Goal: Task Accomplishment & Management: Use online tool/utility

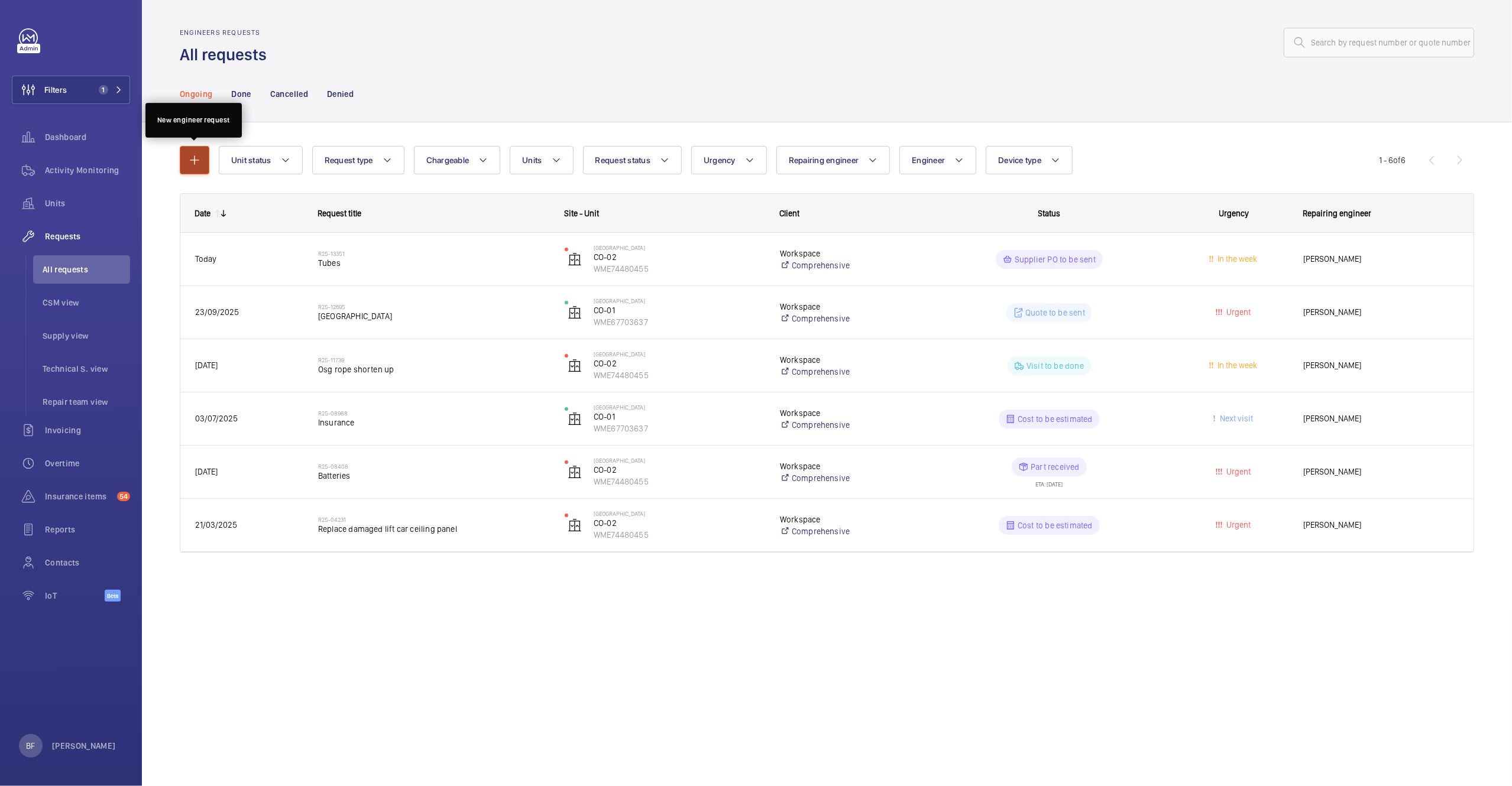
click at [190, 165] on mat-icon "button" at bounding box center [194, 160] width 14 height 14
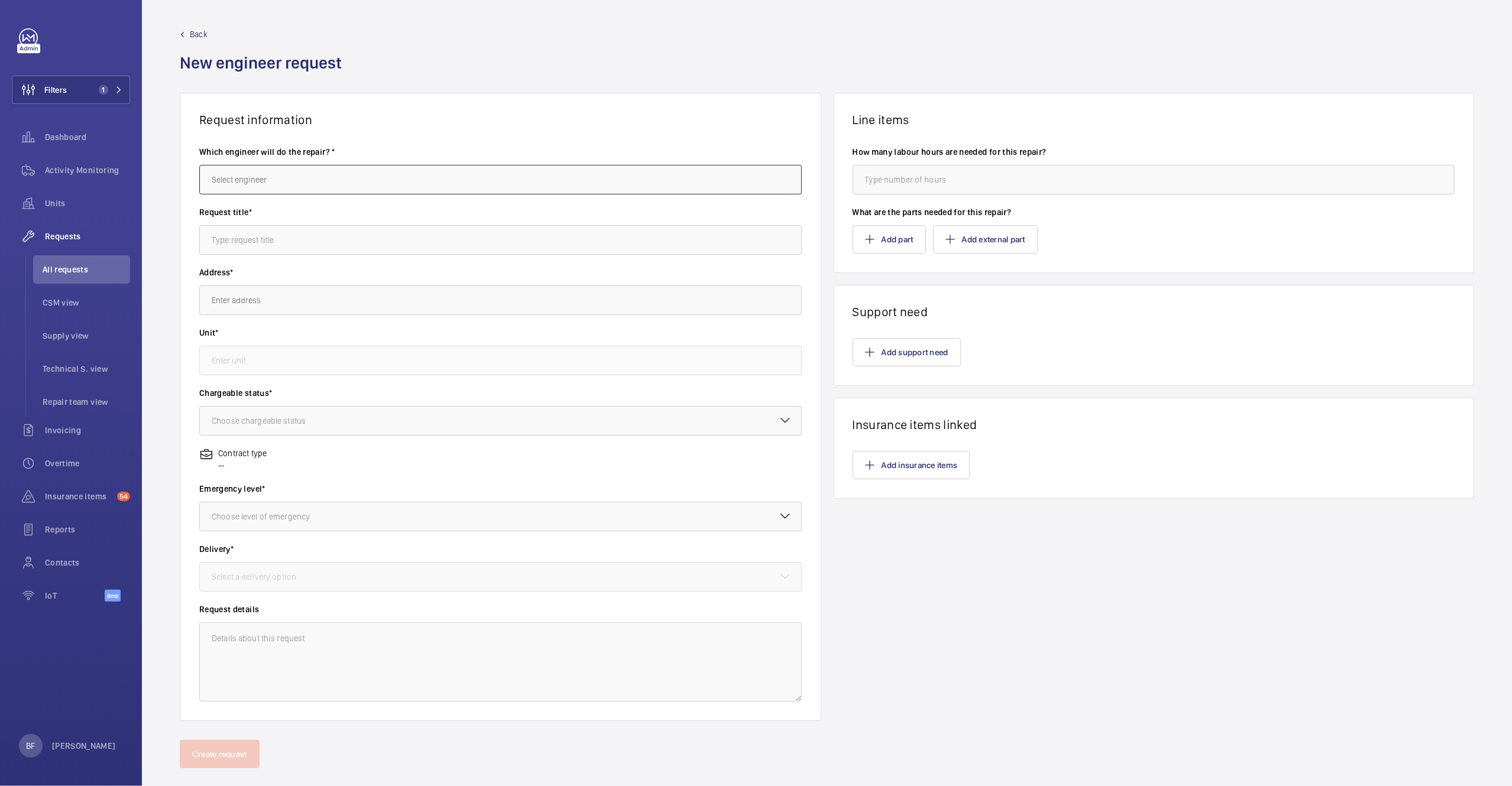
click at [247, 177] on input "text" at bounding box center [500, 180] width 602 height 29
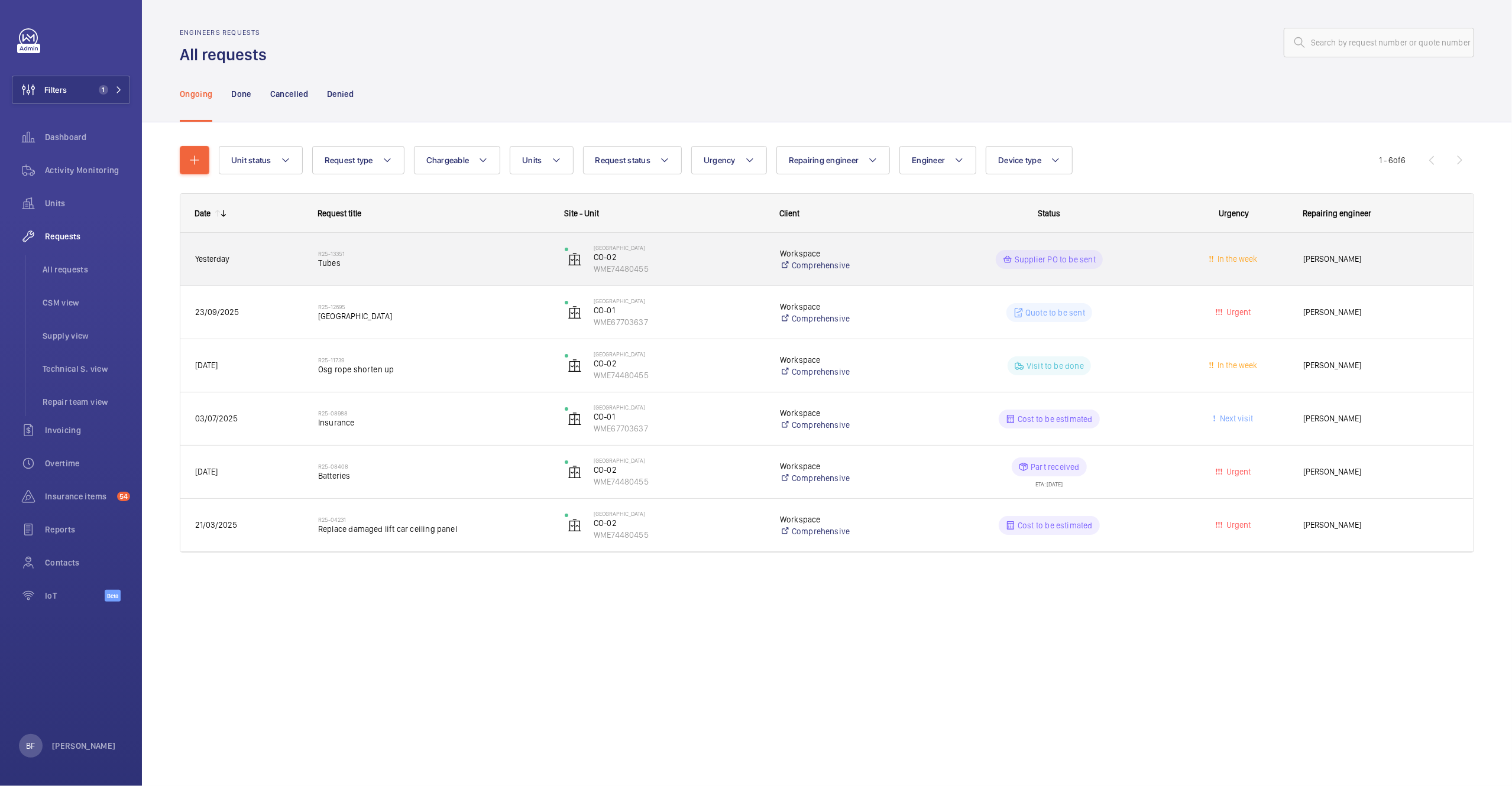
click at [385, 260] on span "Tubes" at bounding box center [433, 263] width 231 height 12
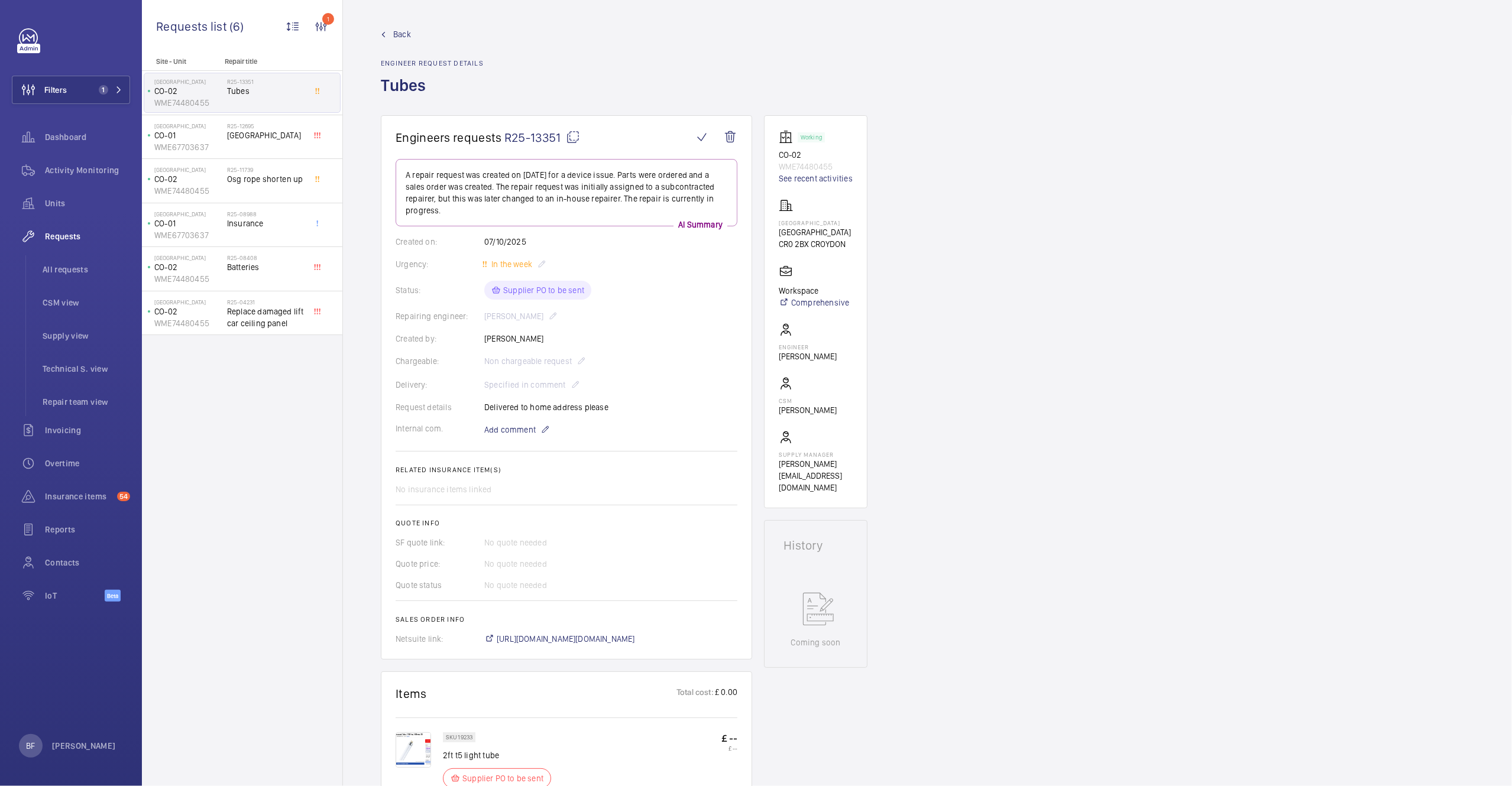
click at [398, 86] on h1 "Tubes" at bounding box center [432, 95] width 103 height 41
copy h1 "Tubes"
click at [526, 410] on div "Request details Delivered to home address please" at bounding box center [566, 408] width 342 height 12
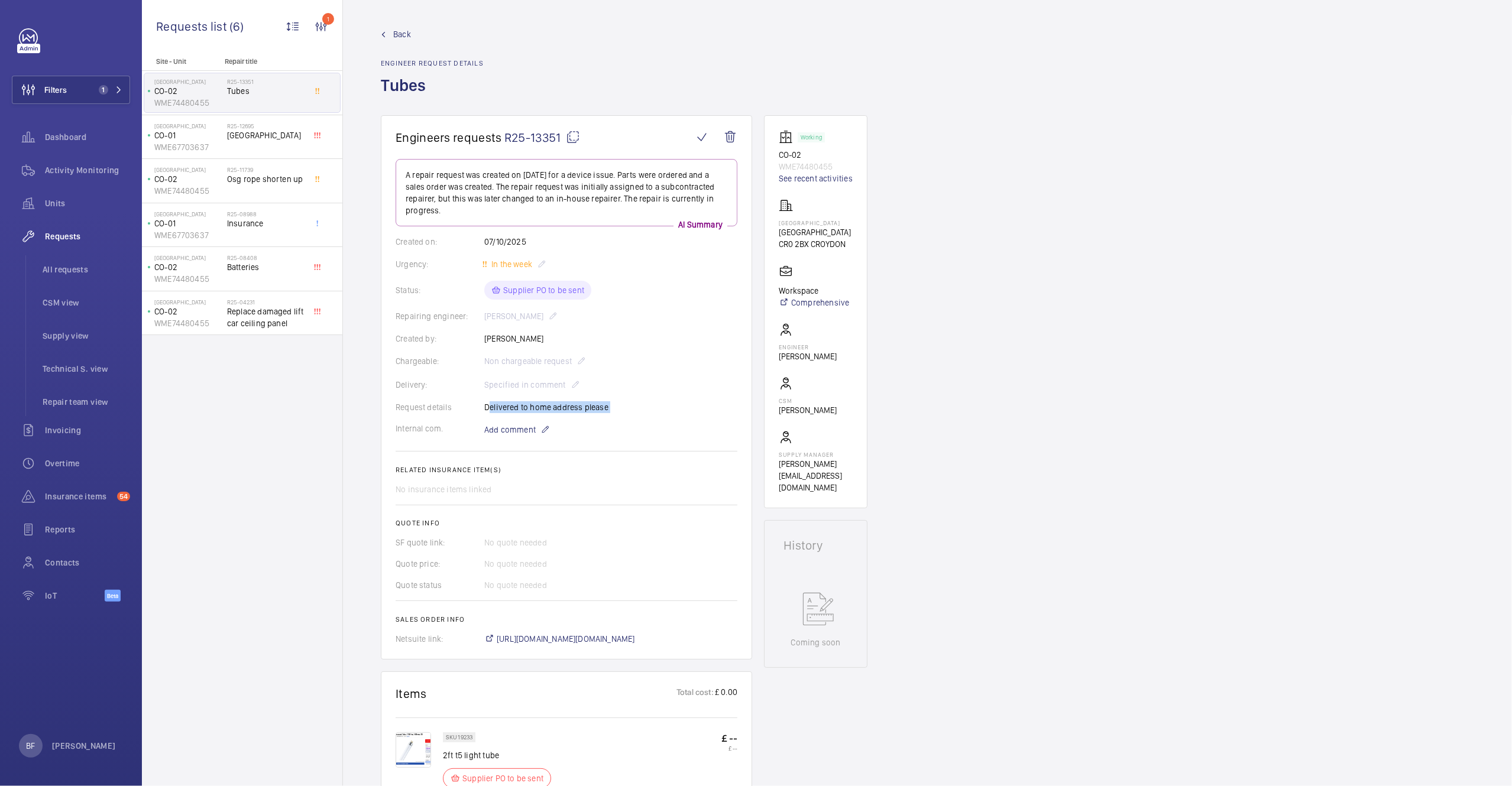
click at [526, 410] on div "Request details Delivered to home address please" at bounding box center [566, 408] width 342 height 12
copy p "Delivered to home address please"
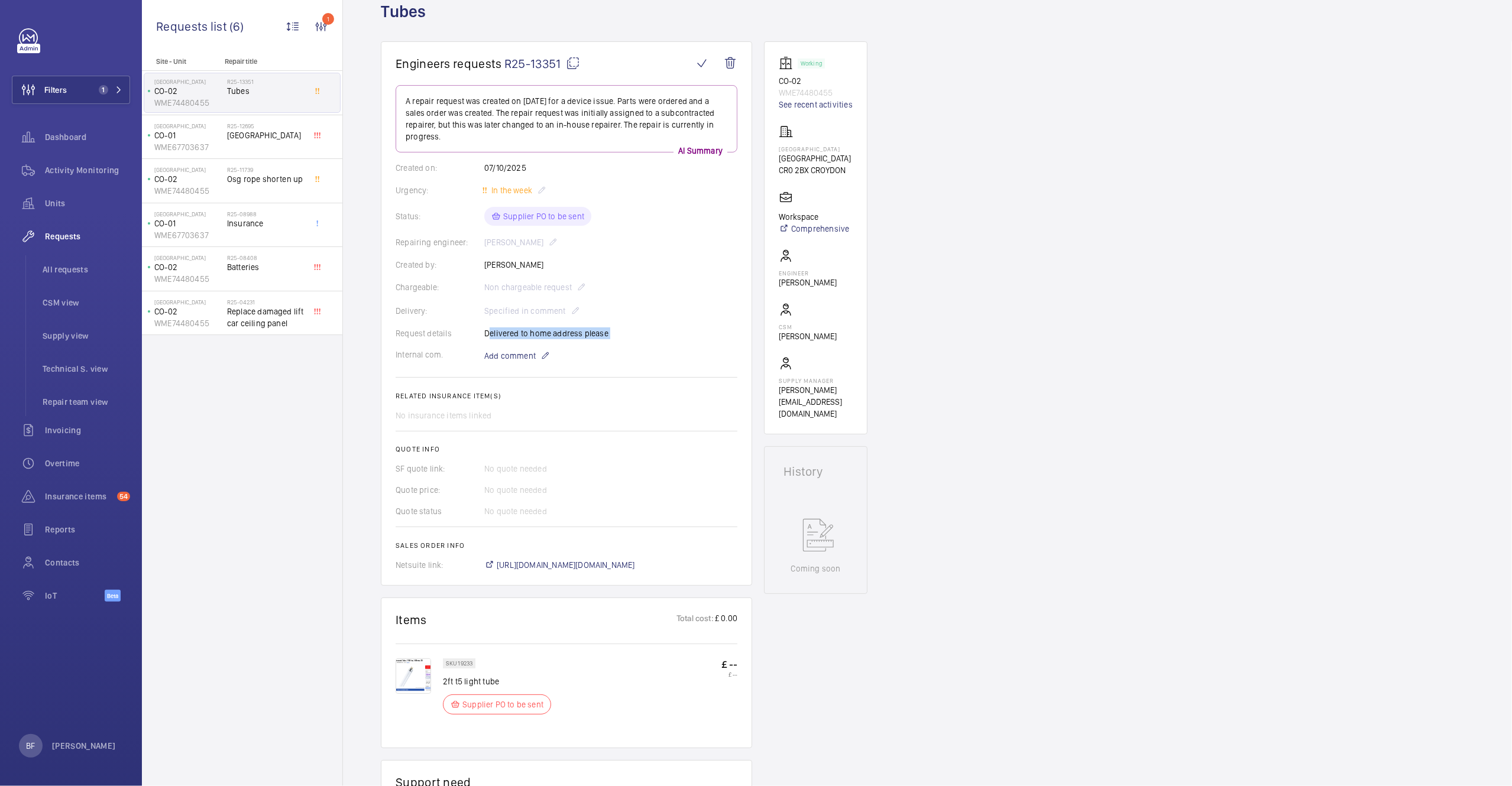
scroll to position [384, 0]
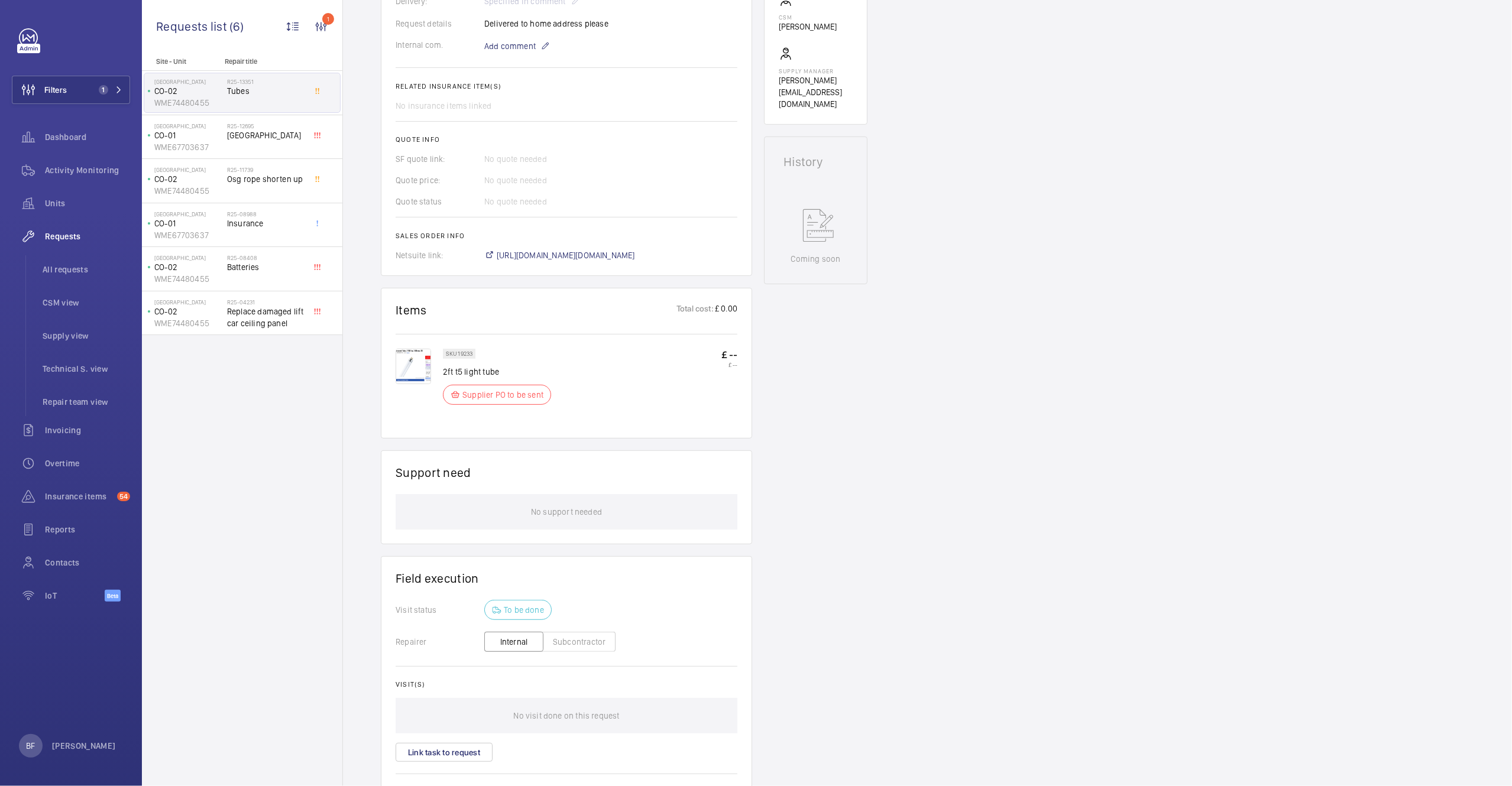
click at [456, 354] on p "SKU 19233" at bounding box center [459, 354] width 27 height 4
drag, startPoint x: 501, startPoint y: 375, endPoint x: 442, endPoint y: 374, distance: 59.0
click at [443, 374] on p "2ft t5 light tube" at bounding box center [497, 372] width 108 height 12
click at [528, 372] on p "2ft t5 light tube" at bounding box center [497, 372] width 108 height 12
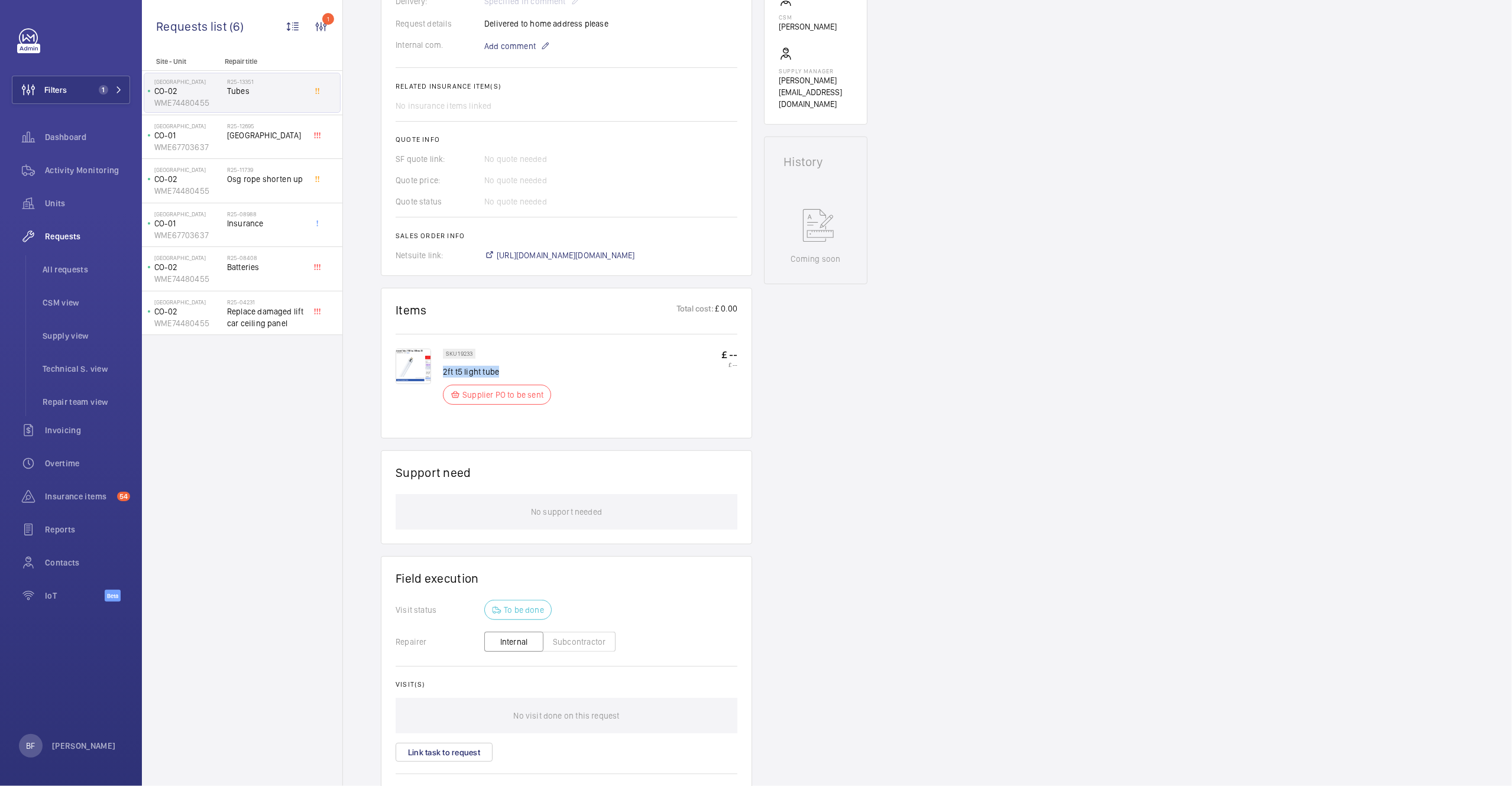
drag, startPoint x: 496, startPoint y: 375, endPoint x: 444, endPoint y: 375, distance: 52.0
click at [444, 375] on p "2ft t5 light tube" at bounding box center [497, 372] width 108 height 12
copy p "2ft t5 light tube"
click at [414, 376] on img at bounding box center [413, 366] width 35 height 35
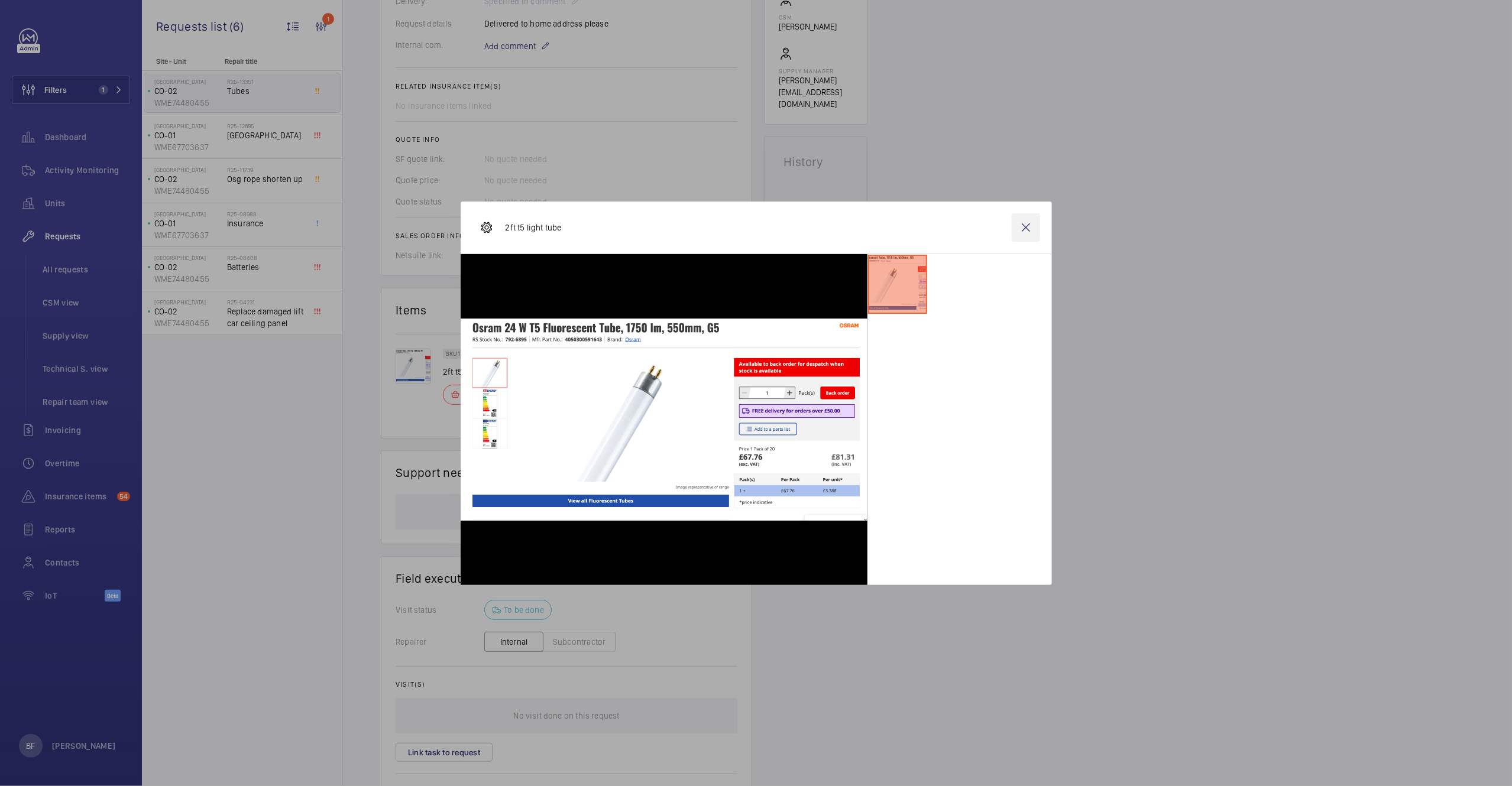
click at [1029, 223] on wm-front-icon-button at bounding box center [1026, 227] width 29 height 29
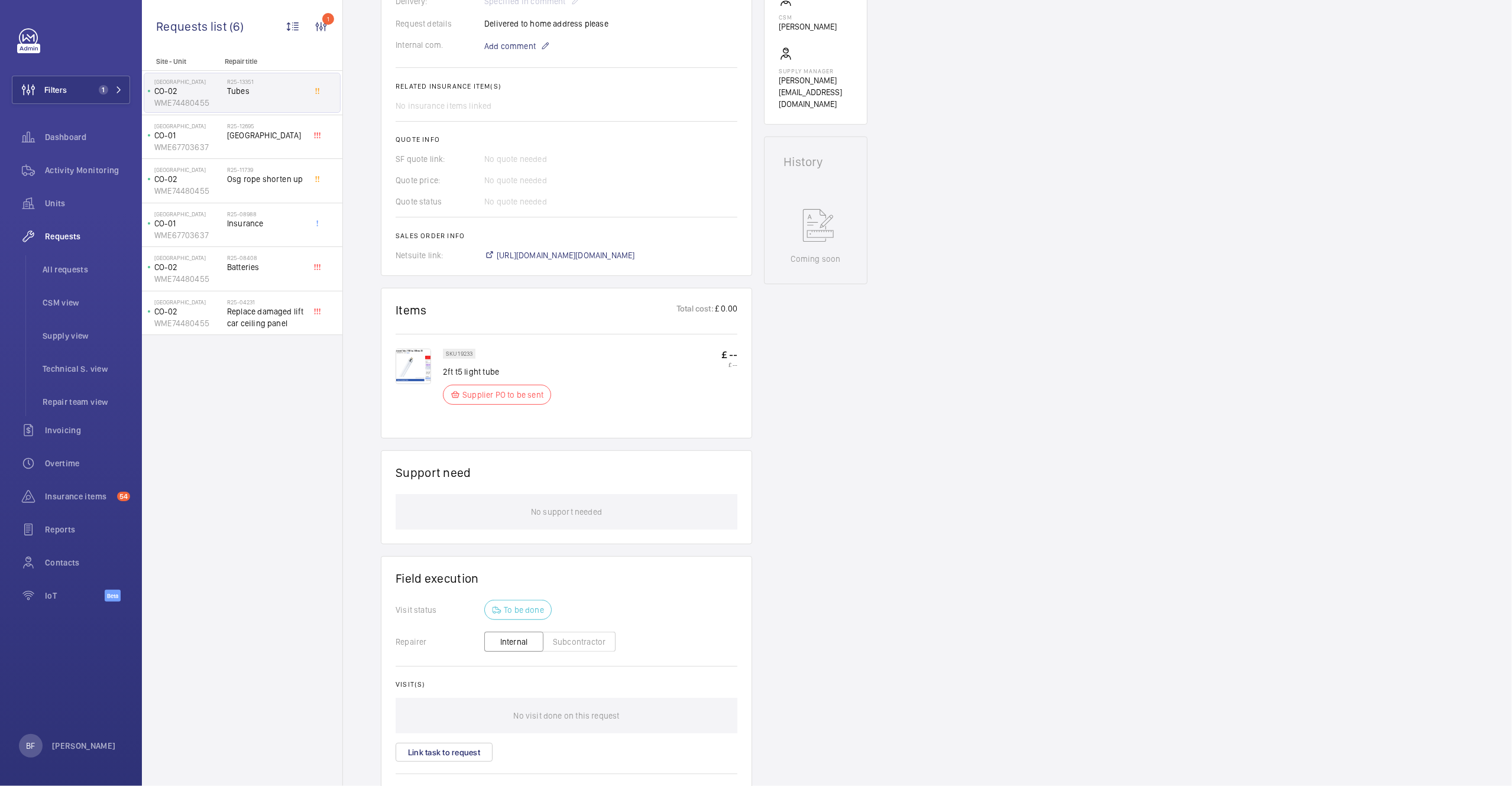
scroll to position [0, 0]
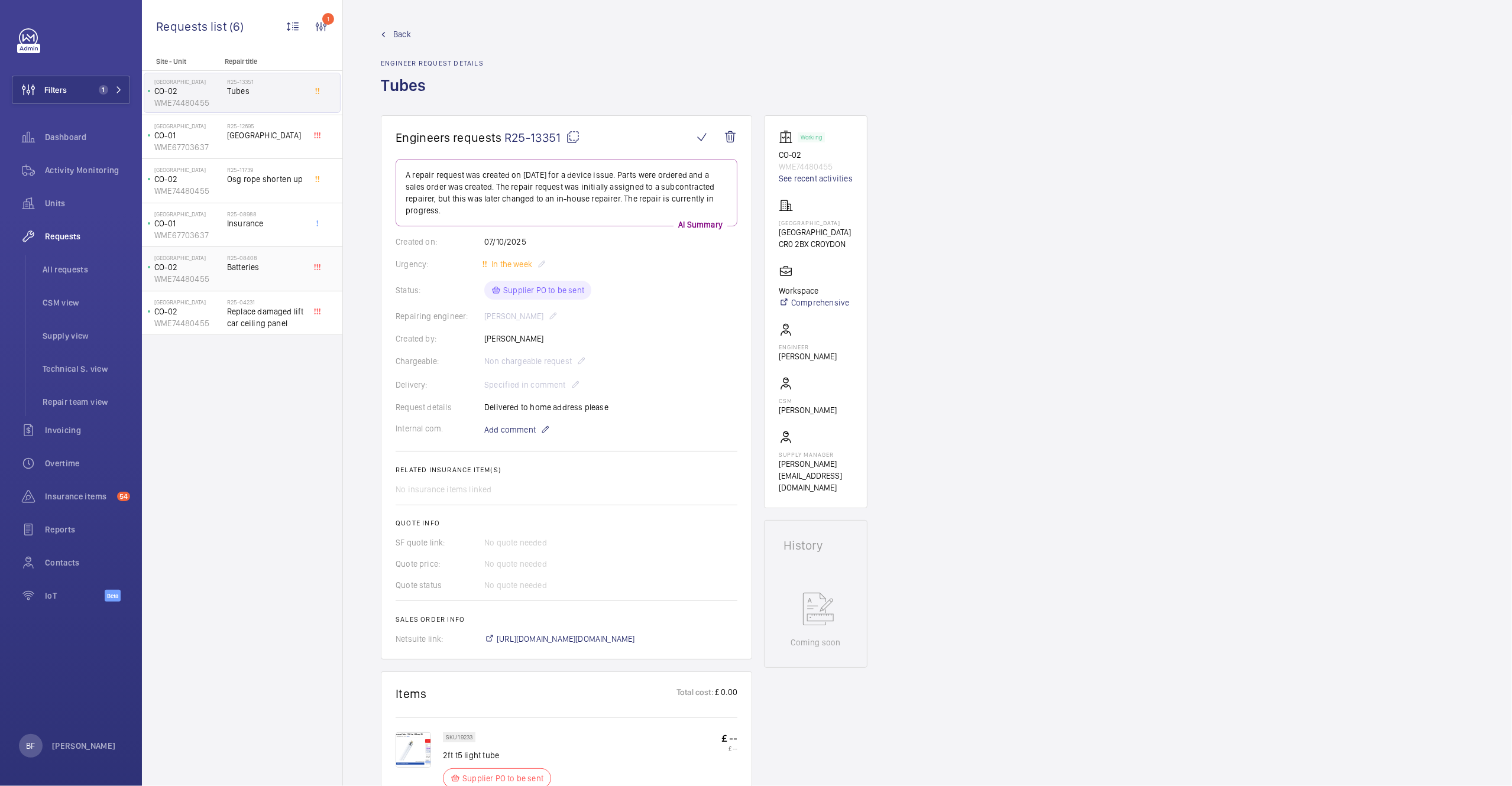
click at [262, 272] on span "Batteries" at bounding box center [266, 267] width 78 height 12
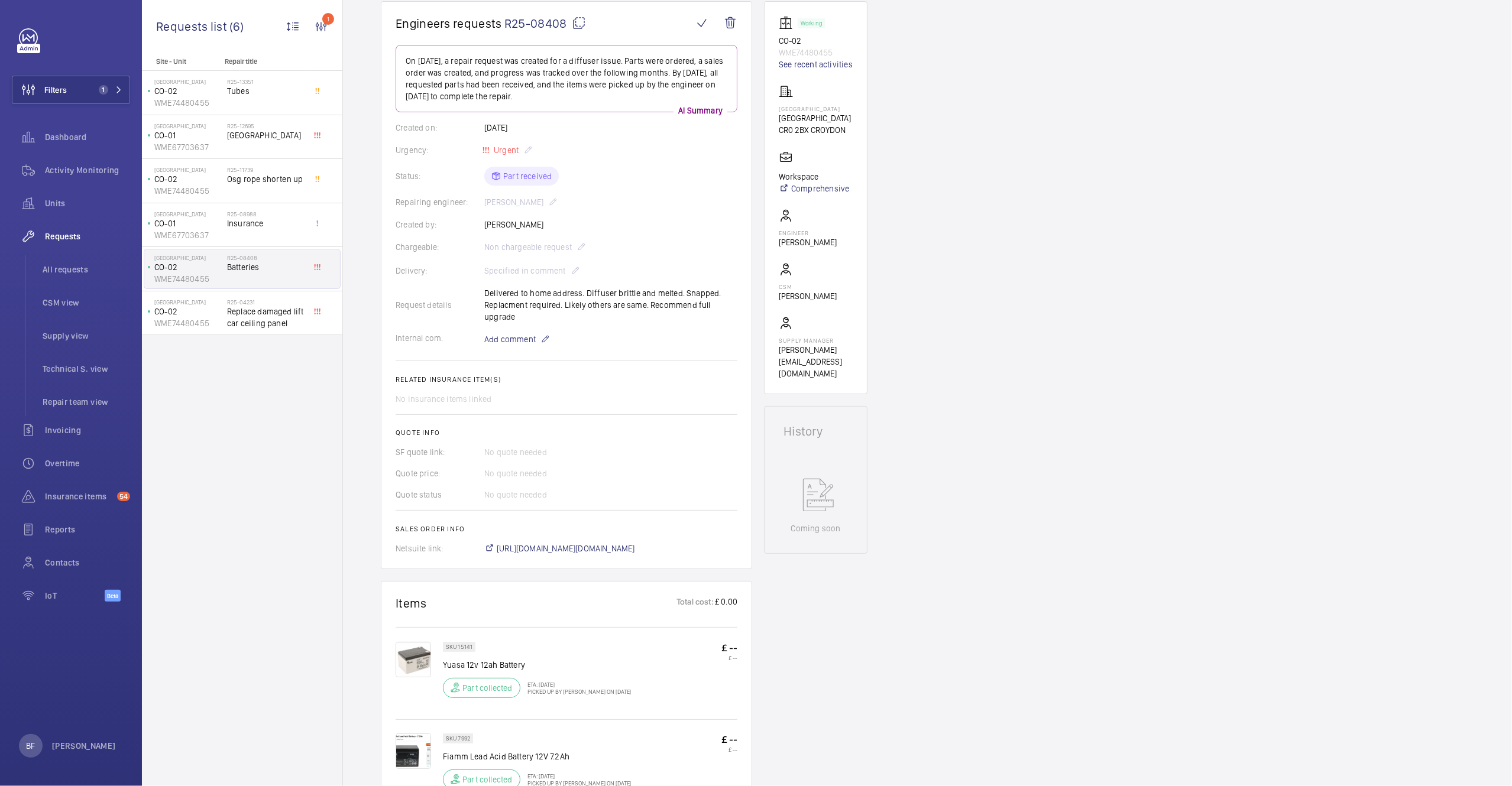
scroll to position [415, 0]
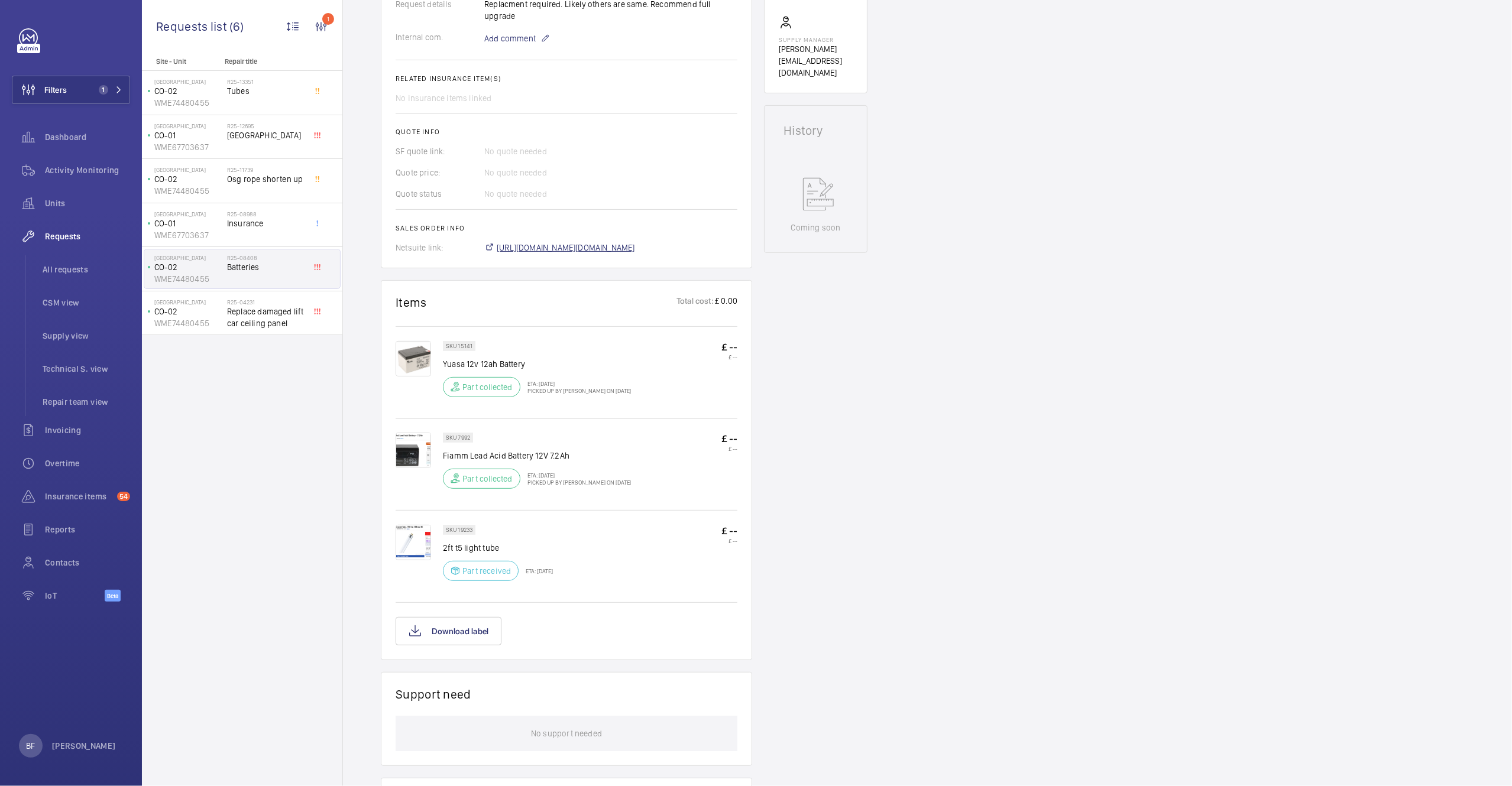
click at [622, 246] on span "https://6461500.app.netsuite.com/app/accounting/transactions/salesord.nl?id=275…" at bounding box center [566, 248] width 139 height 12
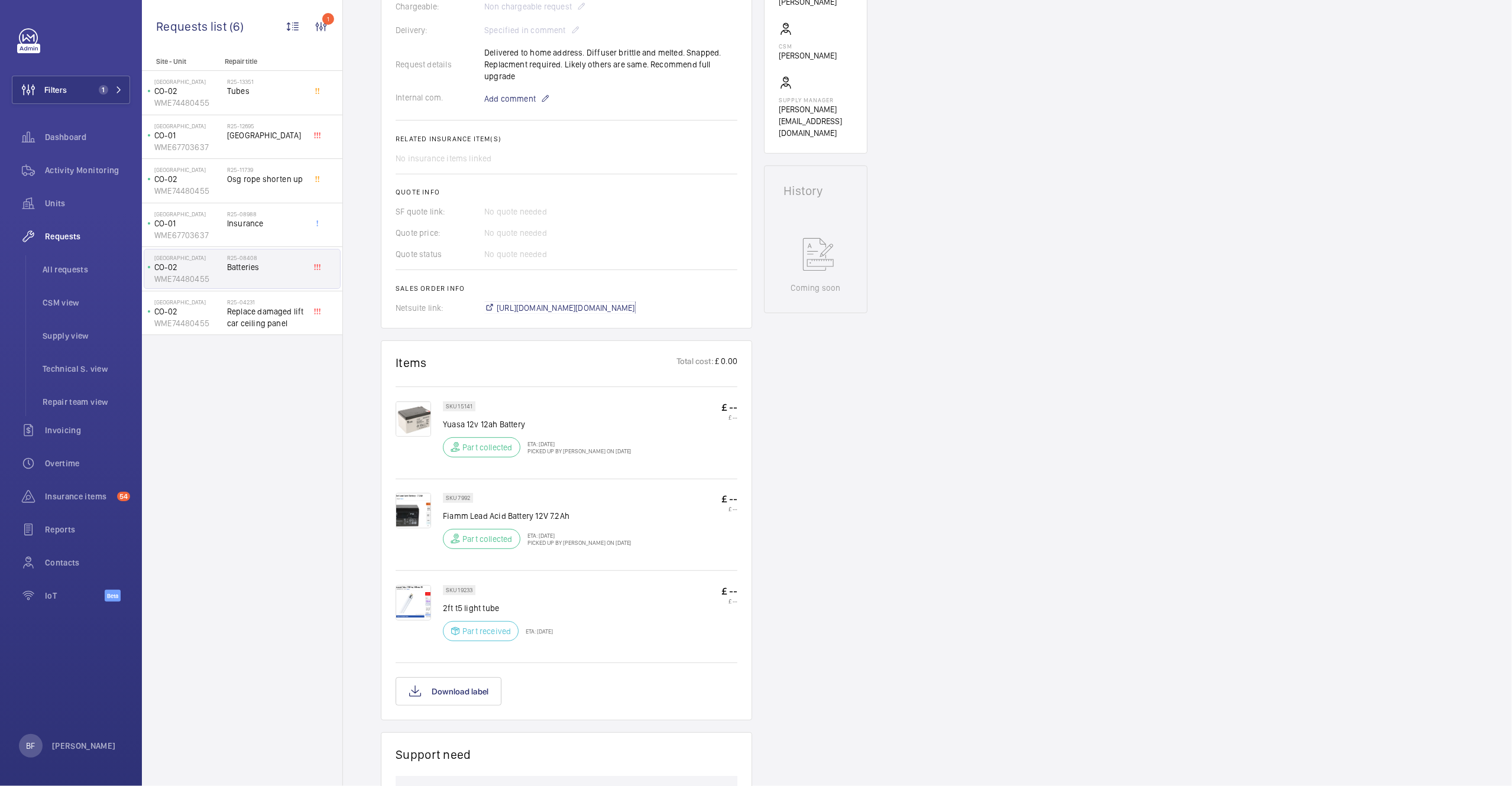
scroll to position [0, 0]
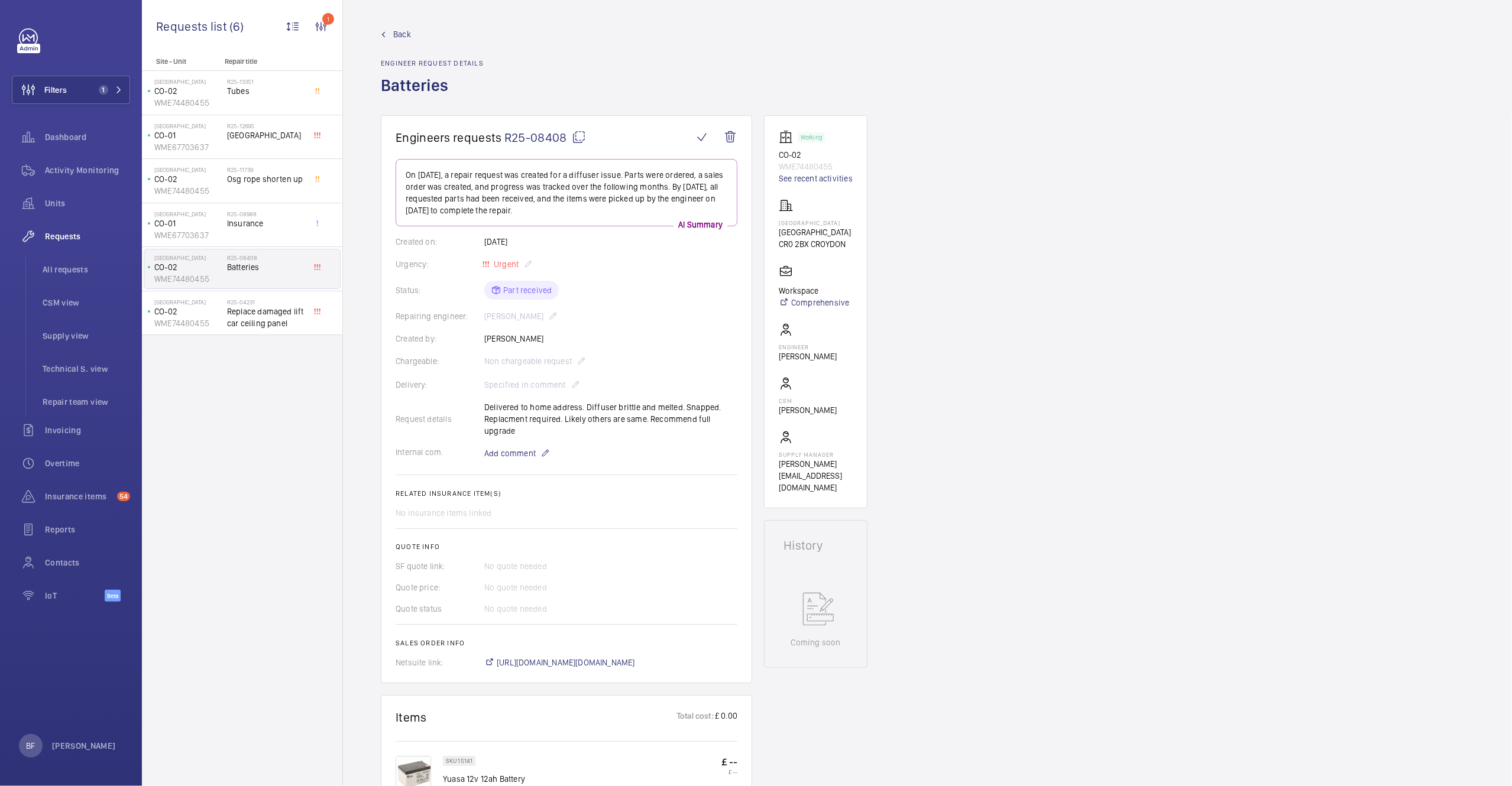
click at [404, 32] on span "Back" at bounding box center [402, 35] width 18 height 12
click at [394, 35] on span "Back" at bounding box center [402, 35] width 18 height 12
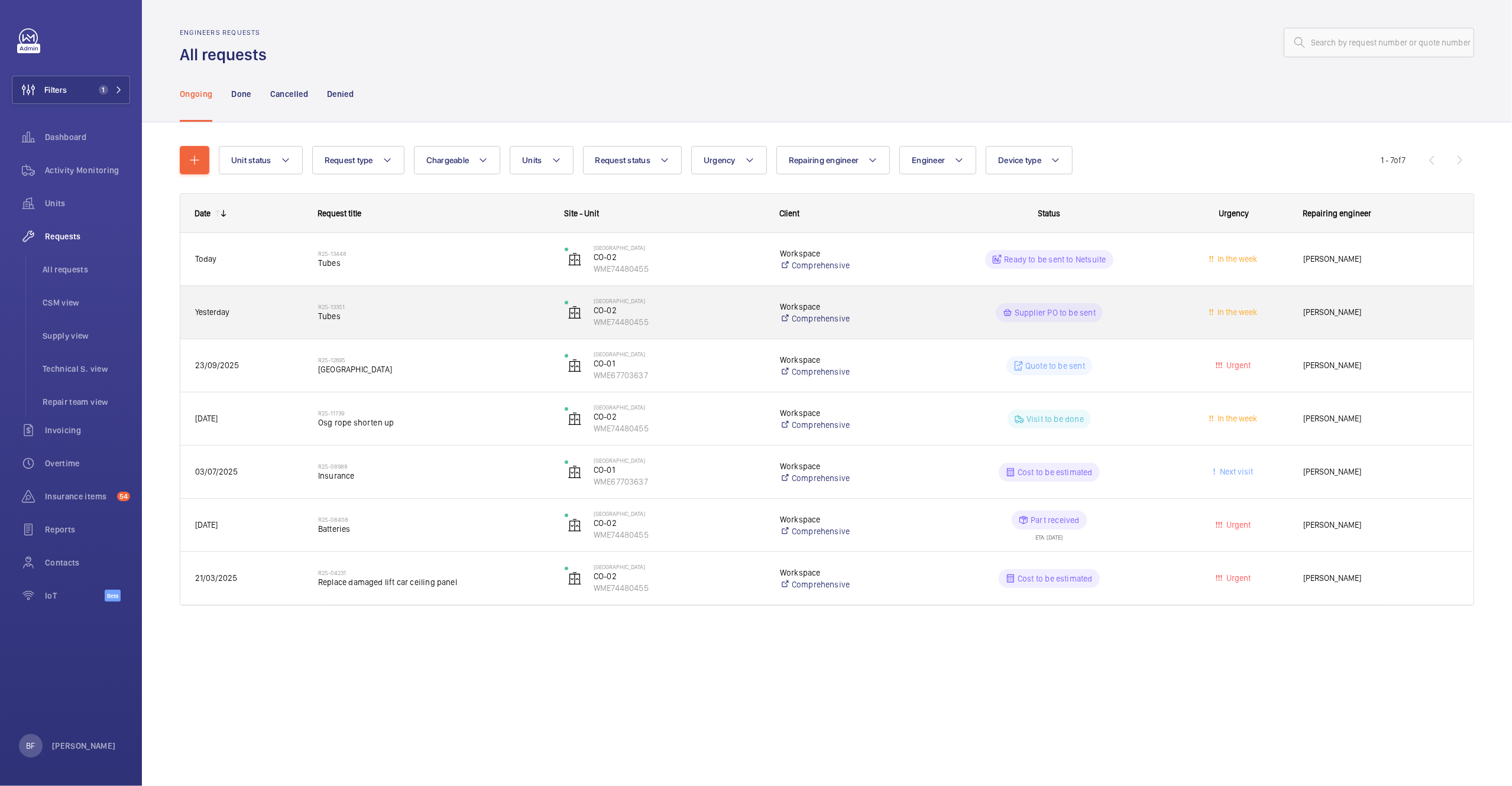
click at [439, 318] on span "Tubes" at bounding box center [433, 316] width 231 height 12
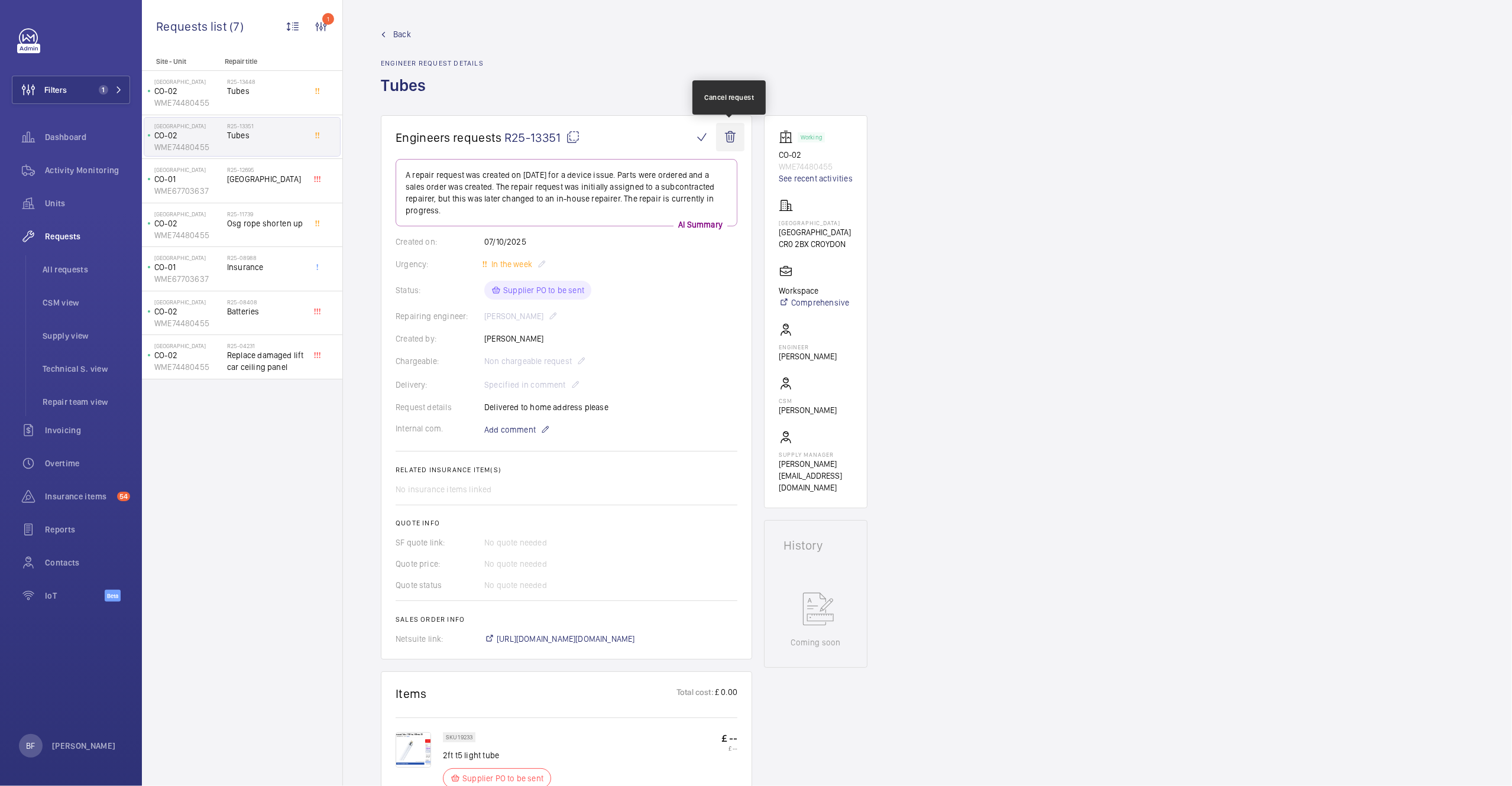
click at [730, 142] on wm-front-icon-button at bounding box center [730, 137] width 29 height 29
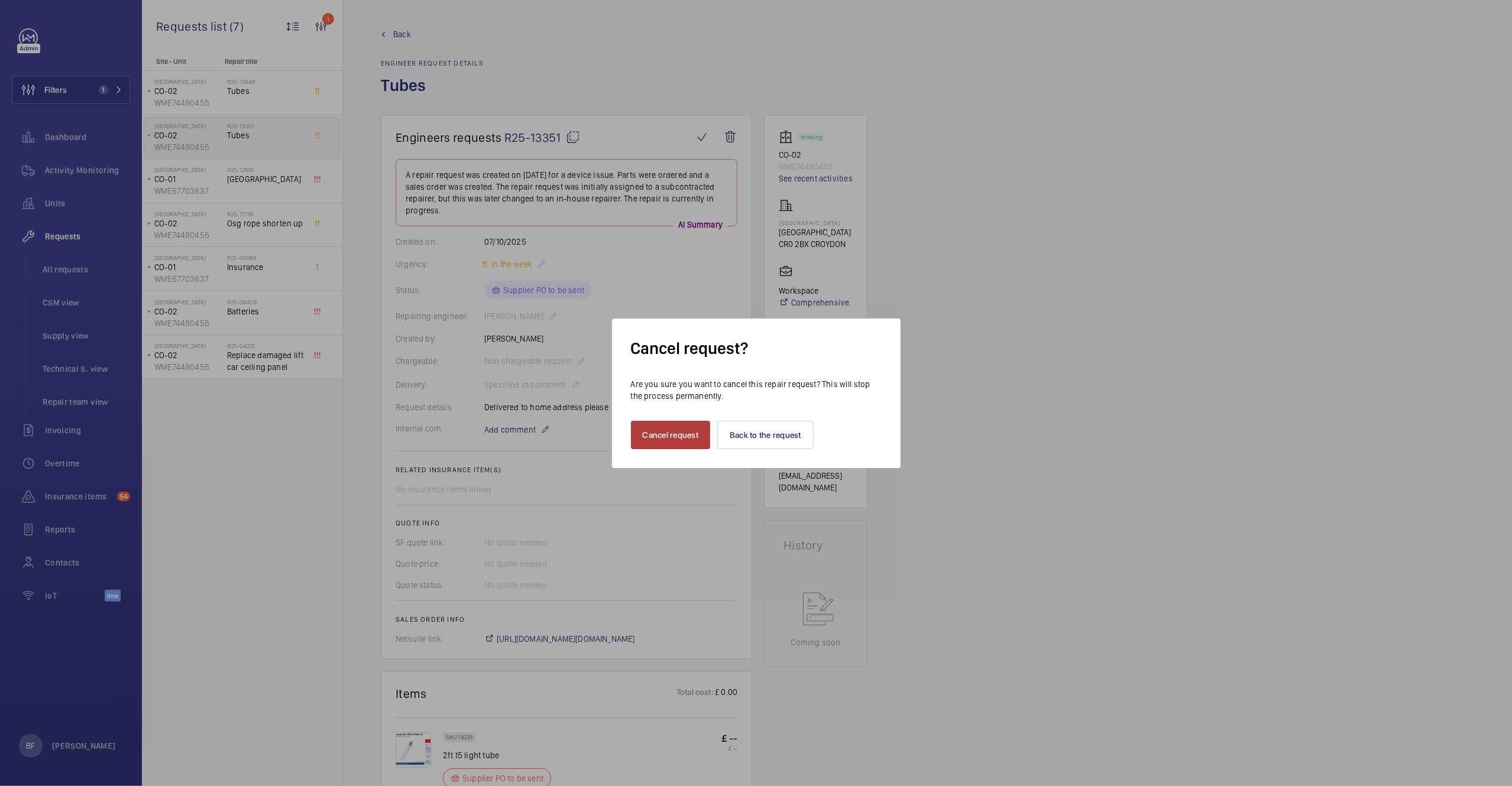
click at [660, 433] on button "Cancel request" at bounding box center [671, 435] width 80 height 29
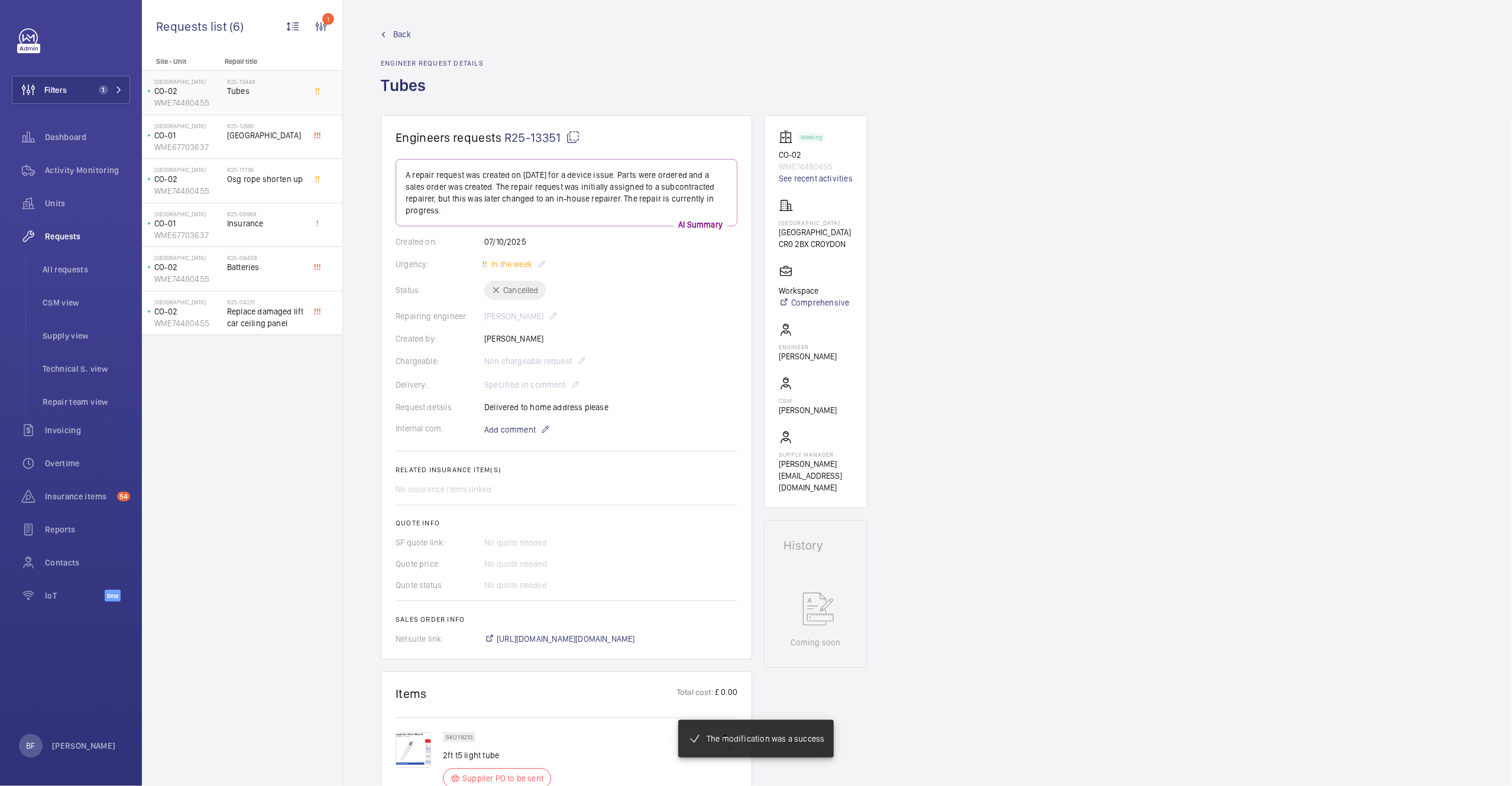
click at [273, 91] on span "Tubes" at bounding box center [266, 91] width 78 height 12
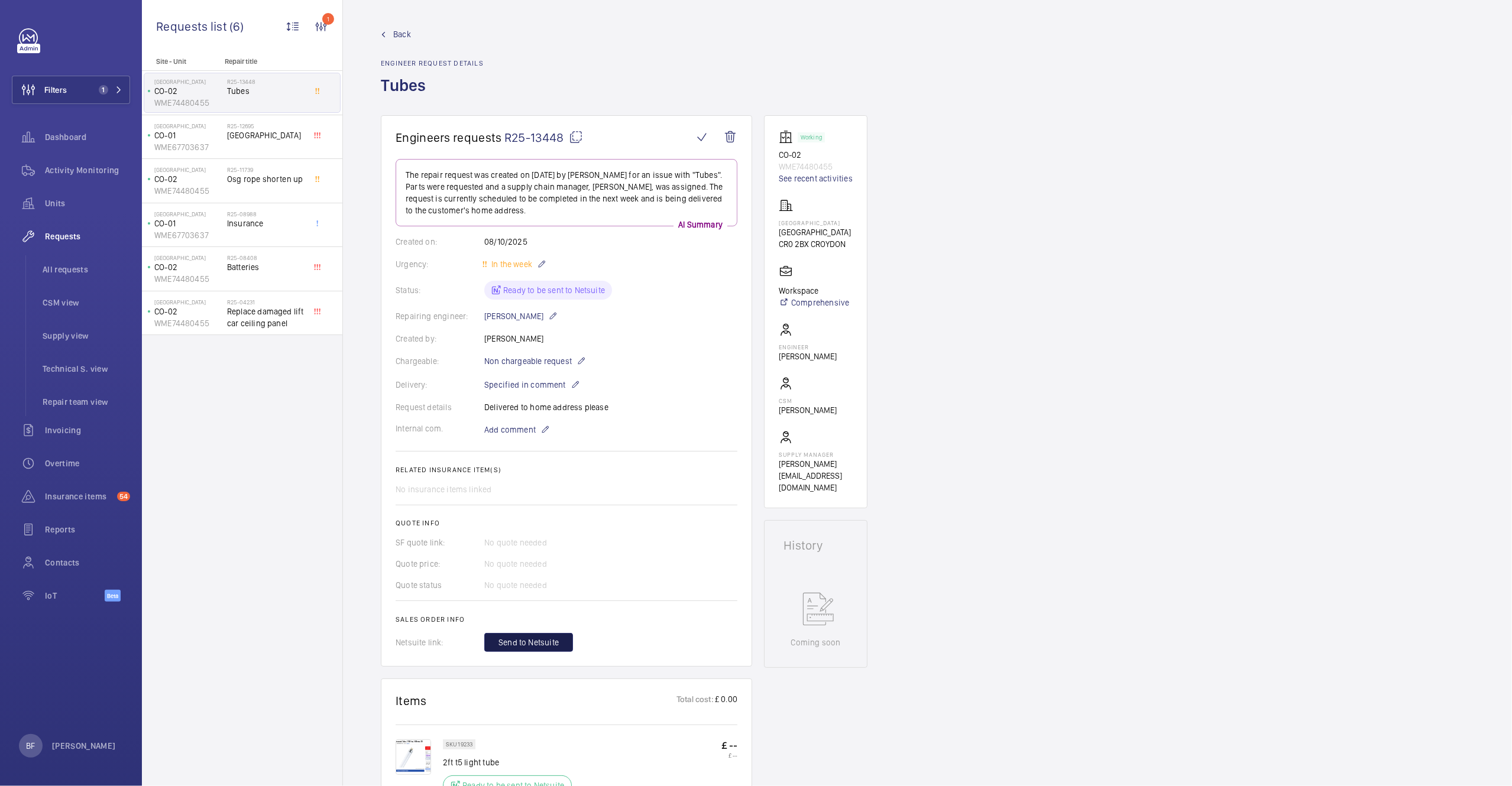
click at [533, 642] on span "Send to Netsuite" at bounding box center [528, 643] width 61 height 12
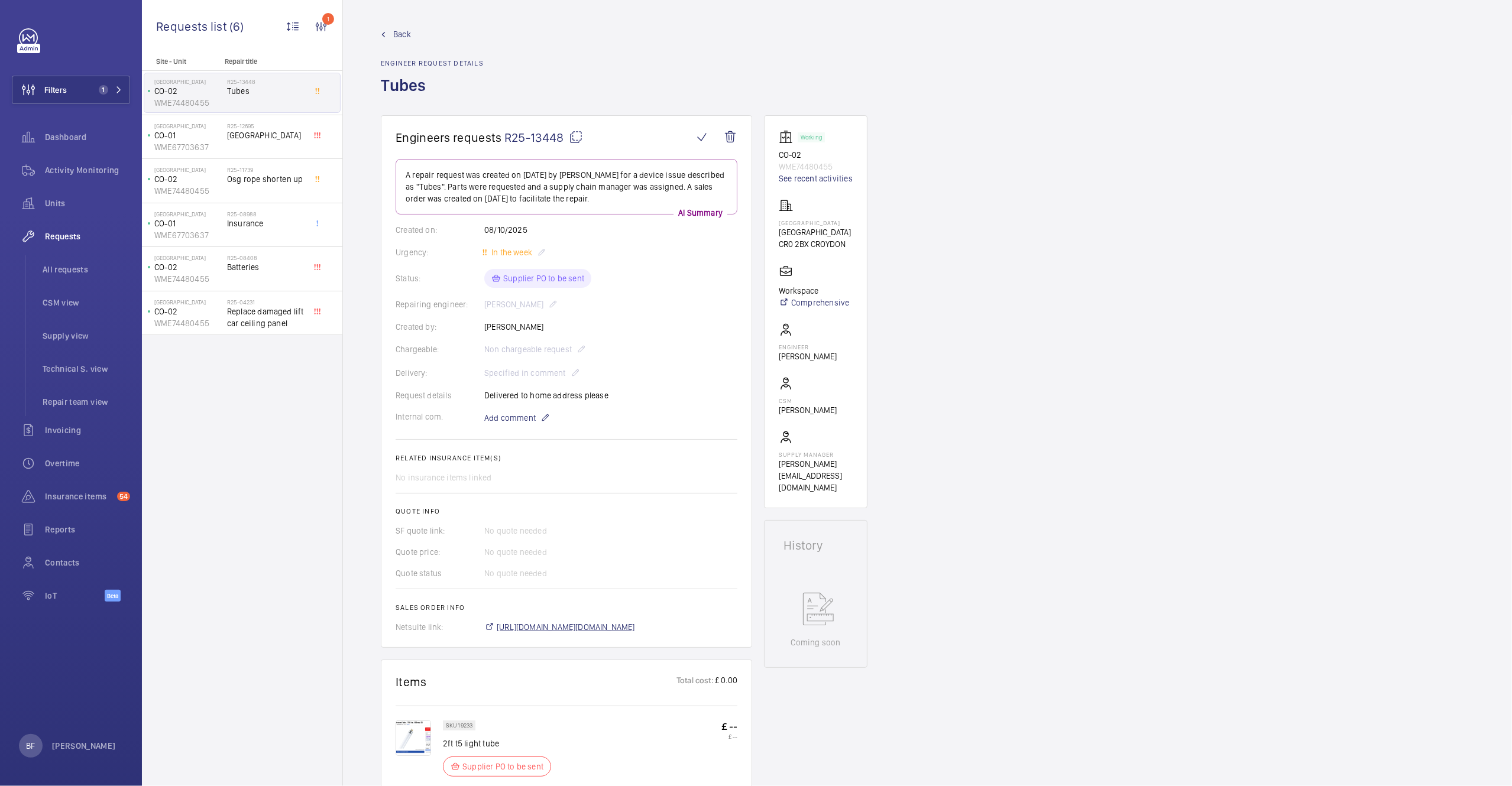
click at [597, 631] on span "https://6461500.app.netsuite.com/app/accounting/transactions/salesord.nl?id=307…" at bounding box center [566, 627] width 139 height 12
click at [402, 748] on img at bounding box center [413, 738] width 35 height 35
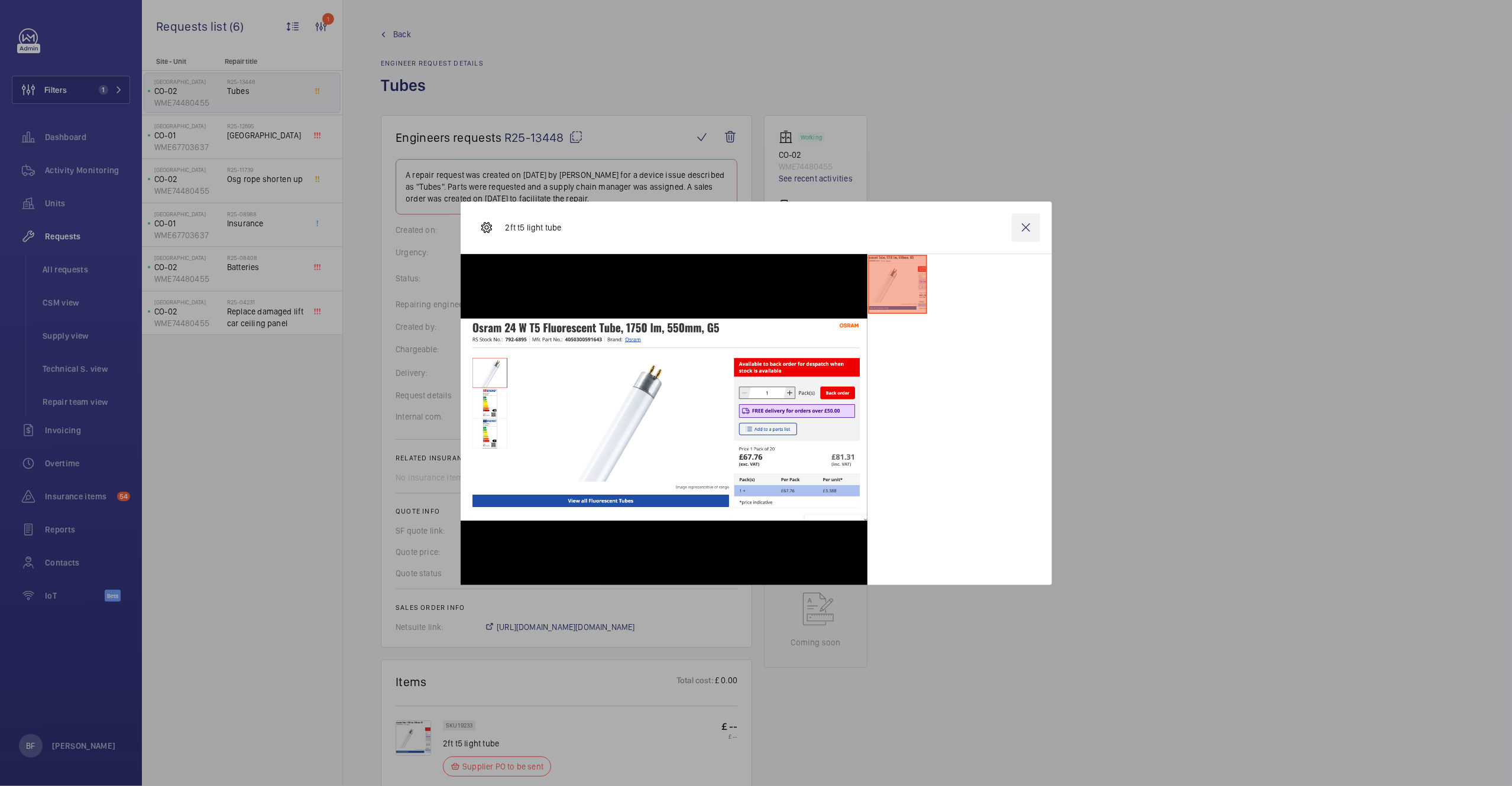
click at [1032, 226] on wm-front-icon-button at bounding box center [1026, 227] width 29 height 29
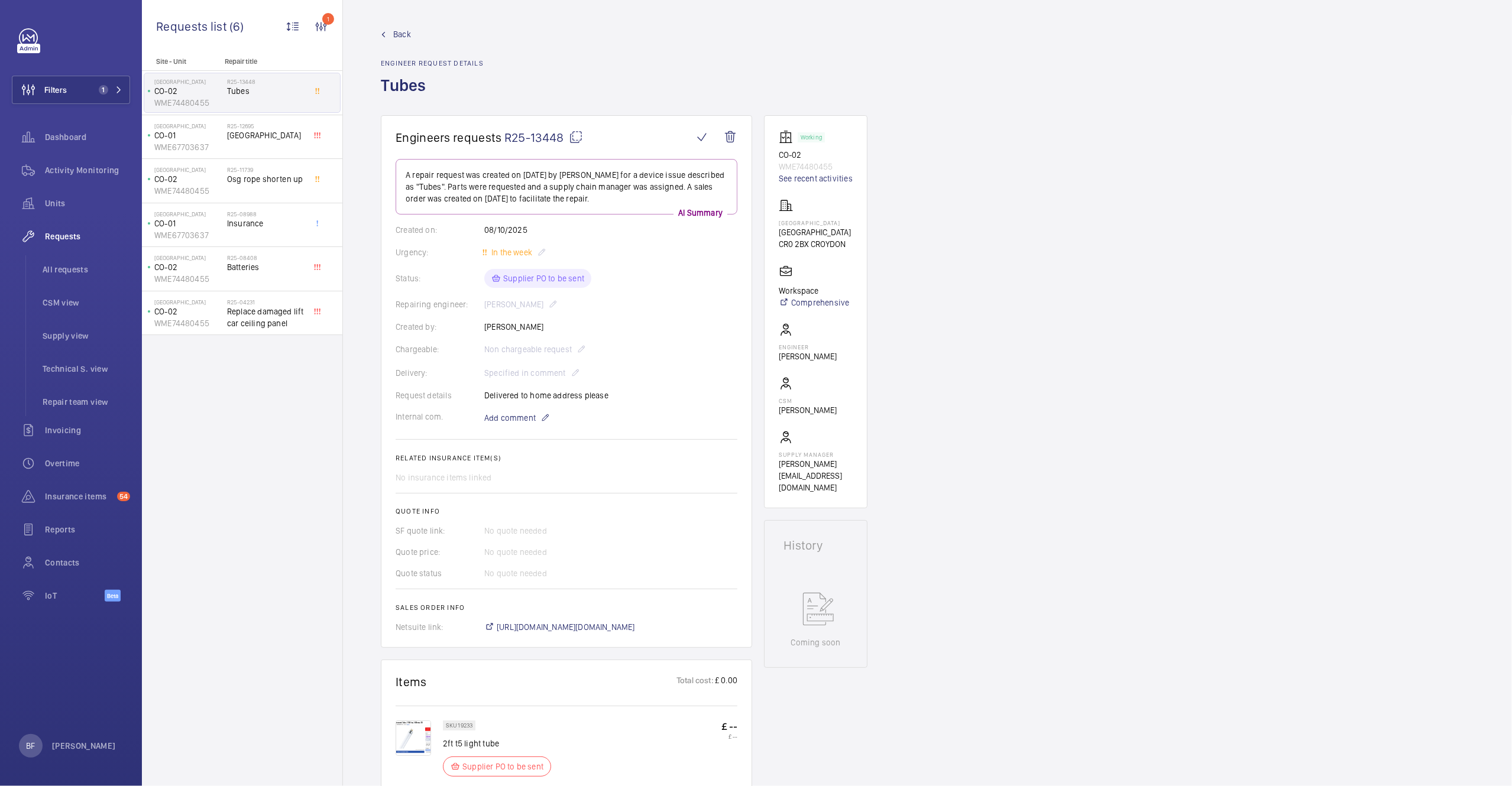
scroll to position [320, 0]
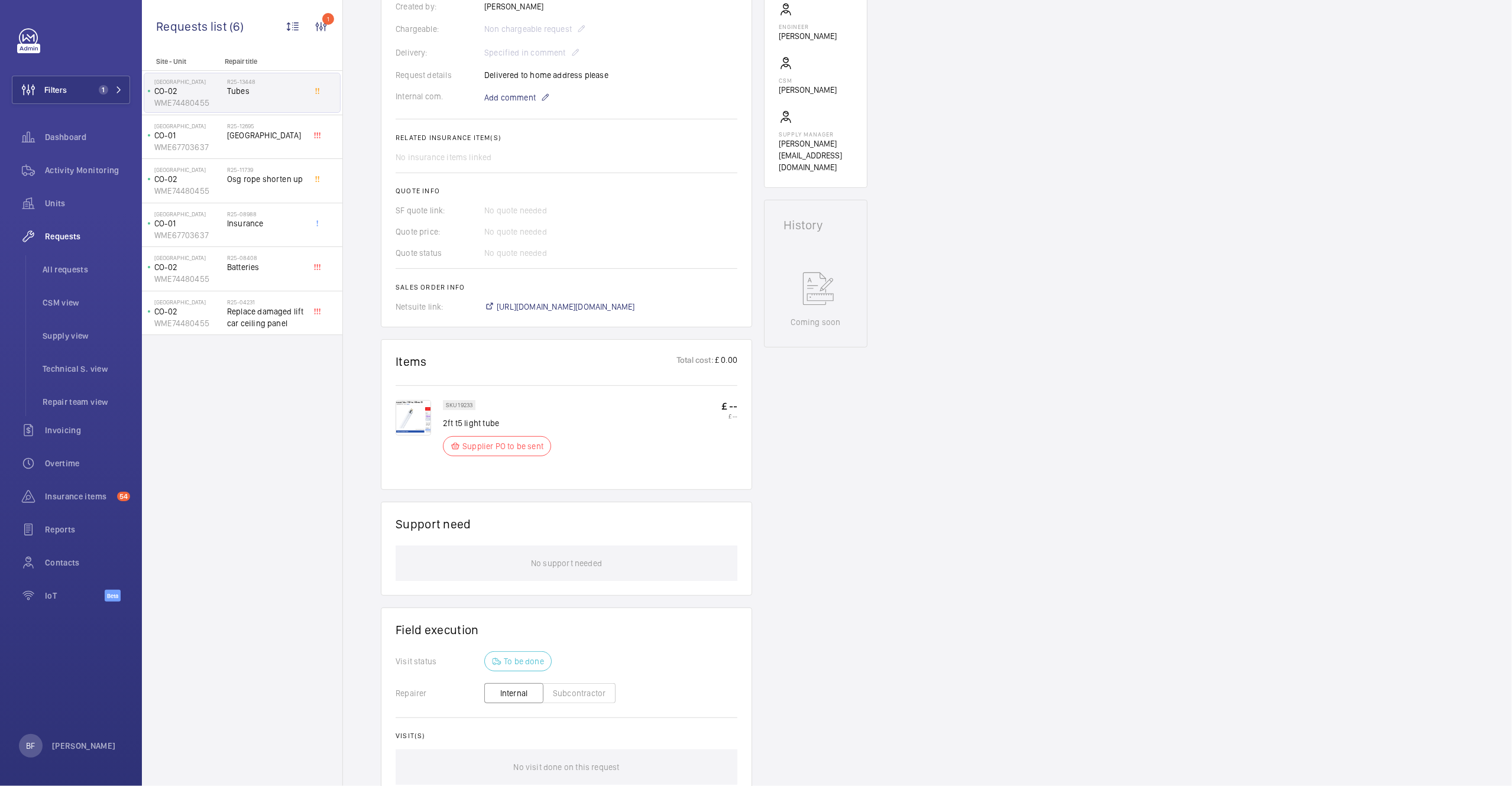
click at [418, 420] on img at bounding box center [413, 418] width 35 height 35
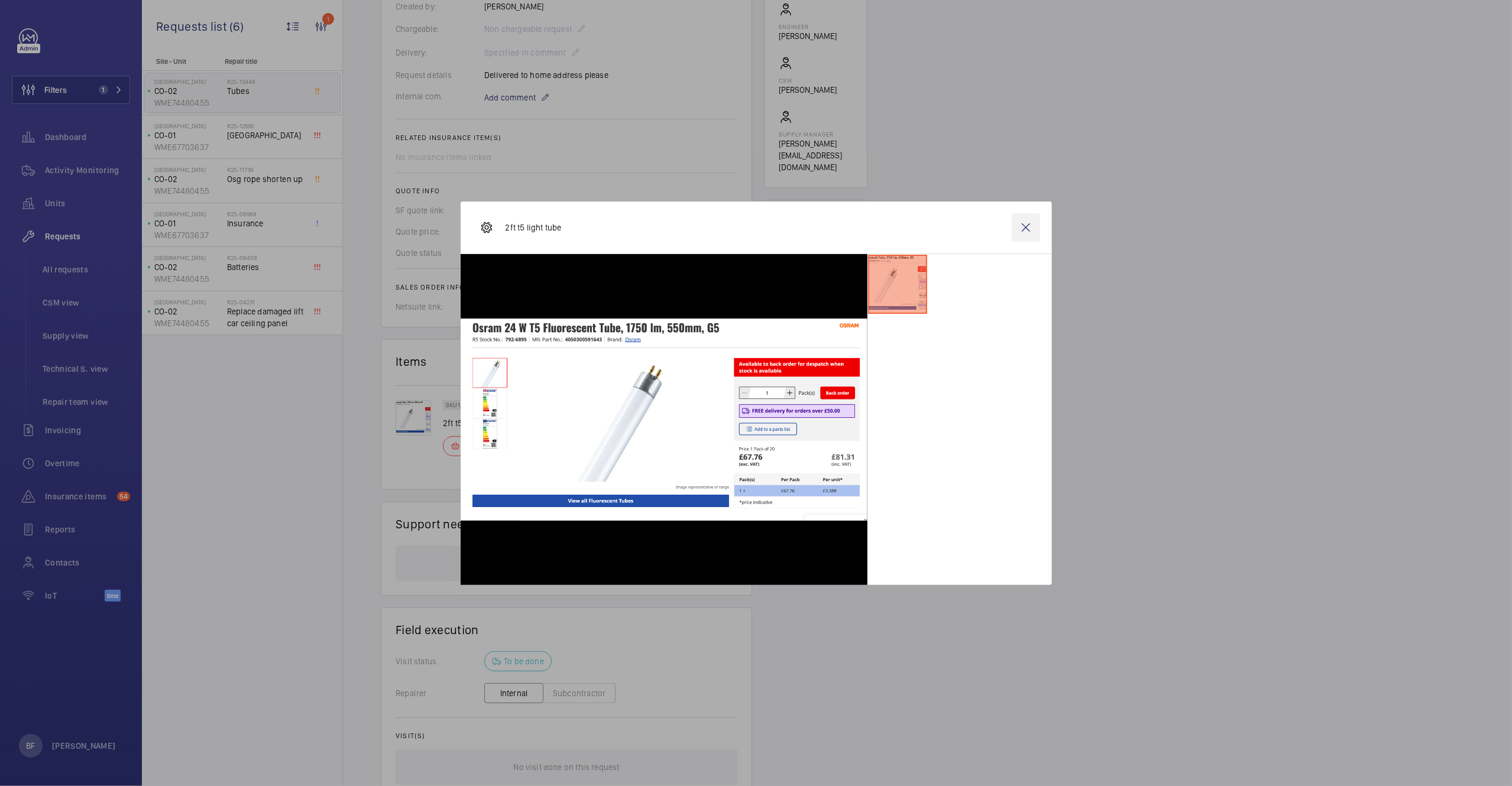
click at [1026, 223] on wm-front-icon-button at bounding box center [1026, 227] width 29 height 29
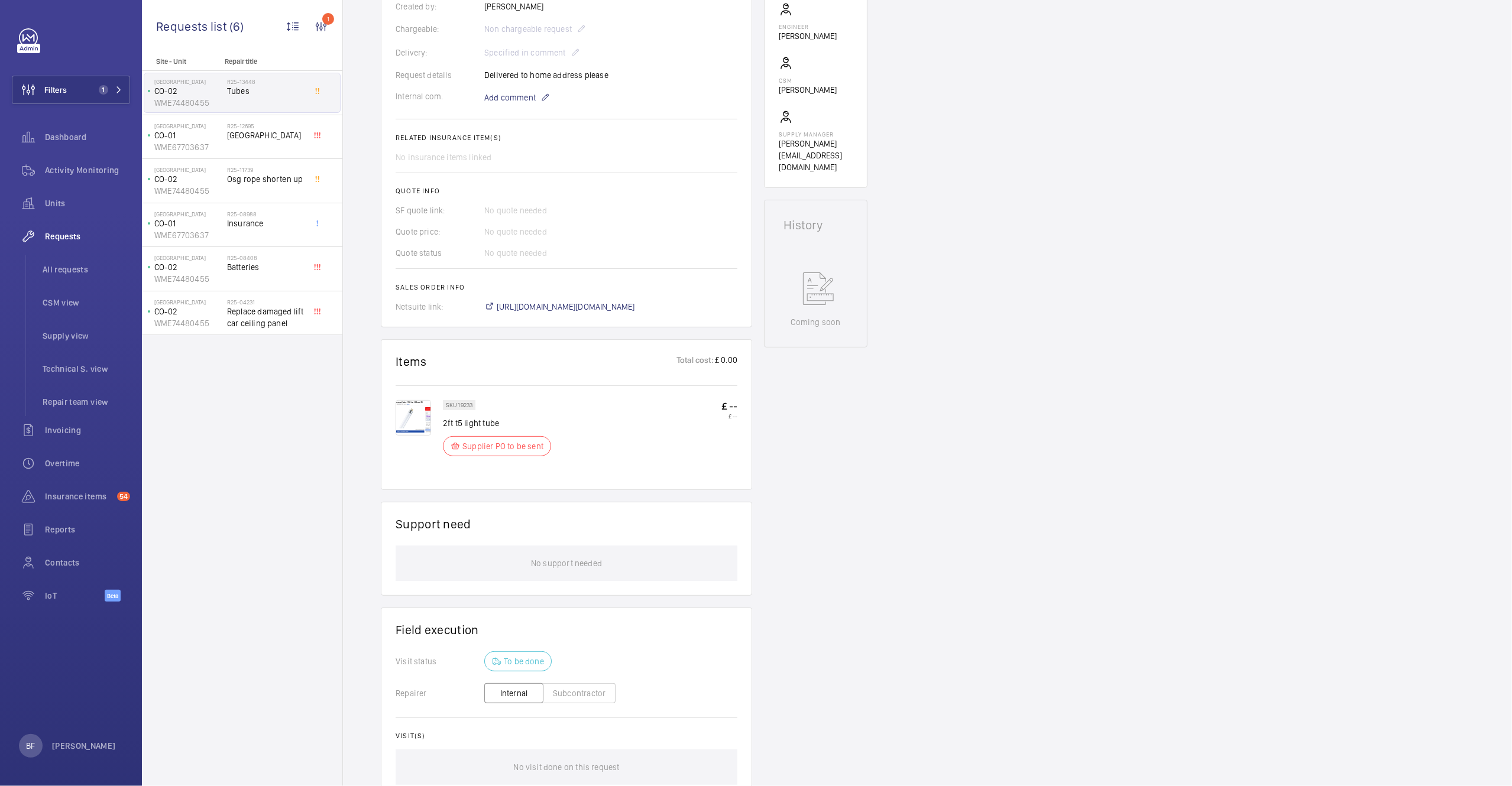
click at [413, 425] on img at bounding box center [413, 418] width 35 height 35
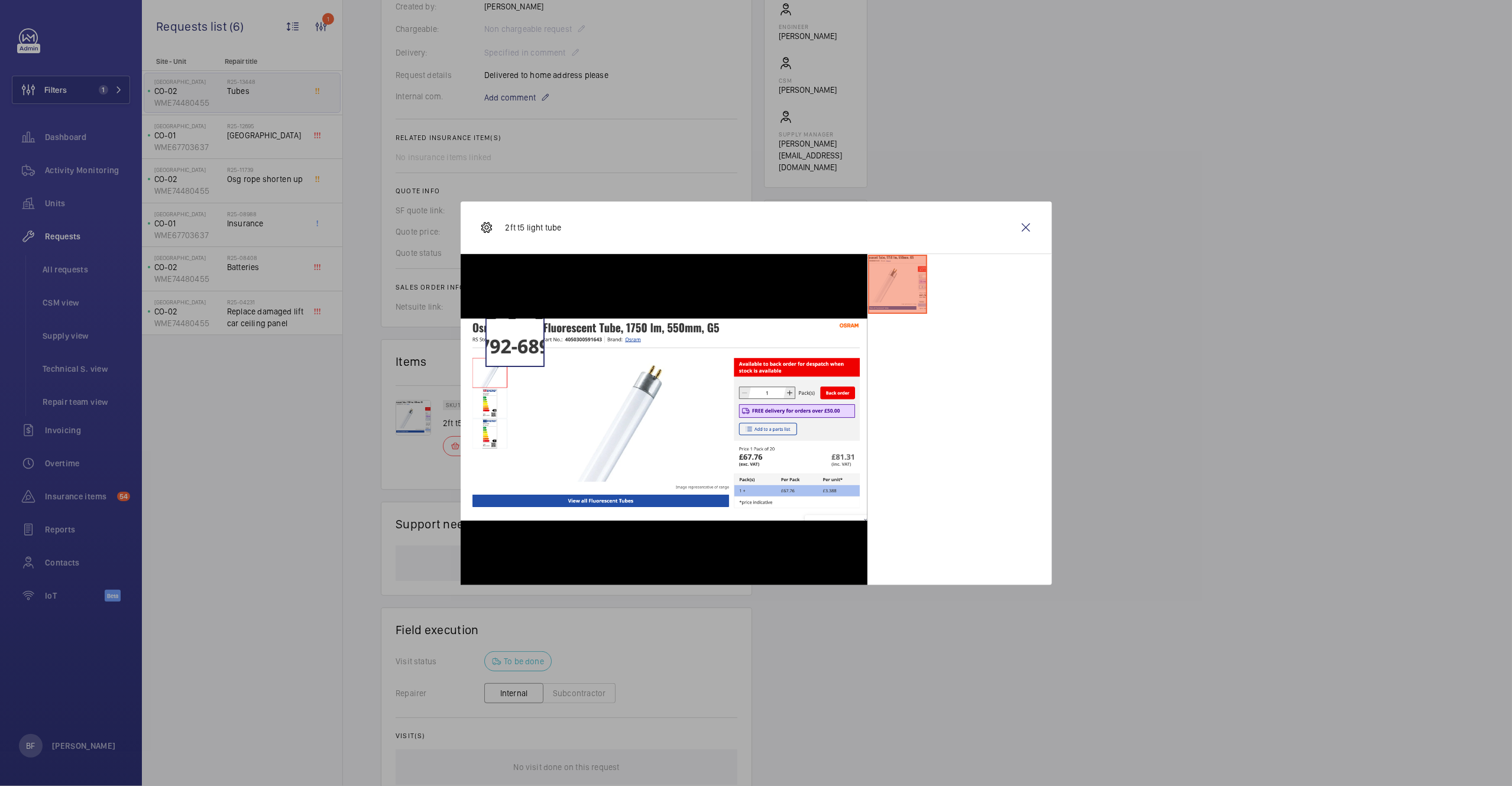
click at [494, 342] on img at bounding box center [664, 420] width 407 height 202
click at [1022, 234] on wm-front-icon-button at bounding box center [1026, 227] width 29 height 29
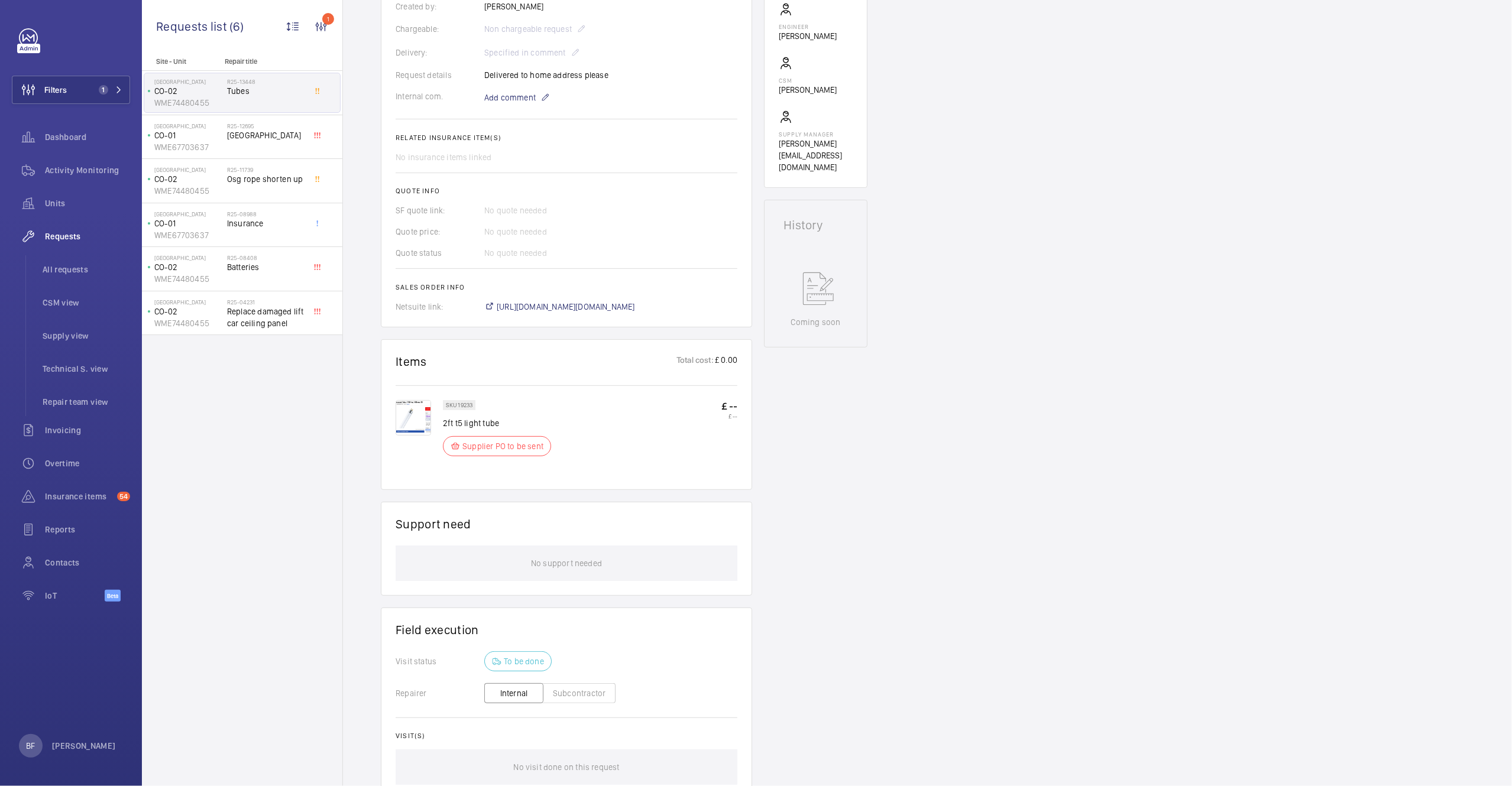
click at [417, 424] on img at bounding box center [413, 418] width 35 height 35
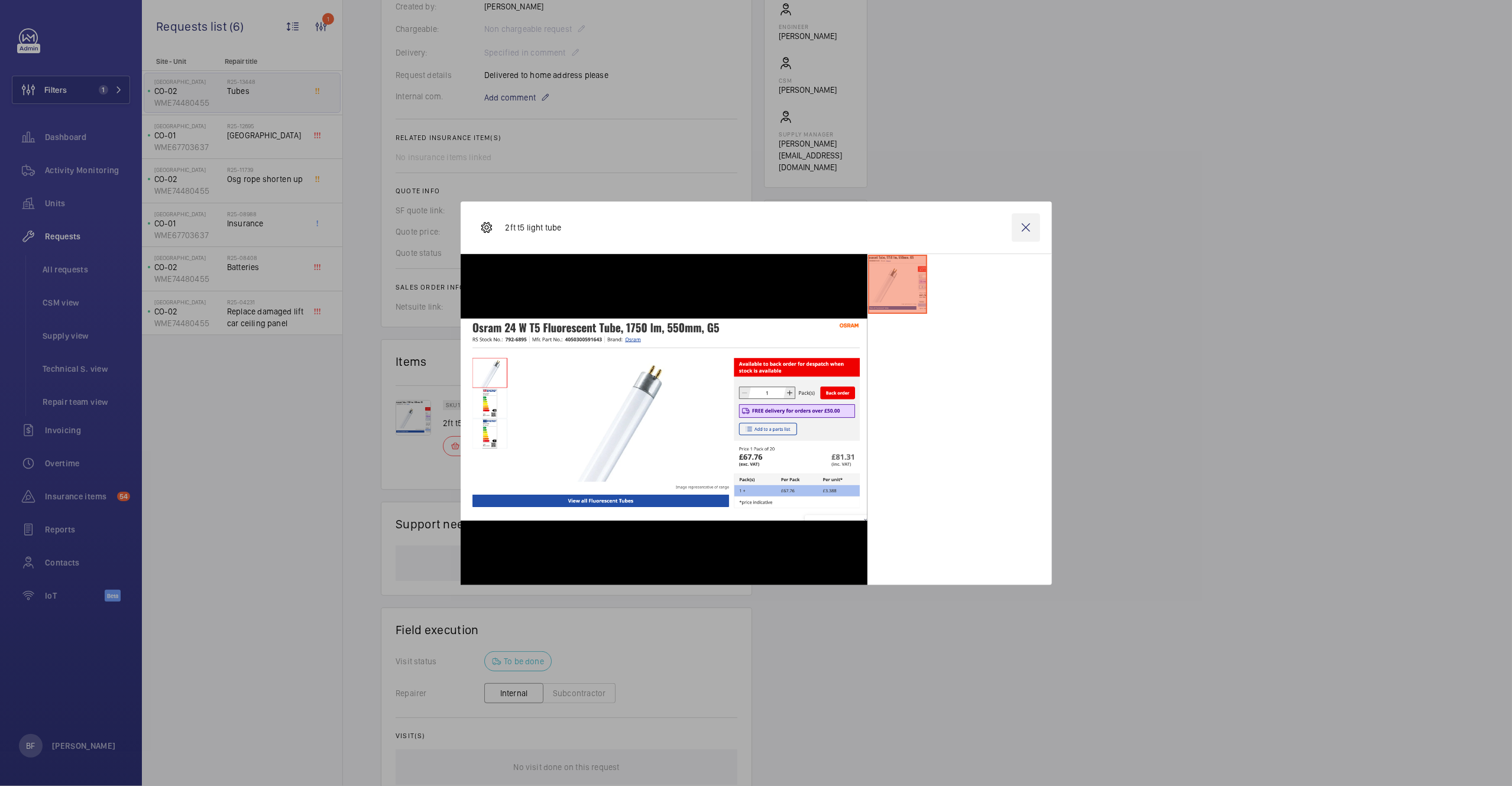
click at [1038, 232] on wm-front-icon-button at bounding box center [1026, 227] width 29 height 29
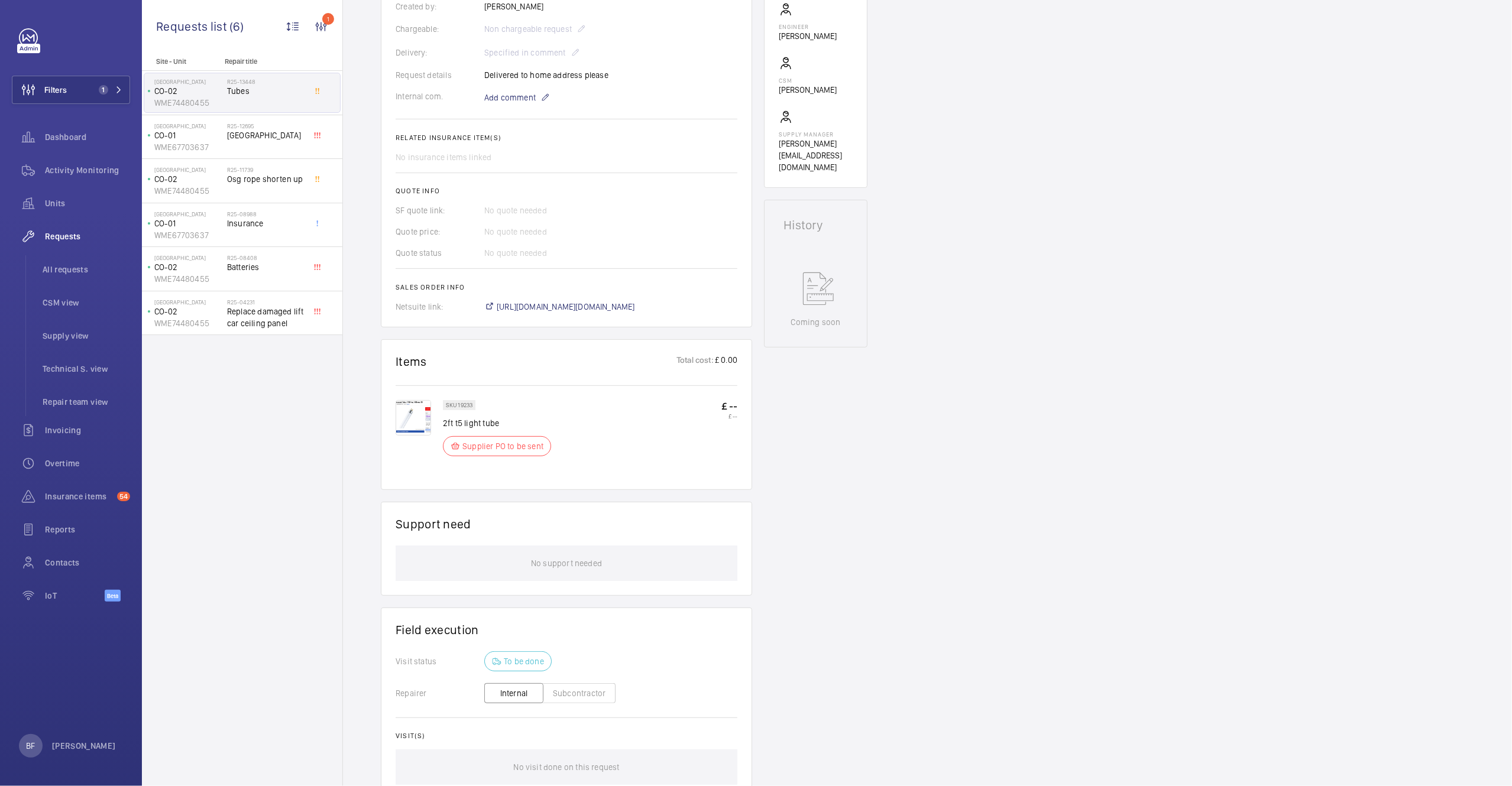
click at [433, 399] on div "SKU 19233 2ft t5 light tube Supplier PO to be sent £ -- £ --" at bounding box center [566, 430] width 342 height 90
click at [418, 420] on img at bounding box center [413, 418] width 35 height 35
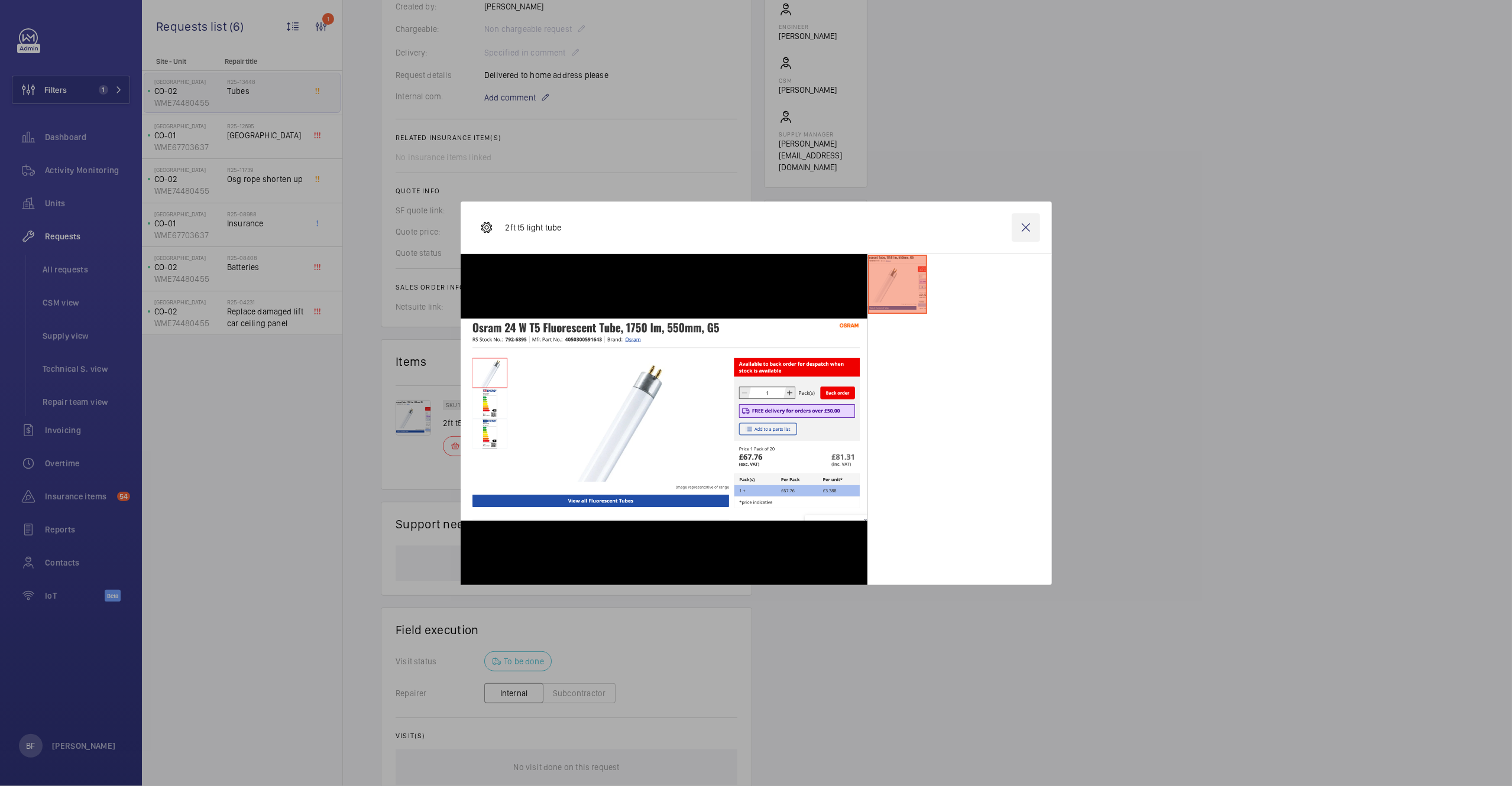
click at [1019, 230] on wm-front-icon-button at bounding box center [1026, 227] width 29 height 29
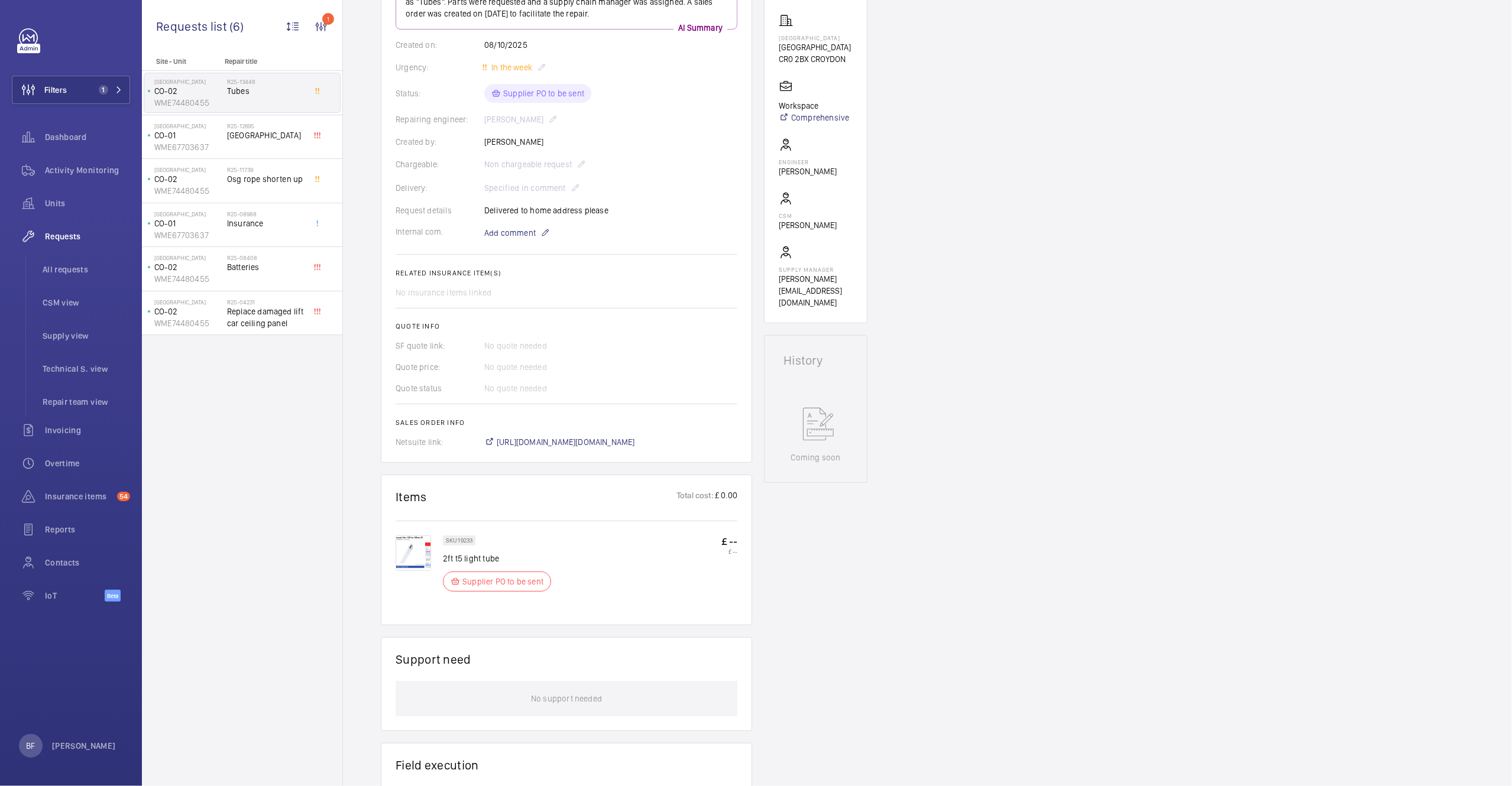
scroll to position [0, 0]
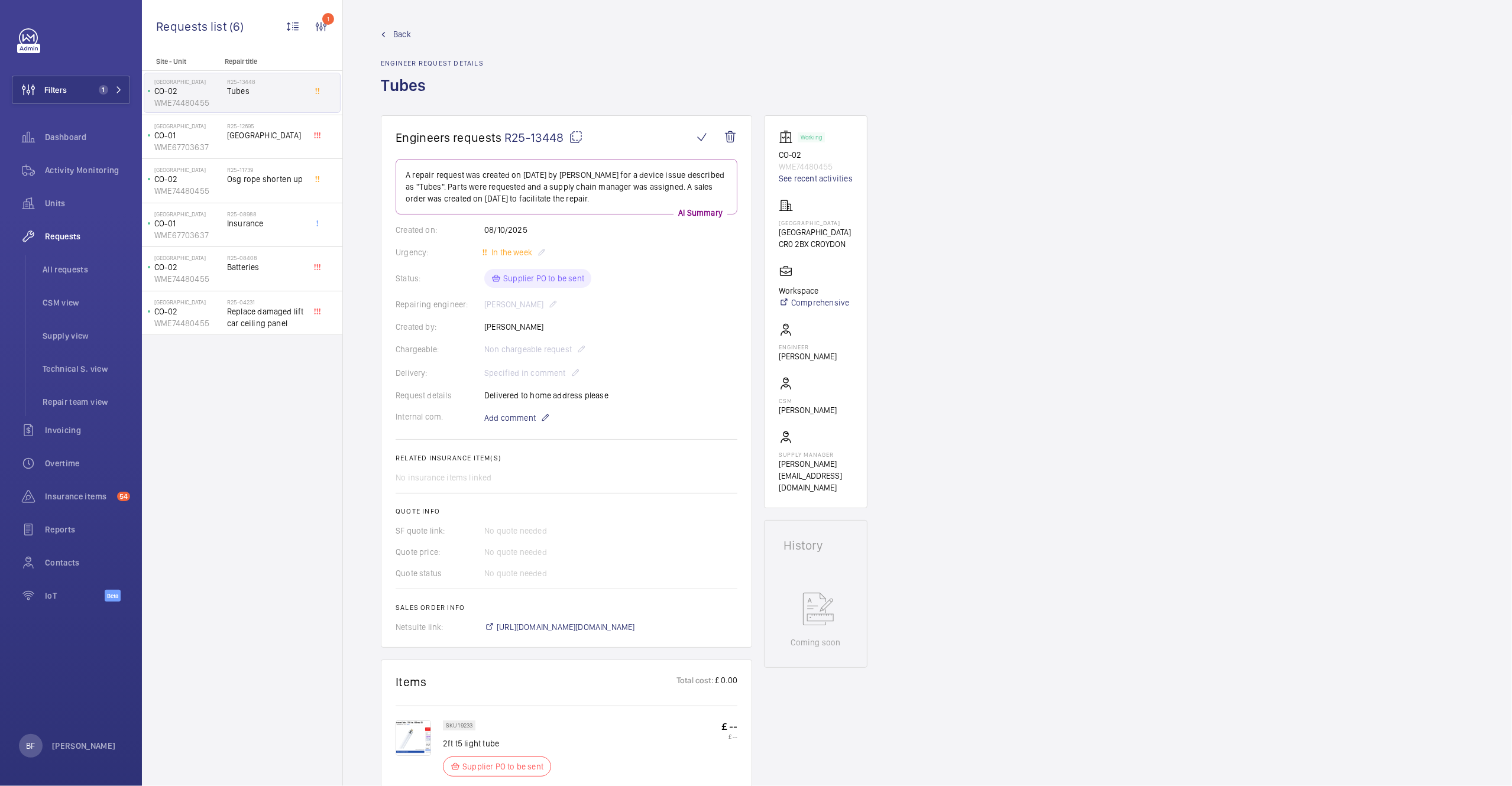
drag, startPoint x: 575, startPoint y: 137, endPoint x: 133, endPoint y: 775, distance: 776.1
click at [575, 137] on mat-icon at bounding box center [576, 137] width 14 height 14
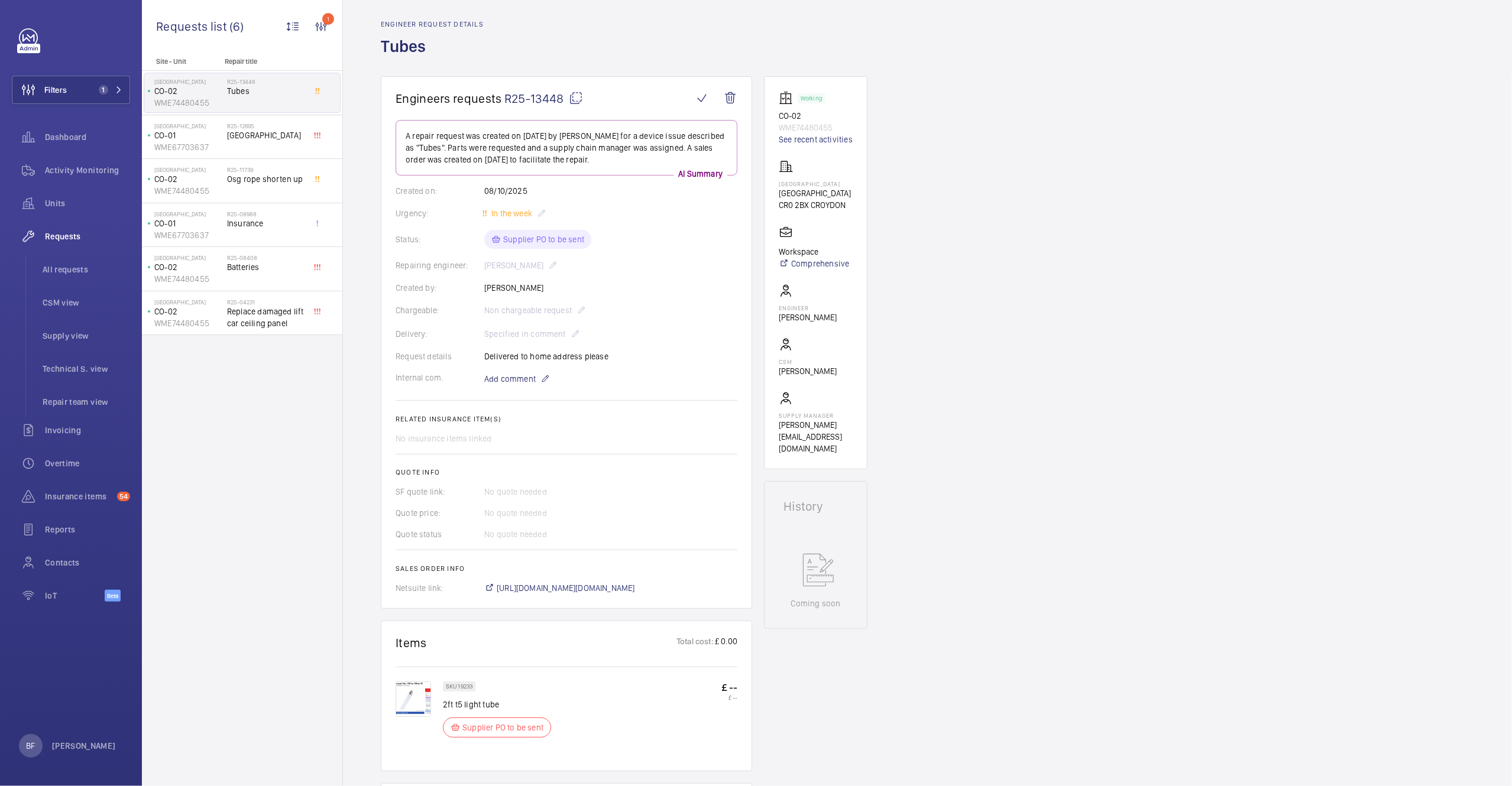
scroll to position [38, 0]
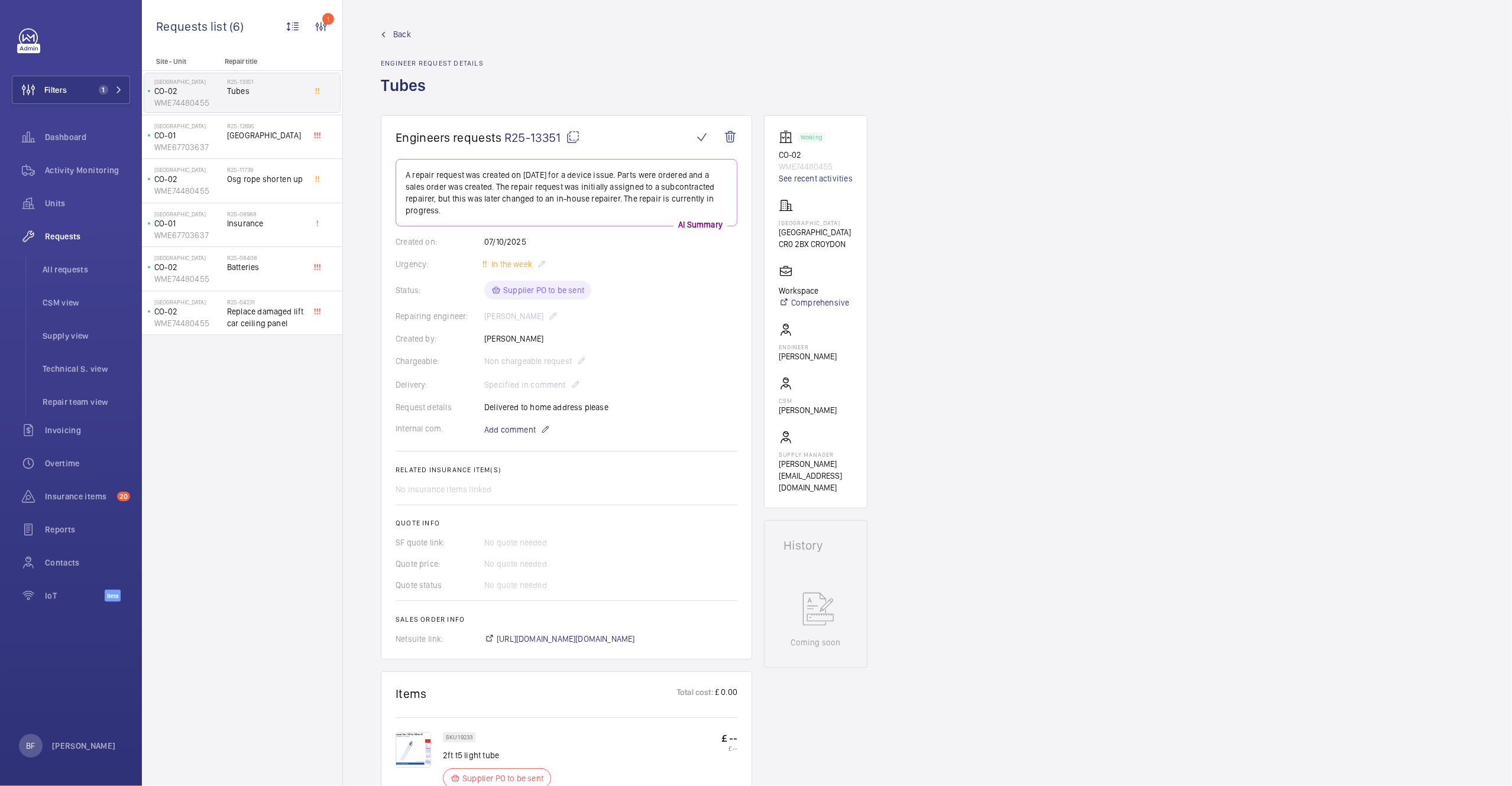
click at [407, 33] on span "Back" at bounding box center [402, 35] width 18 height 12
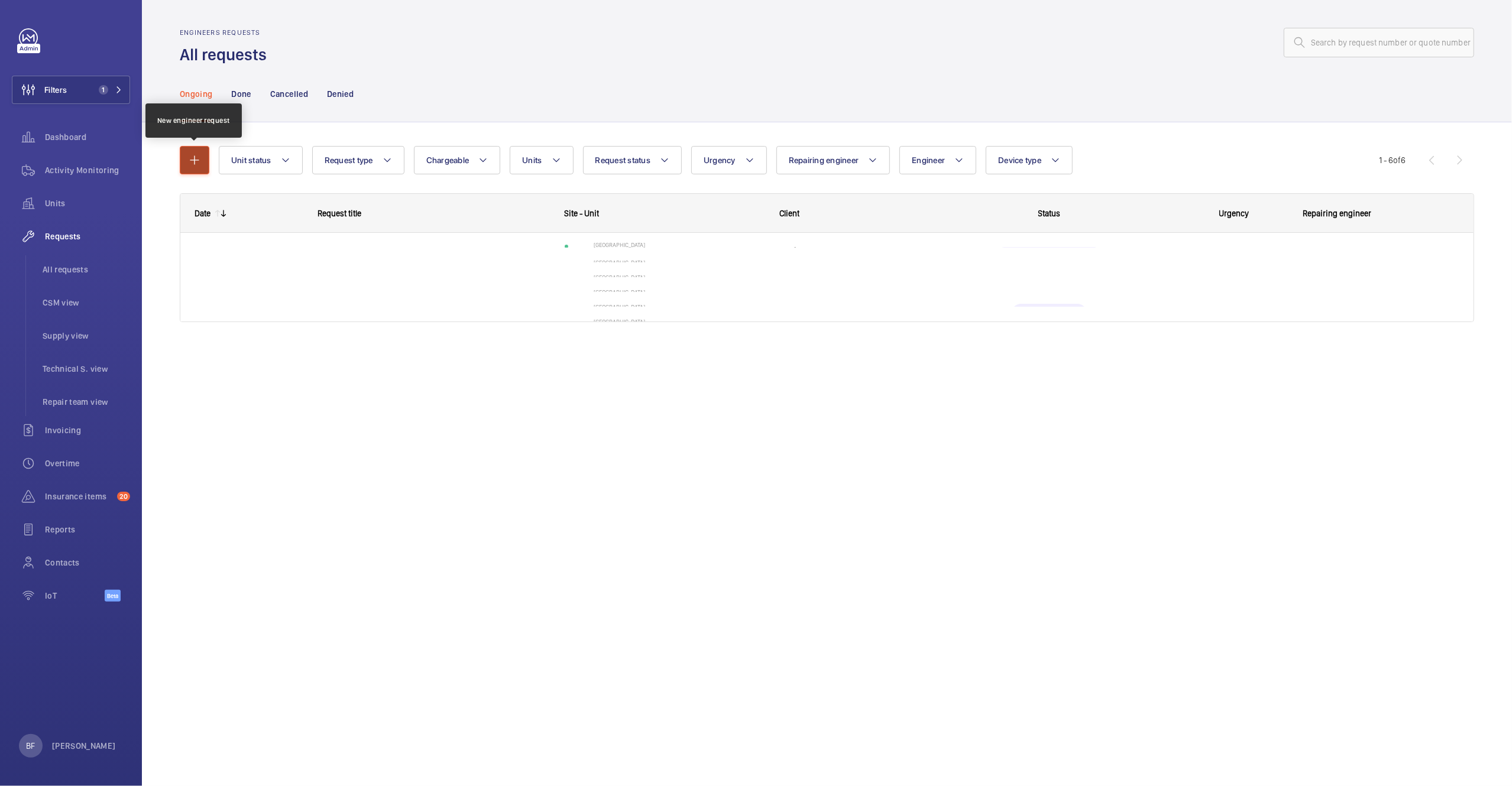
click at [195, 151] on button "button" at bounding box center [195, 160] width 29 height 29
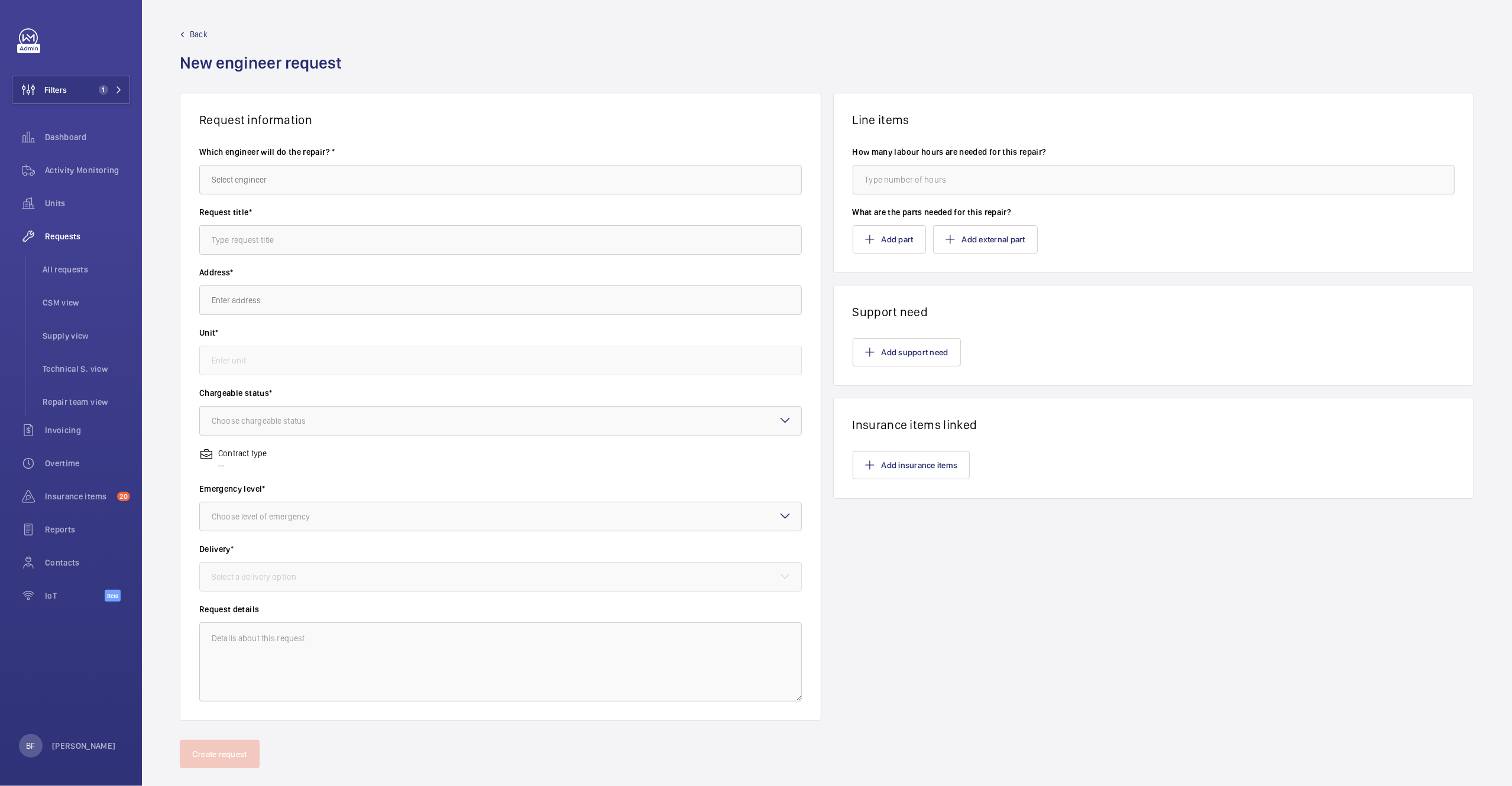
click at [418, 198] on div "Which engineer will do the repair? *" at bounding box center [500, 176] width 602 height 61
click at [396, 178] on input "text" at bounding box center [500, 180] width 602 height 29
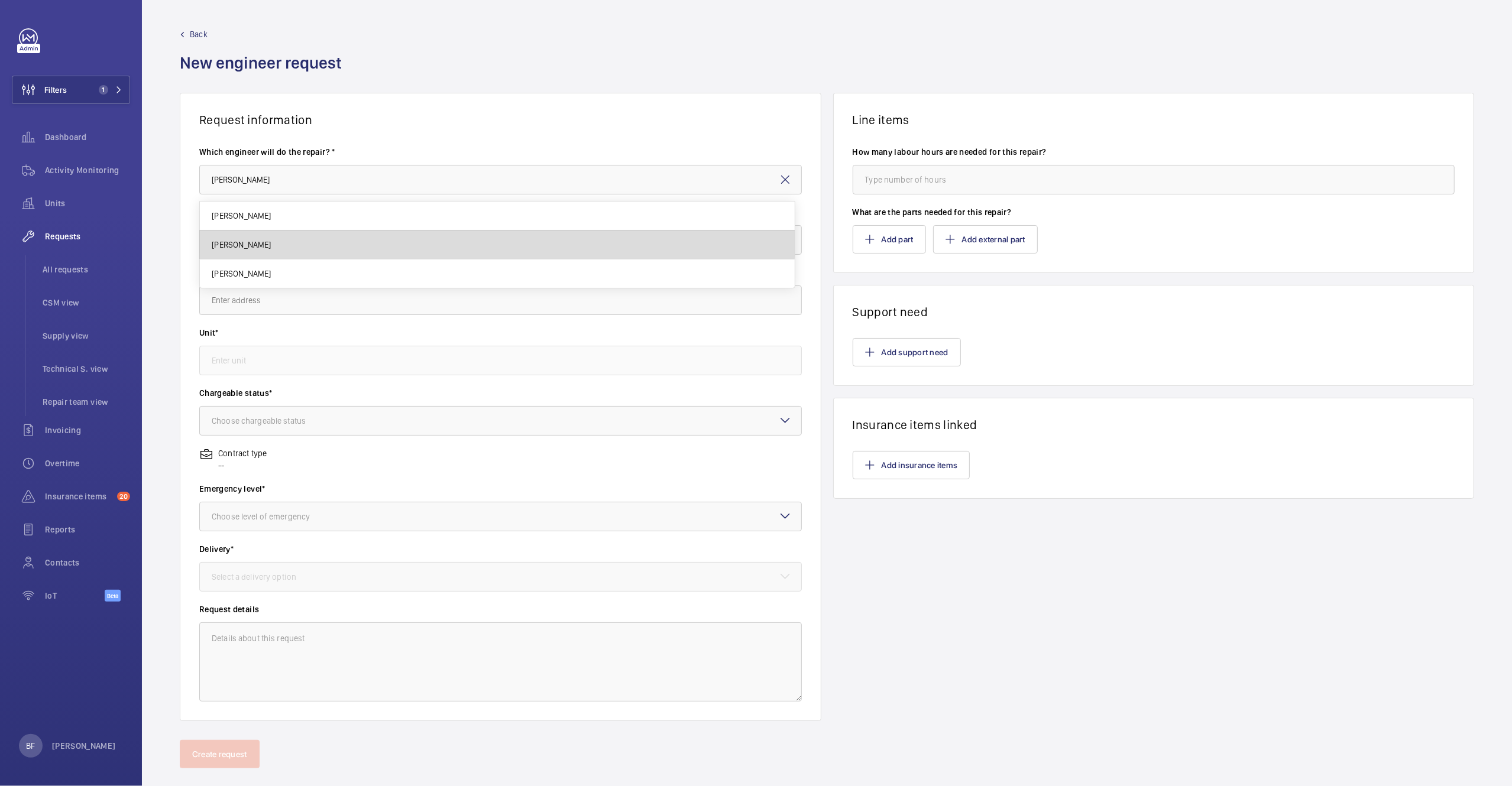
click at [430, 239] on mat-option "[PERSON_NAME]" at bounding box center [497, 244] width 595 height 29
type input "[PERSON_NAME]"
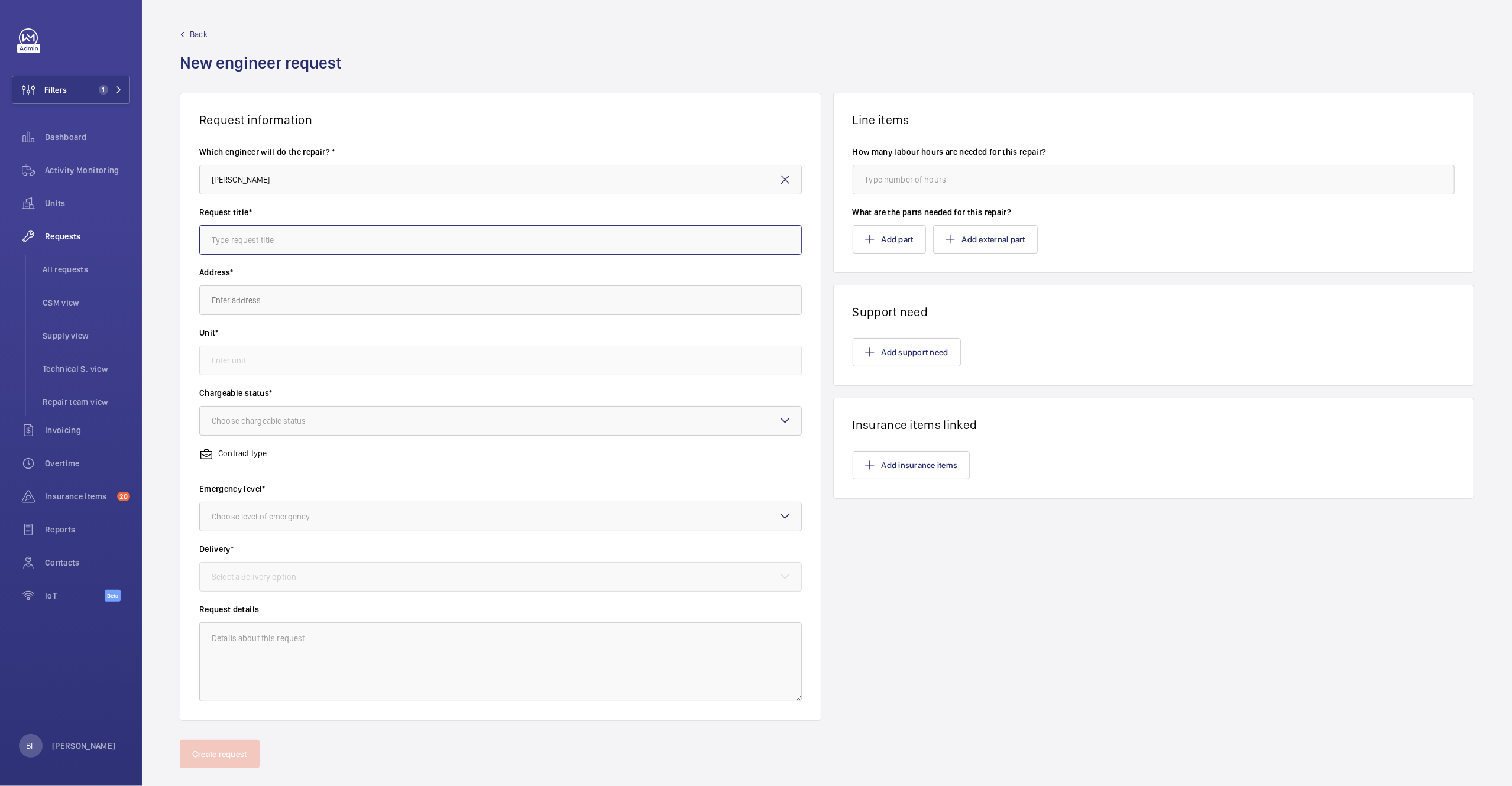
click at [424, 240] on input "text" at bounding box center [500, 240] width 602 height 29
paste input "Tubes"
type input "Tubes"
click at [288, 290] on input "text" at bounding box center [500, 300] width 602 height 29
click at [281, 334] on span "Corinthian House Corinthian House, CR0 2BX CROYDON" at bounding box center [247, 336] width 70 height 12
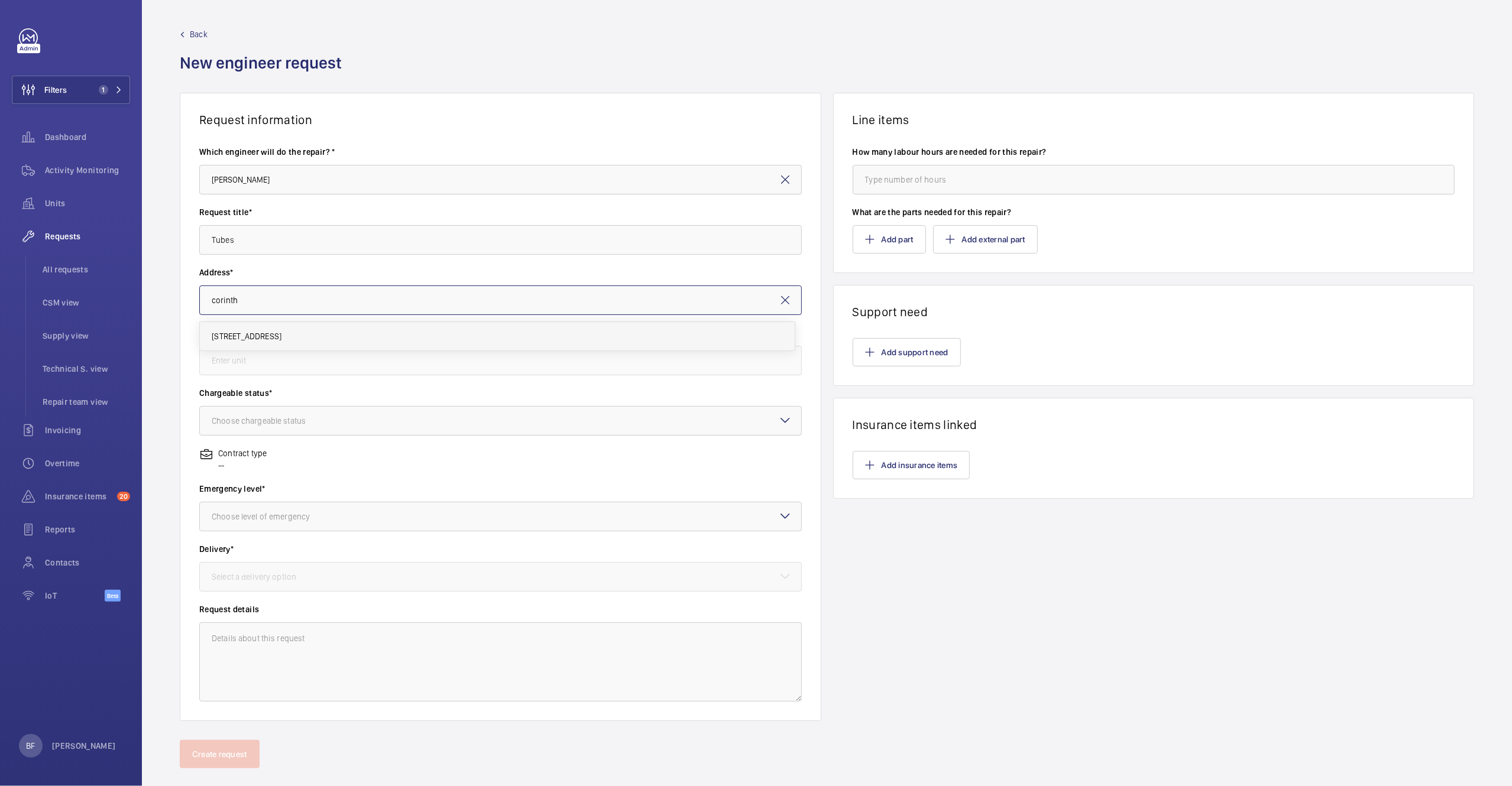
type input "Corinthian House Corinthian House, CR0 2BX CROYDON"
click at [301, 361] on input "text" at bounding box center [500, 360] width 602 height 29
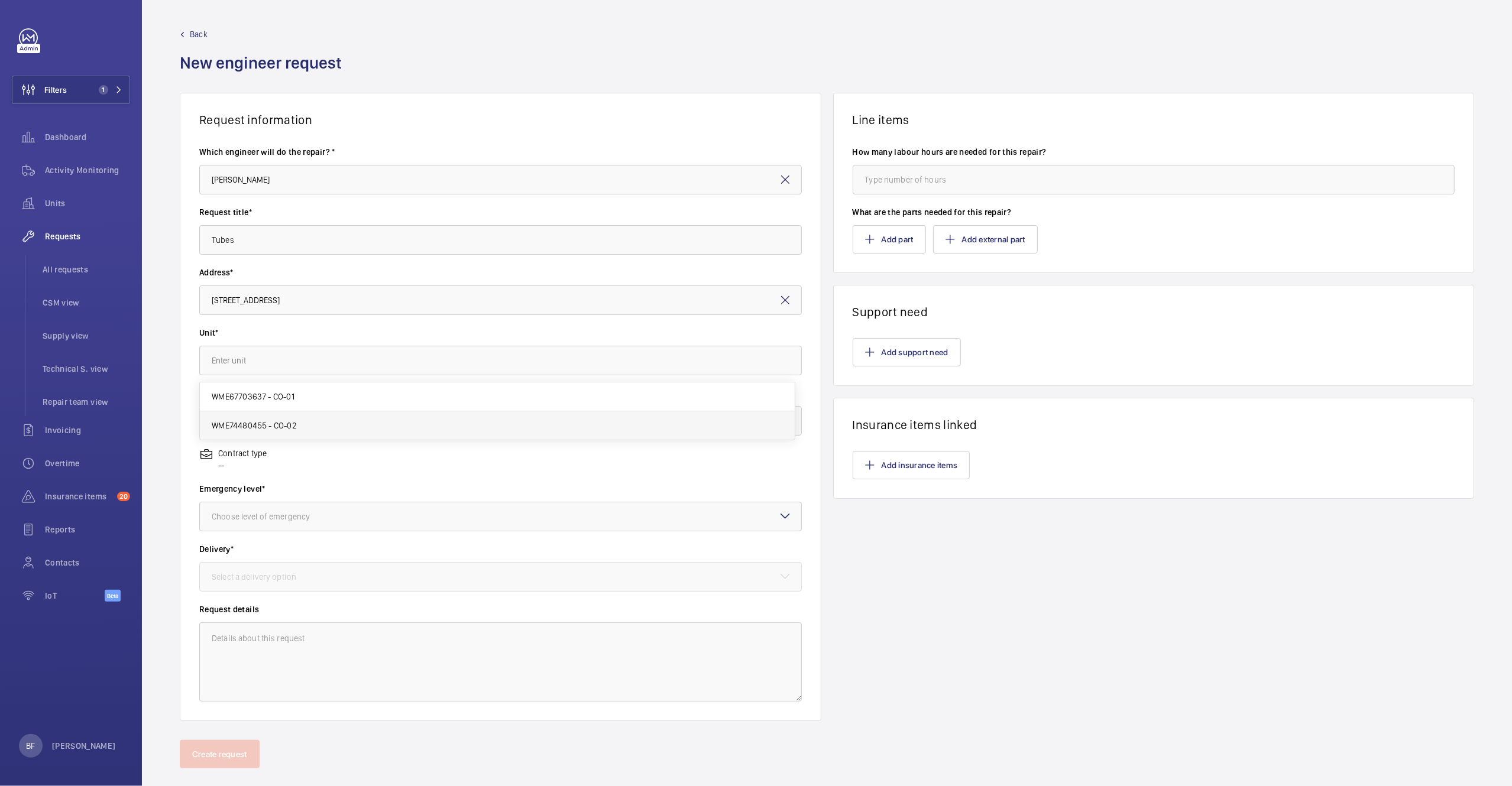
click at [372, 420] on mat-option "WME74480455 - CO-02" at bounding box center [497, 426] width 595 height 29
type input "WME74480455 - CO-02"
click at [371, 420] on div at bounding box center [500, 421] width 602 height 29
click at [260, 495] on div "Non chargeable" at bounding box center [500, 486] width 602 height 29
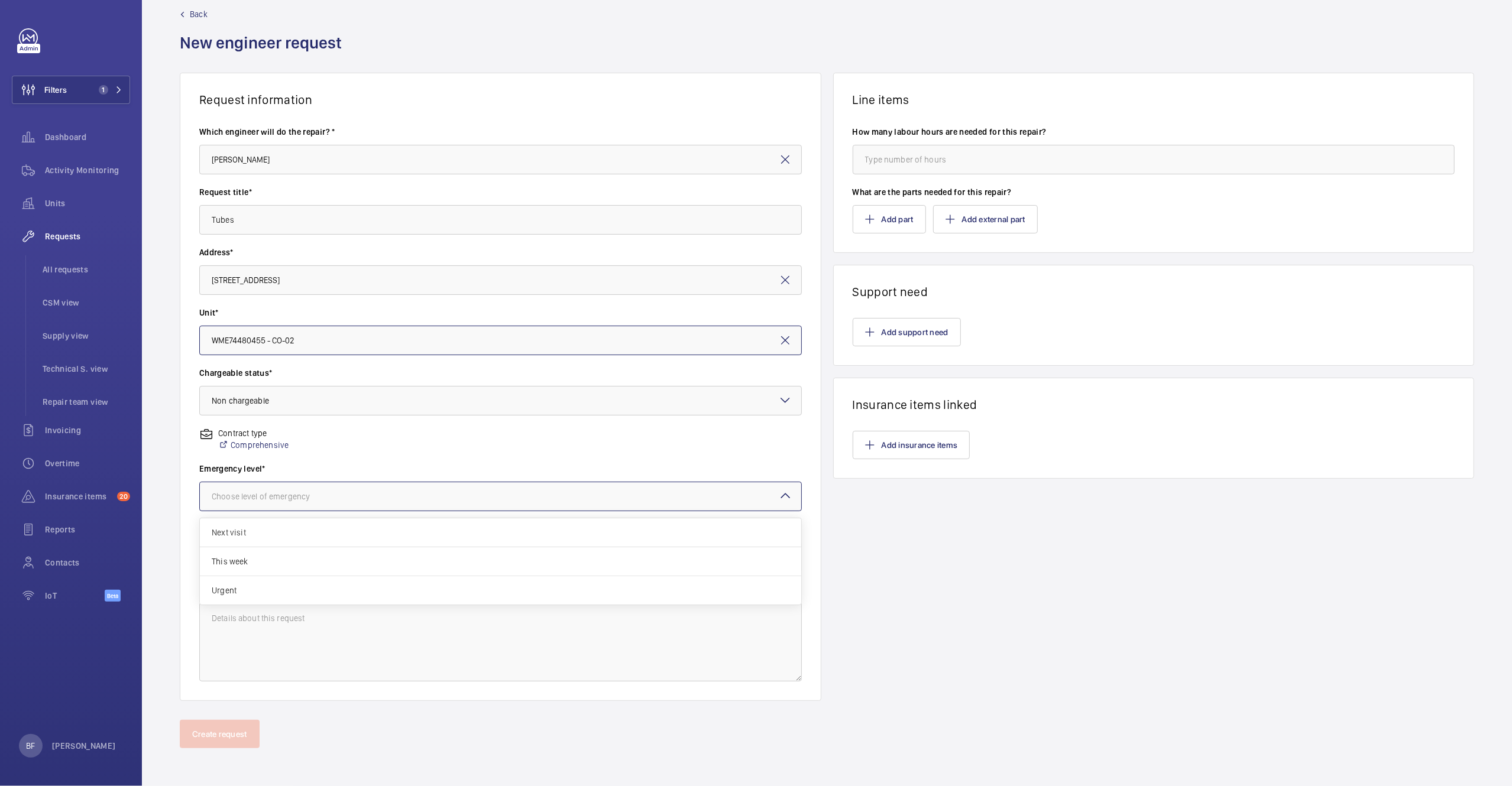
click at [291, 488] on div at bounding box center [500, 496] width 602 height 29
click at [256, 557] on span "This week" at bounding box center [500, 562] width 578 height 12
click at [273, 569] on div at bounding box center [500, 557] width 602 height 29
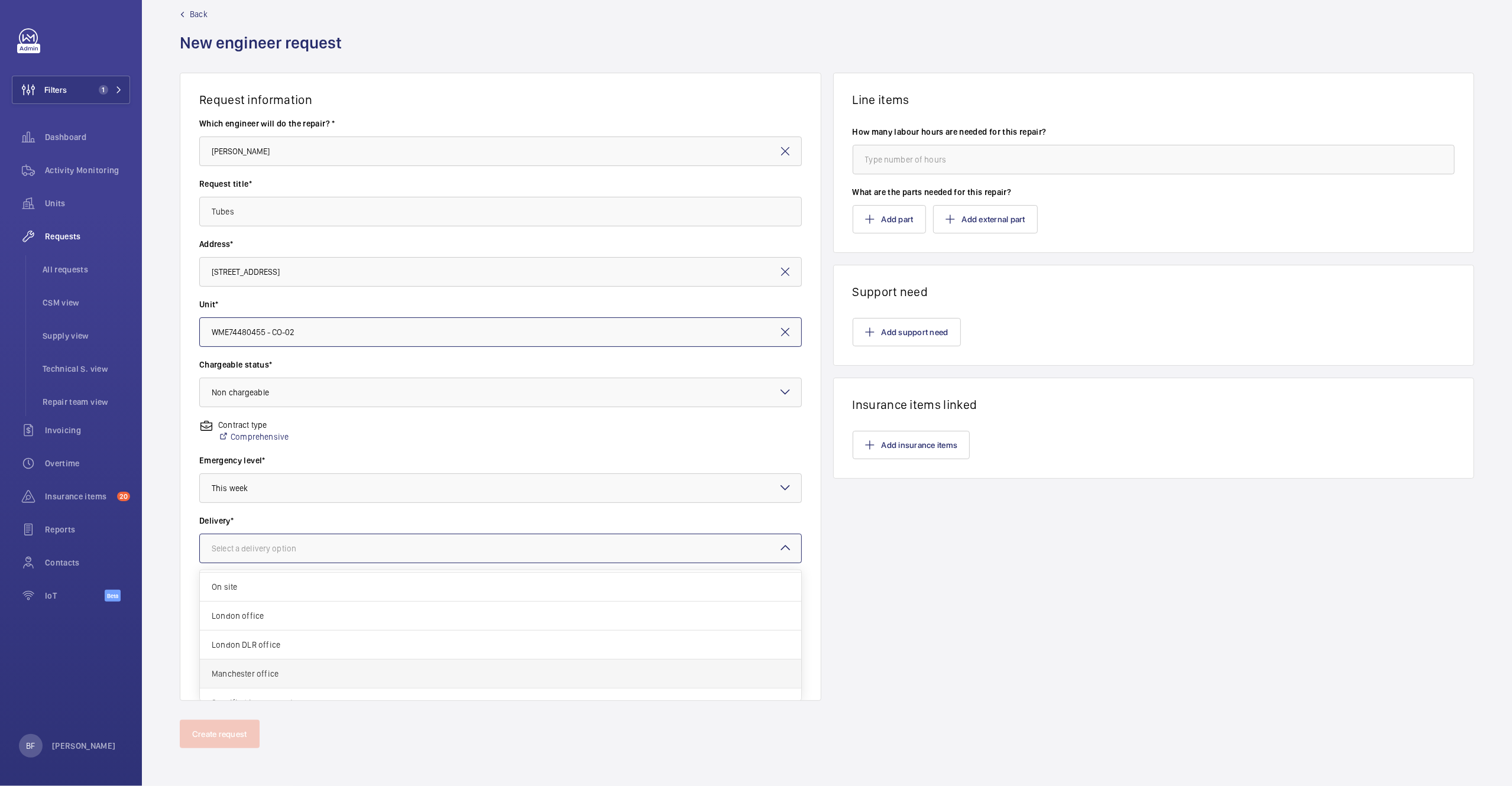
scroll to position [44, 0]
click at [295, 685] on span "Specified in comment" at bounding box center [500, 686] width 578 height 12
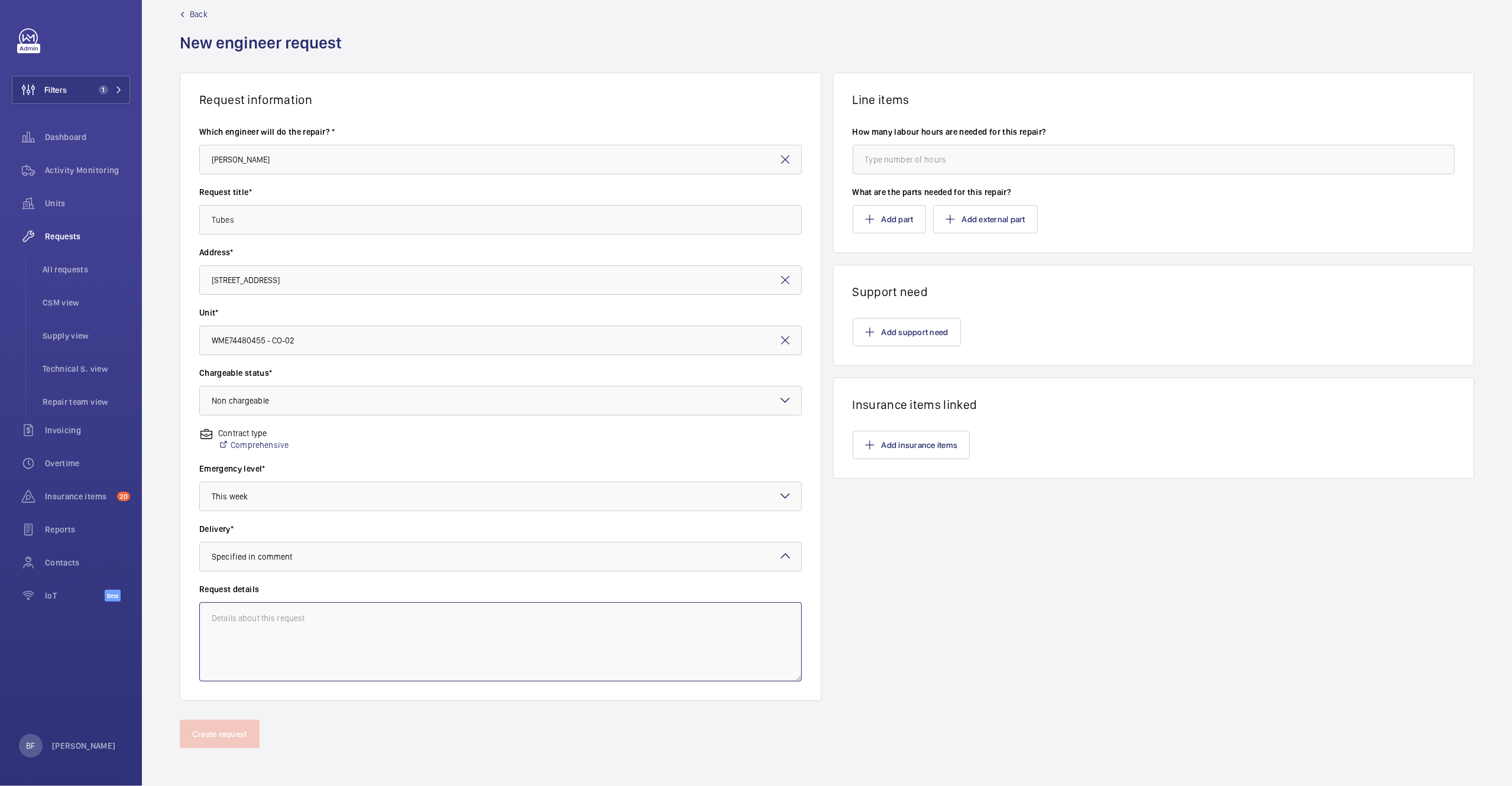
click at [276, 617] on textarea at bounding box center [500, 641] width 602 height 79
click at [277, 555] on span "Specified in comment" at bounding box center [253, 557] width 81 height 9
click at [302, 554] on div "× Specified in comment" at bounding box center [267, 557] width 111 height 12
click at [259, 639] on textarea at bounding box center [500, 641] width 602 height 79
paste textarea "Delivered to home address please"
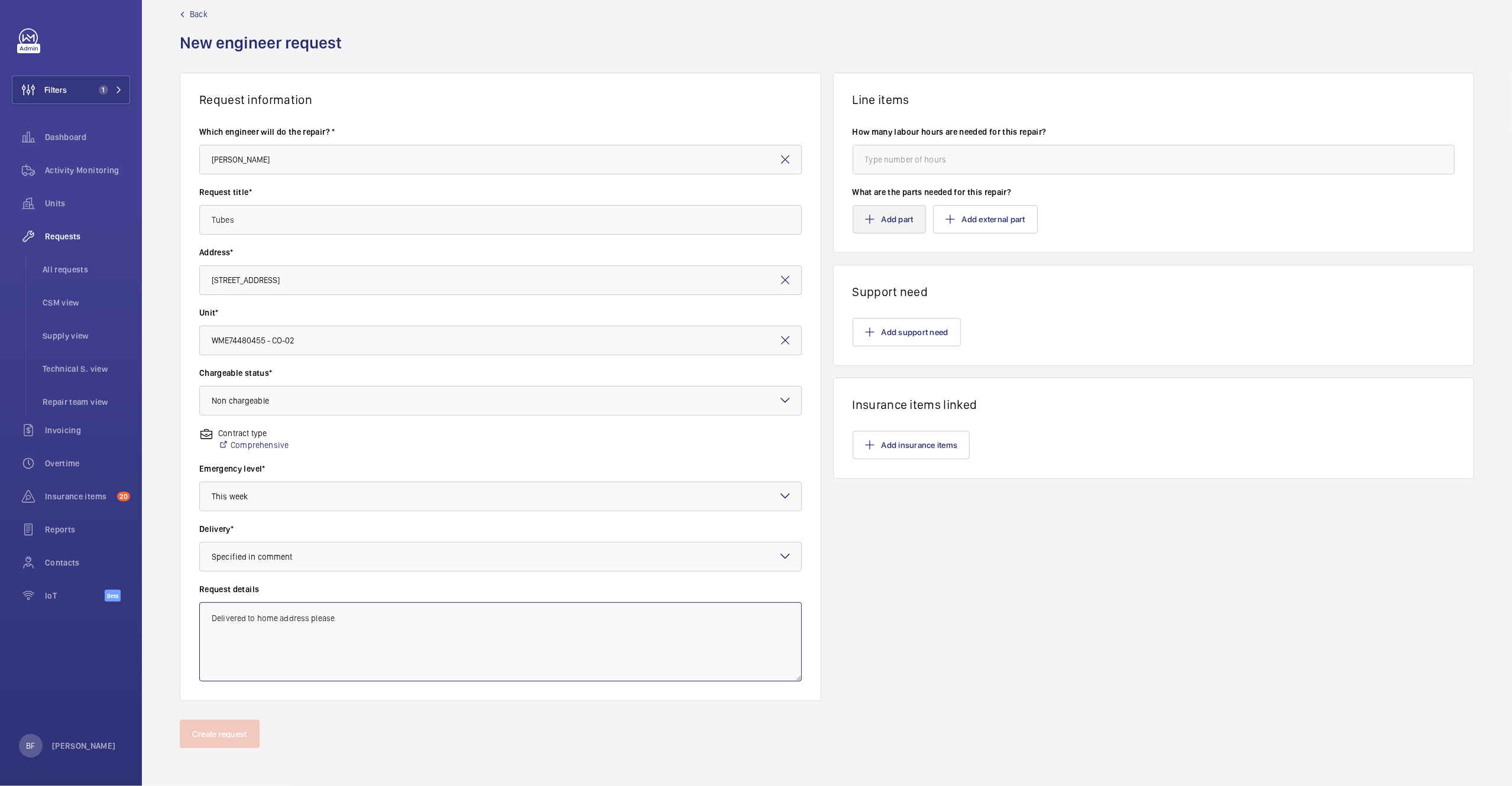
type textarea "Delivered to home address please"
click at [892, 220] on button "Add part" at bounding box center [890, 219] width 73 height 29
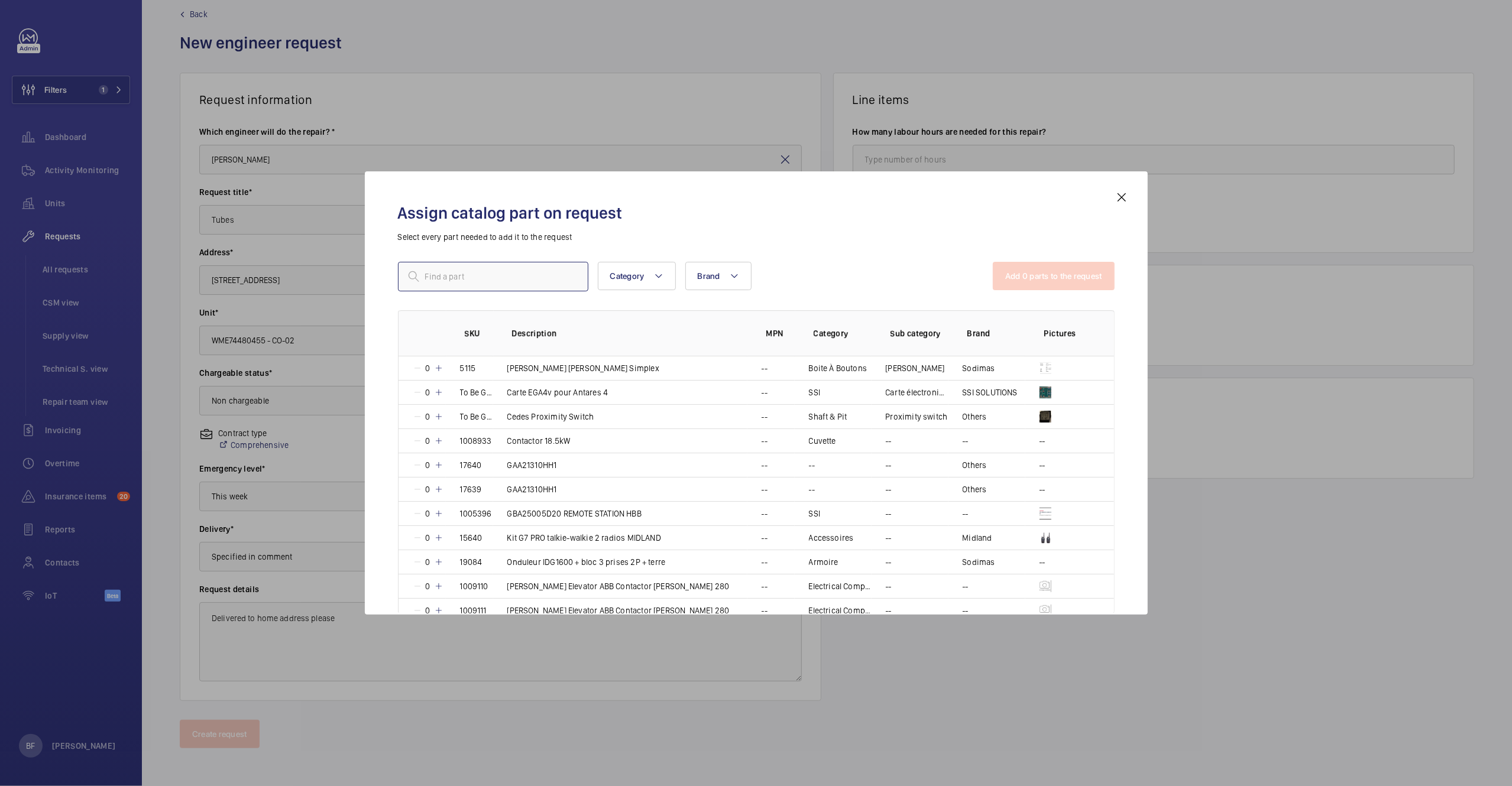
click at [488, 265] on input "text" at bounding box center [493, 276] width 191 height 29
paste input "2ft t5 light tube"
type input "2ft t5 light tube"
click at [916, 247] on div "Assign catalog part on request Select every part needed to add it to the reques…" at bounding box center [756, 402] width 745 height 424
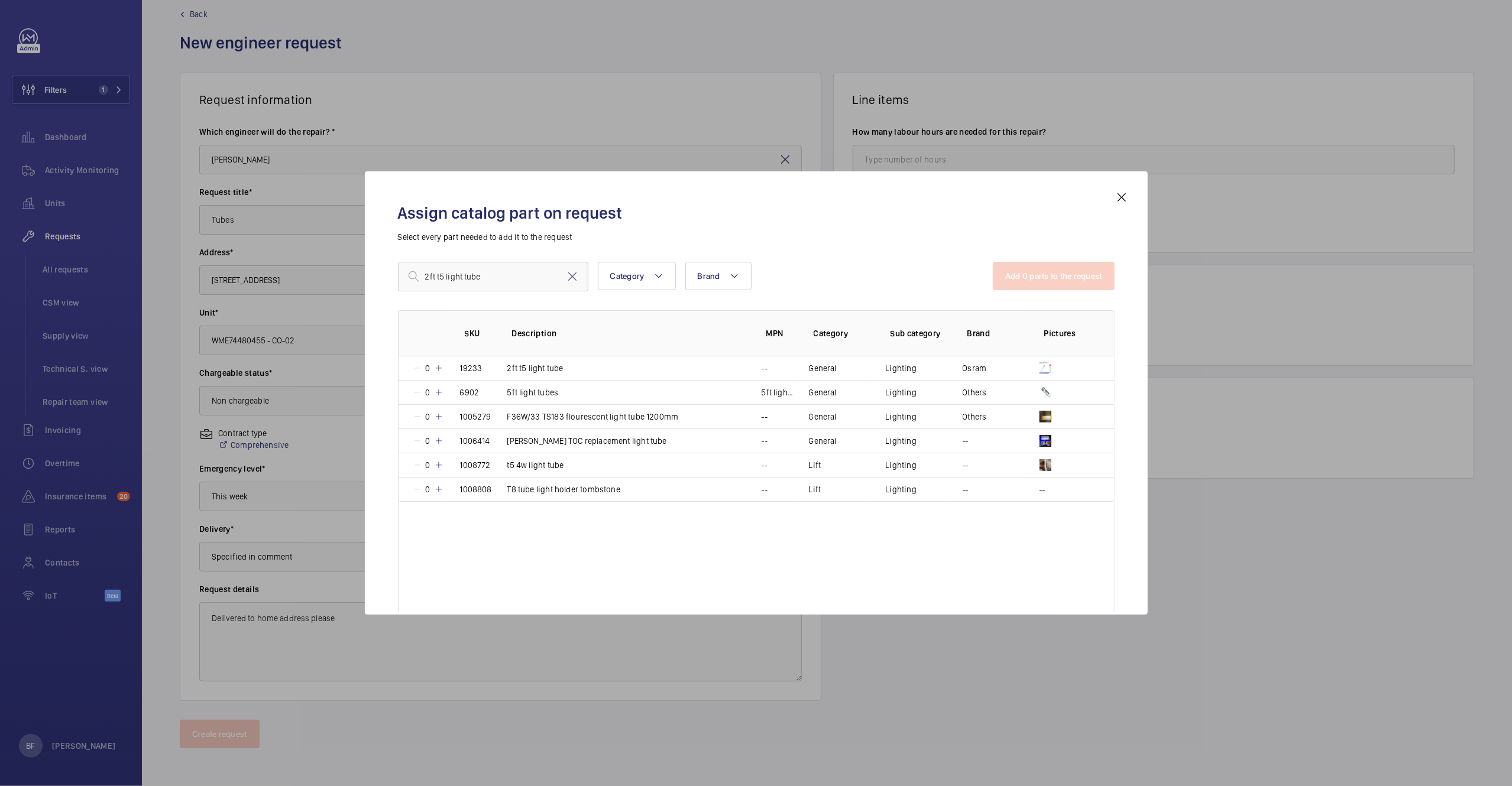
drag, startPoint x: 666, startPoint y: 182, endPoint x: 861, endPoint y: 186, distance: 195.0
click at [861, 186] on div "Assign catalog part on request Select every part needed to add it to the reques…" at bounding box center [756, 393] width 783 height 444
click at [442, 370] on mat-icon at bounding box center [438, 368] width 9 height 9
click at [442, 370] on td "1" at bounding box center [422, 368] width 47 height 23
click at [438, 370] on mat-icon at bounding box center [438, 368] width 9 height 9
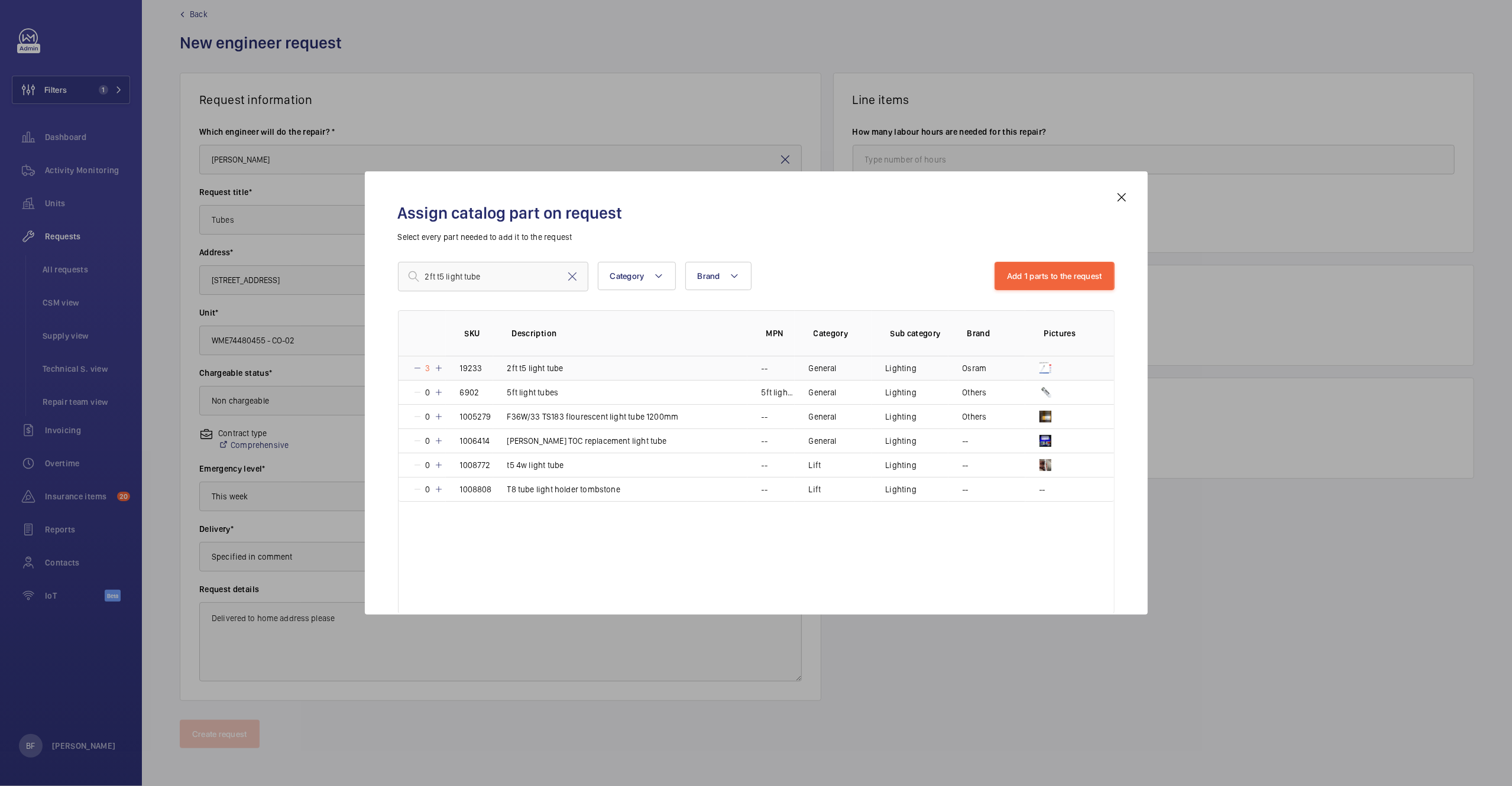
click at [438, 370] on mat-icon at bounding box center [438, 368] width 9 height 9
click at [438, 370] on mat-icon at bounding box center [438, 368] width 9 height 9
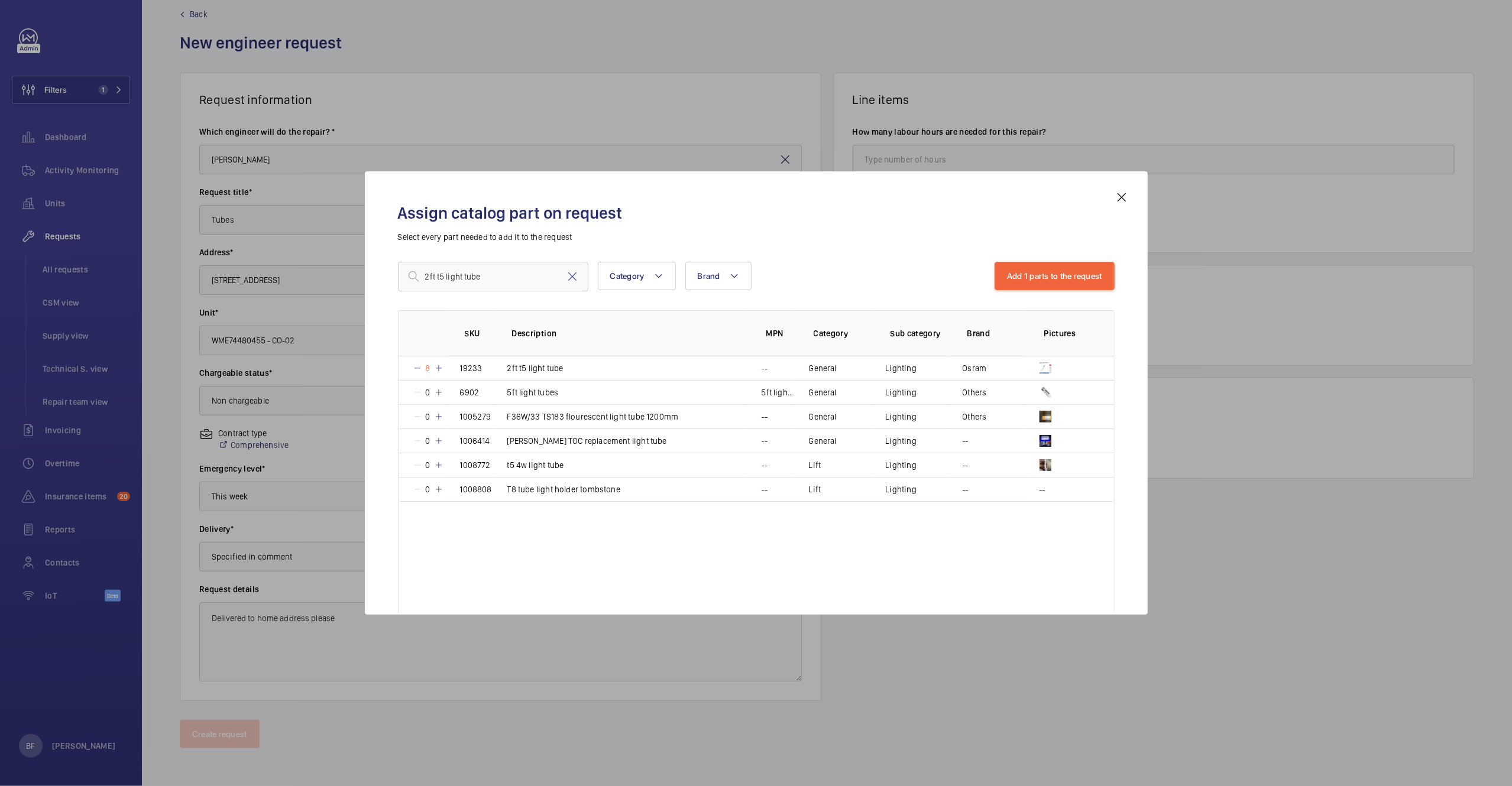
click at [474, 571] on div "SKU Description MPN Category Sub category Brand Pictures 8 19233 2ft t5 light t…" at bounding box center [756, 462] width 717 height 303
click at [1033, 278] on button "Add 1 parts to the request" at bounding box center [1055, 276] width 120 height 29
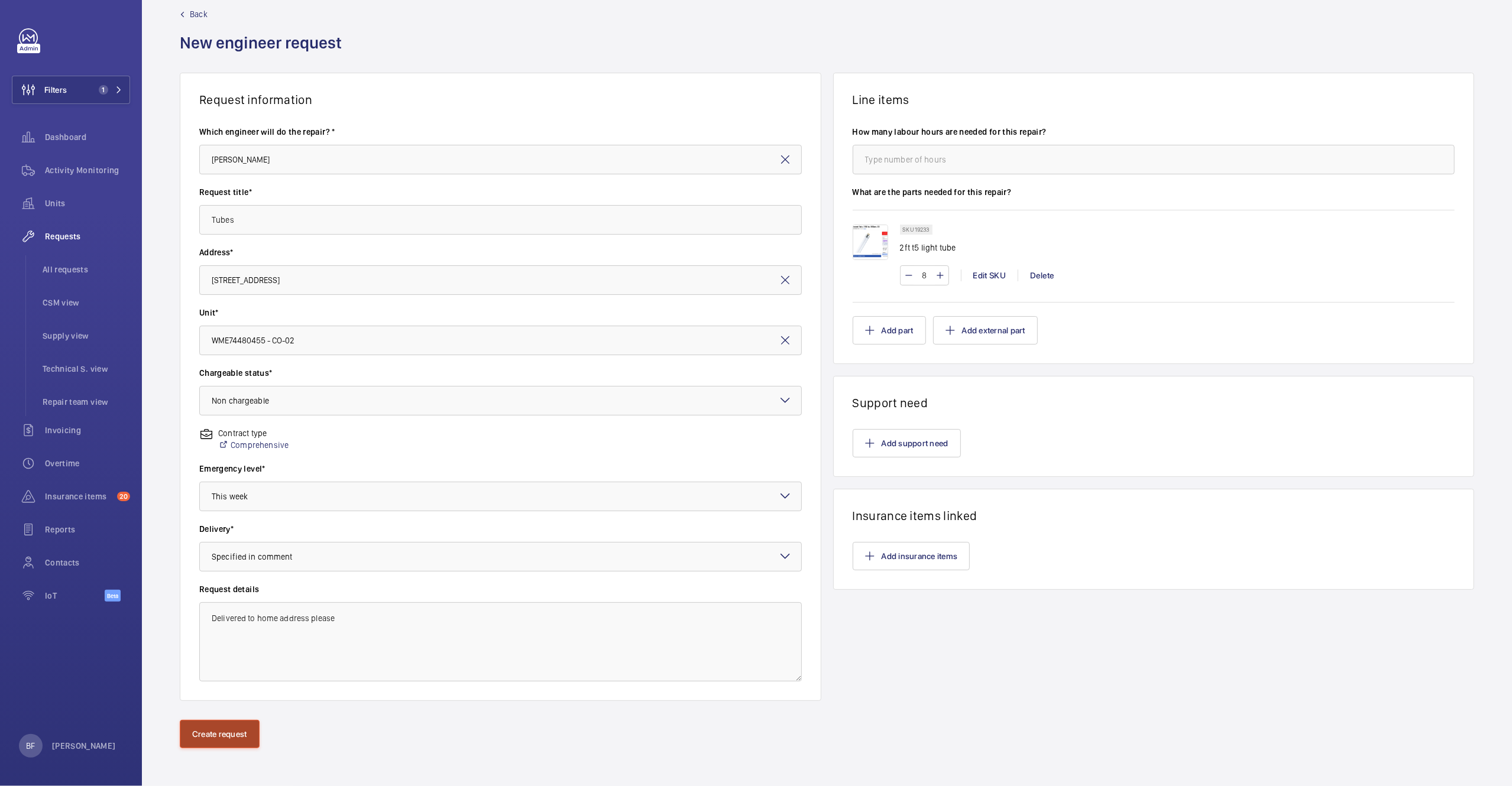
click at [201, 735] on button "Create request" at bounding box center [220, 734] width 80 height 29
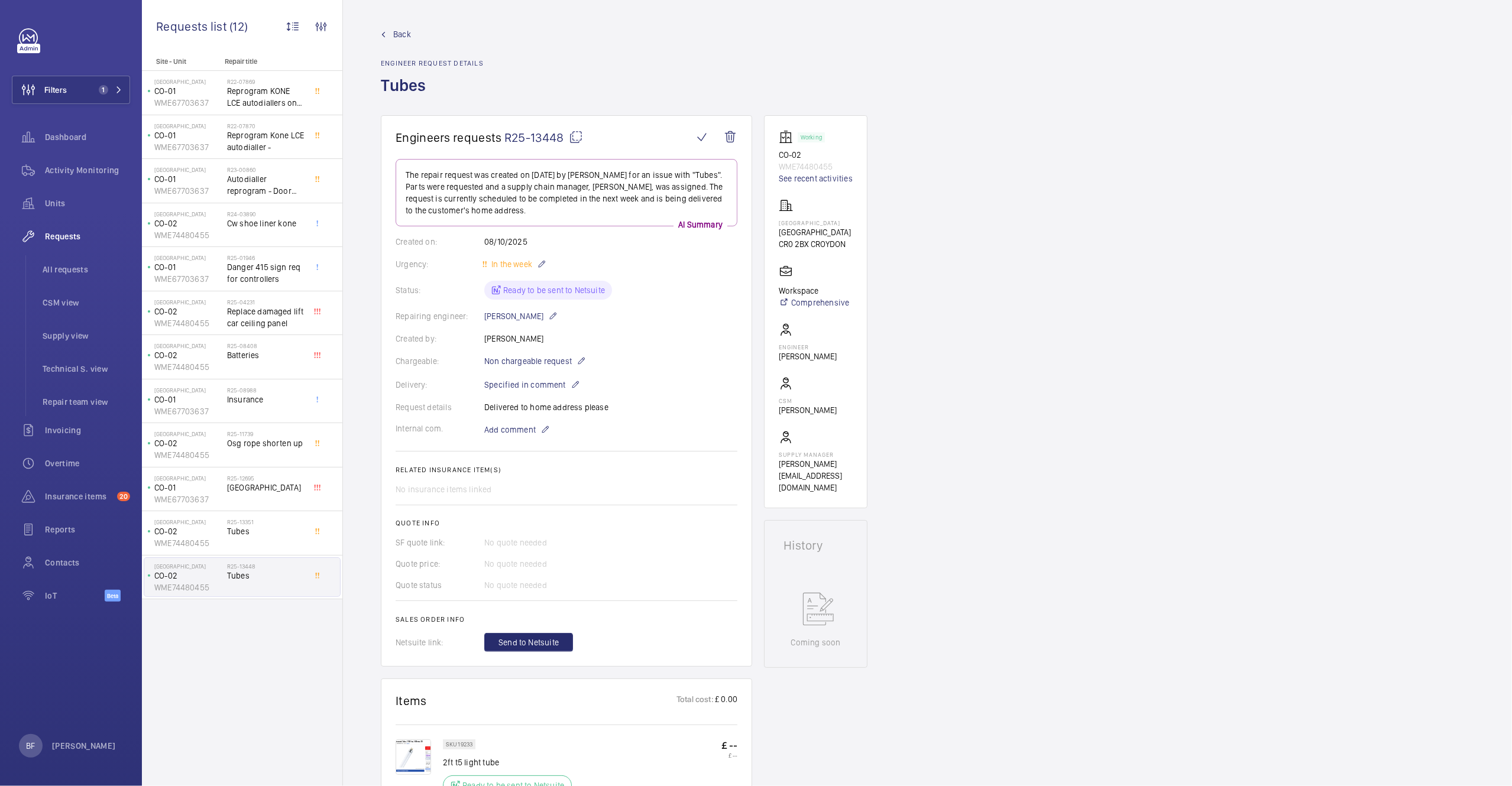
click at [408, 34] on span "Back" at bounding box center [402, 35] width 18 height 12
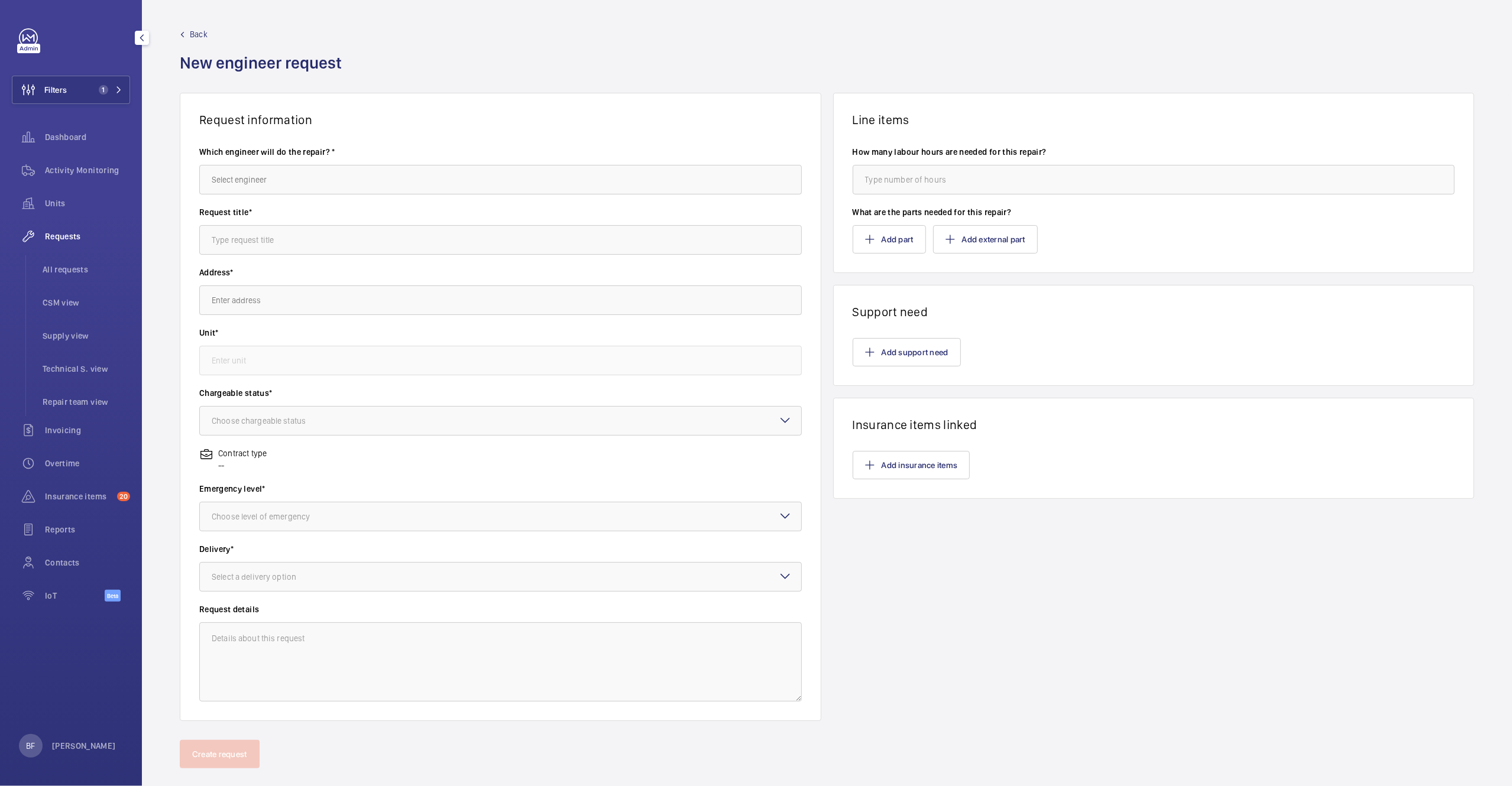
click at [55, 240] on span "Requests" at bounding box center [87, 236] width 85 height 12
click at [55, 239] on span "Requests" at bounding box center [87, 236] width 85 height 12
click at [69, 265] on span "All requests" at bounding box center [86, 270] width 87 height 12
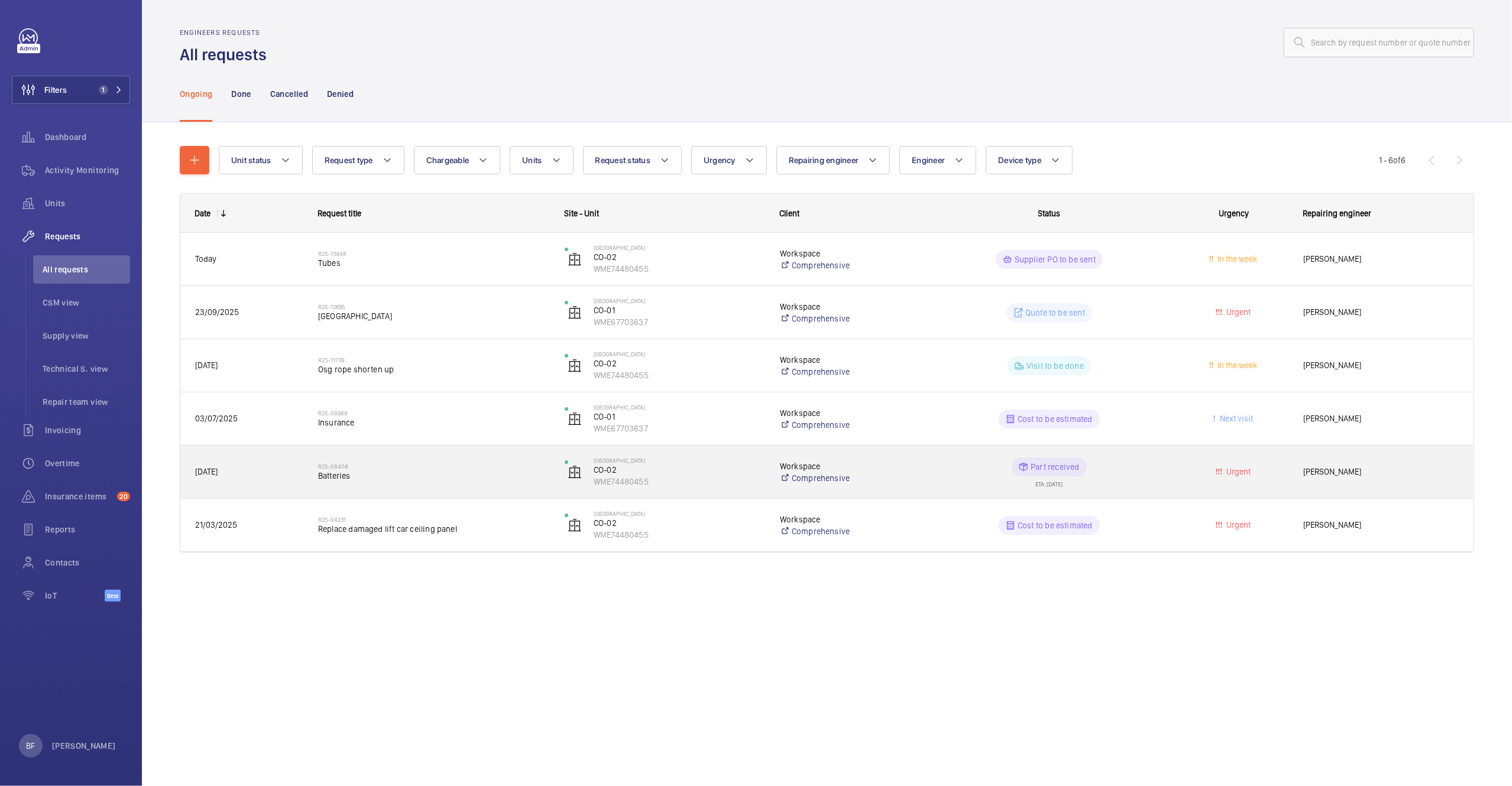
click at [424, 477] on span "Batteries" at bounding box center [433, 476] width 231 height 12
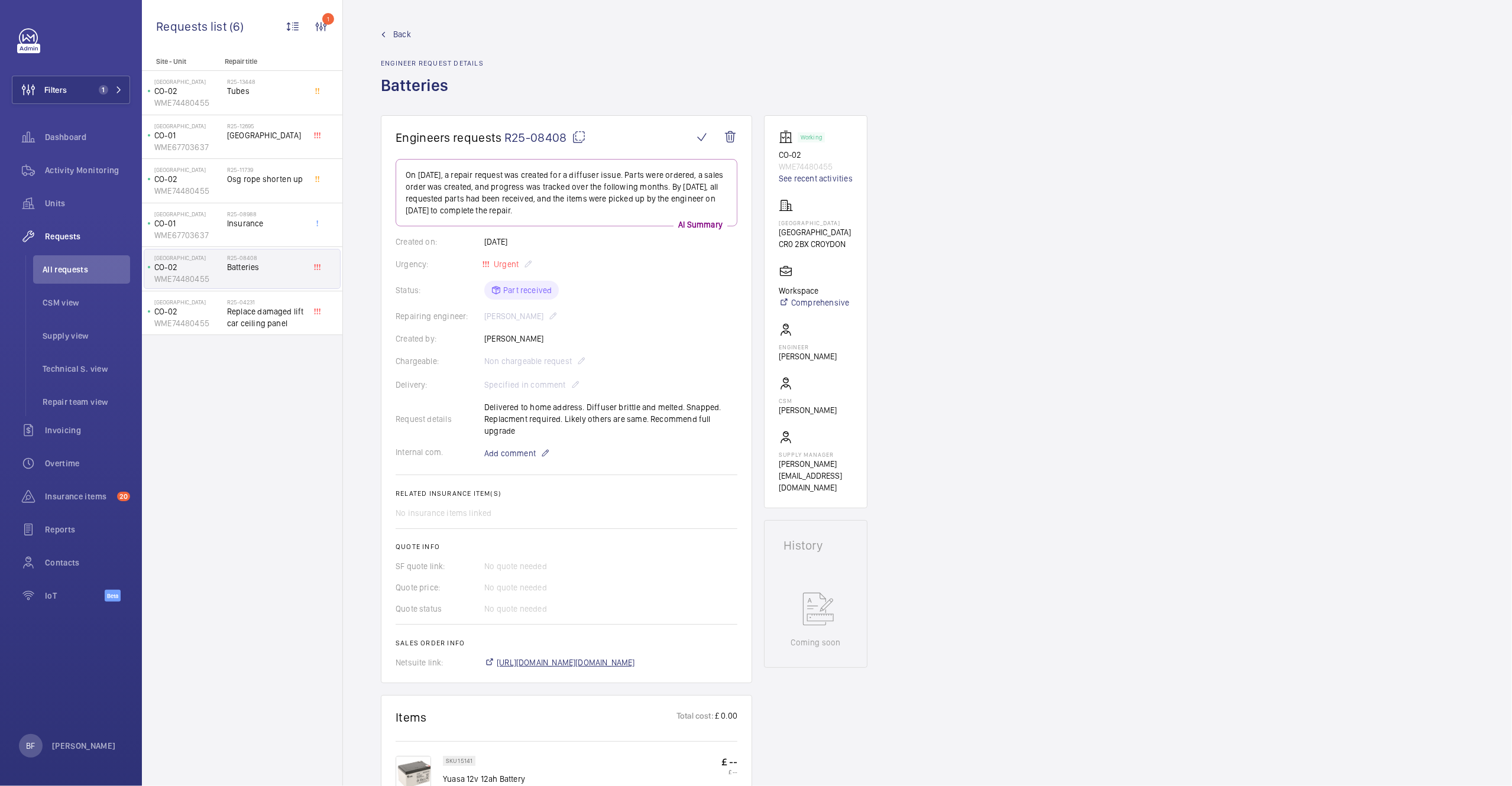
click at [580, 664] on span "https://6461500.app.netsuite.com/app/accounting/transactions/salesord.nl?id=275…" at bounding box center [566, 663] width 139 height 12
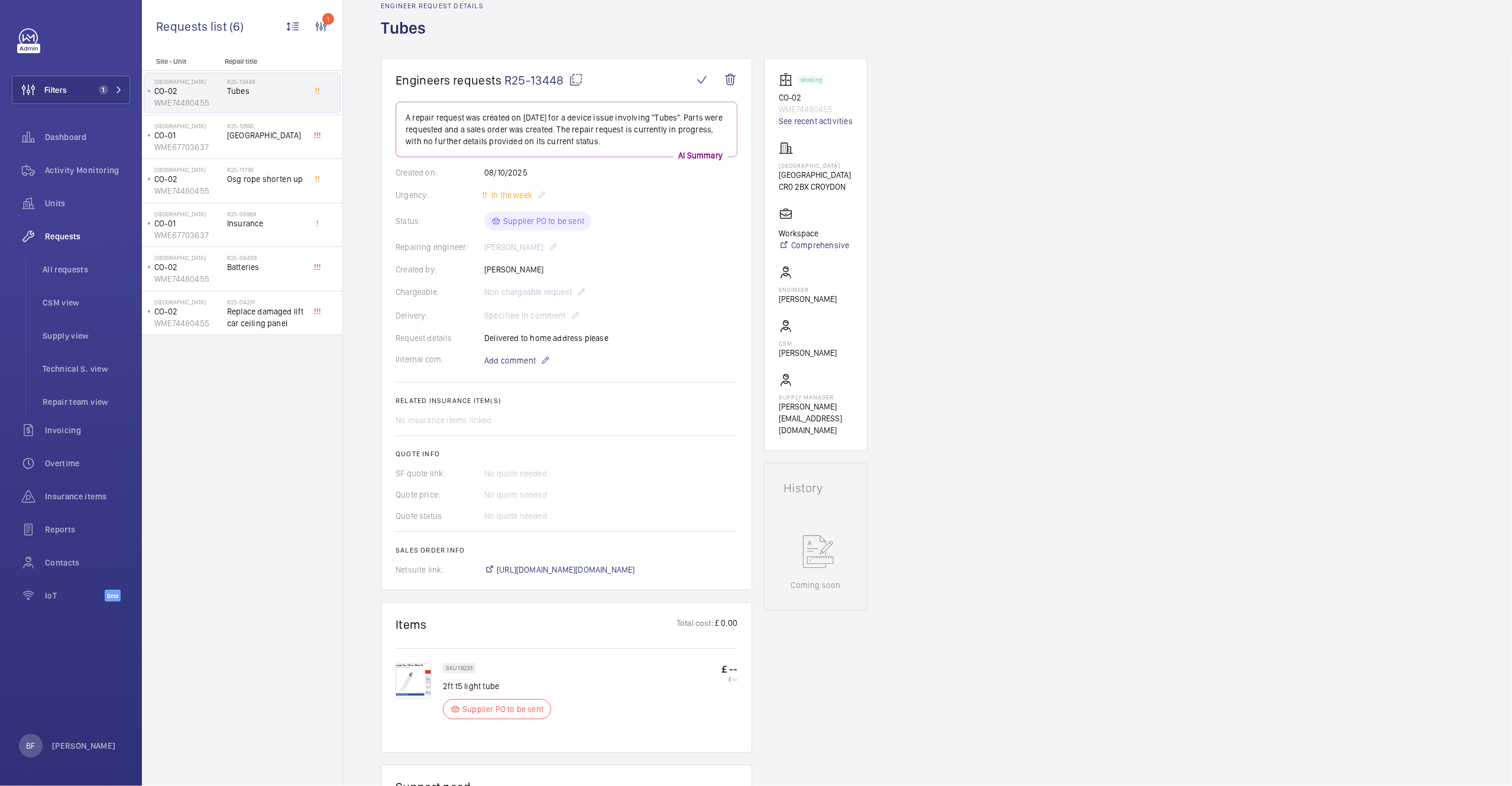
scroll to position [63, 0]
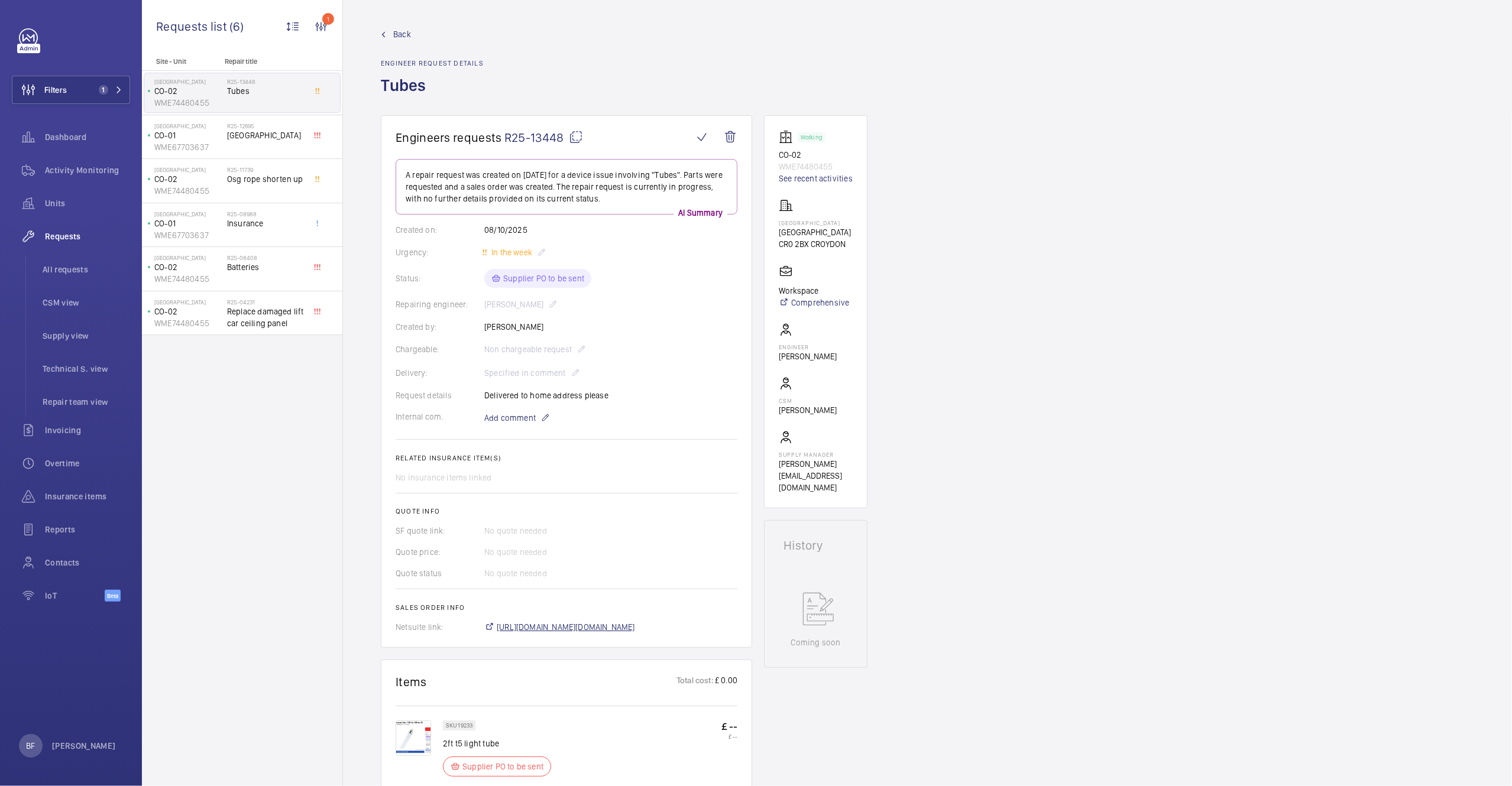
click at [548, 631] on span "[URL][DOMAIN_NAME][DOMAIN_NAME]" at bounding box center [566, 627] width 139 height 12
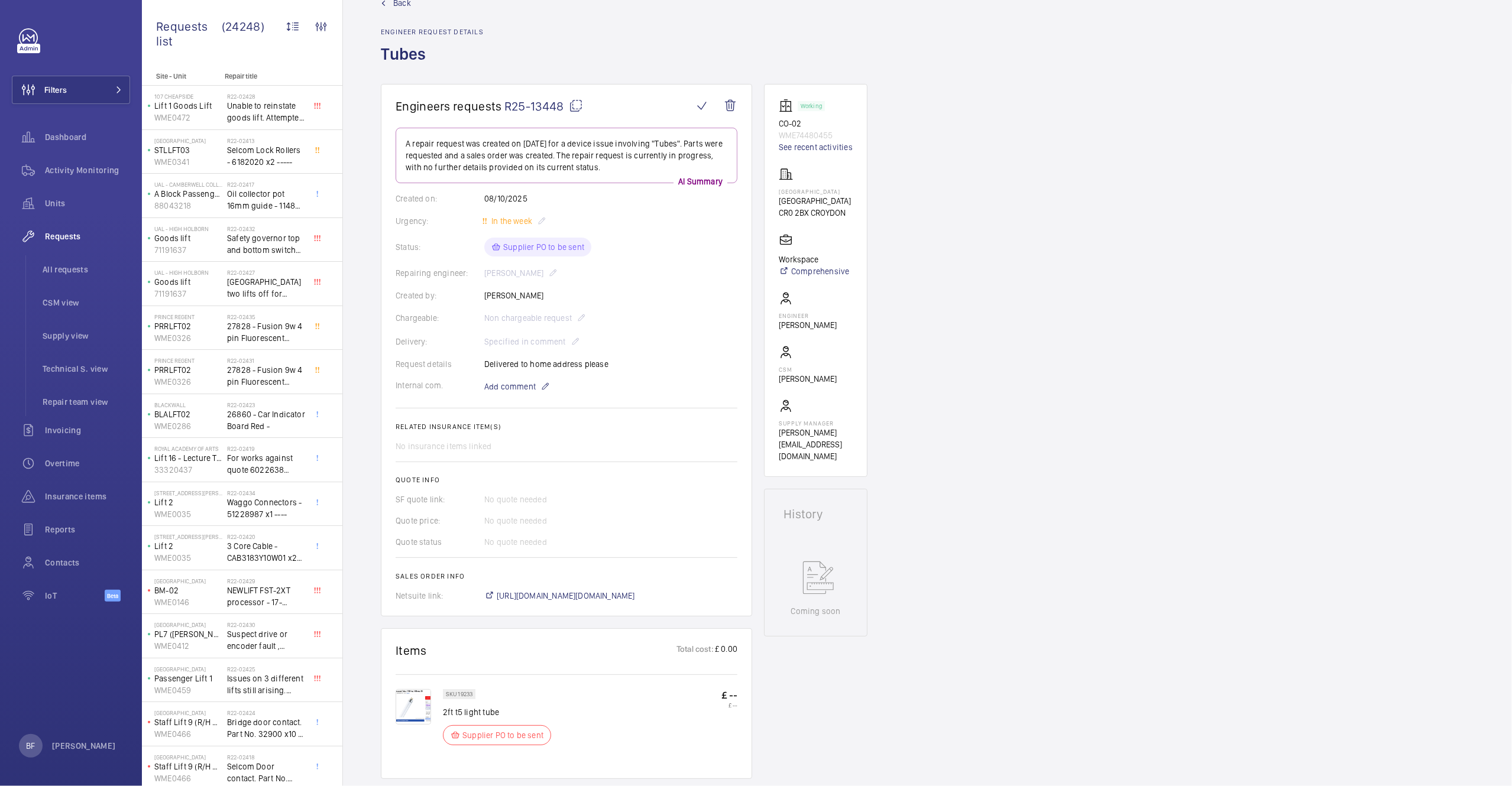
scroll to position [33, 0]
click at [516, 388] on span "Add comment" at bounding box center [510, 385] width 51 height 12
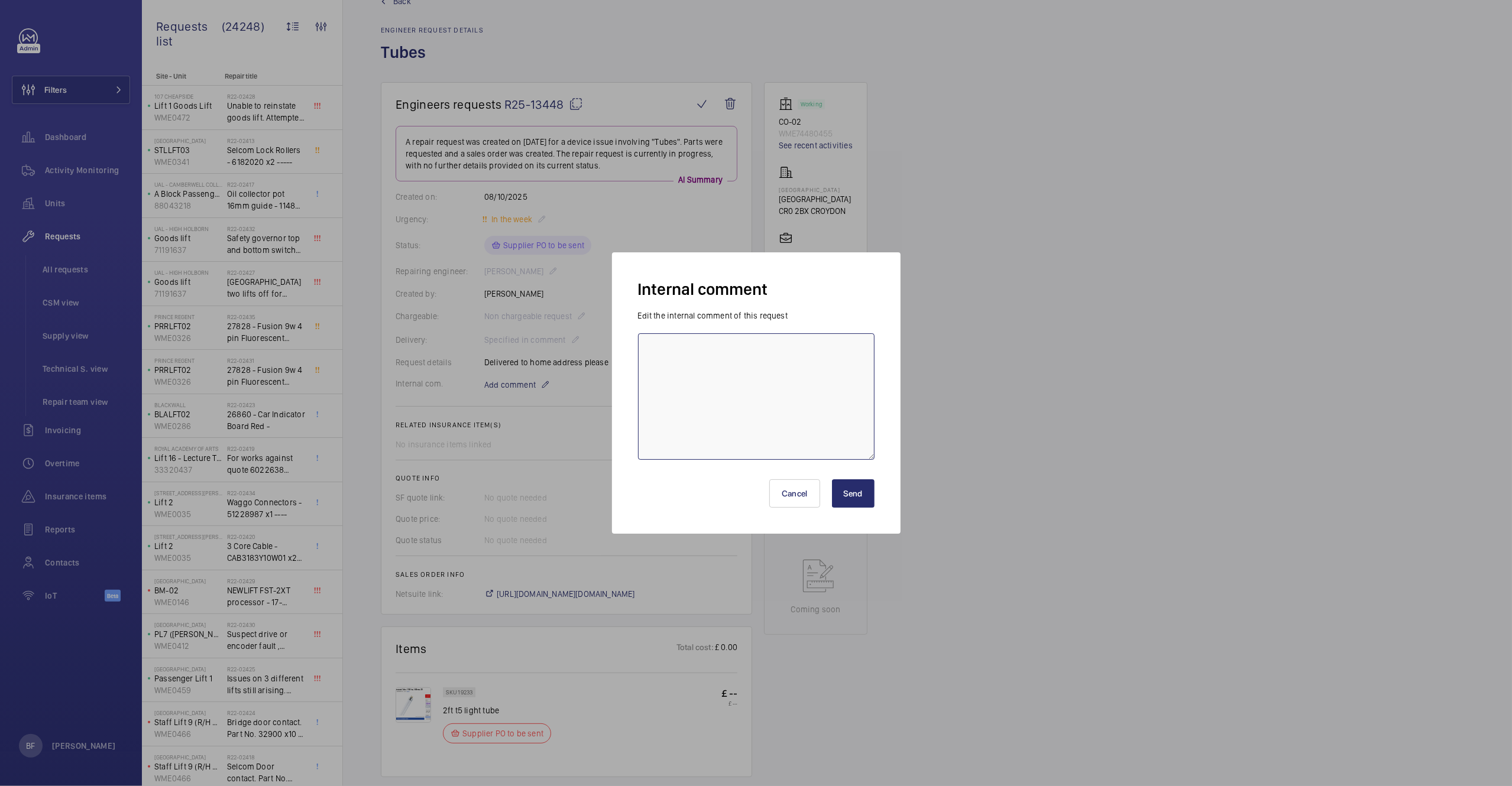
click at [704, 364] on textarea at bounding box center [756, 397] width 237 height 127
type textarea "PO sent - 08/10 - Bea F"
click at [854, 491] on button "Send" at bounding box center [854, 494] width 43 height 29
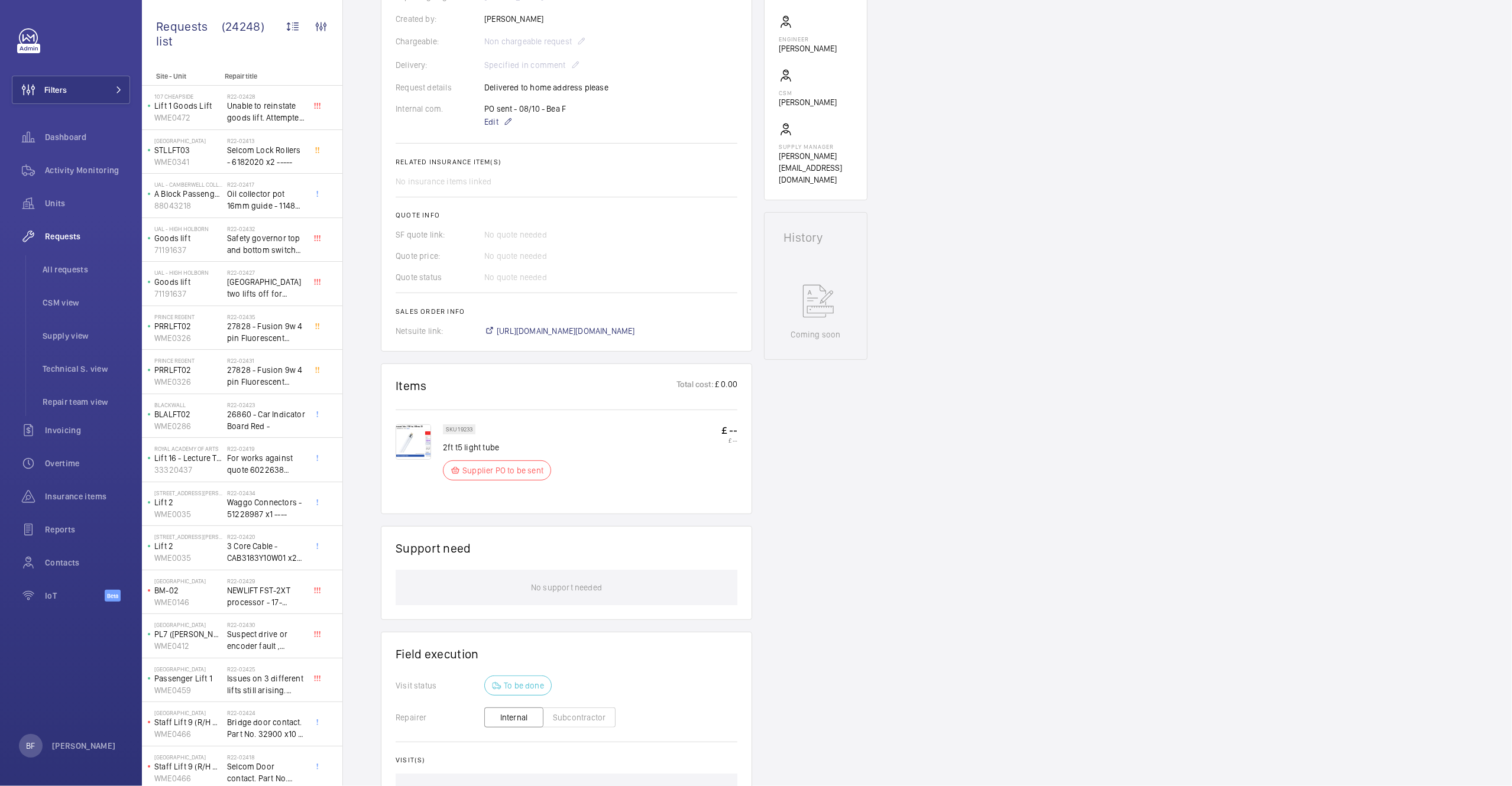
scroll to position [0, 0]
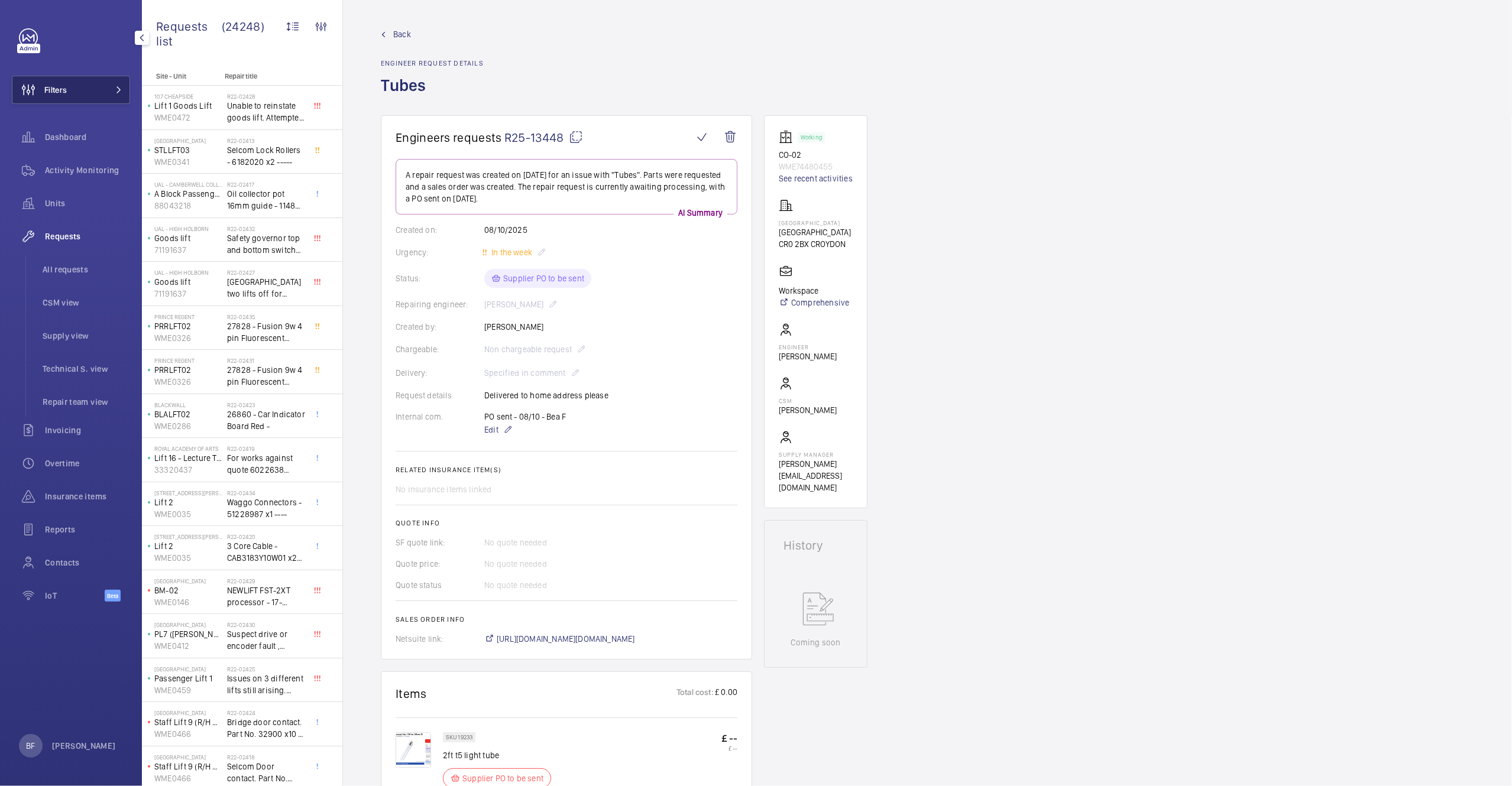
click at [109, 93] on span at bounding box center [115, 90] width 14 height 7
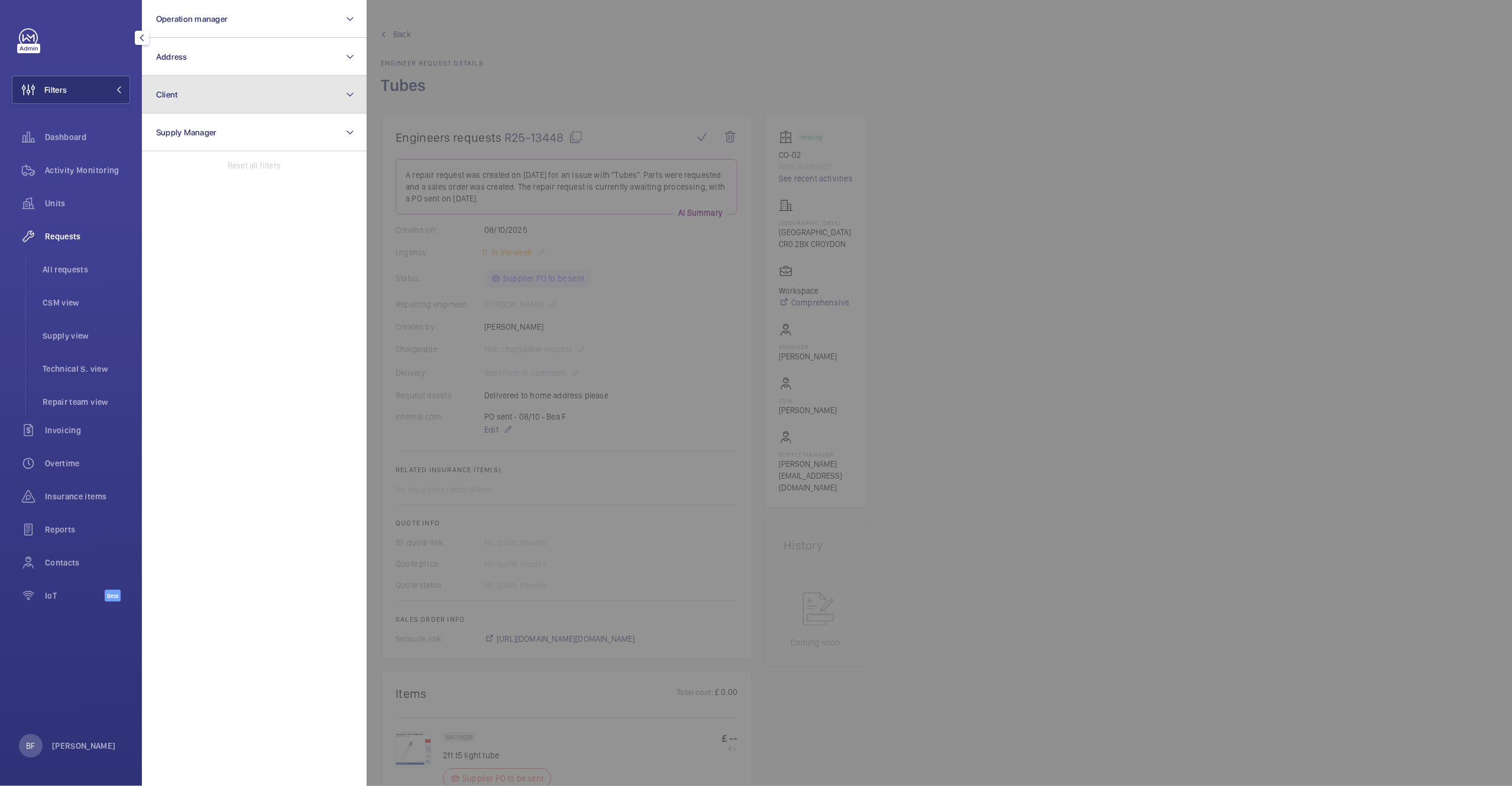
click at [215, 91] on button "Client" at bounding box center [254, 95] width 225 height 38
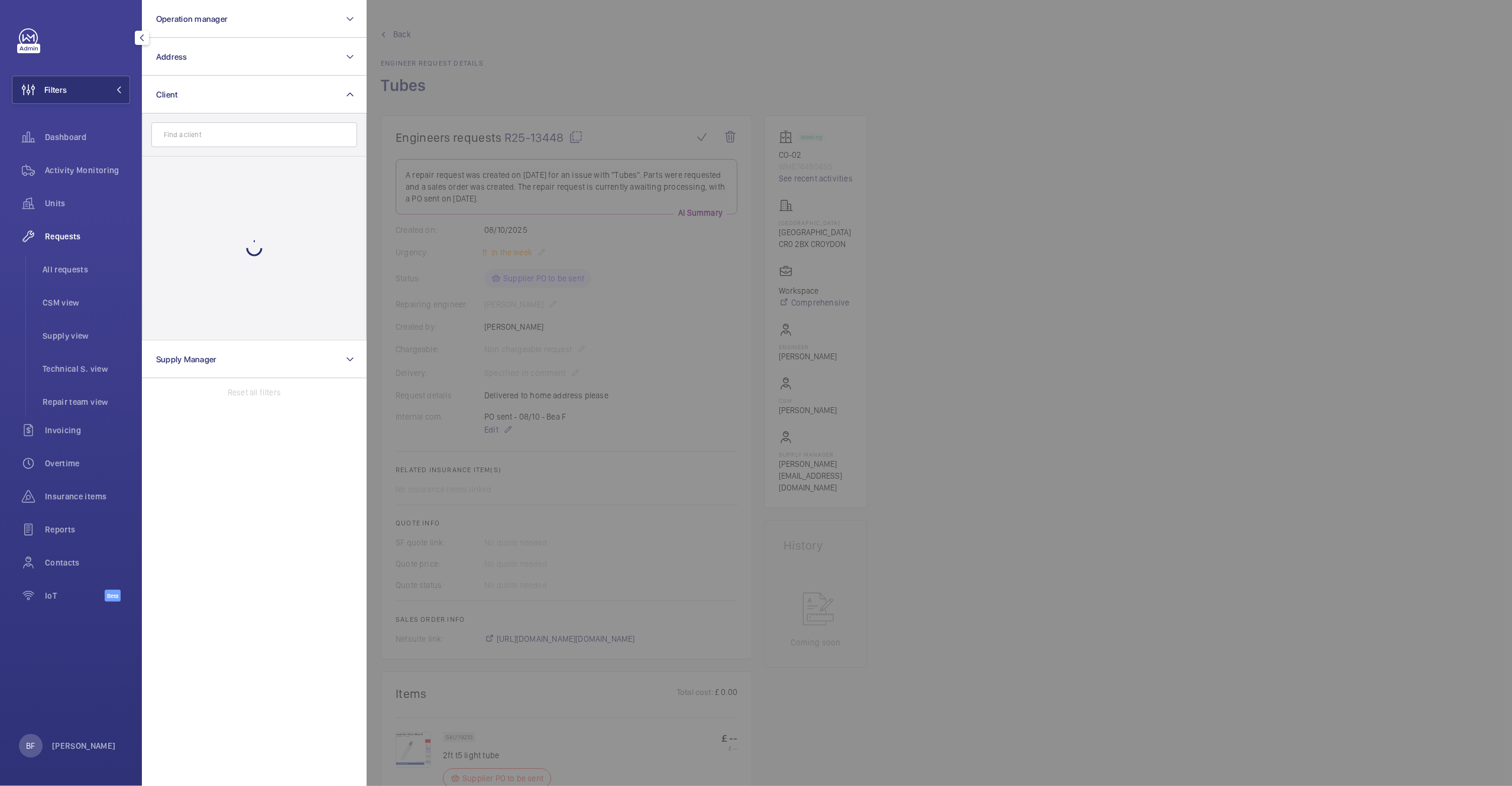
click at [217, 137] on input "text" at bounding box center [254, 135] width 206 height 25
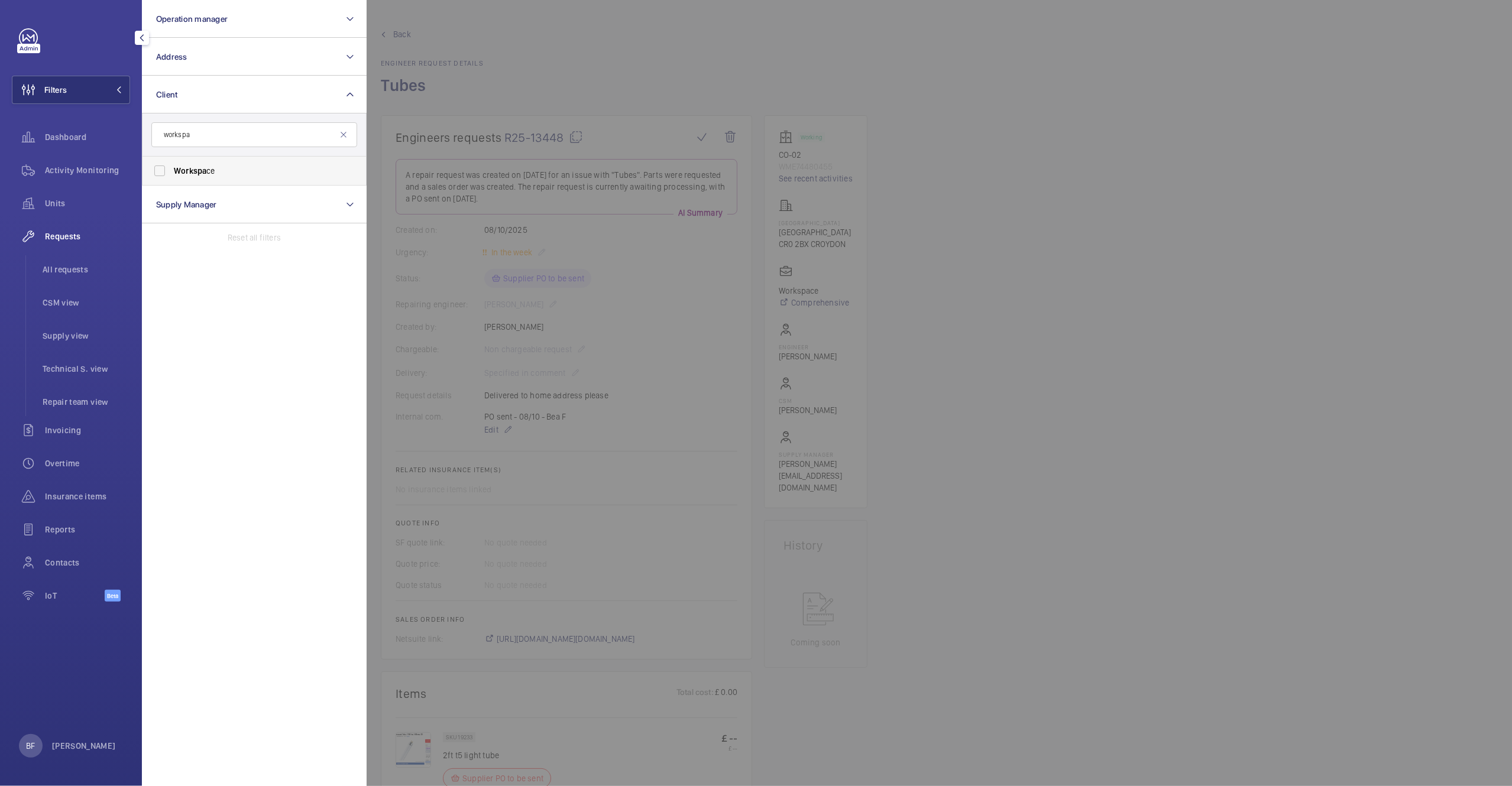
type input "workspa"
click at [202, 185] on label "Workspa ce" at bounding box center [245, 171] width 206 height 29
click at [171, 183] on input "Workspa ce" at bounding box center [159, 171] width 23 height 23
checkbox input "true"
click at [555, 100] on div at bounding box center [1122, 393] width 1512 height 786
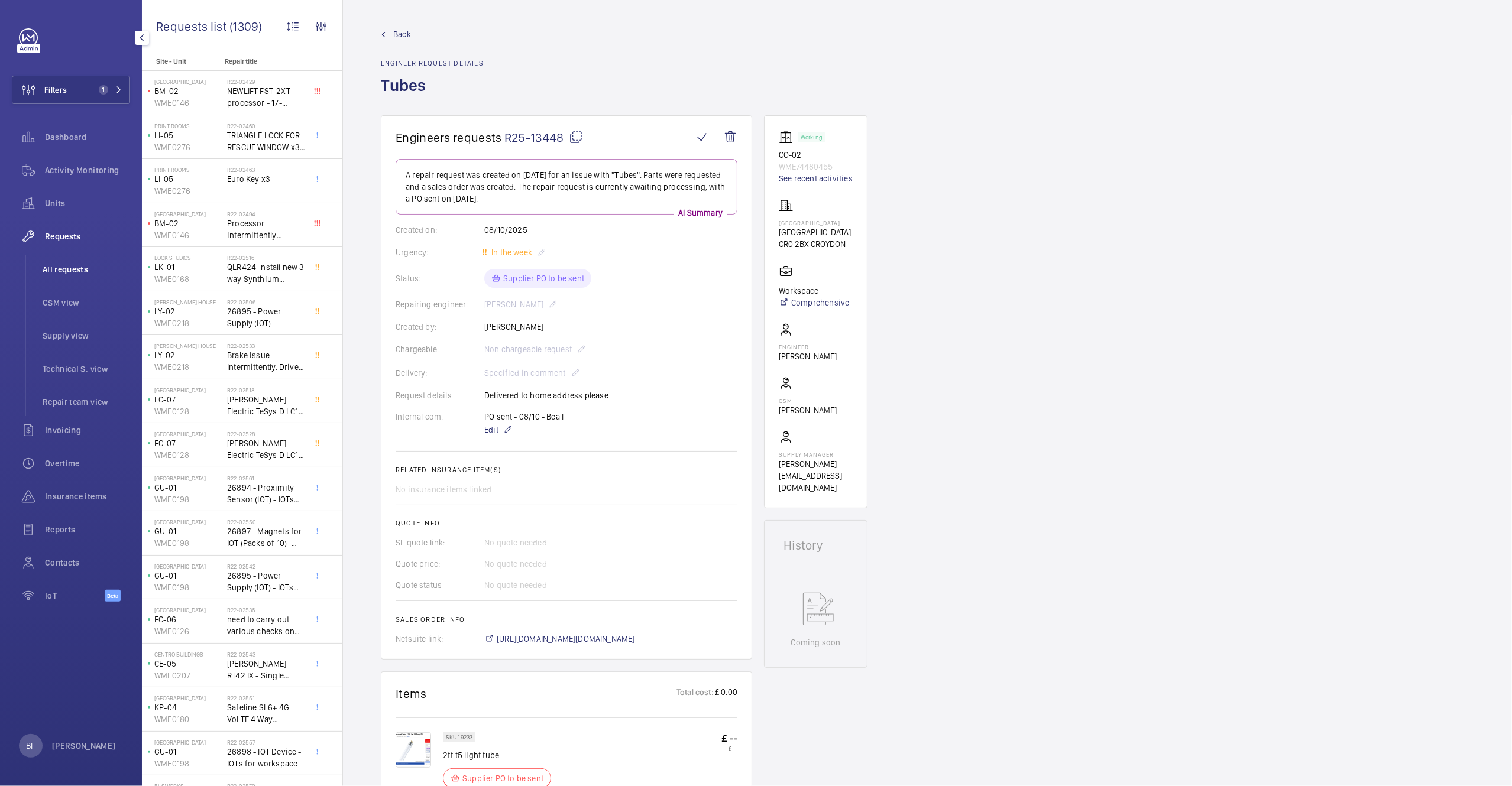
click at [81, 271] on span "All requests" at bounding box center [86, 270] width 87 height 12
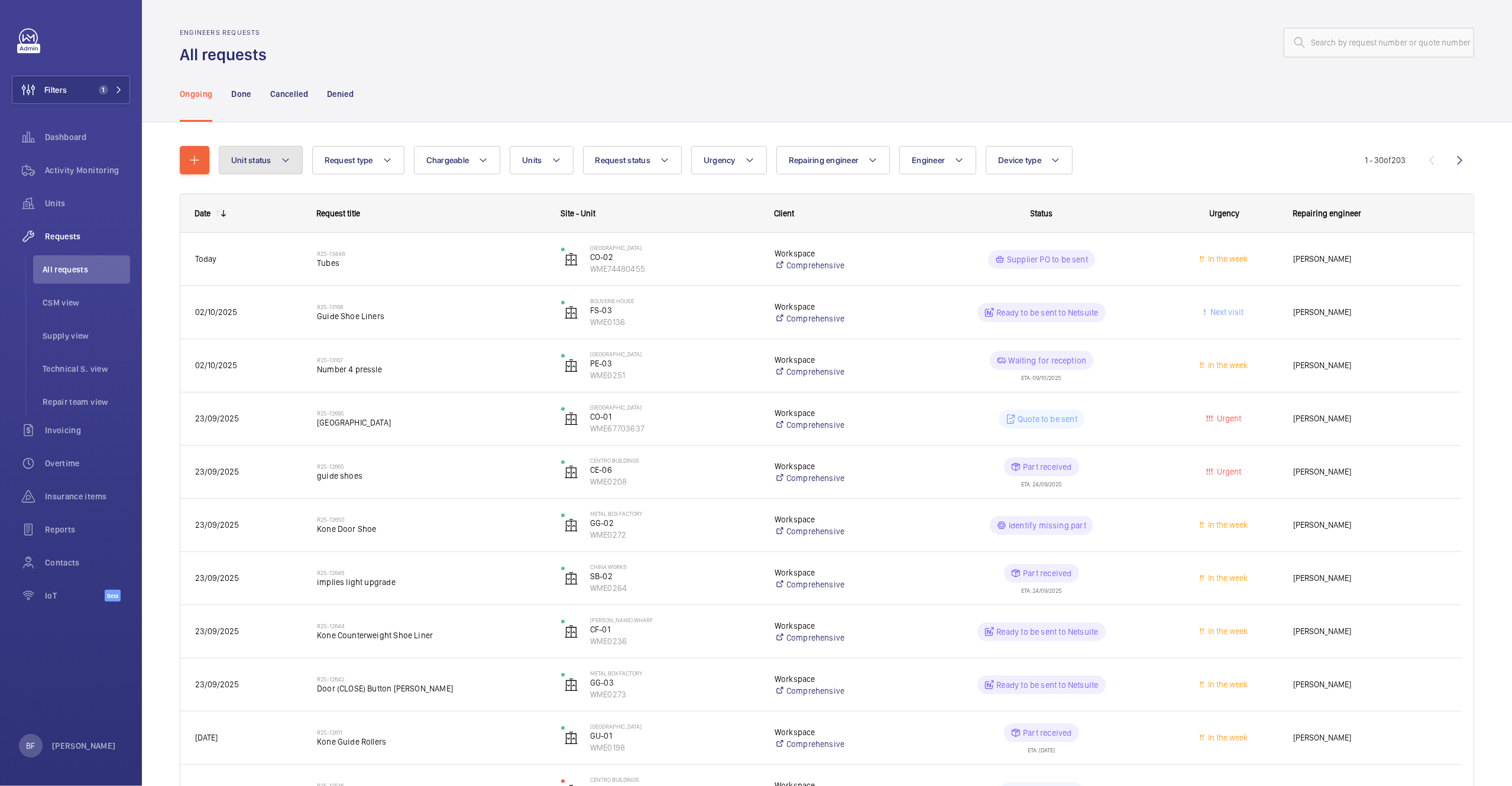
click at [287, 165] on mat-icon at bounding box center [286, 160] width 9 height 14
click at [278, 218] on label "Stopped" at bounding box center [322, 224] width 206 height 29
click at [249, 218] on input "Stopped" at bounding box center [236, 224] width 23 height 23
checkbox input "true"
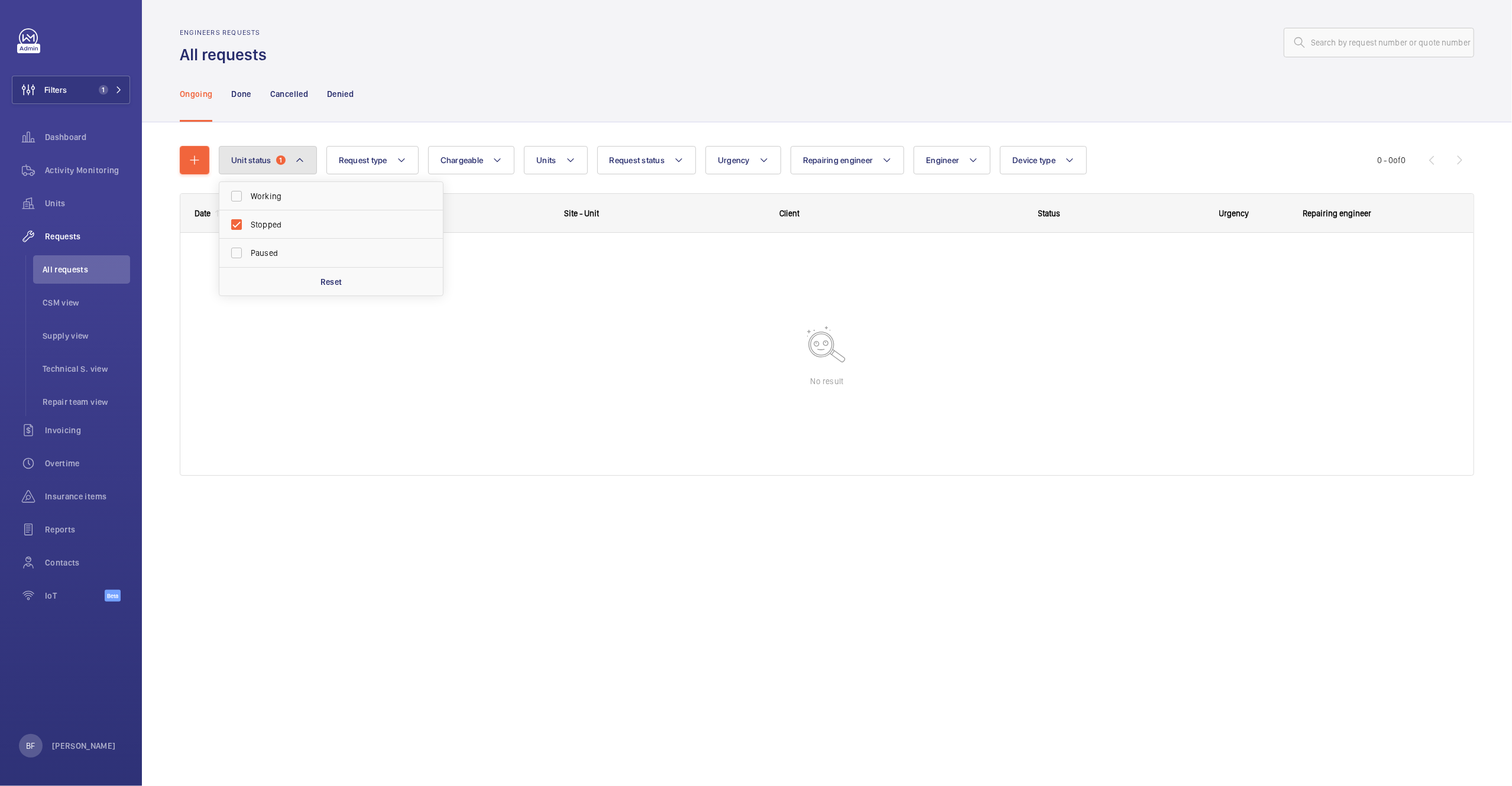
click at [299, 160] on mat-icon at bounding box center [300, 160] width 9 height 14
click at [295, 194] on span "Stopped" at bounding box center [332, 196] width 163 height 12
click at [249, 194] on input "Stopped" at bounding box center [236, 196] width 23 height 23
checkbox input "false"
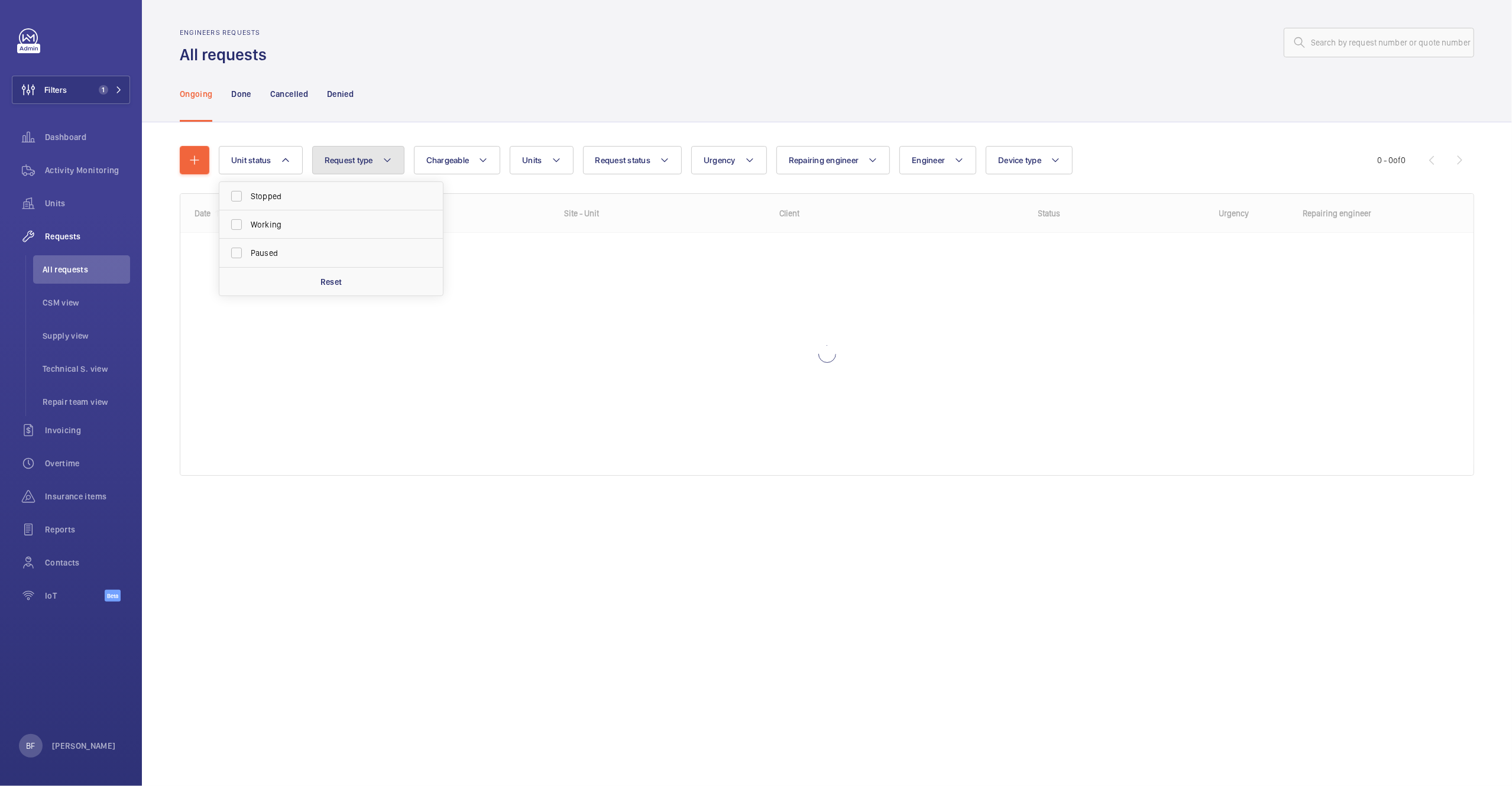
click at [372, 165] on span "Request type" at bounding box center [349, 160] width 49 height 9
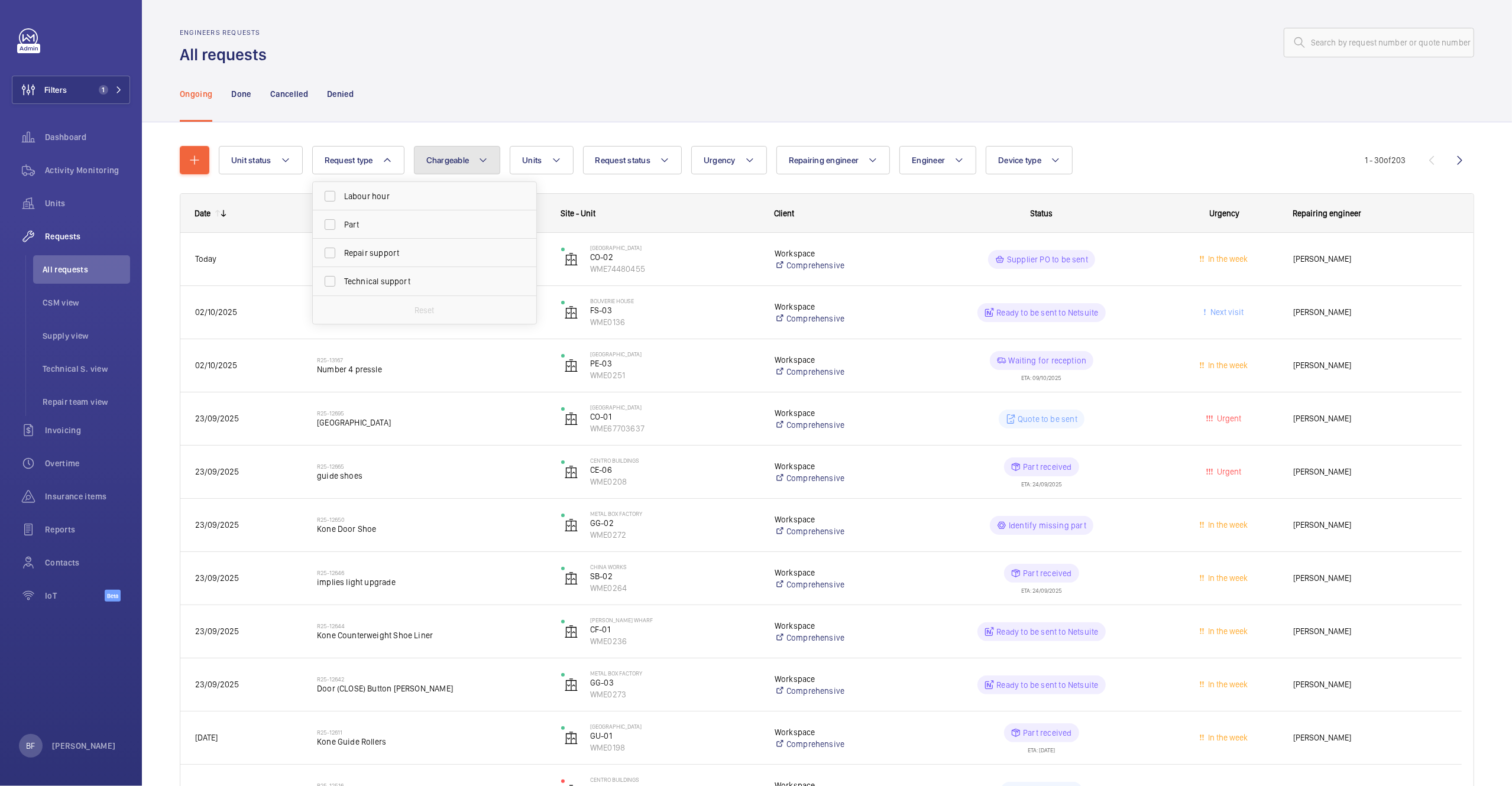
click at [476, 167] on button "Chargeable" at bounding box center [457, 160] width 87 height 29
click at [480, 193] on mat-radio-button "Chargeable" at bounding box center [526, 196] width 213 height 23
radio input "true"
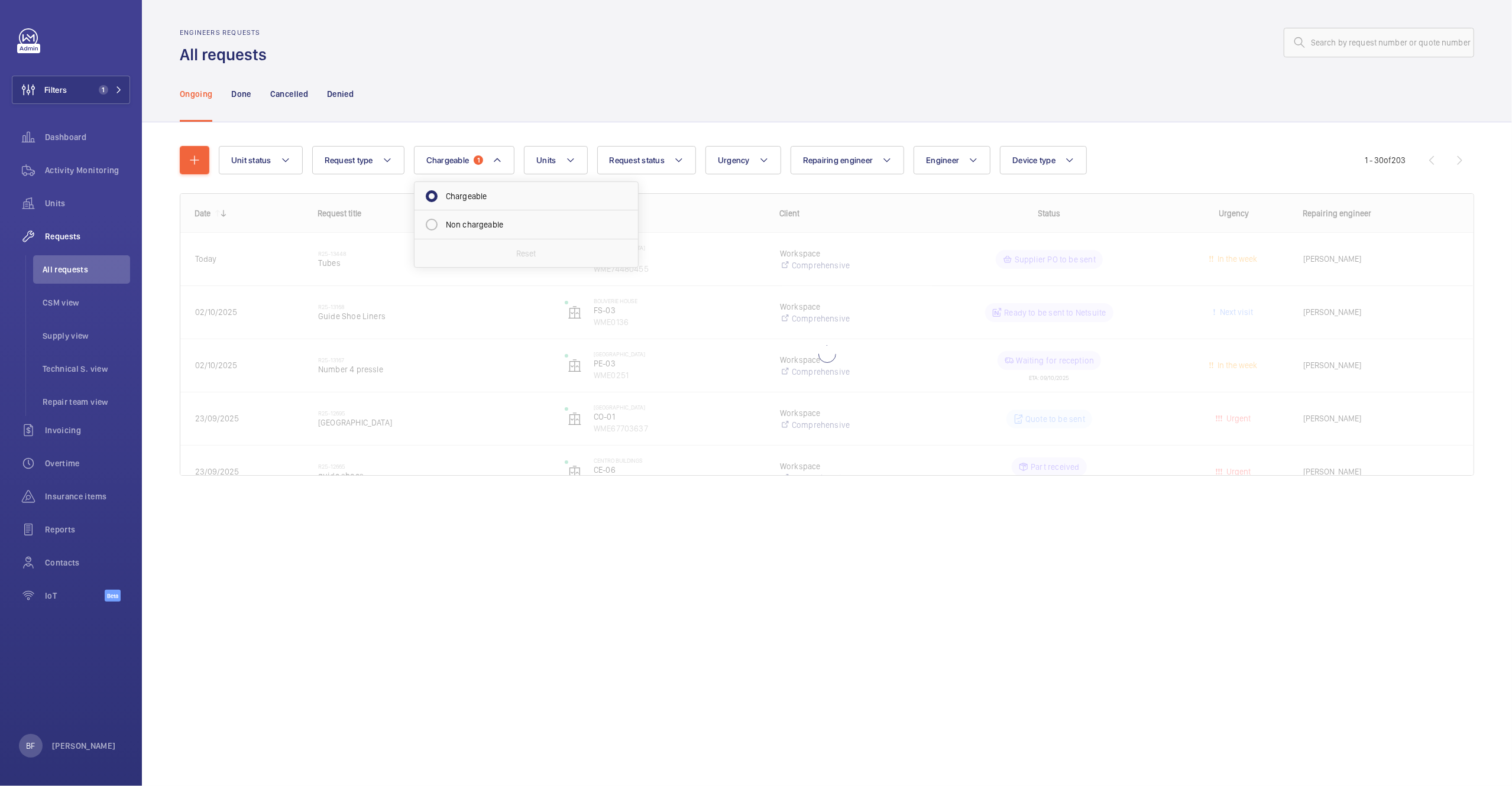
click at [494, 107] on div "Ongoing Done Cancelled Denied" at bounding box center [827, 94] width 1295 height 56
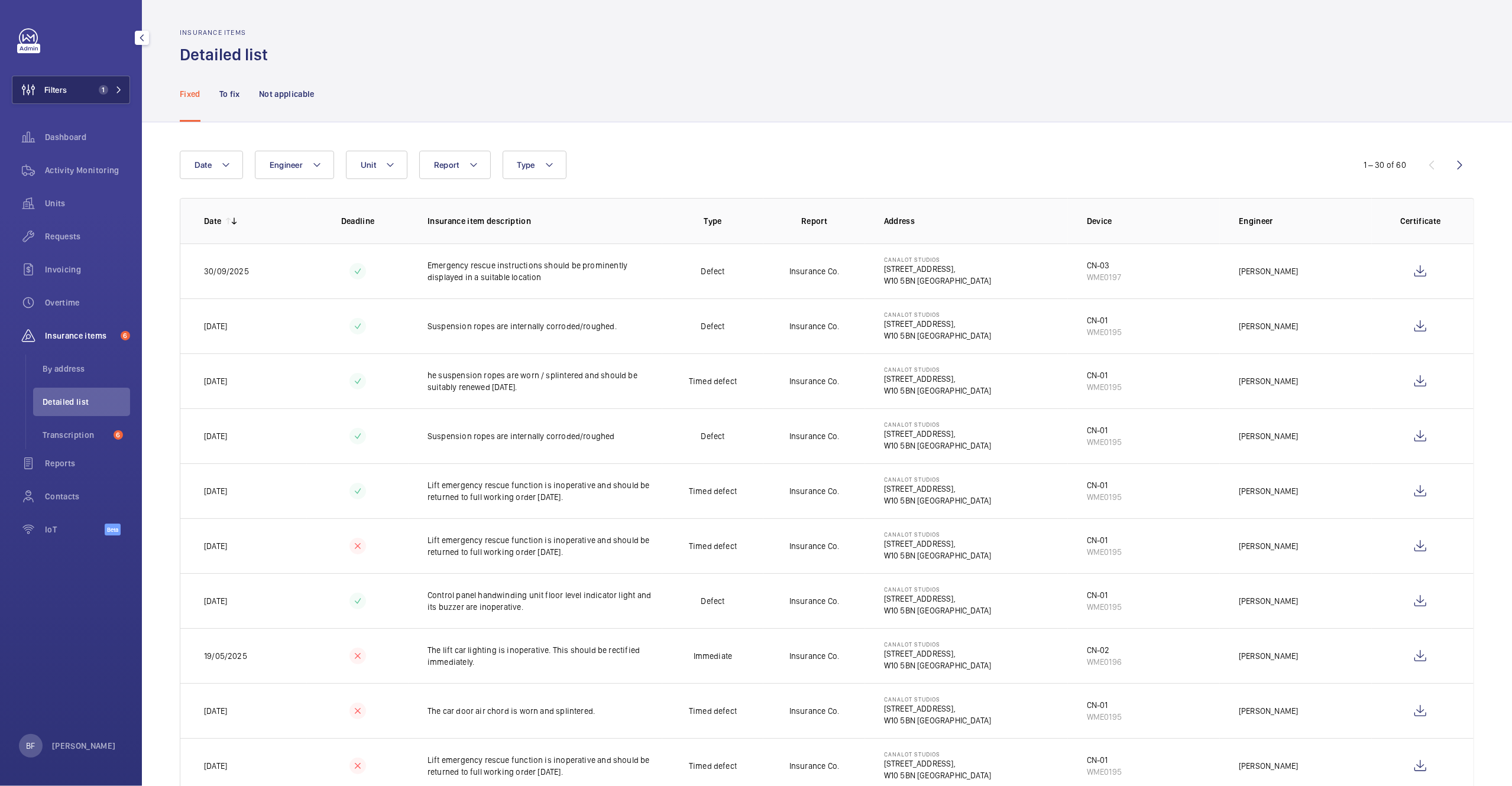
click at [115, 91] on mat-icon at bounding box center [119, 90] width 7 height 7
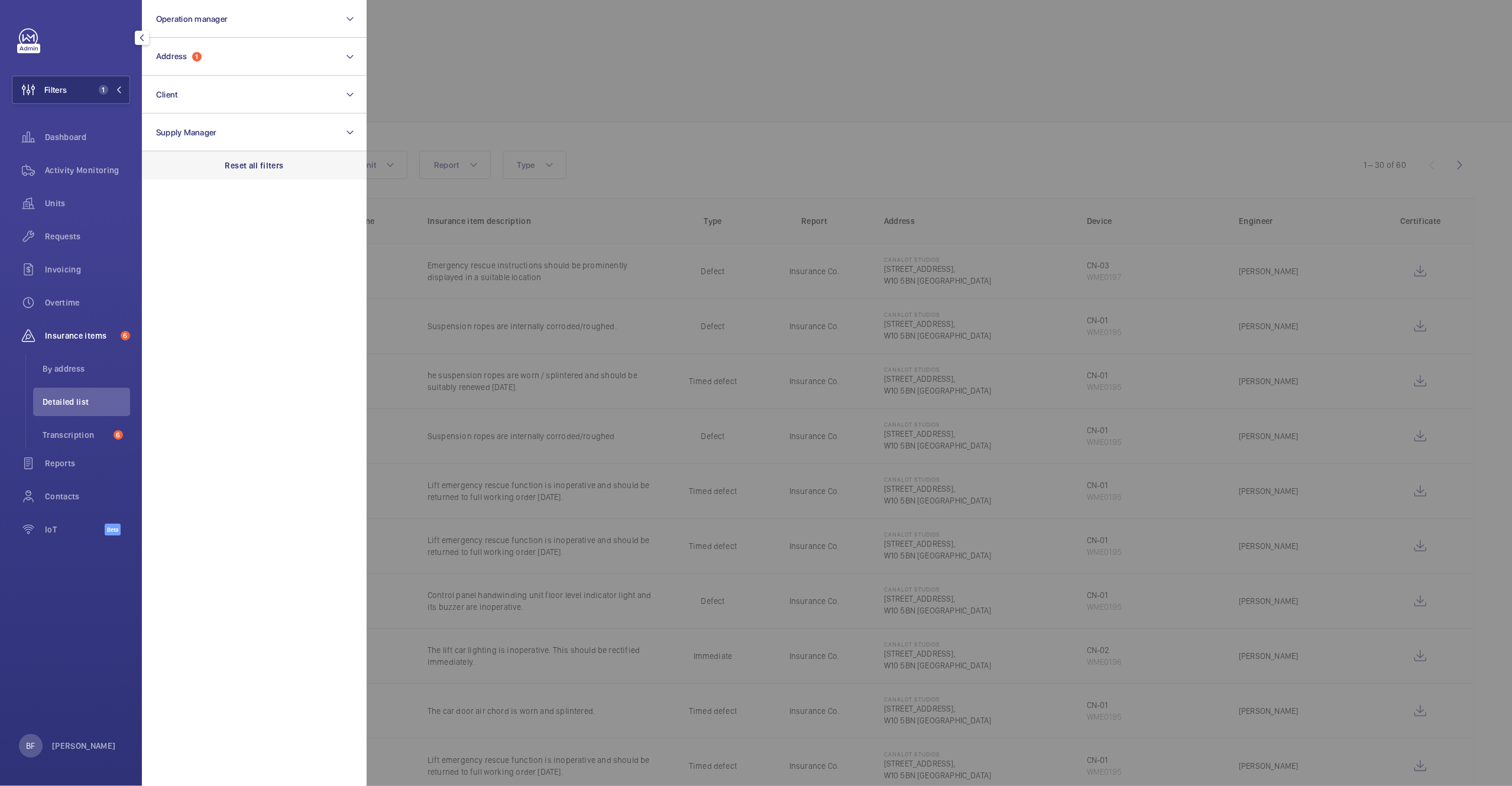
click at [267, 163] on p "Reset all filters" at bounding box center [255, 166] width 59 height 12
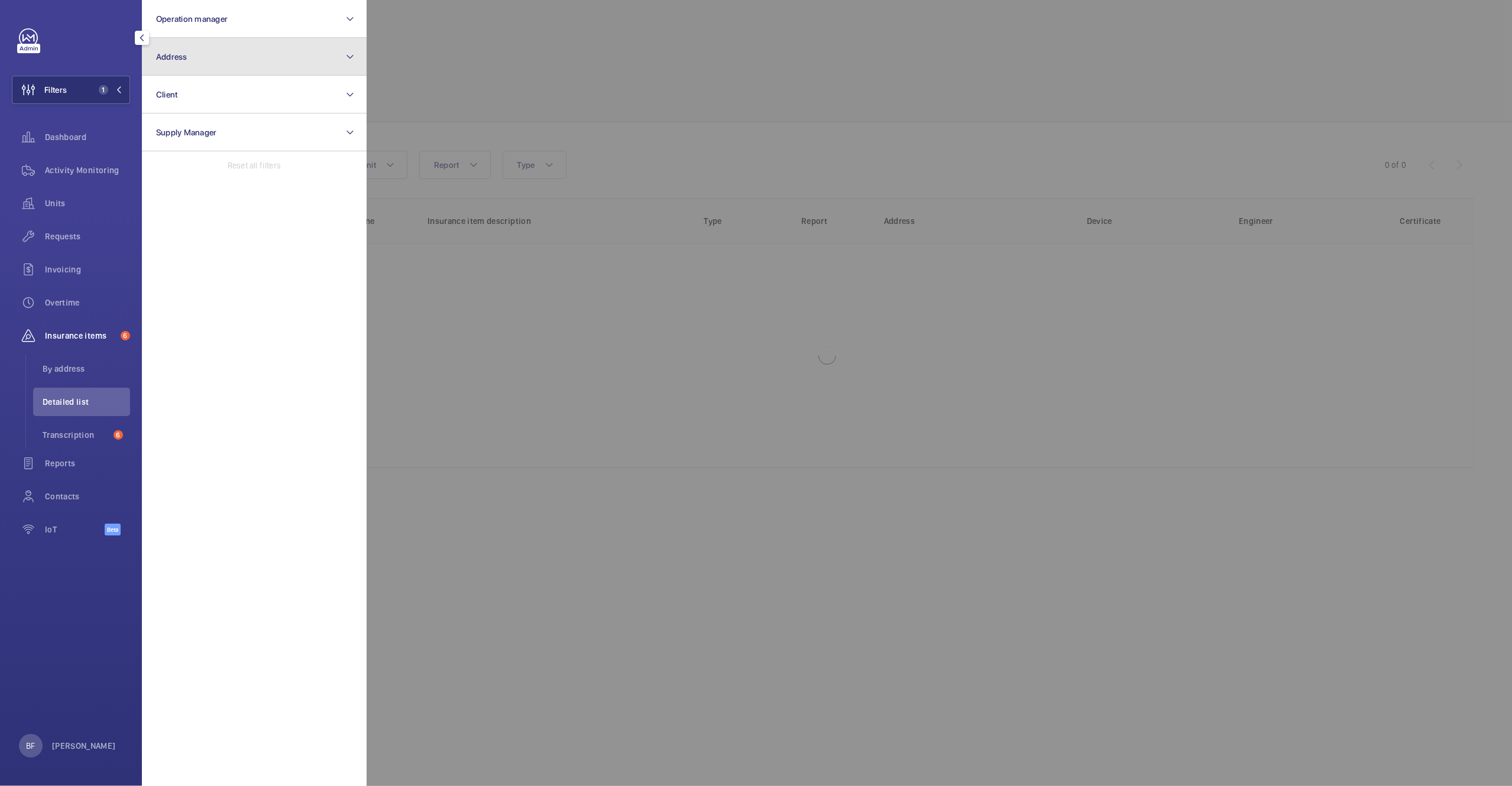
click at [222, 67] on button "Address" at bounding box center [254, 57] width 225 height 38
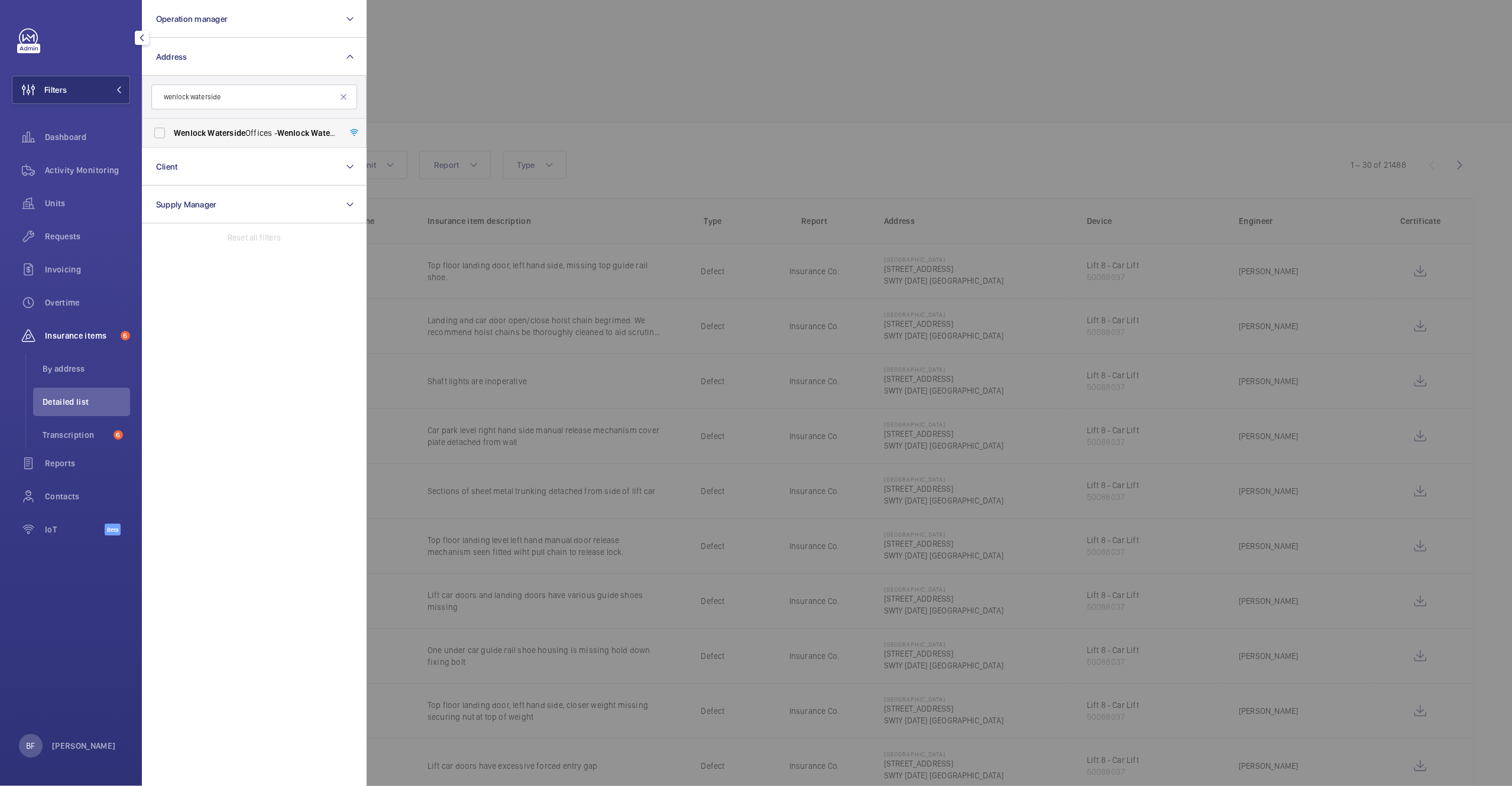
type input "wenlock waterside"
click at [246, 135] on span "Wenlock Waterside Offices - Wenlock Waterside , 50-52 Wharf Road, LONDON N1 7EU" at bounding box center [255, 133] width 163 height 12
click at [171, 135] on input "Wenlock Waterside Offices - Wenlock Waterside , 50-52 Wharf Road, LONDON N1 7EU" at bounding box center [159, 133] width 23 height 23
checkbox input "true"
click at [496, 129] on div at bounding box center [1122, 393] width 1512 height 786
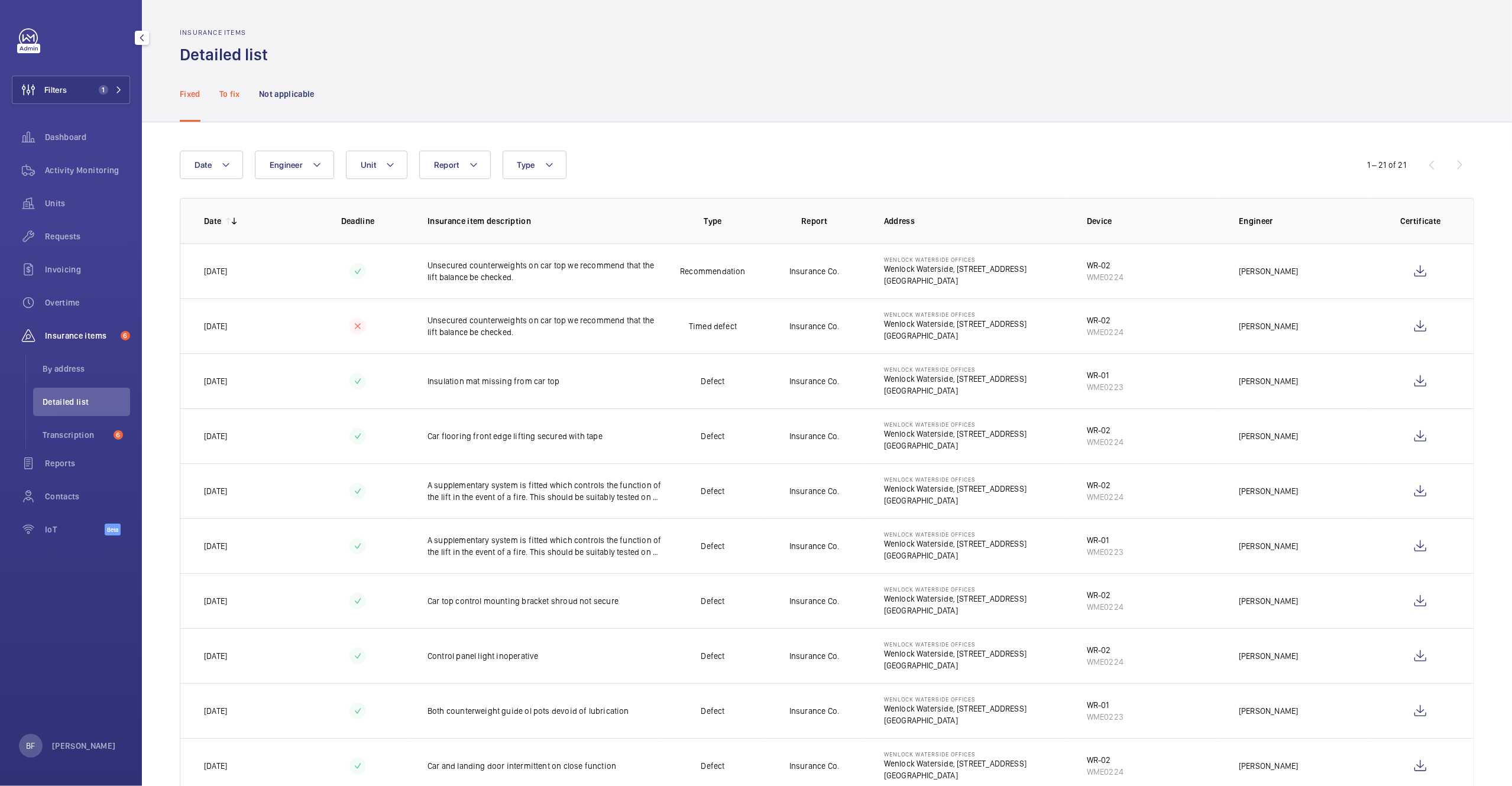
click at [234, 90] on p "To fix" at bounding box center [229, 94] width 21 height 12
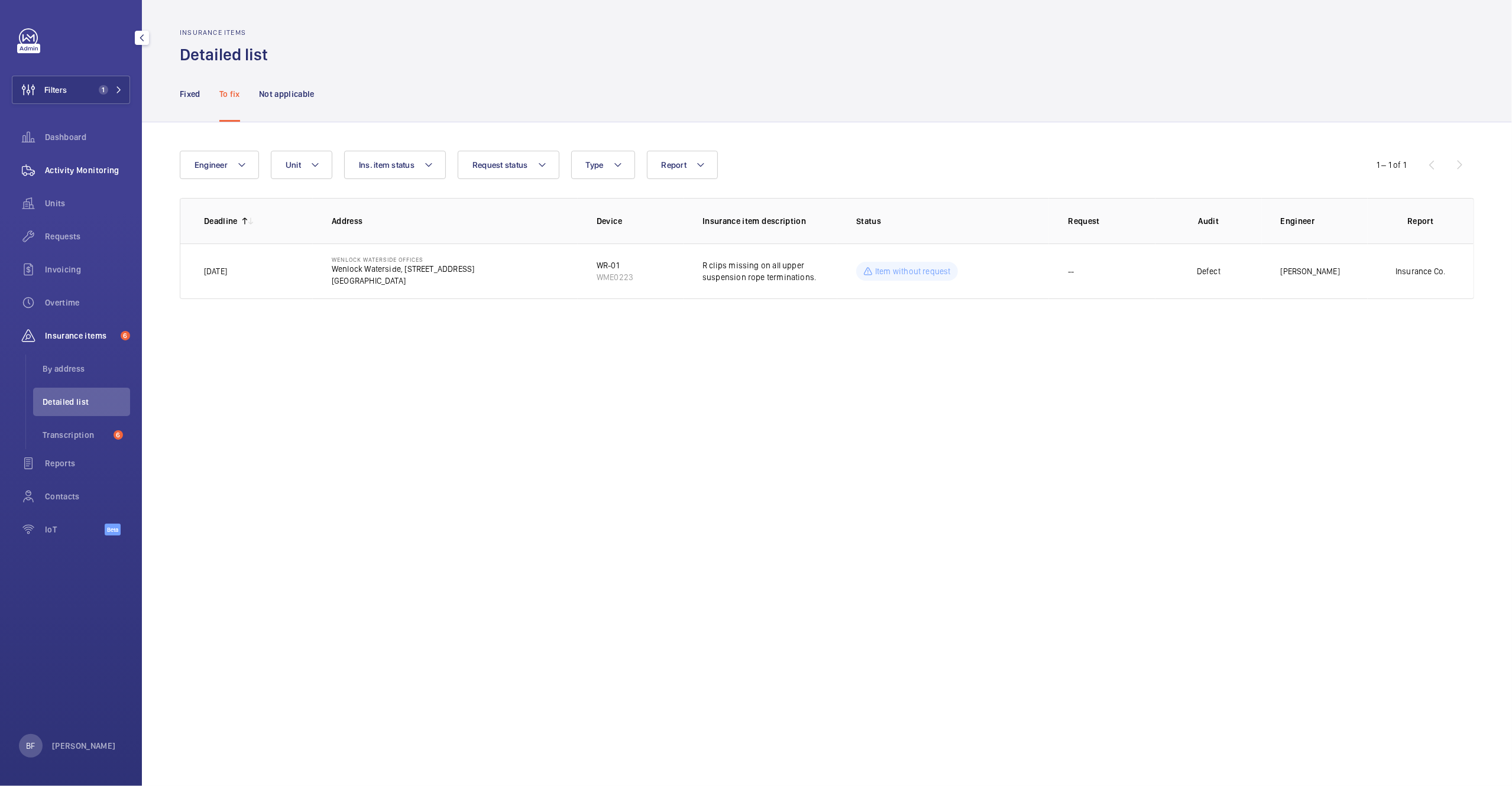
click at [92, 170] on span "Activity Monitoring" at bounding box center [87, 171] width 85 height 12
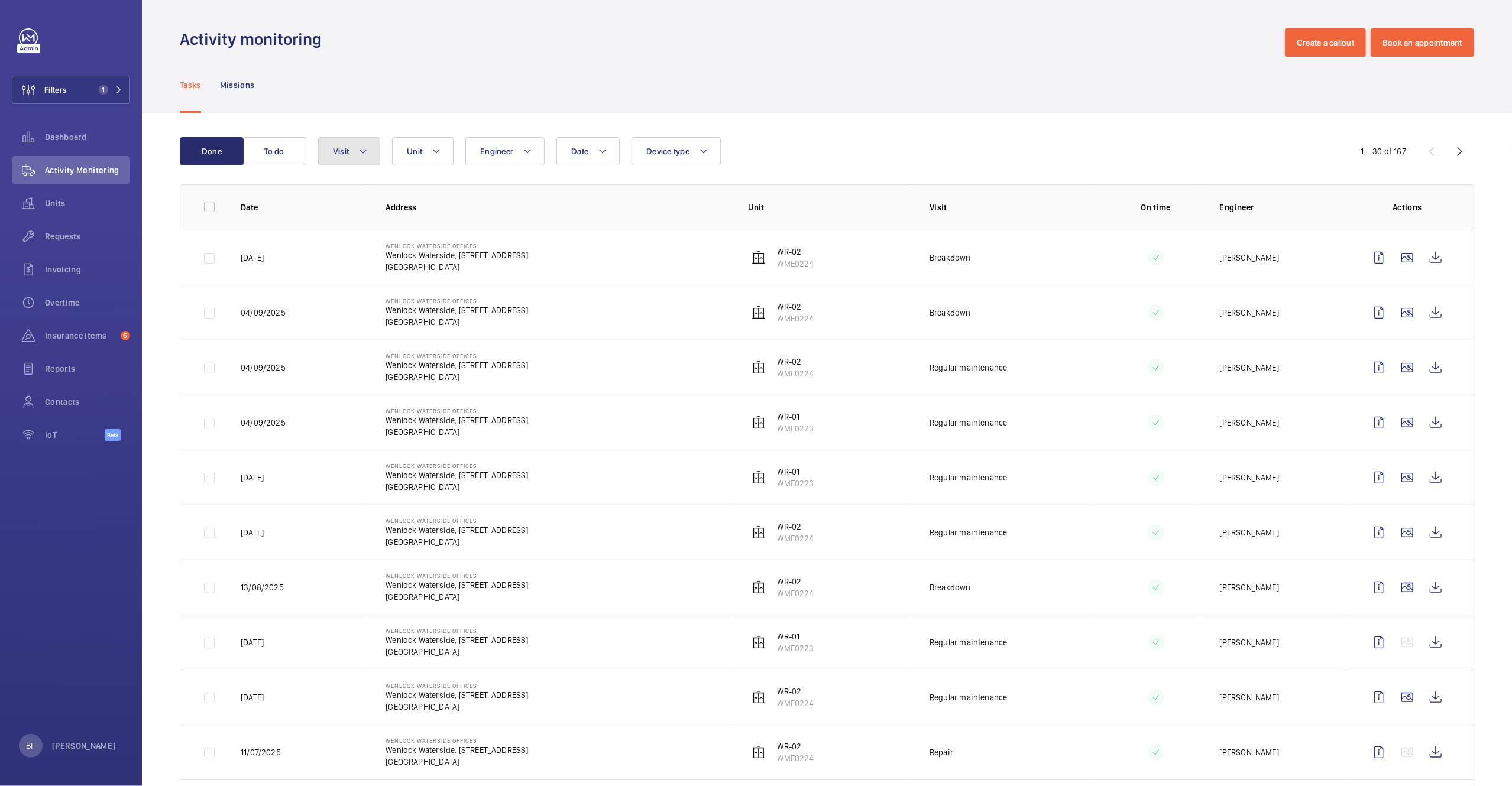
click at [344, 157] on button "Visit" at bounding box center [349, 151] width 62 height 29
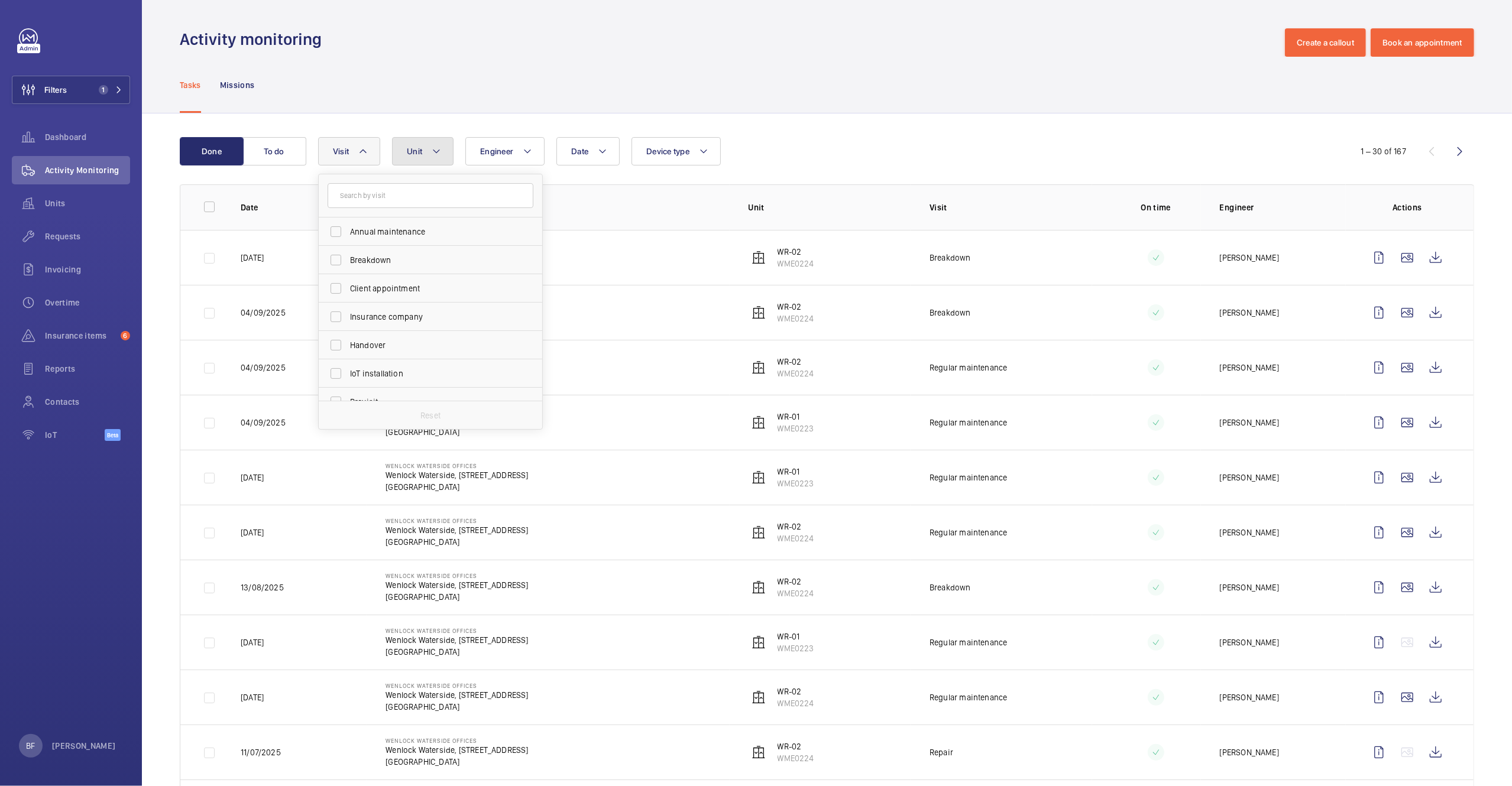
click at [424, 149] on button "Unit" at bounding box center [422, 151] width 61 height 29
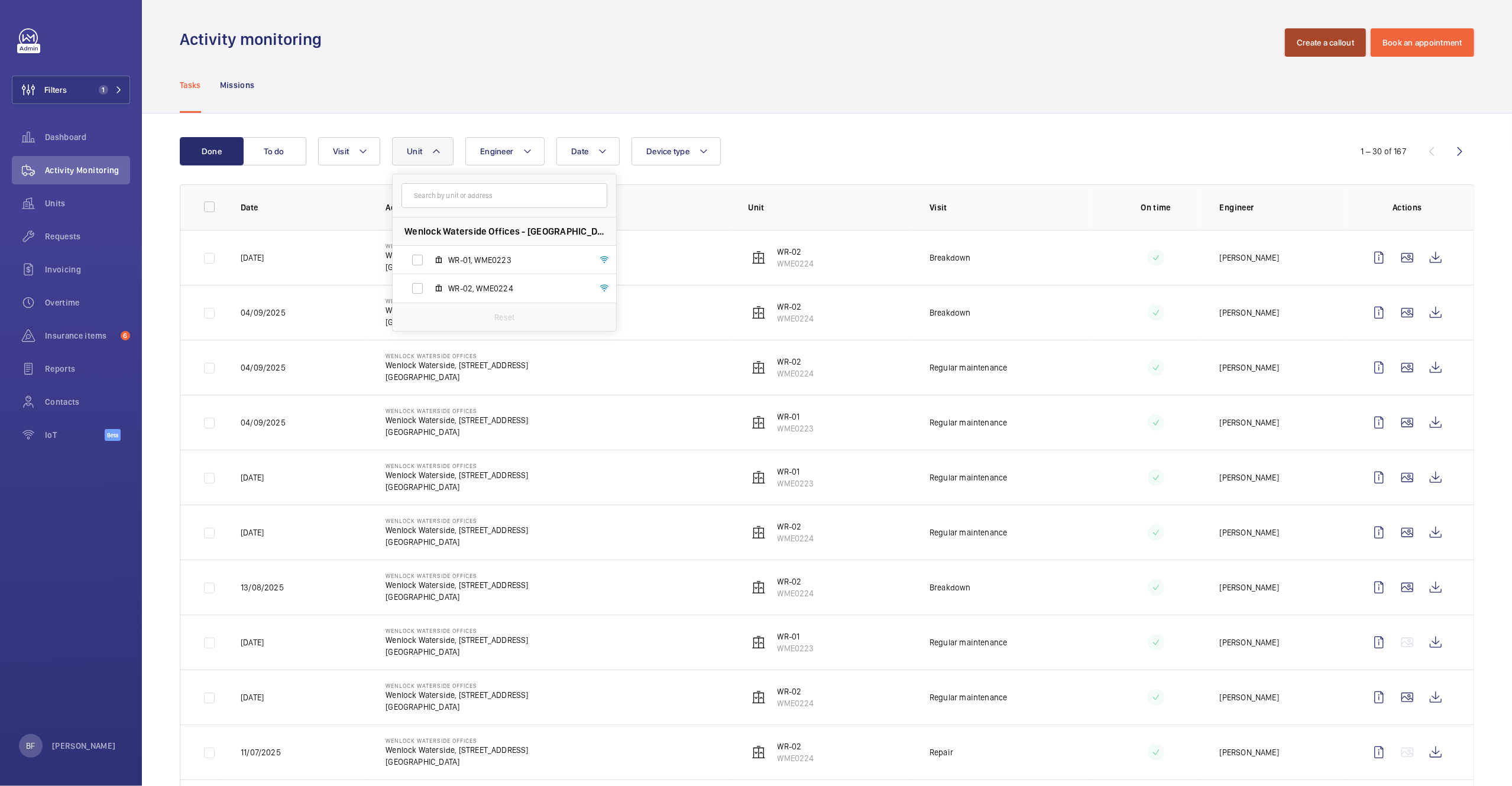
click at [1332, 49] on button "Create a callout" at bounding box center [1325, 43] width 81 height 29
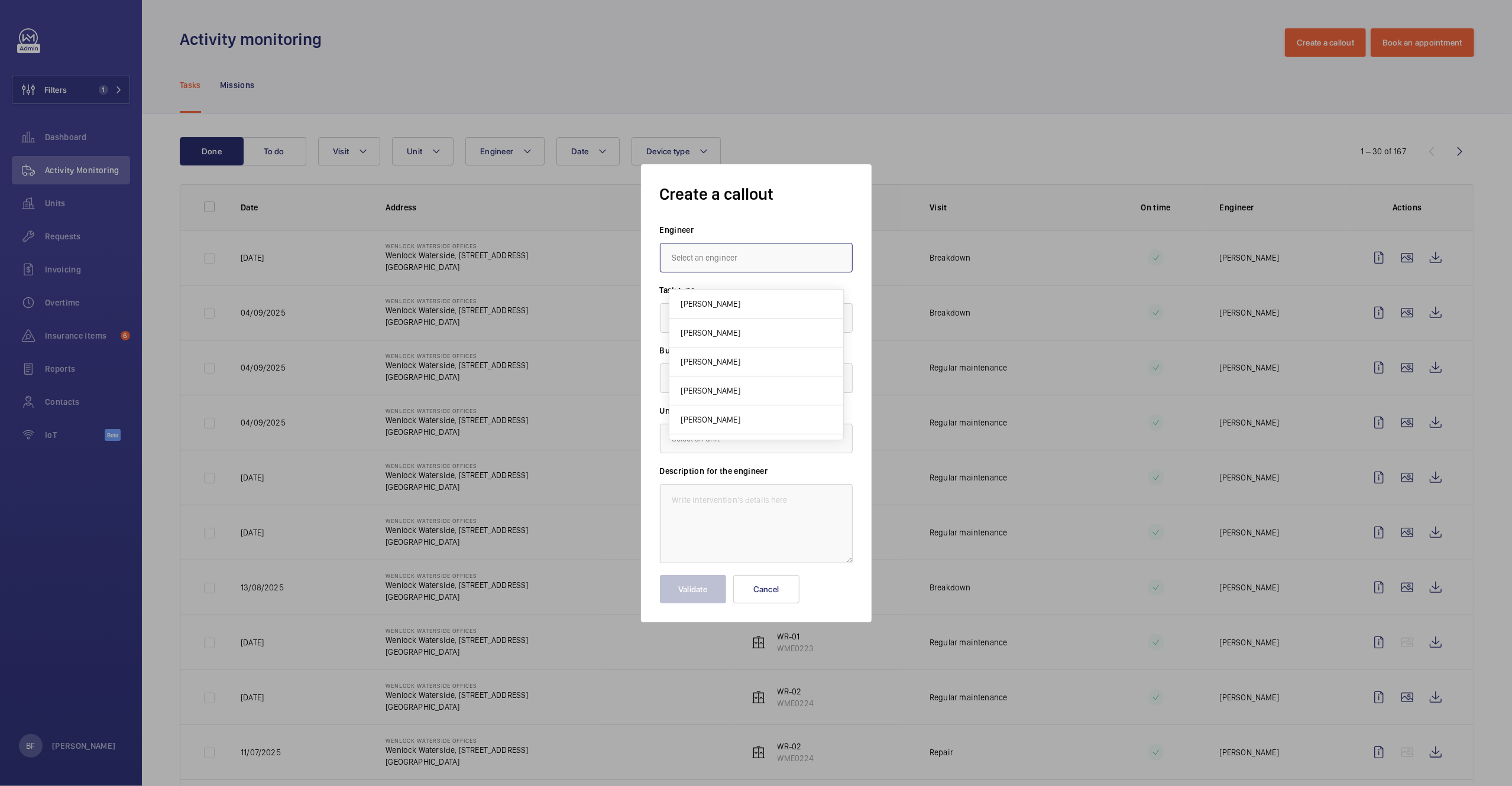
click at [728, 262] on input "text" at bounding box center [756, 258] width 193 height 29
click at [720, 287] on span "[PERSON_NAME]" at bounding box center [702, 293] width 59 height 12
type input "[PERSON_NAME]"
click at [773, 372] on input "text" at bounding box center [756, 378] width 193 height 29
click at [754, 454] on mat-option "Wenlock Waterside, 50-52 Wharf Road, N1 7EU LONDON" at bounding box center [756, 442] width 192 height 29
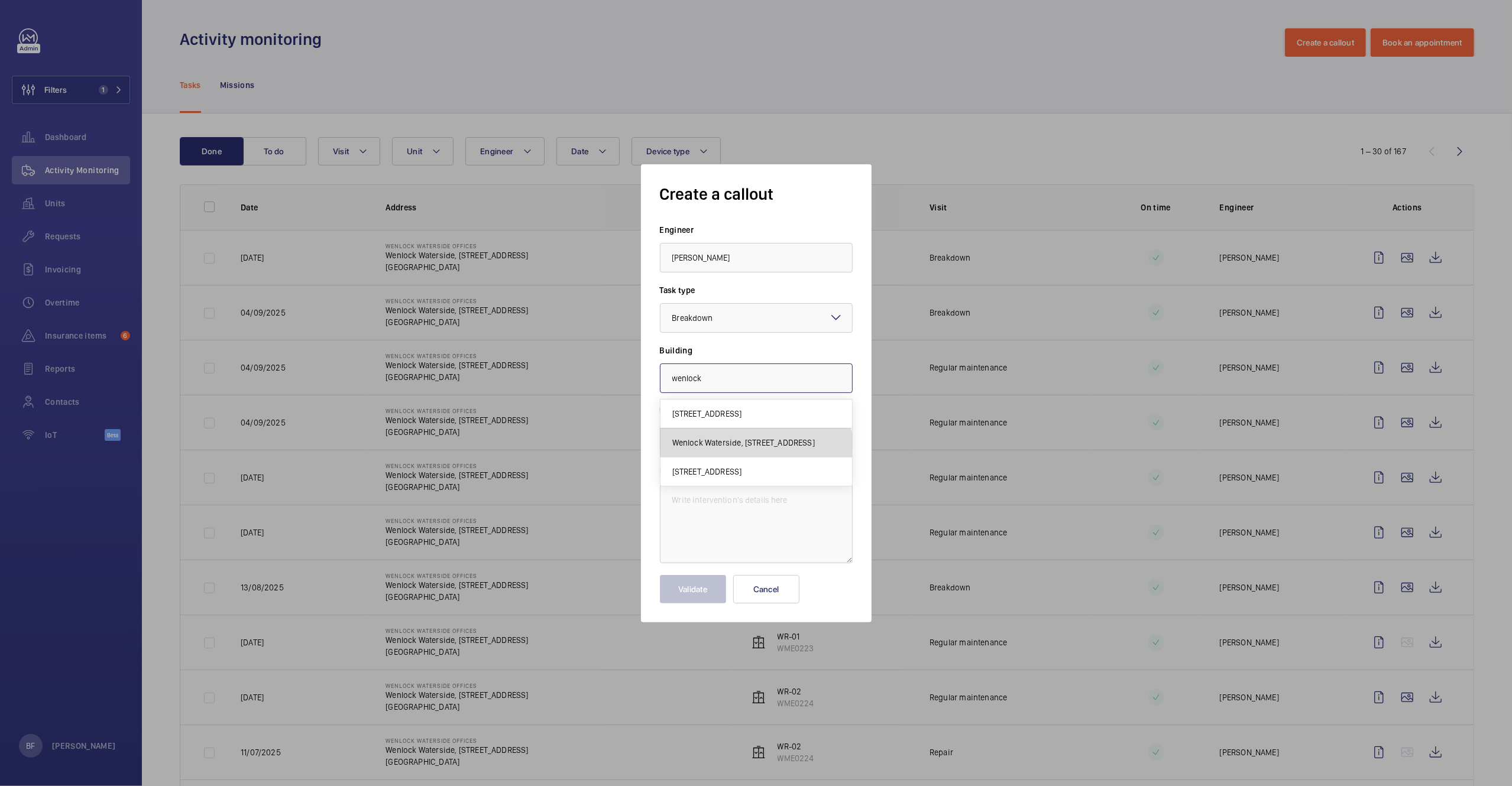
type input "Wenlock Waterside, 50-52 Wharf Road, N1 7EU LONDON"
click at [726, 443] on input "text" at bounding box center [756, 438] width 193 height 29
click at [720, 477] on span "WME0224 - WR-02" at bounding box center [706, 474] width 68 height 12
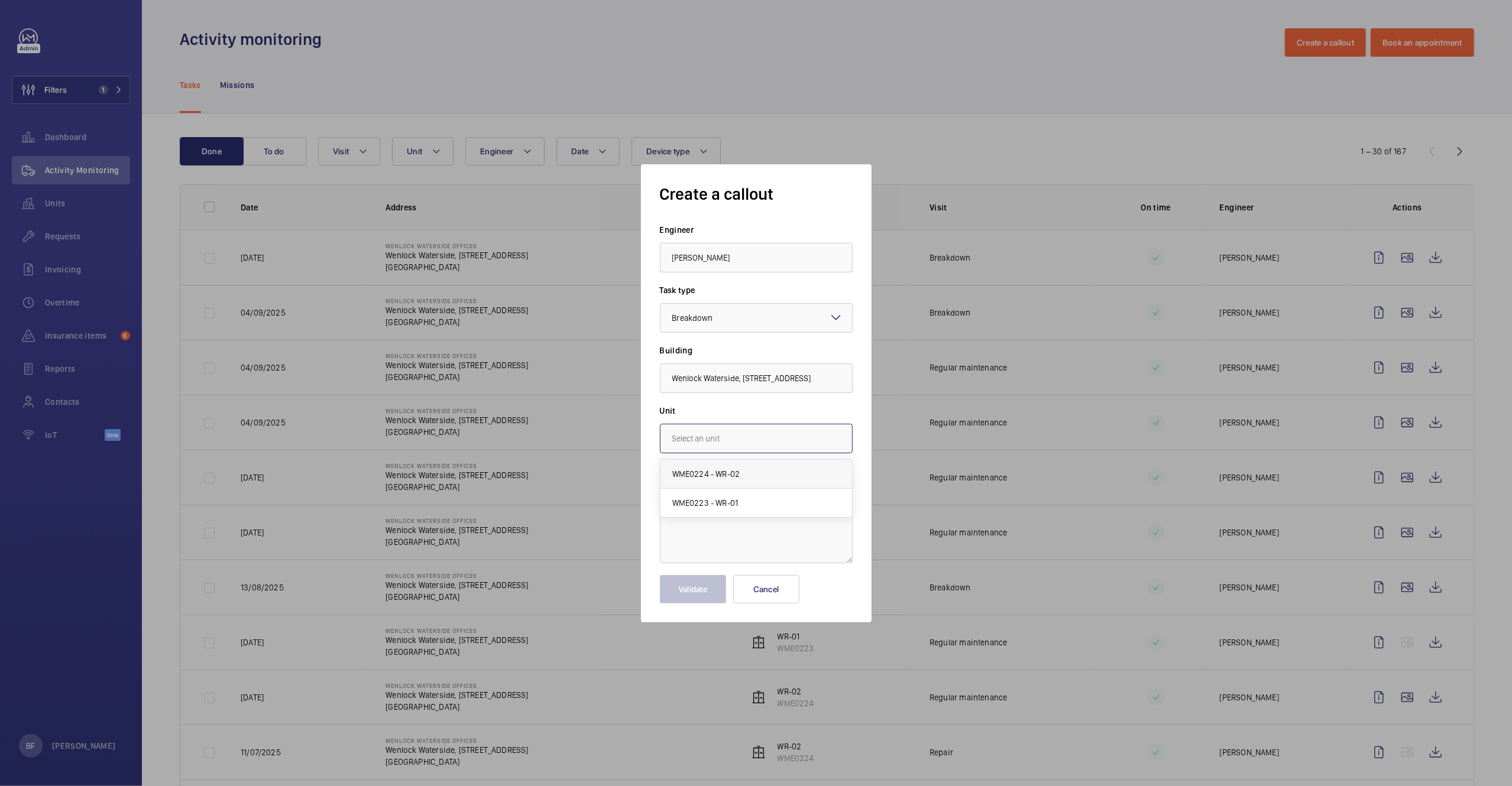
type input "WME0224 - WR-02"
click at [708, 508] on textarea at bounding box center [756, 524] width 193 height 79
paste textarea "Lift next to manager office auto dialler not working"
click at [672, 496] on textarea "Lift next to manager office auto dialler not working" at bounding box center [756, 524] width 193 height 79
paste textarea "Job #358984"
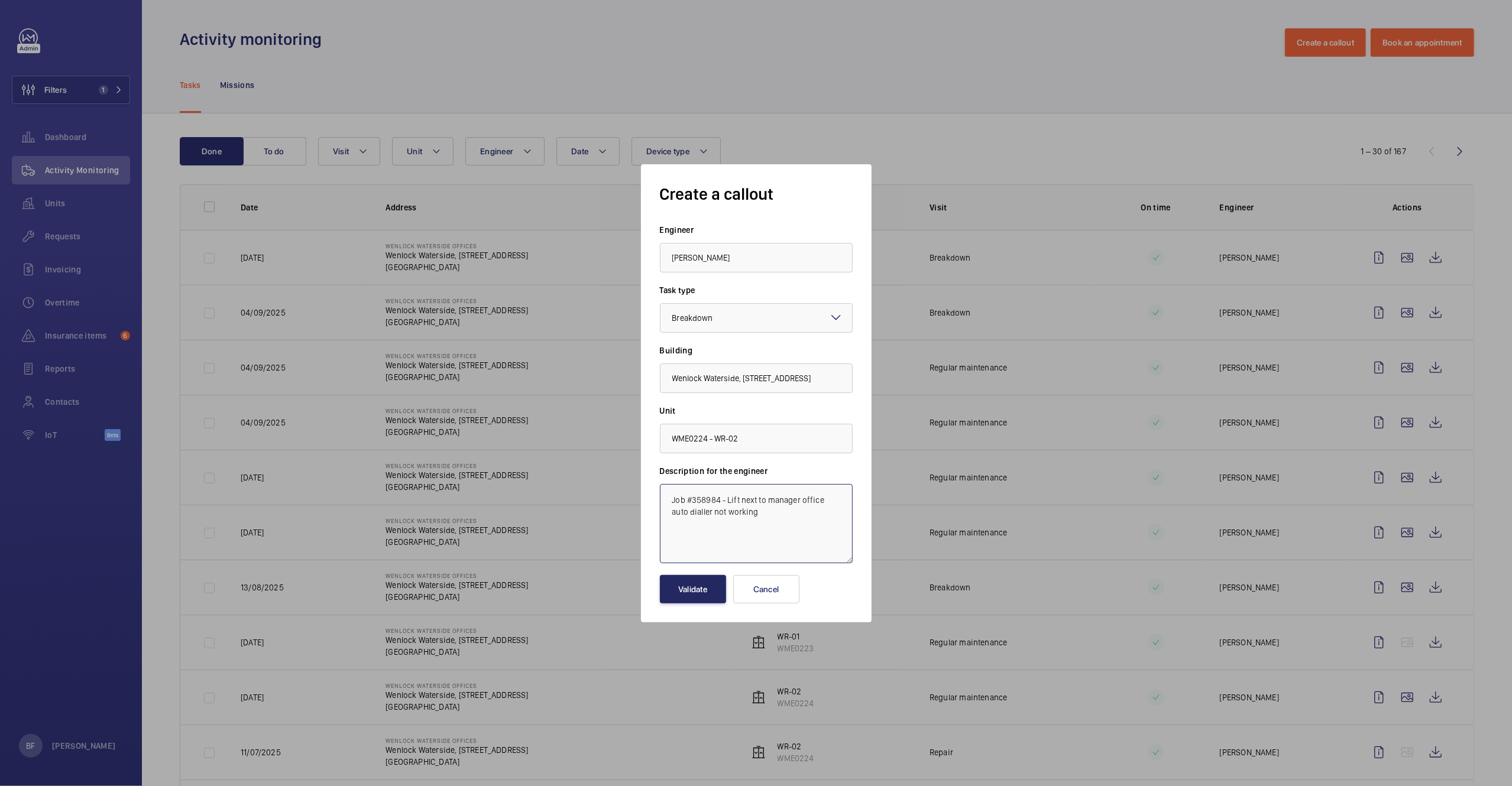
type textarea "Job #358984 - Lift next to manager office auto dialler not working"
click at [701, 591] on button "Validate" at bounding box center [692, 589] width 66 height 29
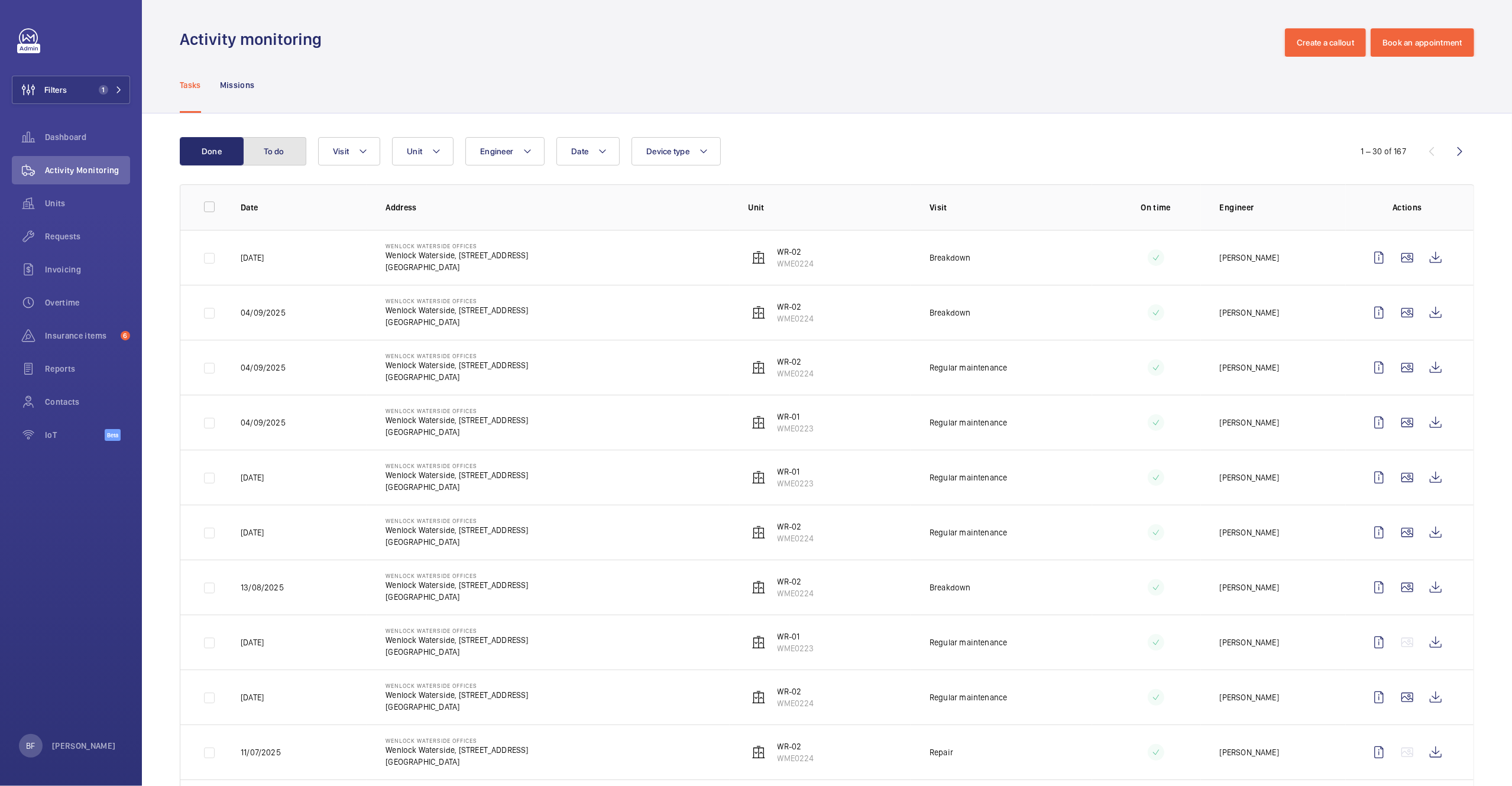
click at [263, 153] on button "To do" at bounding box center [275, 151] width 64 height 29
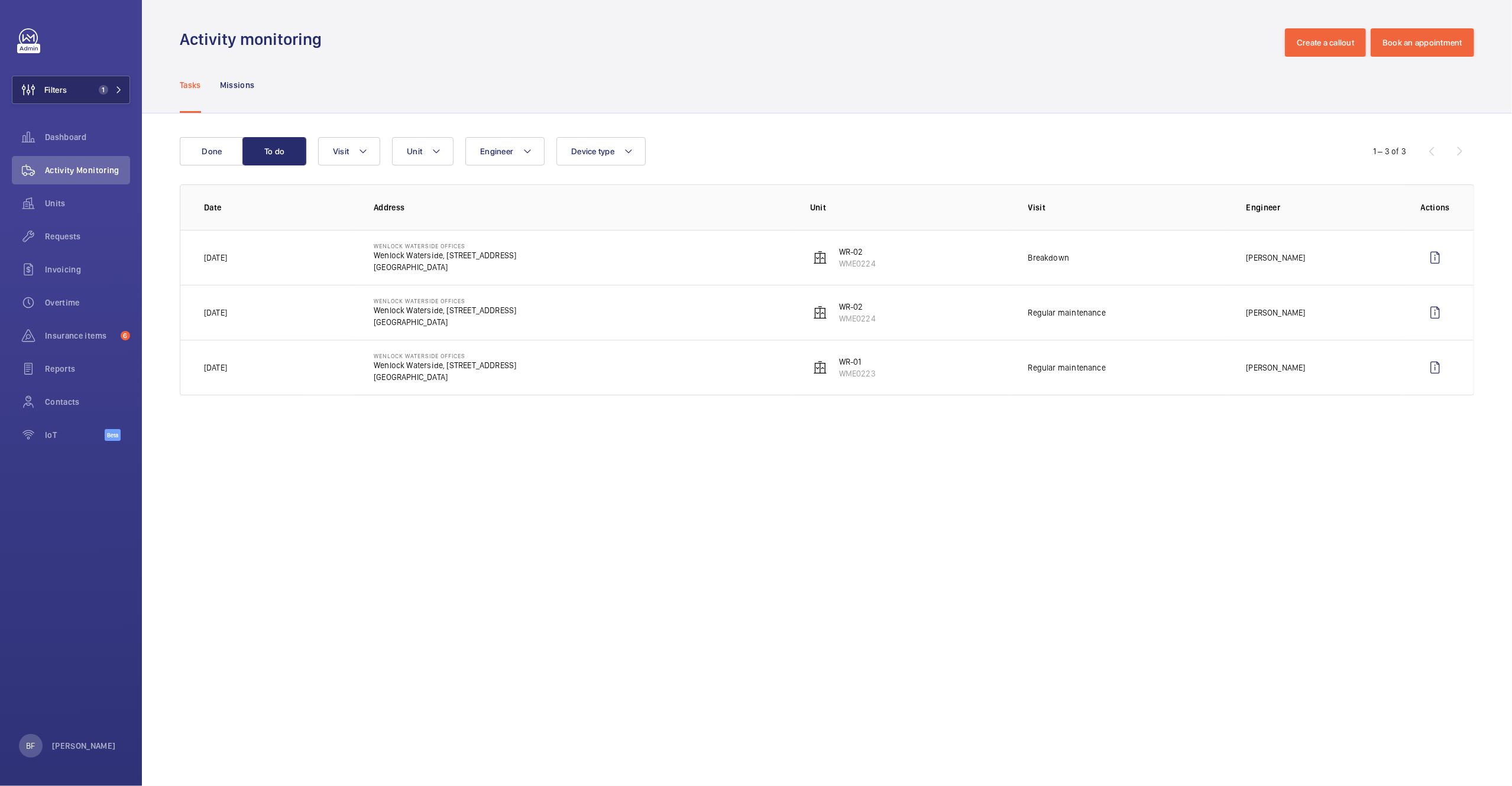
click at [113, 89] on span "1" at bounding box center [108, 90] width 29 height 9
click at [113, 97] on button "Filters 1" at bounding box center [71, 90] width 118 height 29
click at [115, 89] on mat-icon at bounding box center [119, 90] width 7 height 7
click at [128, 95] on button "Filters 1" at bounding box center [71, 90] width 118 height 29
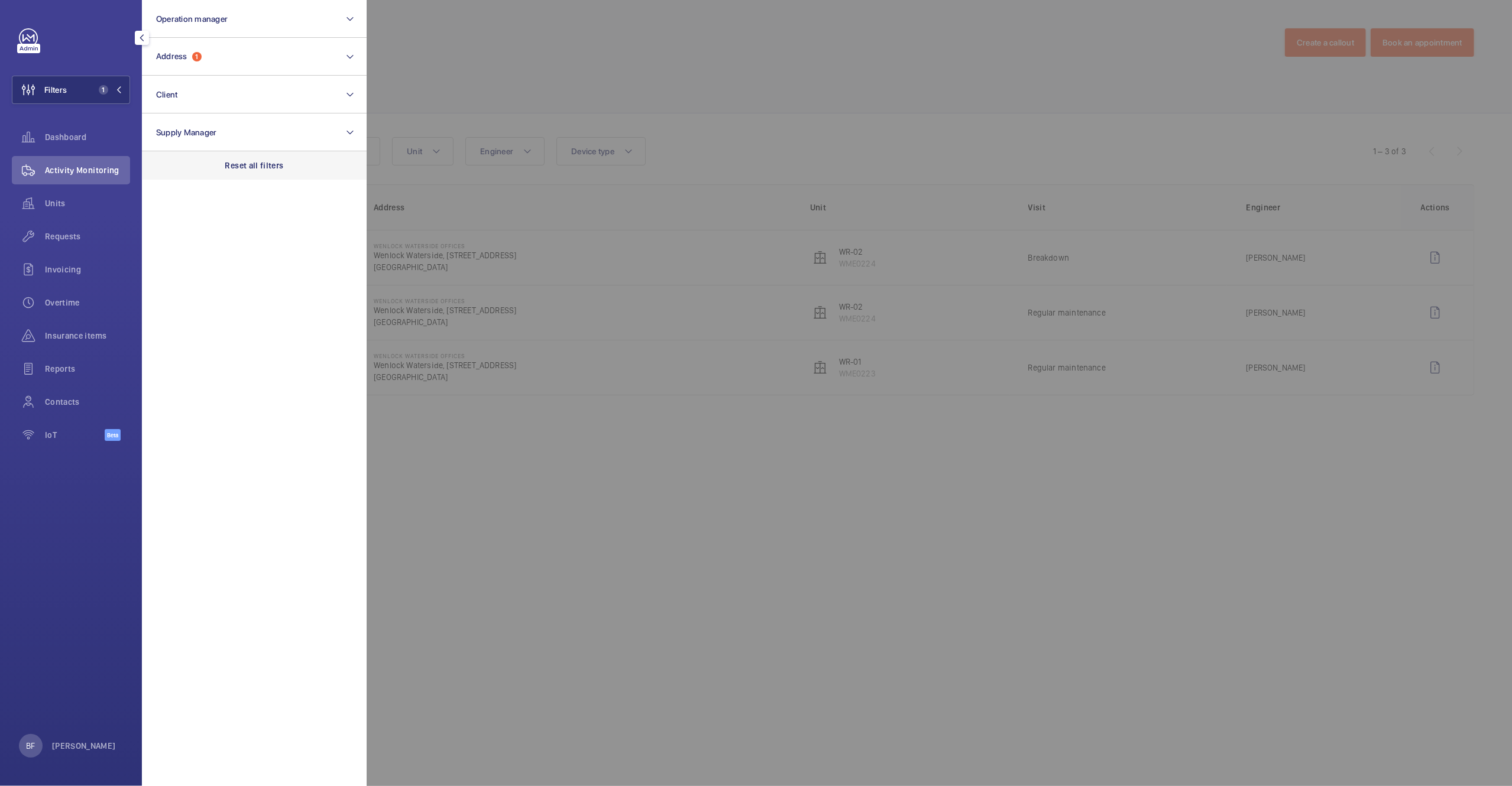
click at [288, 168] on div "Reset all filters" at bounding box center [254, 165] width 225 height 29
click at [71, 238] on span "Requests" at bounding box center [87, 236] width 85 height 12
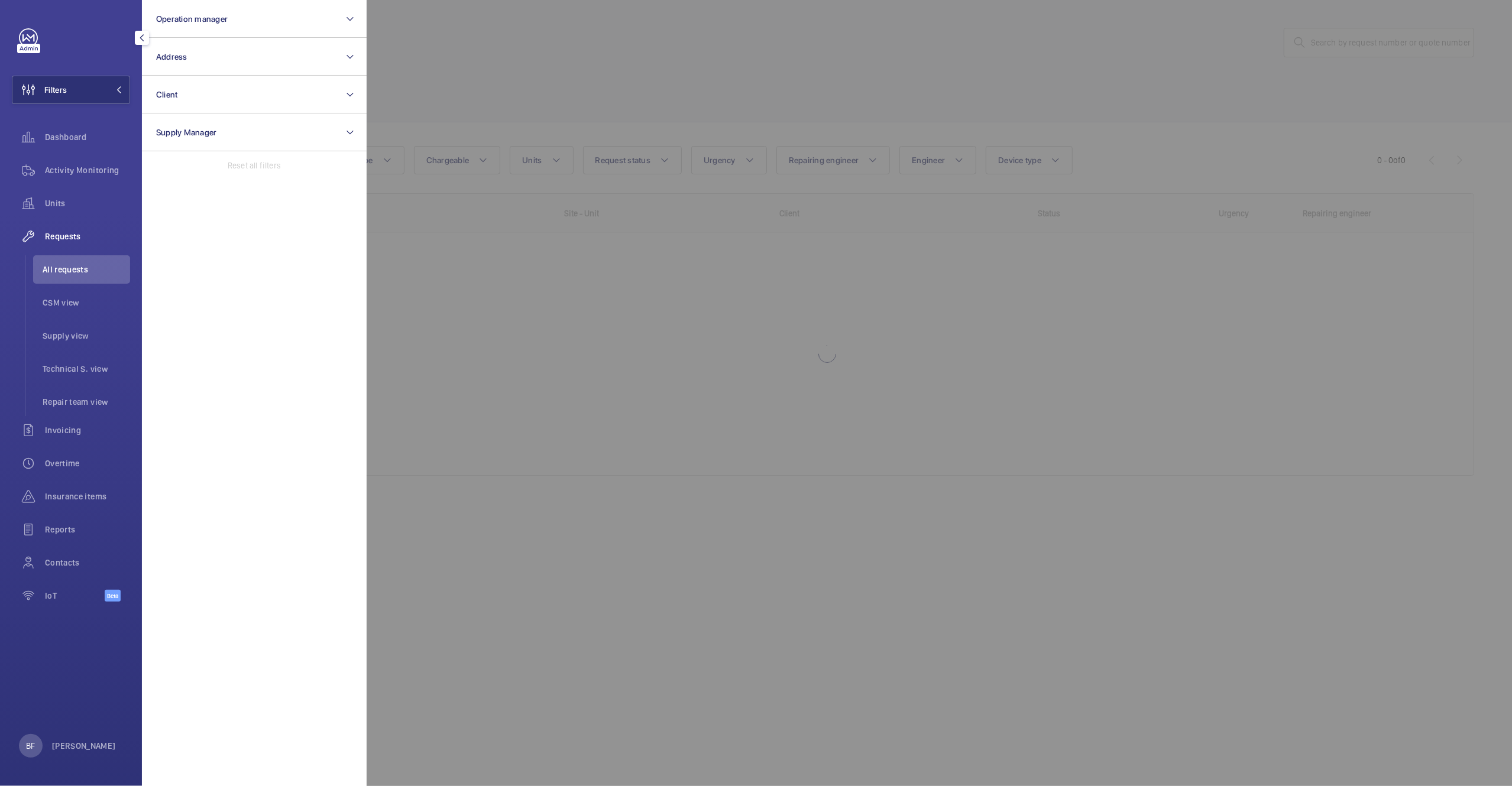
click at [1281, 137] on div at bounding box center [1122, 393] width 1512 height 786
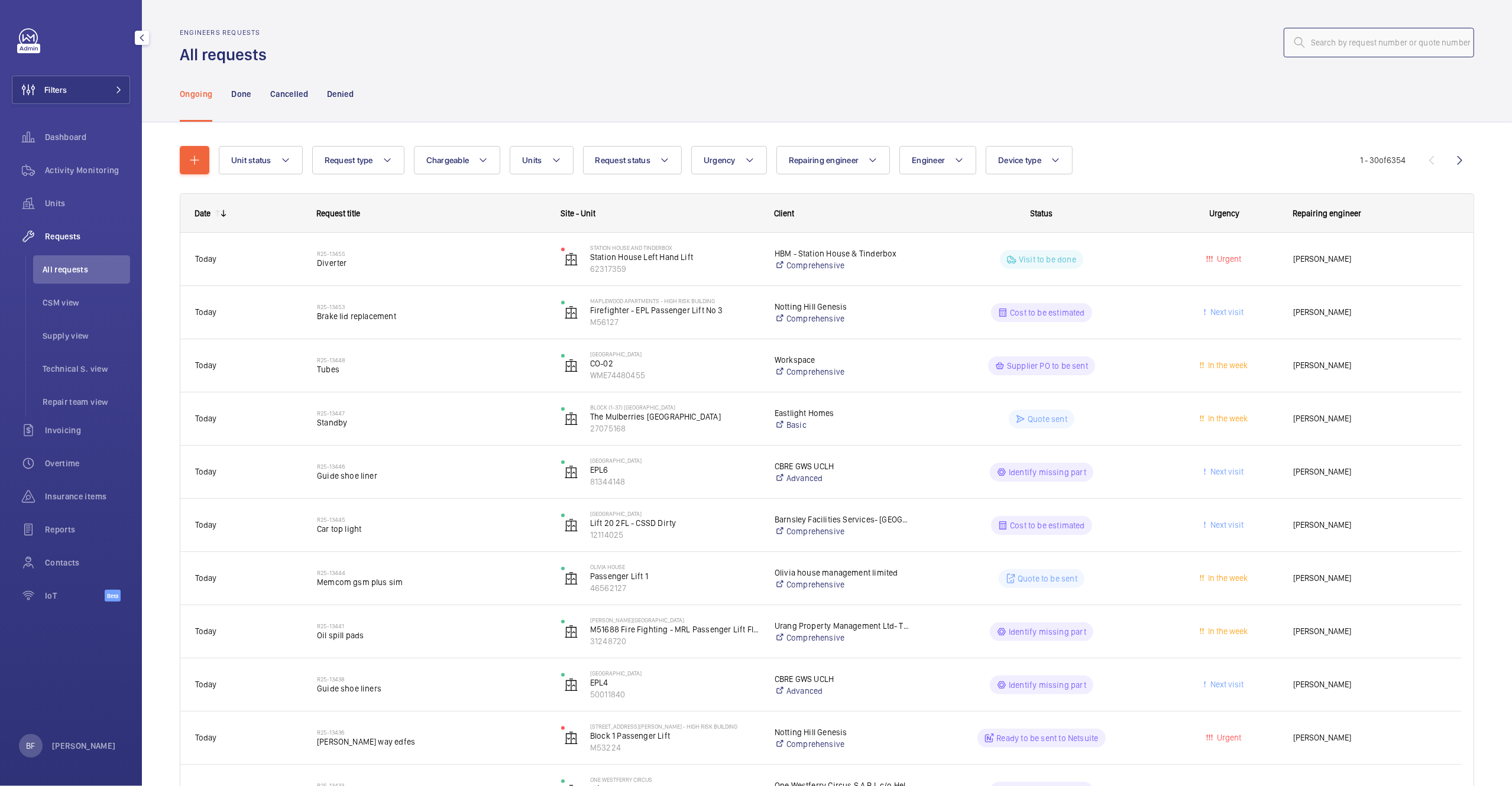
click at [1383, 50] on input "text" at bounding box center [1379, 43] width 191 height 29
paste input "R25-11382"
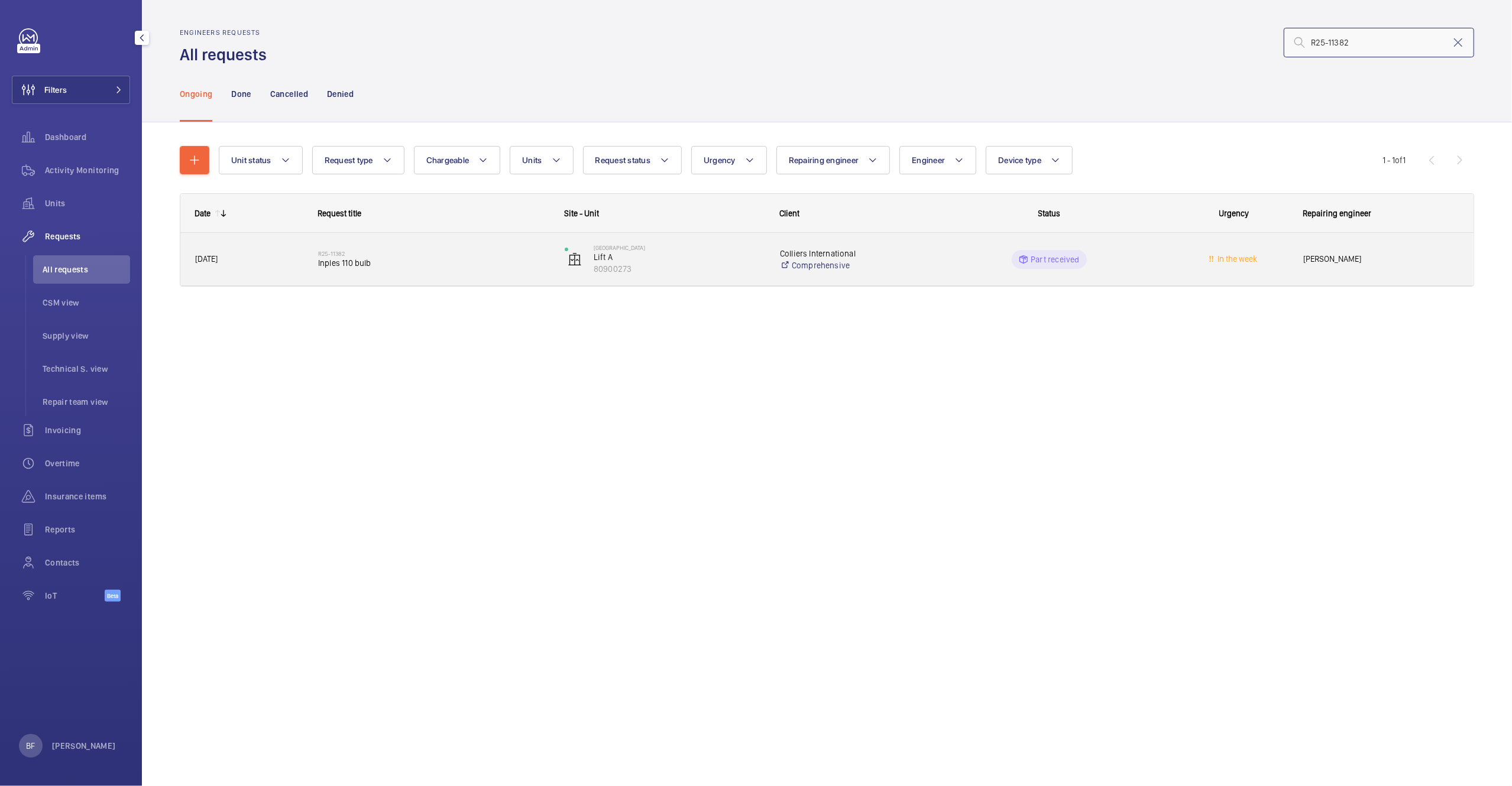
type input "R25-11382"
click at [517, 268] on span "Inples 110 bulb" at bounding box center [433, 263] width 231 height 12
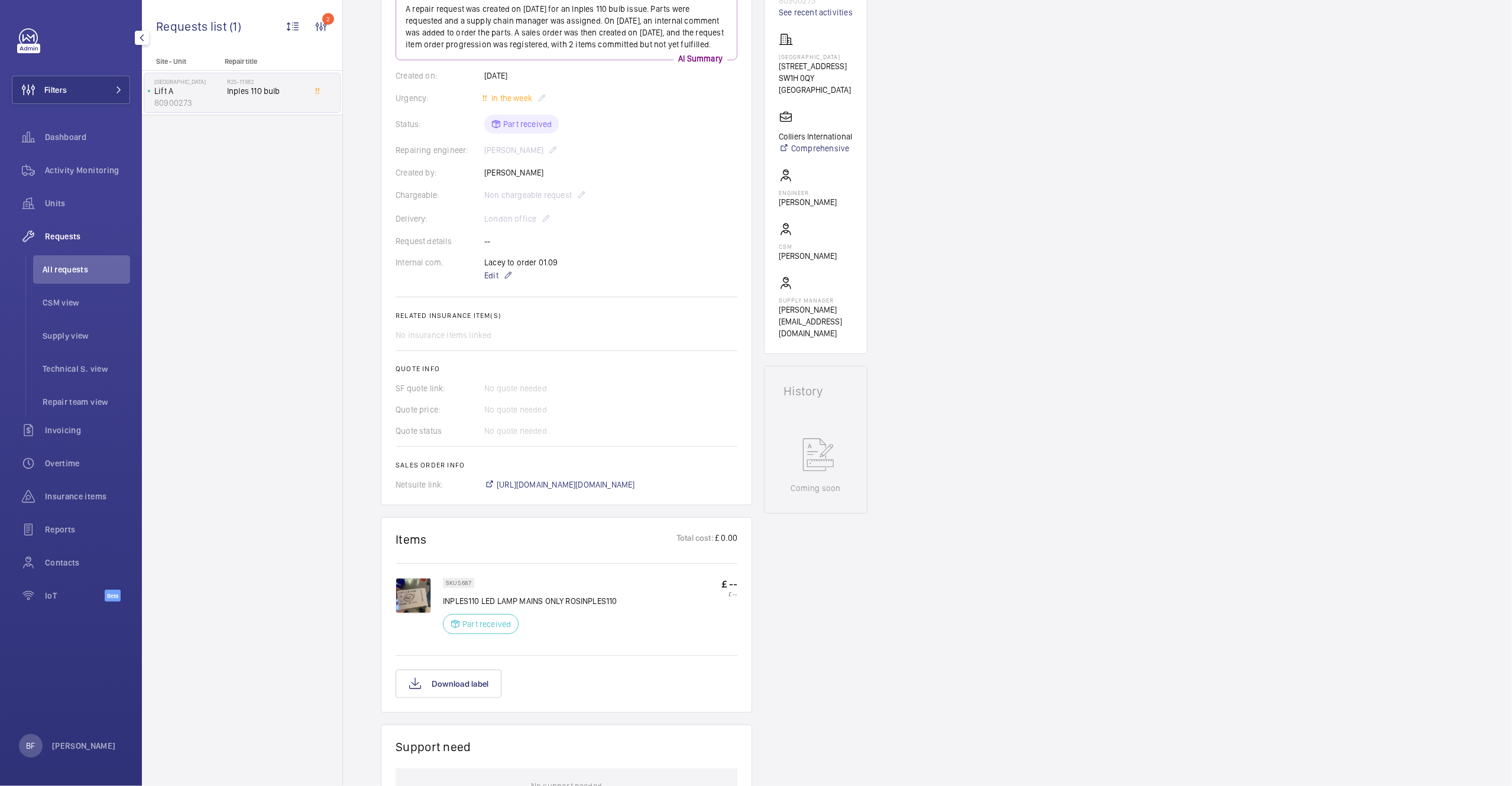
scroll to position [239, 0]
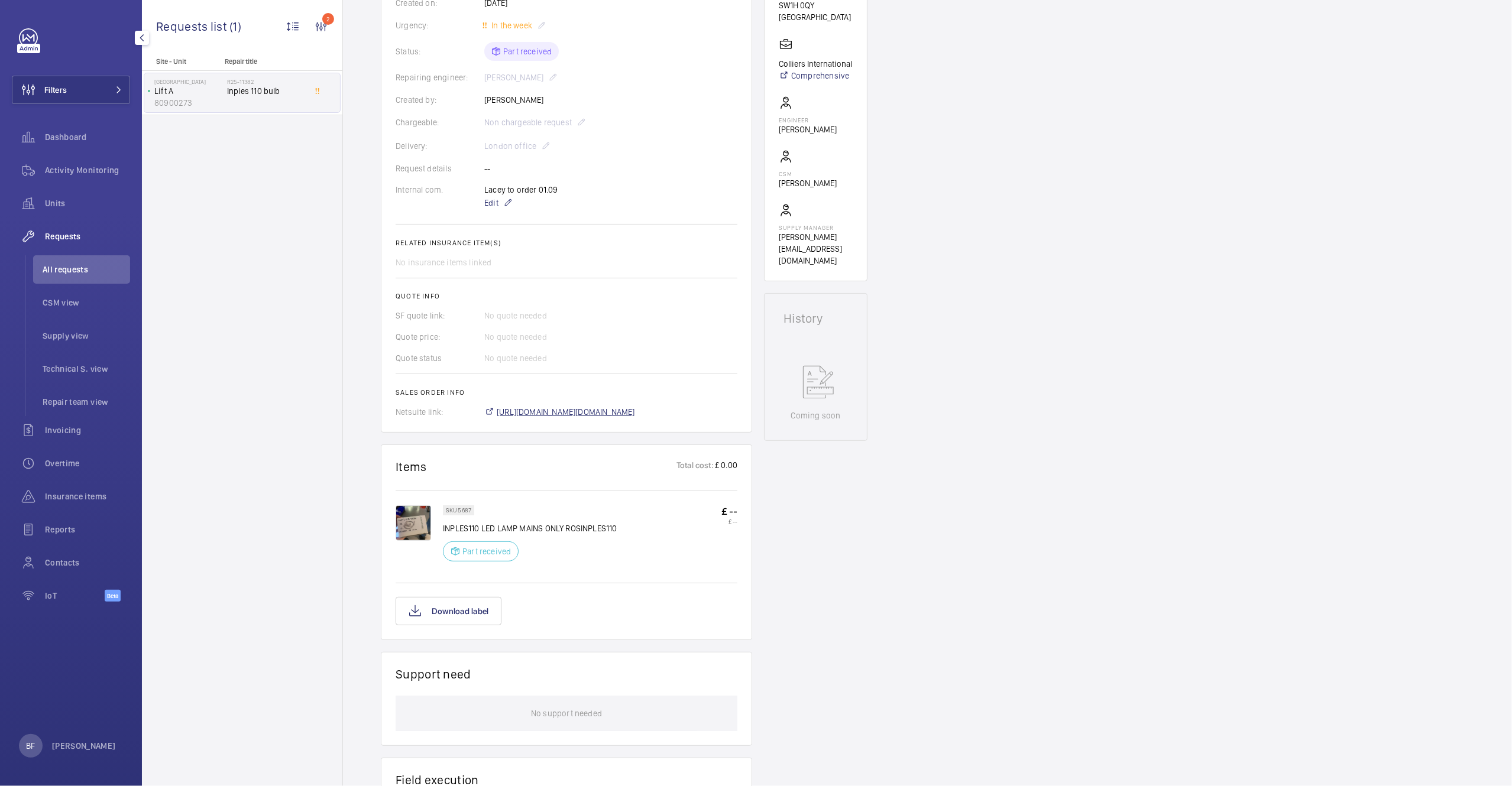
click at [591, 418] on span "[URL][DOMAIN_NAME][DOMAIN_NAME]" at bounding box center [566, 412] width 139 height 12
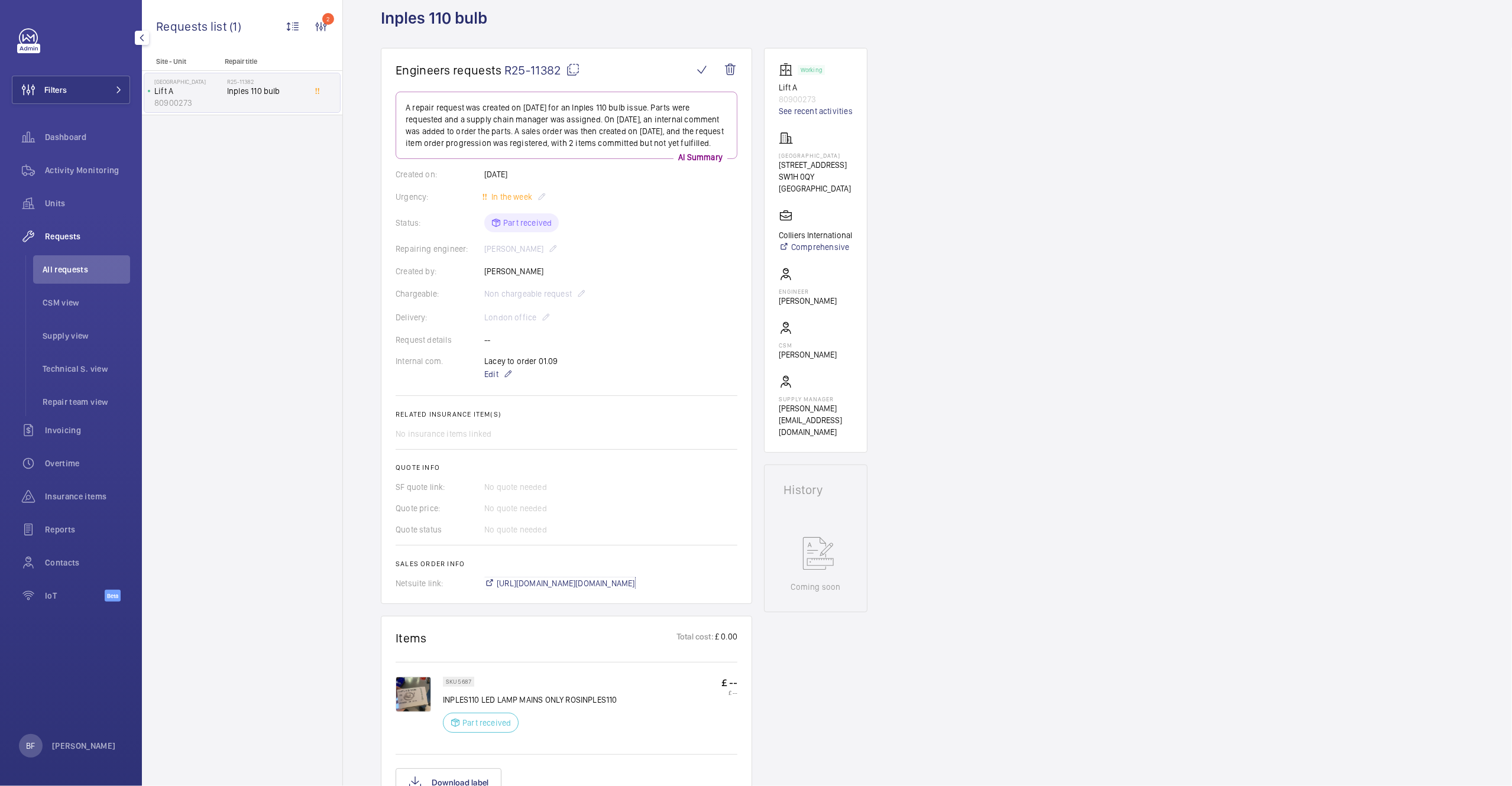
scroll to position [0, 0]
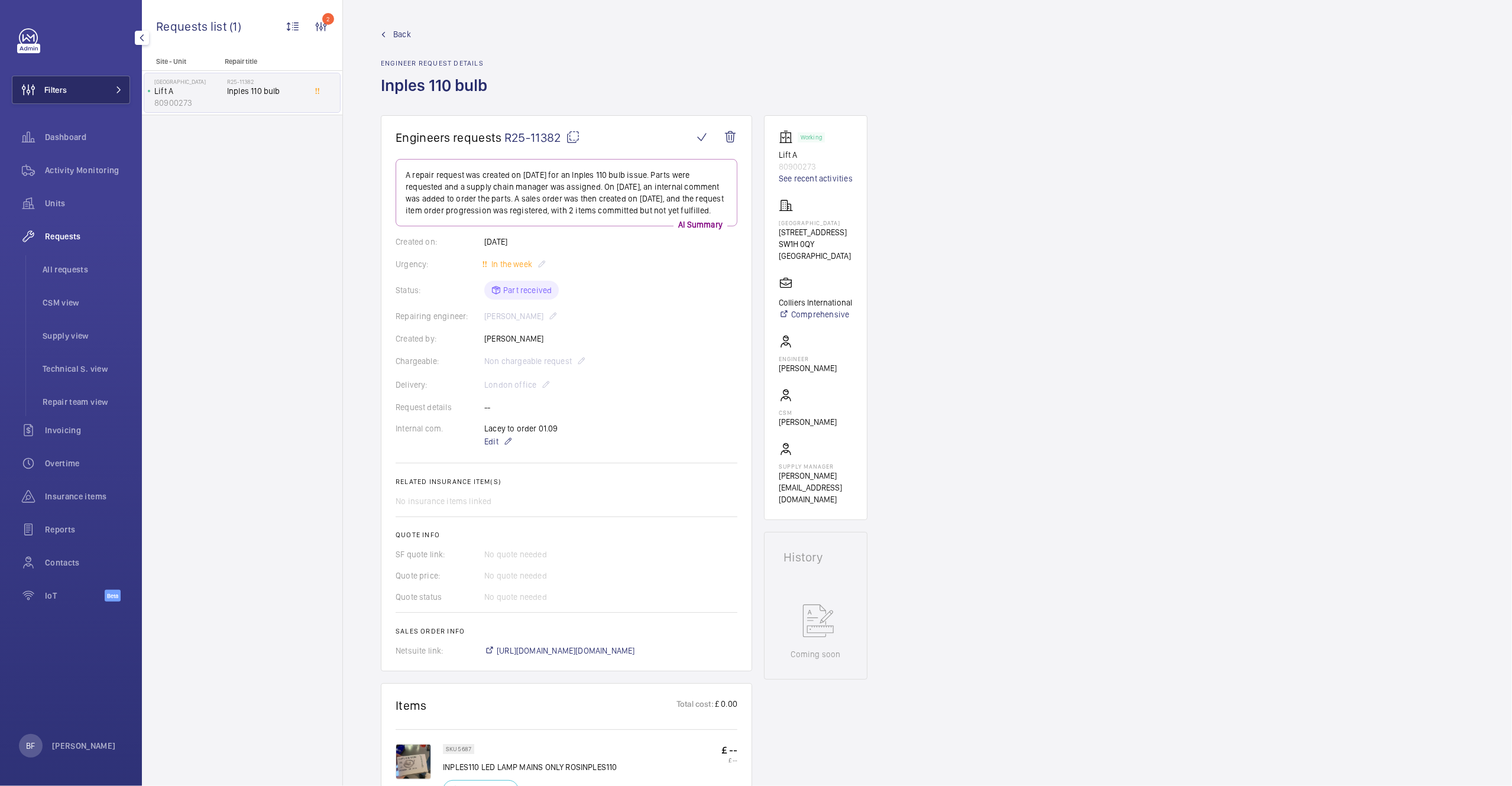
click at [123, 91] on button "Filters" at bounding box center [71, 90] width 118 height 29
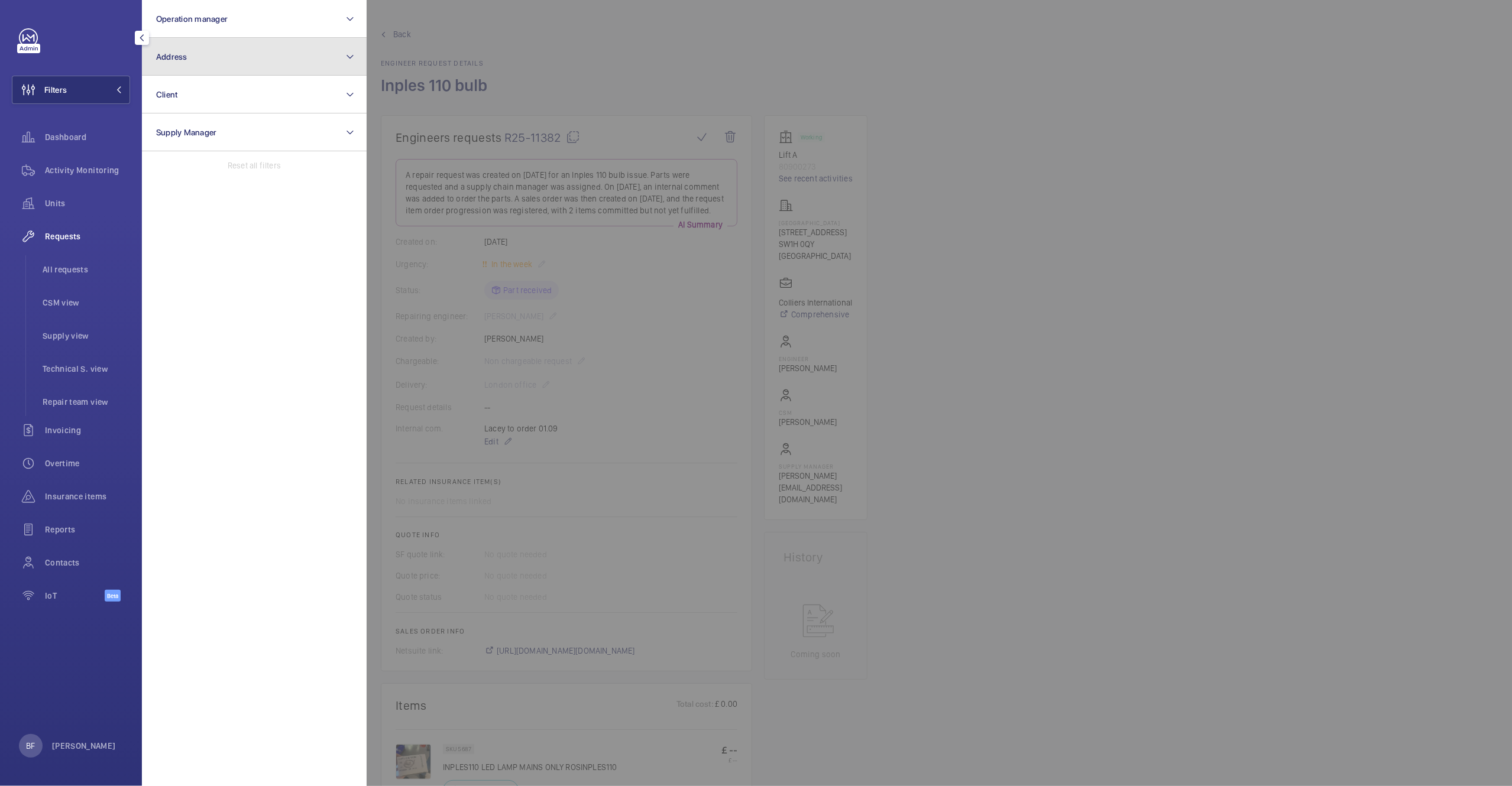
click at [255, 62] on button "Address" at bounding box center [254, 57] width 225 height 38
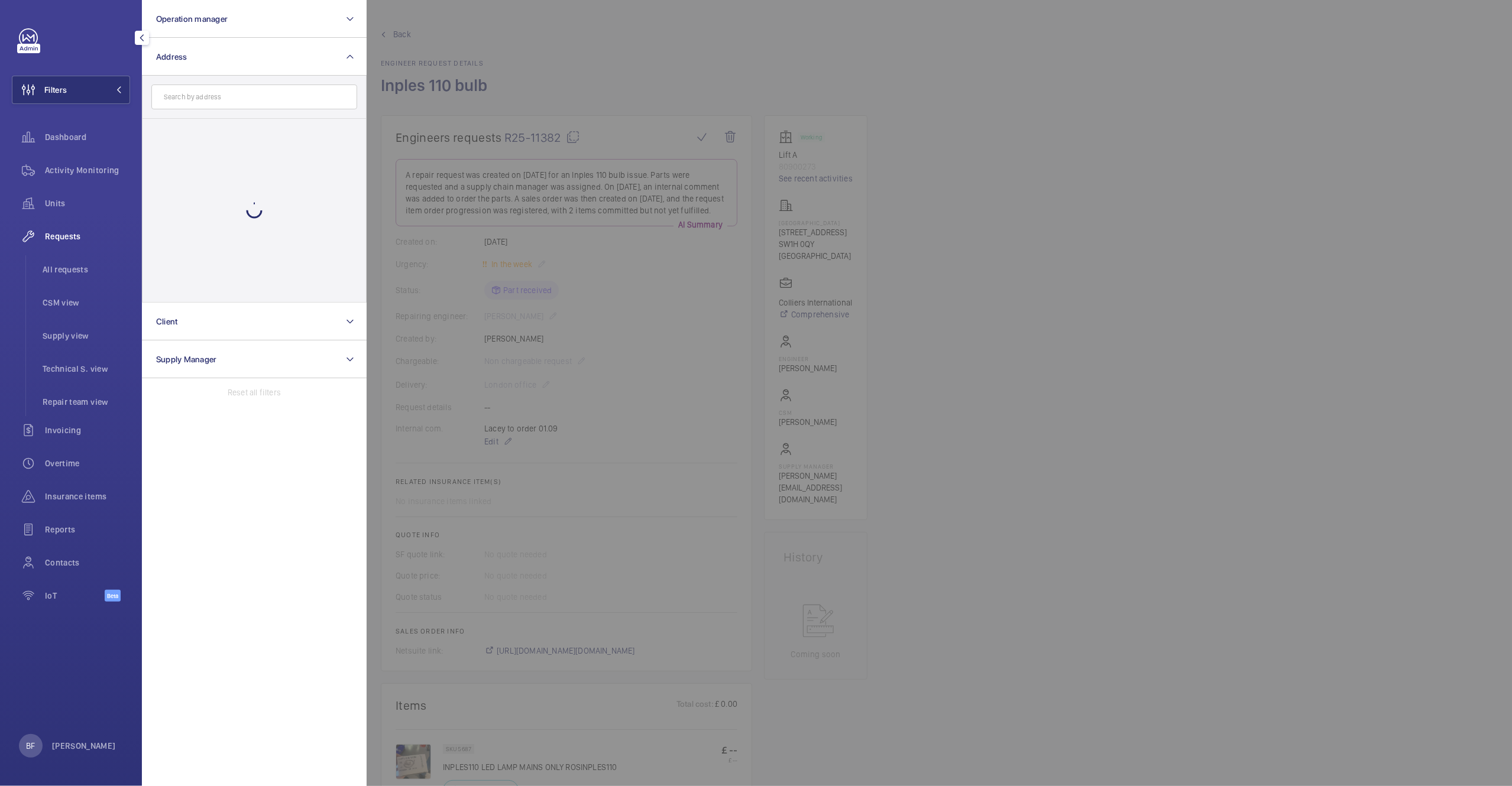
click at [218, 100] on input "text" at bounding box center [254, 97] width 206 height 25
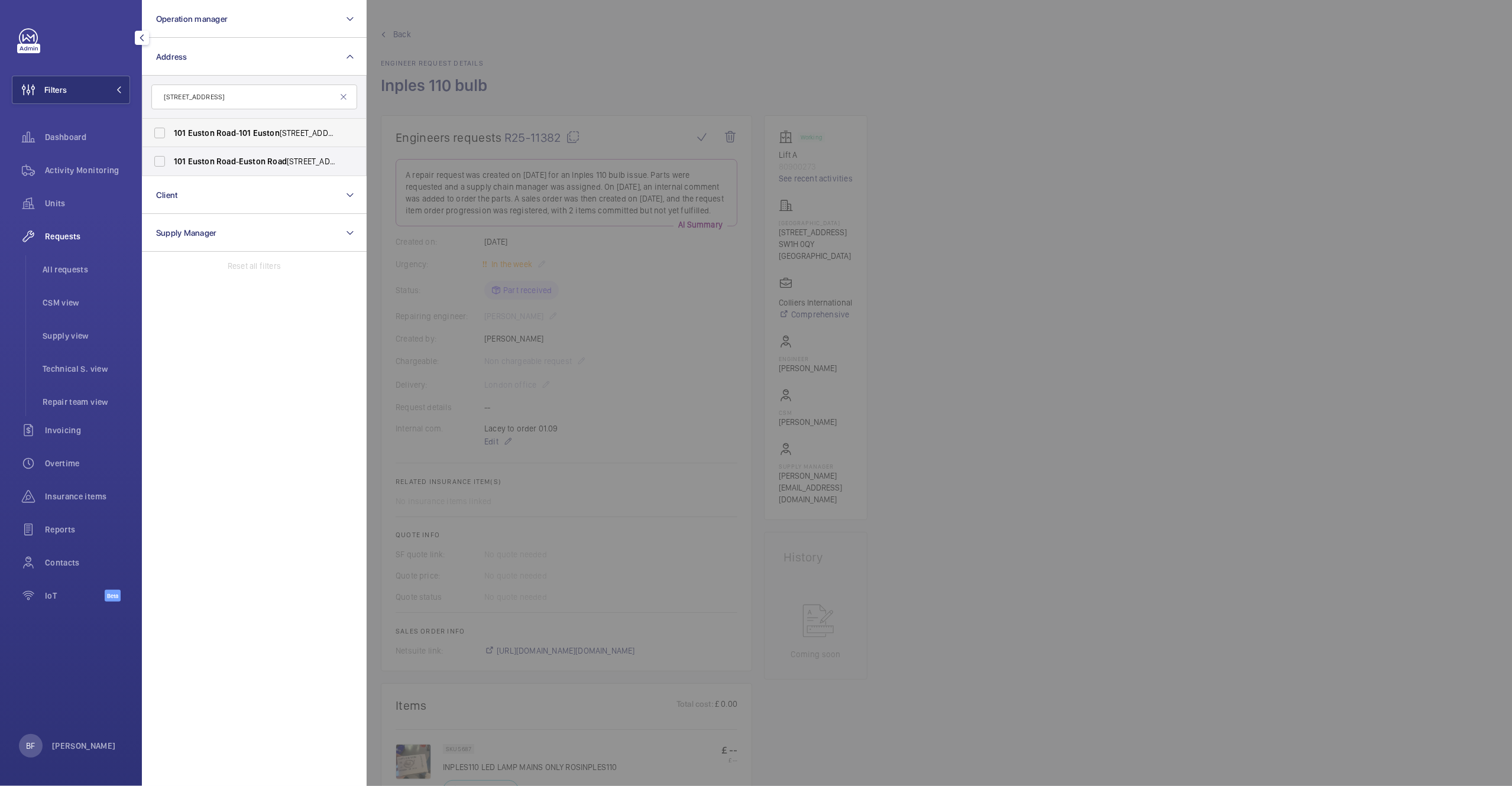
type input "101 Euston Road"
click at [206, 139] on span "101 Euston Road - 101 Euston Rd., LONDON NW1 2RA" at bounding box center [255, 133] width 163 height 12
click at [171, 139] on input "101 Euston Road - 101 Euston Rd., LONDON NW1 2RA" at bounding box center [159, 133] width 23 height 23
checkbox input "true"
click at [208, 155] on span "101 Euston Road - Euston Road , LONDON NW1 2RA" at bounding box center [255, 161] width 163 height 12
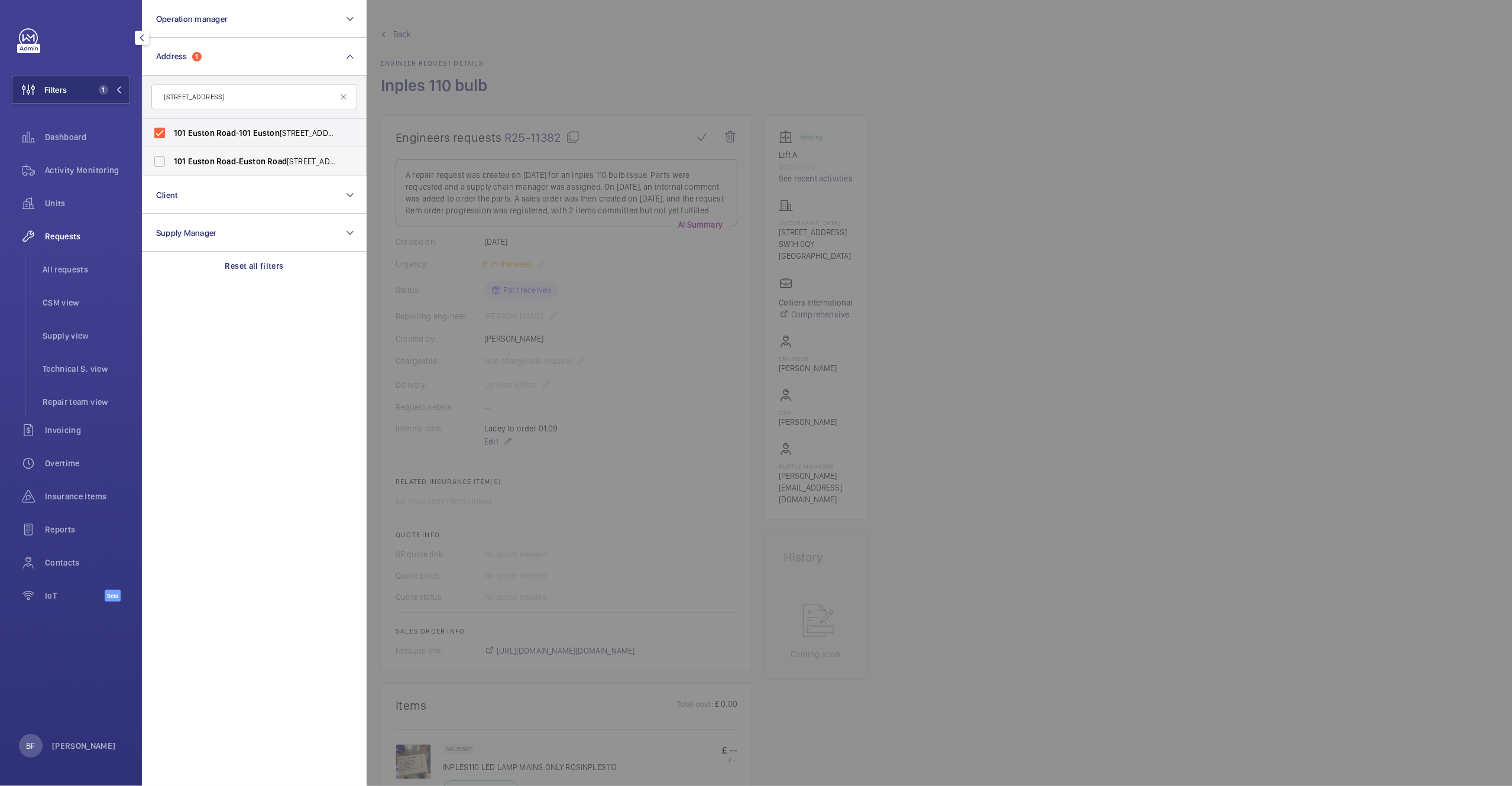
click at [171, 155] on input "101 Euston Road - Euston Road , LONDON NW1 2RA" at bounding box center [159, 161] width 23 height 23
checkbox input "true"
drag, startPoint x: 787, startPoint y: 77, endPoint x: 470, endPoint y: 88, distance: 317.2
click at [786, 77] on div at bounding box center [1122, 393] width 1512 height 786
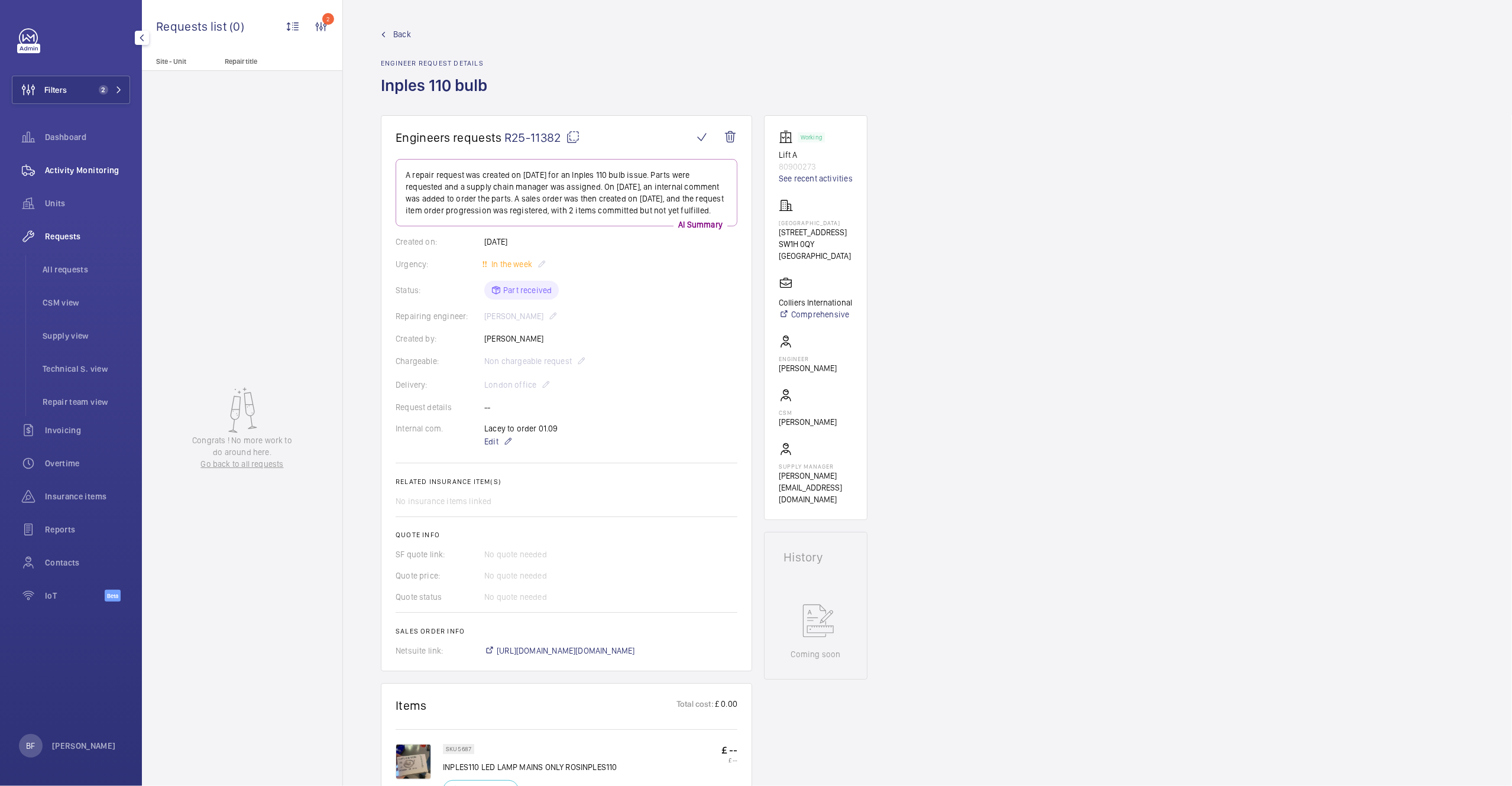
click at [115, 160] on div "Activity Monitoring" at bounding box center [71, 170] width 118 height 29
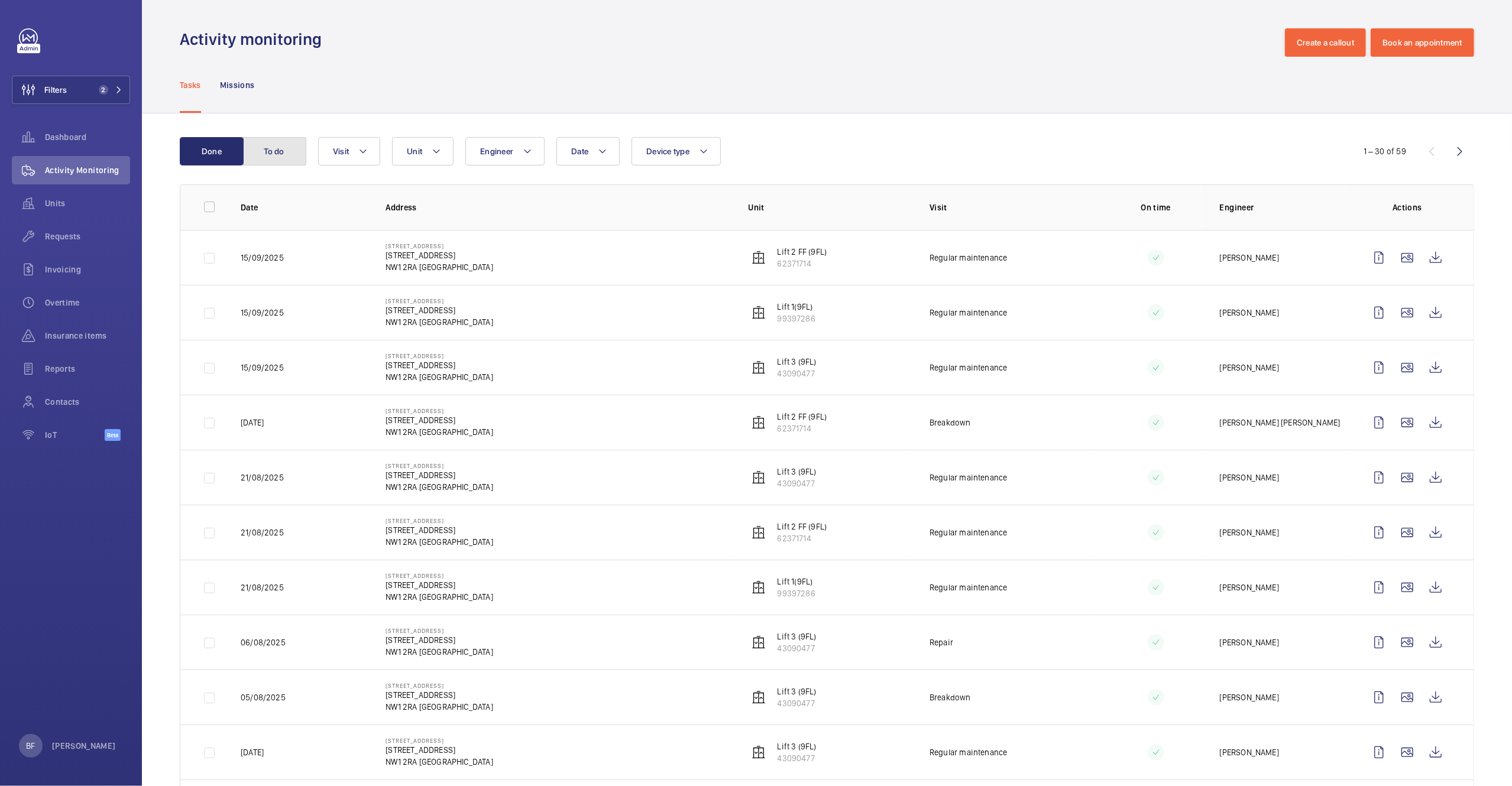
click at [287, 159] on button "To do" at bounding box center [275, 151] width 64 height 29
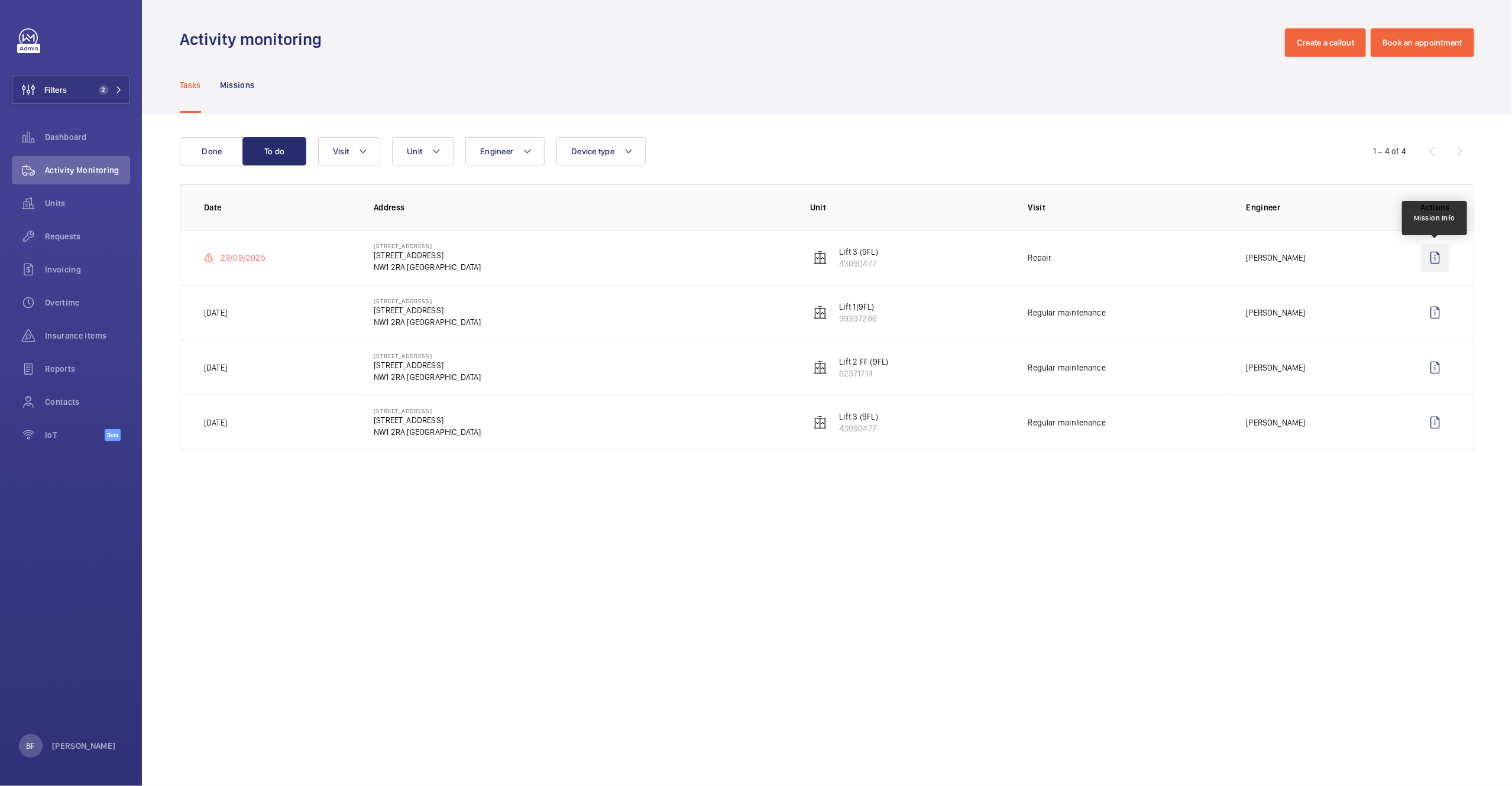
click at [1427, 255] on wm-front-icon-button at bounding box center [1435, 258] width 29 height 29
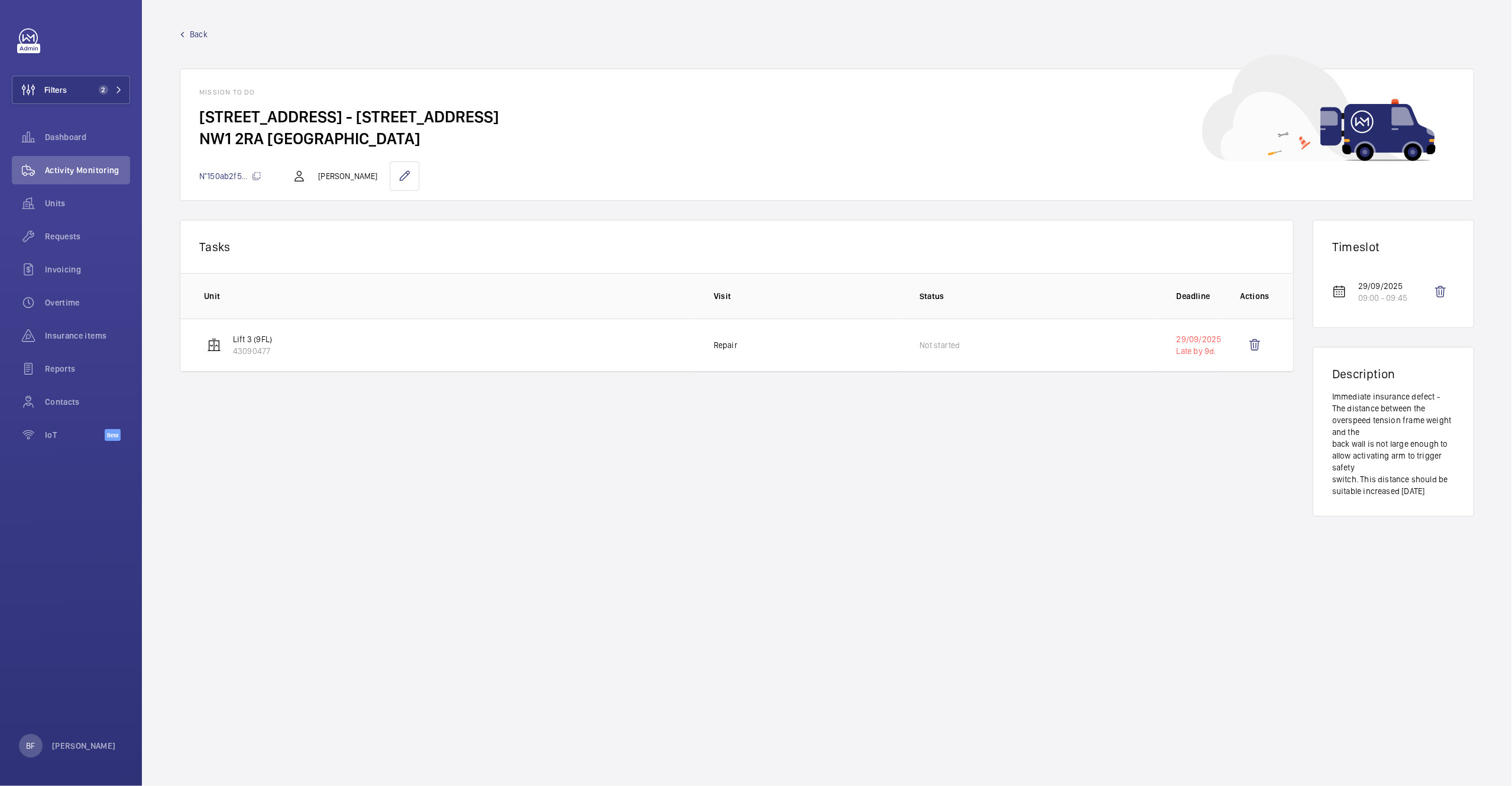
click at [187, 35] on link "Back" at bounding box center [827, 35] width 1295 height 12
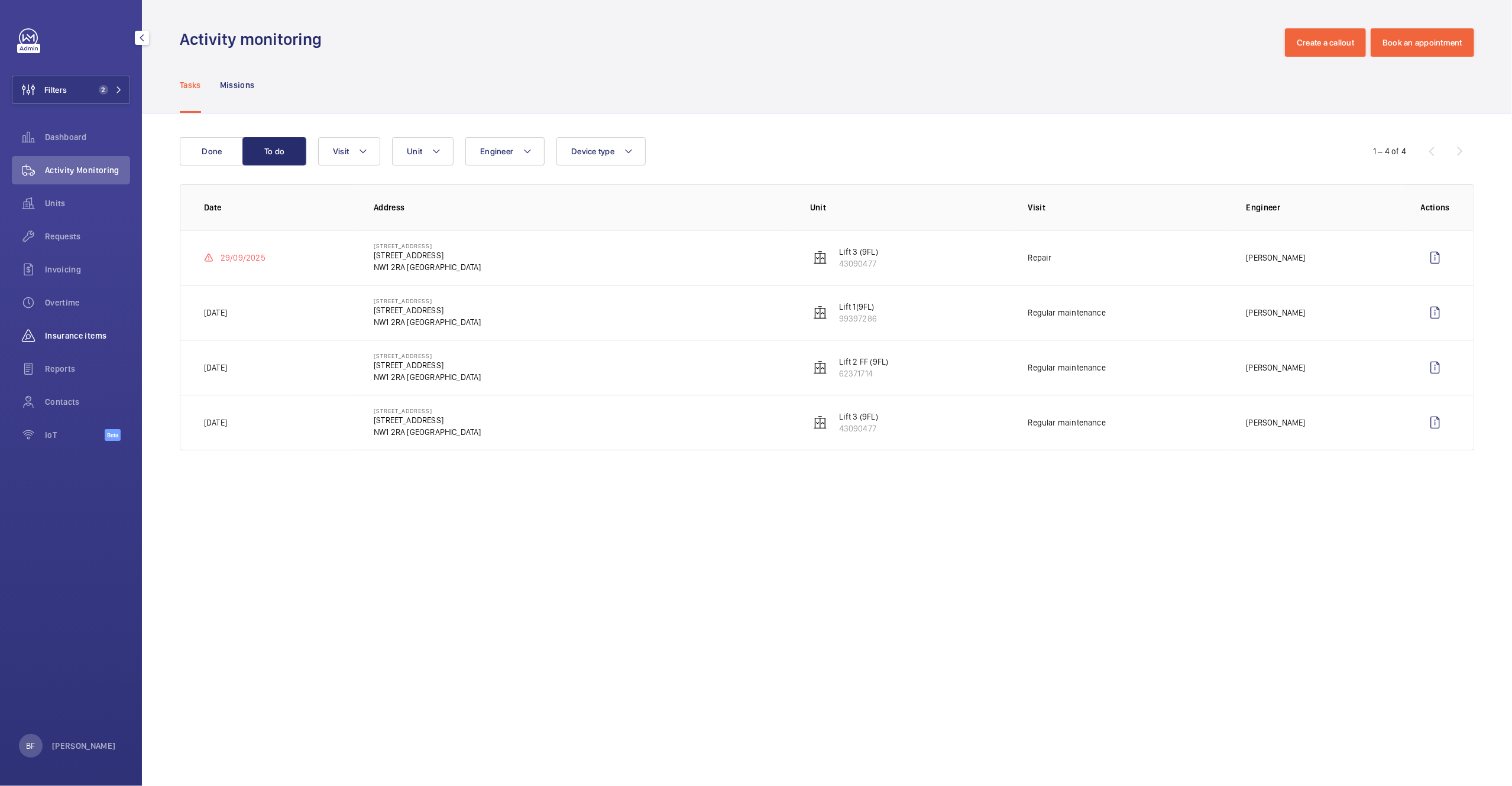
click at [91, 330] on span "Insurance items" at bounding box center [87, 336] width 85 height 12
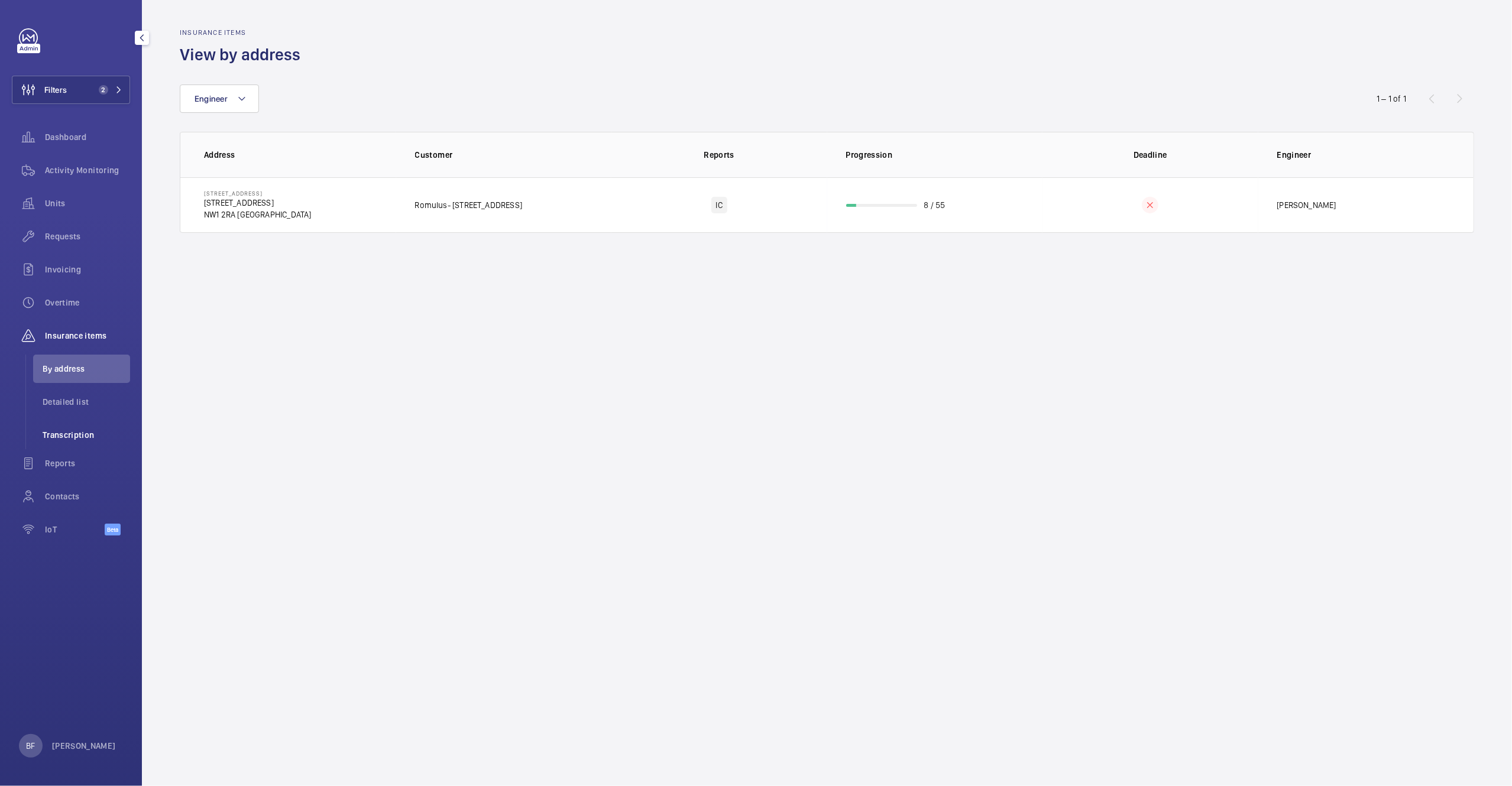
click at [101, 434] on span "Transcription" at bounding box center [86, 435] width 87 height 12
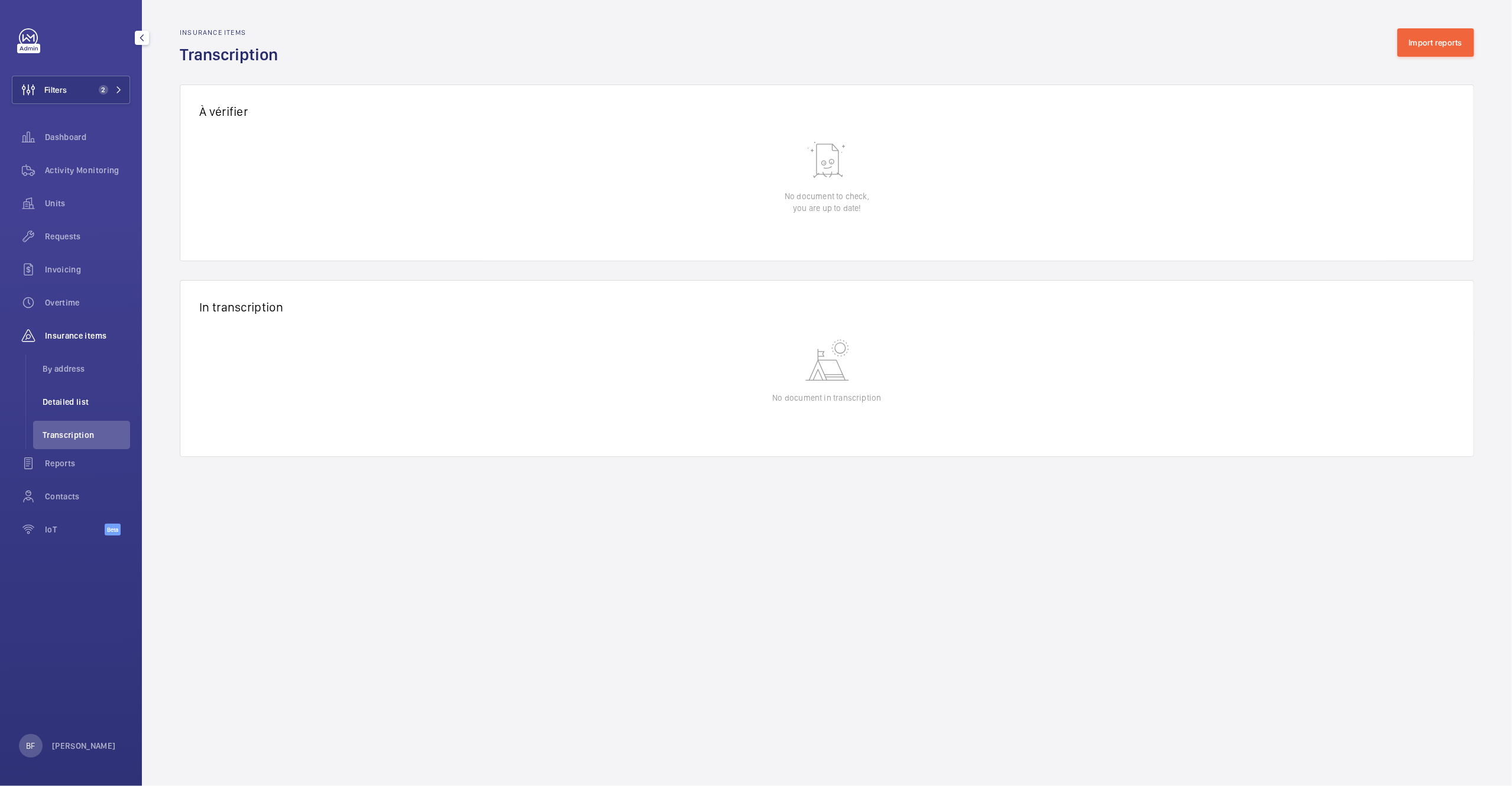
click at [87, 396] on span "Detailed list" at bounding box center [86, 402] width 87 height 12
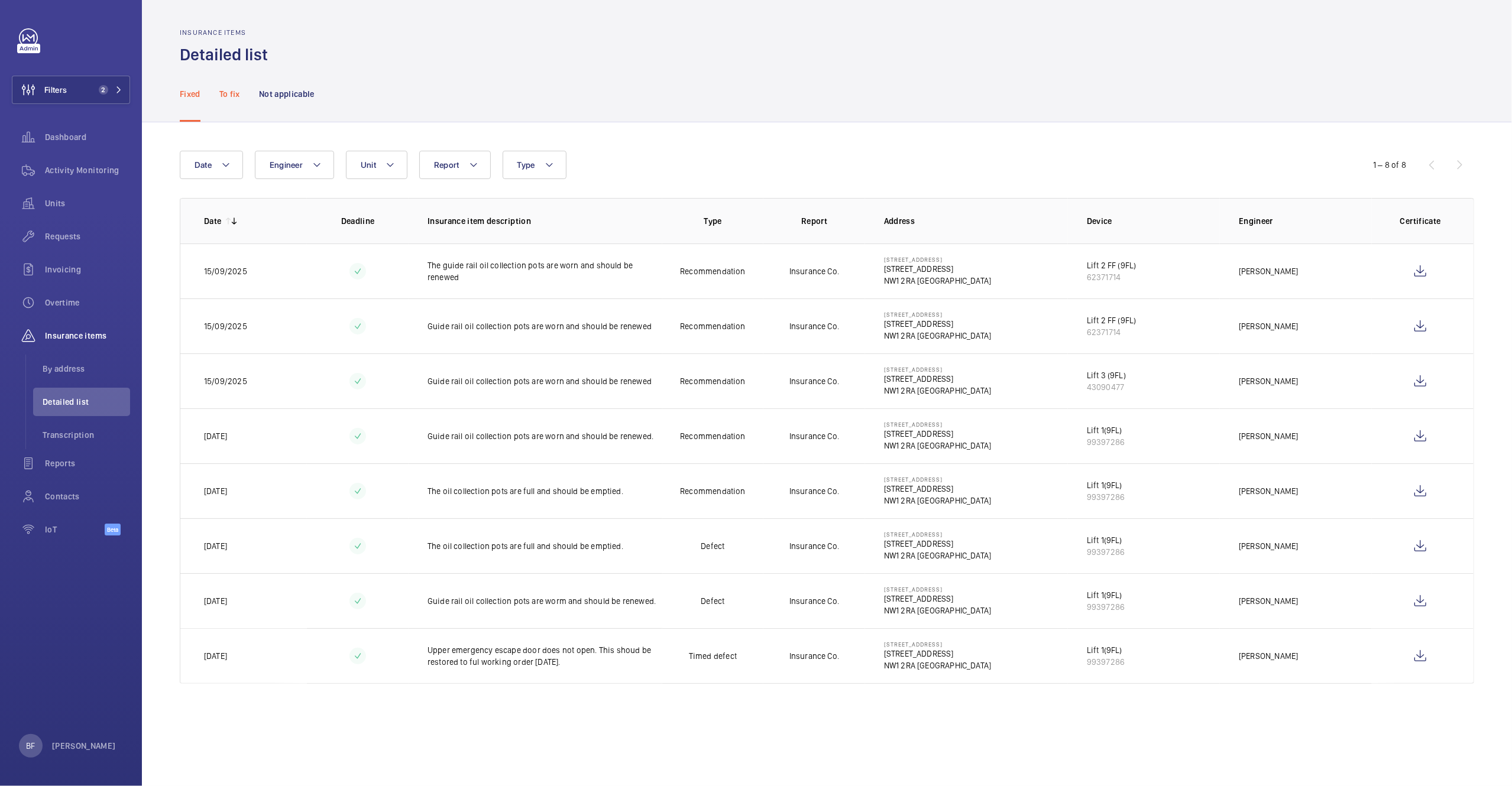
click at [231, 99] on p "To fix" at bounding box center [229, 94] width 21 height 12
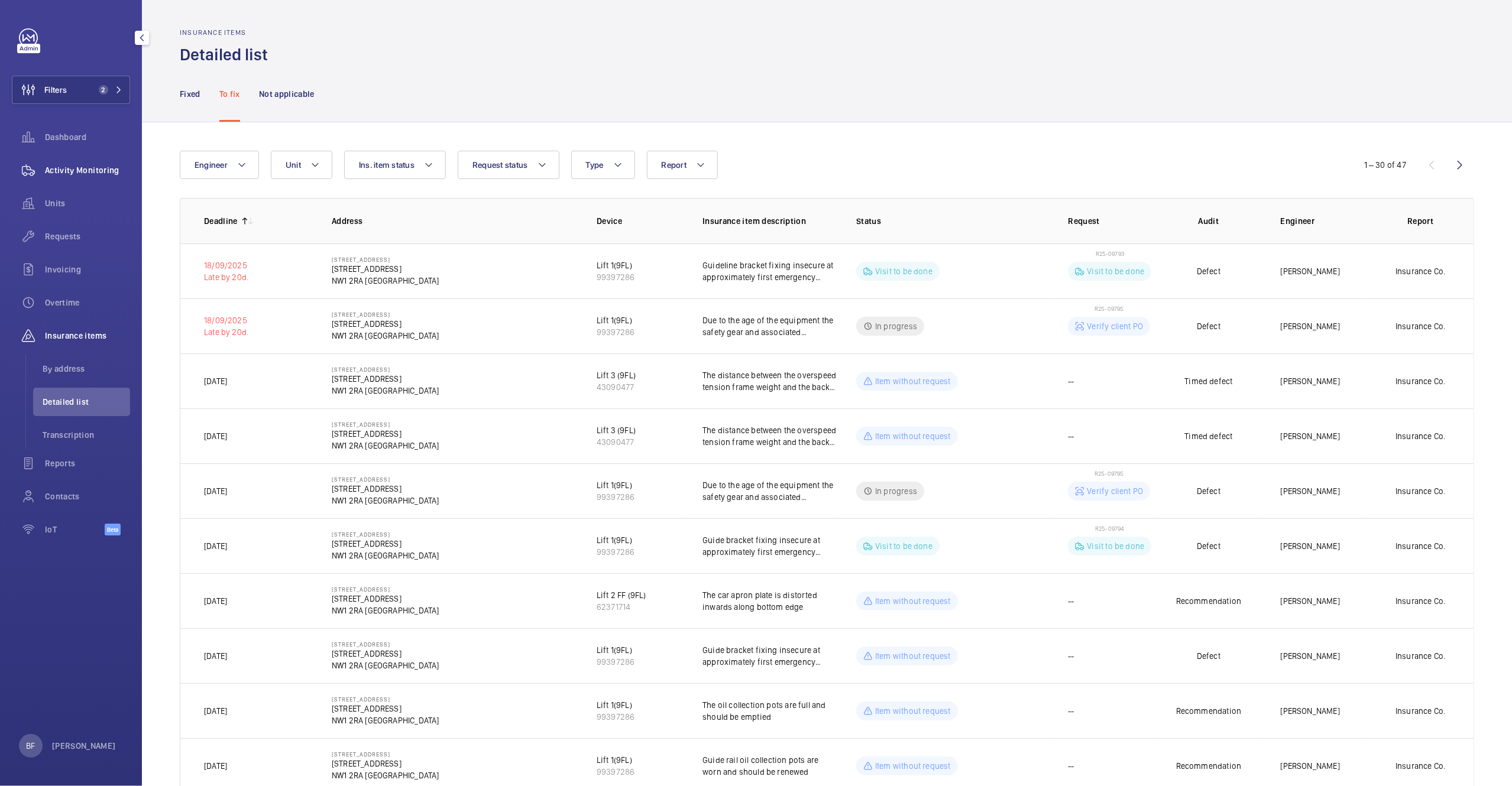
click at [88, 175] on span "Activity Monitoring" at bounding box center [87, 171] width 85 height 12
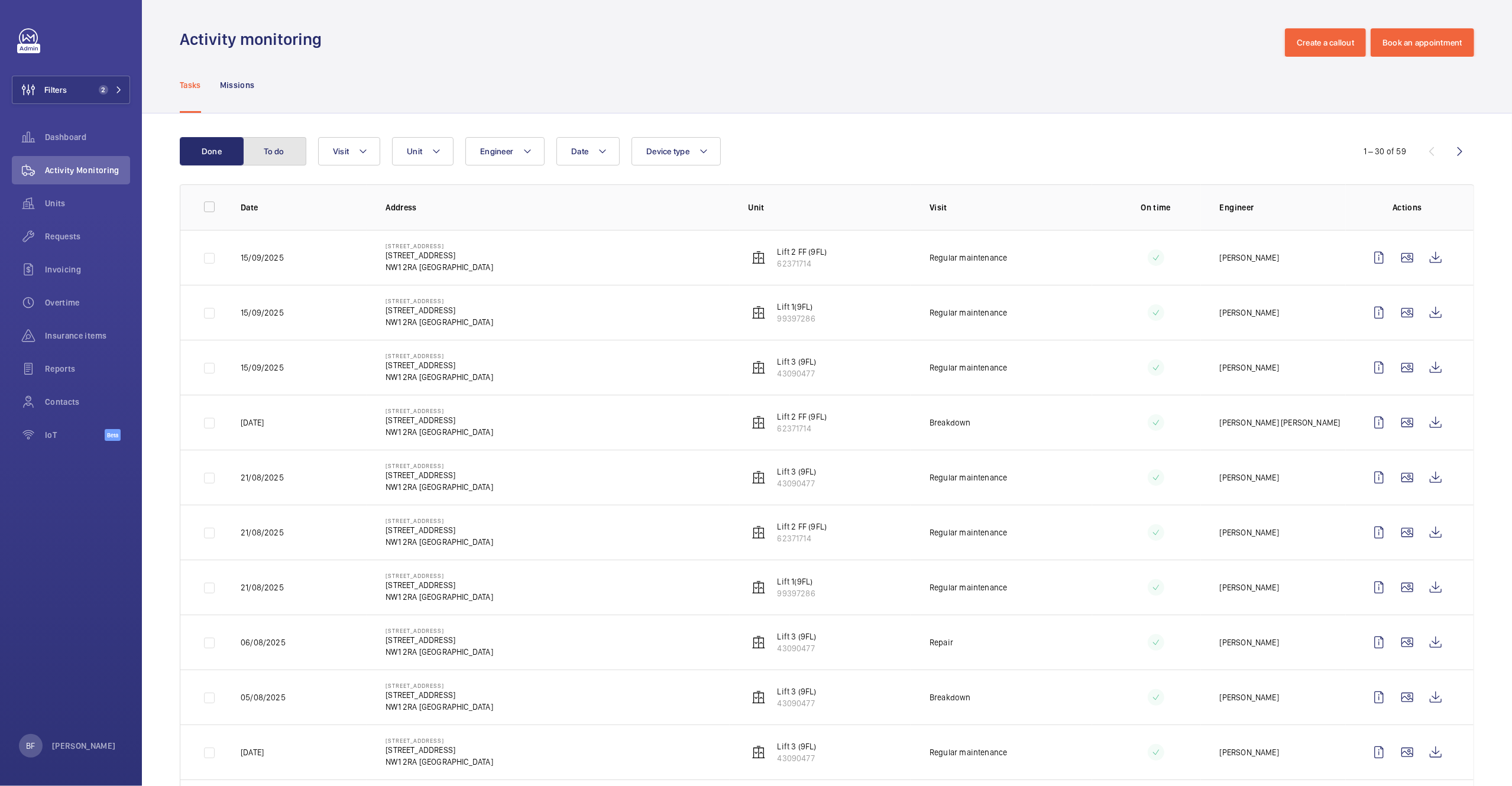
click at [299, 153] on button "To do" at bounding box center [275, 151] width 64 height 29
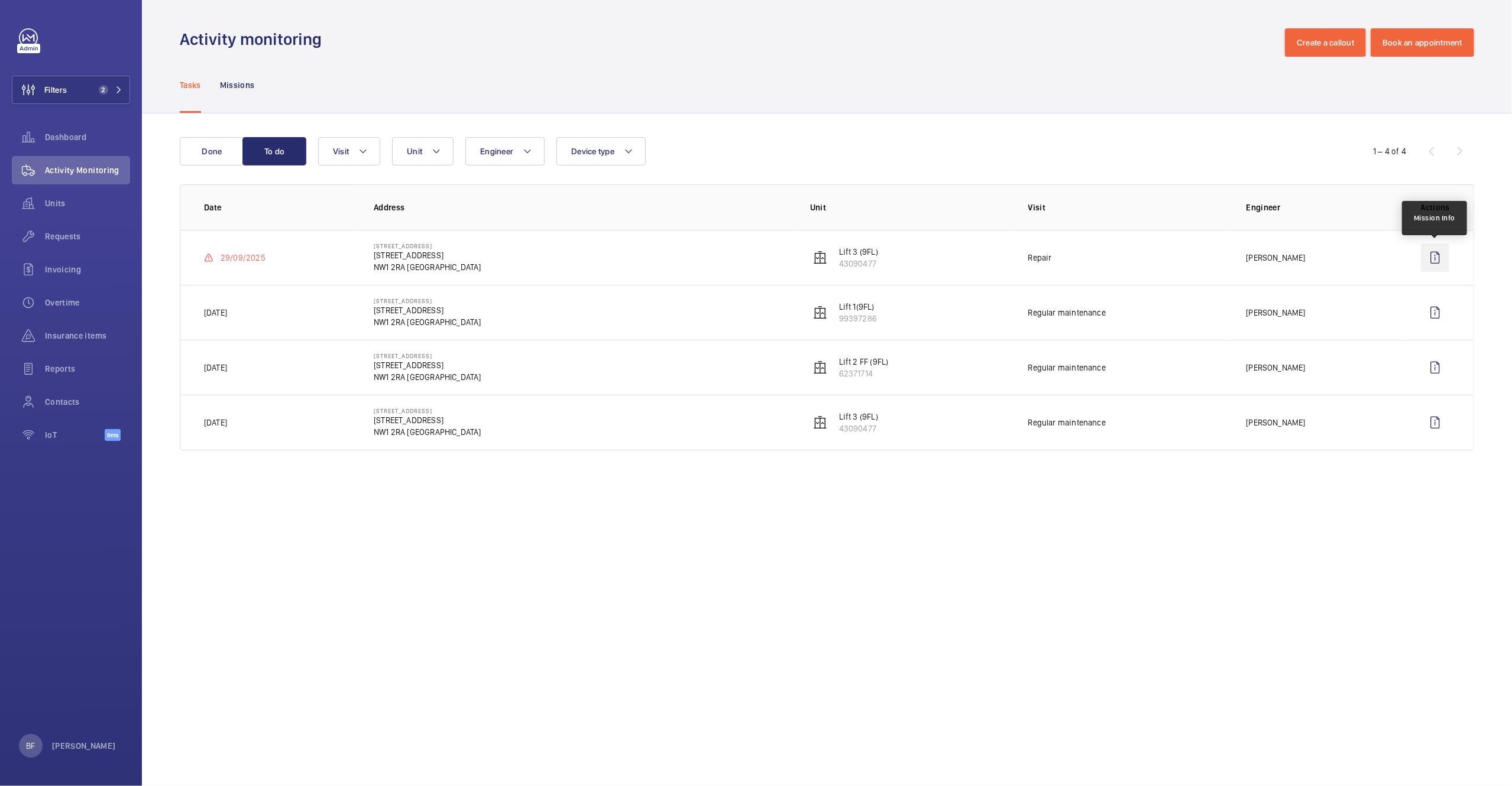
click at [1442, 260] on wm-front-icon-button at bounding box center [1435, 258] width 29 height 29
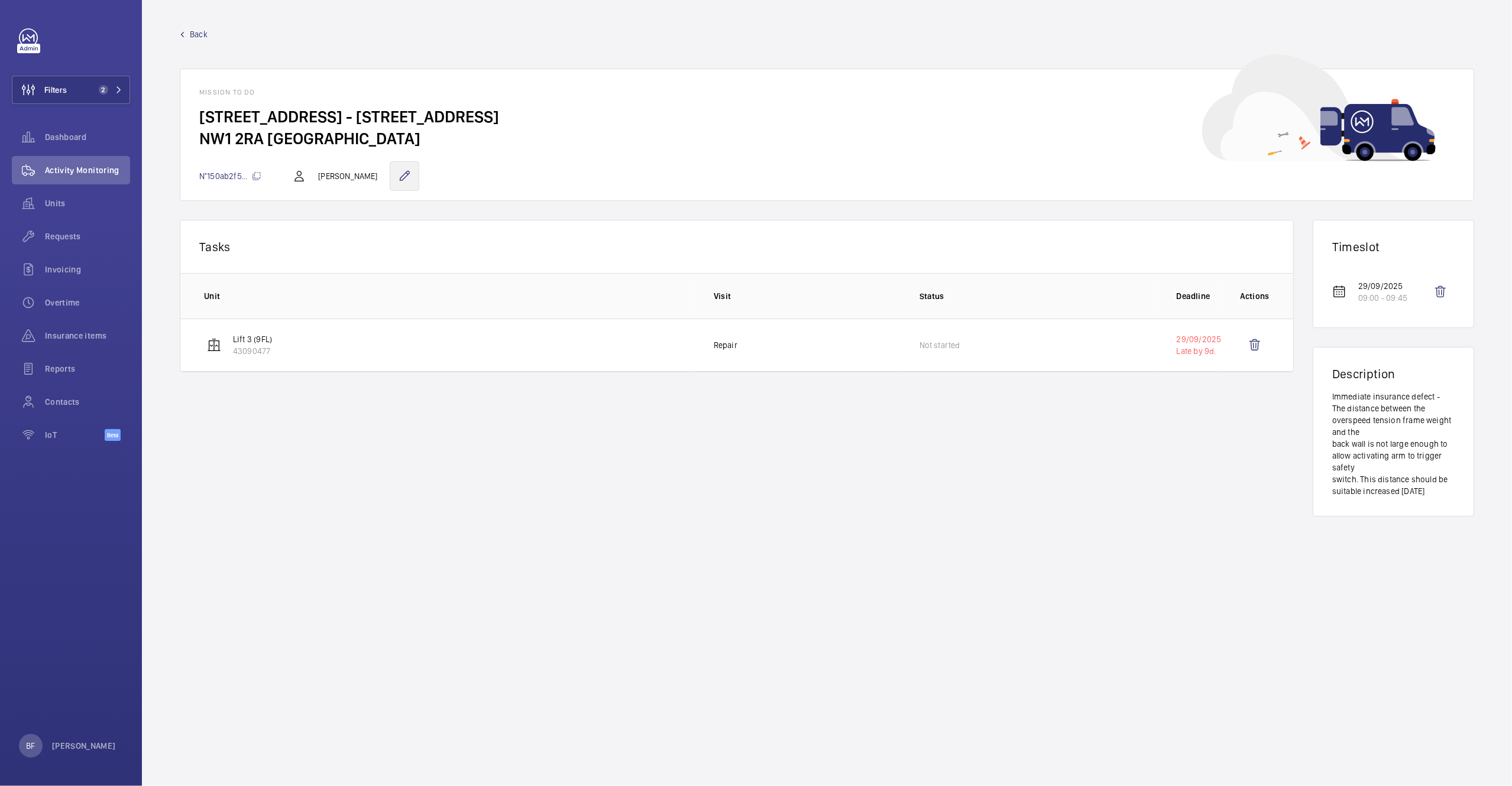
click at [397, 183] on wm-front-icon-button at bounding box center [404, 176] width 29 height 29
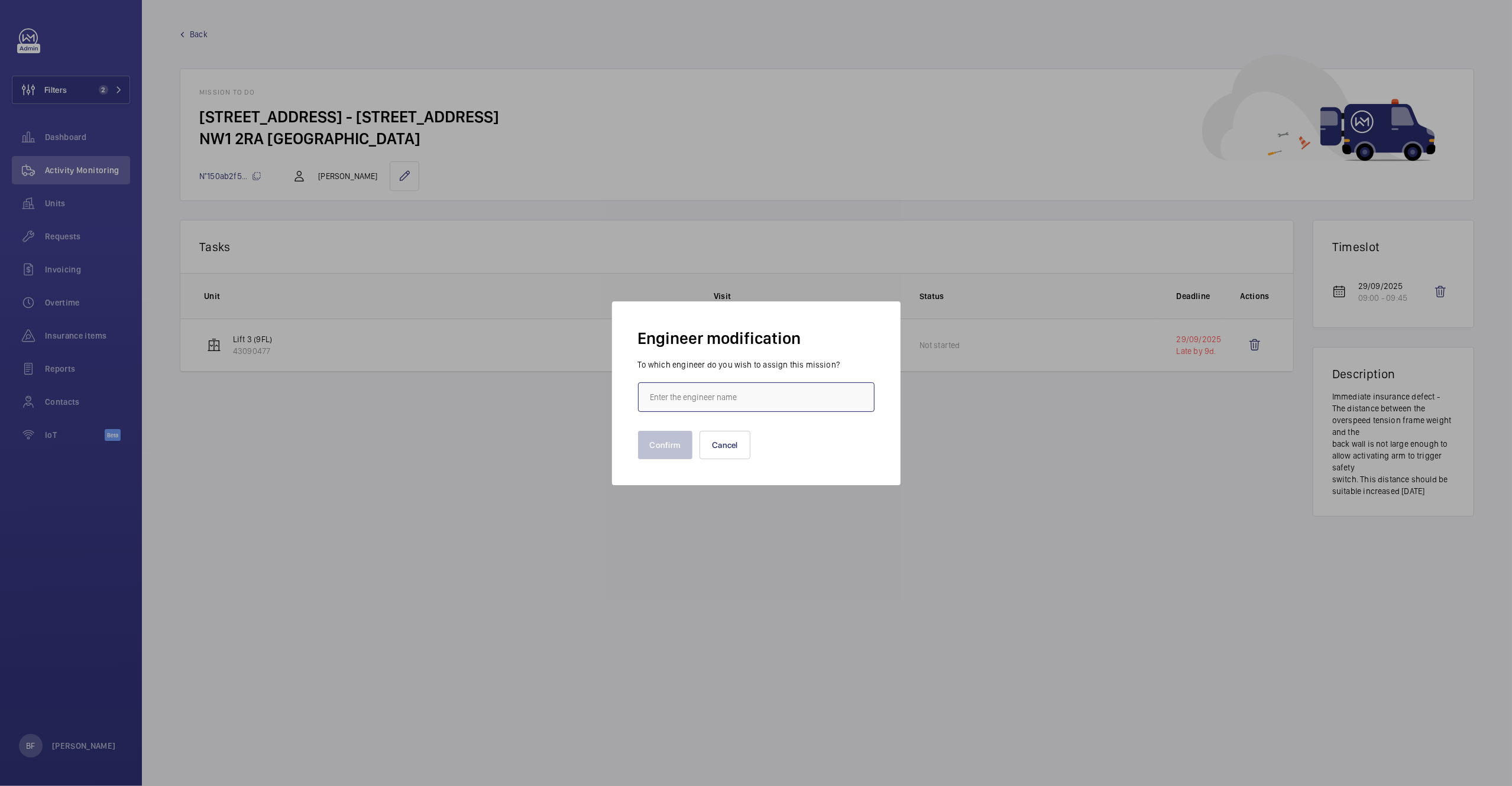
click at [730, 402] on input "text" at bounding box center [756, 397] width 237 height 29
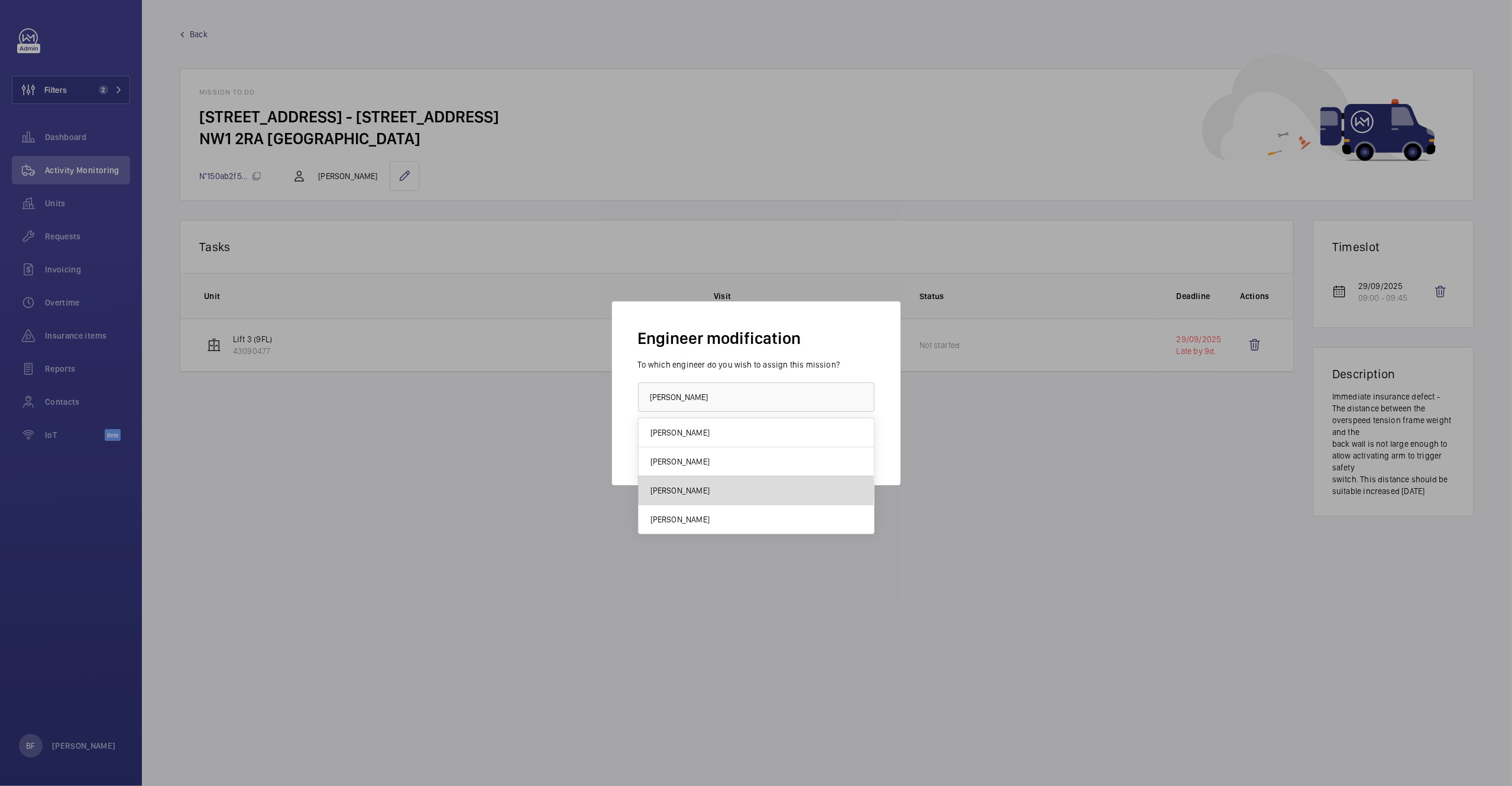
click at [714, 491] on mat-option "[PERSON_NAME]" at bounding box center [756, 490] width 235 height 29
type input "[PERSON_NAME]"
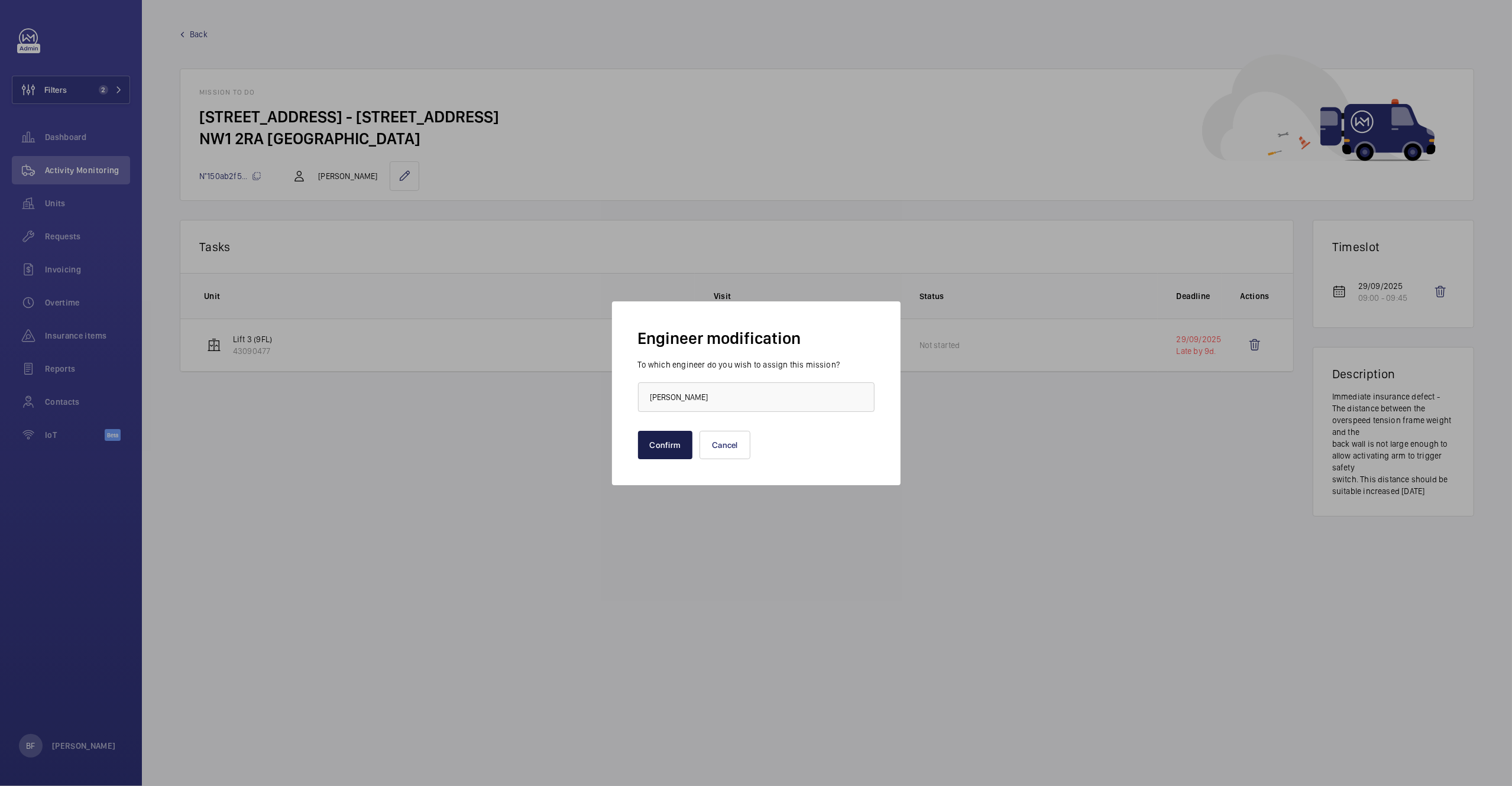
click at [678, 455] on button "Confirm" at bounding box center [666, 445] width 55 height 29
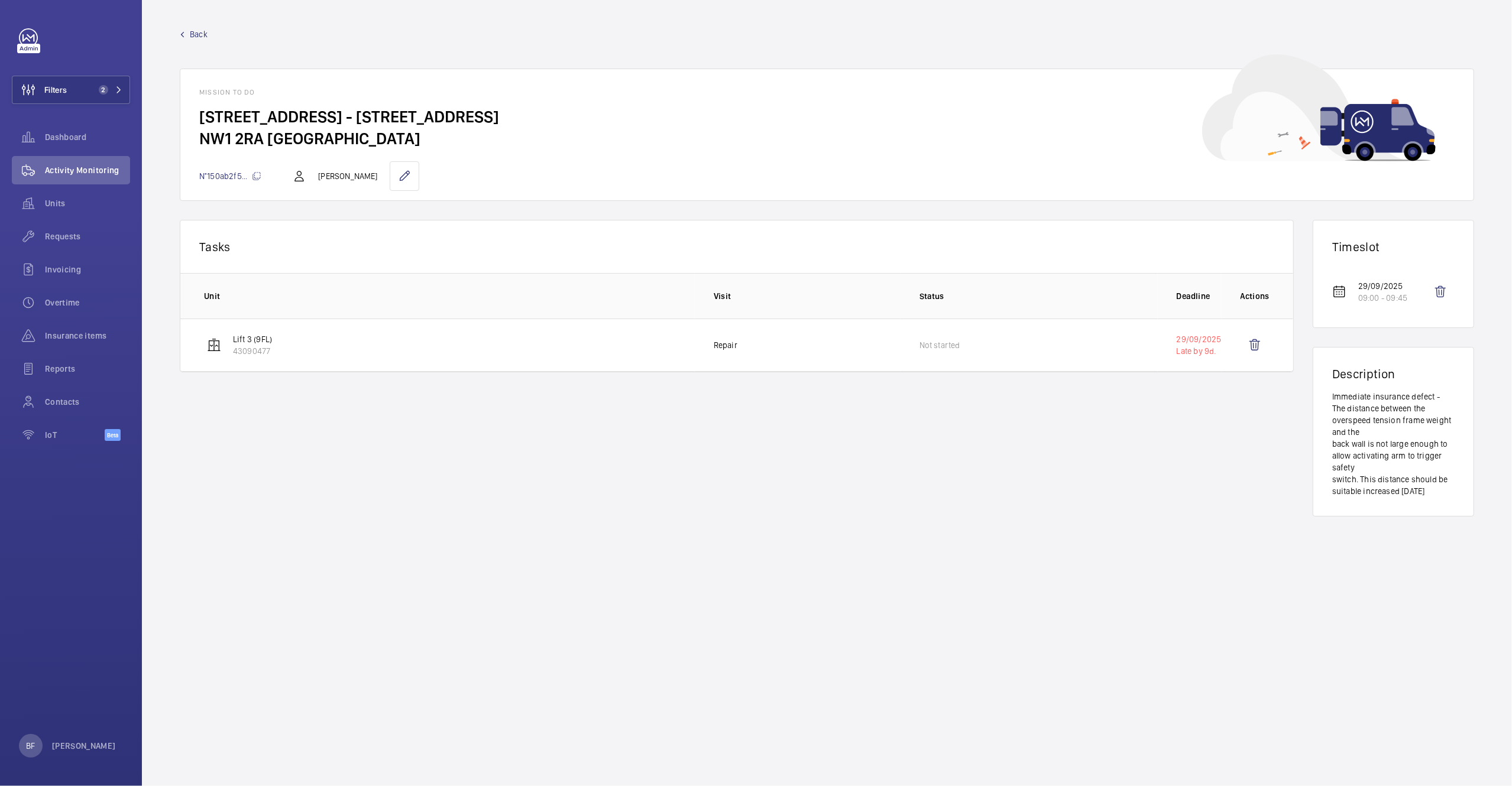
click at [195, 29] on span "Back" at bounding box center [199, 35] width 18 height 12
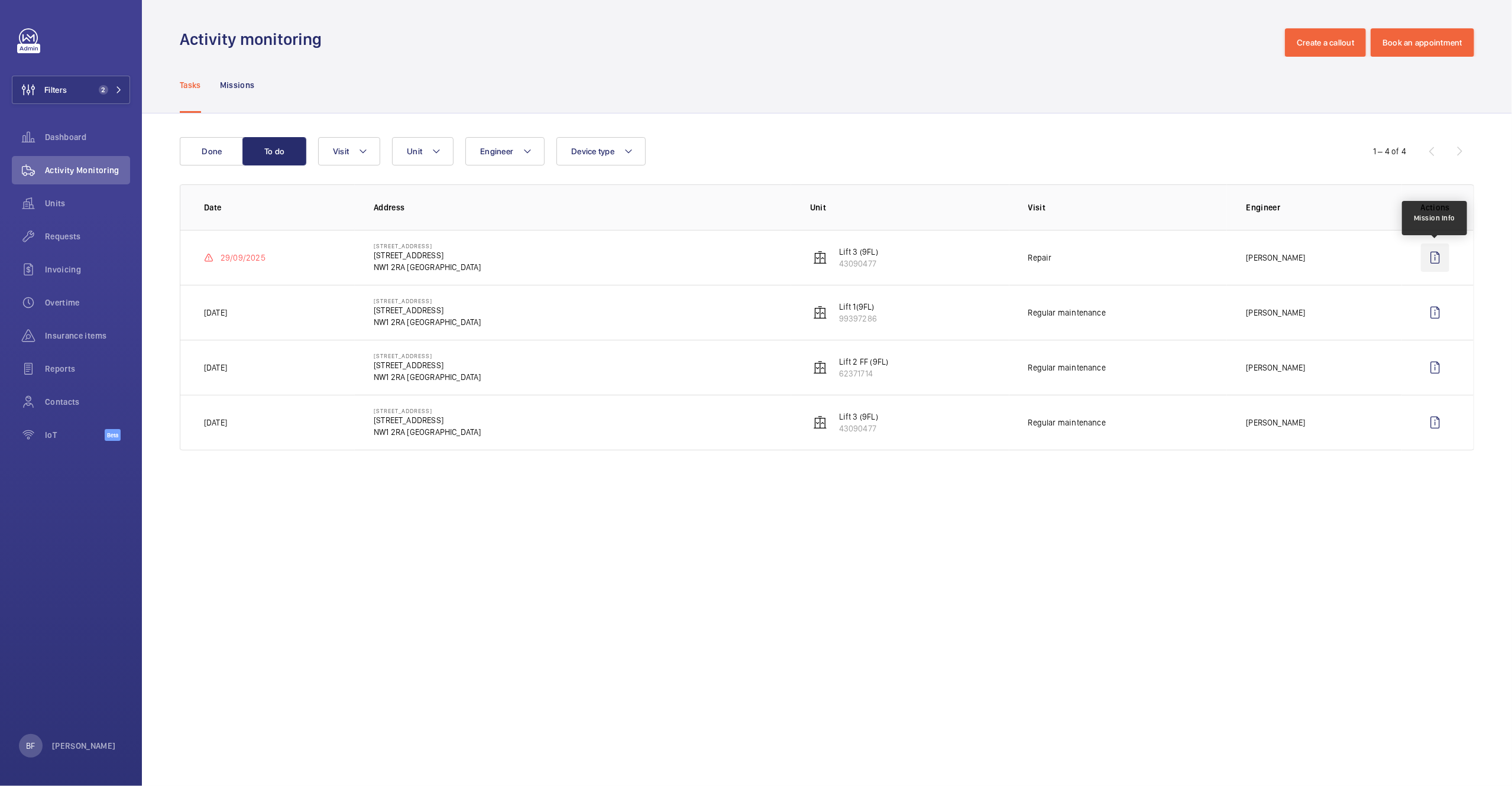
click at [1441, 266] on wm-front-icon-button at bounding box center [1435, 258] width 29 height 29
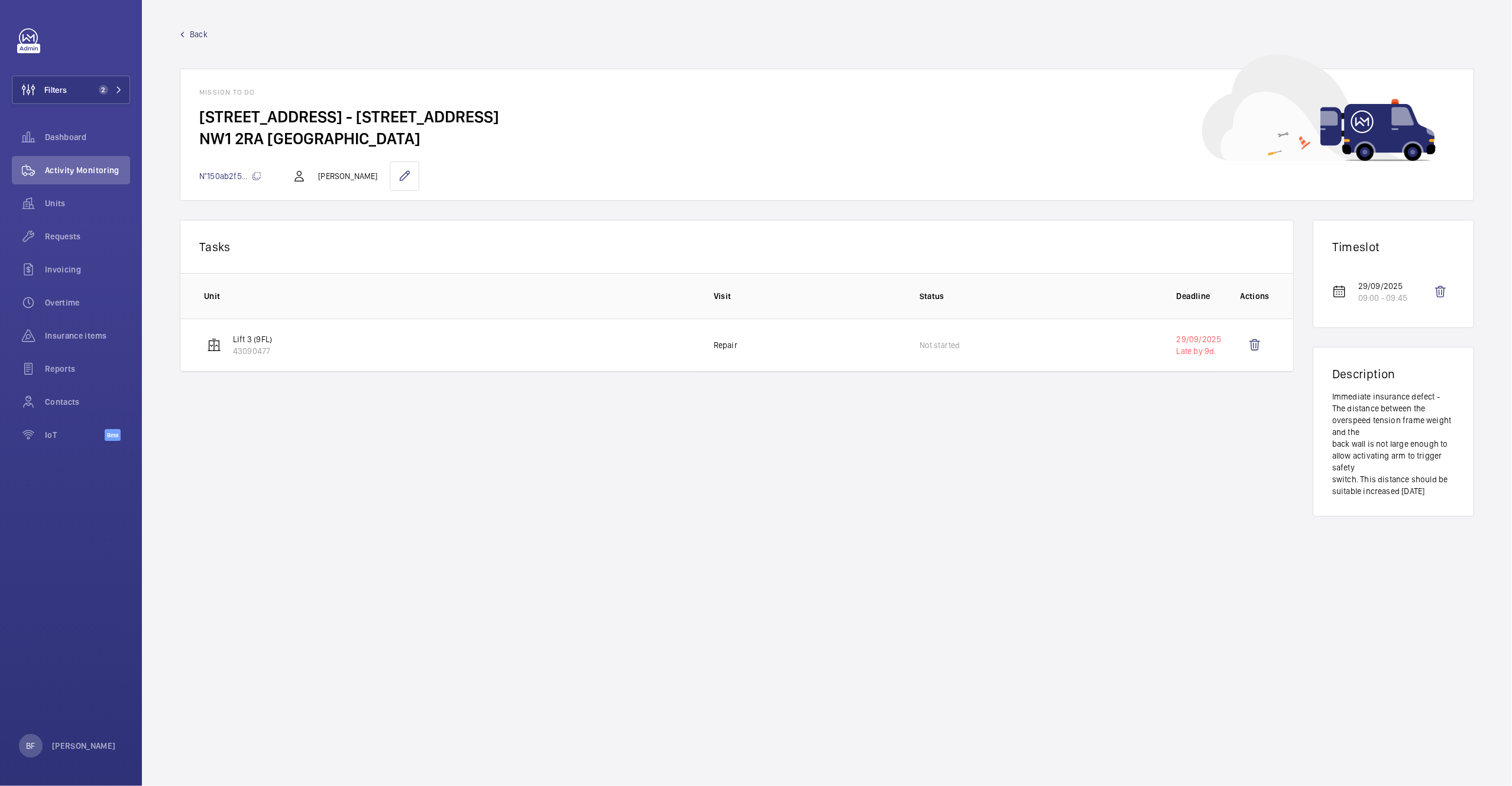
click at [203, 34] on span "Back" at bounding box center [199, 35] width 18 height 12
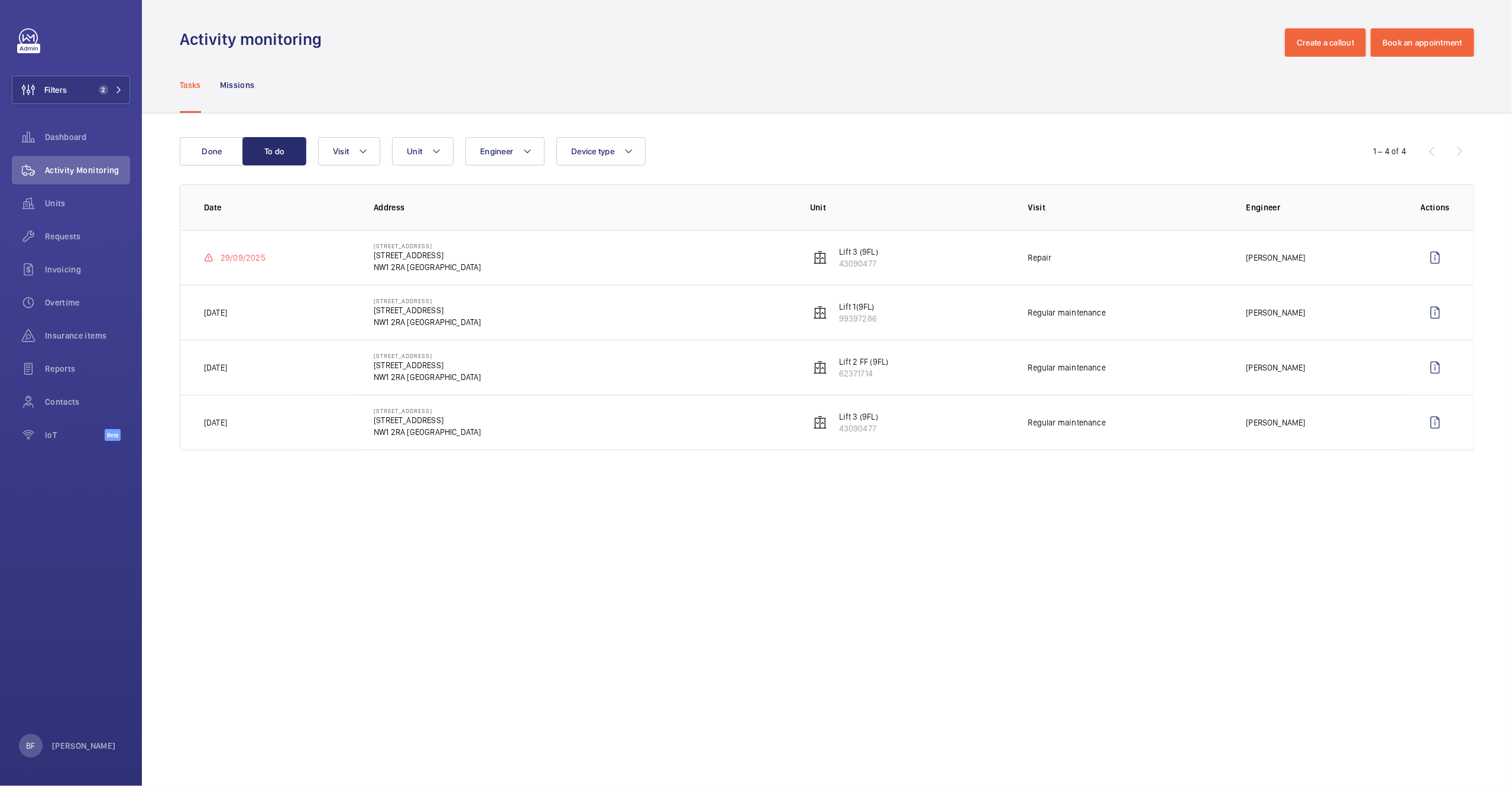
click at [408, 248] on p "101 Euston Road" at bounding box center [428, 246] width 108 height 7
copy p "101 Euston Road"
click at [1440, 258] on wm-front-icon-button at bounding box center [1435, 258] width 29 height 29
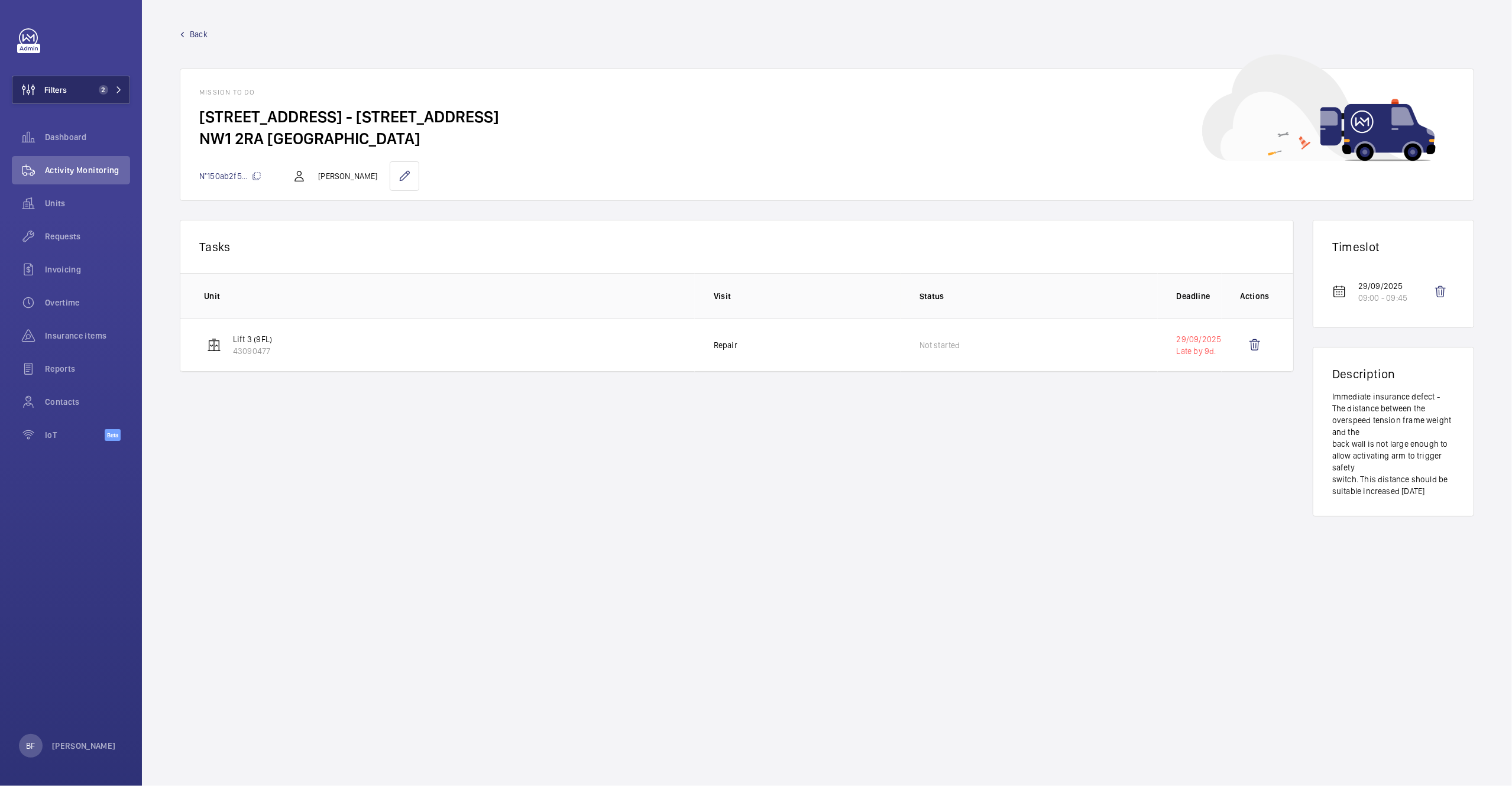
click at [108, 99] on button "Filters 2" at bounding box center [71, 90] width 118 height 29
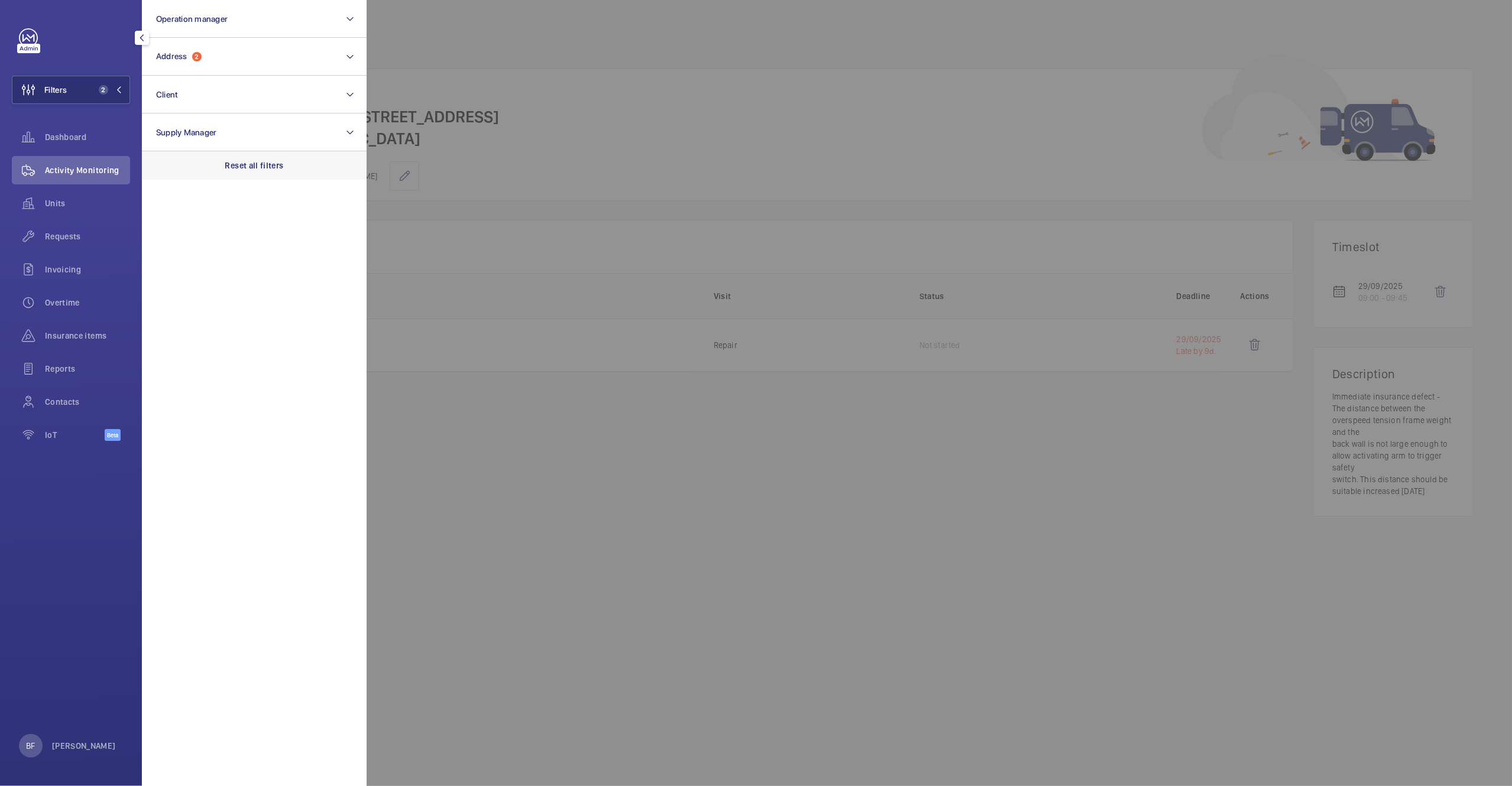
click at [302, 170] on div "Reset all filters" at bounding box center [254, 165] width 225 height 29
click at [53, 183] on div "Activity Monitoring" at bounding box center [71, 170] width 118 height 29
click at [57, 179] on div "Activity Monitoring" at bounding box center [71, 170] width 118 height 29
click at [544, 150] on div at bounding box center [1122, 393] width 1512 height 786
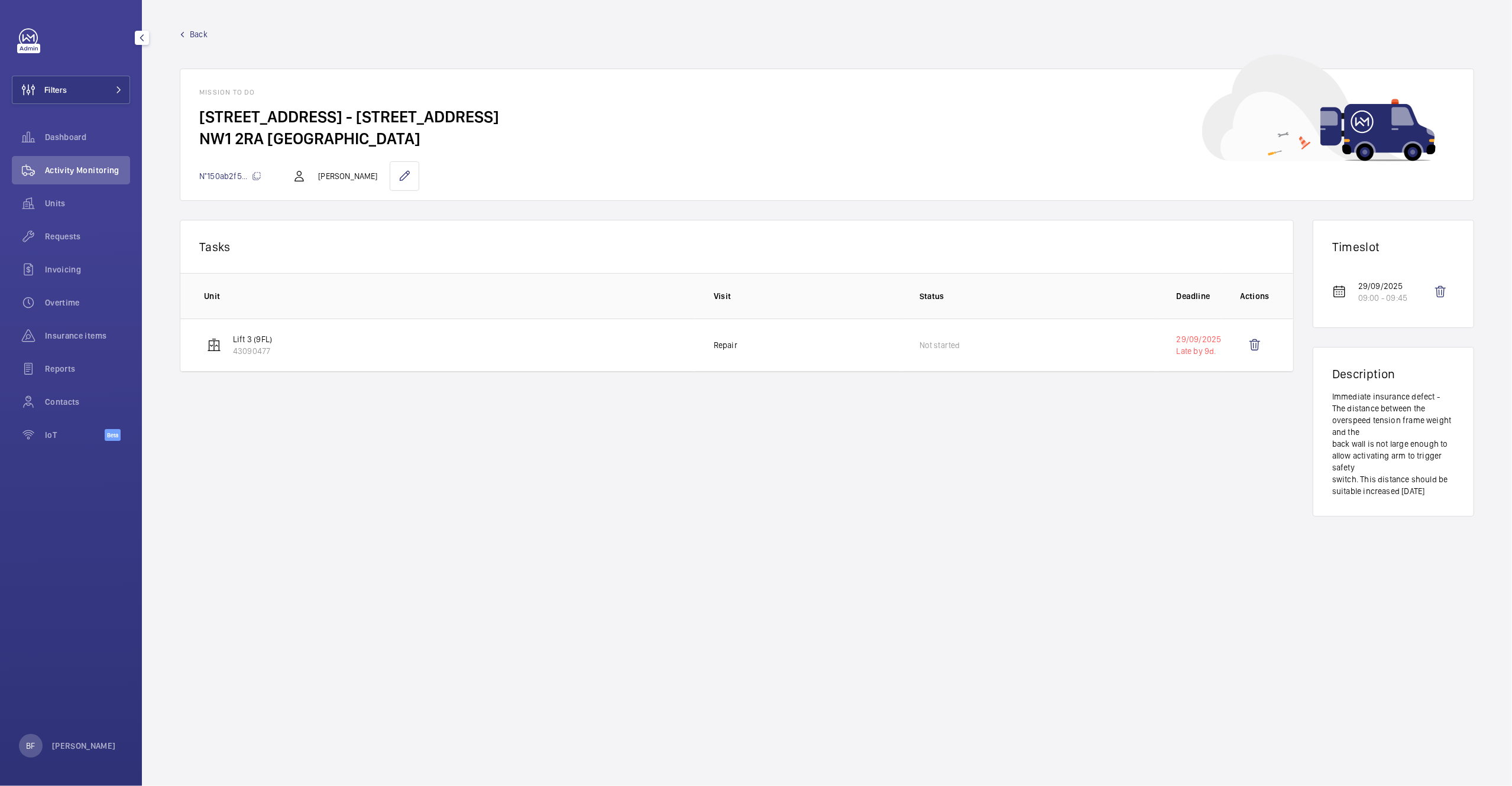
click at [70, 167] on span "Activity Monitoring" at bounding box center [87, 171] width 85 height 12
click at [91, 165] on span "Activity Monitoring" at bounding box center [87, 171] width 85 height 12
click at [201, 34] on span "Back" at bounding box center [199, 35] width 18 height 12
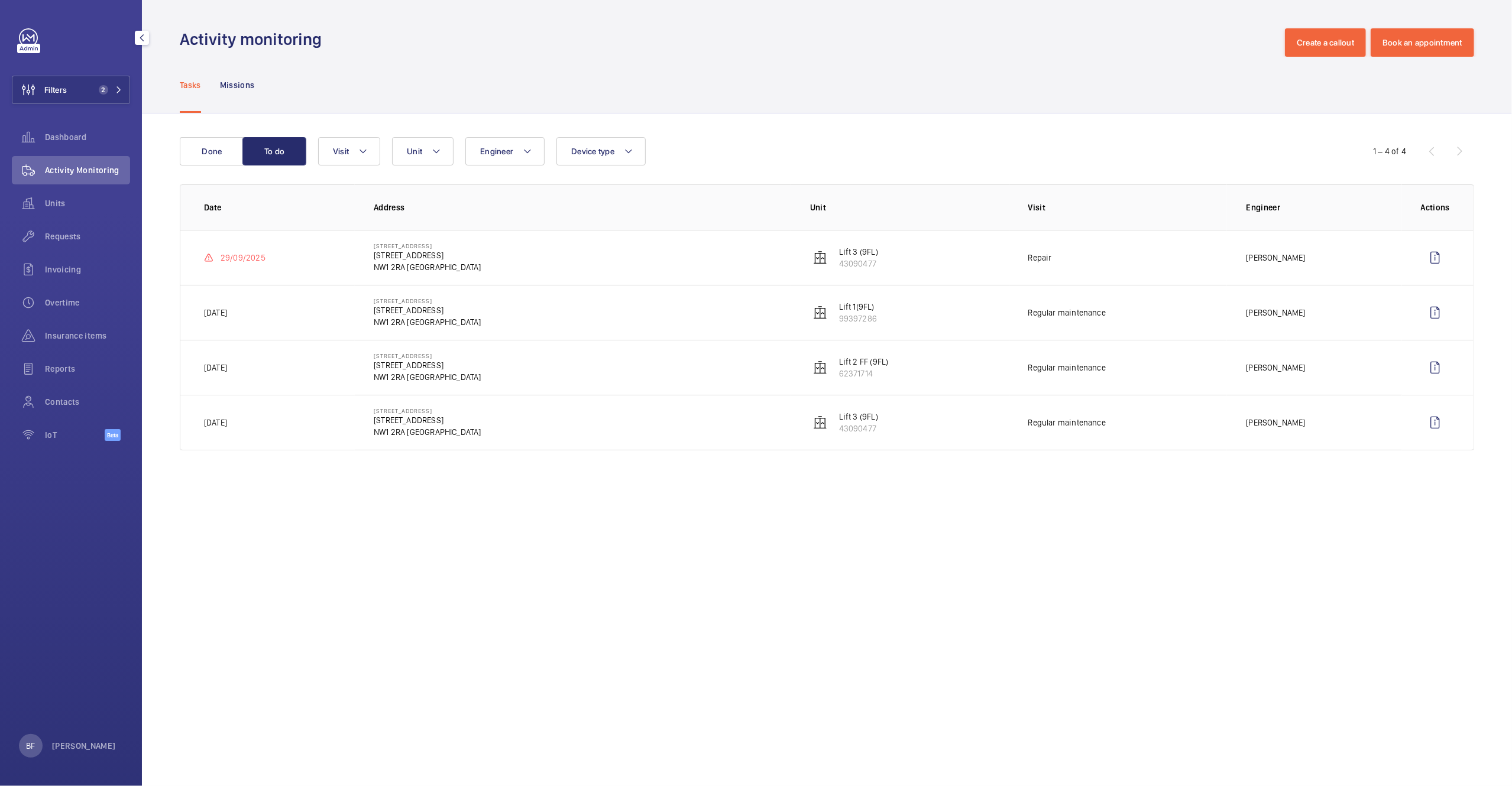
click at [95, 175] on span "Activity Monitoring" at bounding box center [87, 171] width 85 height 12
click at [57, 236] on span "Requests" at bounding box center [87, 236] width 85 height 12
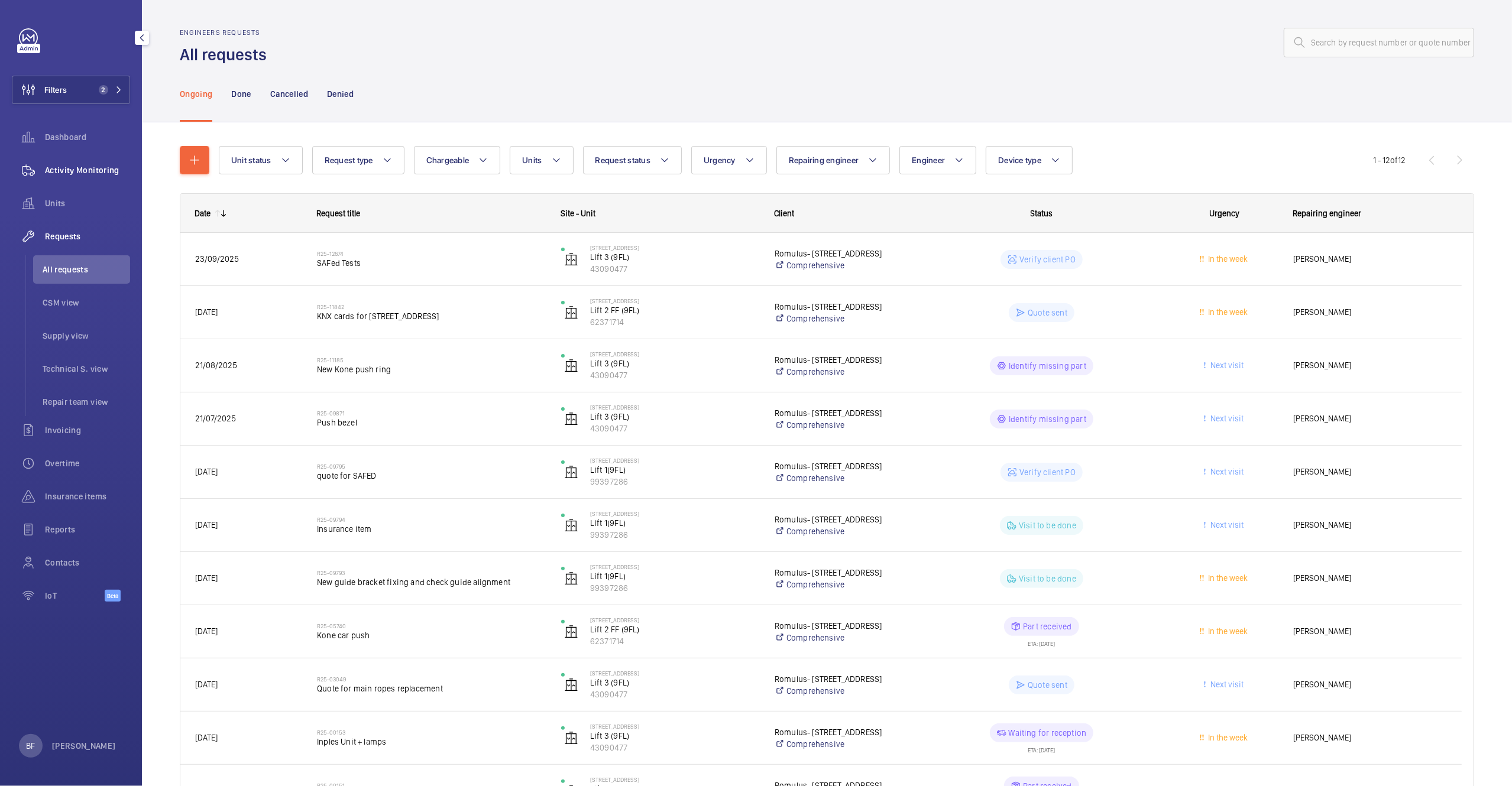
click at [84, 165] on span "Activity Monitoring" at bounding box center [87, 171] width 85 height 12
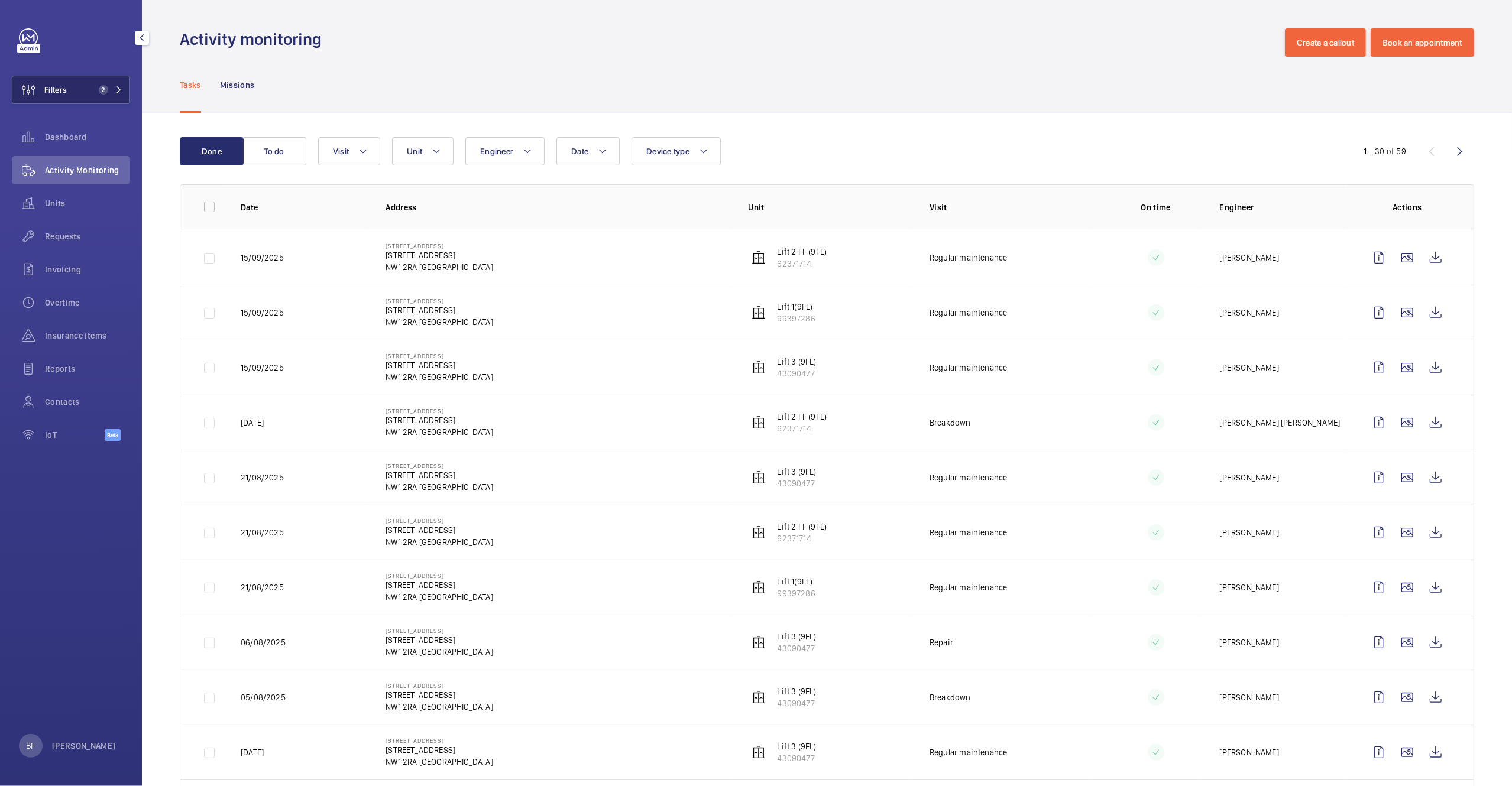
click at [92, 89] on button "Filters 2" at bounding box center [71, 90] width 118 height 29
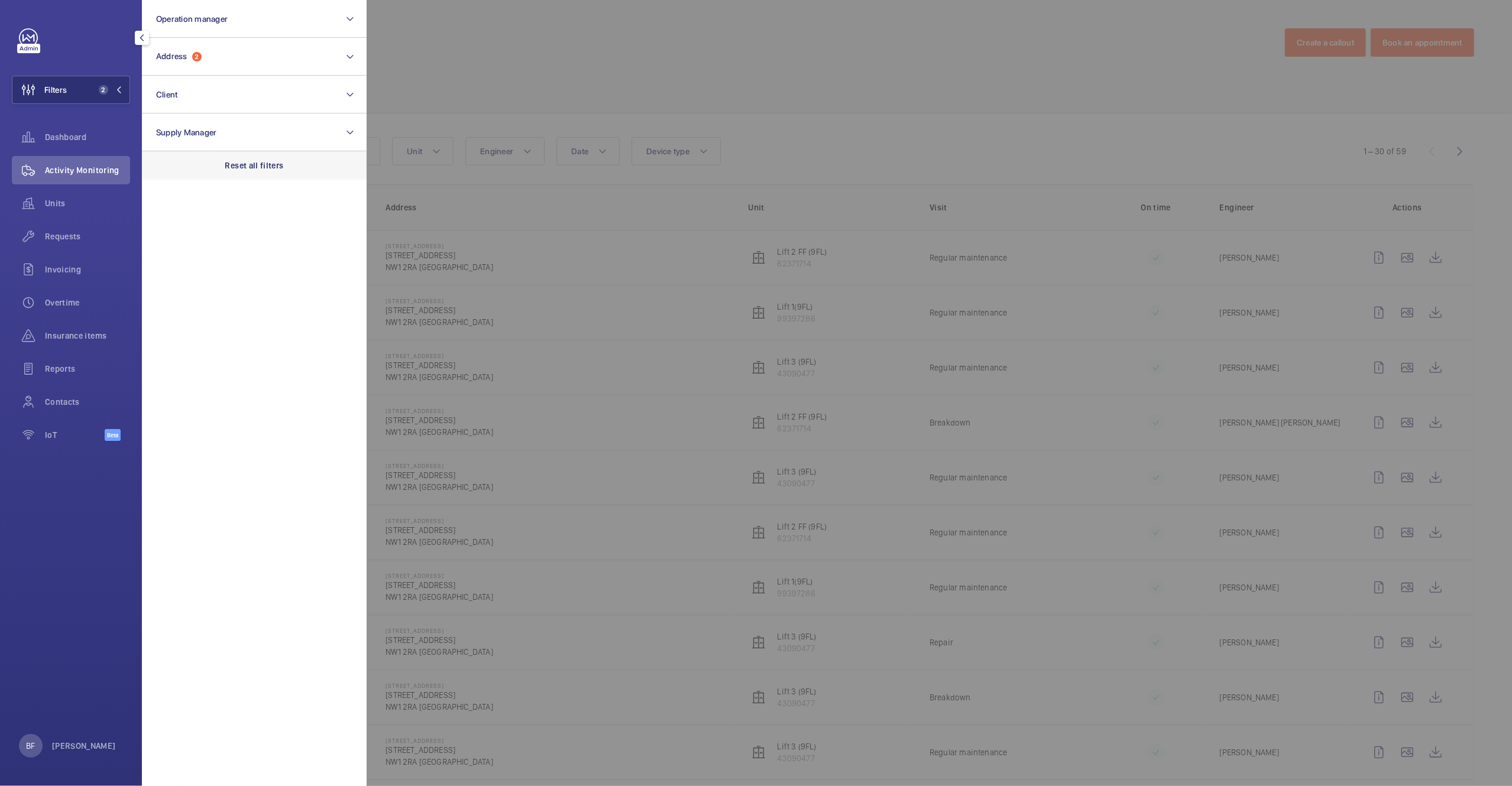
click at [241, 168] on p "Reset all filters" at bounding box center [255, 166] width 59 height 12
click at [493, 95] on div at bounding box center [1122, 393] width 1512 height 786
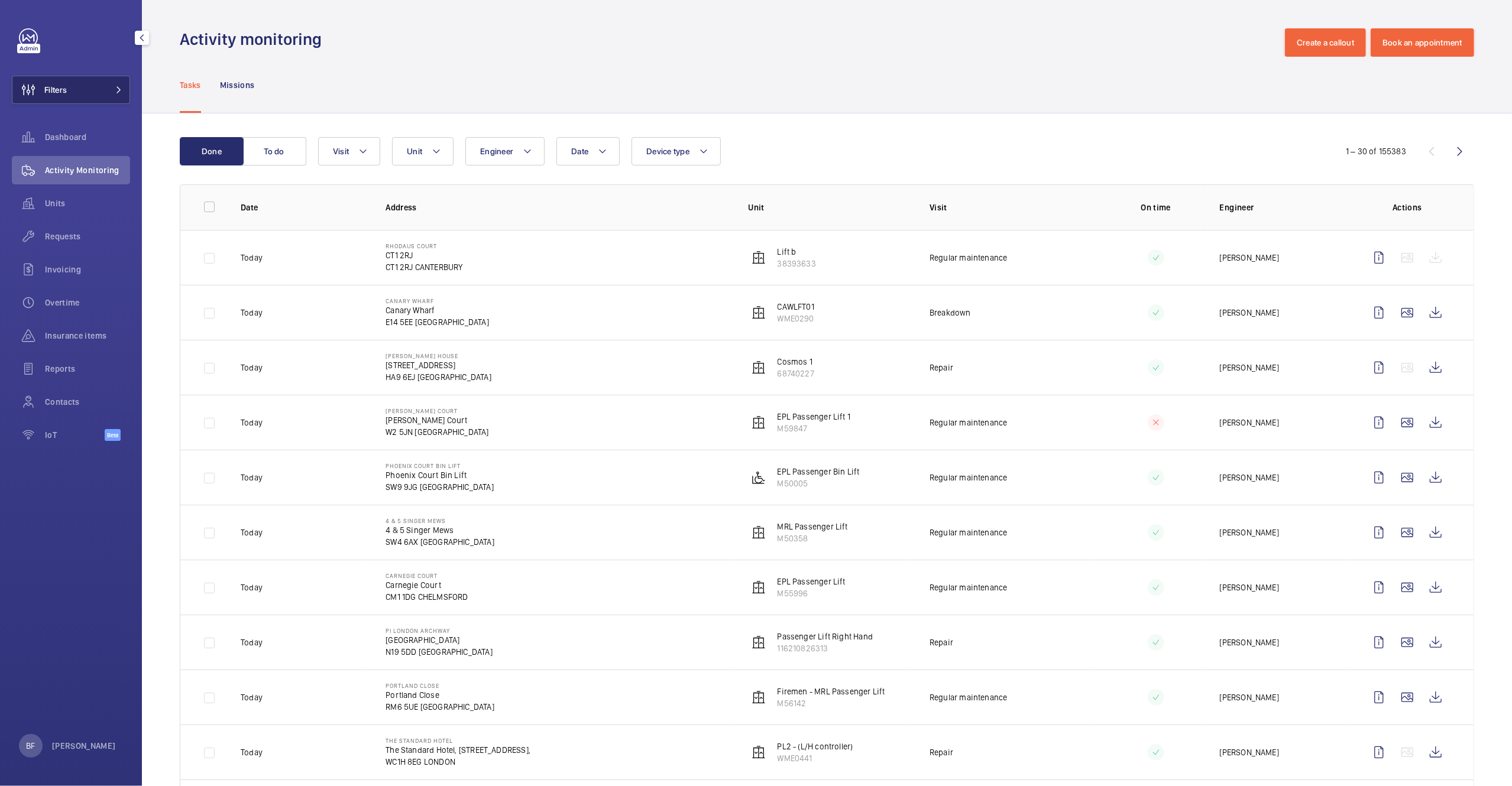
click at [114, 83] on button "Filters" at bounding box center [71, 90] width 118 height 29
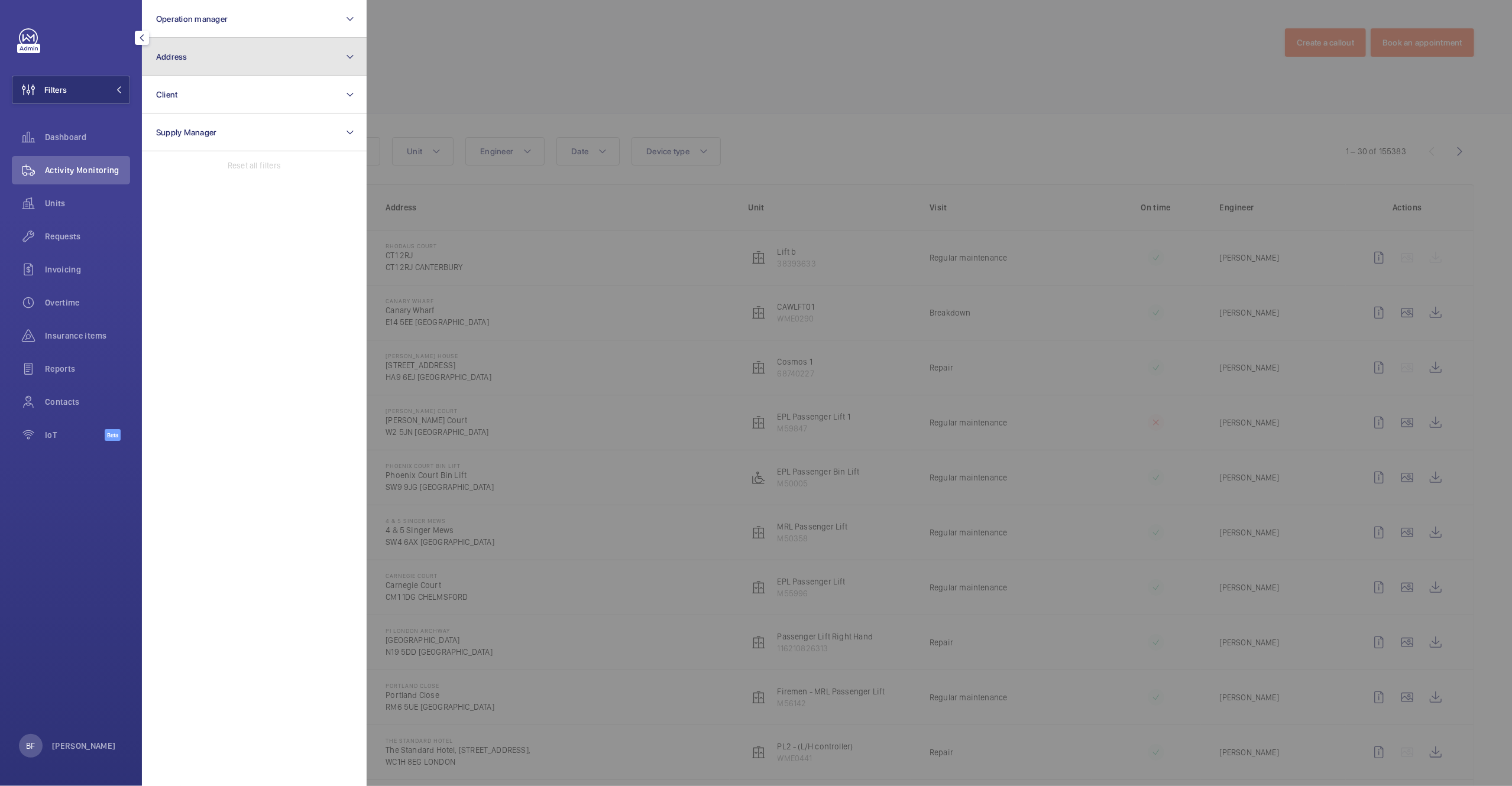
click at [255, 43] on button "Address" at bounding box center [254, 57] width 225 height 38
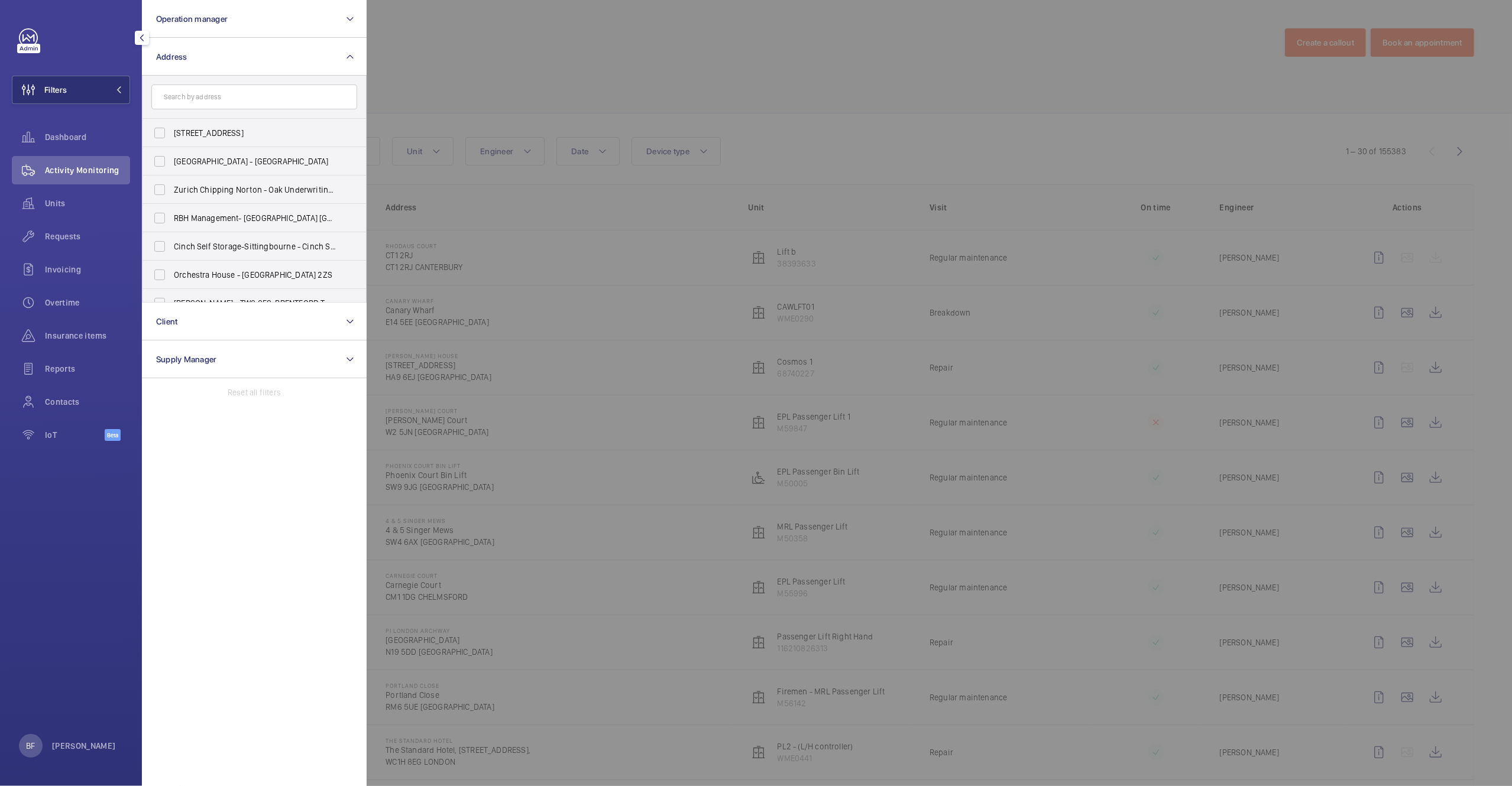
click at [217, 94] on input "text" at bounding box center [254, 97] width 206 height 25
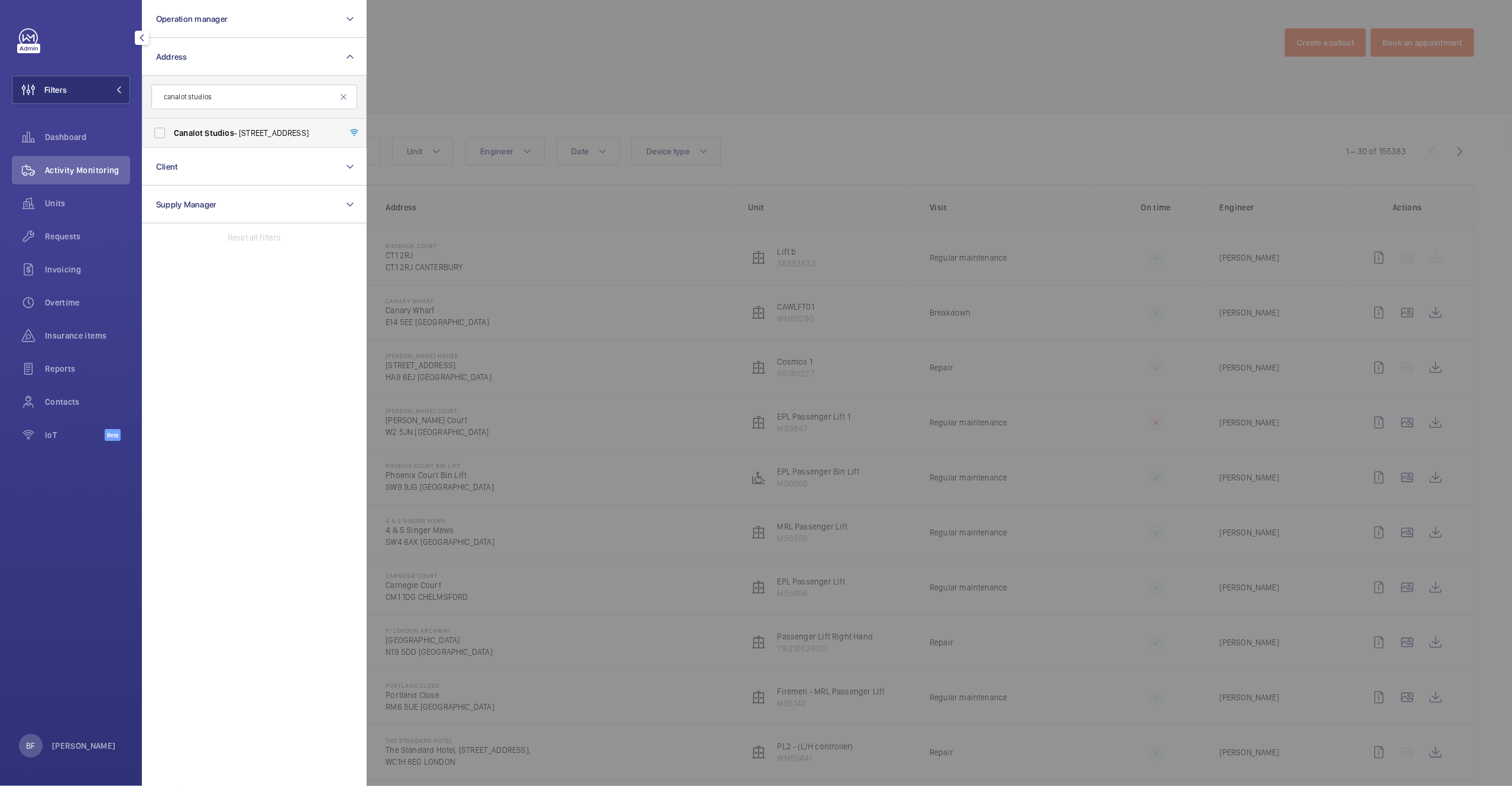
type input "canalot studios"
click at [197, 130] on span "Canalot" at bounding box center [188, 133] width 29 height 9
click at [171, 130] on input "Canalot Studios - 222 Kensal Road,, LONDON W10 5BN" at bounding box center [159, 133] width 23 height 23
checkbox input "true"
click at [480, 84] on div at bounding box center [1122, 393] width 1512 height 786
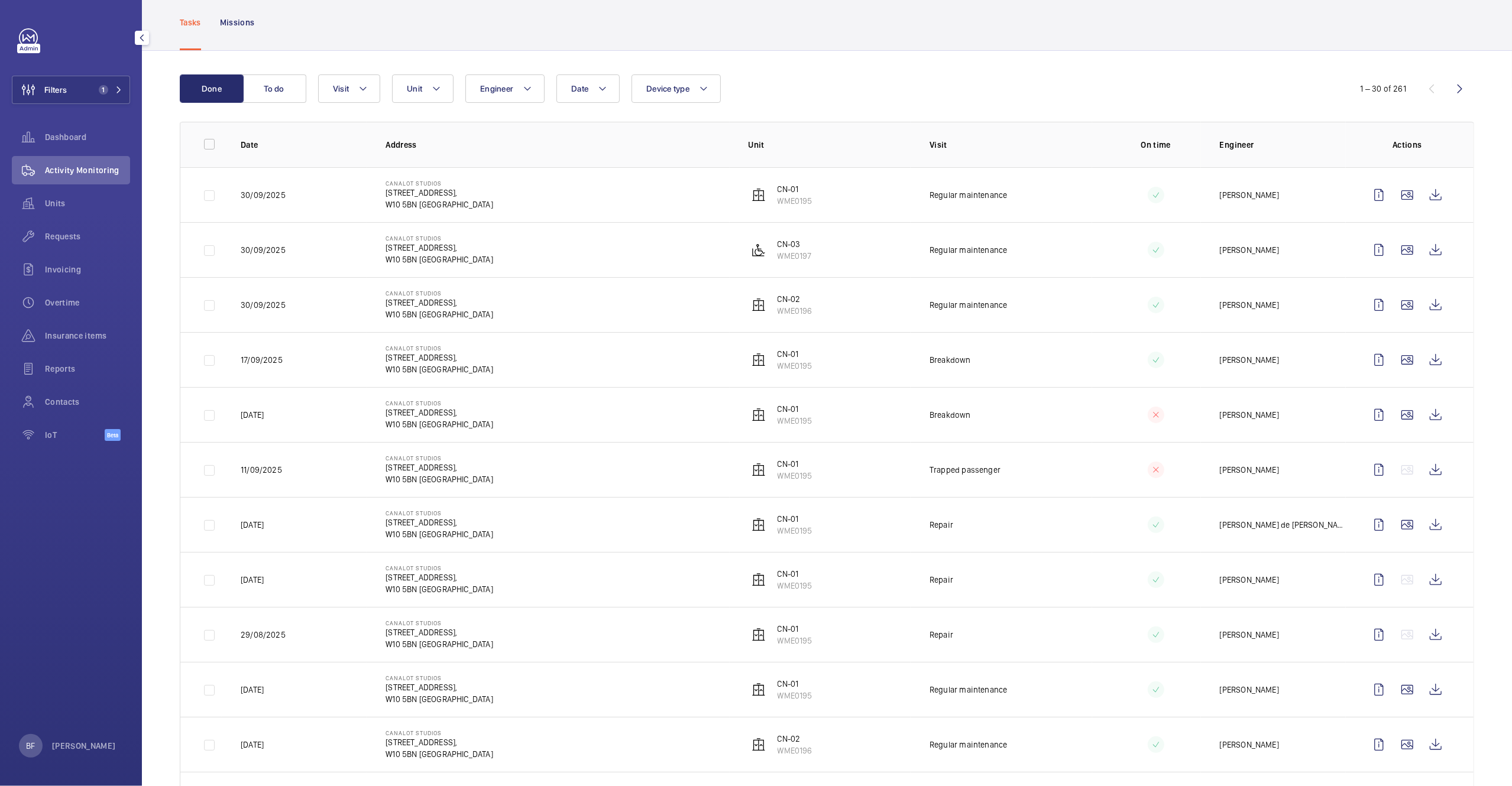
scroll to position [65, 0]
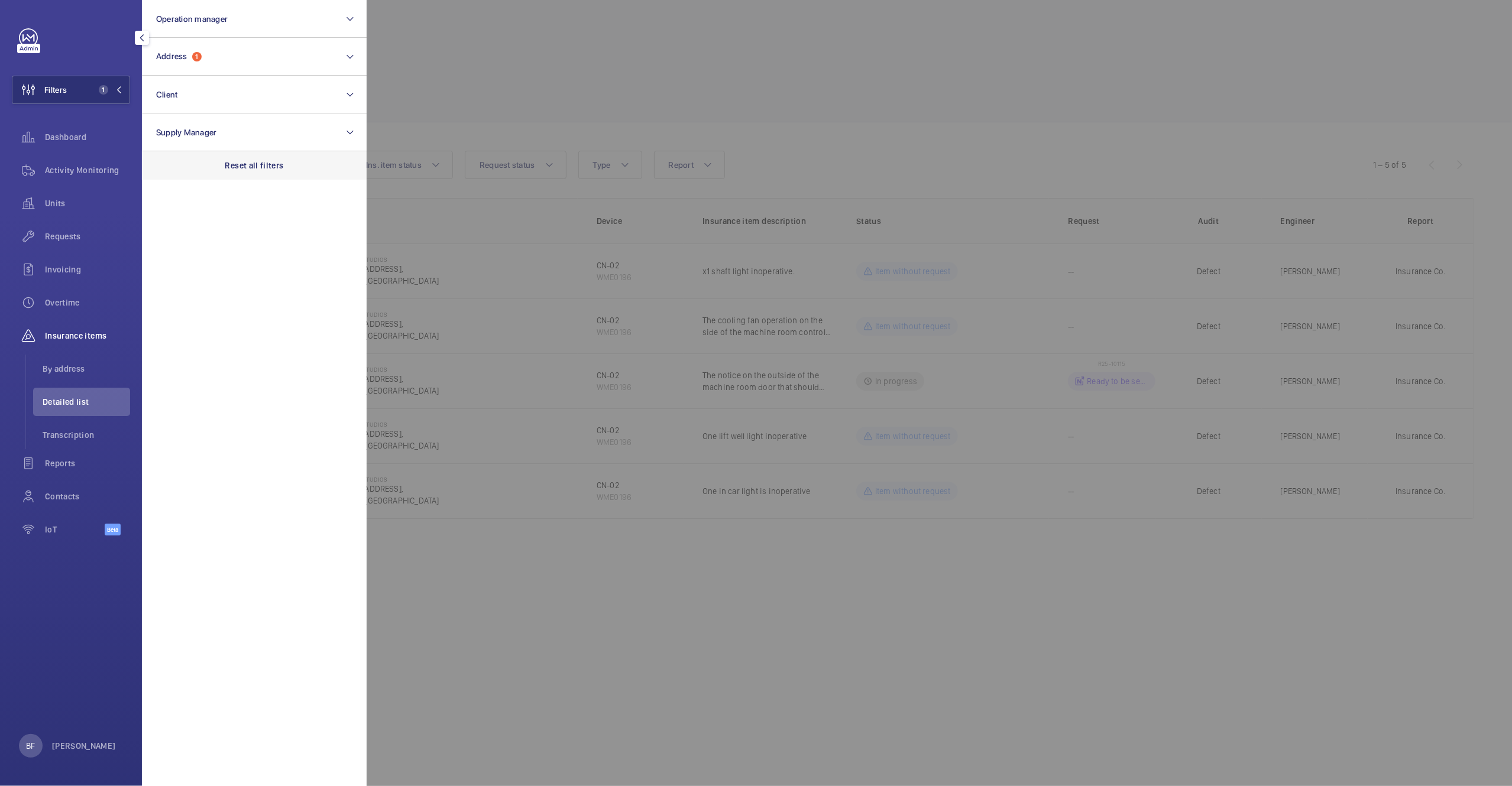
click at [323, 159] on div "Reset all filters" at bounding box center [254, 165] width 225 height 29
click at [244, 63] on button "Address" at bounding box center [254, 57] width 225 height 38
type input "[STREET_ADDRESS][PERSON_NAME]"
click at [221, 139] on label "[STREET_ADDRESS][PERSON_NAME][PERSON_NAME]" at bounding box center [245, 133] width 206 height 29
click at [171, 139] on input "[STREET_ADDRESS][PERSON_NAME][PERSON_NAME]" at bounding box center [159, 133] width 23 height 23
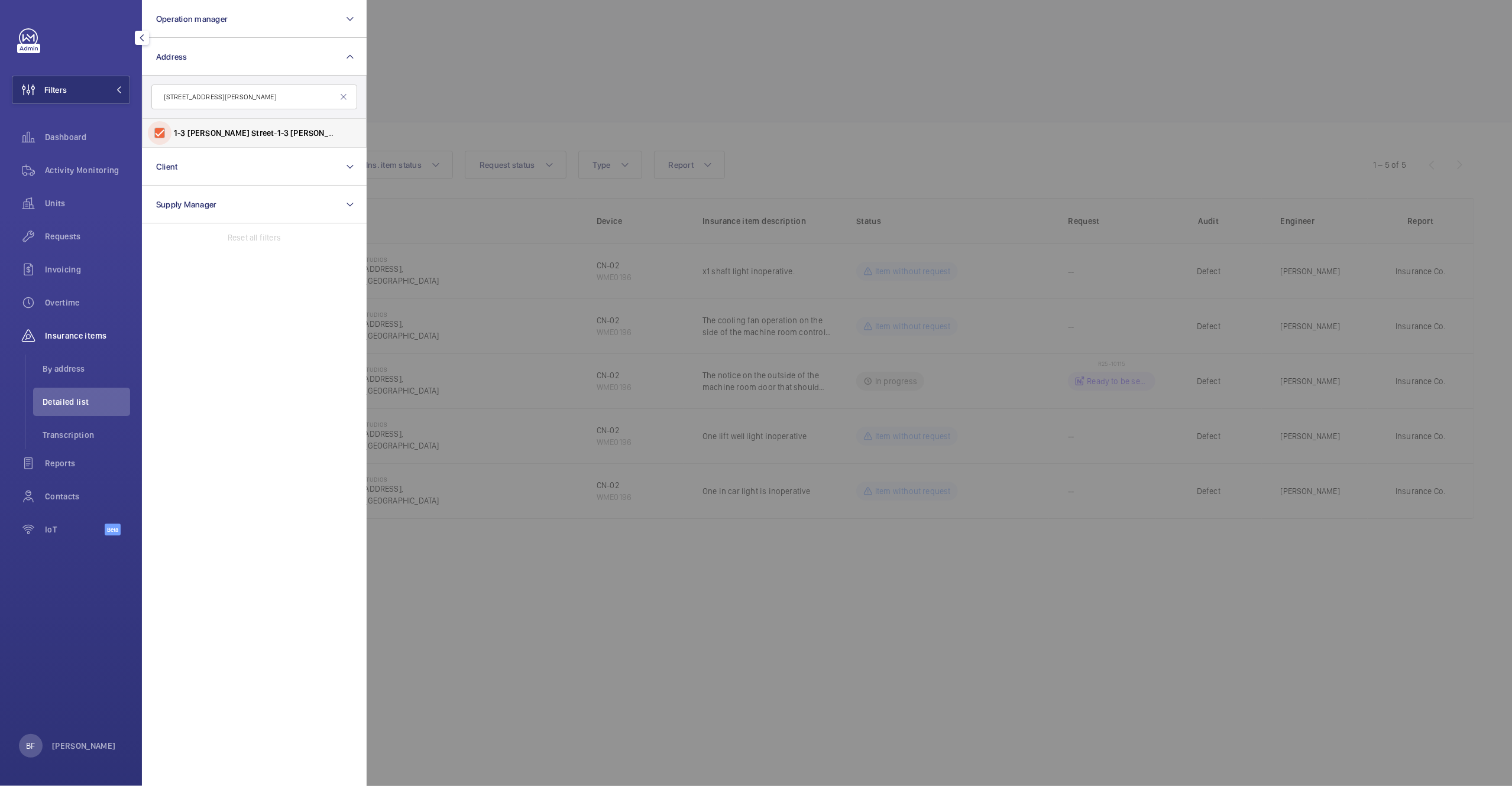
checkbox input "true"
click at [671, 117] on div at bounding box center [1122, 393] width 1512 height 786
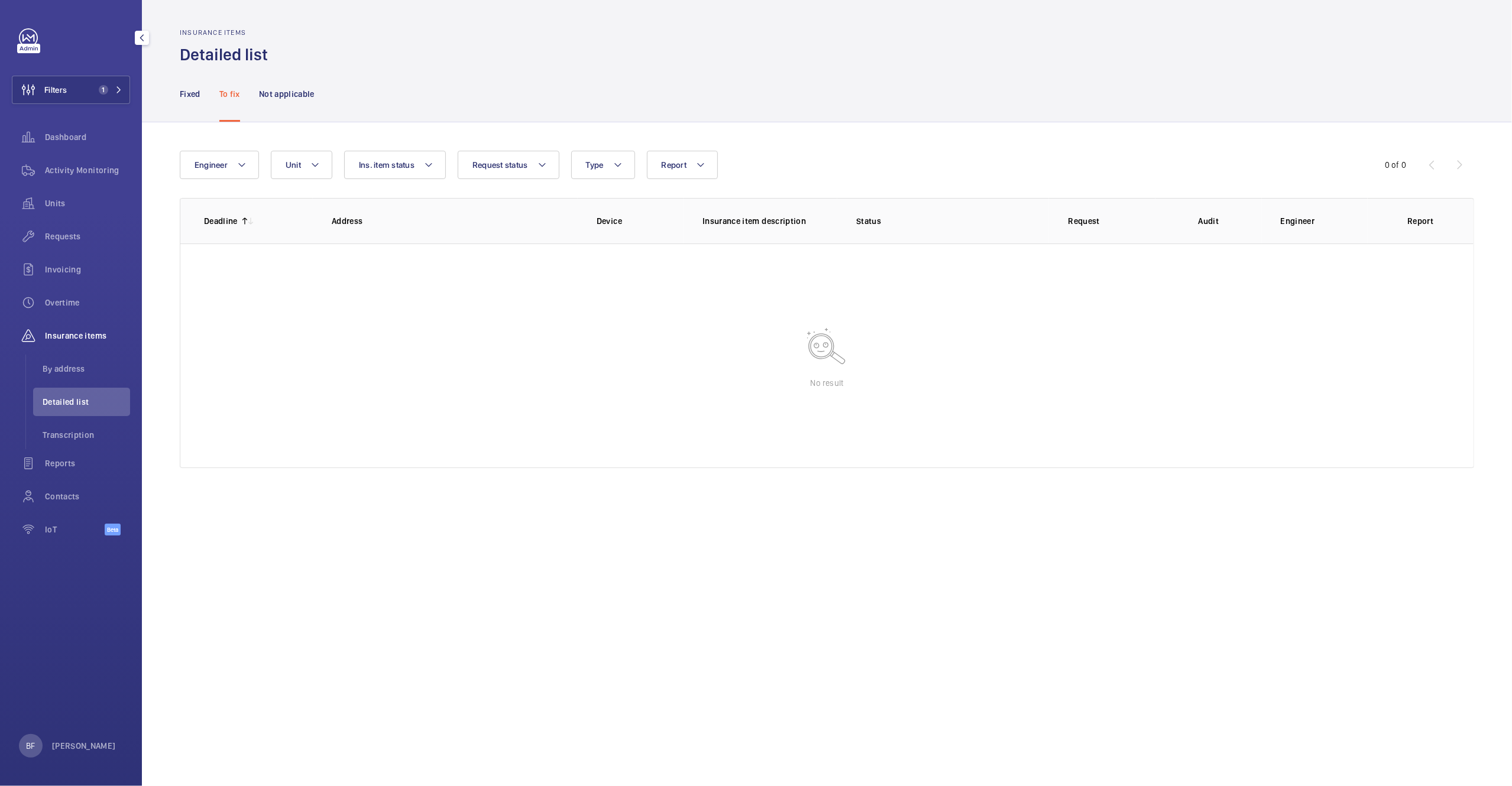
click at [172, 95] on div "Fixed To fix Not applicable" at bounding box center [827, 94] width 1370 height 57
click at [181, 91] on p "Fixed" at bounding box center [190, 94] width 21 height 12
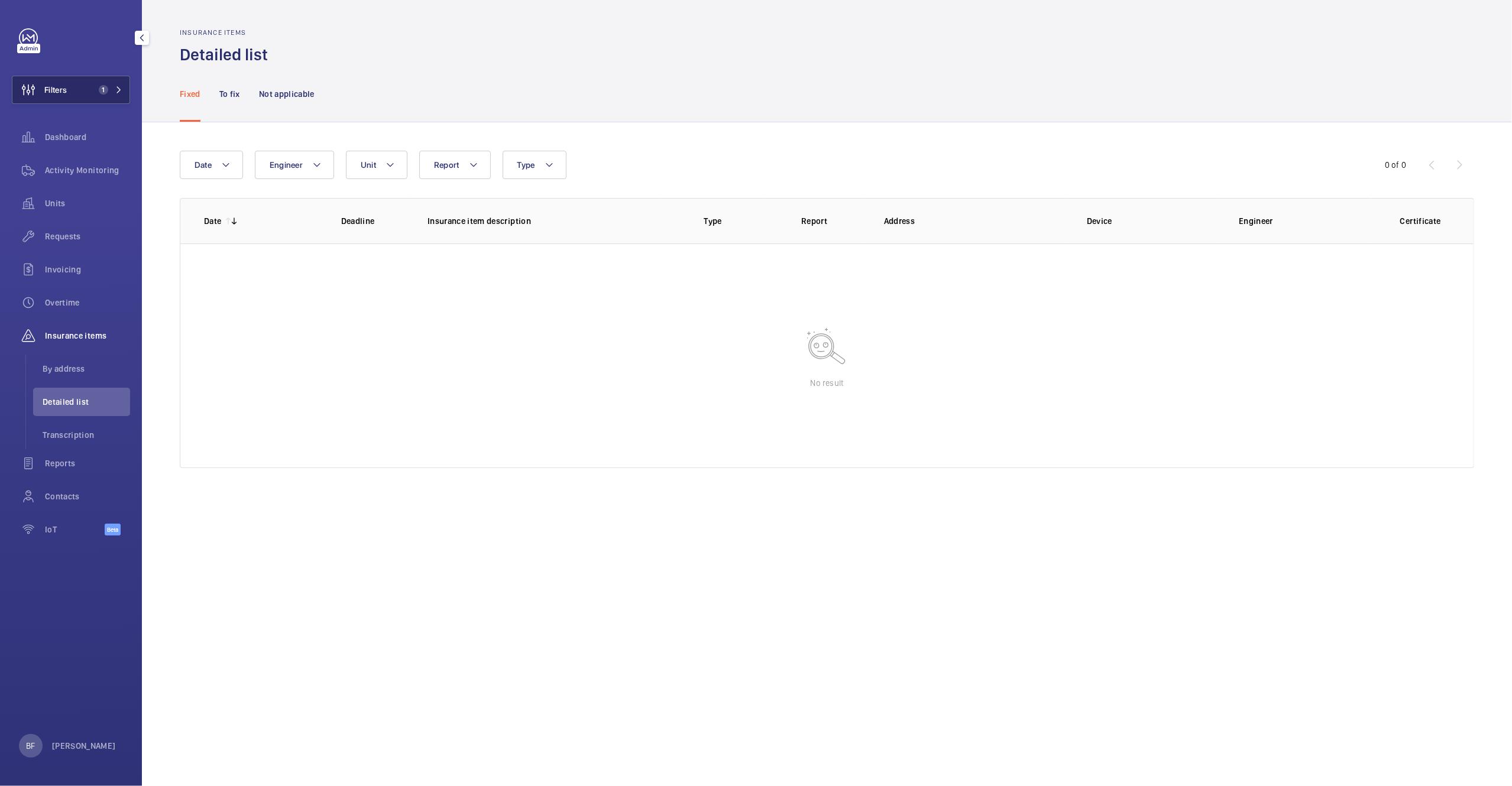
click at [124, 92] on button "Filters 1" at bounding box center [71, 90] width 118 height 29
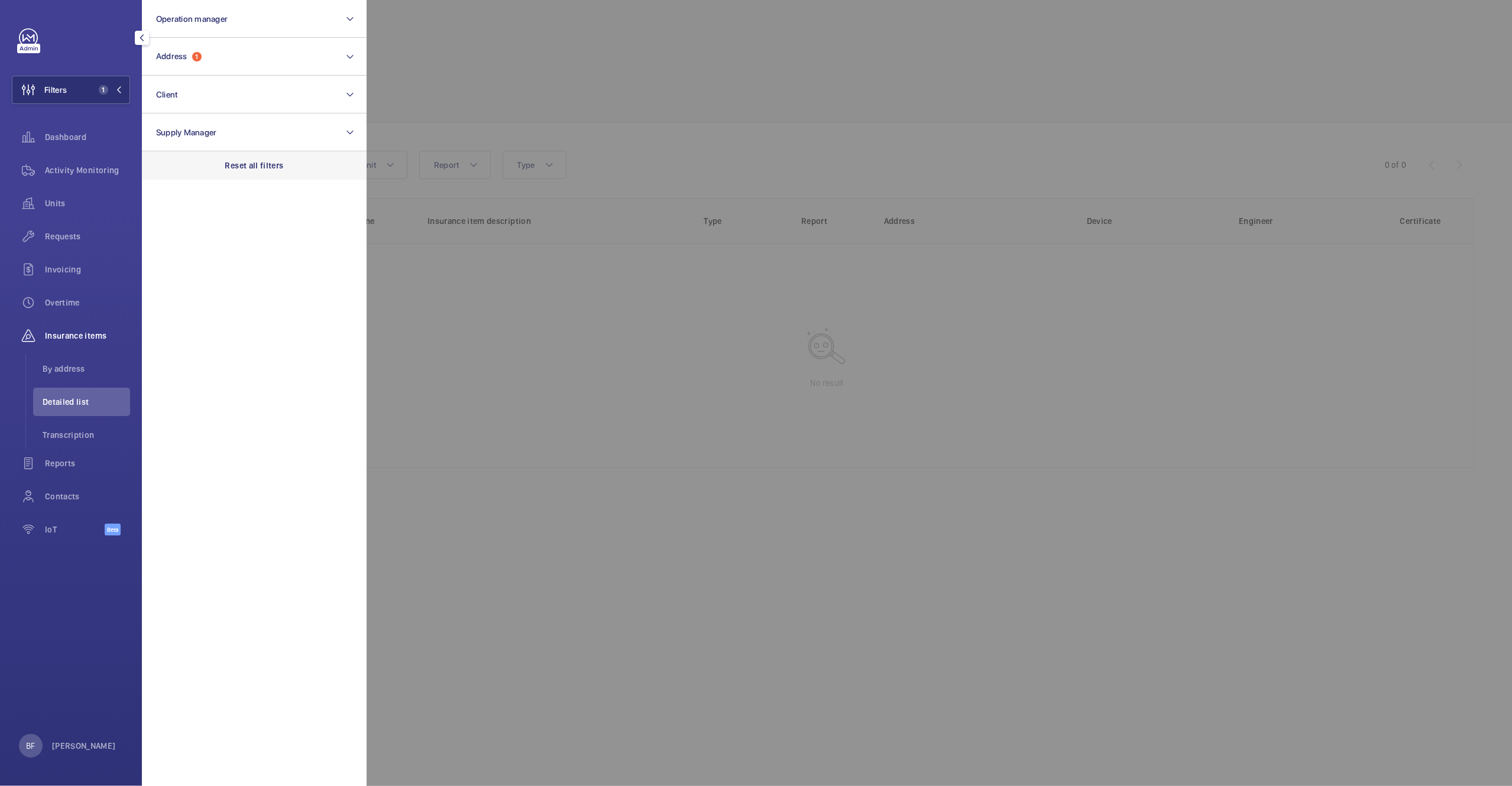
click at [271, 166] on p "Reset all filters" at bounding box center [255, 166] width 59 height 12
click at [497, 123] on div at bounding box center [1122, 393] width 1512 height 786
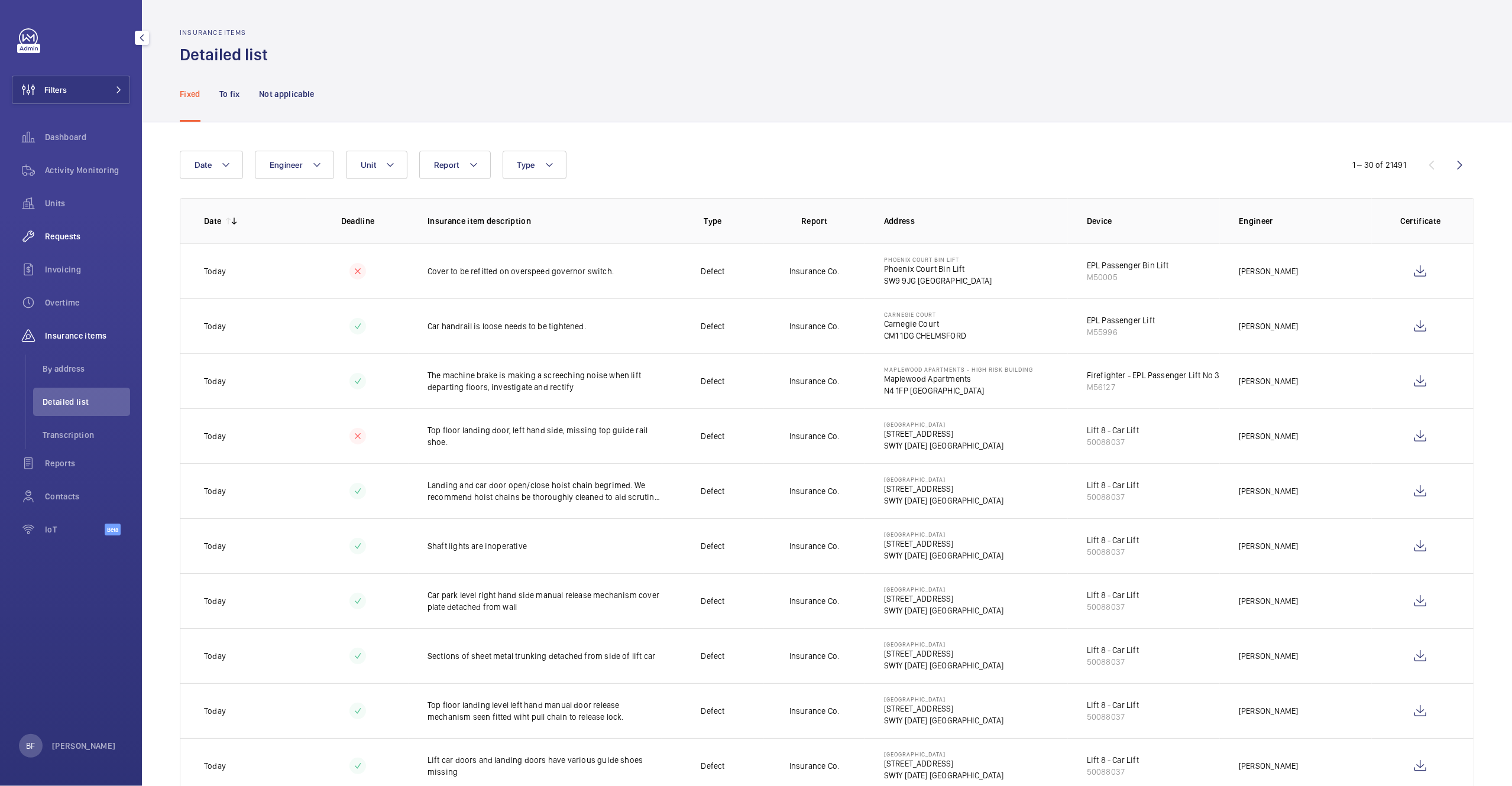
click at [89, 237] on span "Requests" at bounding box center [87, 236] width 85 height 12
click at [81, 185] on div "Activity Monitoring" at bounding box center [71, 173] width 118 height 33
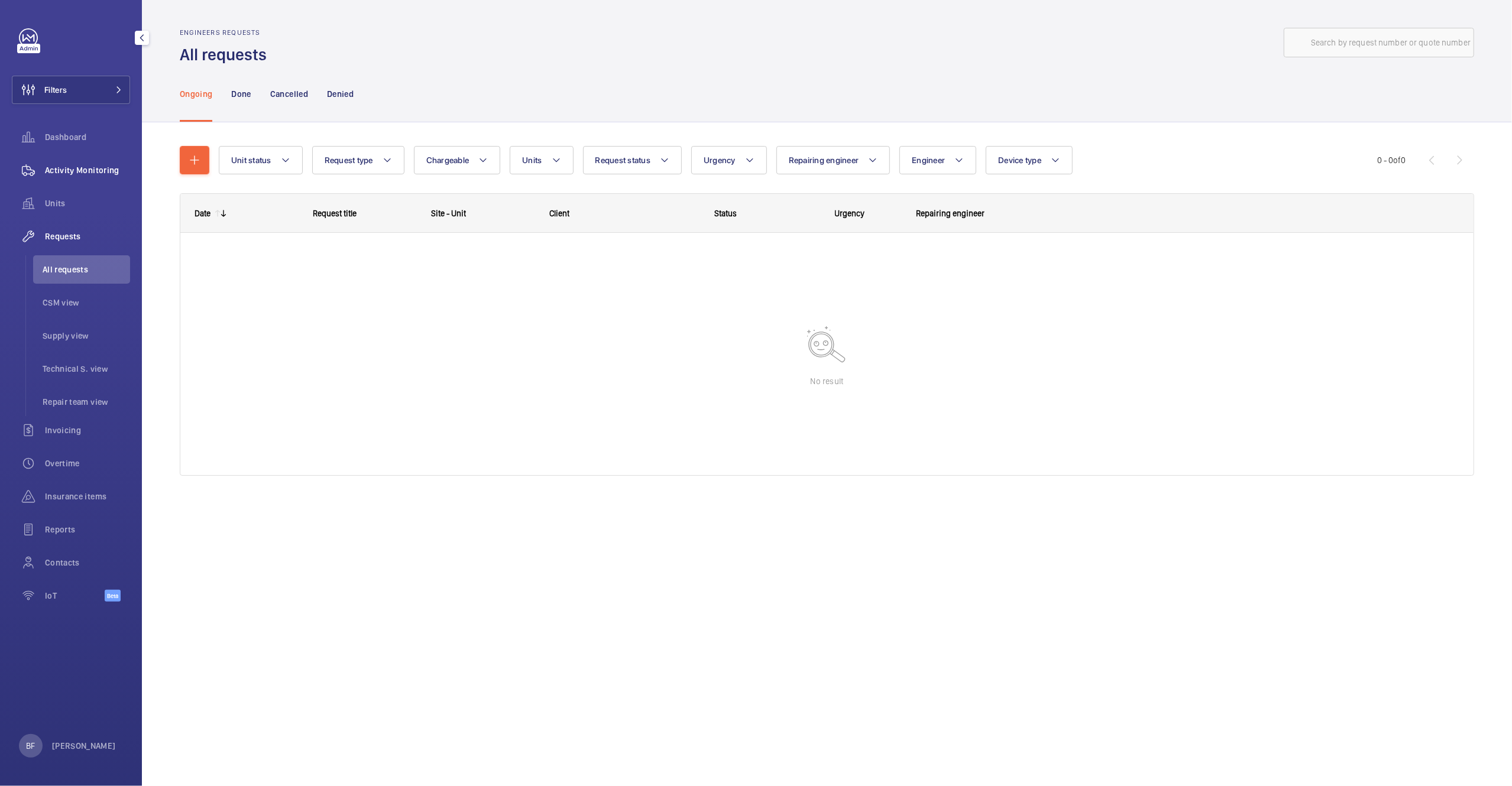
click at [87, 176] on span "Activity Monitoring" at bounding box center [87, 171] width 85 height 12
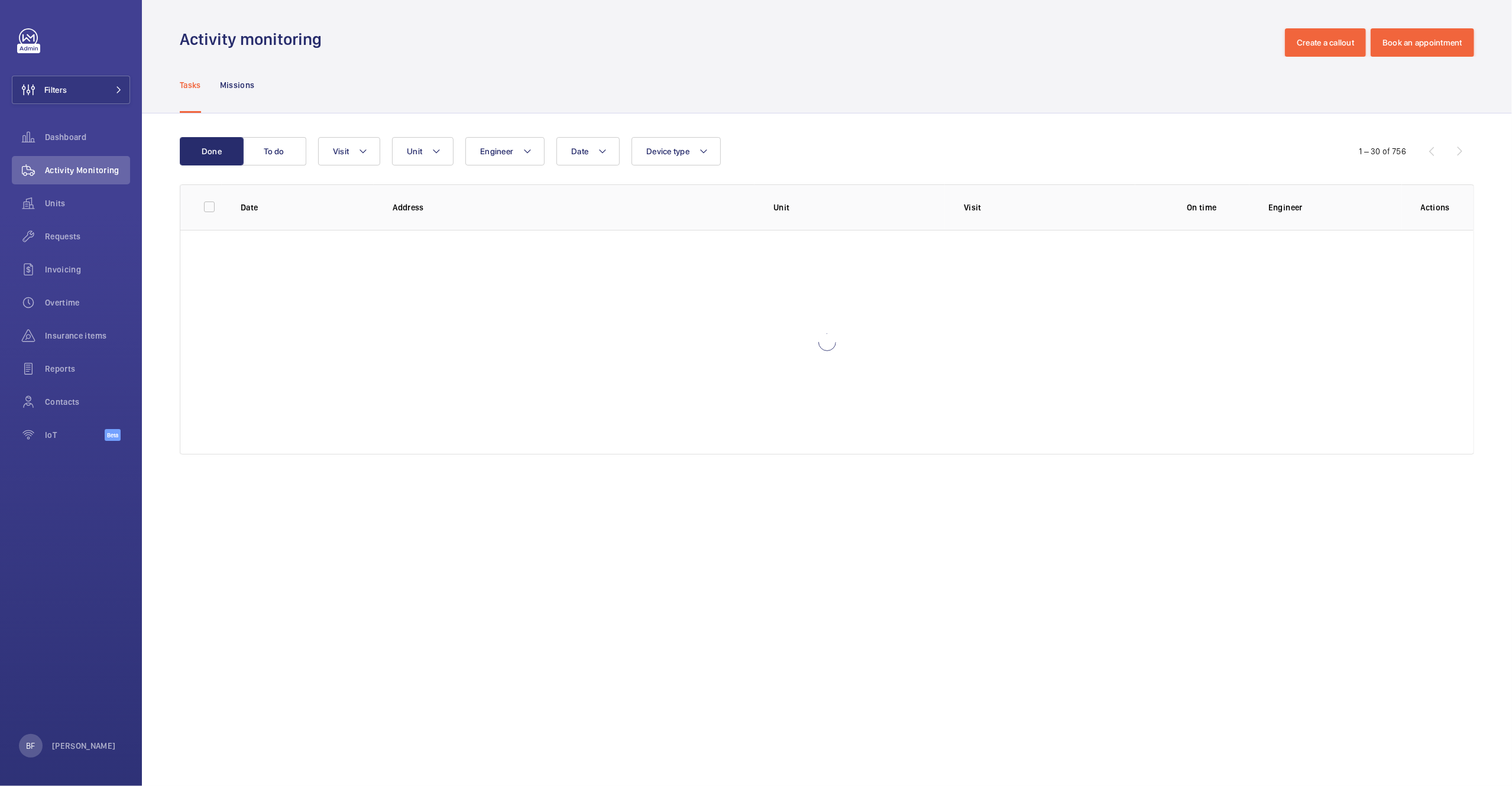
click at [465, 155] on div "Engineer" at bounding box center [504, 151] width 79 height 29
click at [428, 154] on button "Unit" at bounding box center [422, 151] width 61 height 29
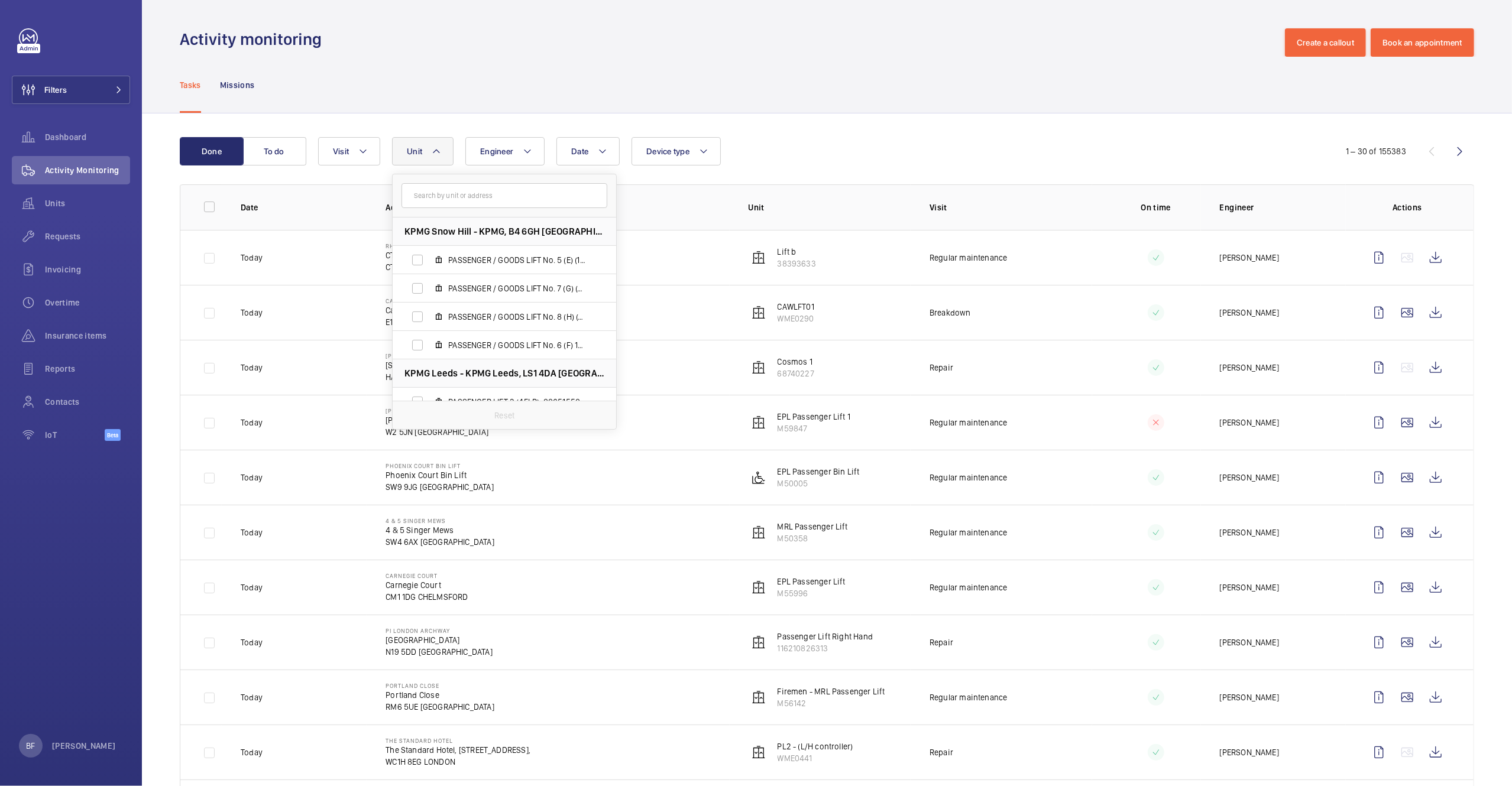
click at [453, 204] on input "text" at bounding box center [504, 195] width 206 height 25
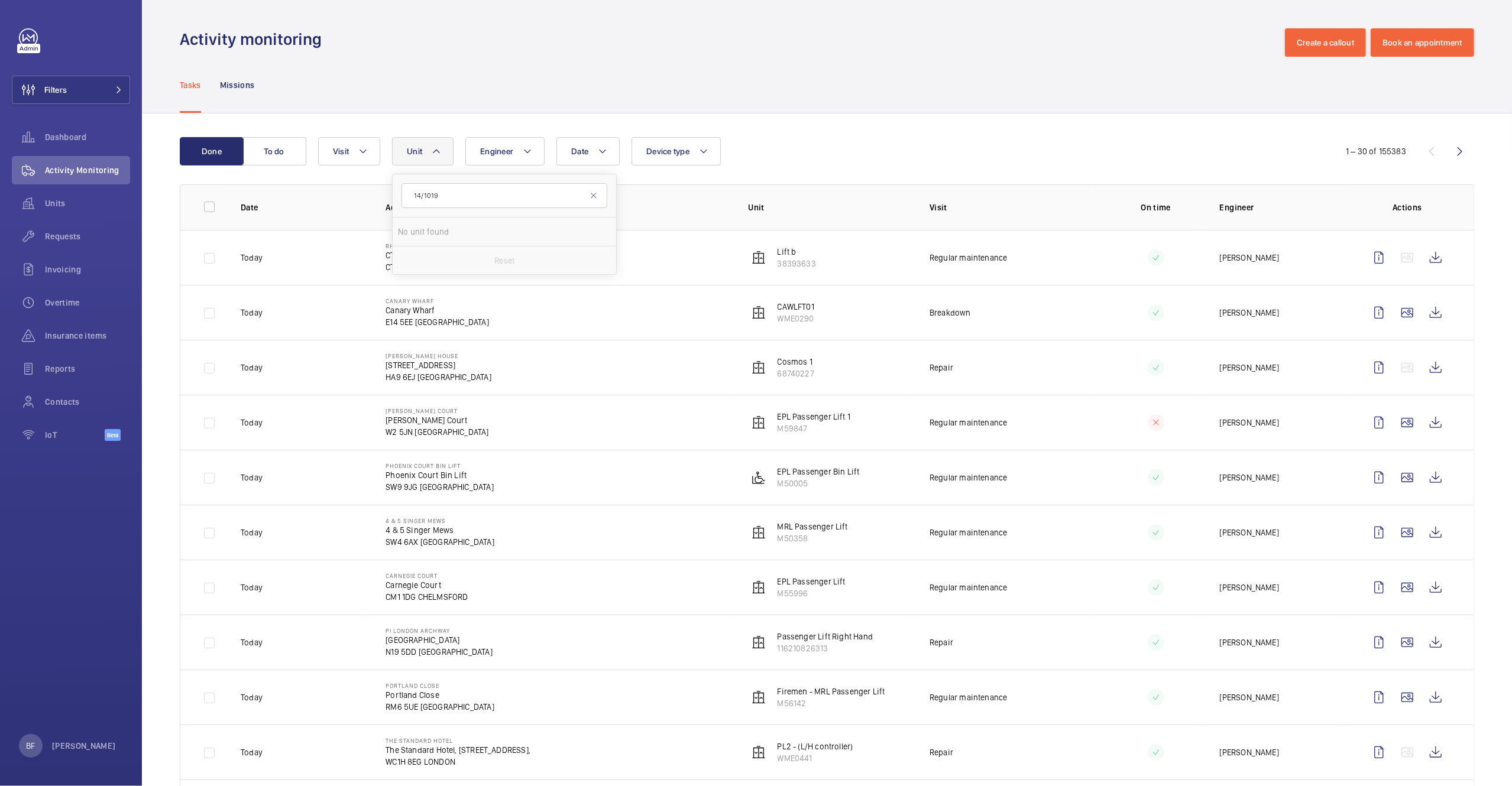
click at [512, 187] on input "14/1019" at bounding box center [504, 195] width 206 height 25
type input "14/1019"
click at [598, 198] on mat-icon at bounding box center [594, 196] width 9 height 9
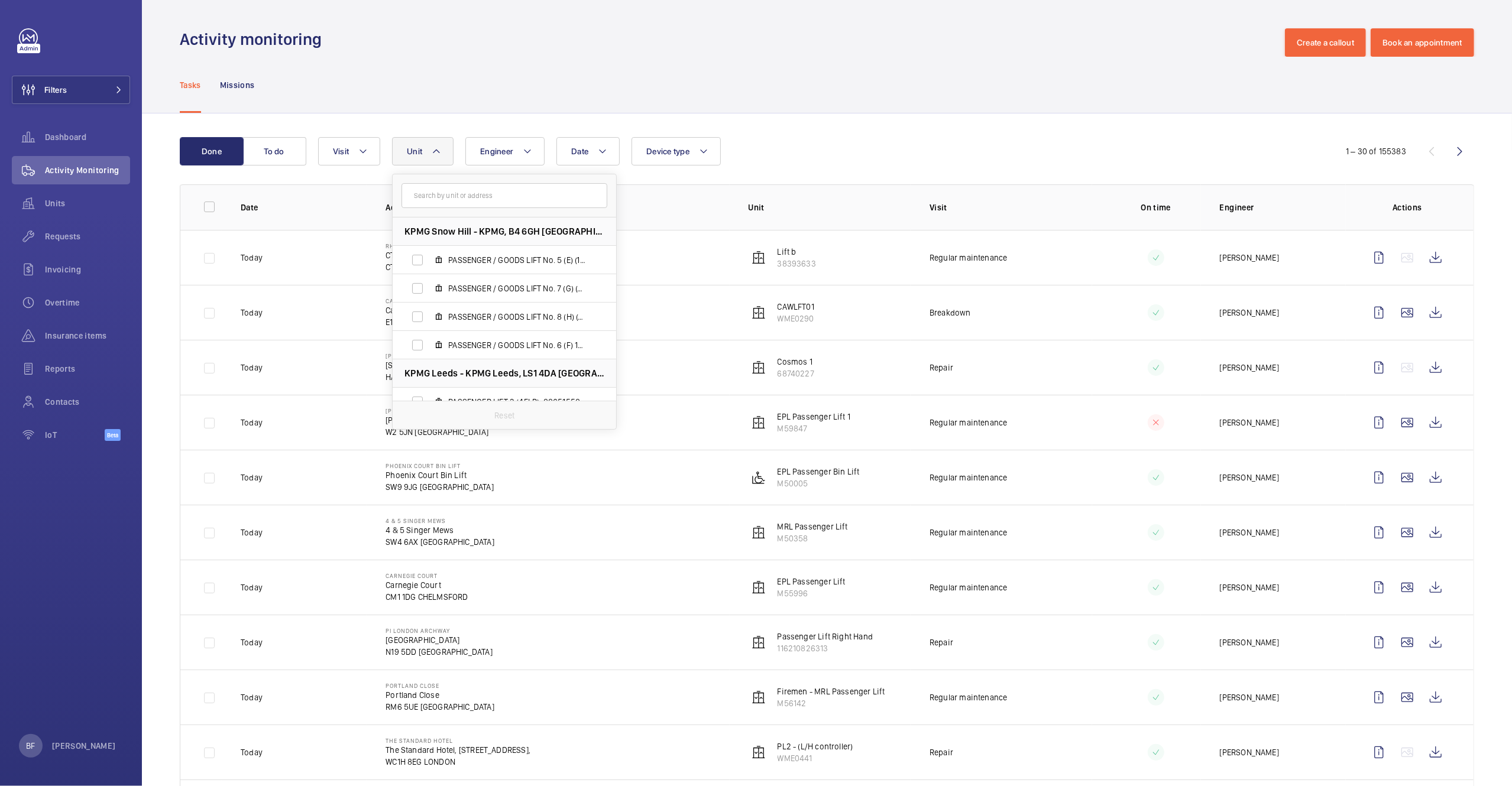
click at [808, 148] on div "Date Engineer Unit [GEOGRAPHIC_DATA] - KPMG, B4 6GH BIRMINGHAM PASSENGER / GOOD…" at bounding box center [822, 151] width 1009 height 29
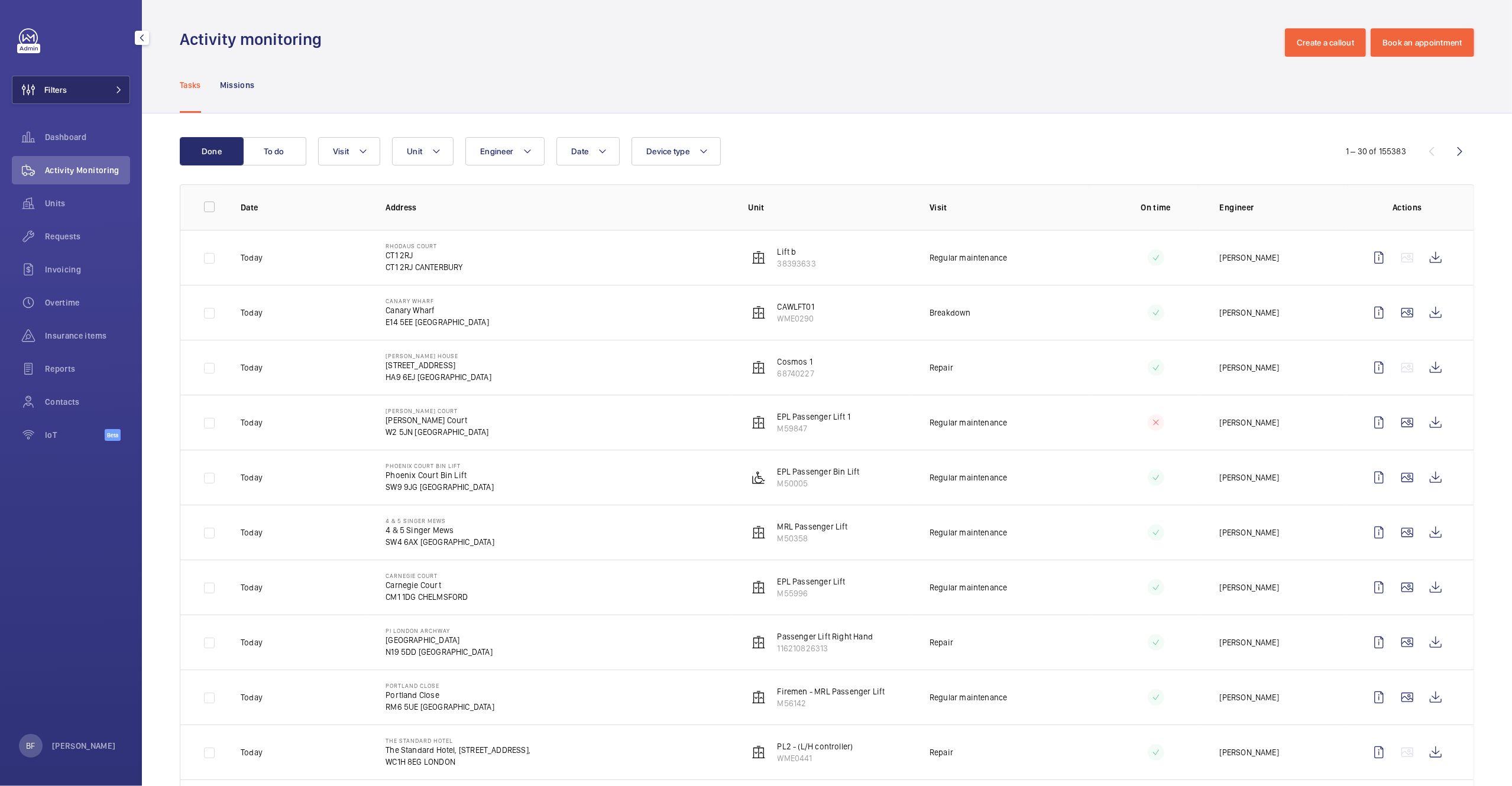
drag, startPoint x: 140, startPoint y: 81, endPoint x: 123, endPoint y: 93, distance: 20.8
click at [140, 81] on div "Filters Dashboard Activity Monitoring Units Requests Invoicing Overtime Insuran…" at bounding box center [71, 393] width 142 height 786
click at [103, 97] on button "Filters" at bounding box center [71, 90] width 118 height 29
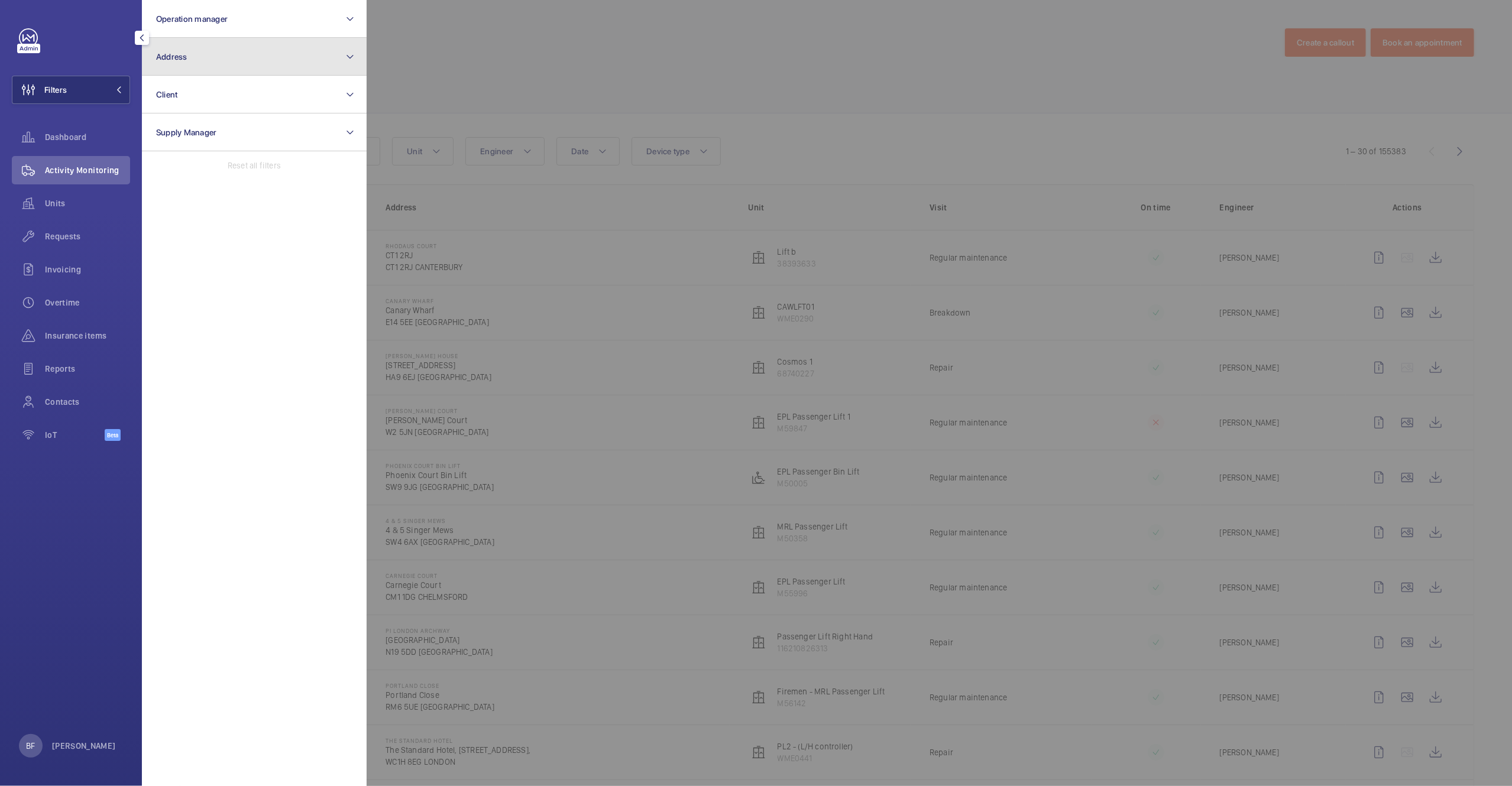
click at [218, 55] on button "Address" at bounding box center [254, 57] width 225 height 38
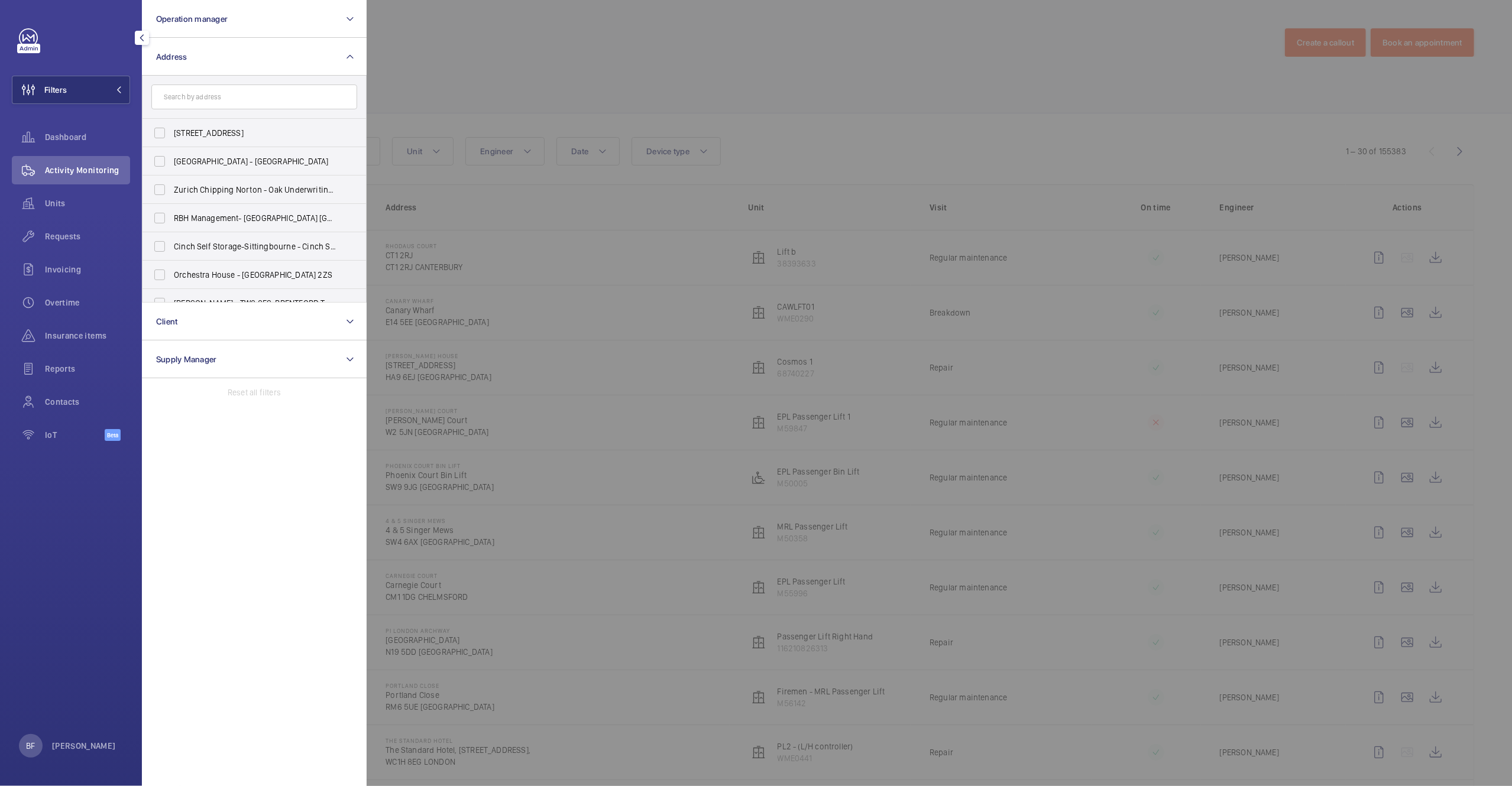
type input "Flats [STREET_ADDRESS][PERSON_NAME]"
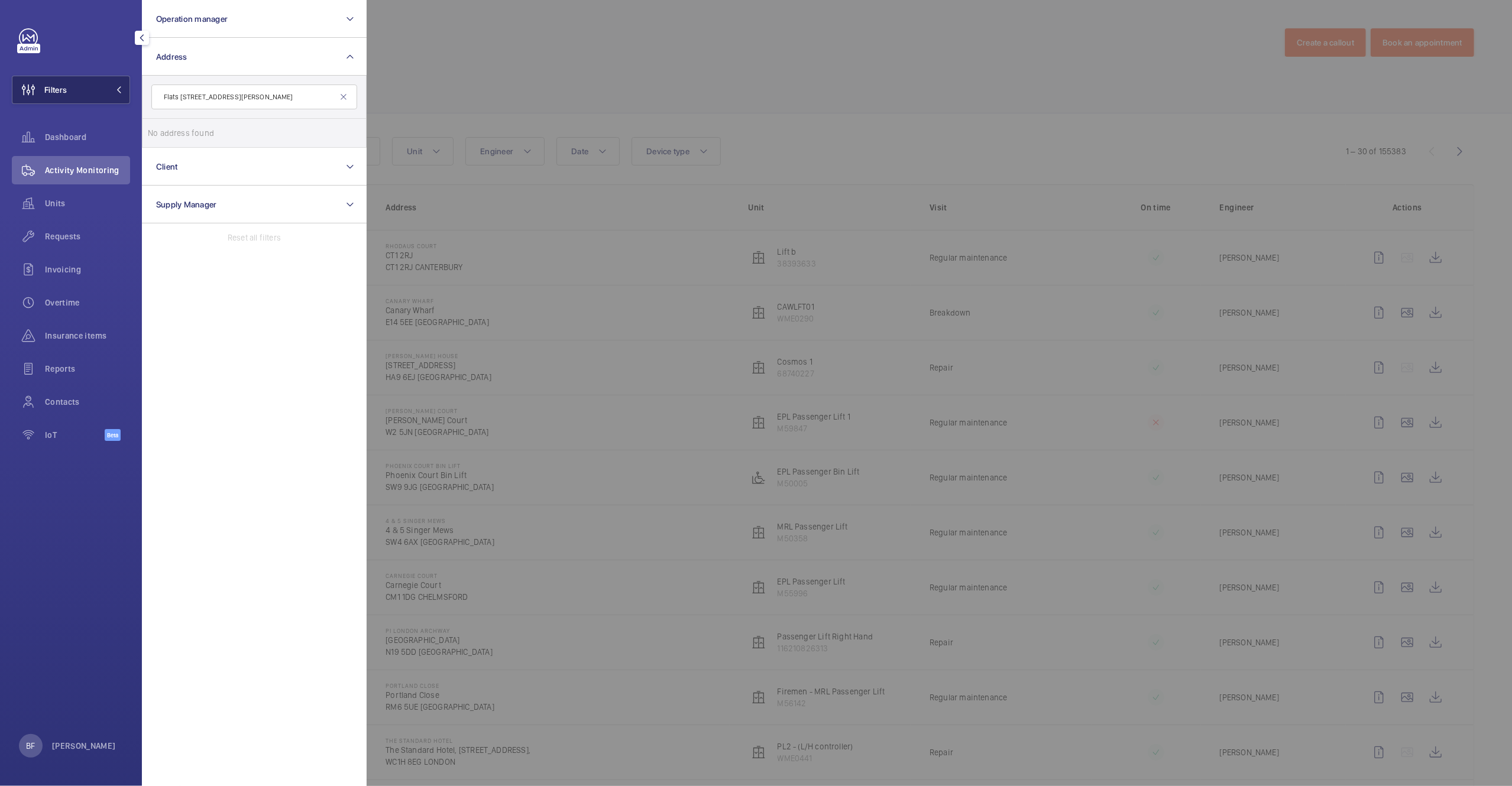
drag, startPoint x: 181, startPoint y: 99, endPoint x: 97, endPoint y: 86, distance: 85.0
click at [97, 86] on wm-front-sidebar-menu-filter "Filters Operation manager Address Flats [STREET_ADDRESS][PERSON_NAME] No addres…" at bounding box center [71, 90] width 118 height 29
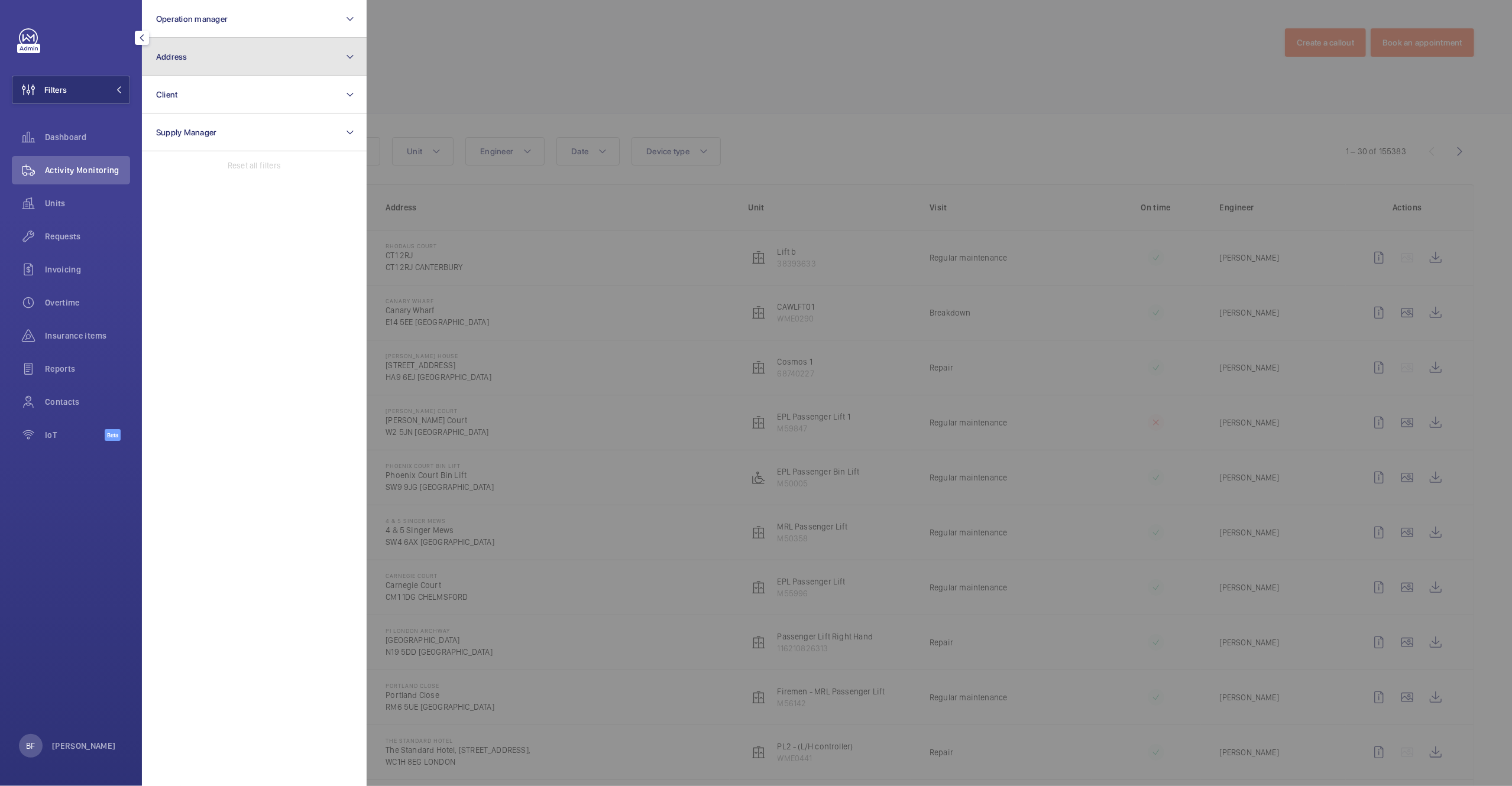
click at [187, 46] on button "Address" at bounding box center [254, 57] width 225 height 38
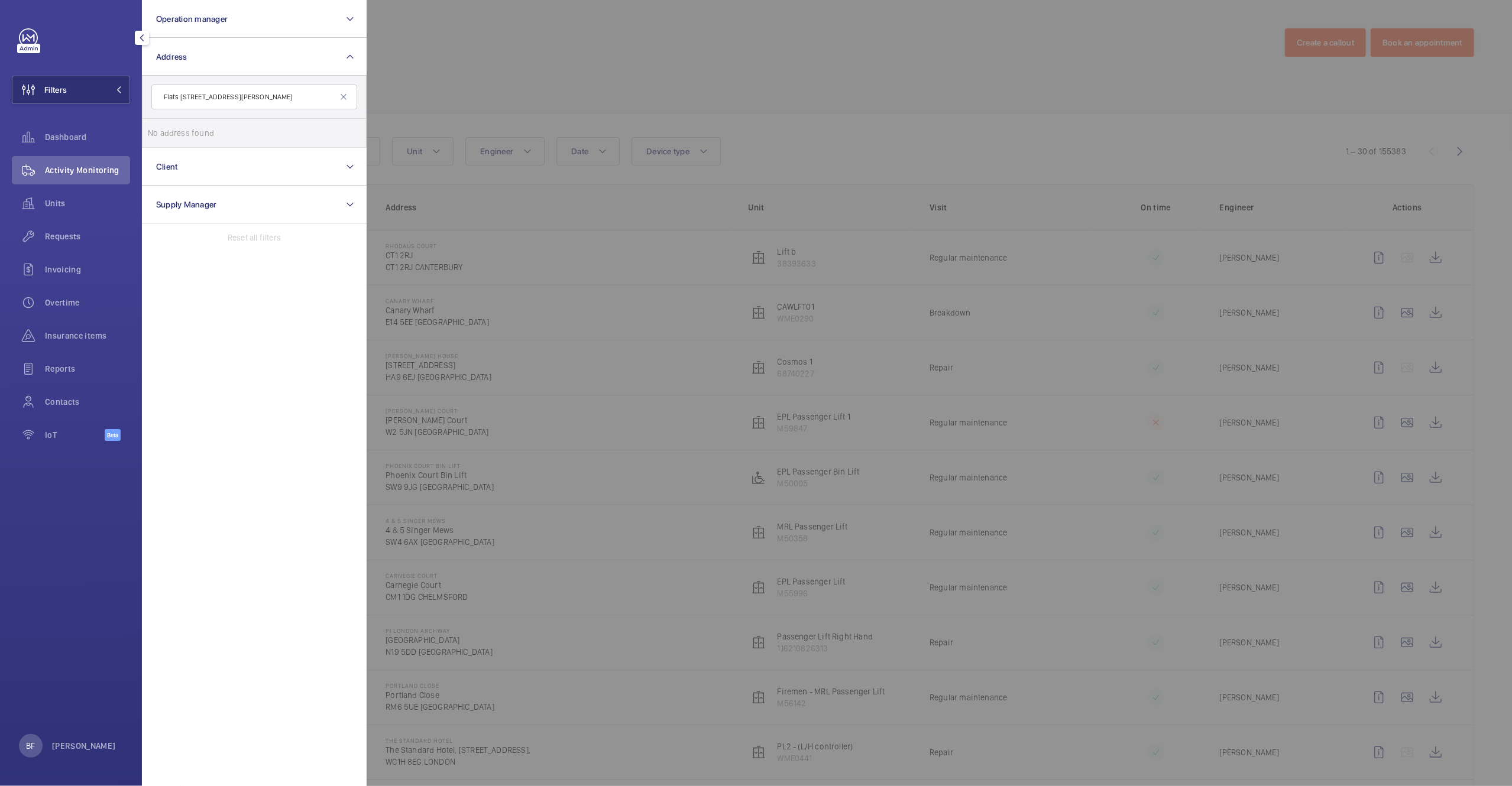
click at [181, 101] on input "Flats 4-9 William Street" at bounding box center [254, 97] width 206 height 25
type input "4-9 William Street"
click at [265, 105] on input "4-9 William Street" at bounding box center [254, 97] width 206 height 25
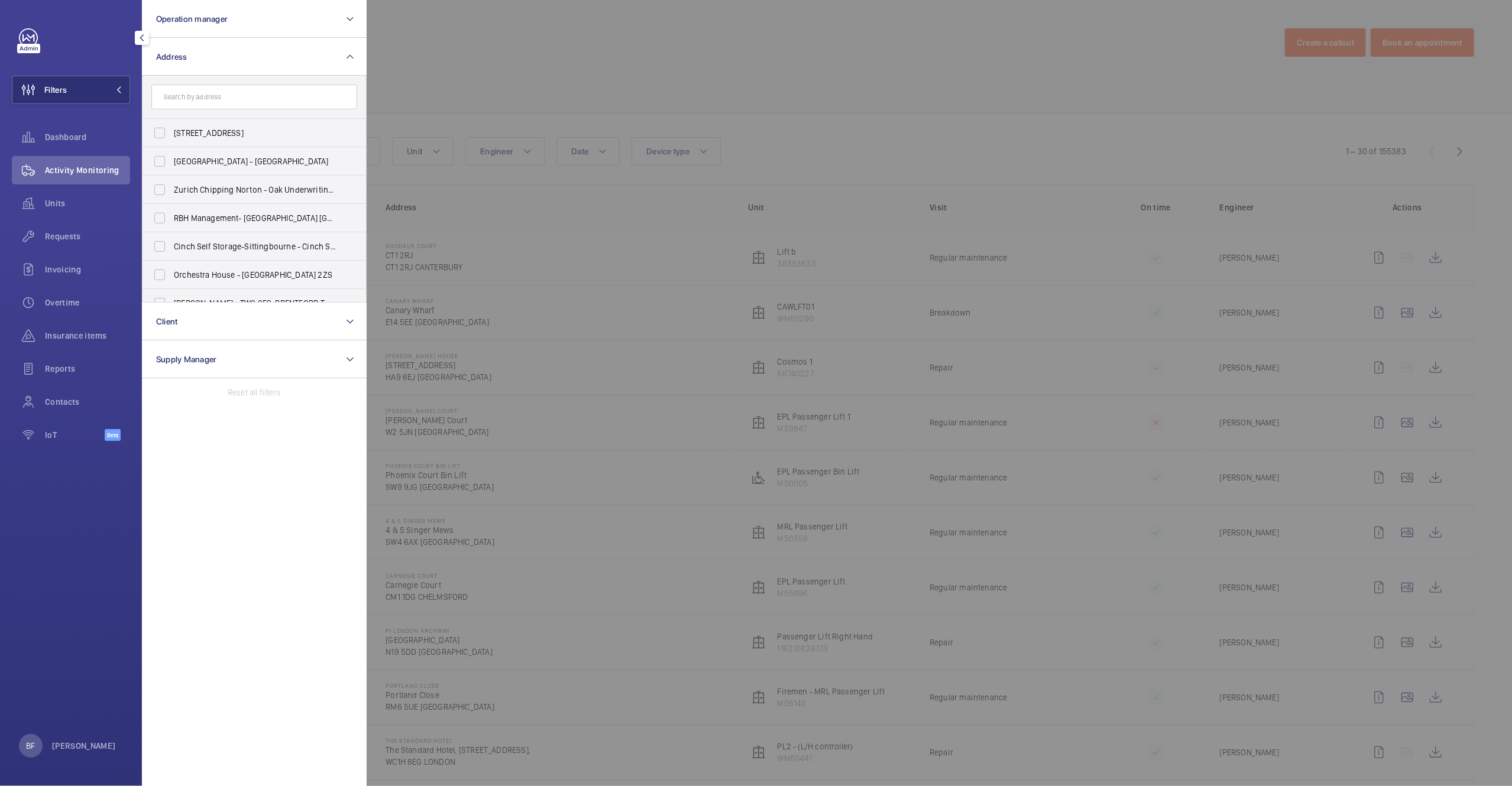
click at [208, 91] on input "text" at bounding box center [254, 97] width 206 height 25
click at [223, 92] on input "william street" at bounding box center [254, 97] width 206 height 25
click at [160, 95] on input "cromwell road" at bounding box center [254, 97] width 206 height 25
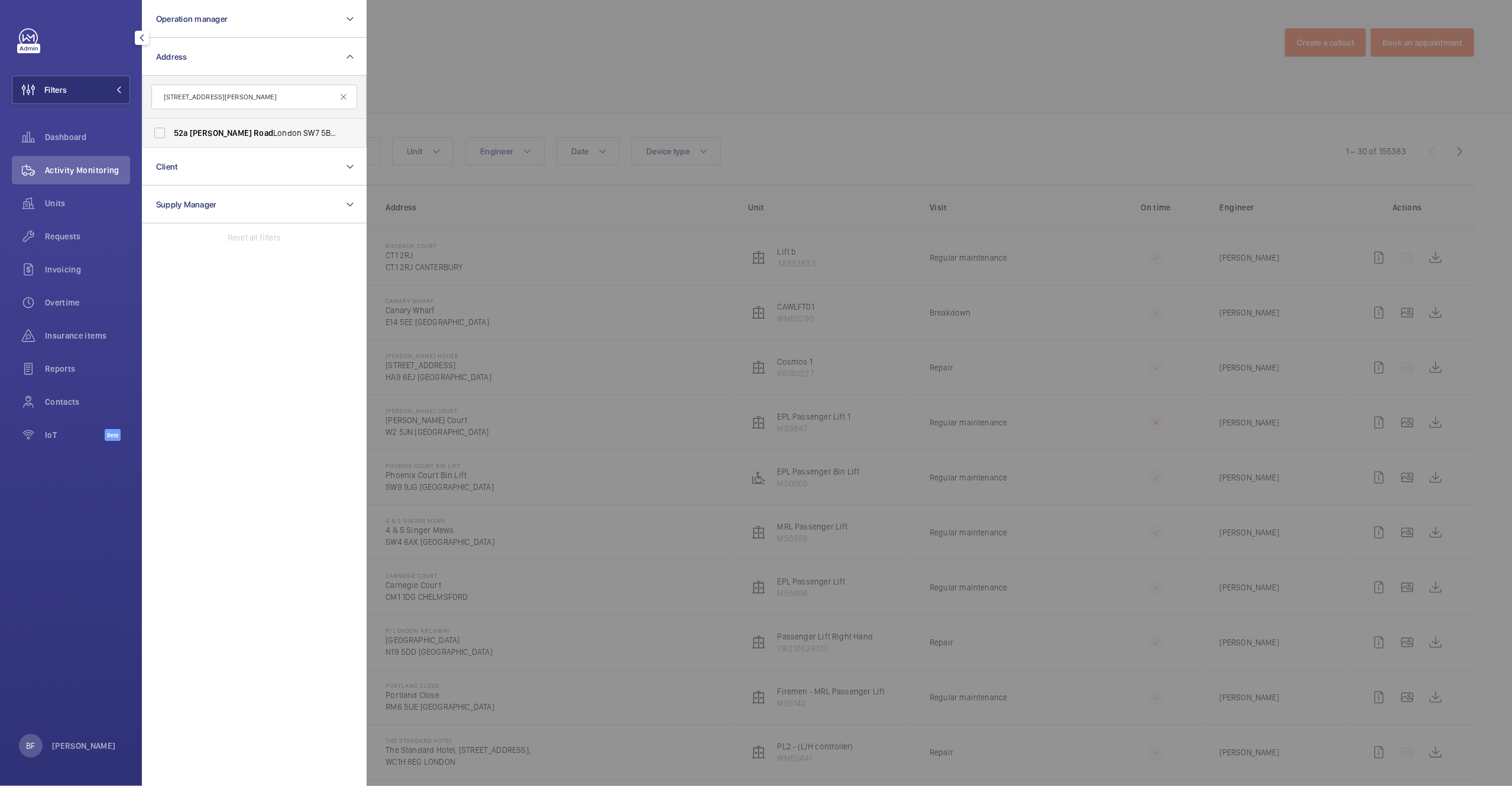
type input "52a cromwell road"
click at [225, 129] on span "52a Cromwell Road London SW7 5BE - 52A Cromwell Rd, LONDON SW7 5BE" at bounding box center [255, 133] width 163 height 12
click at [171, 129] on input "52a Cromwell Road London SW7 5BE - 52A Cromwell Rd, LONDON SW7 5BE" at bounding box center [159, 133] width 23 height 23
checkbox input "true"
click at [583, 110] on div at bounding box center [1122, 393] width 1512 height 786
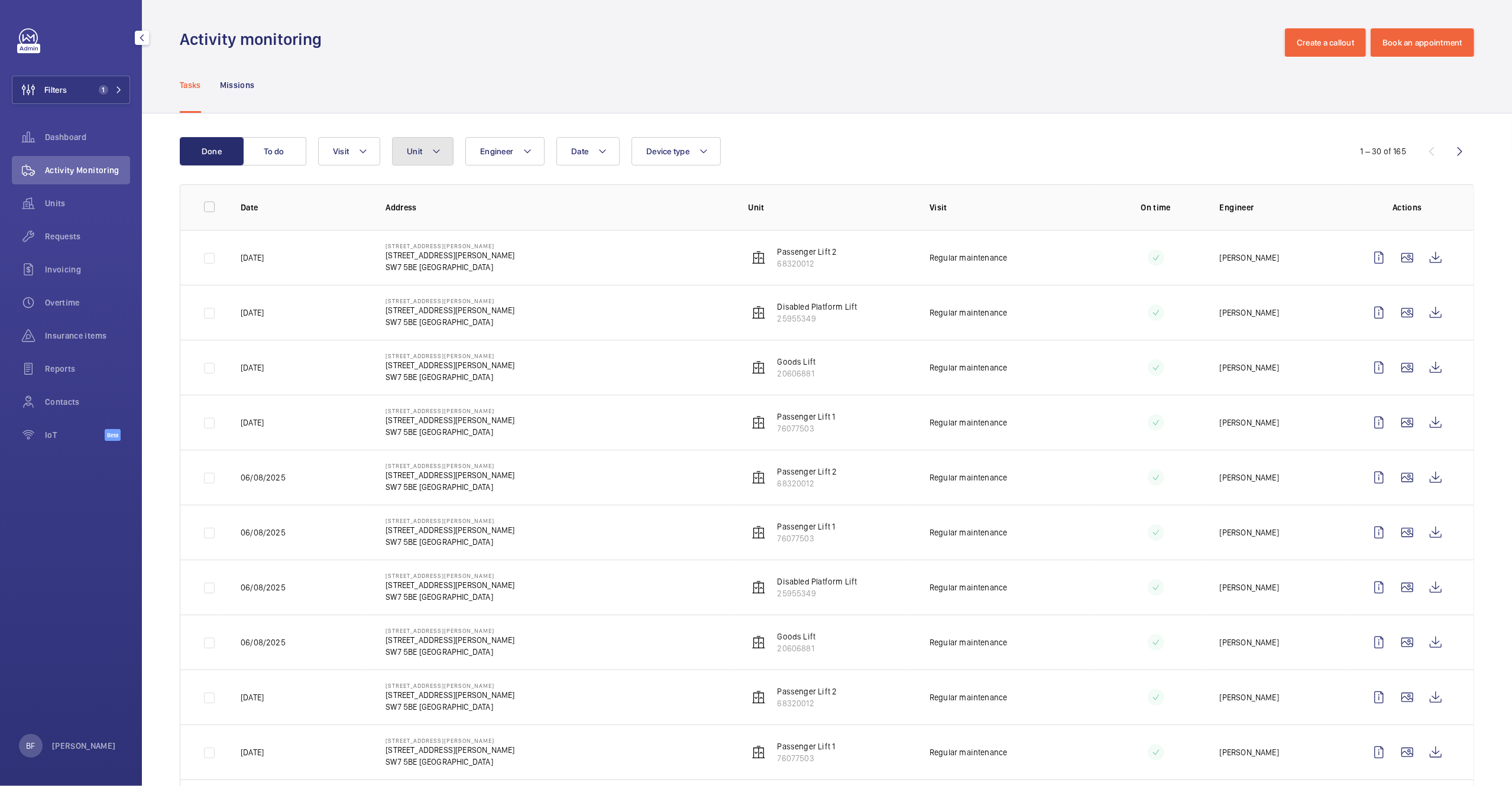
click at [418, 158] on button "Unit" at bounding box center [422, 151] width 61 height 29
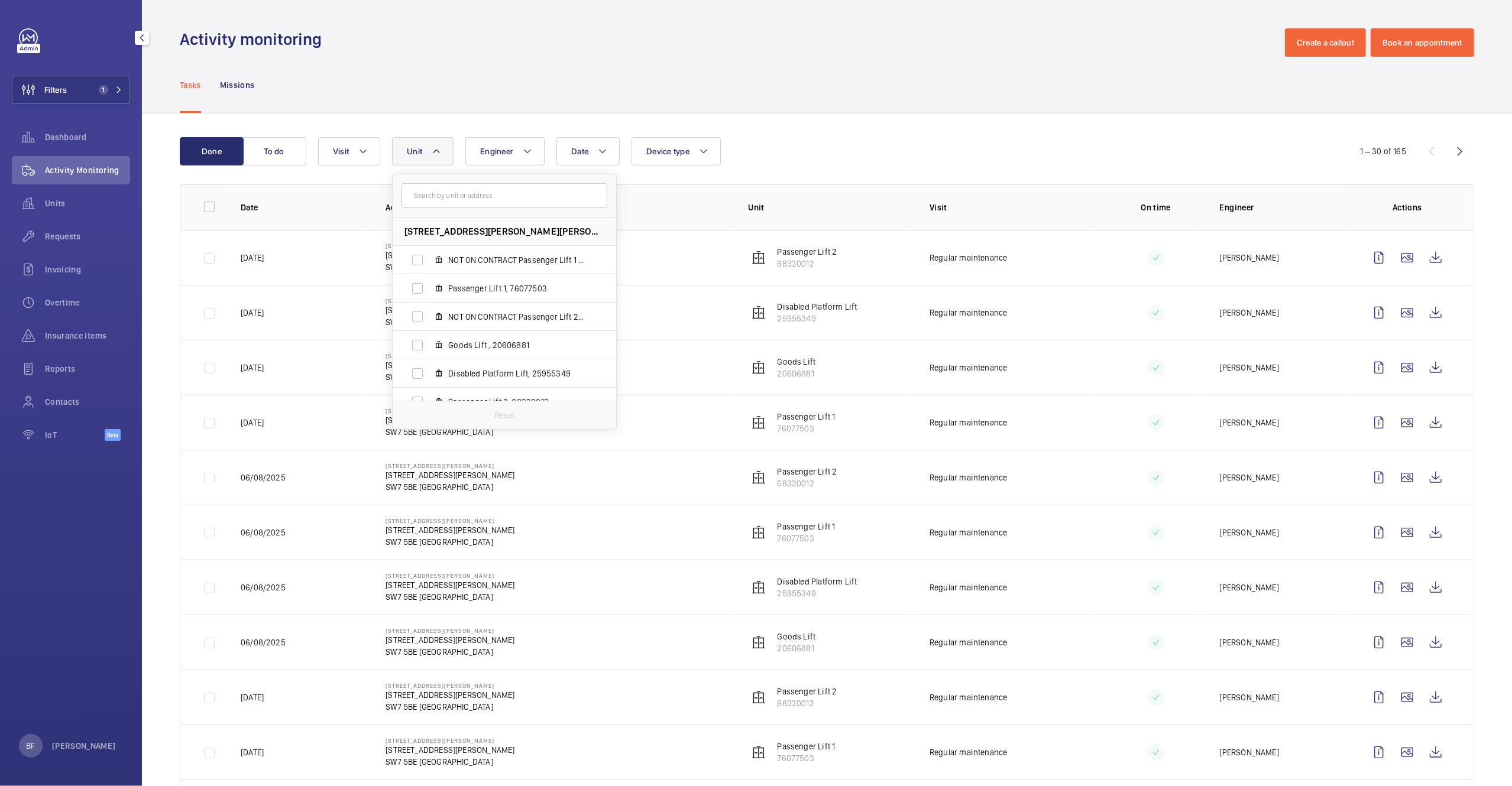
click at [486, 204] on input "text" at bounding box center [504, 195] width 206 height 25
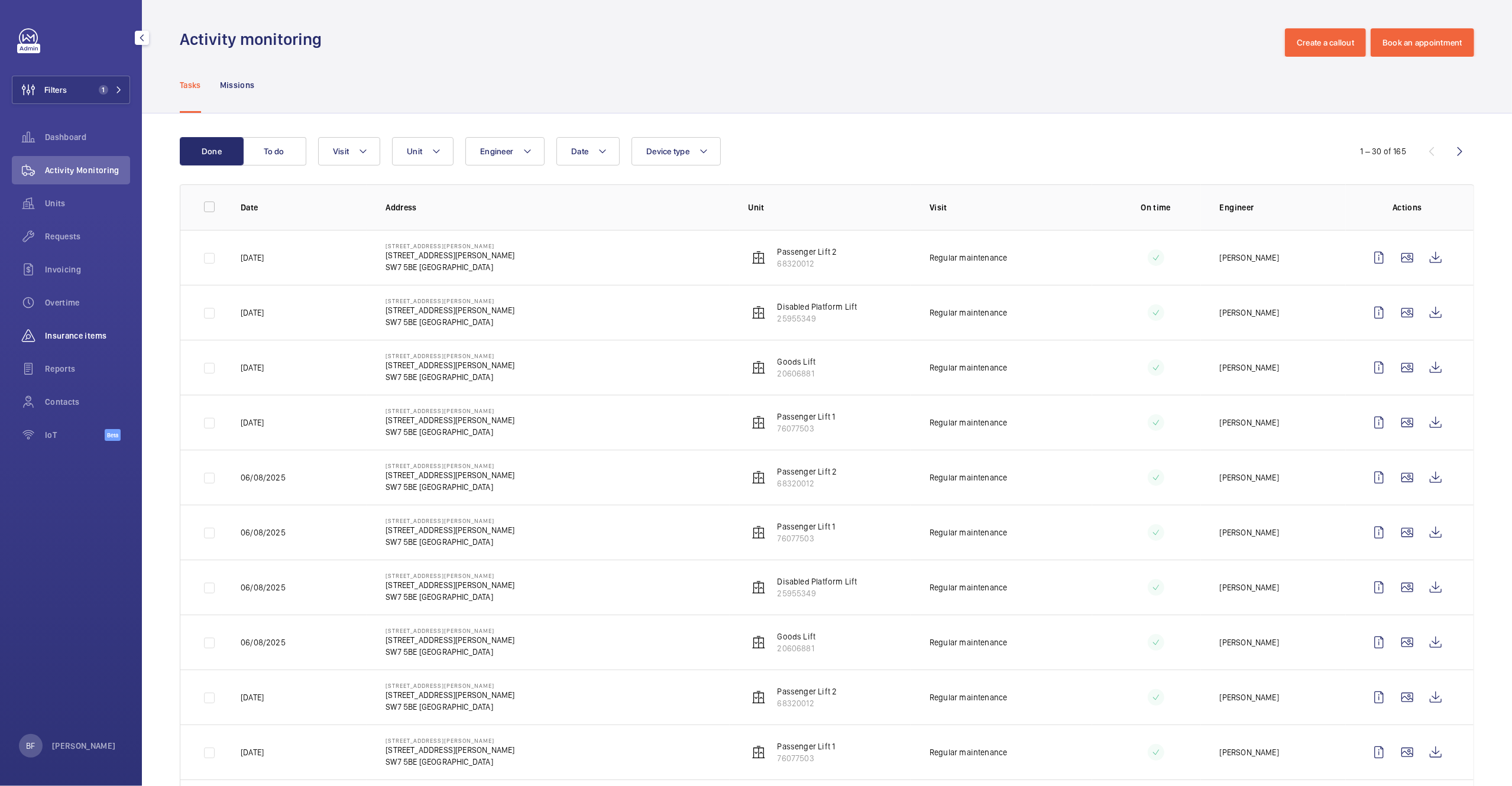
click at [84, 338] on span "Insurance items" at bounding box center [87, 336] width 85 height 12
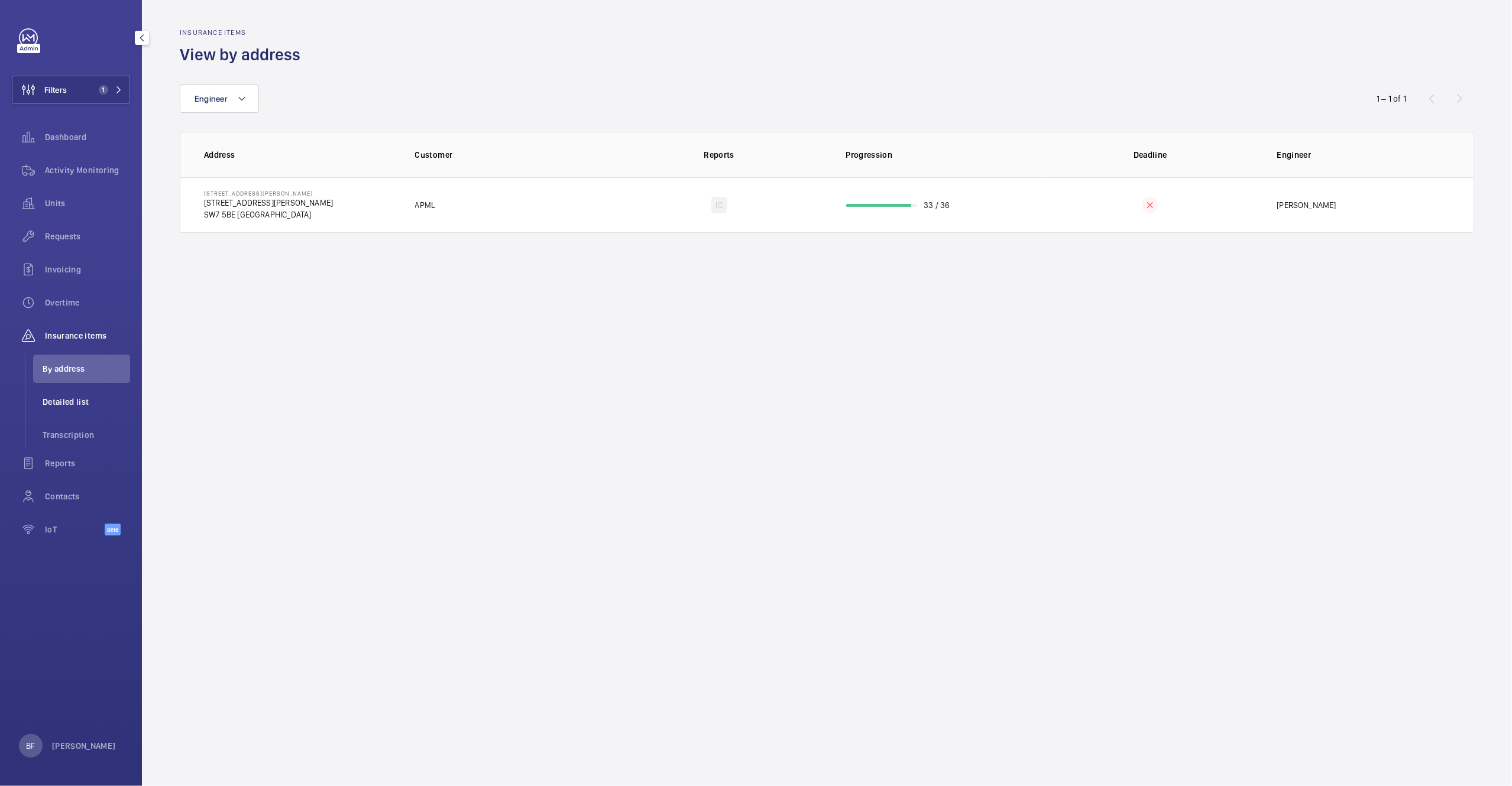
click at [58, 404] on span "Detailed list" at bounding box center [86, 402] width 87 height 12
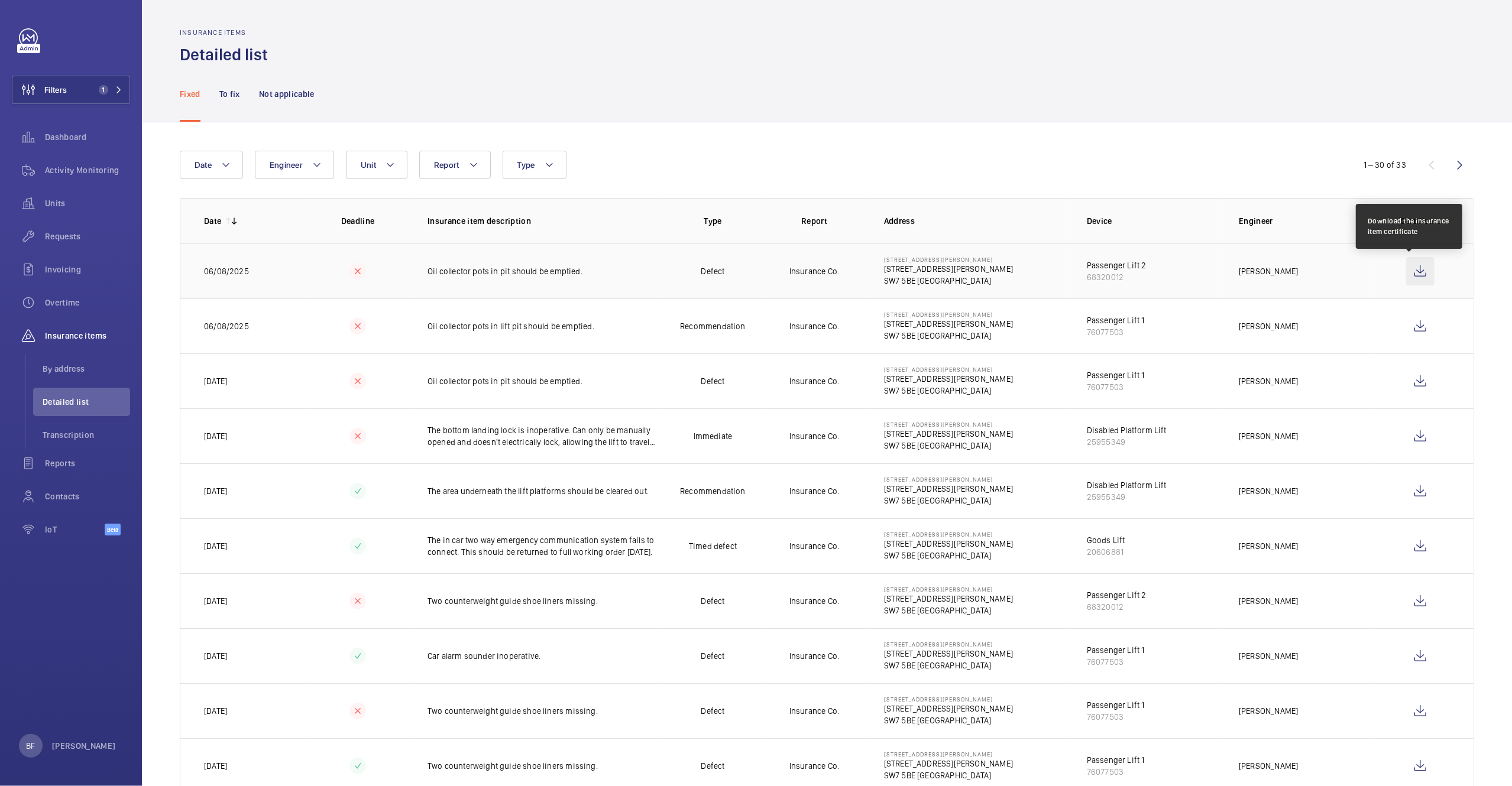
click at [1418, 263] on wm-front-icon-button at bounding box center [1420, 271] width 29 height 29
drag, startPoint x: 875, startPoint y: 259, endPoint x: 943, endPoint y: 260, distance: 68.0
click at [943, 260] on td "52a Cromwell Road London SW7 5BE 52A Cromwell Rd SW7 5BE LONDON" at bounding box center [966, 271] width 203 height 55
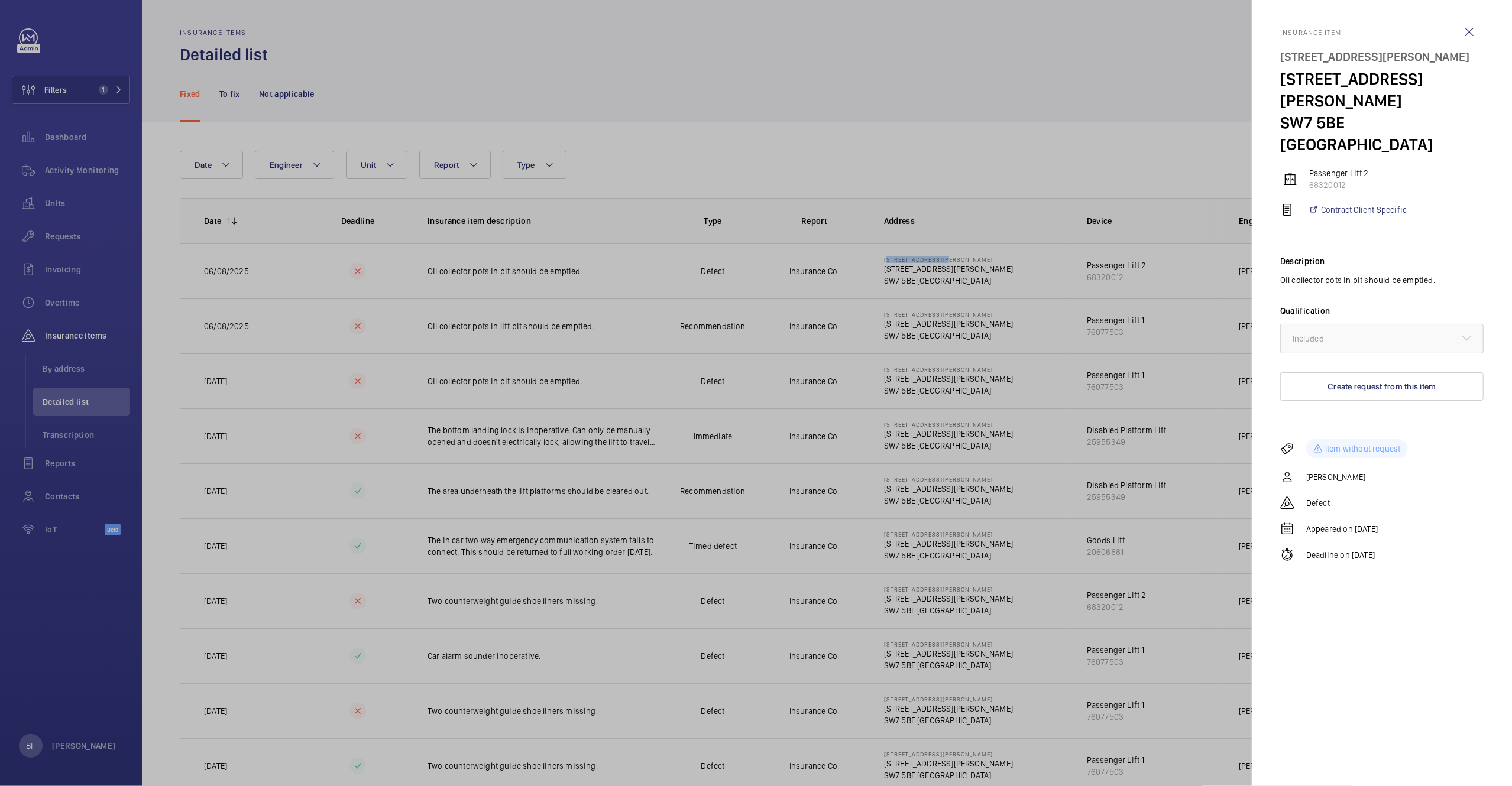
copy p "52a Cromwell Road"
click at [1471, 34] on wm-front-icon-button at bounding box center [1469, 32] width 29 height 29
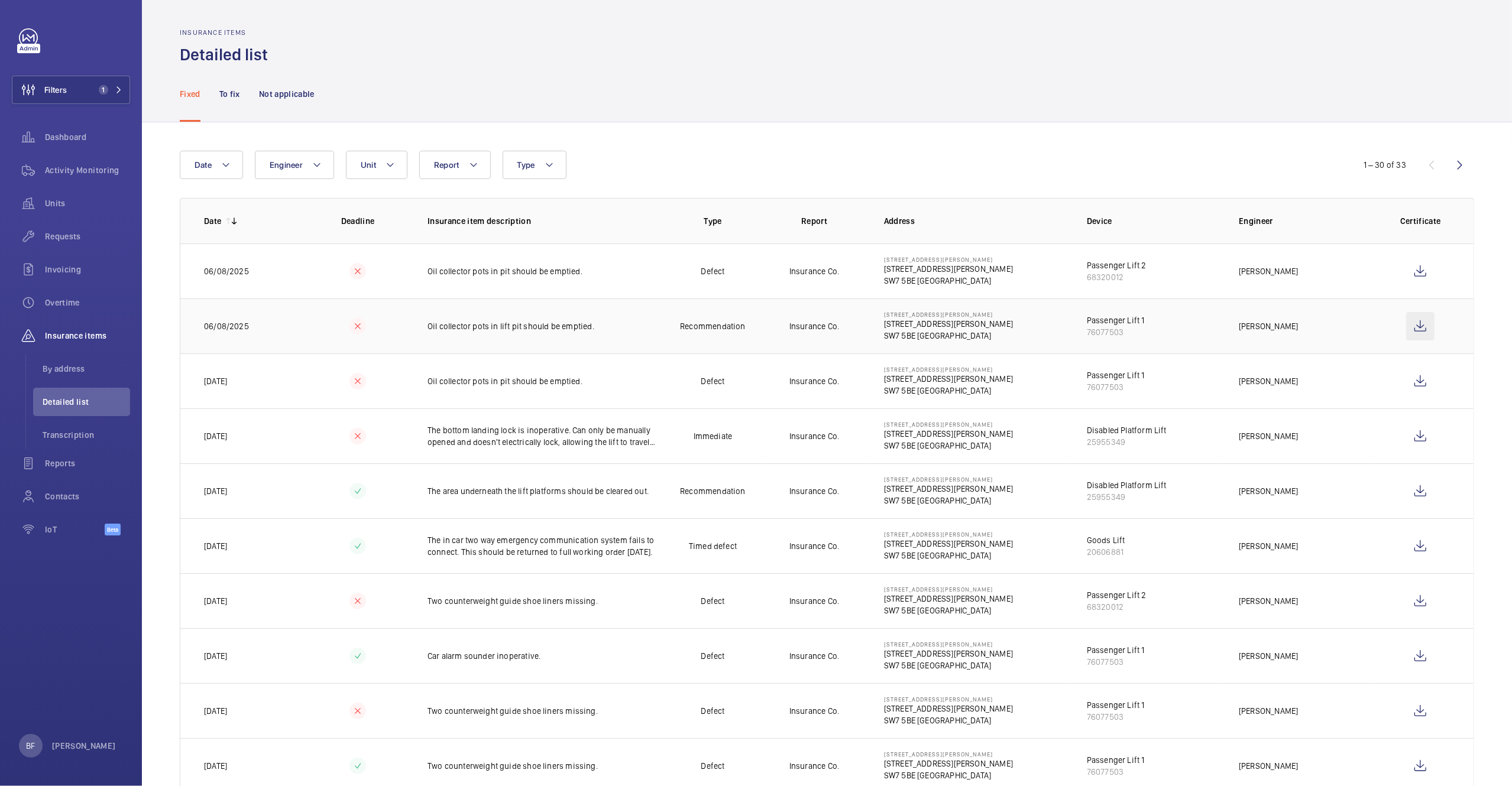
click at [1407, 327] on wm-front-icon-button at bounding box center [1420, 326] width 29 height 29
drag, startPoint x: 1136, startPoint y: 322, endPoint x: 1080, endPoint y: 322, distance: 56.0
click at [1080, 322] on td "Passenger Lift 1 76077503" at bounding box center [1144, 326] width 152 height 55
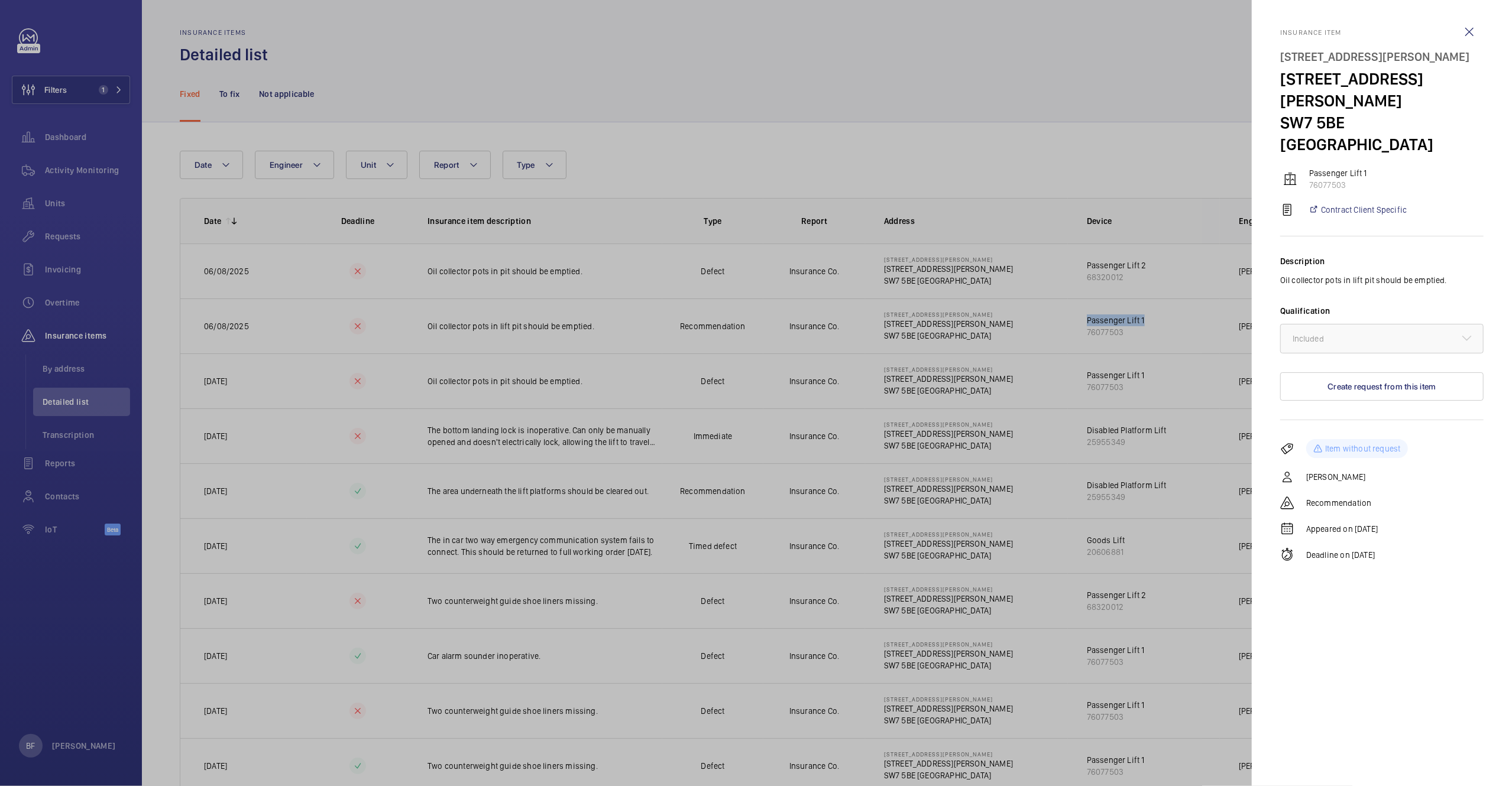
copy div "Passenger Lift 1"
click at [1470, 33] on wm-front-icon-button at bounding box center [1469, 32] width 29 height 29
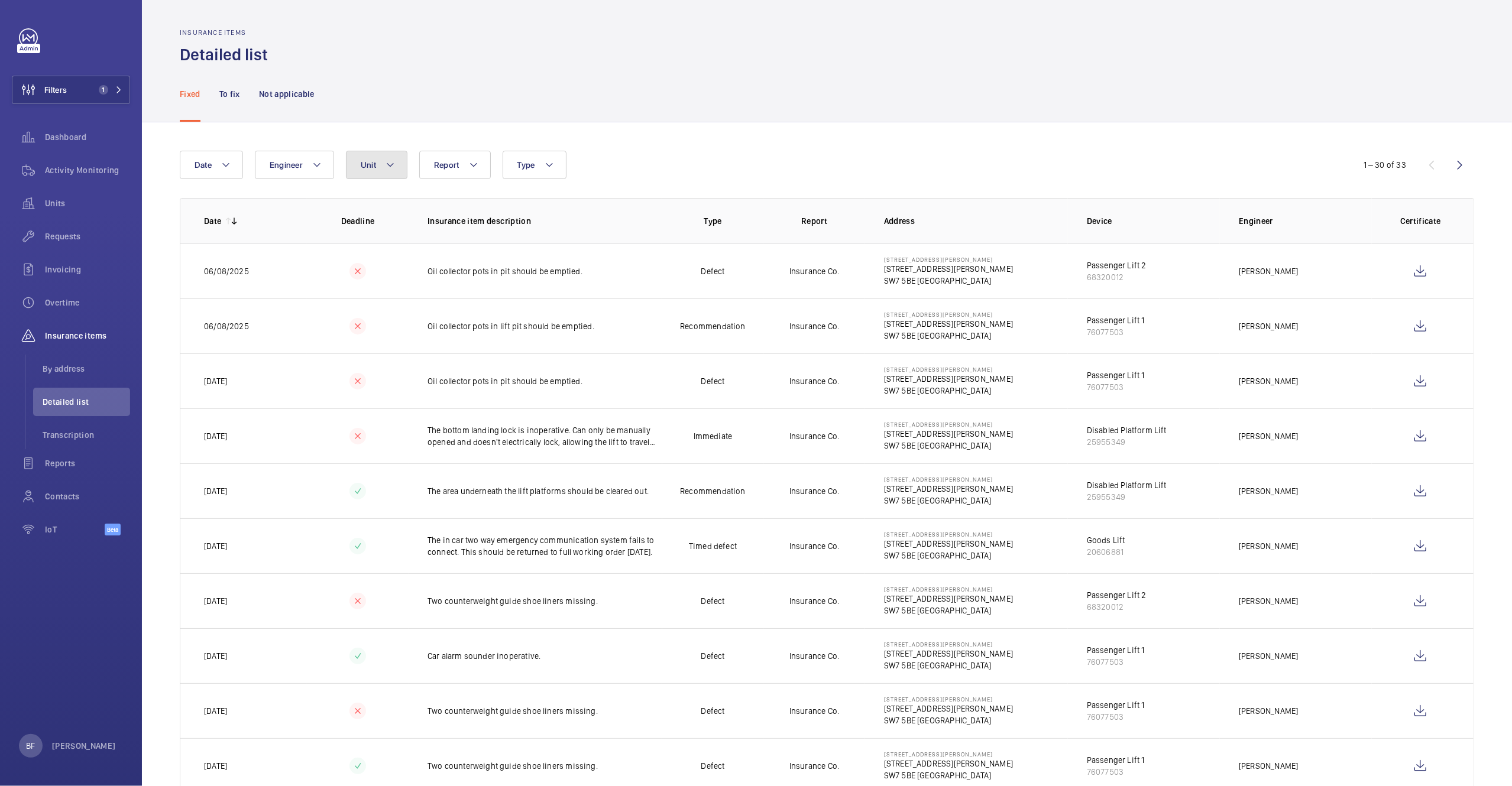
click at [394, 170] on mat-icon at bounding box center [390, 165] width 9 height 14
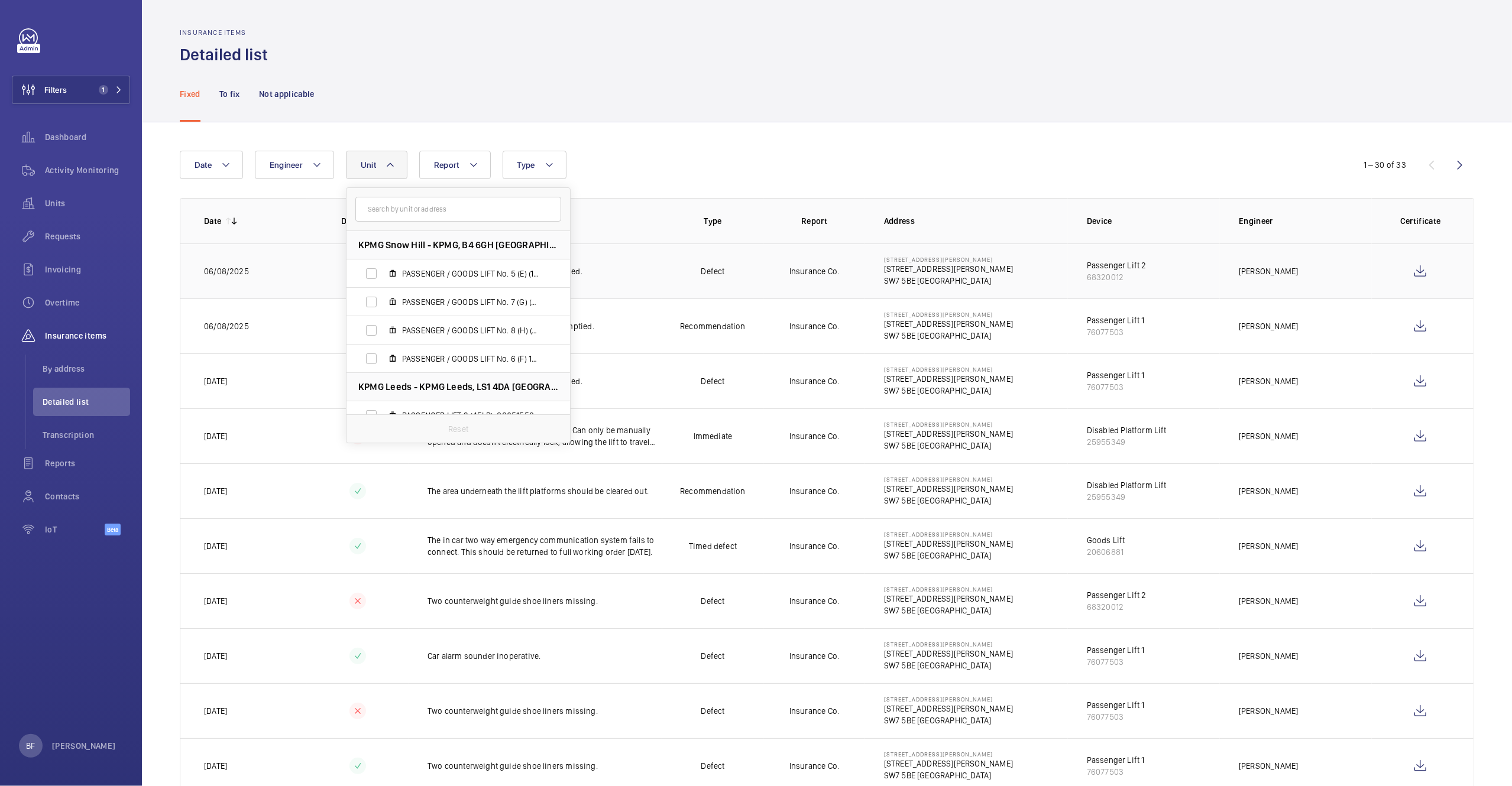
click at [905, 260] on p "52a Cromwell Road London SW7 5BE" at bounding box center [948, 259] width 129 height 7
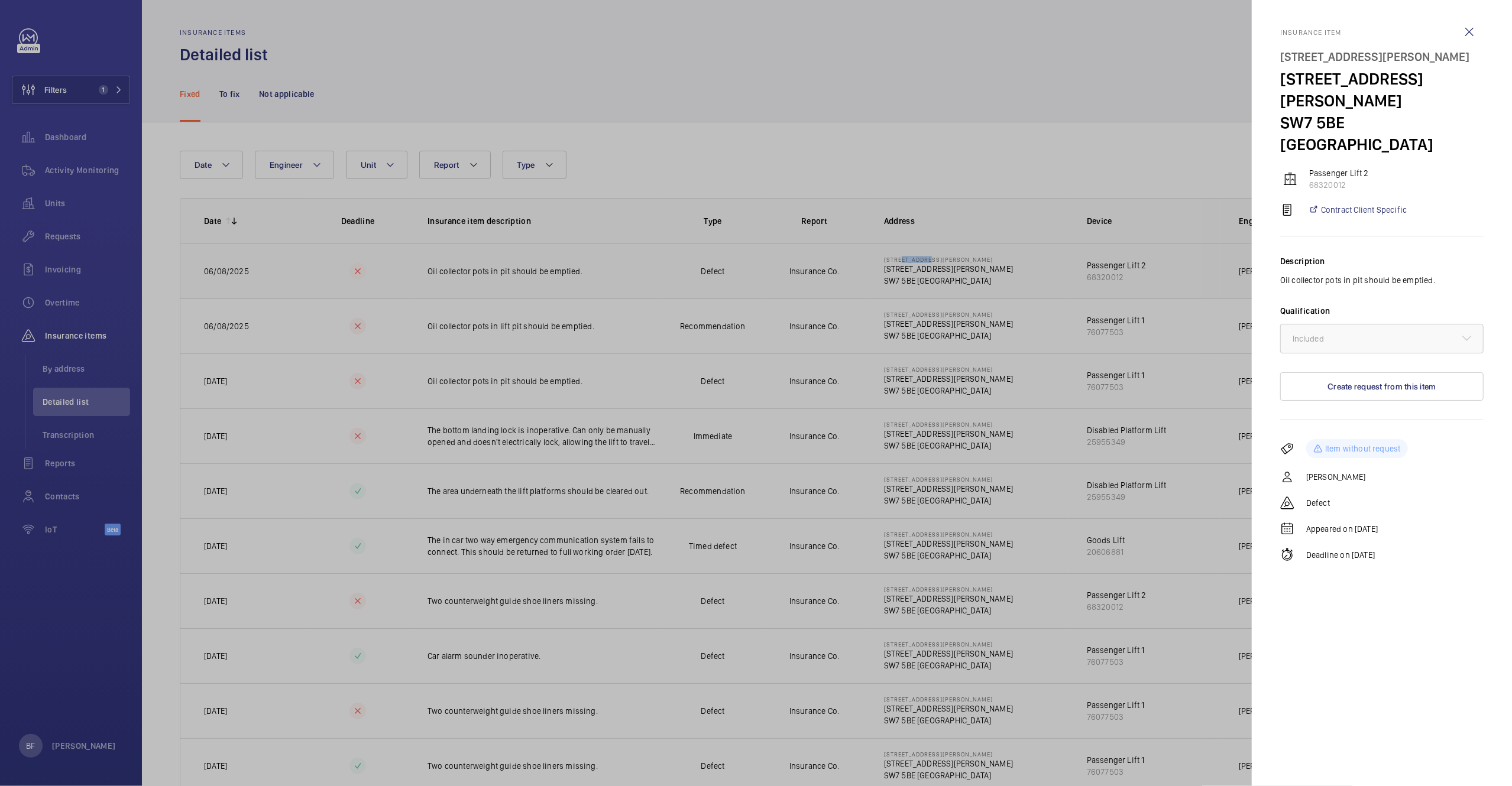
click at [905, 260] on mat-sidenav-container "Filters 1 Dashboard Activity Monitoring Units Requests Invoicing Overtime Insur…" at bounding box center [756, 393] width 1512 height 786
click at [905, 260] on div at bounding box center [756, 393] width 1512 height 786
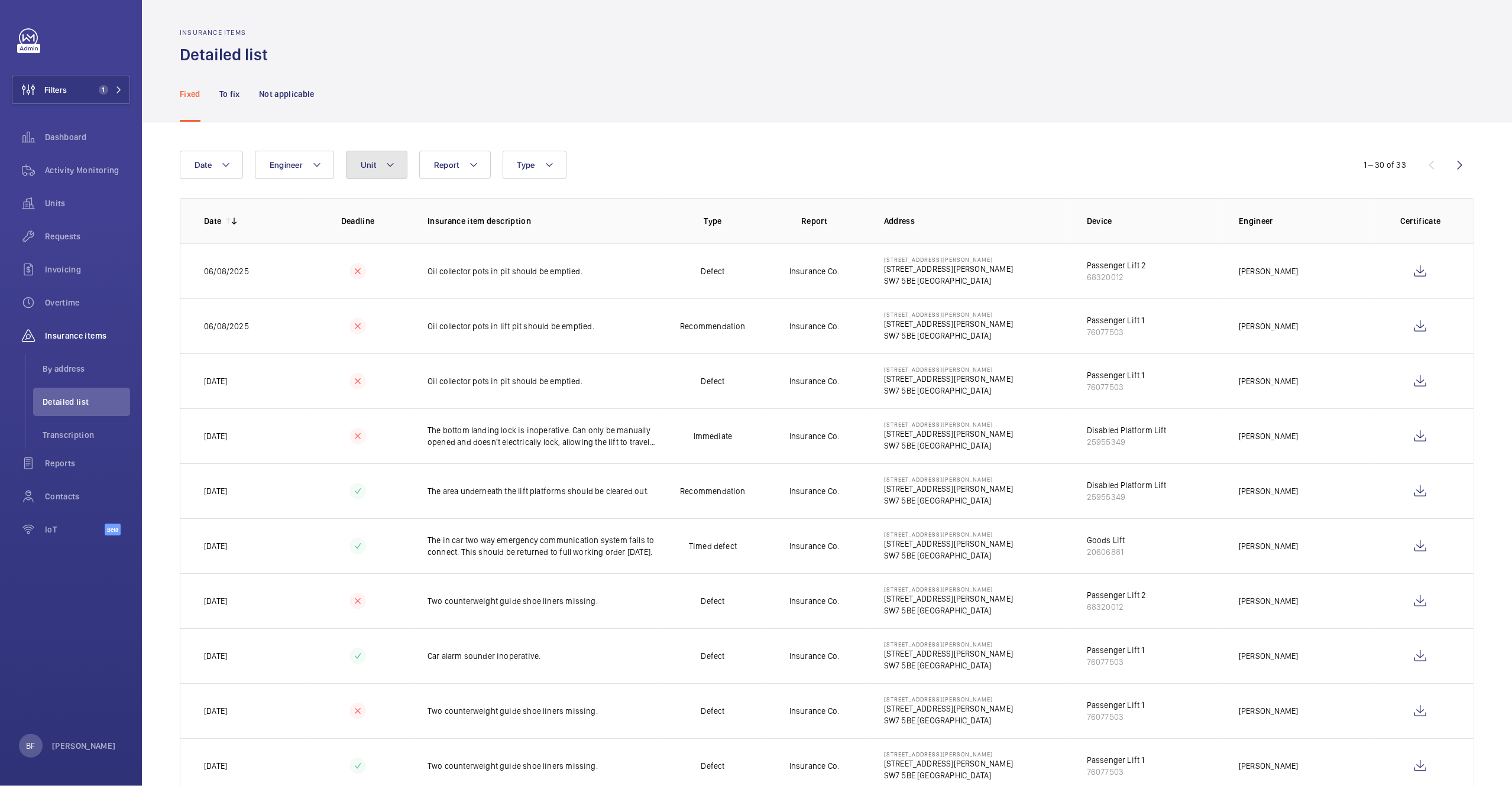
click at [378, 169] on button "Unit" at bounding box center [377, 165] width 61 height 29
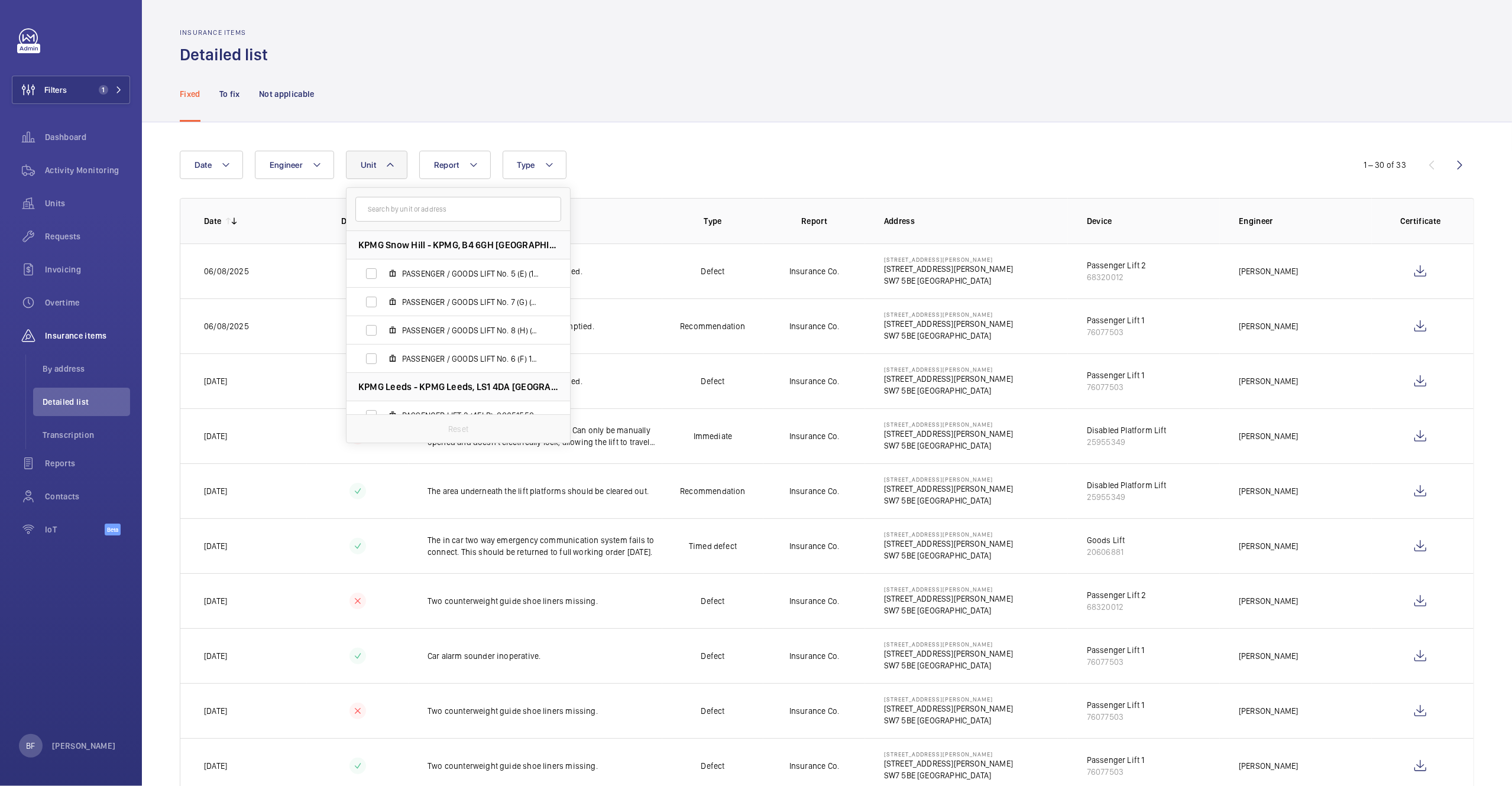
click at [424, 216] on input "text" at bounding box center [458, 209] width 206 height 25
type input "52A CROMWELL"
click at [501, 405] on span "Passenger Lift 2, 68320012" at bounding box center [470, 401] width 137 height 12
click at [383, 405] on input "Passenger Lift 2, 68320012" at bounding box center [371, 400] width 23 height 23
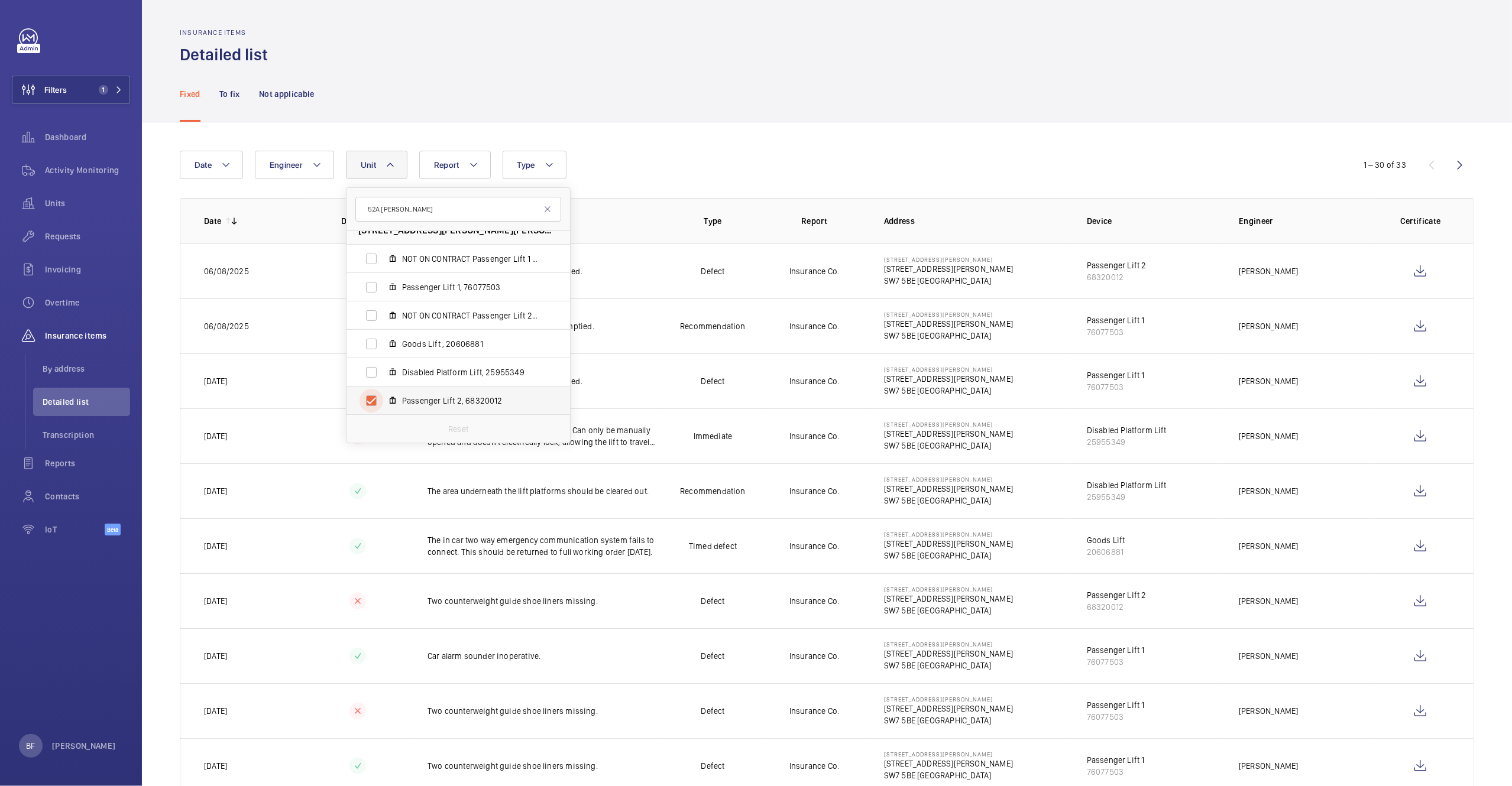
checkbox input "true"
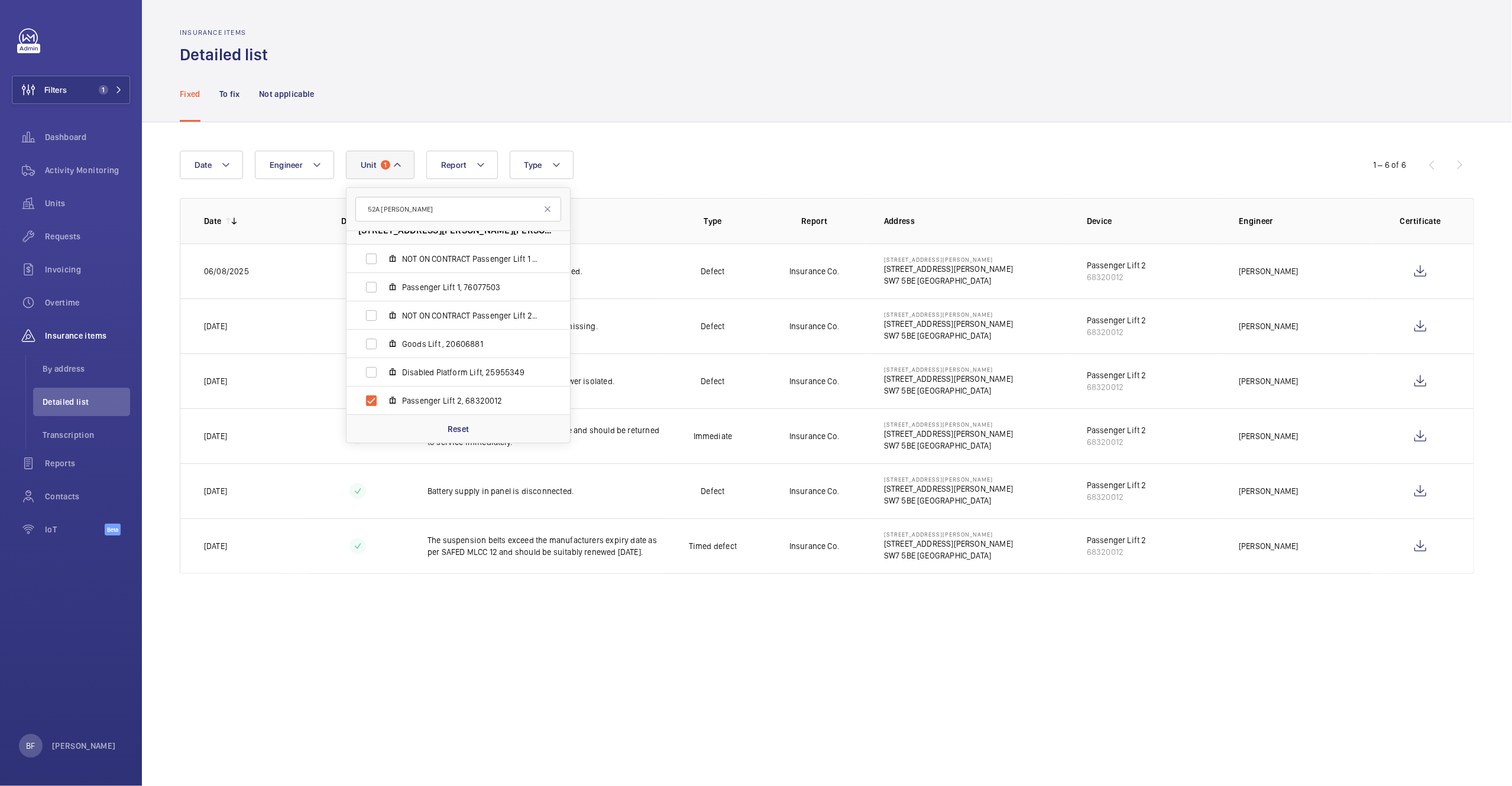
click at [646, 153] on div "Date Engineer Unit 1 52A CROMWELL 52a cromwell road - 52A Cromwell Rd, SW7 5BE …" at bounding box center [756, 165] width 1153 height 29
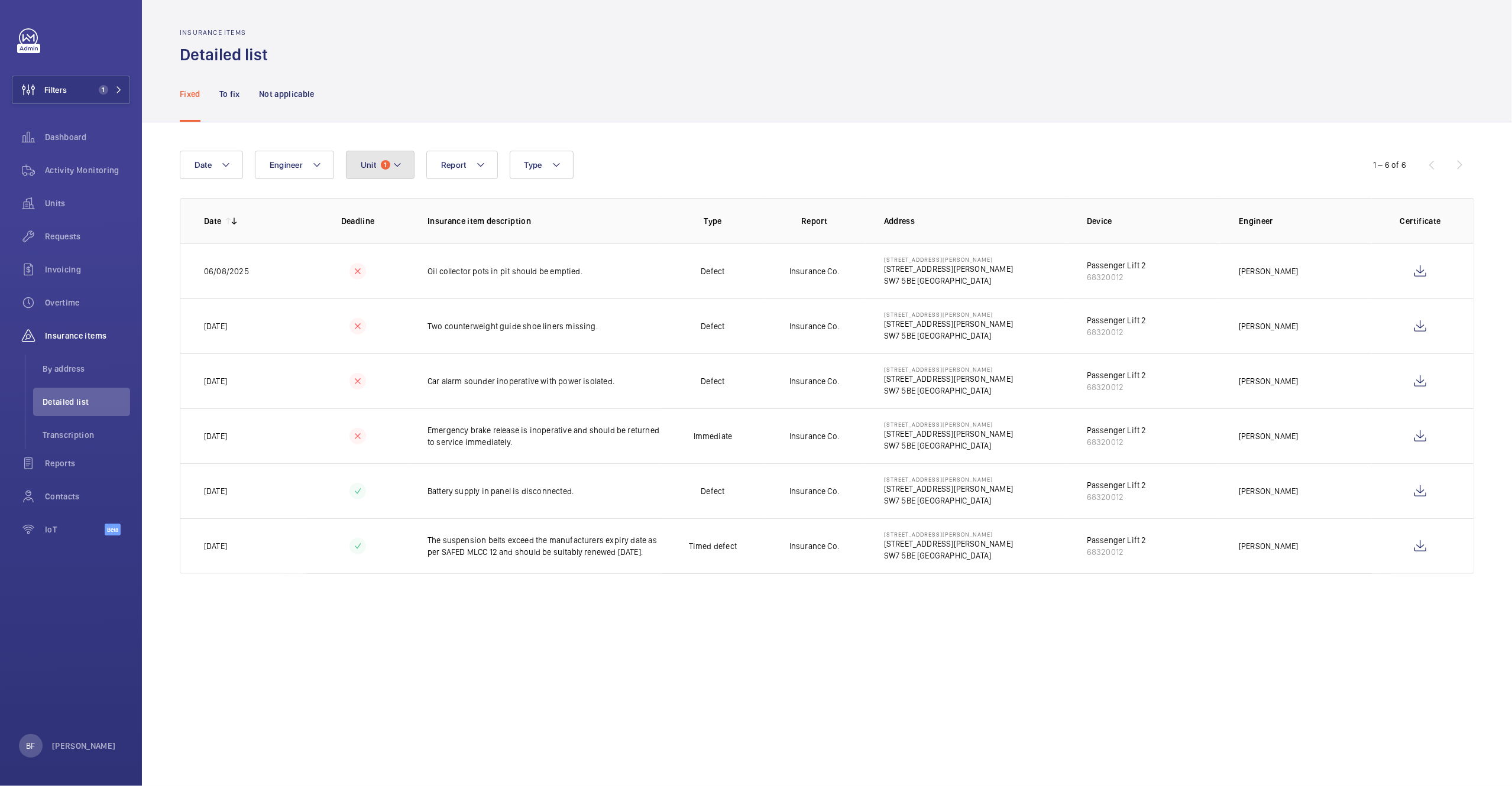
click at [354, 166] on button "Unit 1" at bounding box center [380, 165] width 69 height 29
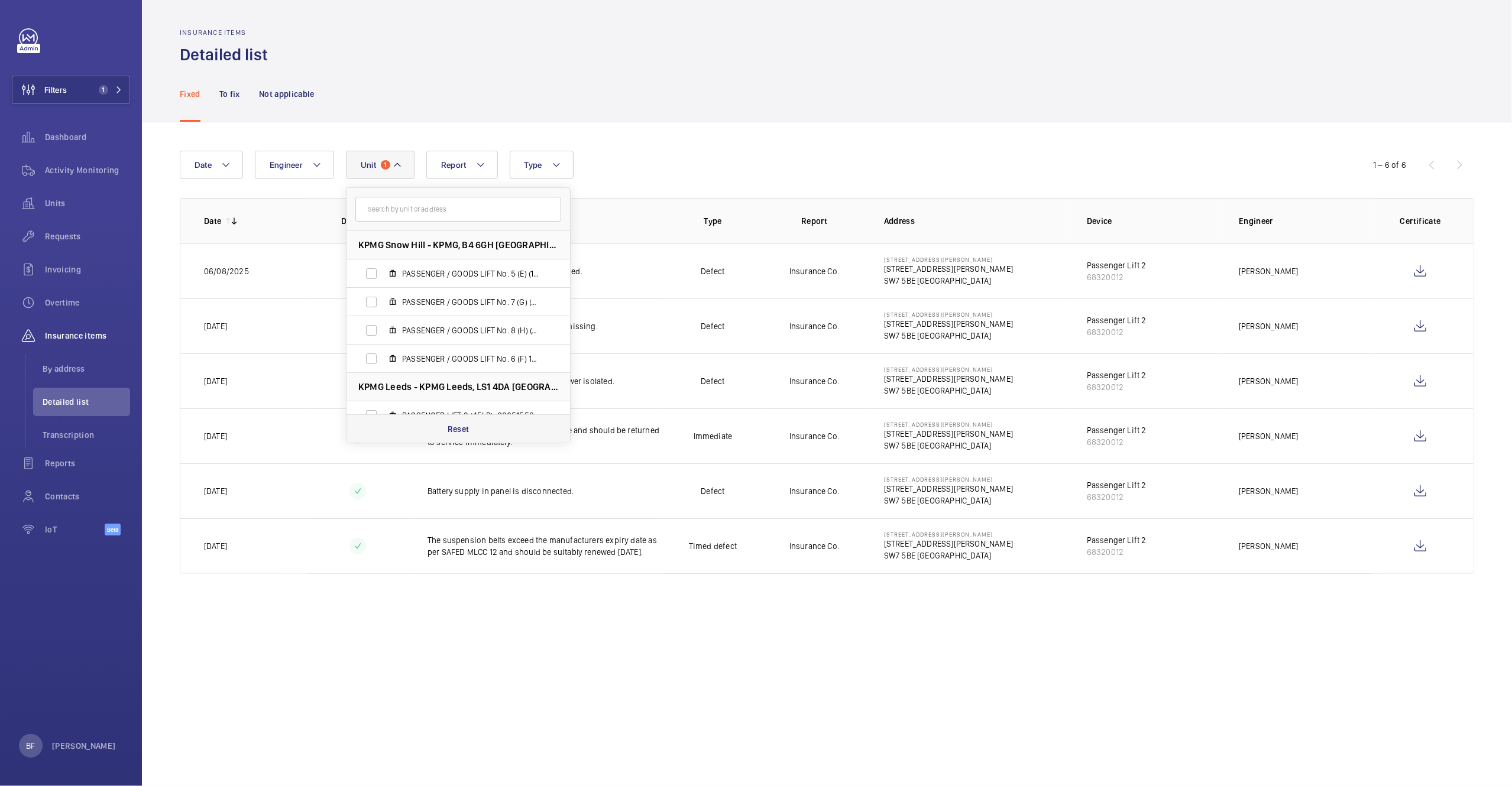
click at [452, 428] on p "Reset" at bounding box center [458, 429] width 22 height 12
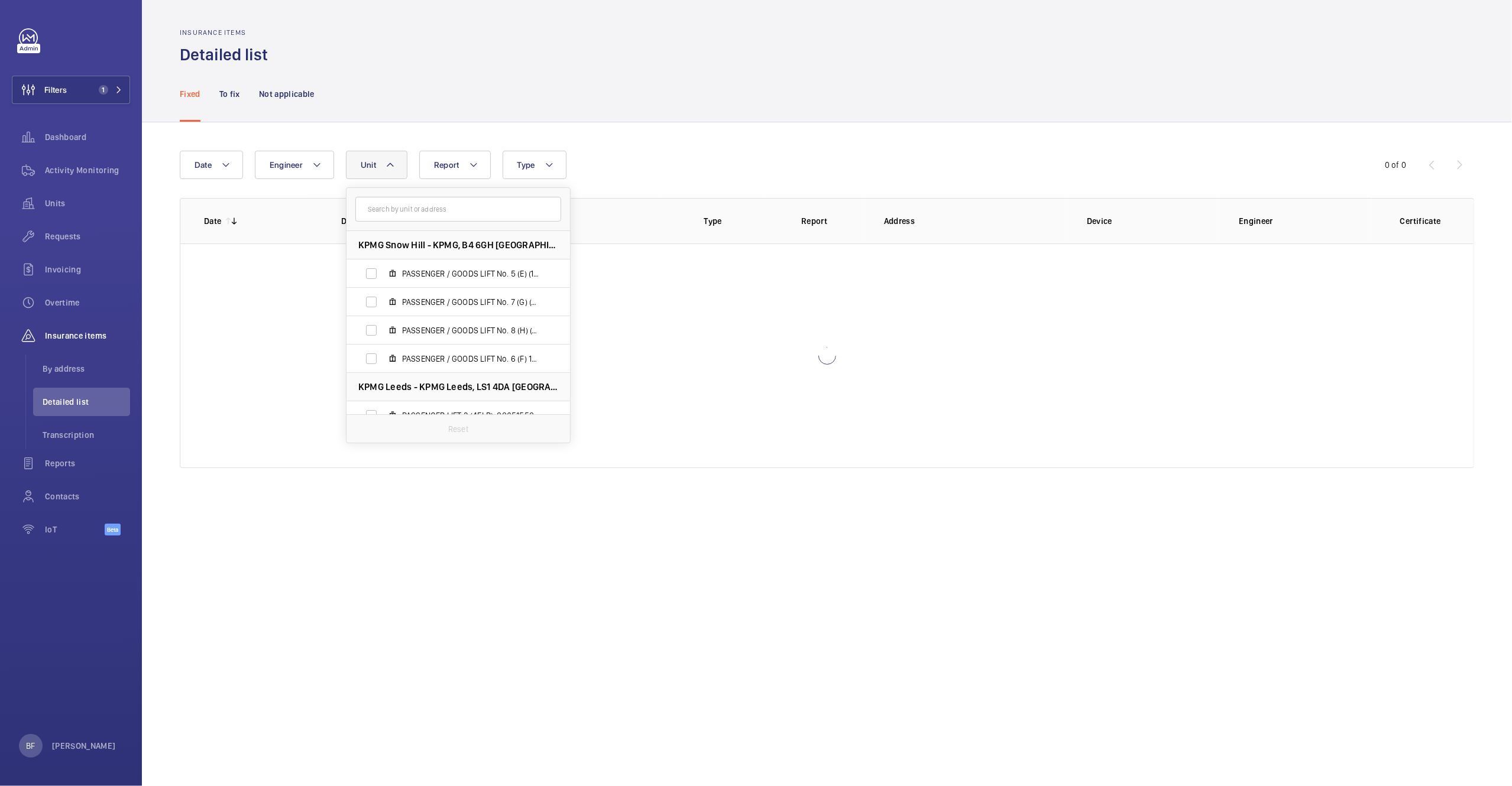
click at [522, 71] on div "Fixed To fix Not applicable" at bounding box center [827, 94] width 1295 height 56
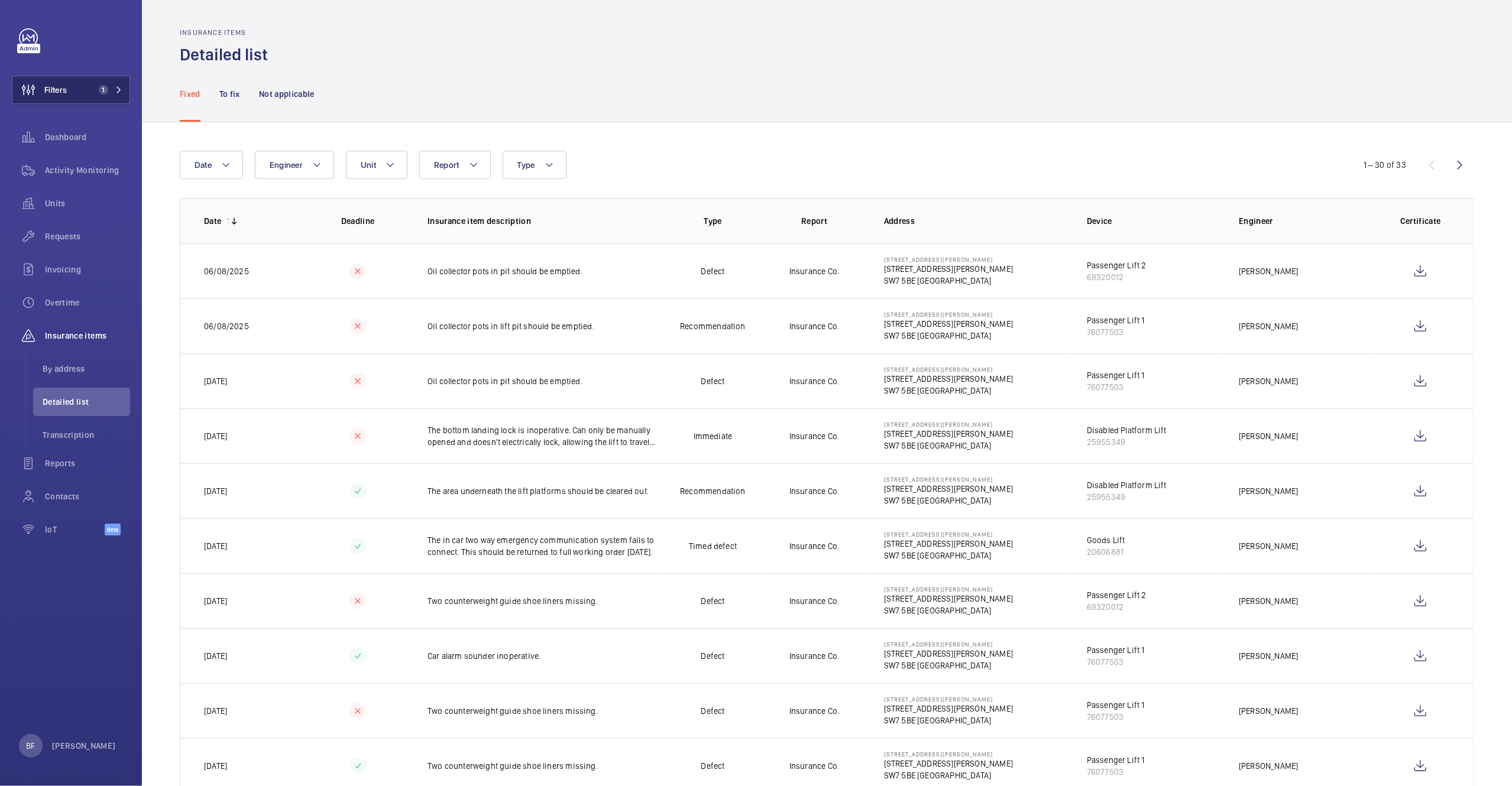
click at [112, 92] on span "1" at bounding box center [108, 90] width 29 height 9
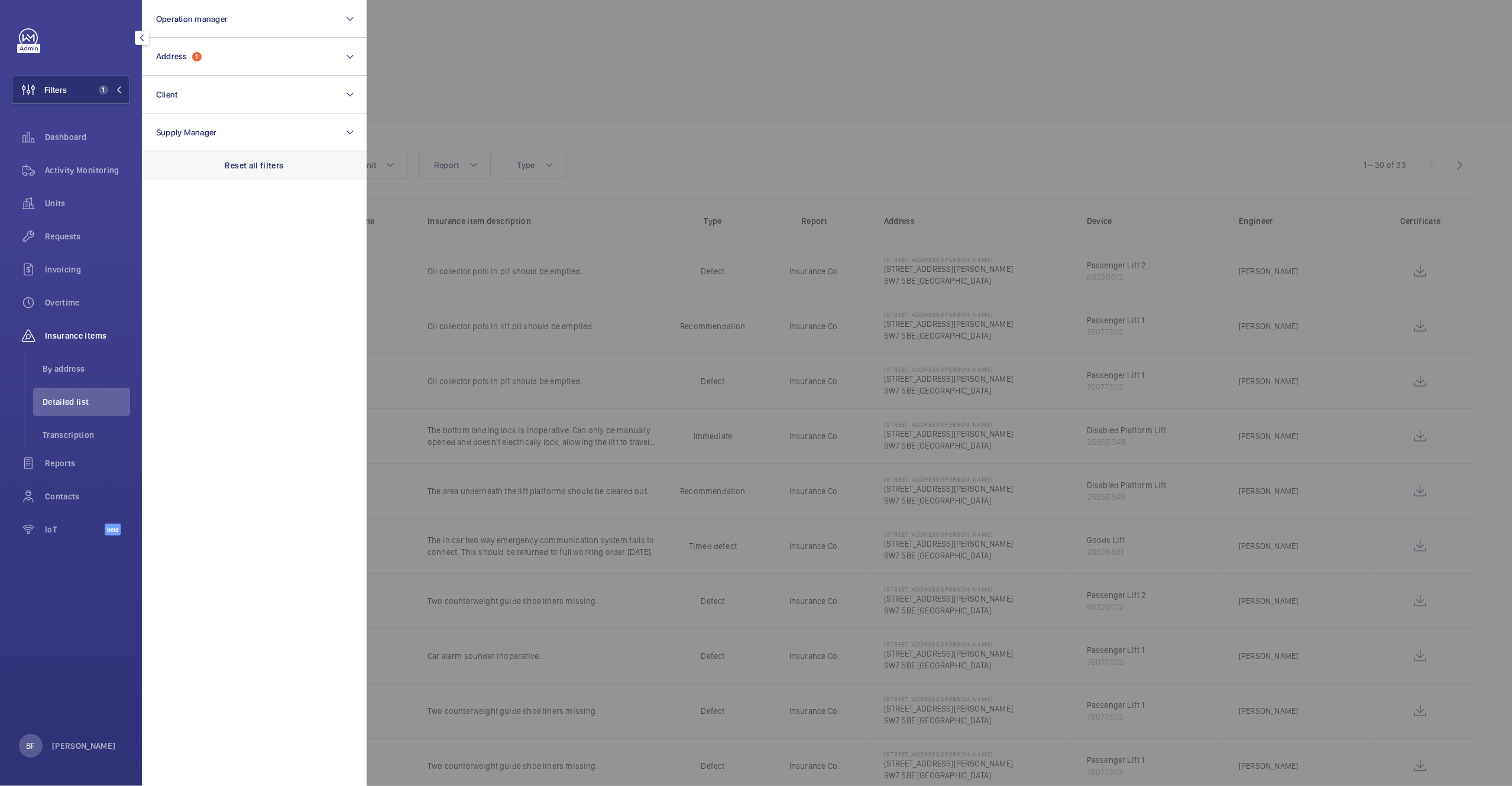
click at [289, 165] on div "Reset all filters" at bounding box center [254, 165] width 225 height 29
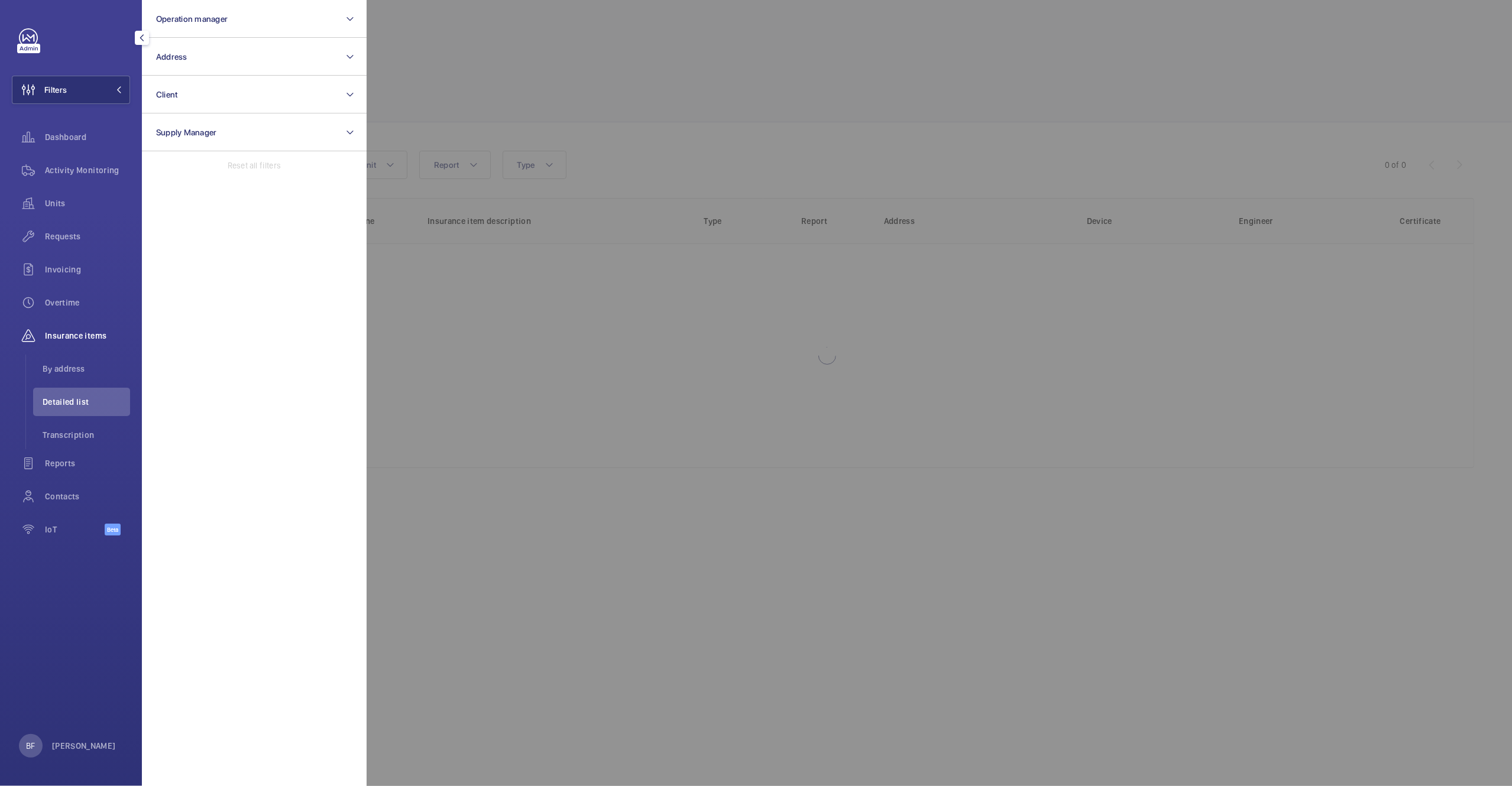
click at [505, 89] on div at bounding box center [1122, 393] width 1512 height 786
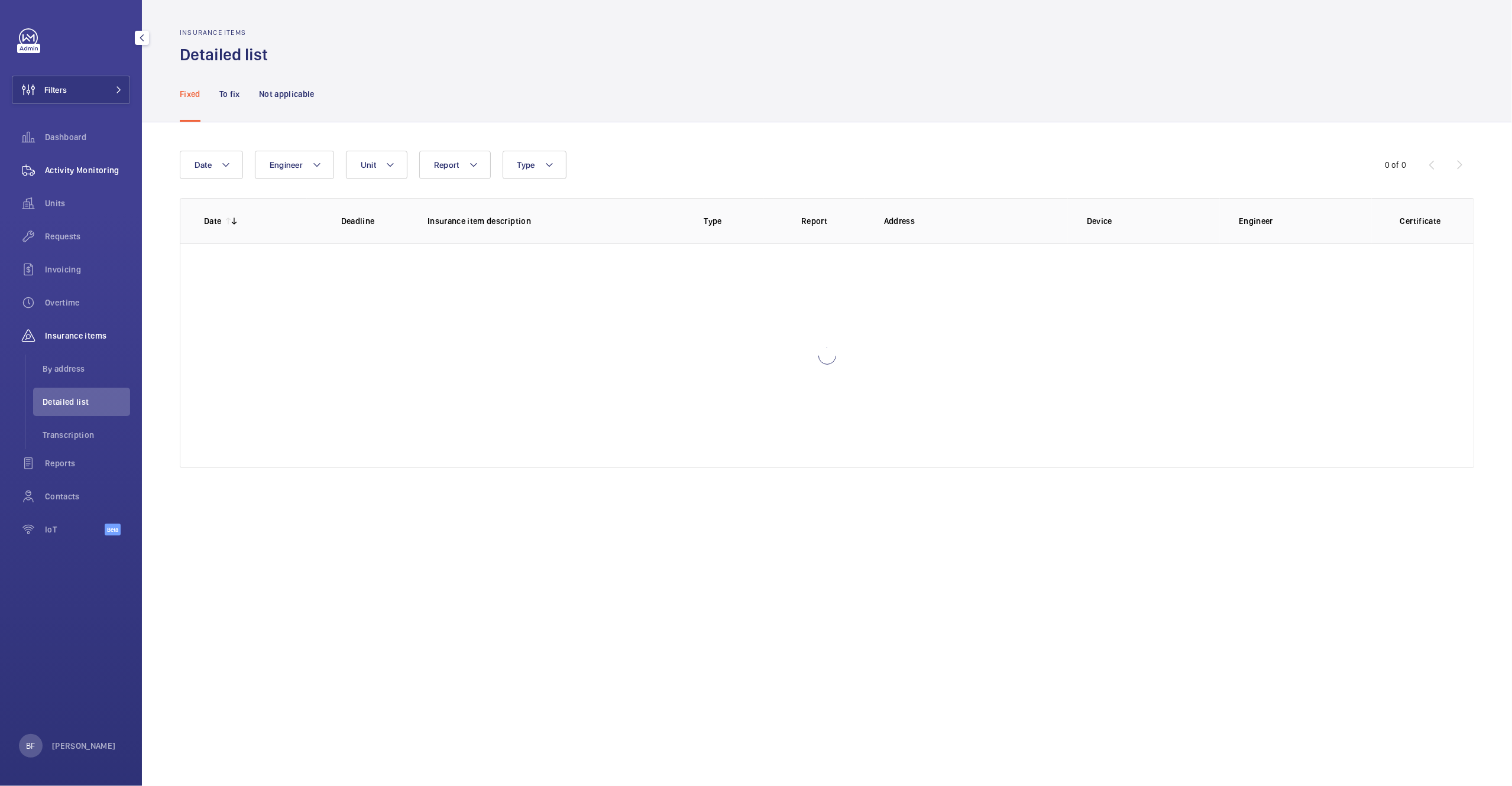
click at [104, 175] on span "Activity Monitoring" at bounding box center [87, 171] width 85 height 12
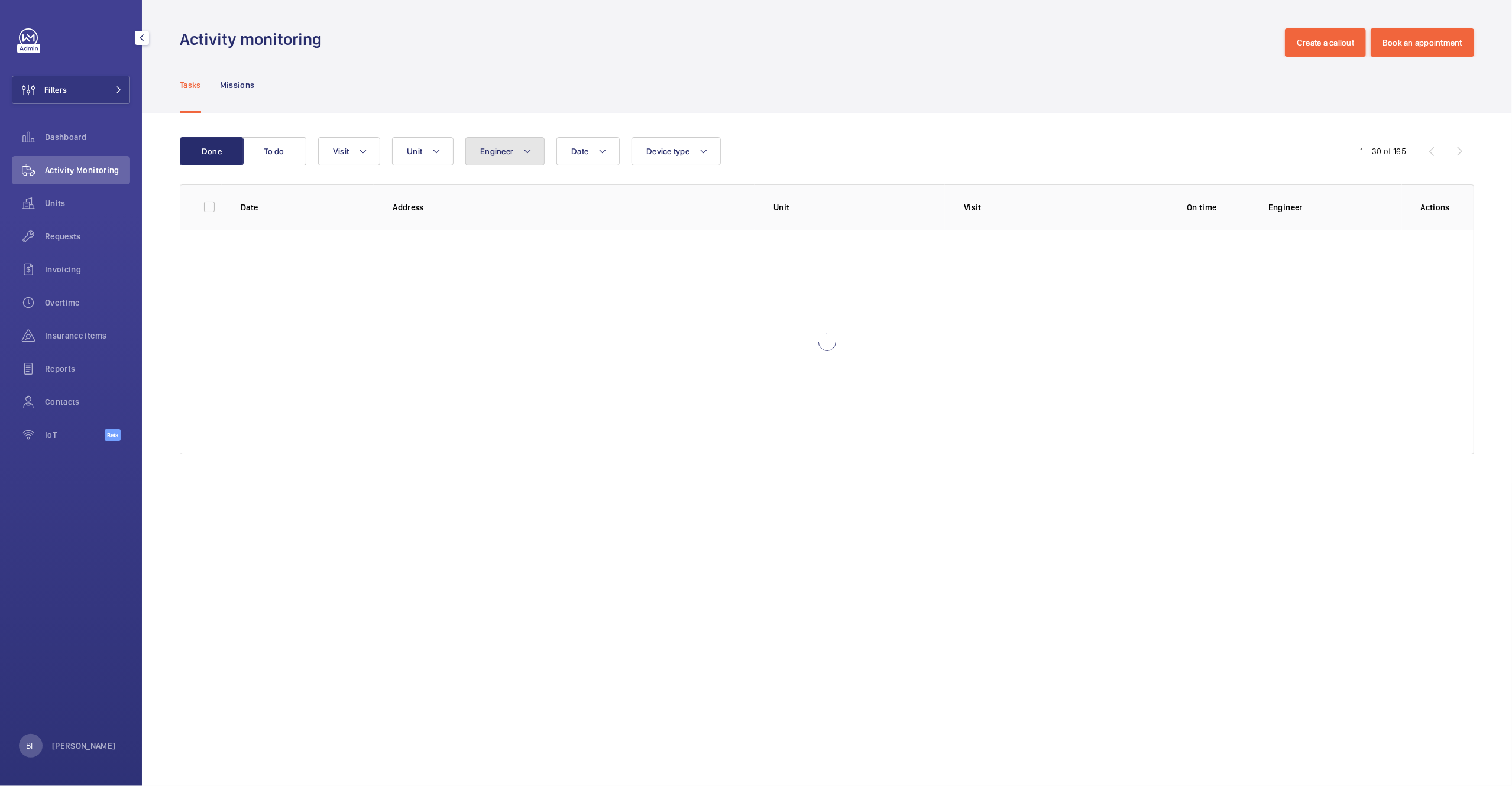
click at [538, 155] on button "Engineer" at bounding box center [504, 151] width 79 height 29
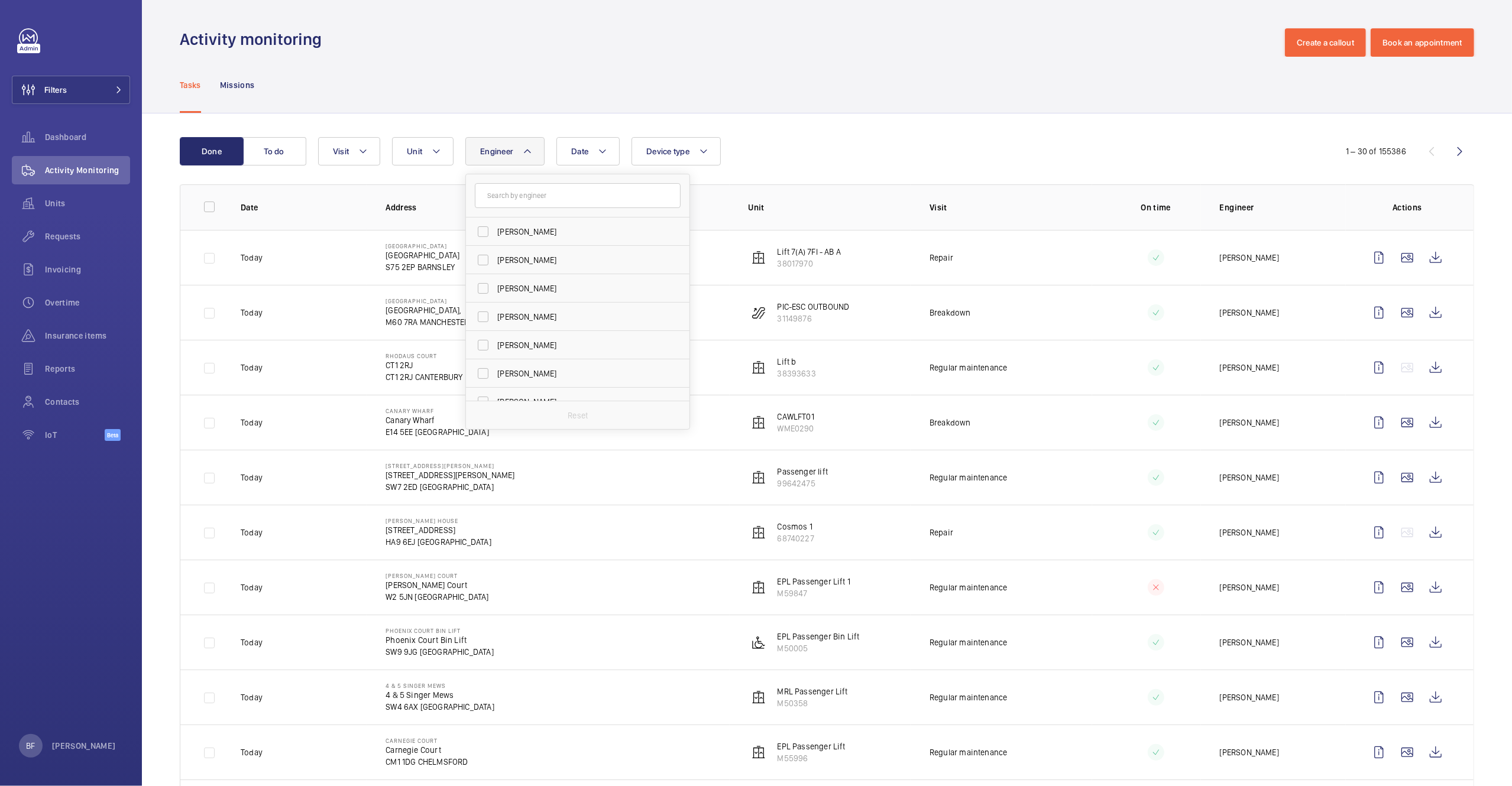
click at [518, 196] on input "text" at bounding box center [578, 195] width 206 height 25
type input "marc"
click at [514, 233] on span "[PERSON_NAME]" at bounding box center [528, 232] width 62 height 9
click at [495, 233] on input "[PERSON_NAME]" at bounding box center [482, 231] width 23 height 23
checkbox input "true"
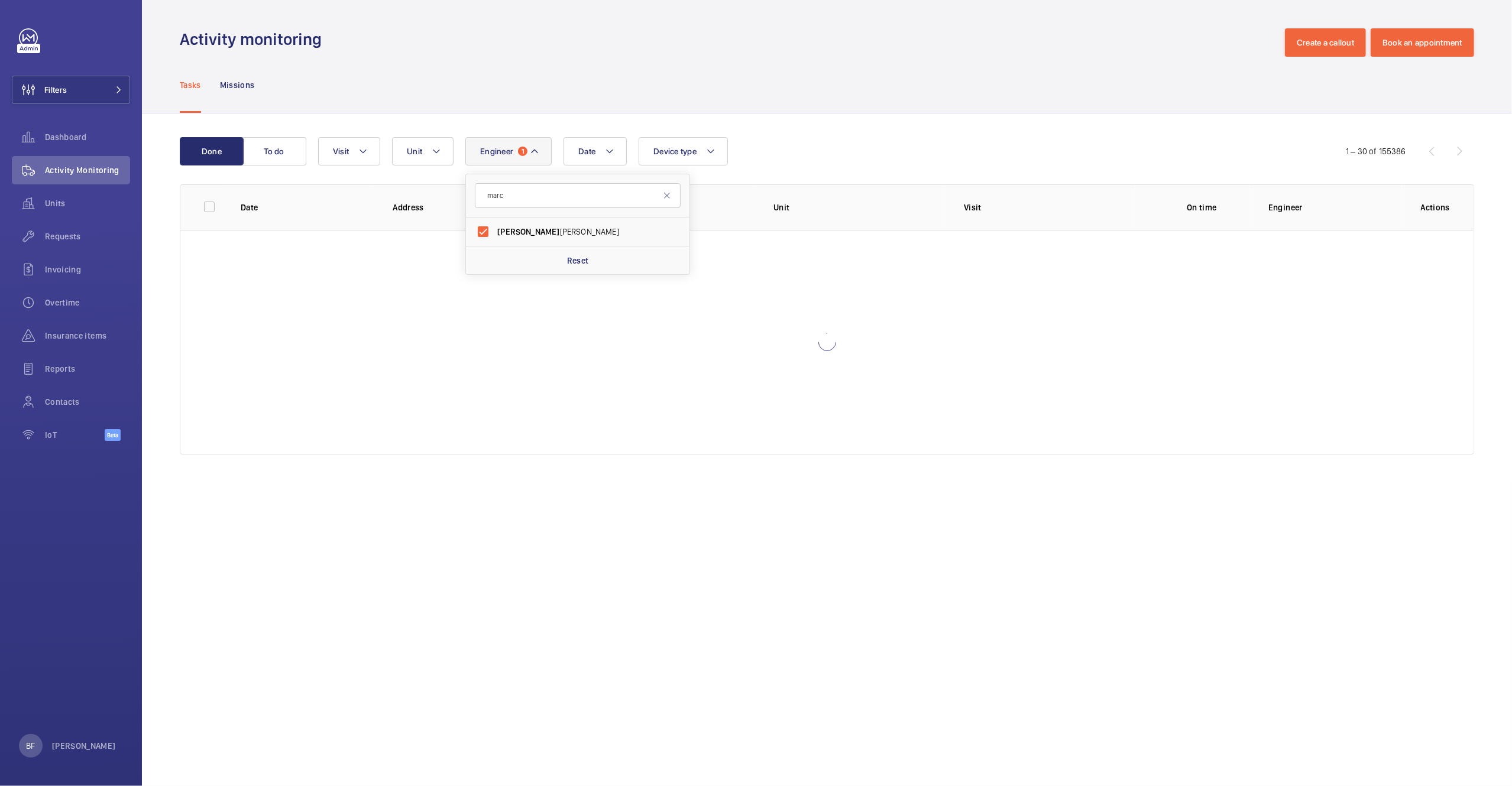
click at [841, 85] on div "Tasks Missions" at bounding box center [827, 85] width 1295 height 56
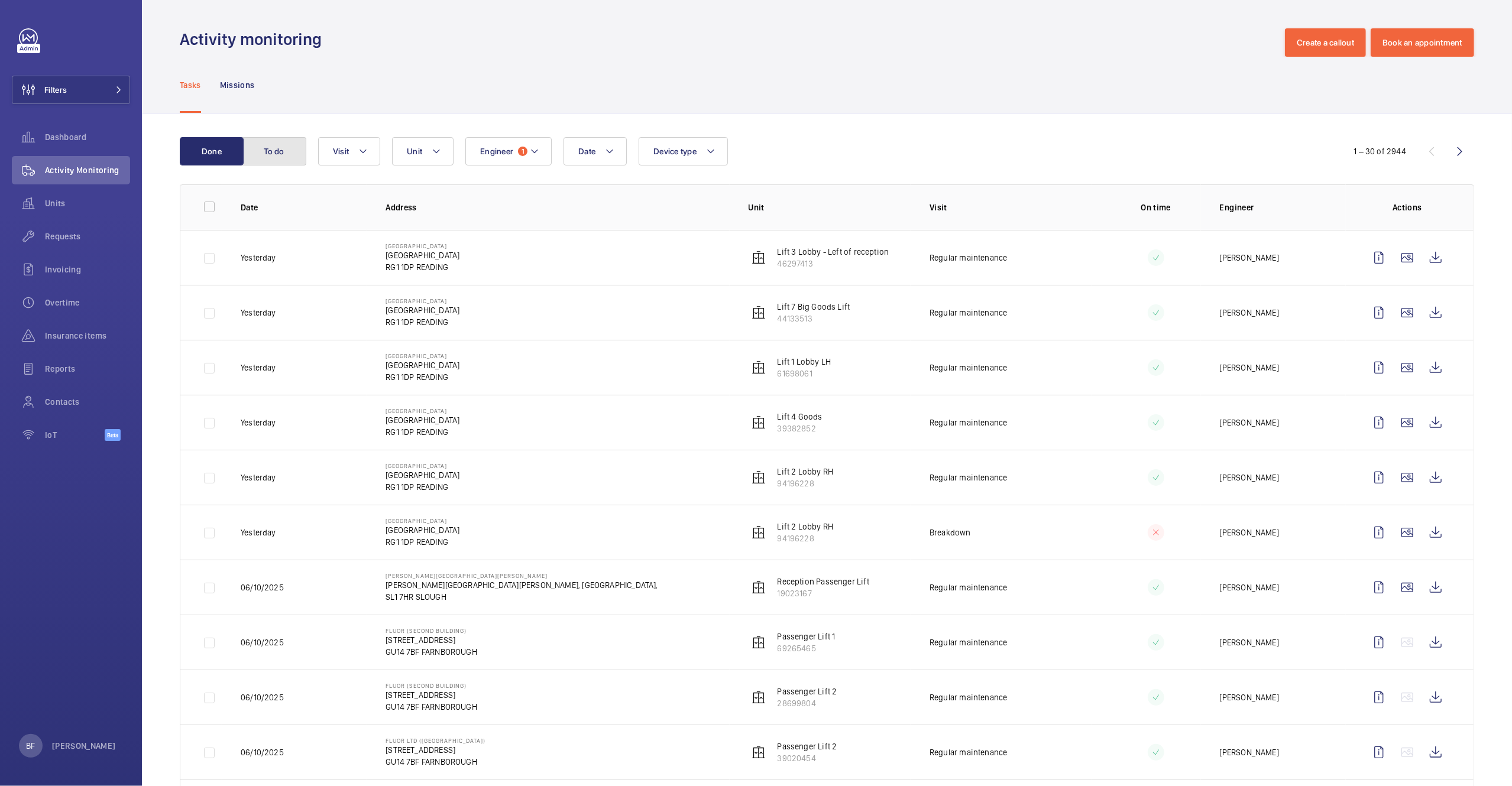
click at [272, 156] on button "To do" at bounding box center [275, 151] width 64 height 29
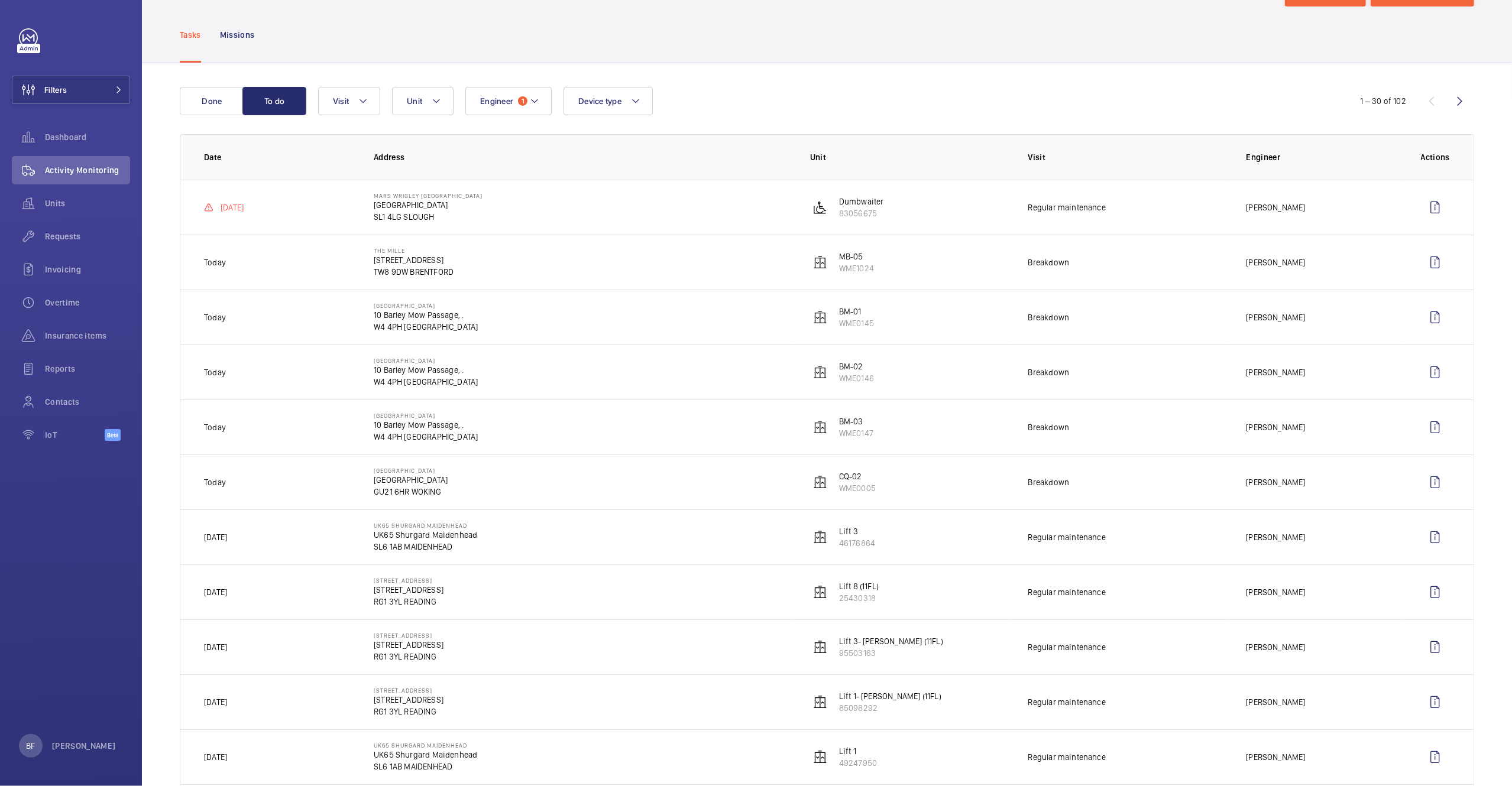
scroll to position [62, 0]
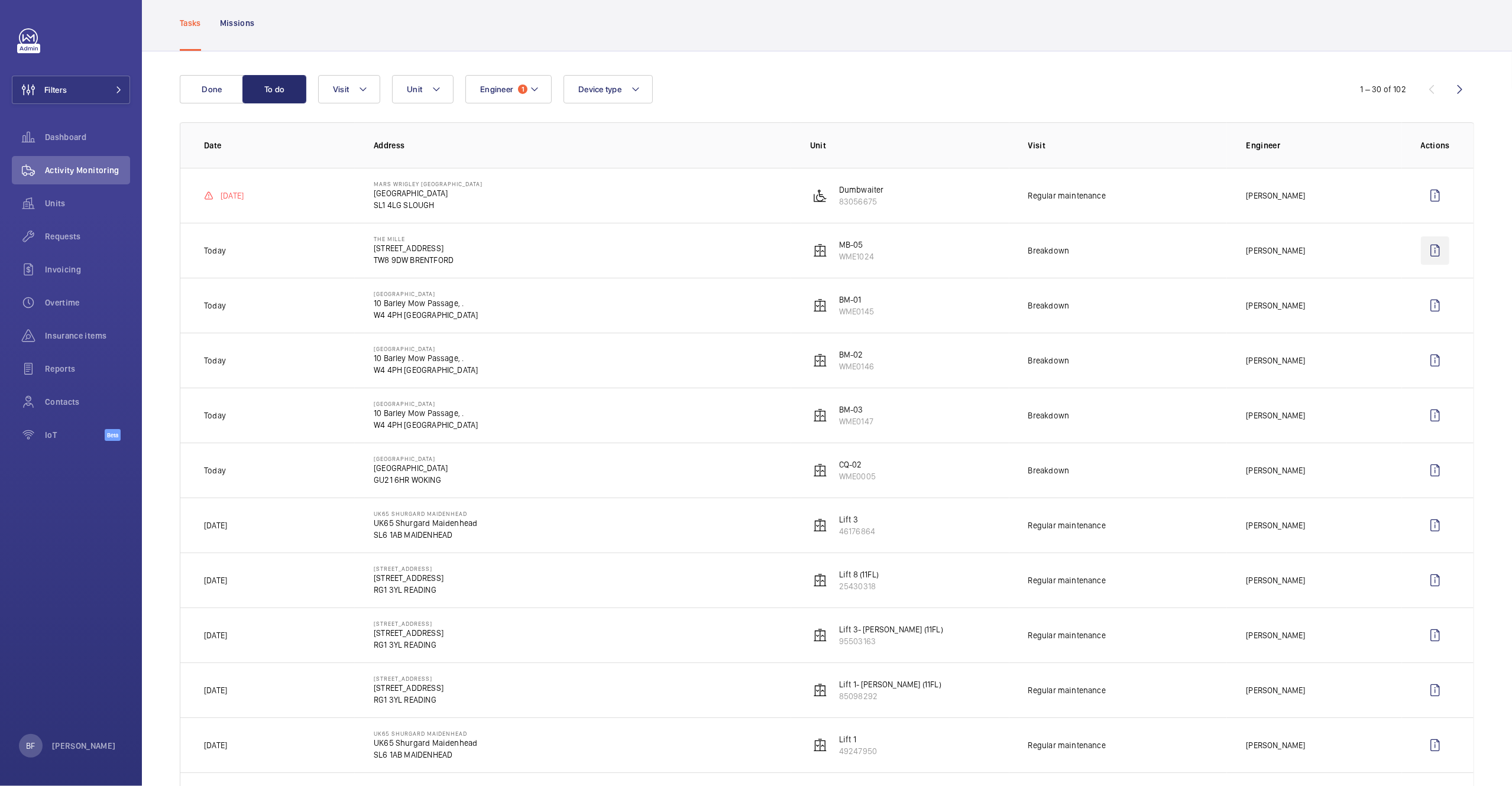
click at [1421, 253] on wm-front-icon-button at bounding box center [1435, 250] width 29 height 29
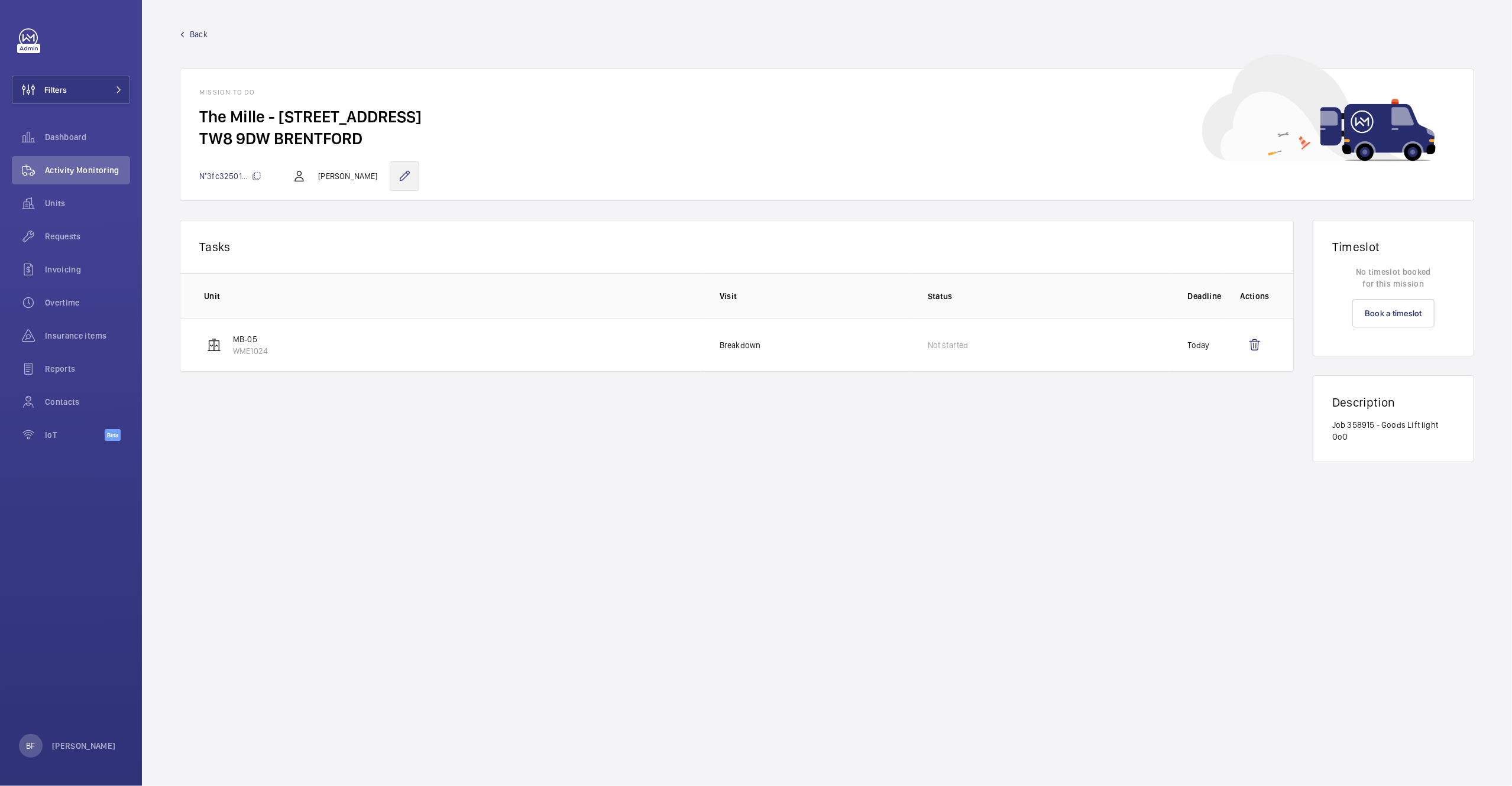
click at [390, 176] on wm-front-icon-button at bounding box center [404, 176] width 29 height 29
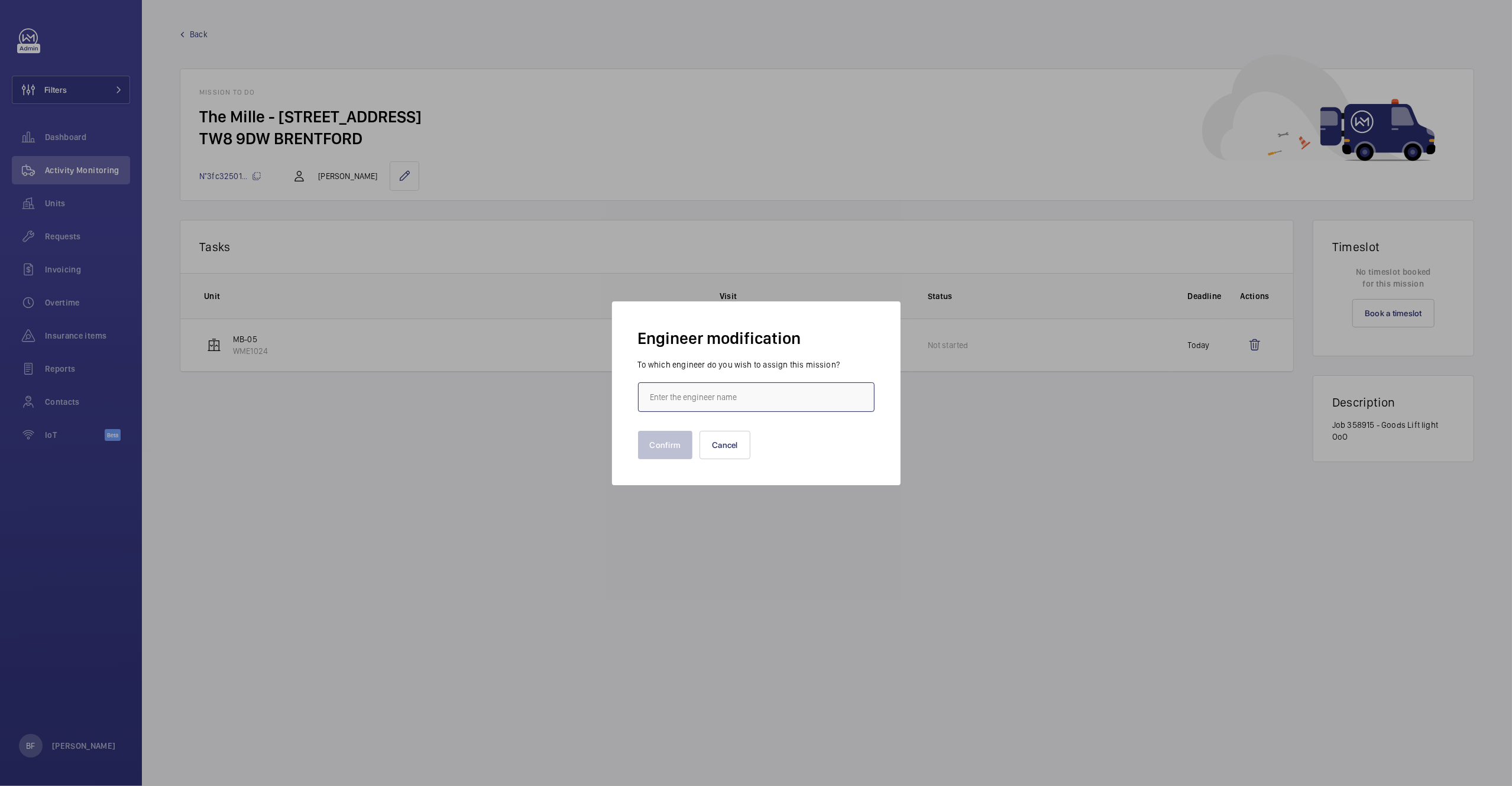
click at [695, 397] on input "text" at bounding box center [756, 397] width 237 height 29
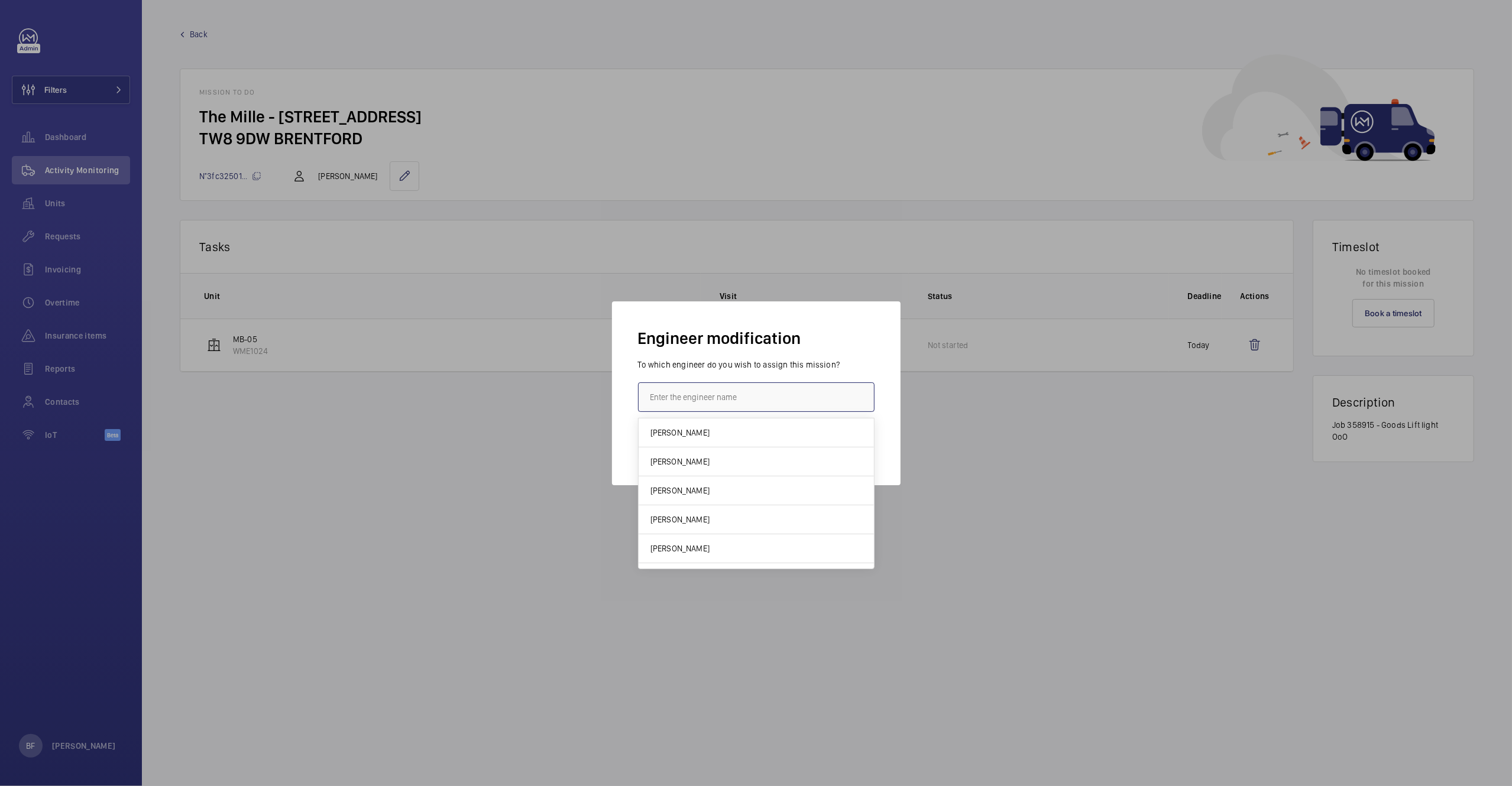
click at [696, 396] on input "text" at bounding box center [756, 397] width 237 height 29
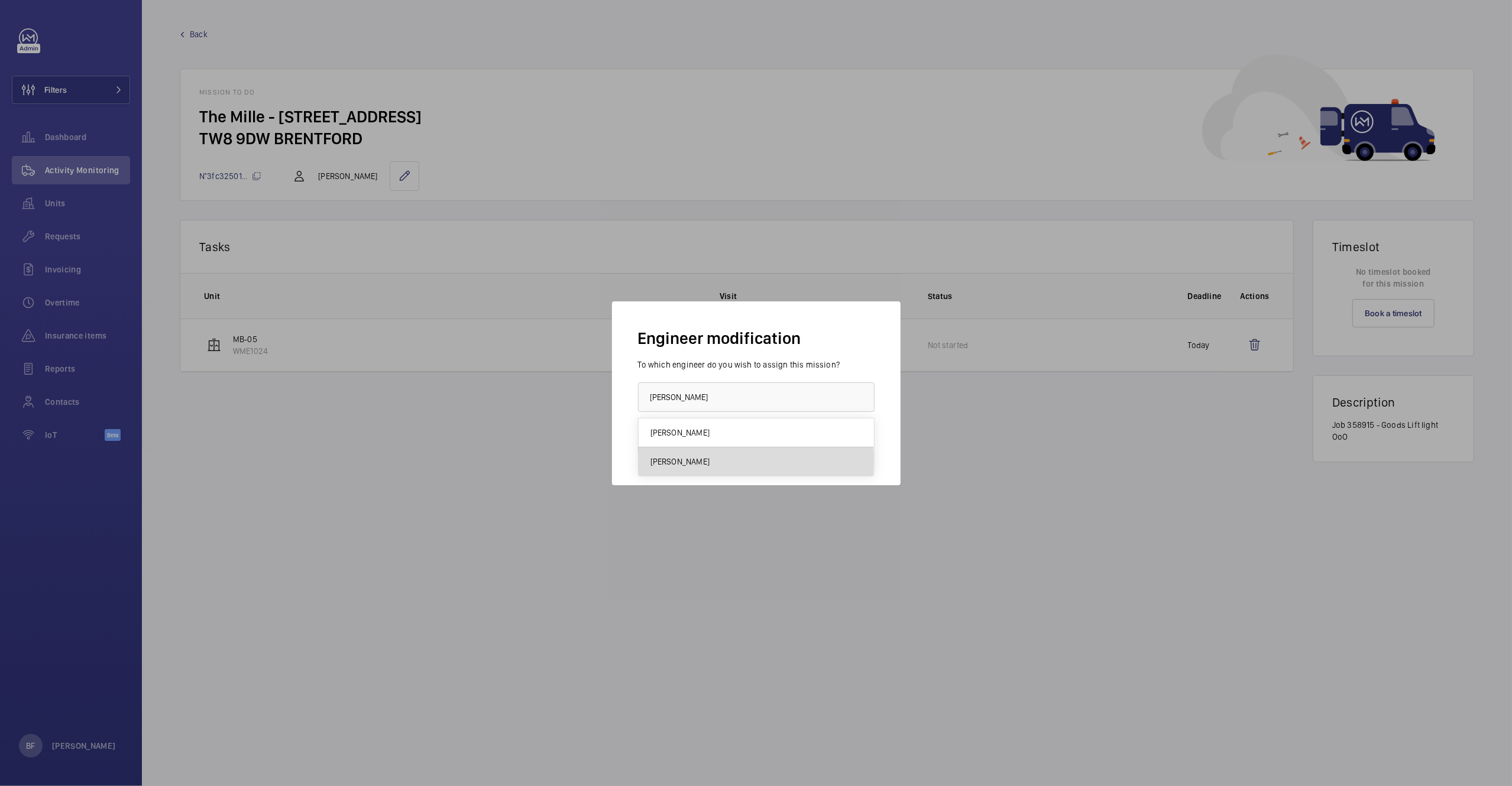
click at [714, 460] on mat-option "[PERSON_NAME]" at bounding box center [756, 462] width 235 height 29
type input "[PERSON_NAME]"
click at [666, 446] on button "Confirm" at bounding box center [666, 445] width 55 height 29
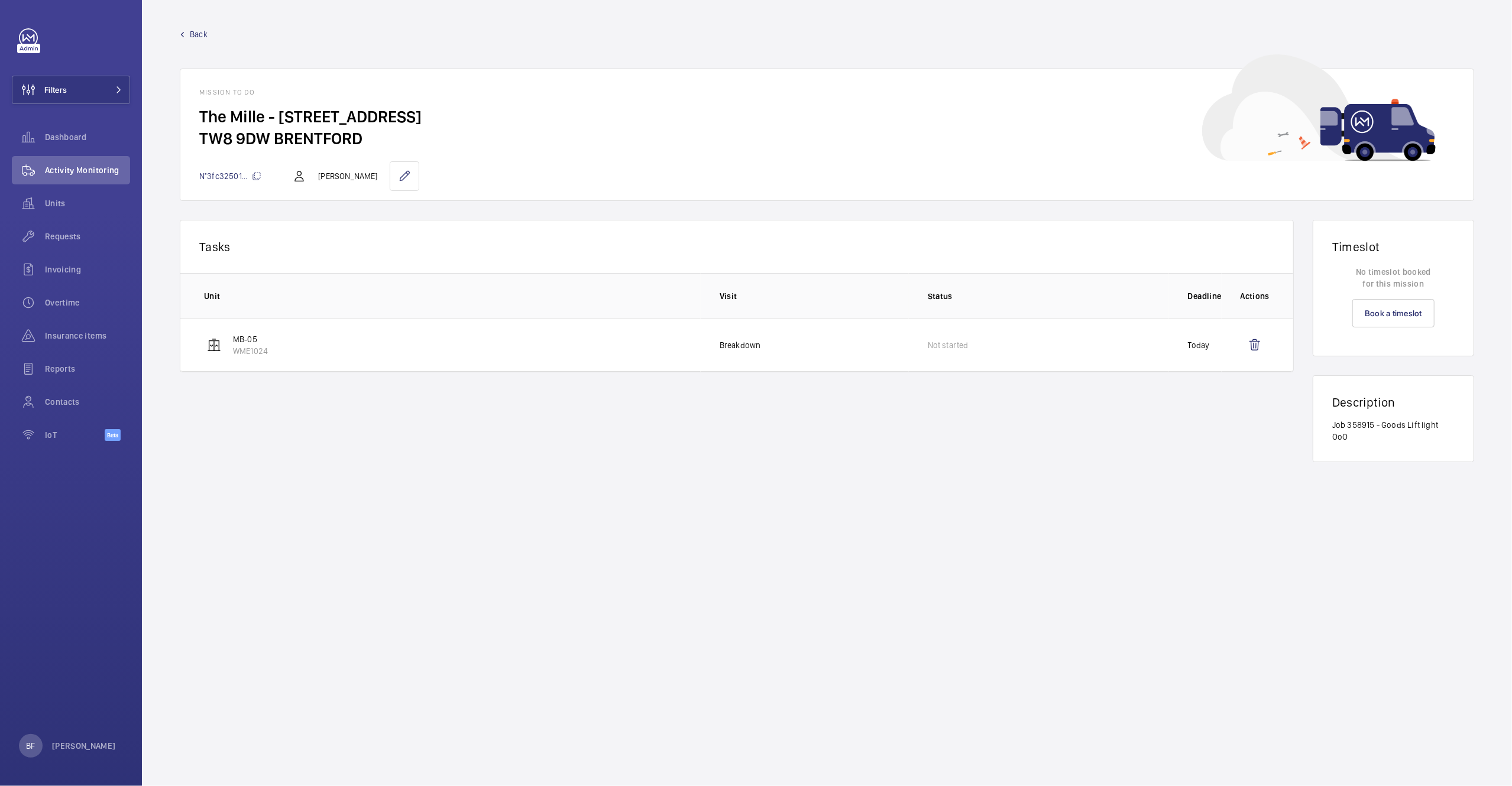
click at [193, 35] on span "Back" at bounding box center [199, 35] width 18 height 12
click at [195, 34] on span "Back" at bounding box center [199, 35] width 18 height 12
click at [194, 35] on span "Back" at bounding box center [199, 35] width 18 height 12
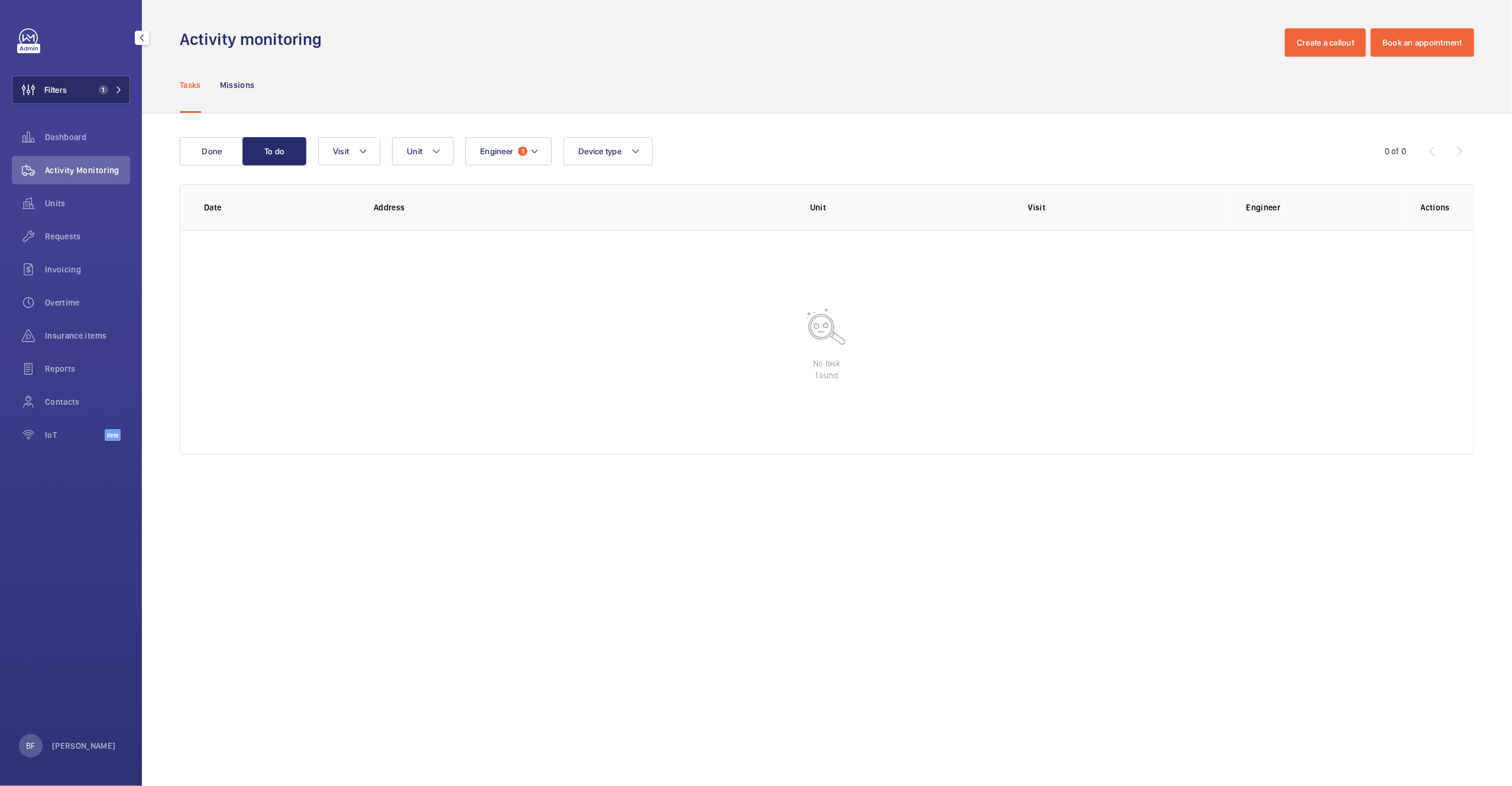
click at [99, 83] on button "Filters 1" at bounding box center [71, 90] width 118 height 29
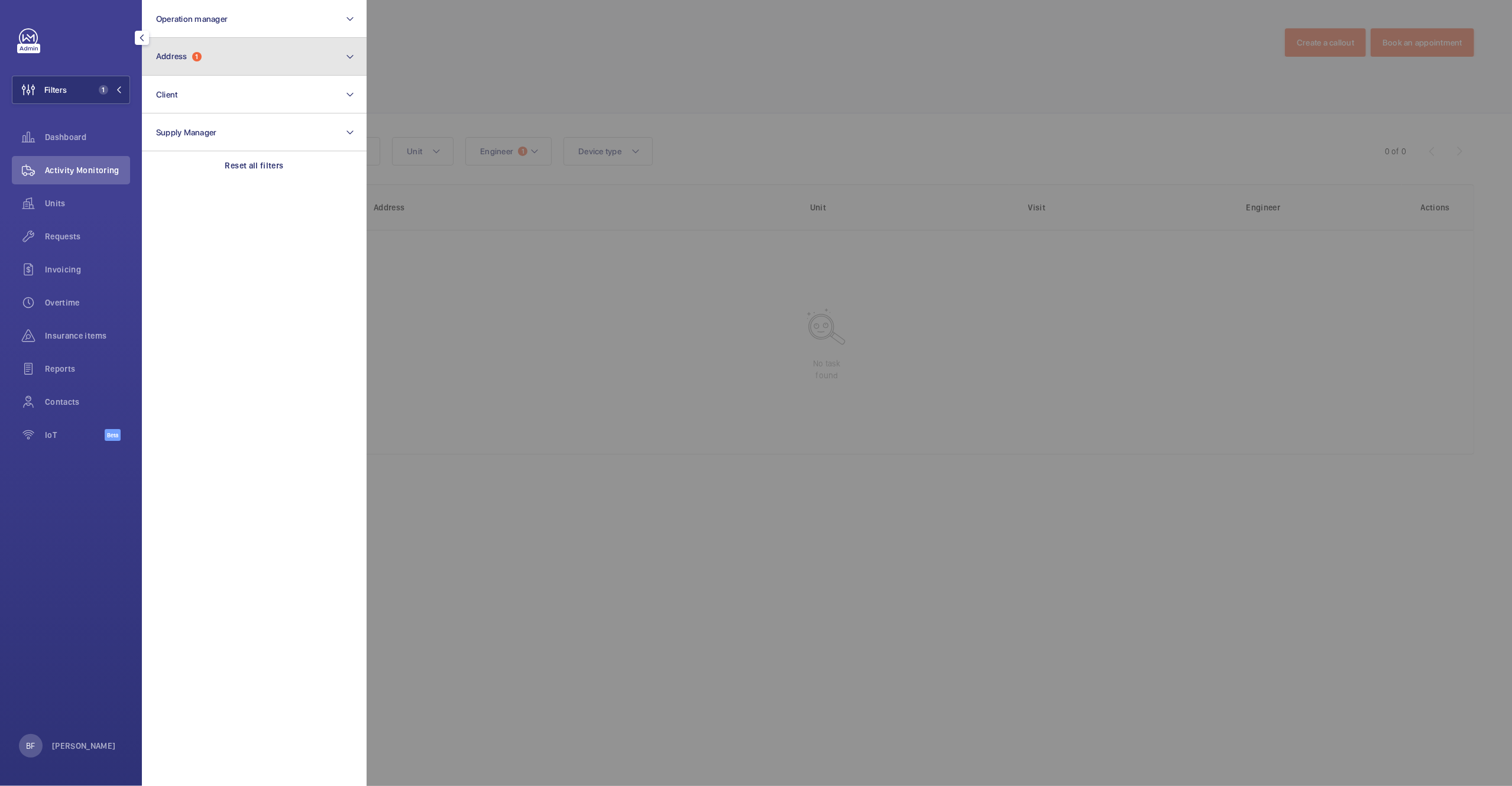
click at [258, 52] on button "Address 1" at bounding box center [254, 57] width 225 height 38
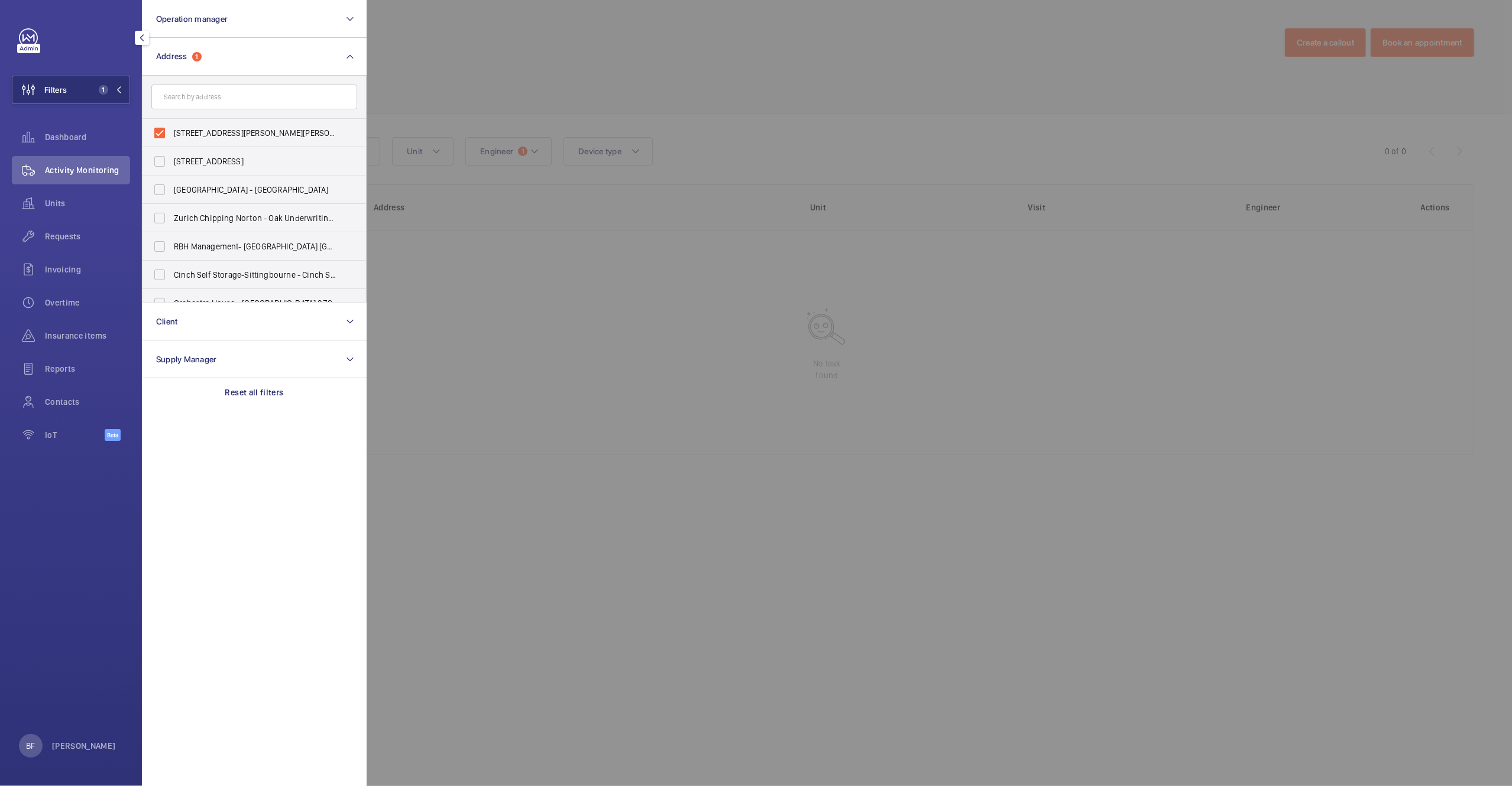
click at [617, 59] on div at bounding box center [1122, 393] width 1512 height 786
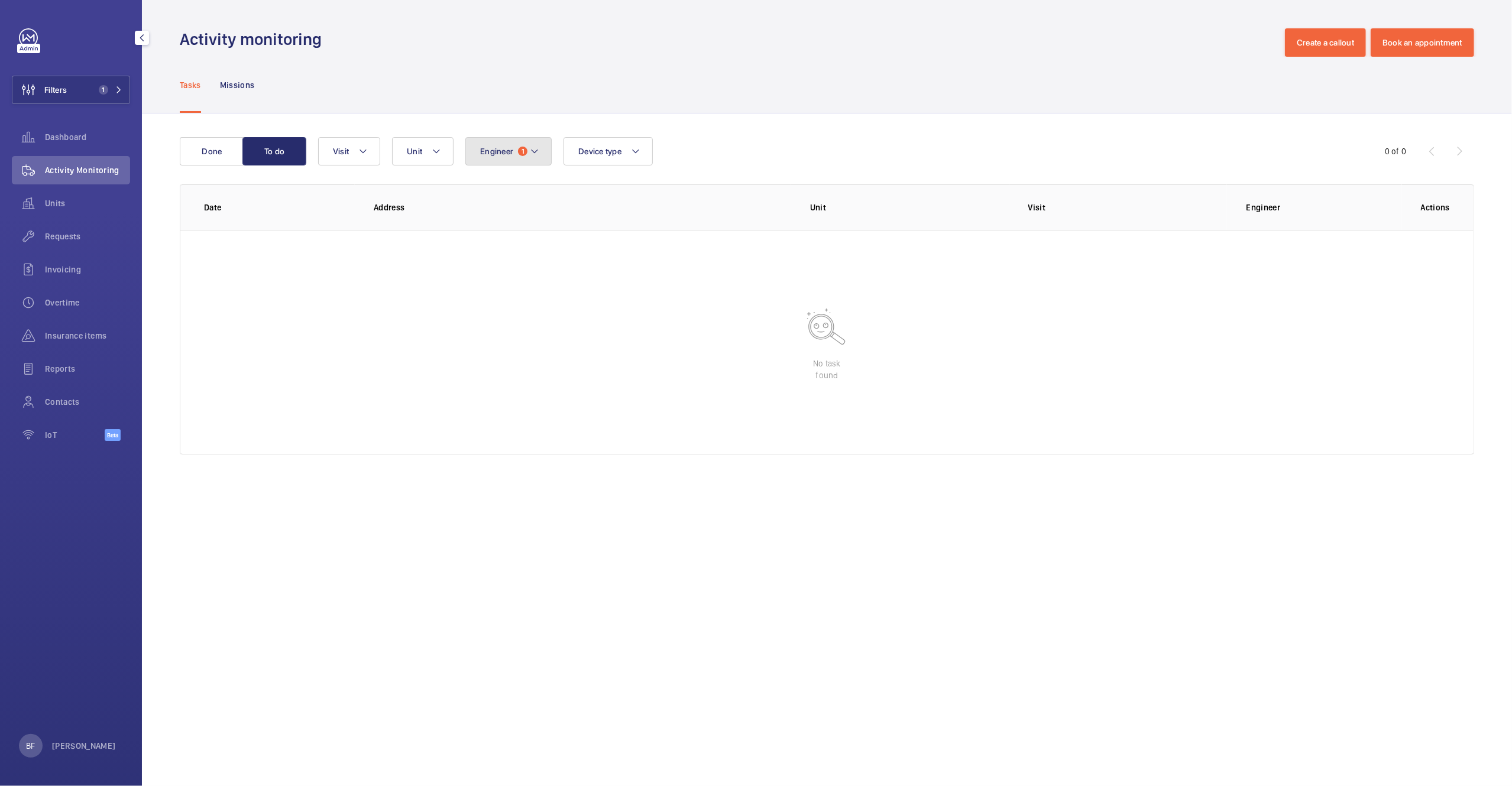
click at [515, 151] on button "Engineer 1" at bounding box center [508, 151] width 87 height 29
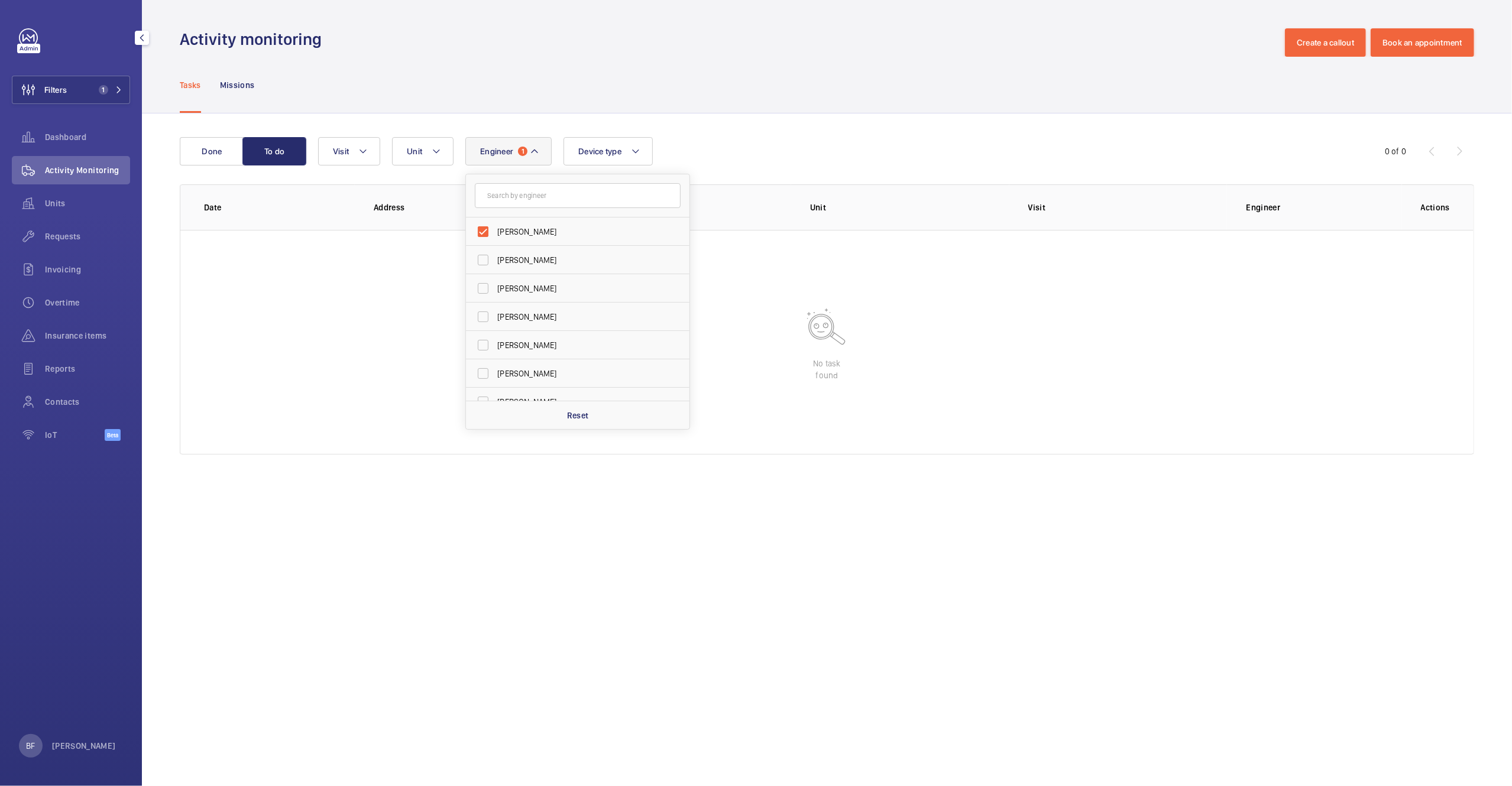
click at [828, 50] on div "Activity monitoring Create a callout Book an appointment" at bounding box center [827, 43] width 1295 height 29
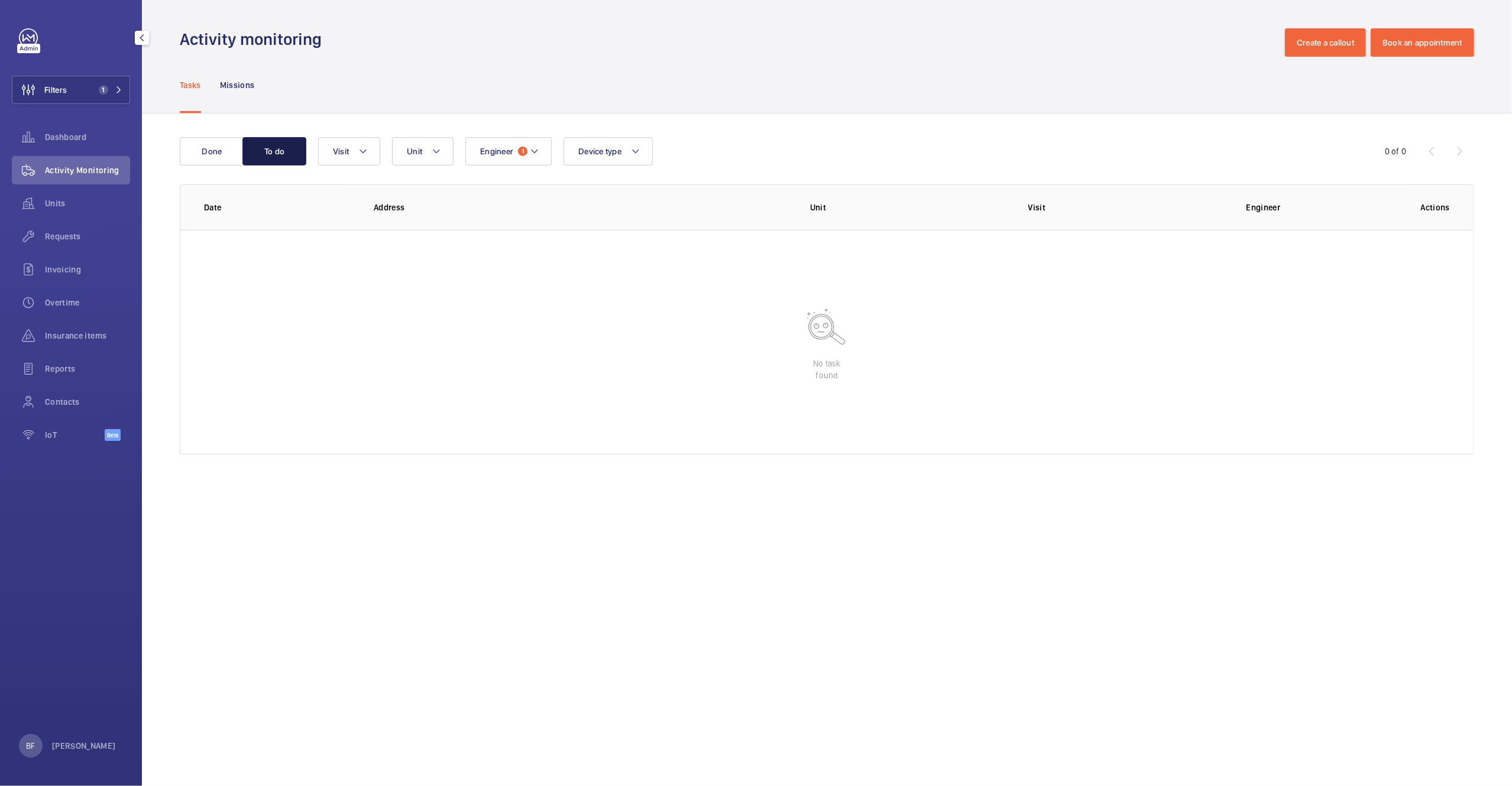
click at [277, 159] on button "To do" at bounding box center [275, 151] width 64 height 29
click at [544, 157] on button "Engineer 1" at bounding box center [508, 151] width 87 height 29
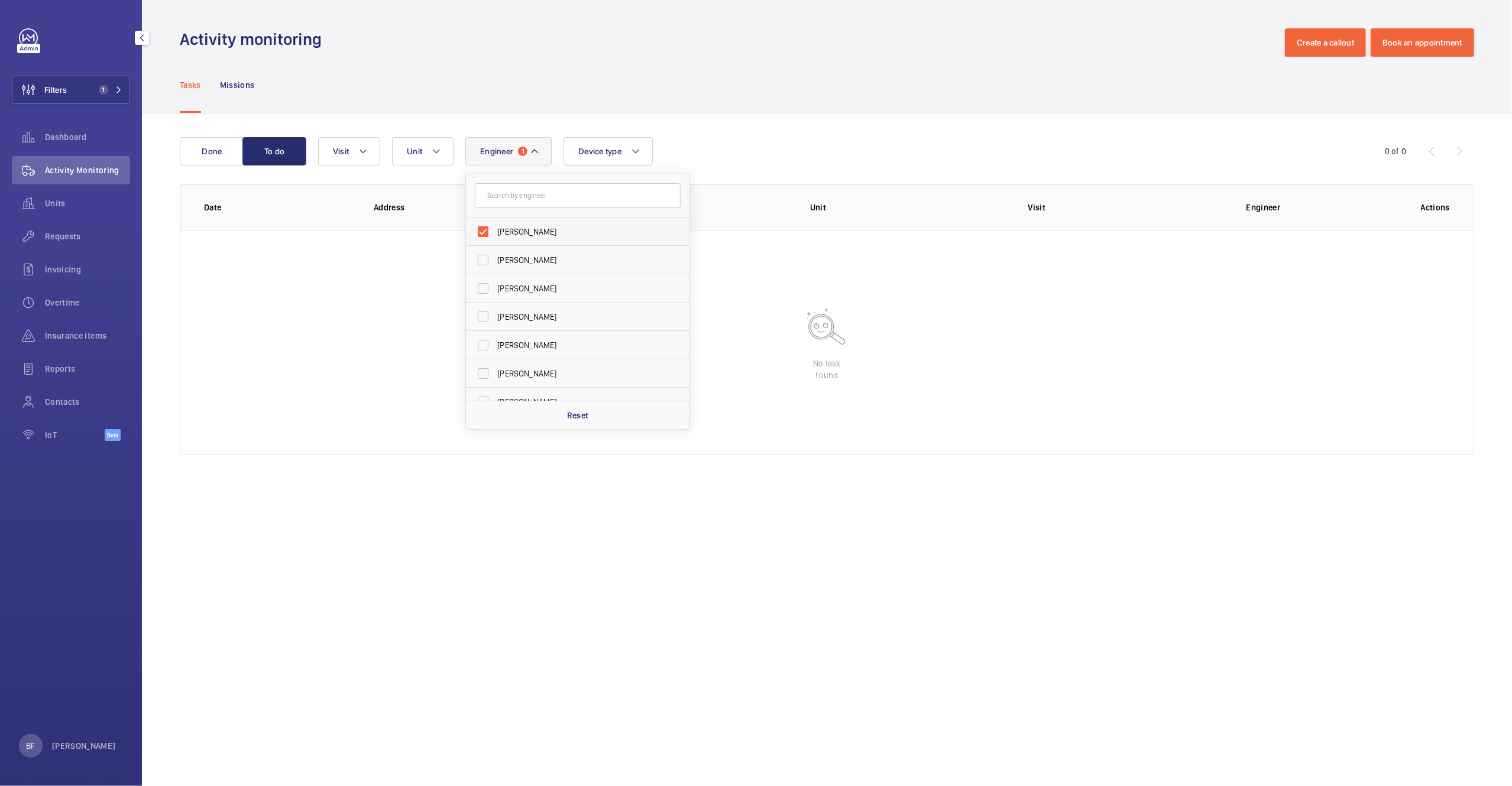
click at [540, 234] on span "[PERSON_NAME]" at bounding box center [578, 232] width 163 height 12
click at [495, 234] on input "[PERSON_NAME]" at bounding box center [482, 231] width 23 height 23
checkbox input "false"
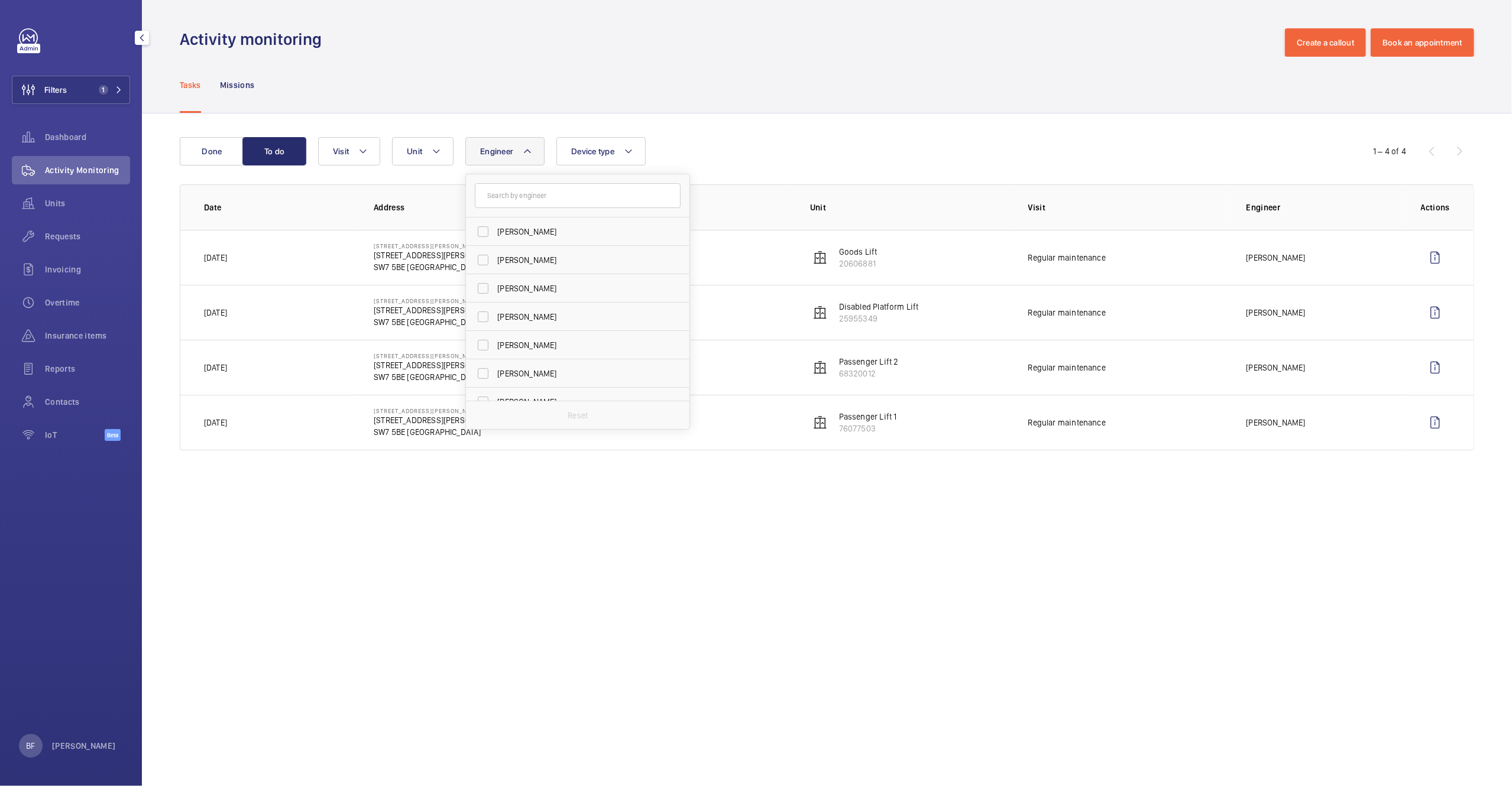
click at [540, 234] on span "[PERSON_NAME]" at bounding box center [578, 232] width 163 height 12
click at [495, 234] on input "[PERSON_NAME]" at bounding box center [482, 231] width 23 height 23
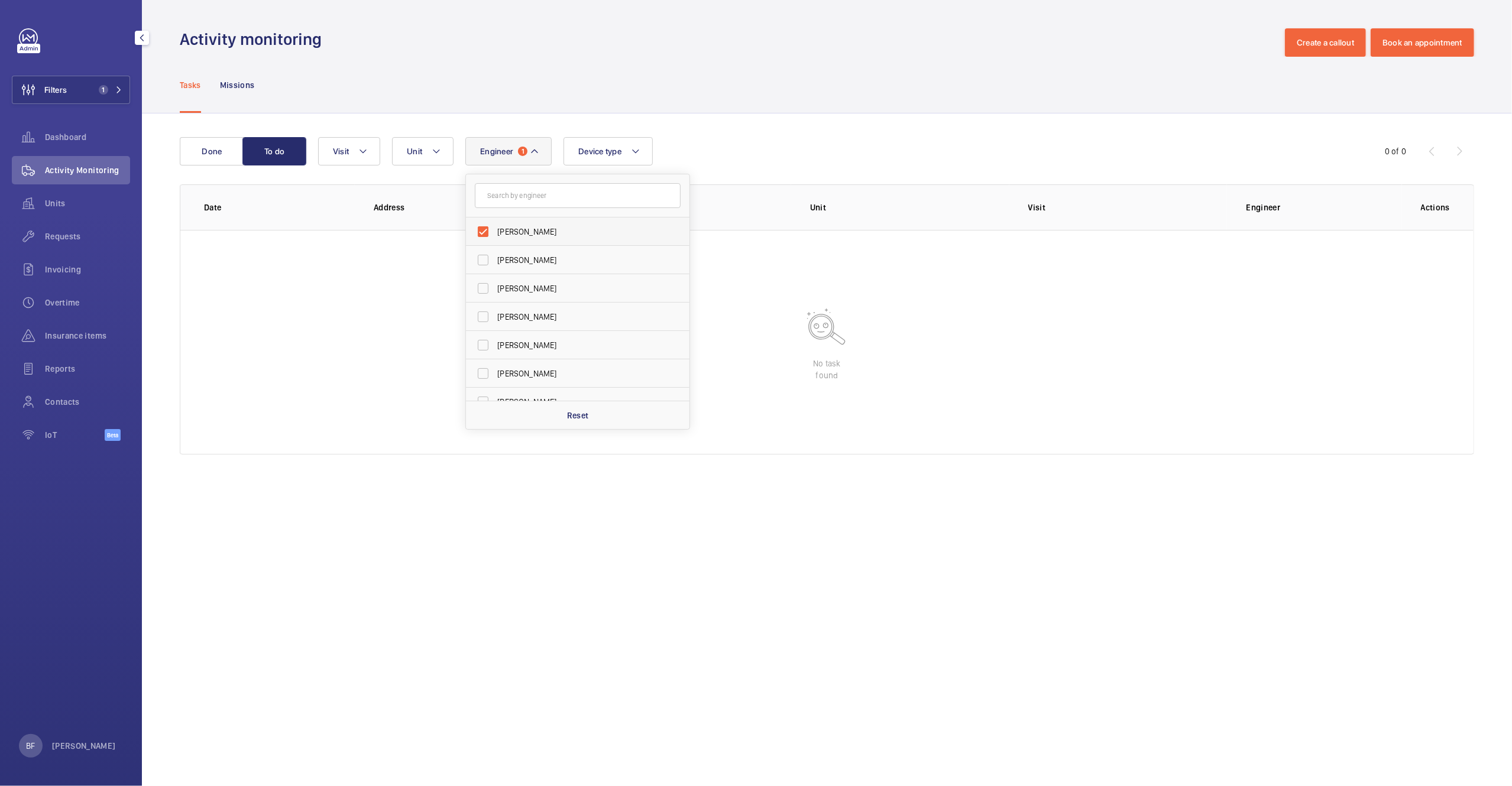
click at [536, 234] on span "[PERSON_NAME]" at bounding box center [578, 232] width 163 height 12
click at [495, 234] on input "[PERSON_NAME]" at bounding box center [482, 231] width 23 height 23
checkbox input "false"
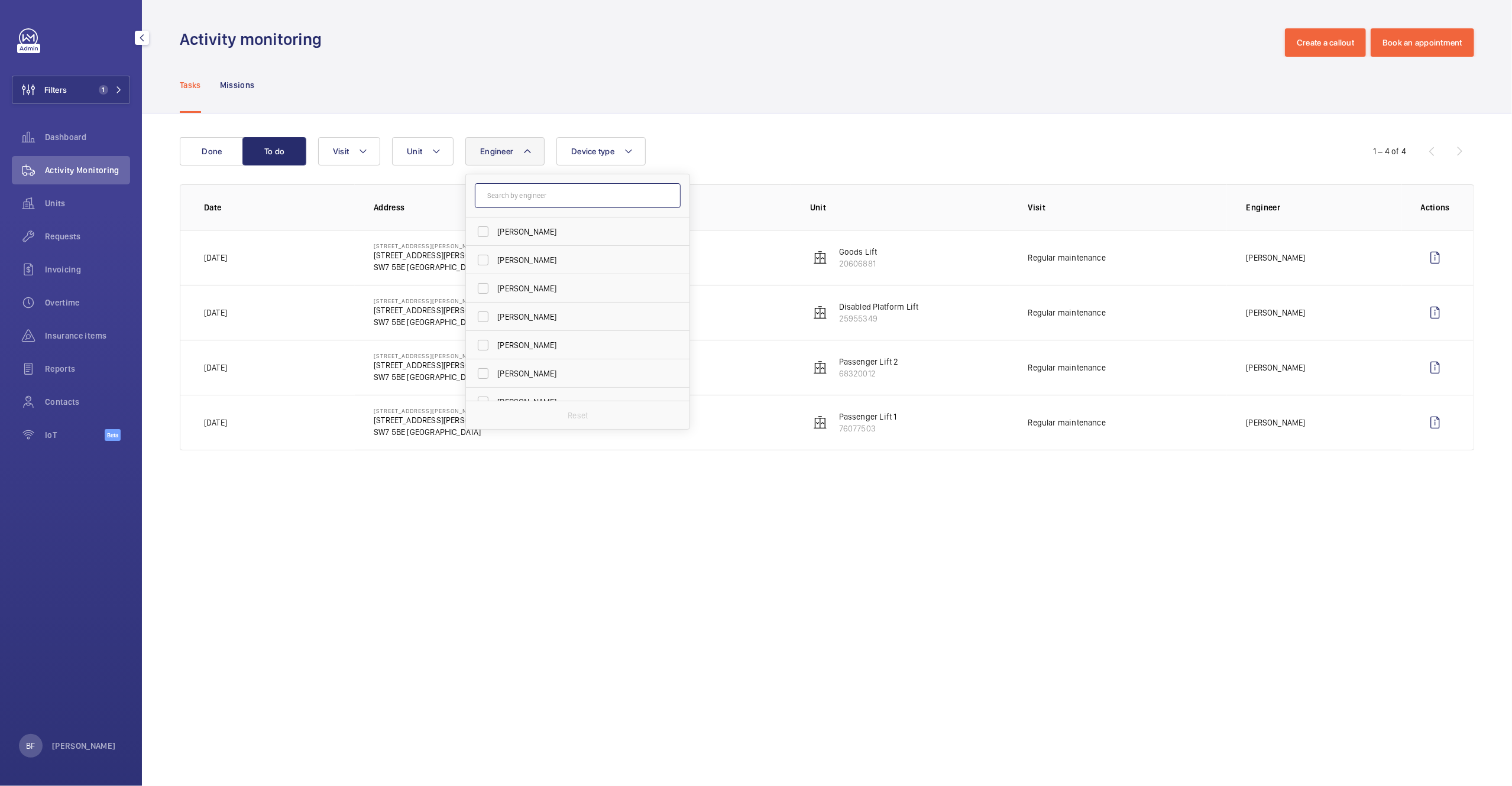
click at [547, 195] on input "text" at bounding box center [578, 195] width 206 height 25
type input "marc gracia"
click at [562, 229] on span "[PERSON_NAME]" at bounding box center [592, 232] width 62 height 9
click at [495, 229] on input "Marc Gracia" at bounding box center [482, 231] width 23 height 23
checkbox input "true"
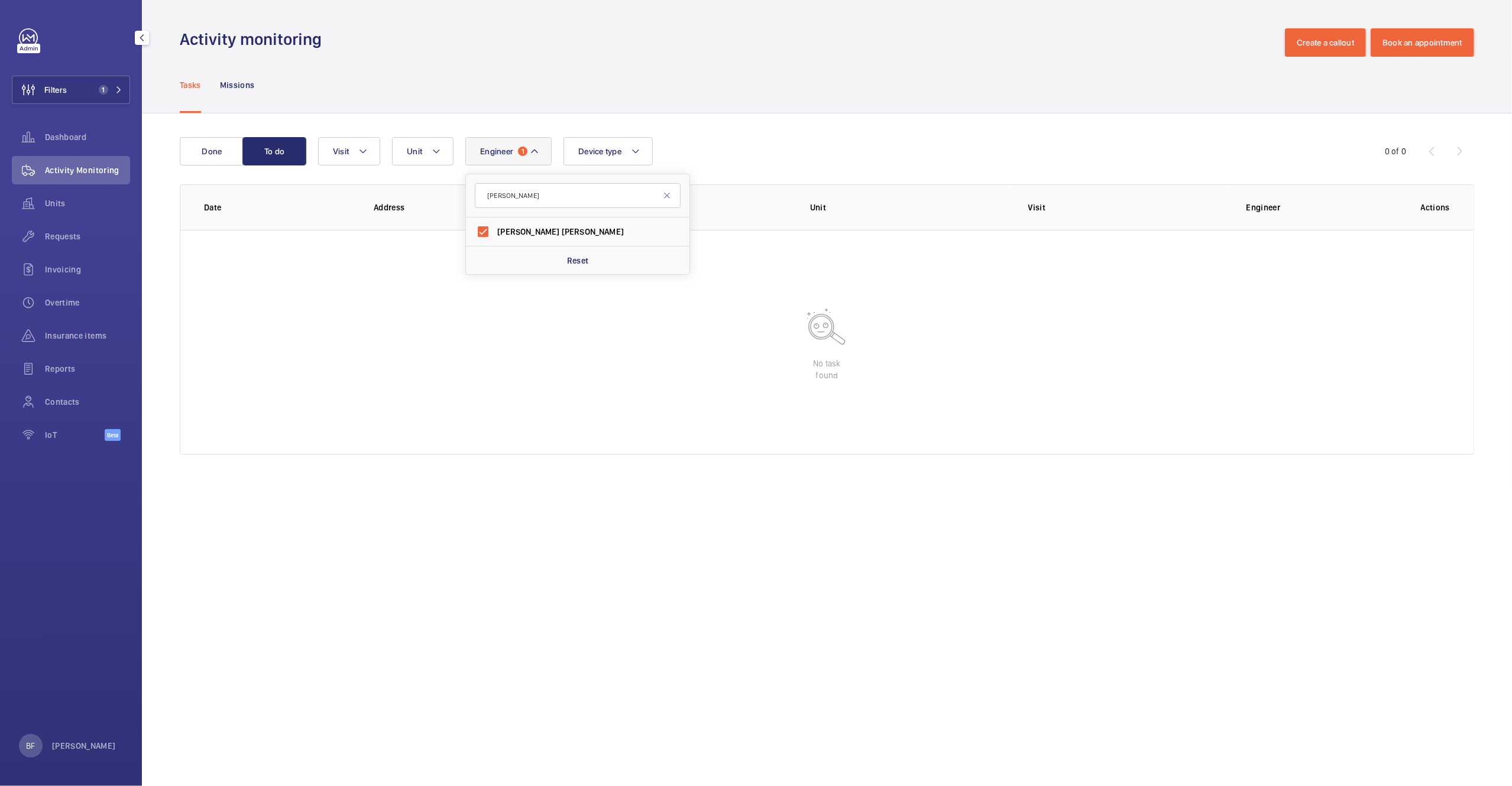
click at [581, 92] on div "Tasks Missions" at bounding box center [827, 85] width 1295 height 56
click at [101, 79] on button "Filters 1" at bounding box center [71, 90] width 118 height 29
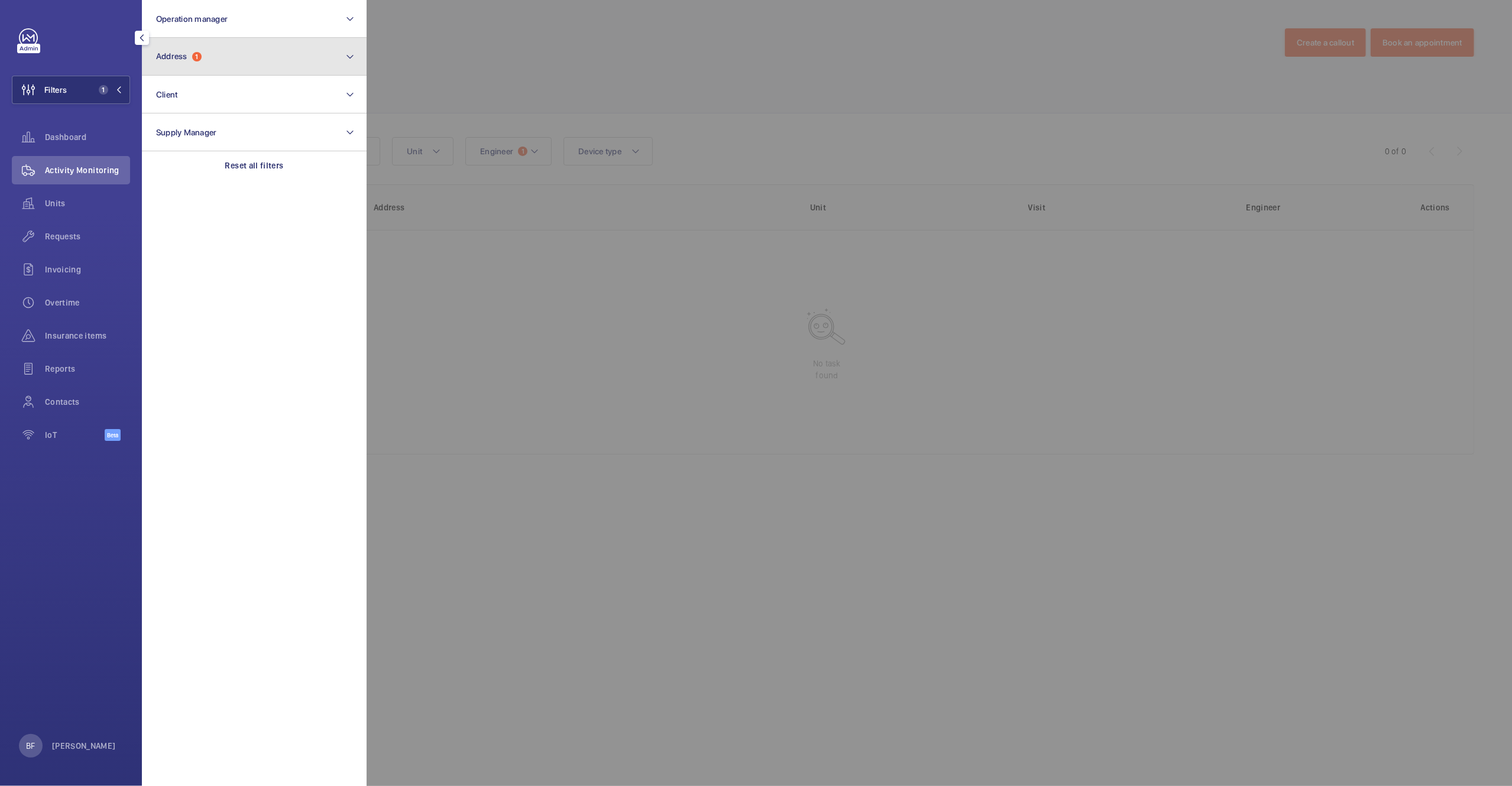
click at [232, 42] on button "Address 1" at bounding box center [254, 57] width 225 height 38
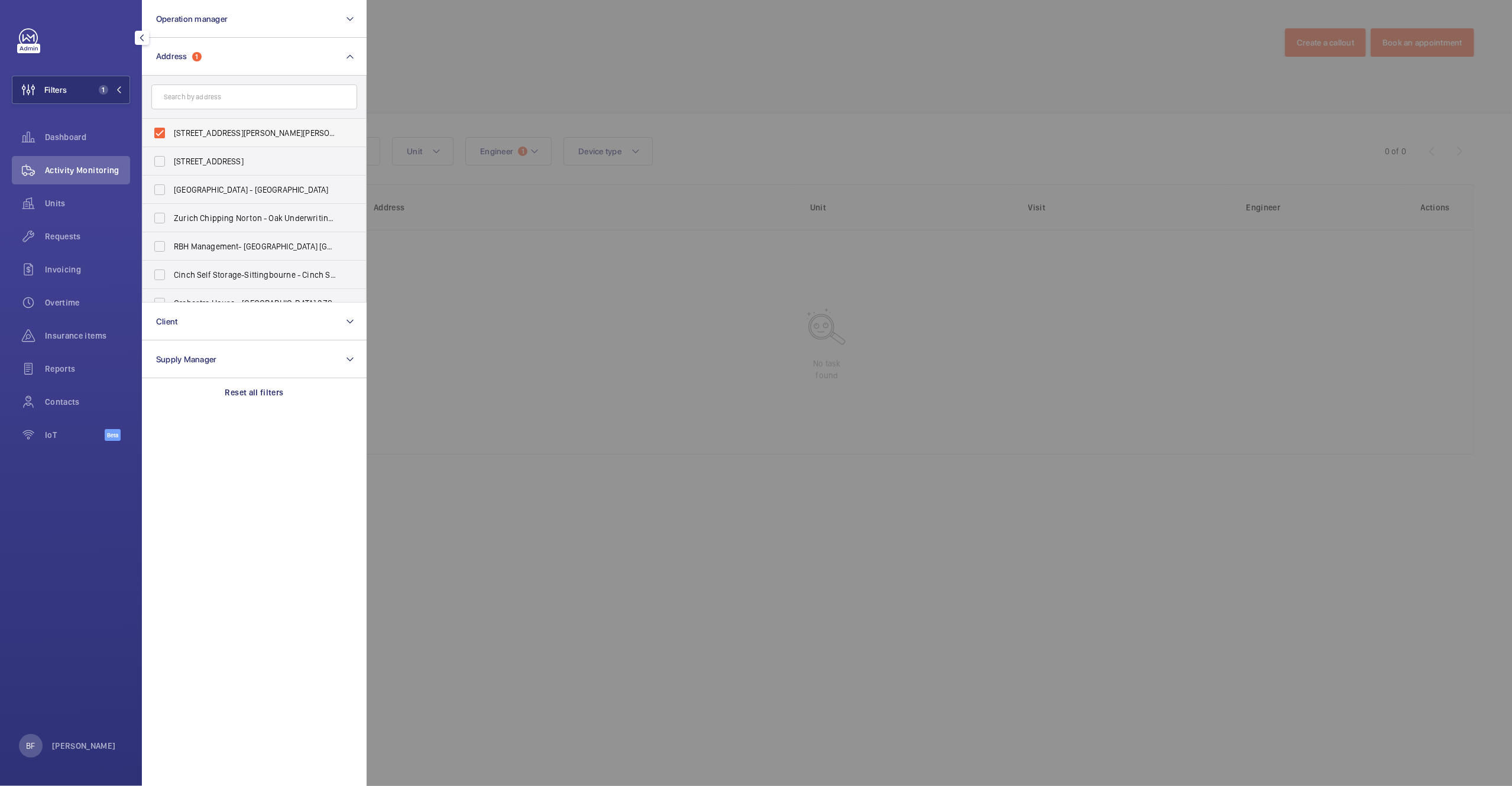
click at [204, 134] on span "52a Cromwell Road London SW7 5BE - 52A Cromwell Rd, LONDON SW7 5BE" at bounding box center [255, 133] width 163 height 12
click at [171, 134] on input "52a Cromwell Road London SW7 5BE - 52A Cromwell Rd, LONDON SW7 5BE" at bounding box center [159, 133] width 23 height 23
checkbox input "false"
click at [586, 71] on div at bounding box center [1122, 393] width 1512 height 786
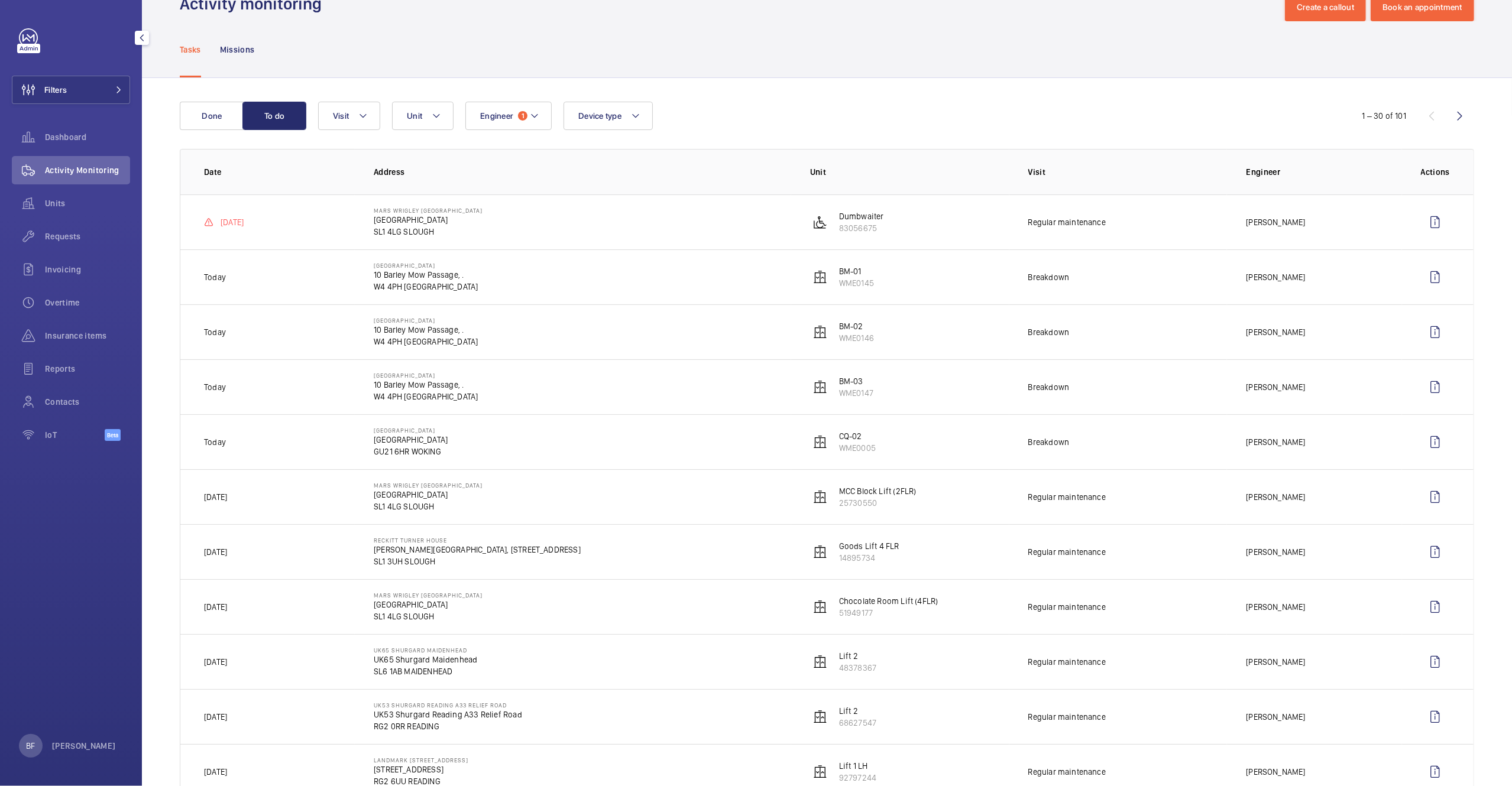
scroll to position [36, 0]
click at [1424, 282] on wm-front-icon-button at bounding box center [1435, 276] width 29 height 29
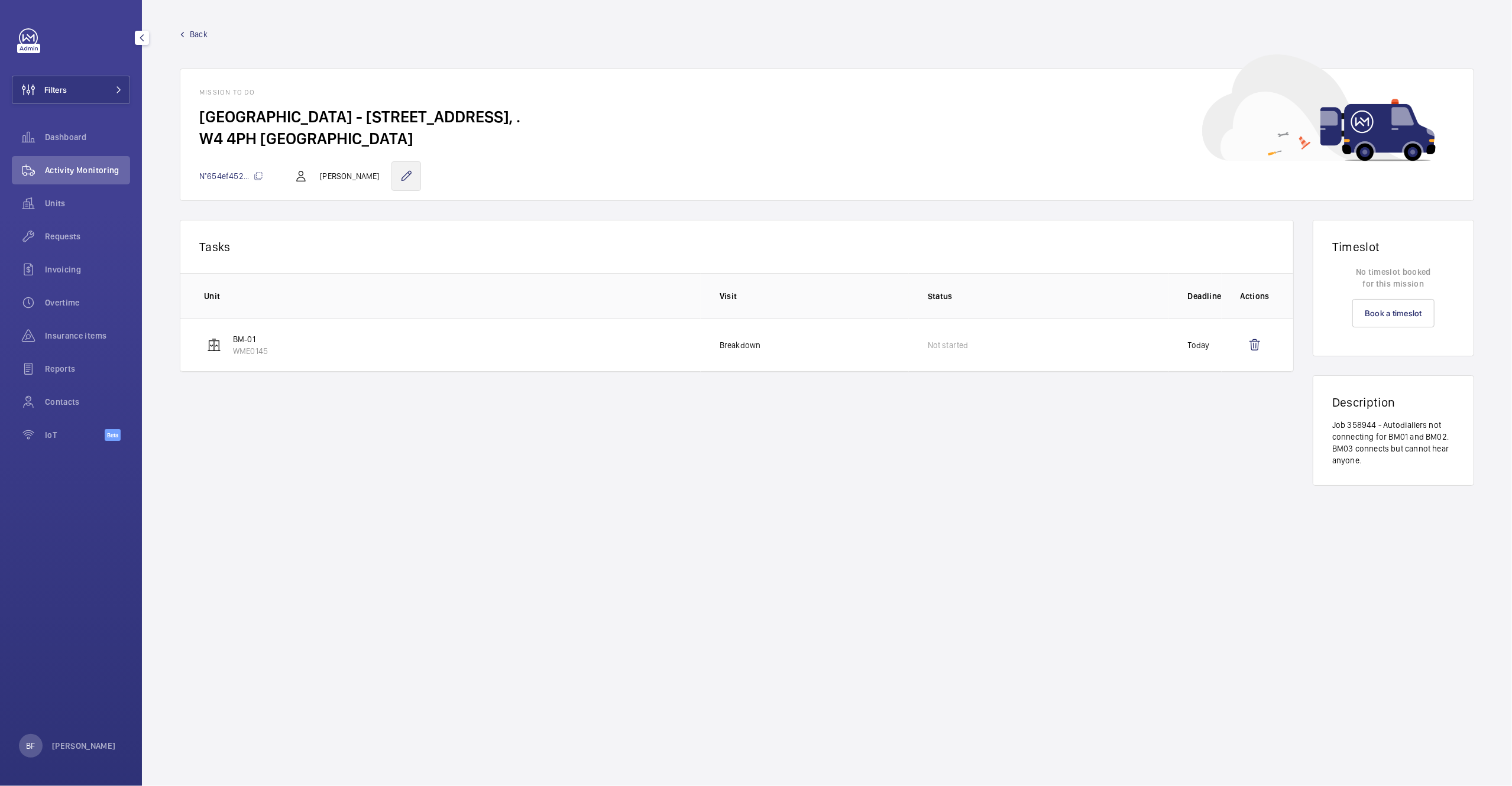
click at [398, 181] on wm-front-icon-button at bounding box center [406, 176] width 29 height 29
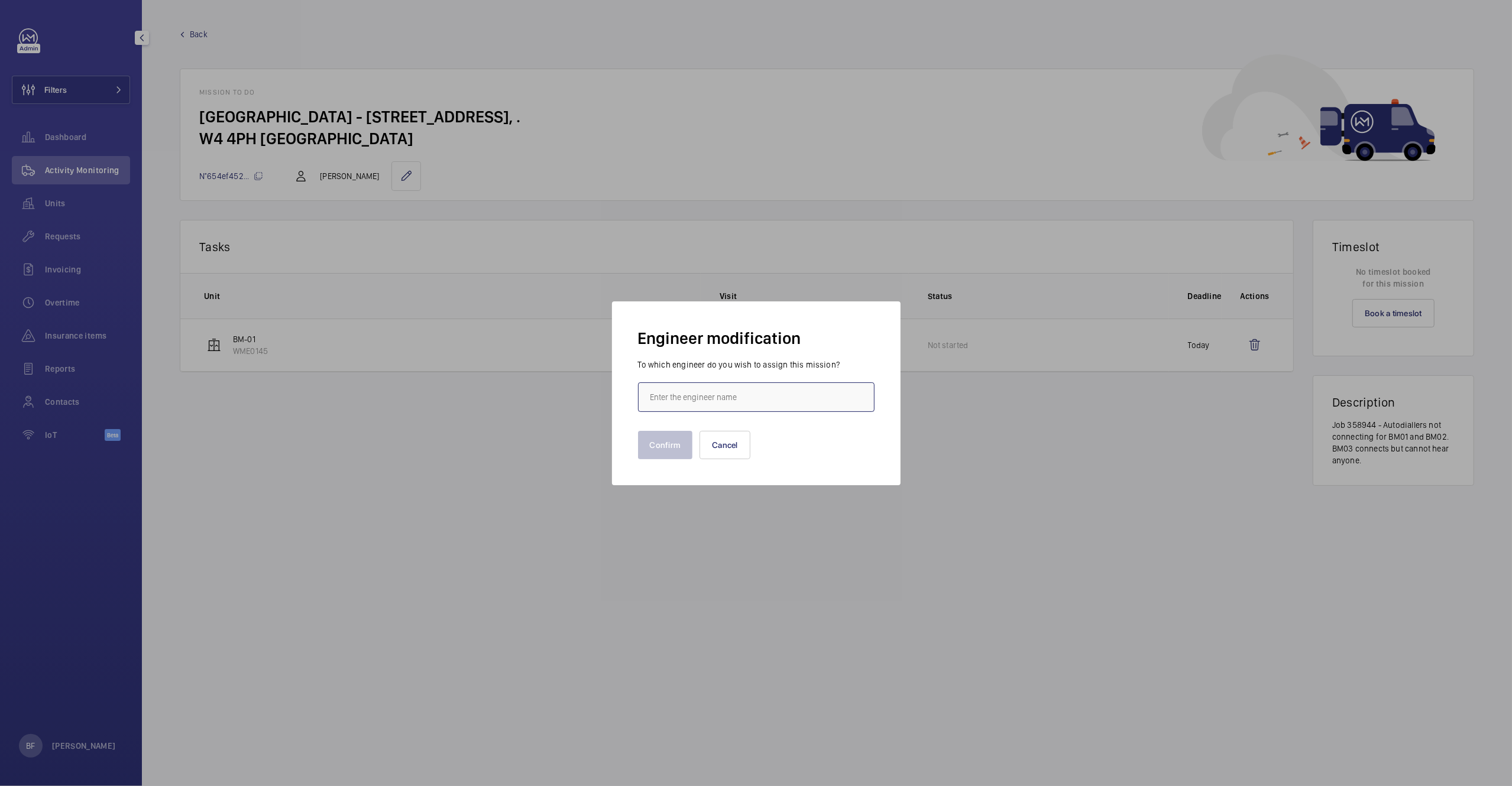
click at [701, 403] on input "text" at bounding box center [756, 397] width 237 height 29
click at [725, 470] on mat-option "[PERSON_NAME]" at bounding box center [756, 462] width 235 height 29
type input "[PERSON_NAME]"
click at [659, 442] on button "Confirm" at bounding box center [666, 445] width 55 height 29
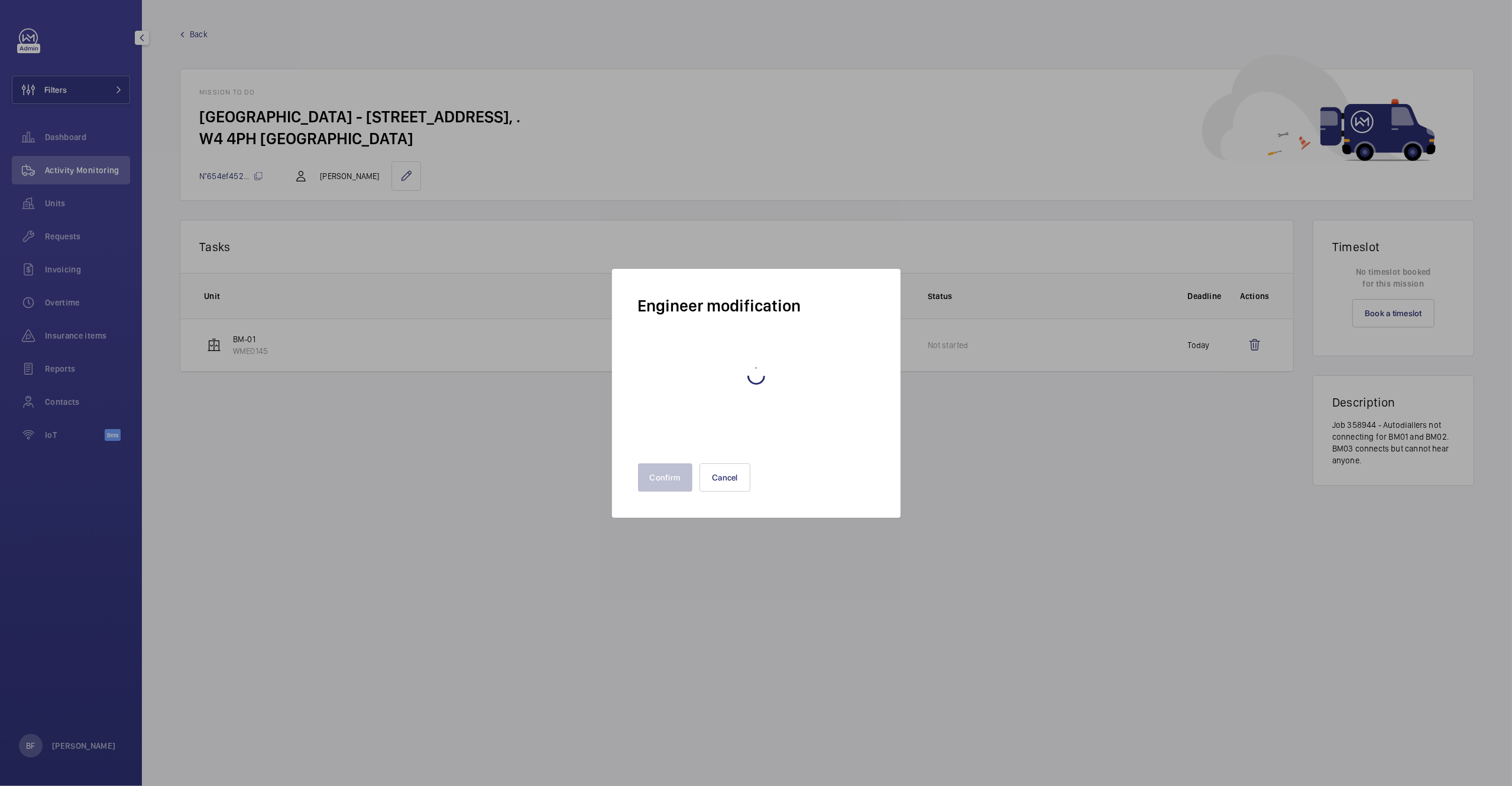
click at [195, 34] on span "Back" at bounding box center [199, 35] width 18 height 12
click at [202, 39] on span "Back" at bounding box center [199, 35] width 18 height 12
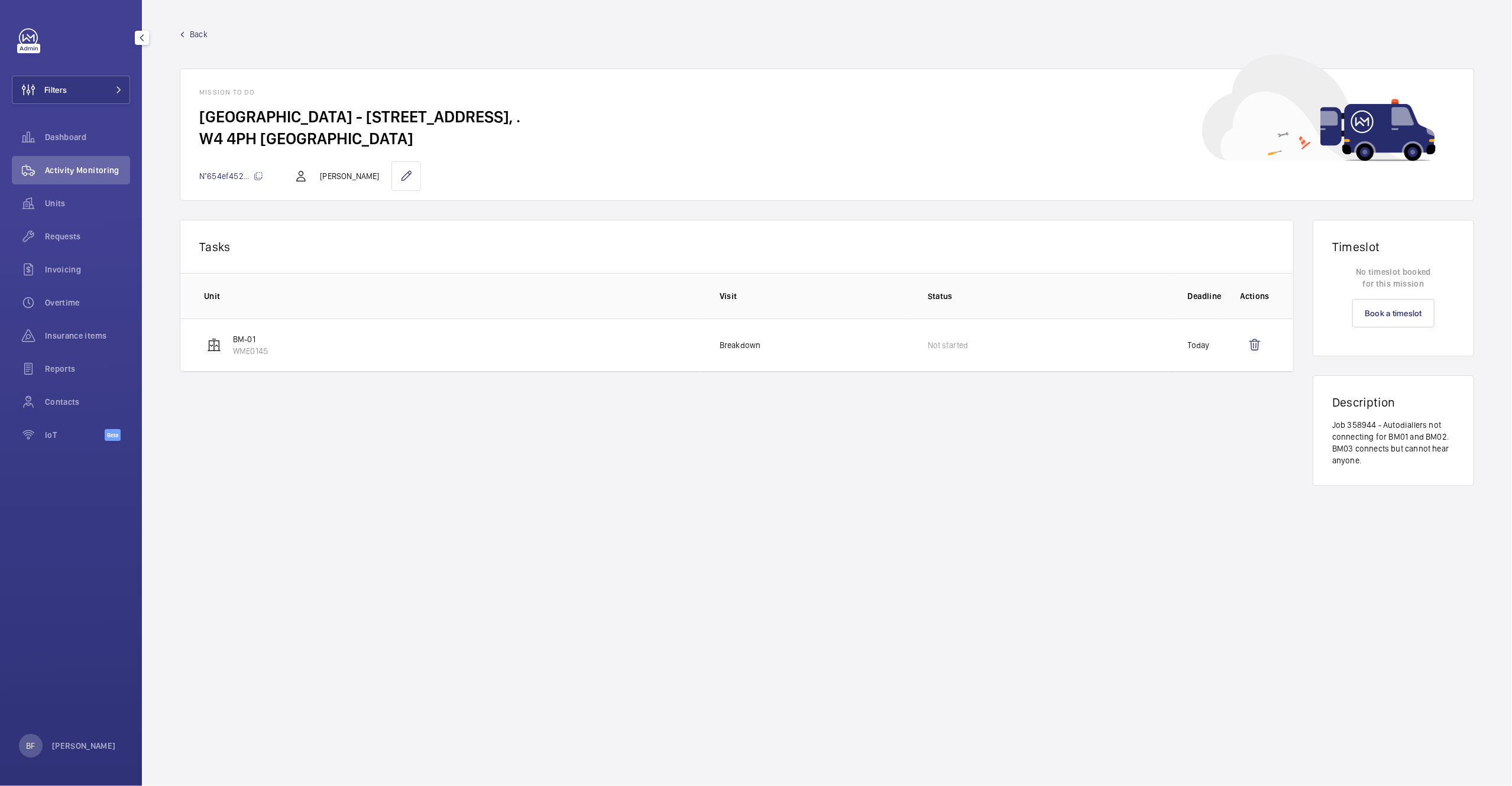
click at [197, 34] on span "Back" at bounding box center [199, 35] width 18 height 12
click at [192, 35] on span "Back" at bounding box center [199, 35] width 18 height 12
click at [196, 35] on span "Back" at bounding box center [199, 35] width 18 height 12
click at [199, 21] on wm-front-mission-details "Back Mission to do Barley Mow Centre - 10 Barley Mow Passage, . W4 4PH LONDON N…" at bounding box center [827, 393] width 1370 height 786
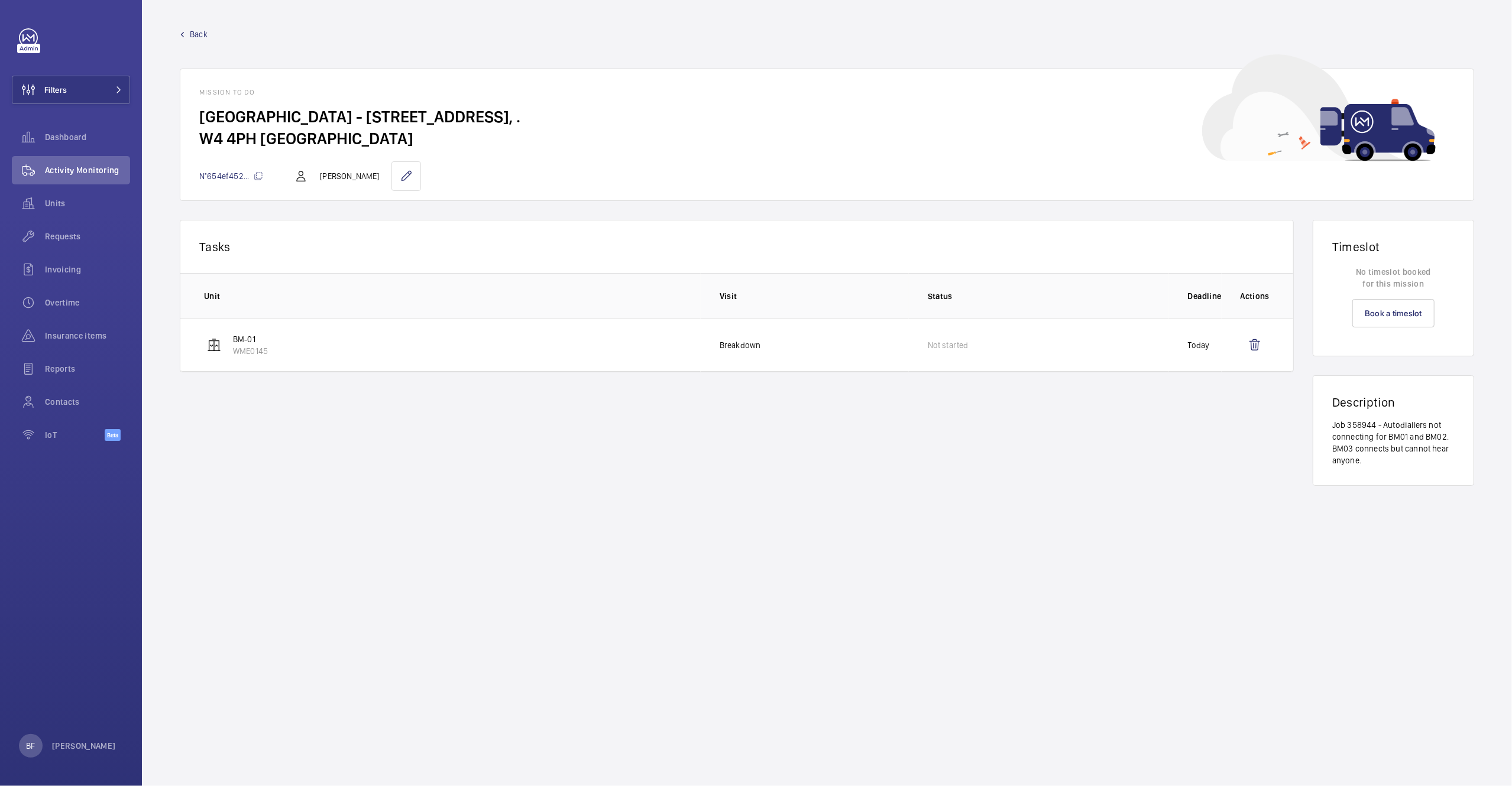
click at [199, 30] on span "Back" at bounding box center [199, 35] width 18 height 12
click at [197, 33] on span "Back" at bounding box center [199, 35] width 18 height 12
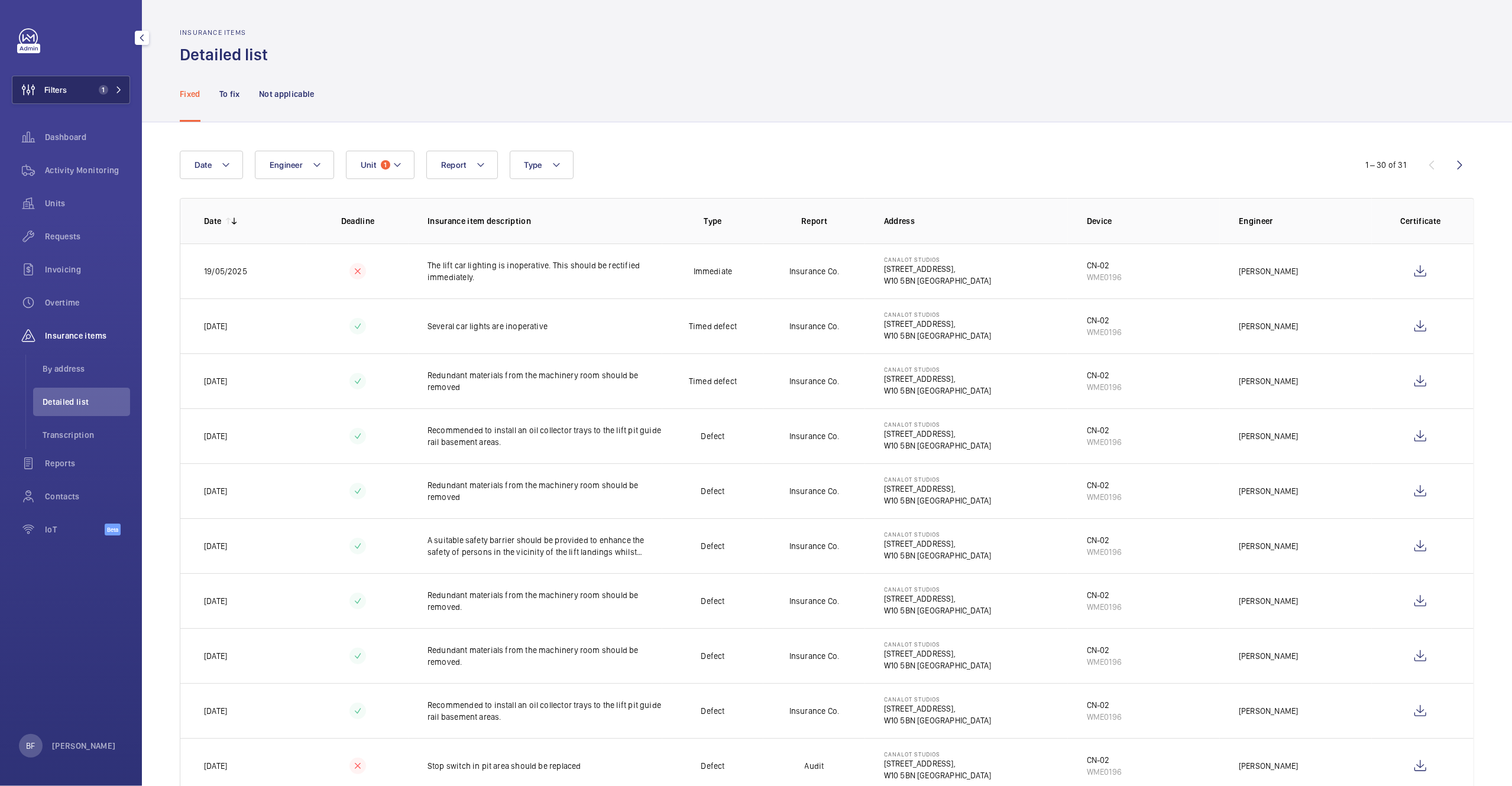
click at [66, 87] on span "Filters" at bounding box center [56, 90] width 23 height 12
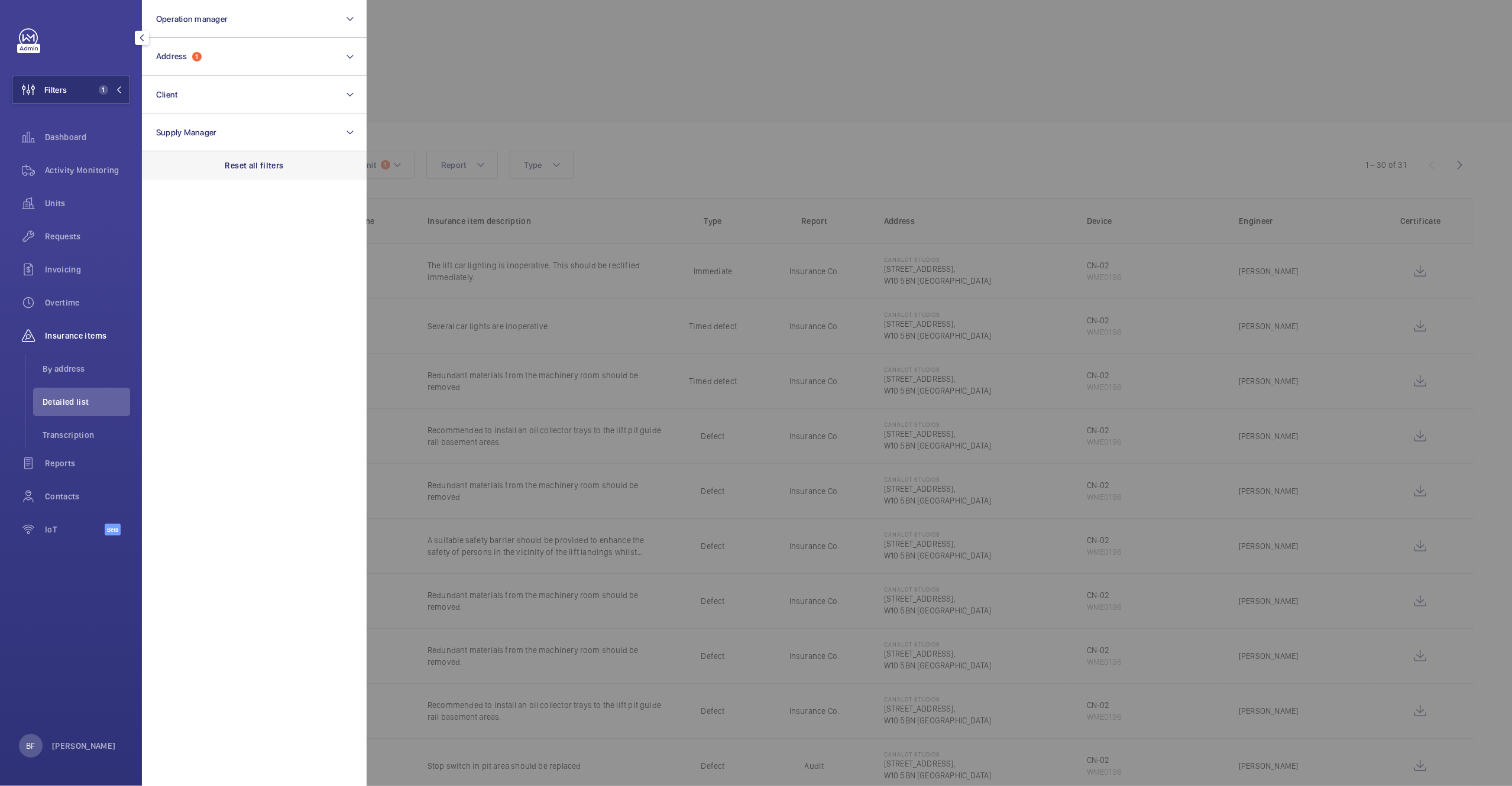
click at [274, 170] on p "Reset all filters" at bounding box center [255, 166] width 59 height 12
drag, startPoint x: 472, startPoint y: 92, endPoint x: 448, endPoint y: 95, distance: 24.2
click at [472, 92] on div at bounding box center [1122, 393] width 1512 height 786
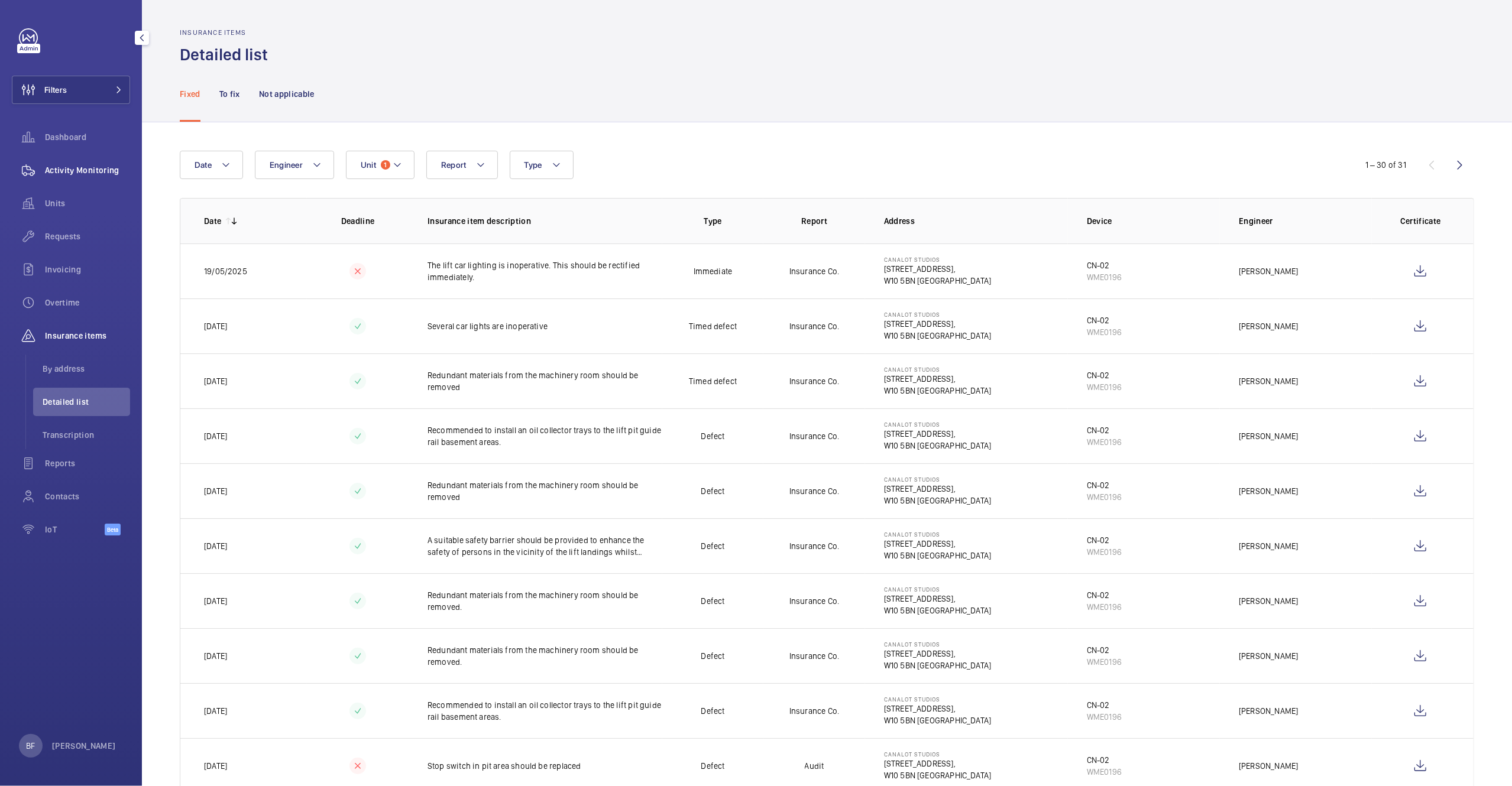
click at [76, 167] on span "Activity Monitoring" at bounding box center [87, 171] width 85 height 12
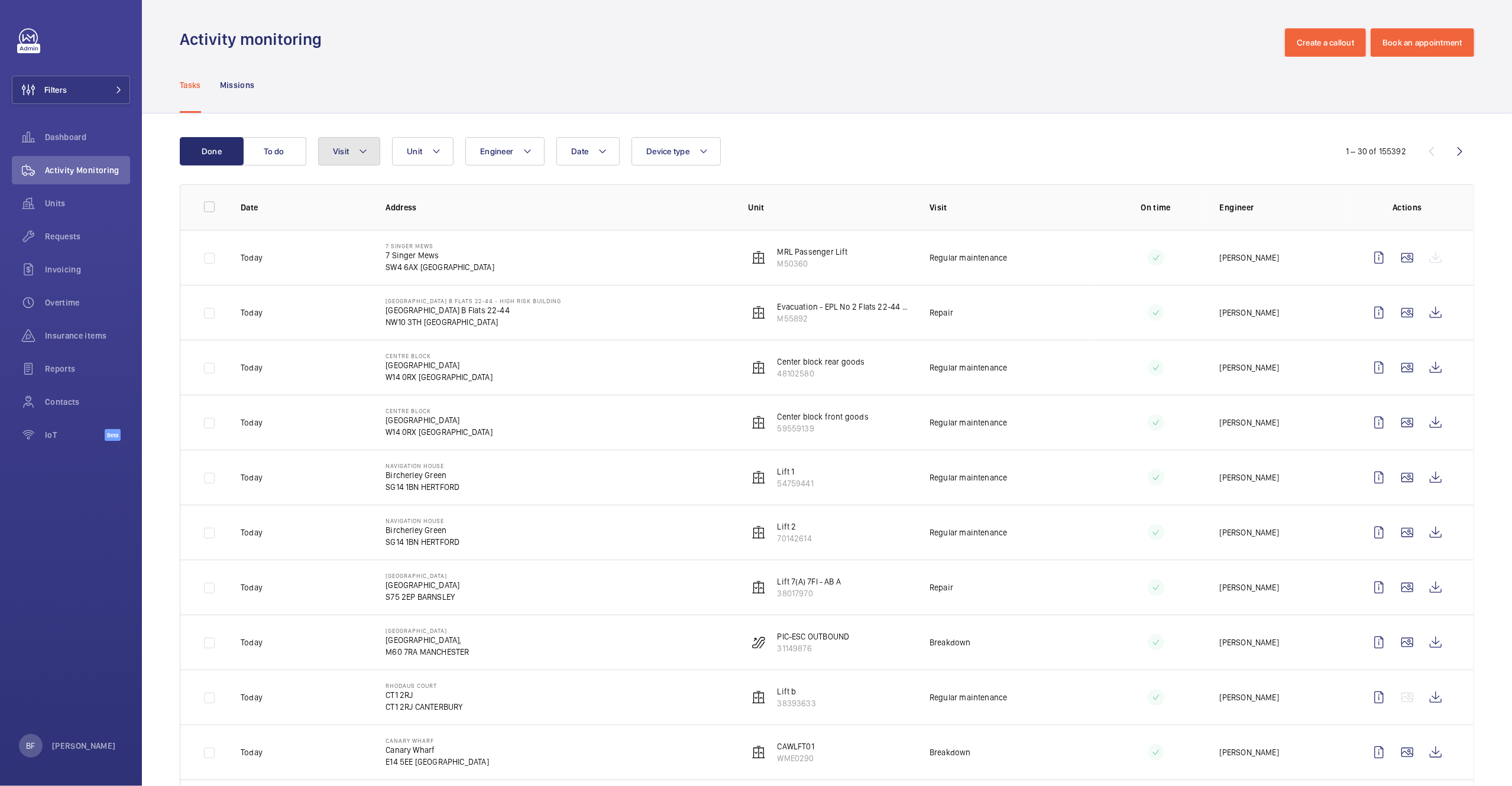
click at [348, 155] on span "Visit" at bounding box center [341, 151] width 16 height 9
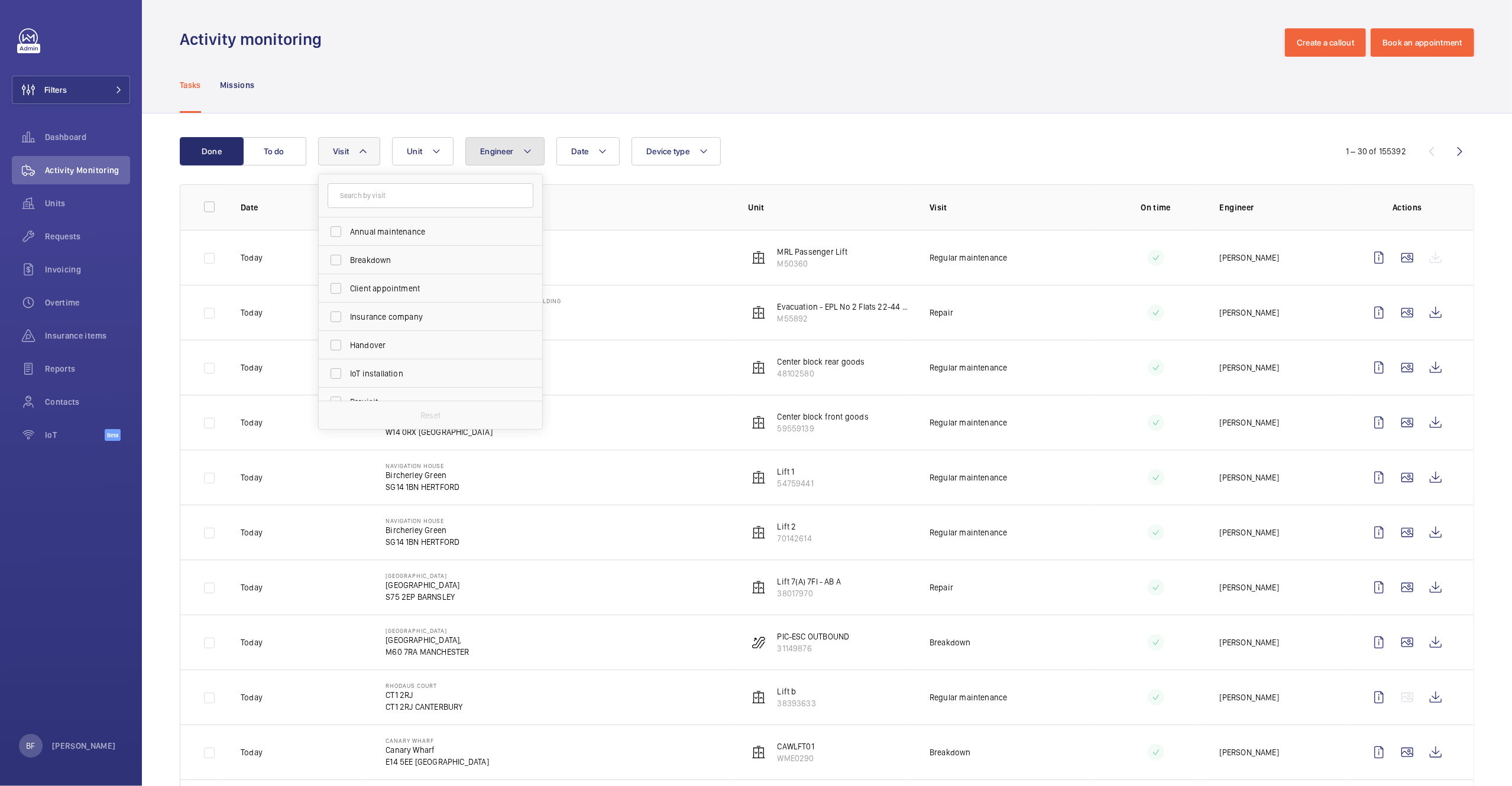
click at [512, 158] on button "Engineer" at bounding box center [504, 151] width 79 height 29
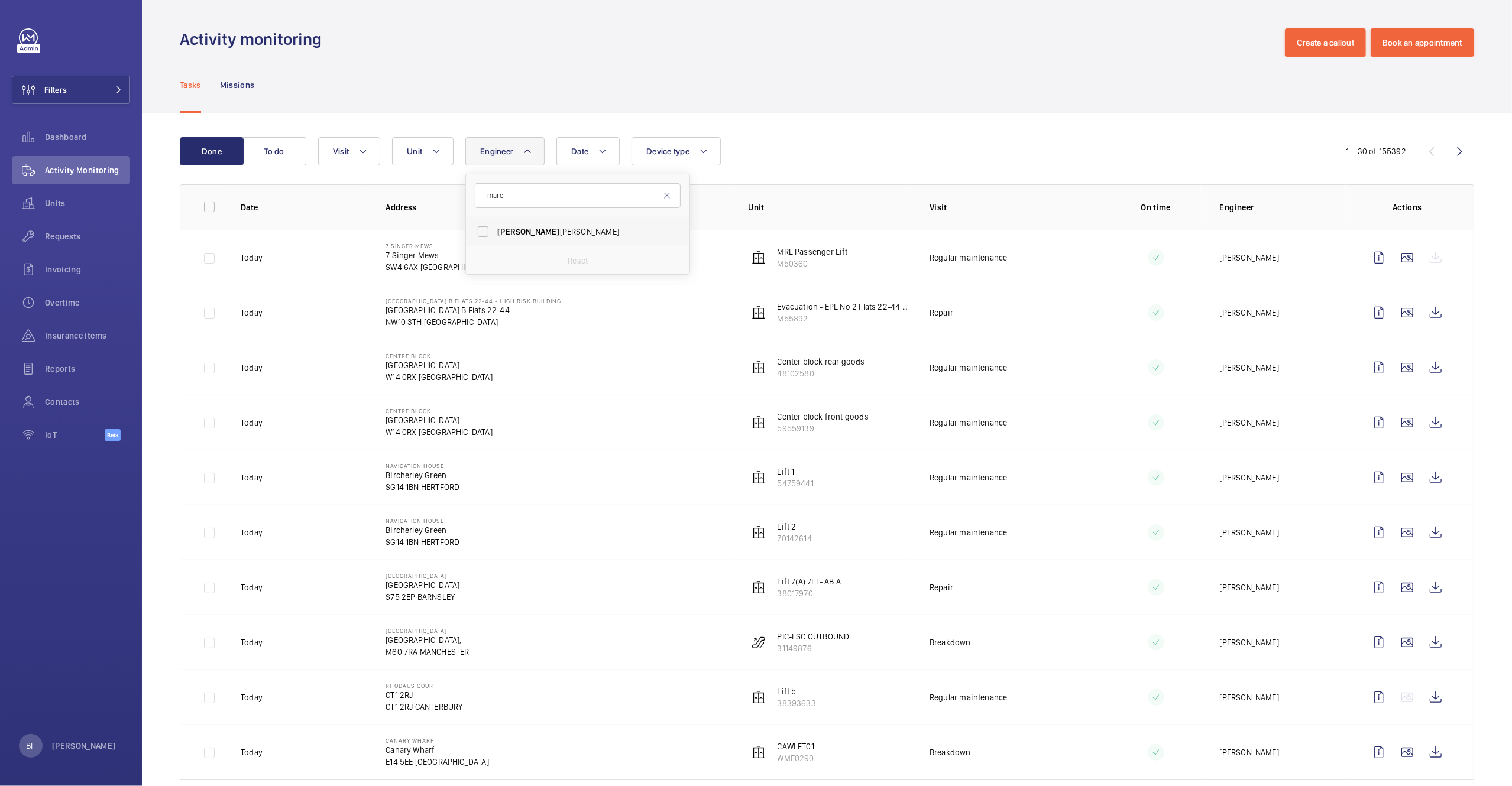
type input "marc"
click at [533, 222] on label "[PERSON_NAME]" at bounding box center [568, 232] width 206 height 29
click at [495, 222] on input "[PERSON_NAME]" at bounding box center [482, 231] width 23 height 23
checkbox input "true"
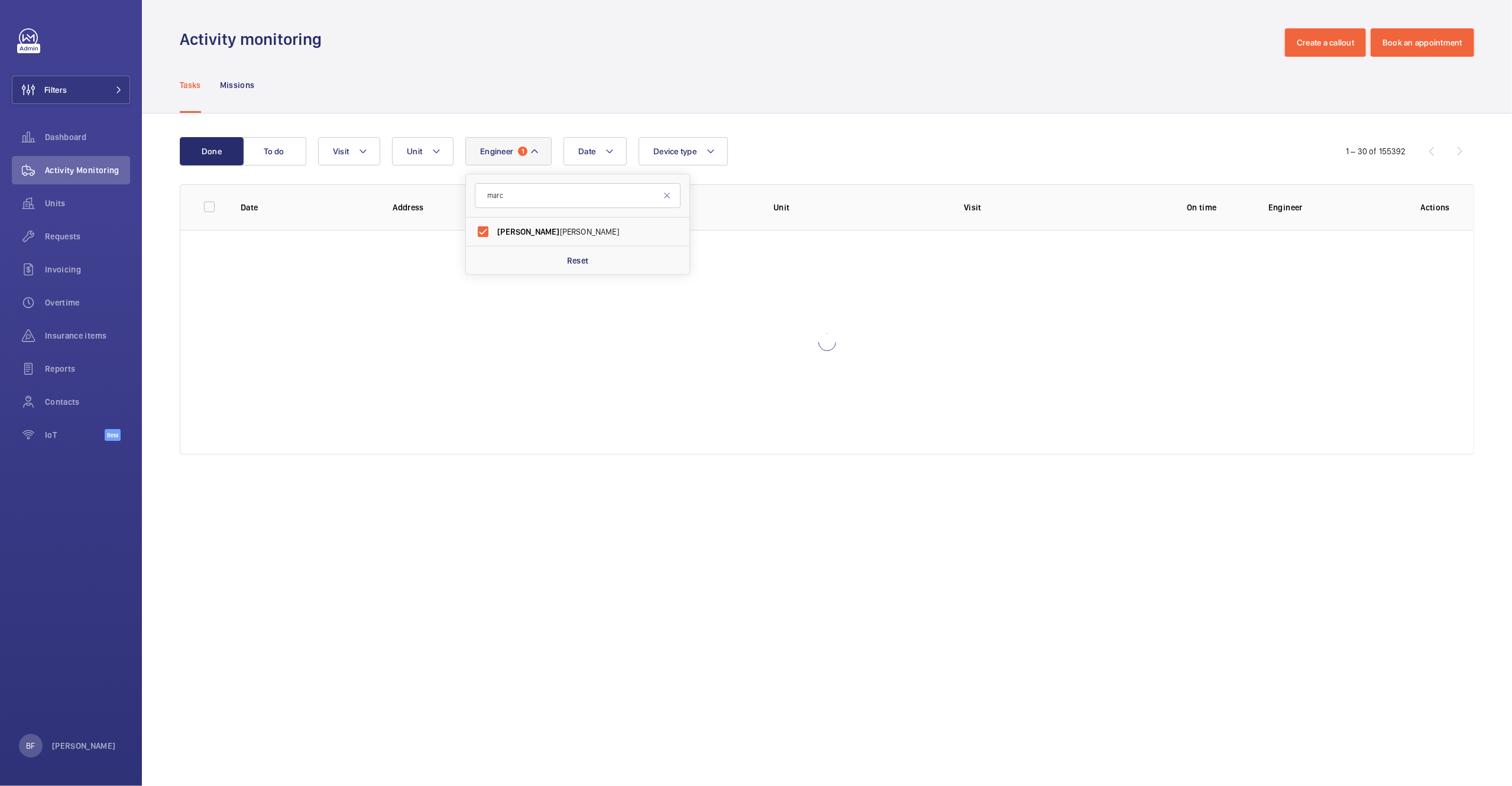
click at [743, 69] on div "Tasks Missions" at bounding box center [827, 85] width 1295 height 56
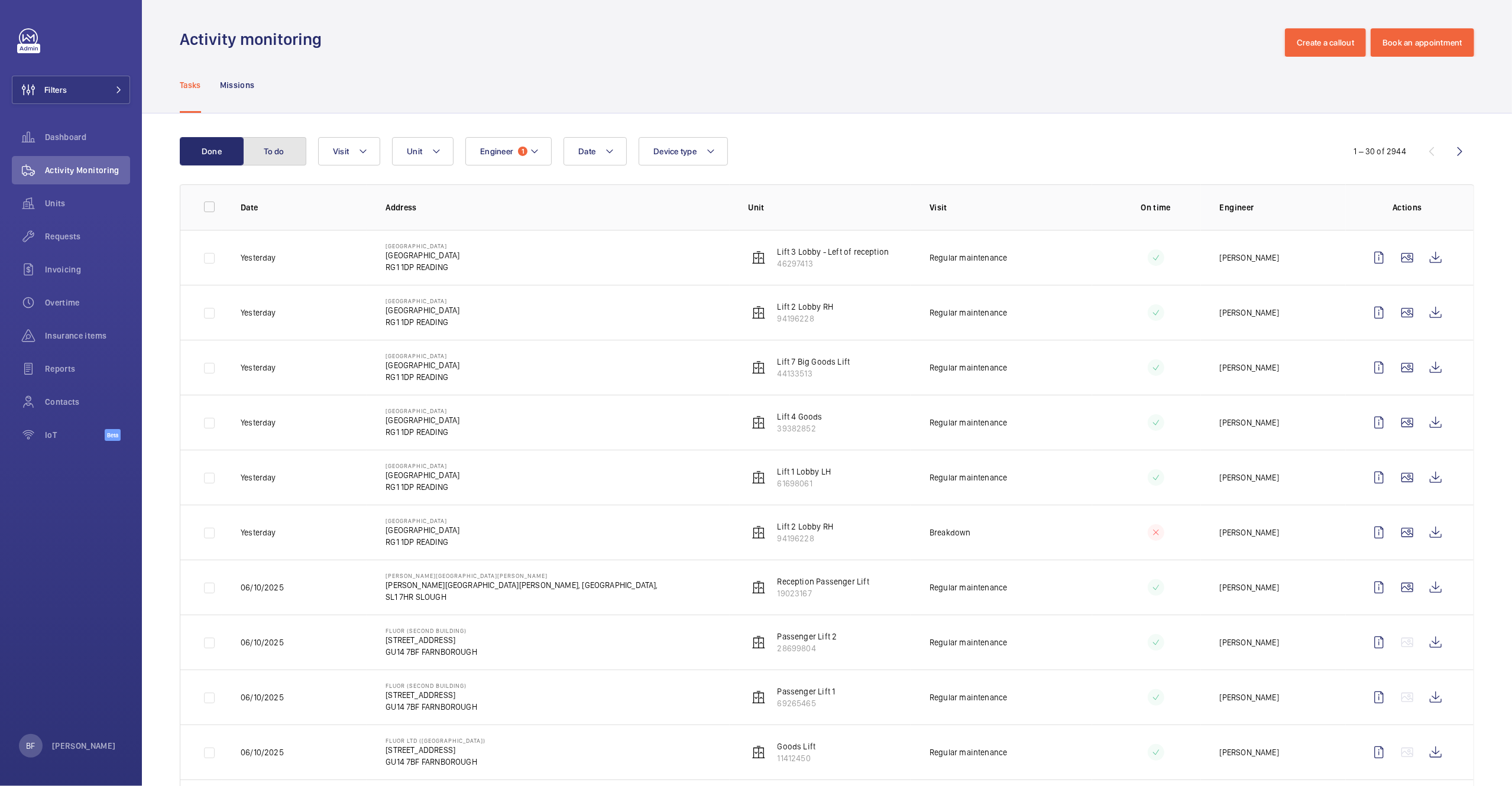
click at [255, 150] on button "To do" at bounding box center [275, 151] width 64 height 29
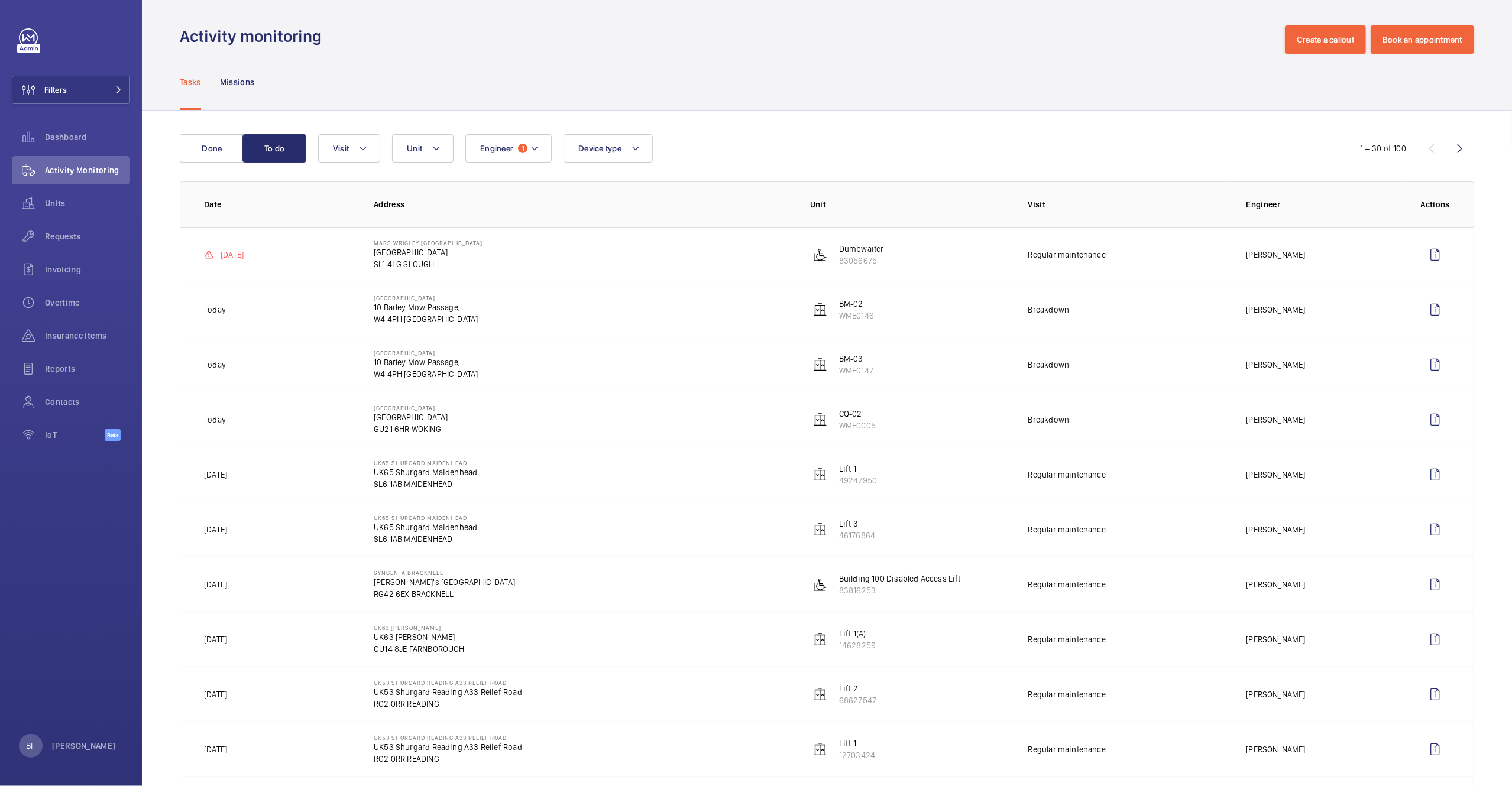
scroll to position [6, 0]
click at [1429, 305] on wm-front-icon-button at bounding box center [1435, 306] width 29 height 29
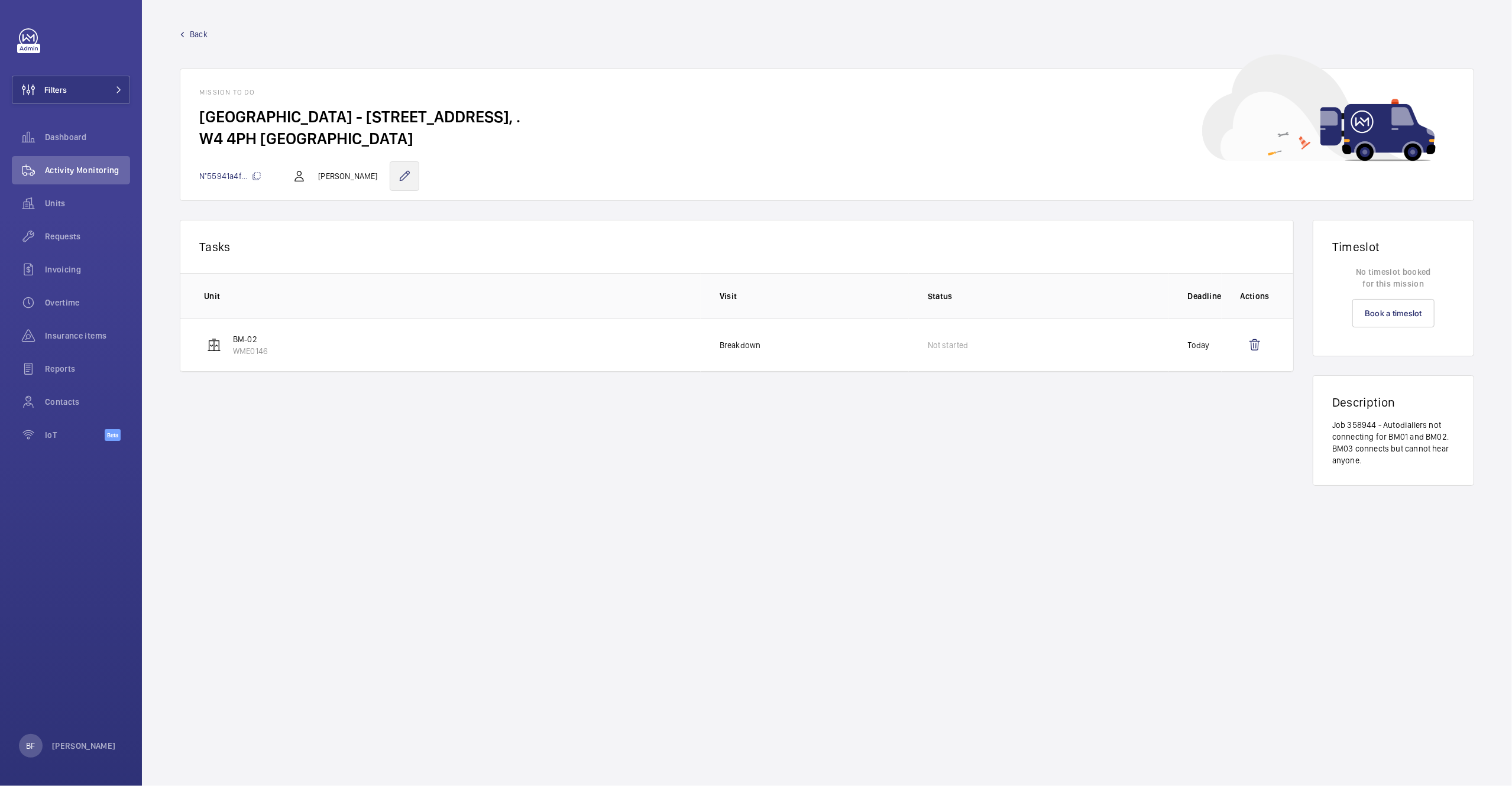
click at [390, 175] on wm-front-icon-button at bounding box center [404, 176] width 29 height 29
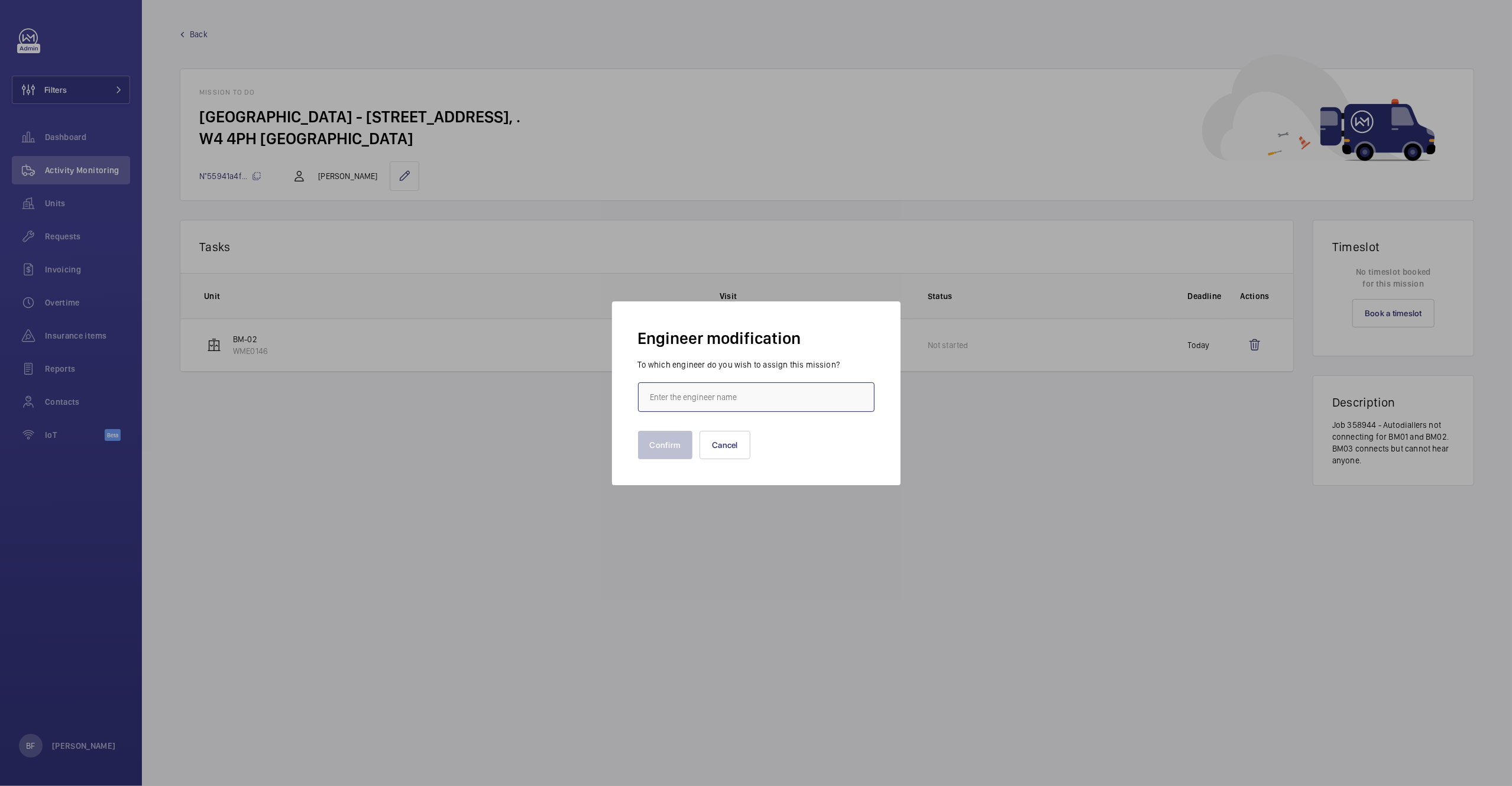
click at [696, 392] on input "text" at bounding box center [756, 397] width 237 height 29
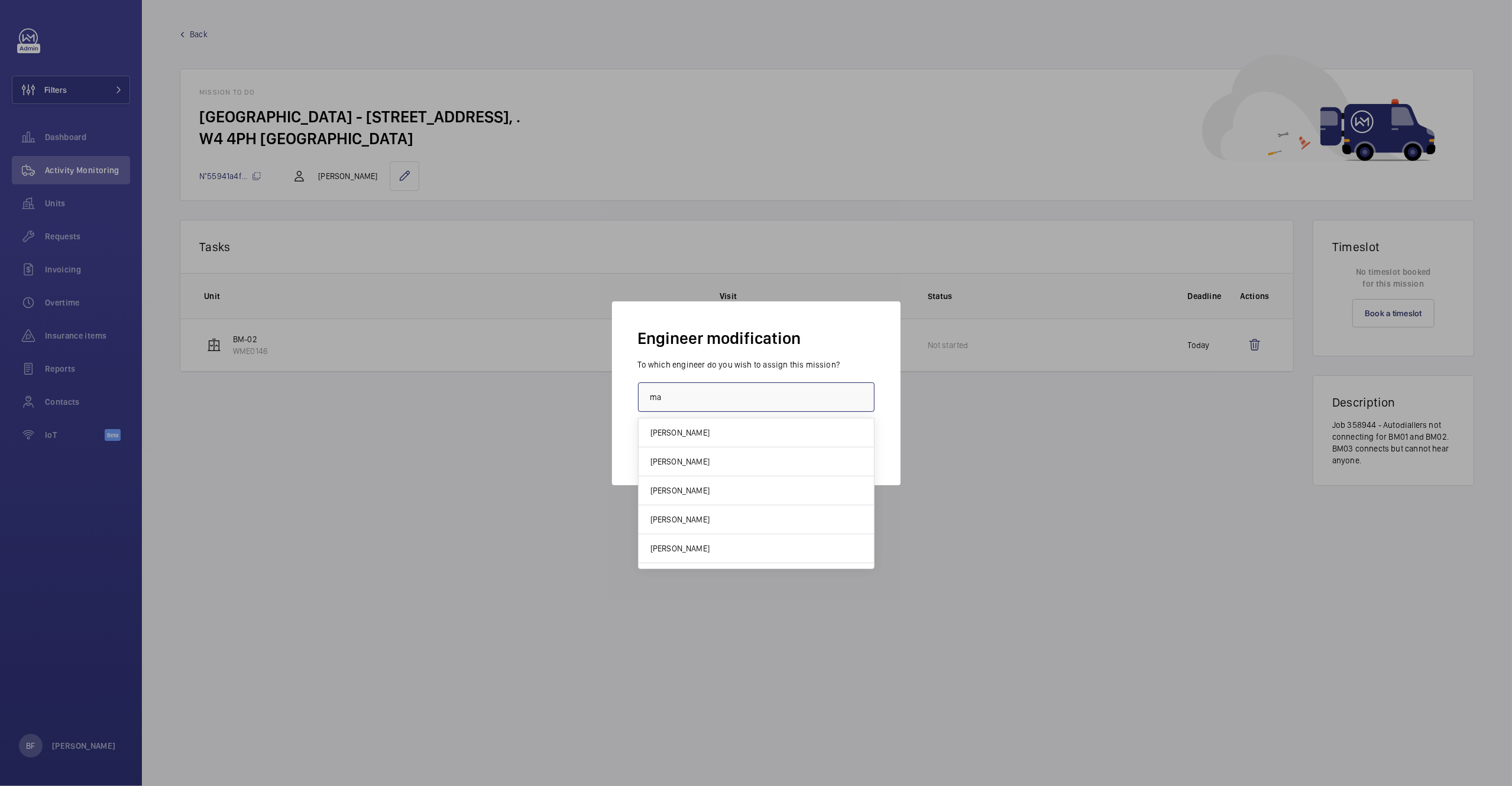
type input "m"
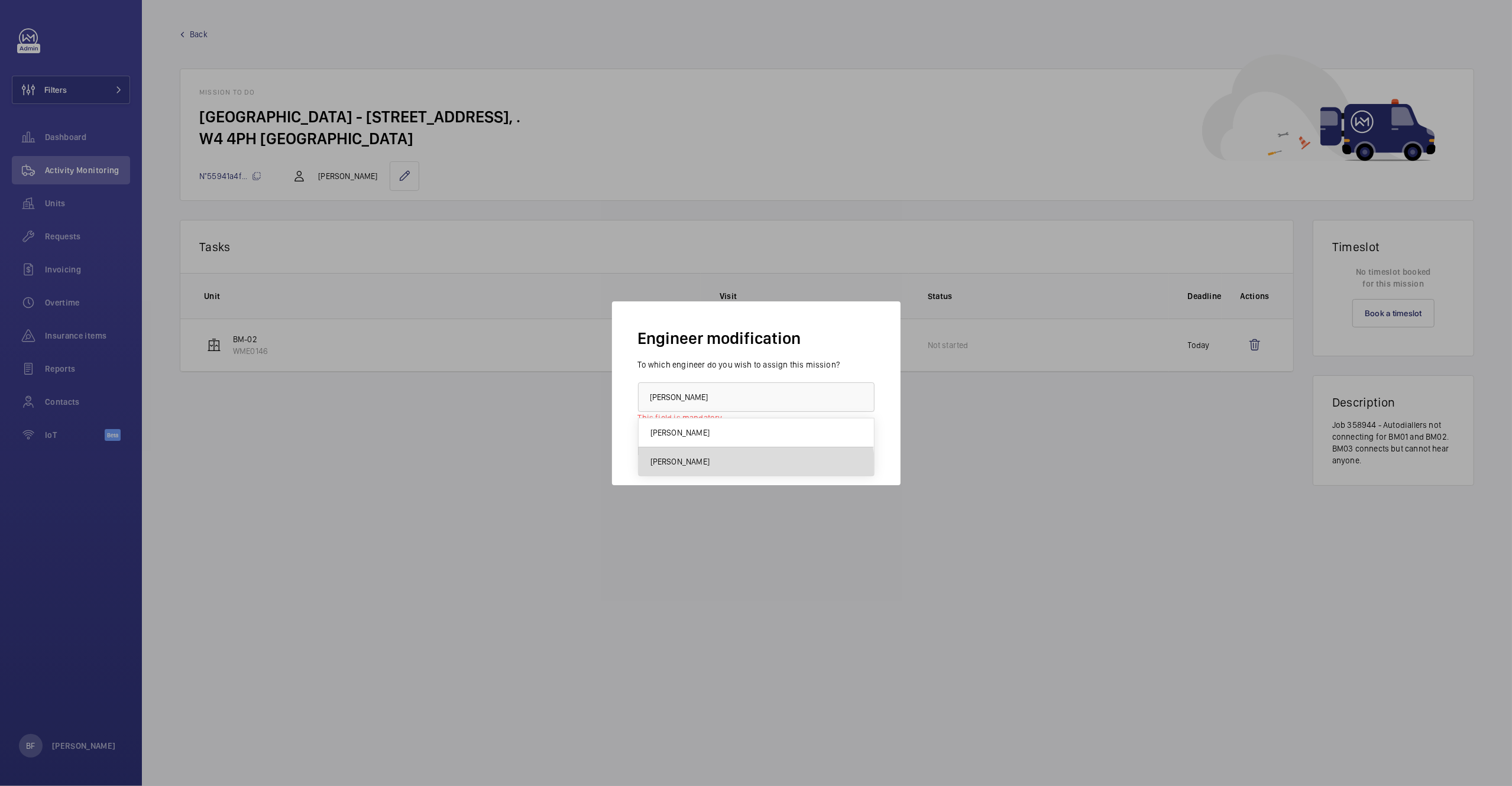
click at [711, 469] on mat-option "[PERSON_NAME]" at bounding box center [756, 462] width 235 height 29
type input "[PERSON_NAME]"
click at [667, 454] on button "Confirm" at bounding box center [666, 445] width 55 height 29
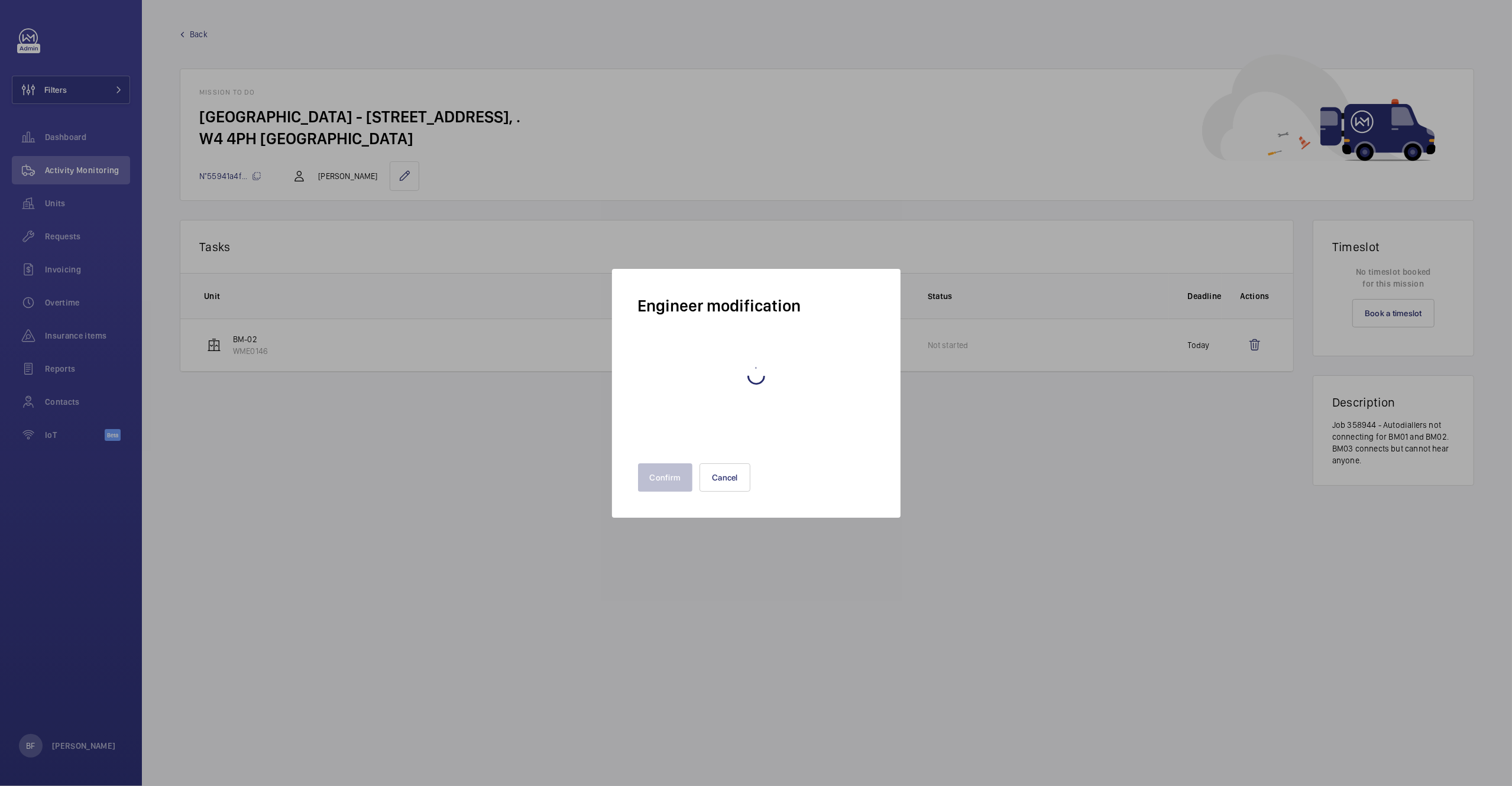
click at [199, 35] on span "Back" at bounding box center [199, 35] width 18 height 12
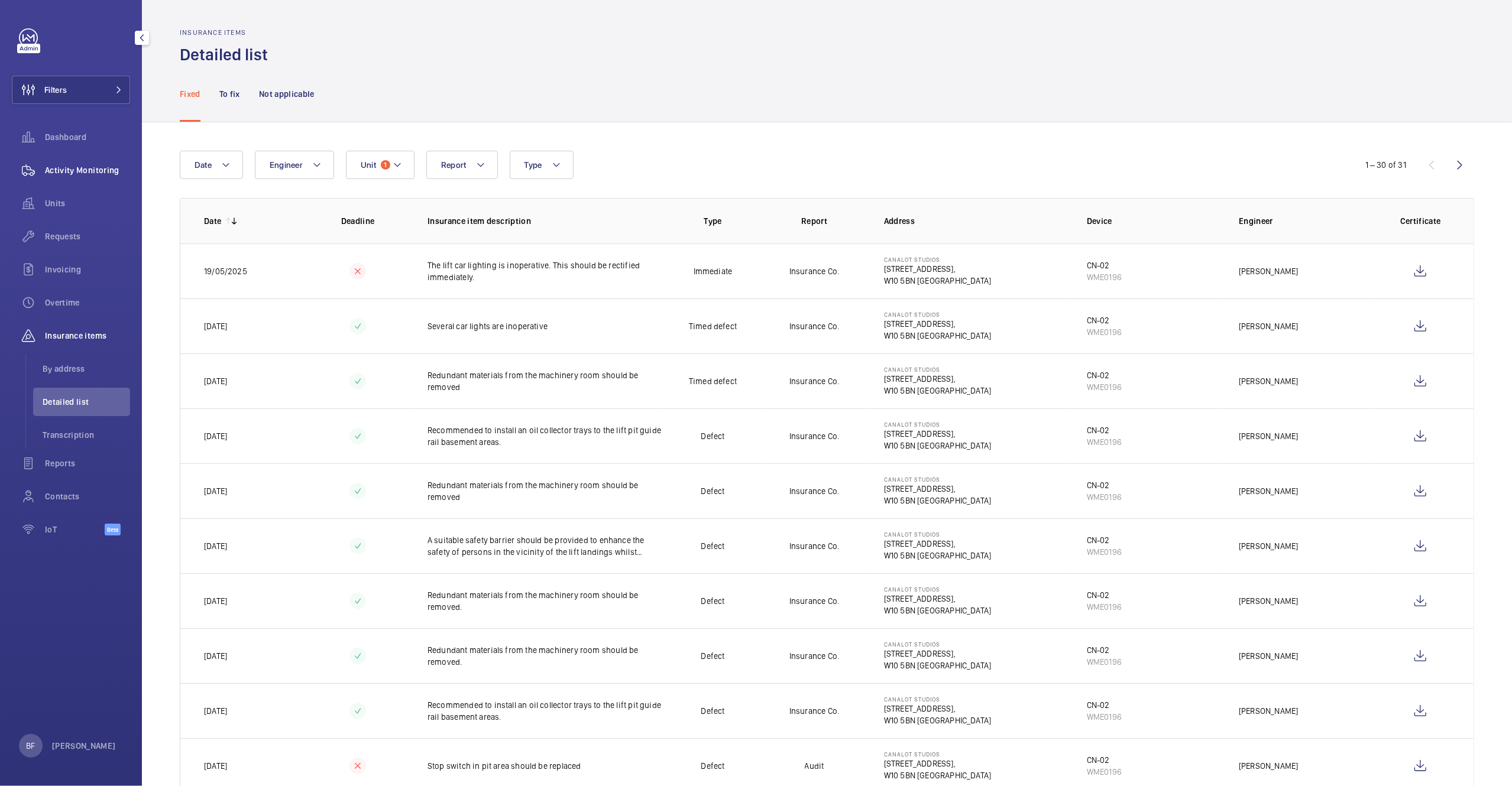
click at [124, 165] on span "Activity Monitoring" at bounding box center [87, 171] width 85 height 12
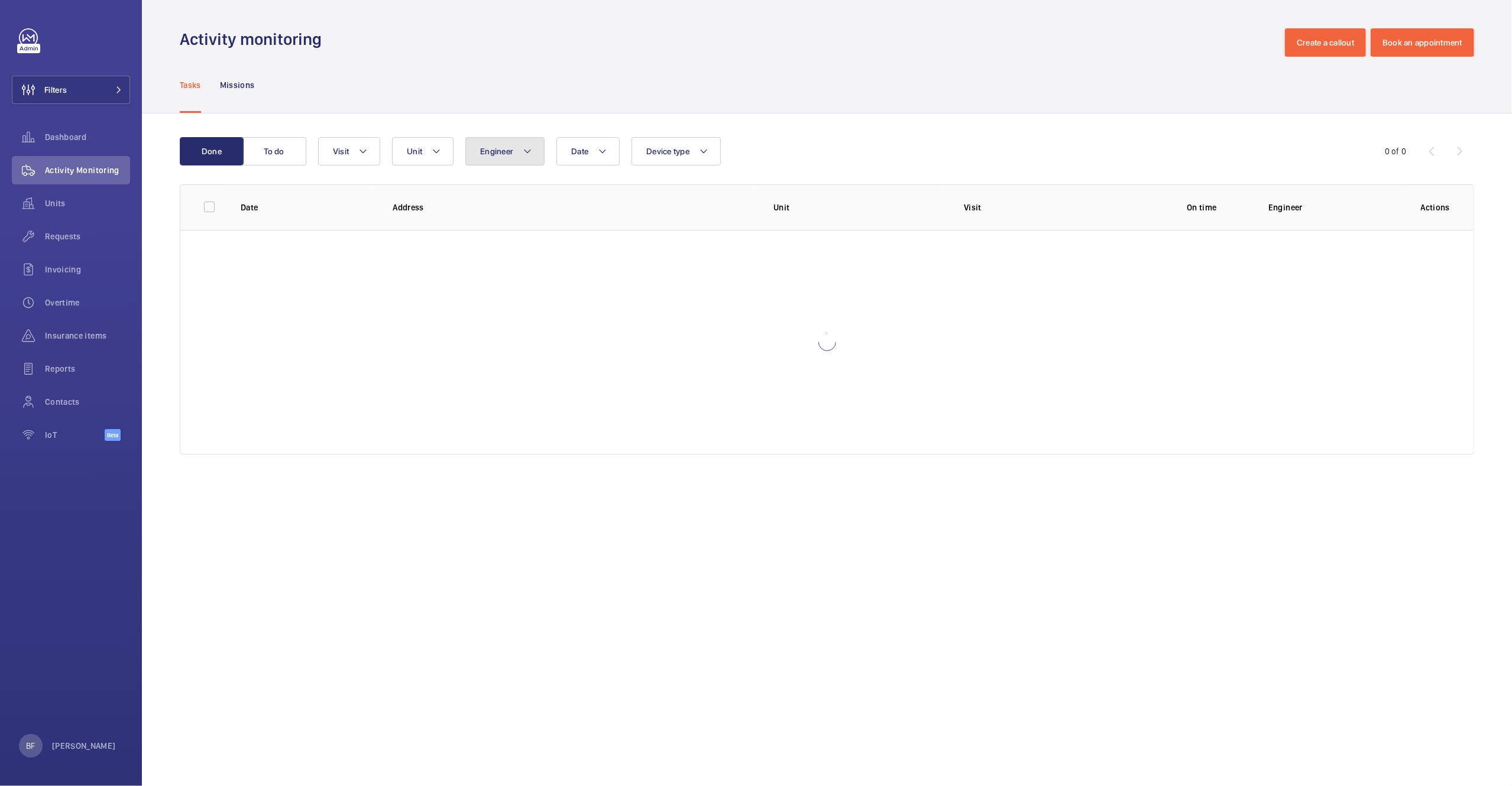
click at [509, 157] on button "Engineer" at bounding box center [504, 151] width 79 height 29
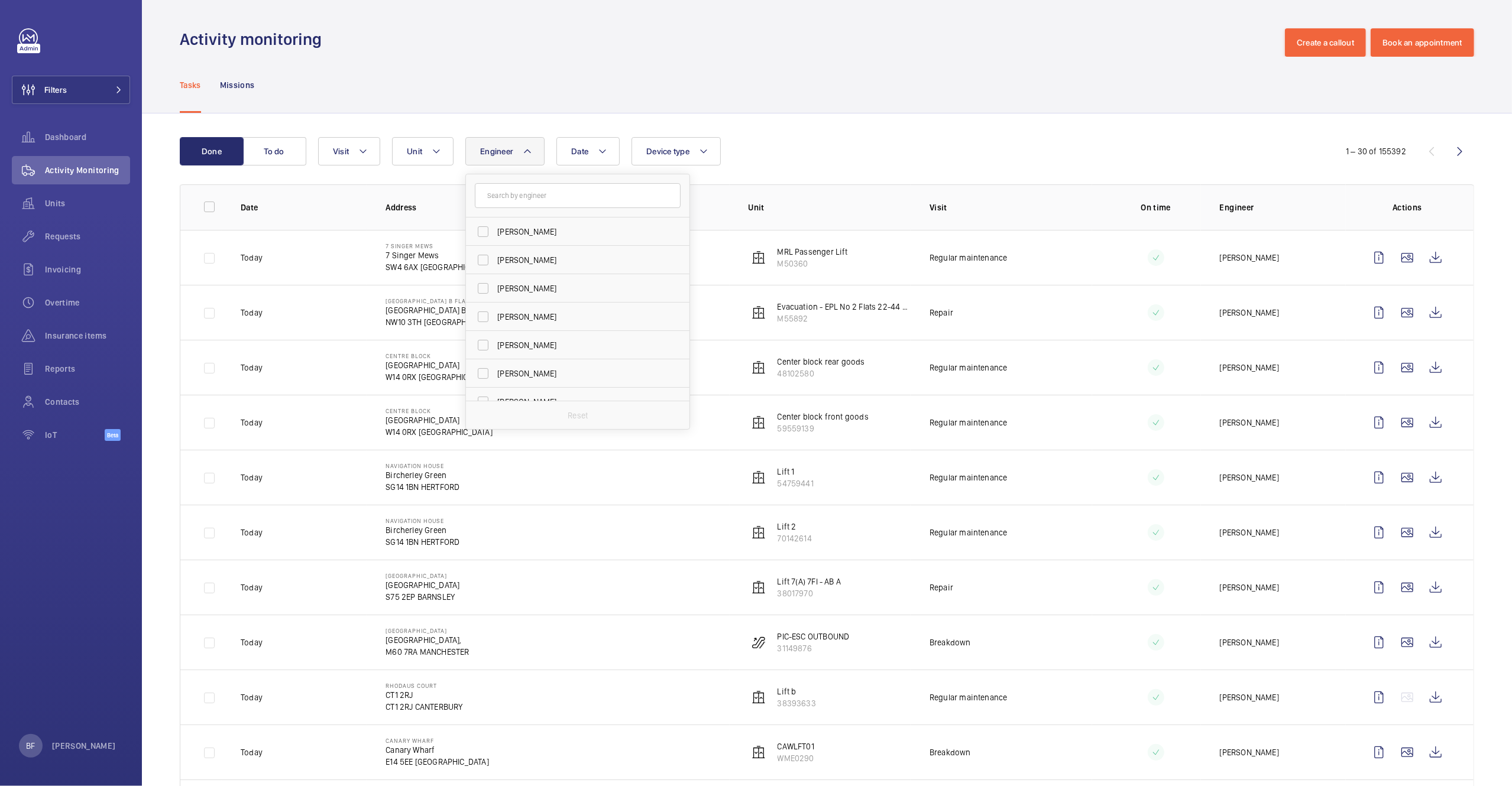
click at [536, 195] on input "text" at bounding box center [578, 195] width 206 height 25
type input "marc"
click at [533, 230] on span "[PERSON_NAME]" at bounding box center [578, 232] width 163 height 12
click at [495, 230] on input "[PERSON_NAME]" at bounding box center [482, 231] width 23 height 23
checkbox input "true"
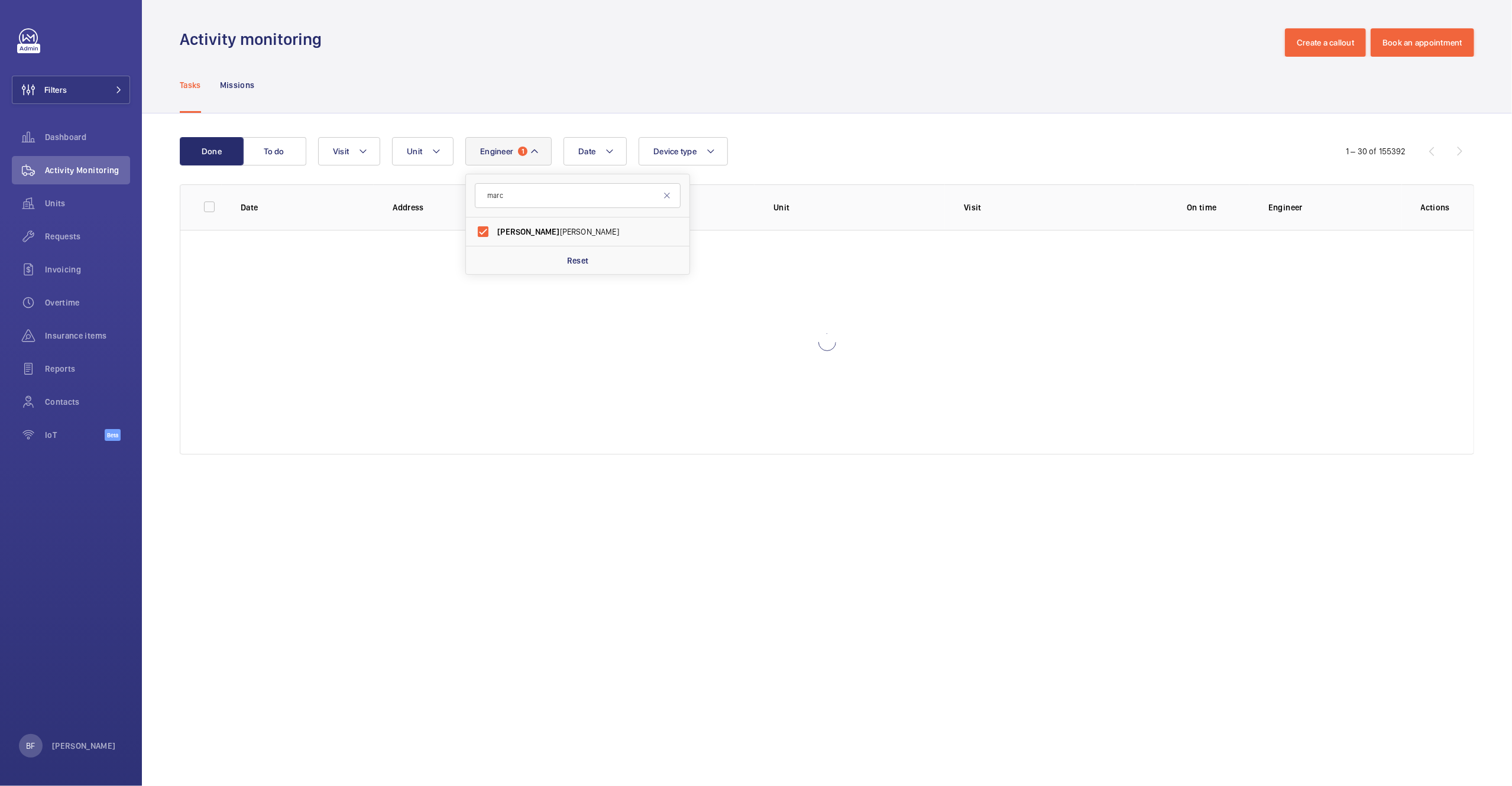
click at [923, 130] on div "Done To do Date Engineer 1 [PERSON_NAME] [PERSON_NAME] Reset Unit Device type V…" at bounding box center [827, 298] width 1370 height 370
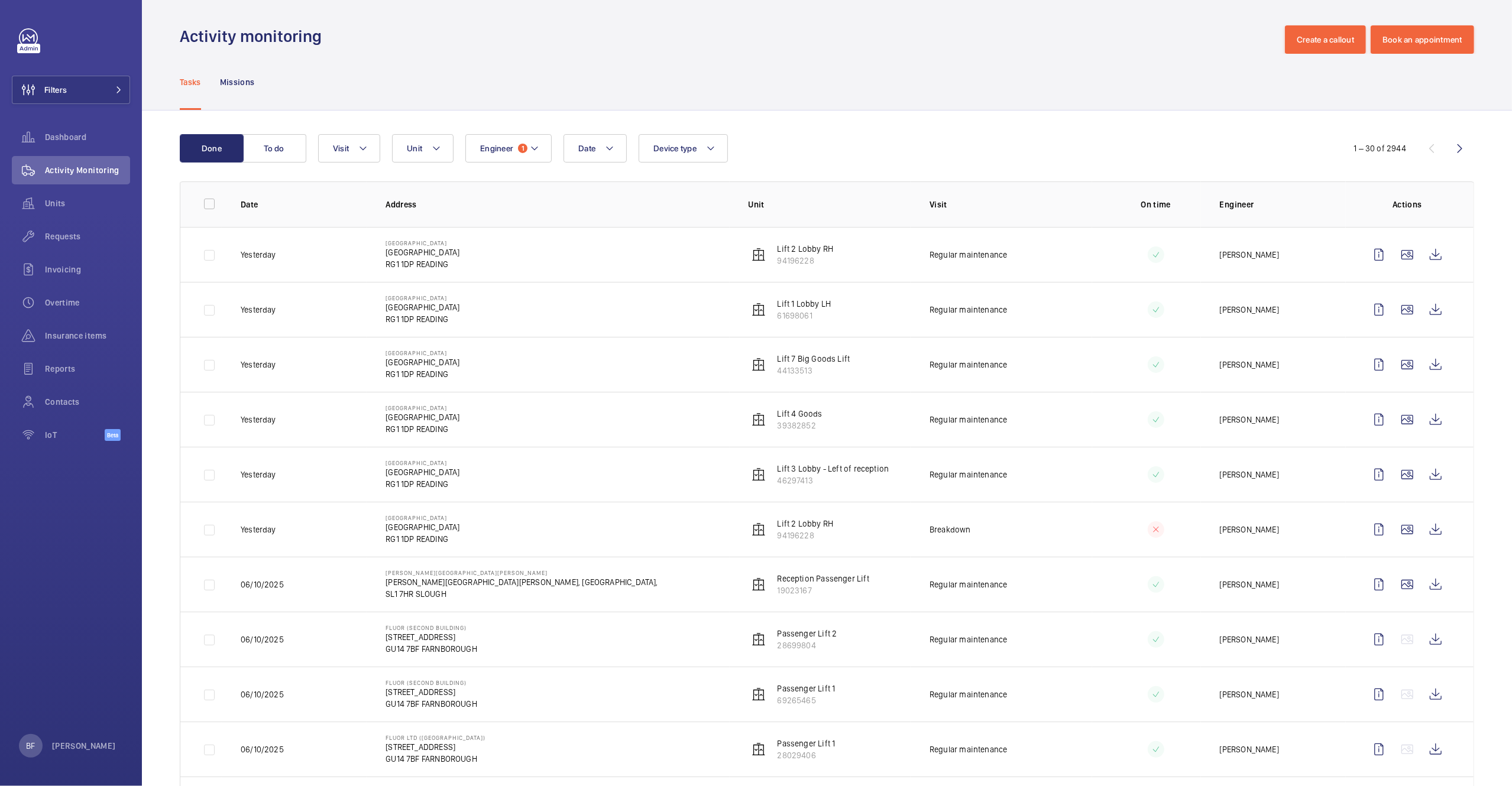
scroll to position [6, 0]
click at [243, 147] on button "Done" at bounding box center [212, 145] width 64 height 29
click at [263, 142] on button "To do" at bounding box center [275, 145] width 64 height 29
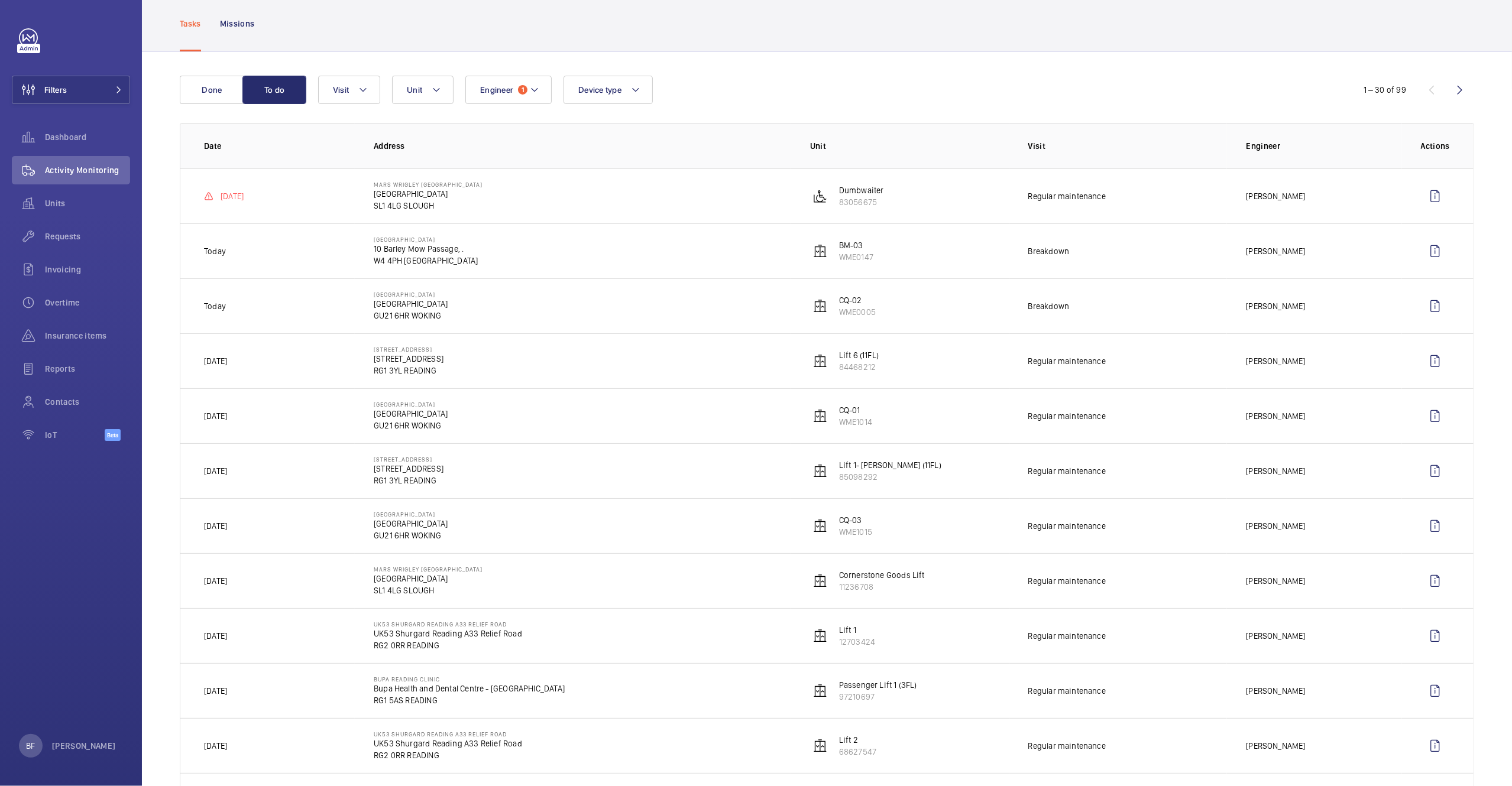
scroll to position [91, 0]
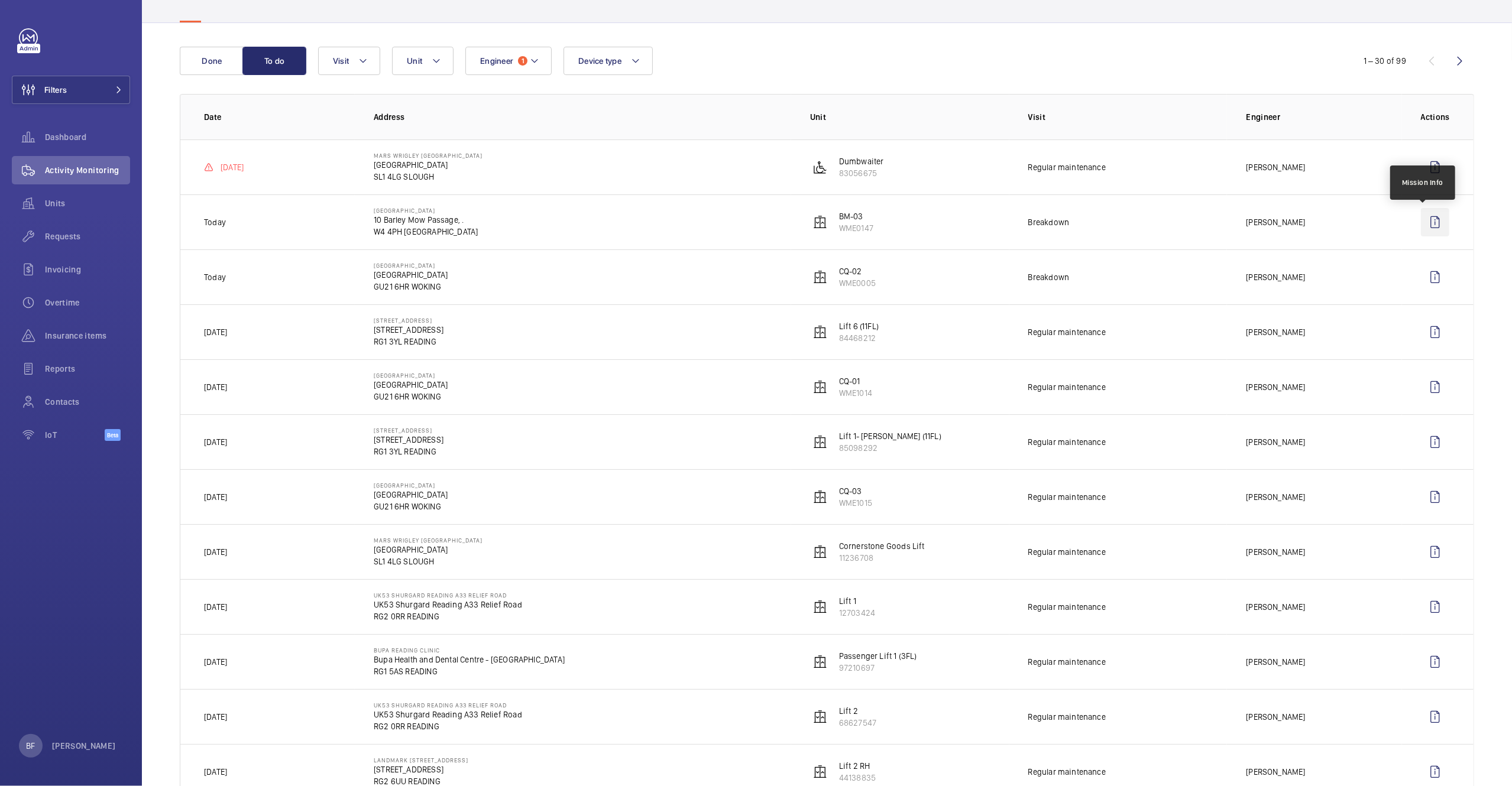
click at [1433, 220] on wm-front-icon-button at bounding box center [1435, 222] width 29 height 29
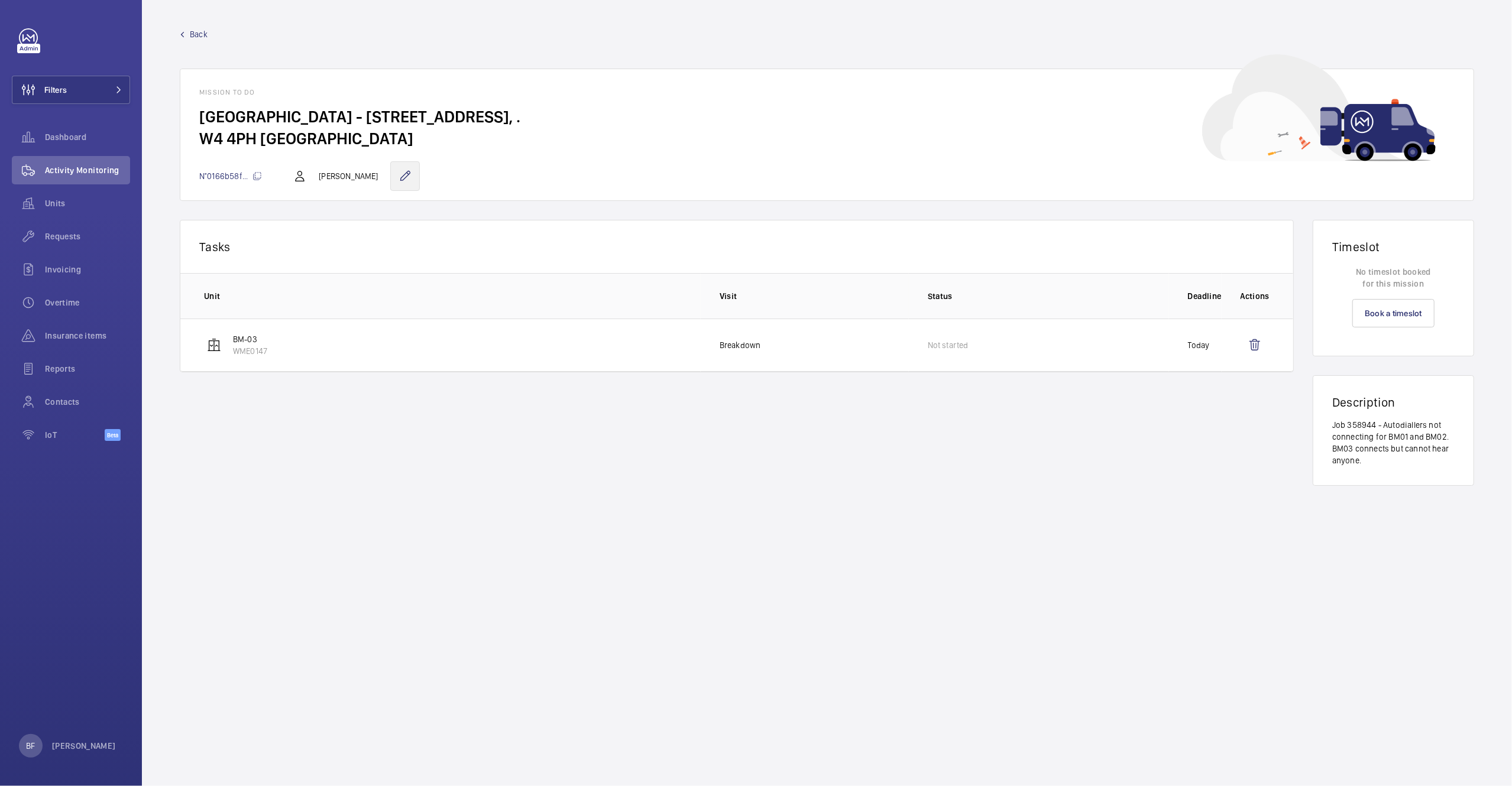
click at [390, 185] on wm-front-icon-button at bounding box center [405, 176] width 29 height 29
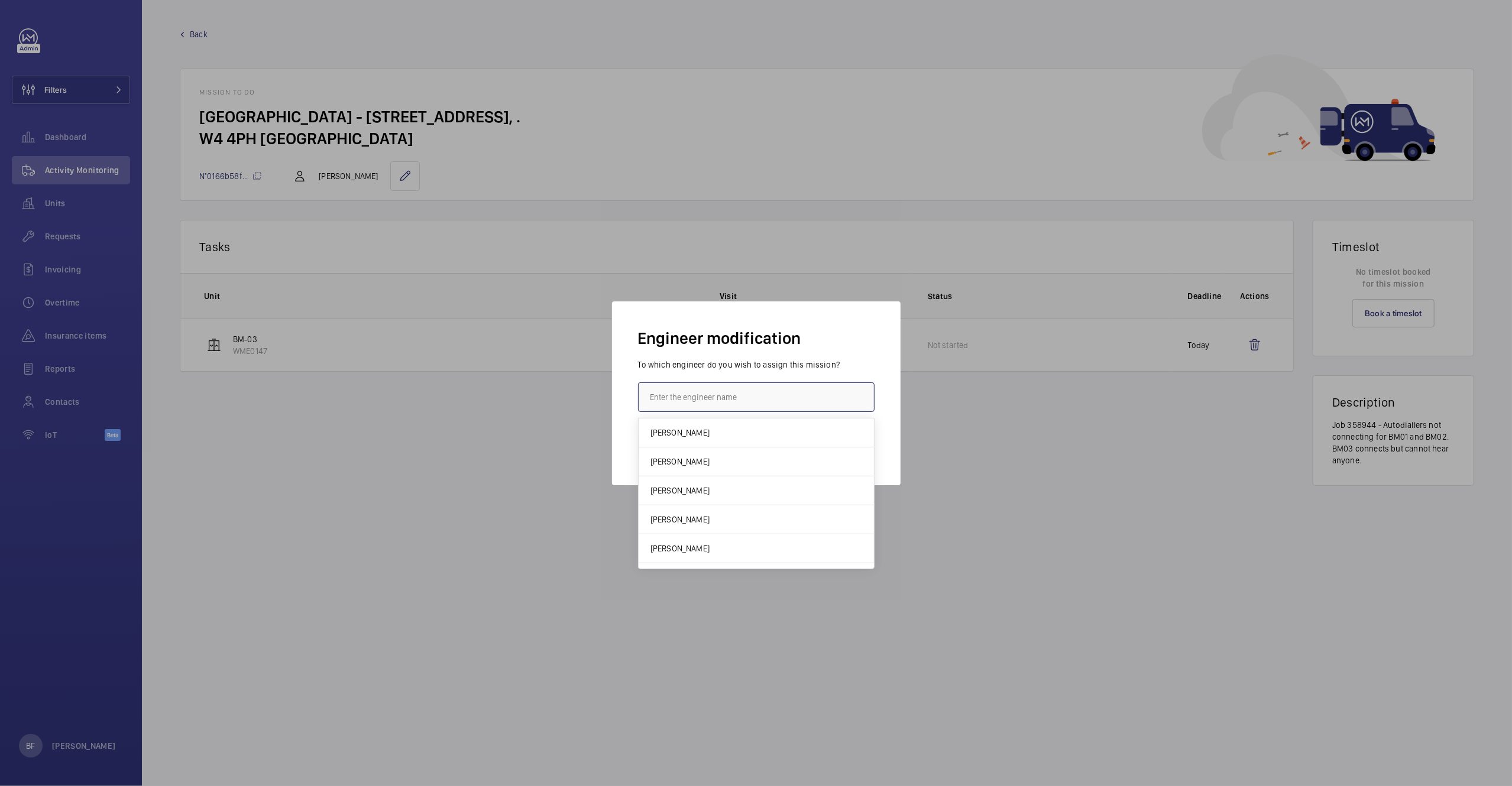
click at [695, 398] on input "text" at bounding box center [756, 397] width 237 height 29
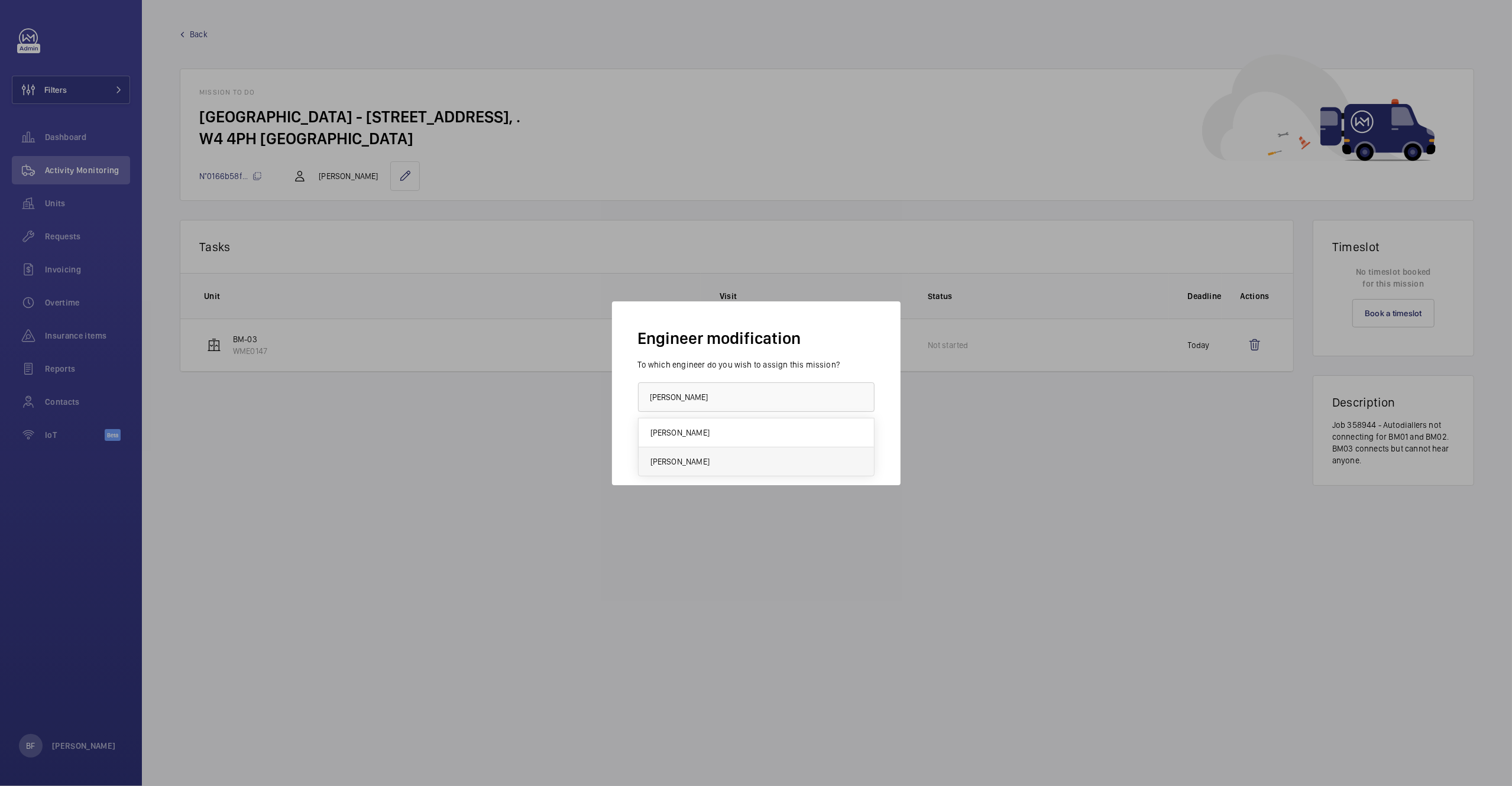
click at [735, 456] on mat-option "[PERSON_NAME]" at bounding box center [756, 462] width 235 height 29
type input "[PERSON_NAME]"
click at [662, 445] on button "Confirm" at bounding box center [666, 445] width 55 height 29
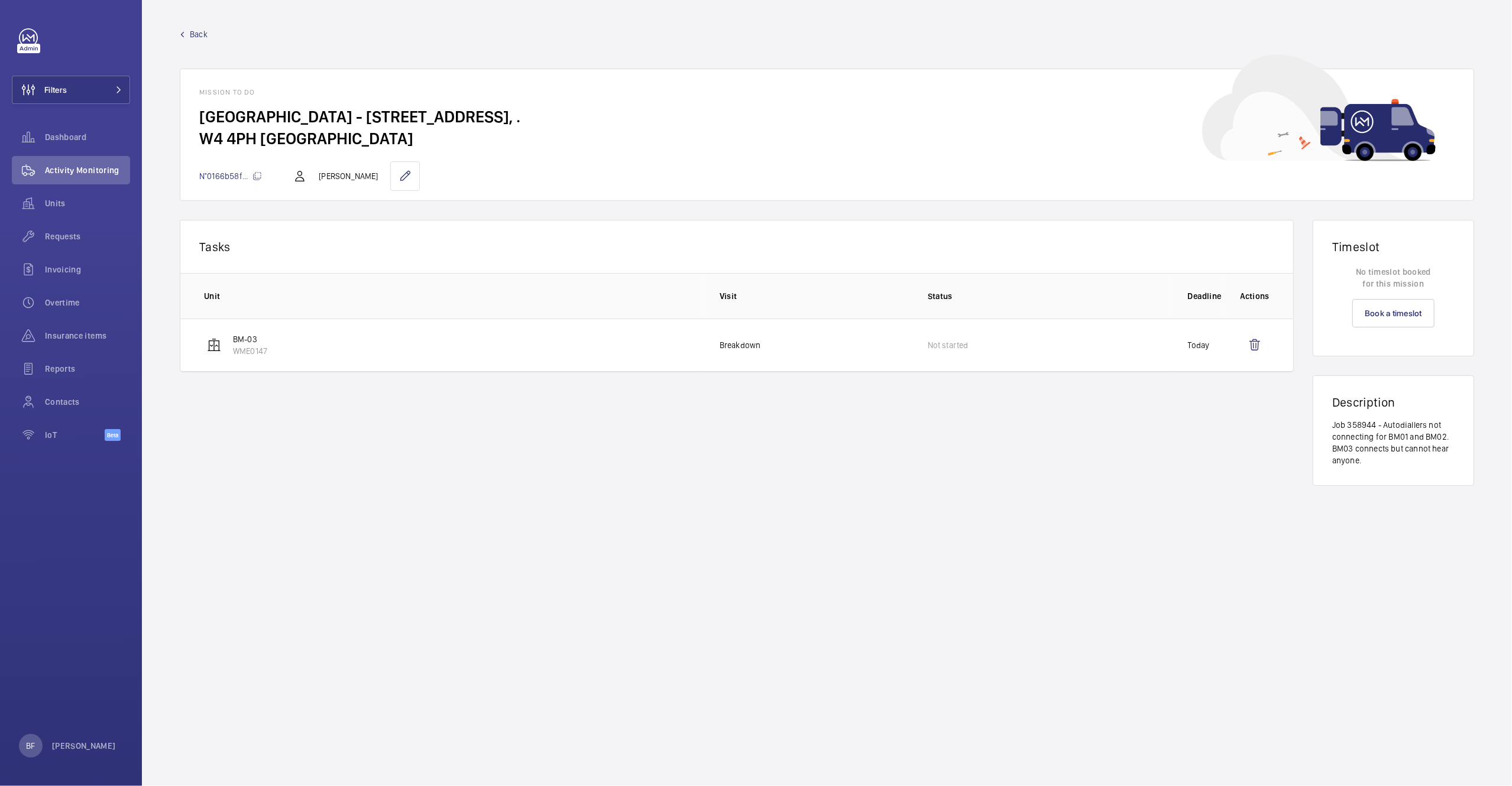
click at [203, 35] on span "Back" at bounding box center [199, 35] width 18 height 12
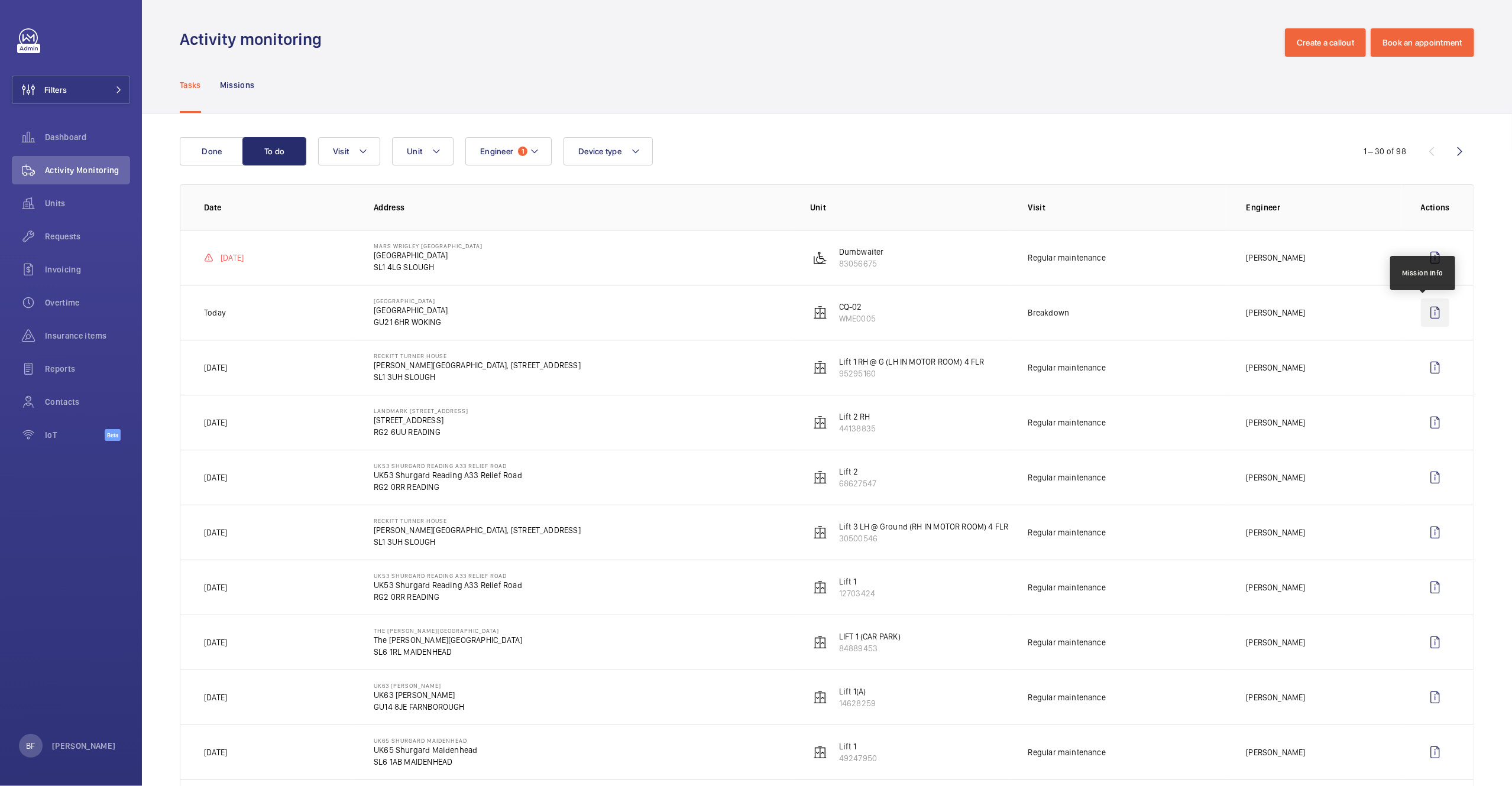
click at [1421, 313] on wm-front-icon-button at bounding box center [1435, 312] width 29 height 29
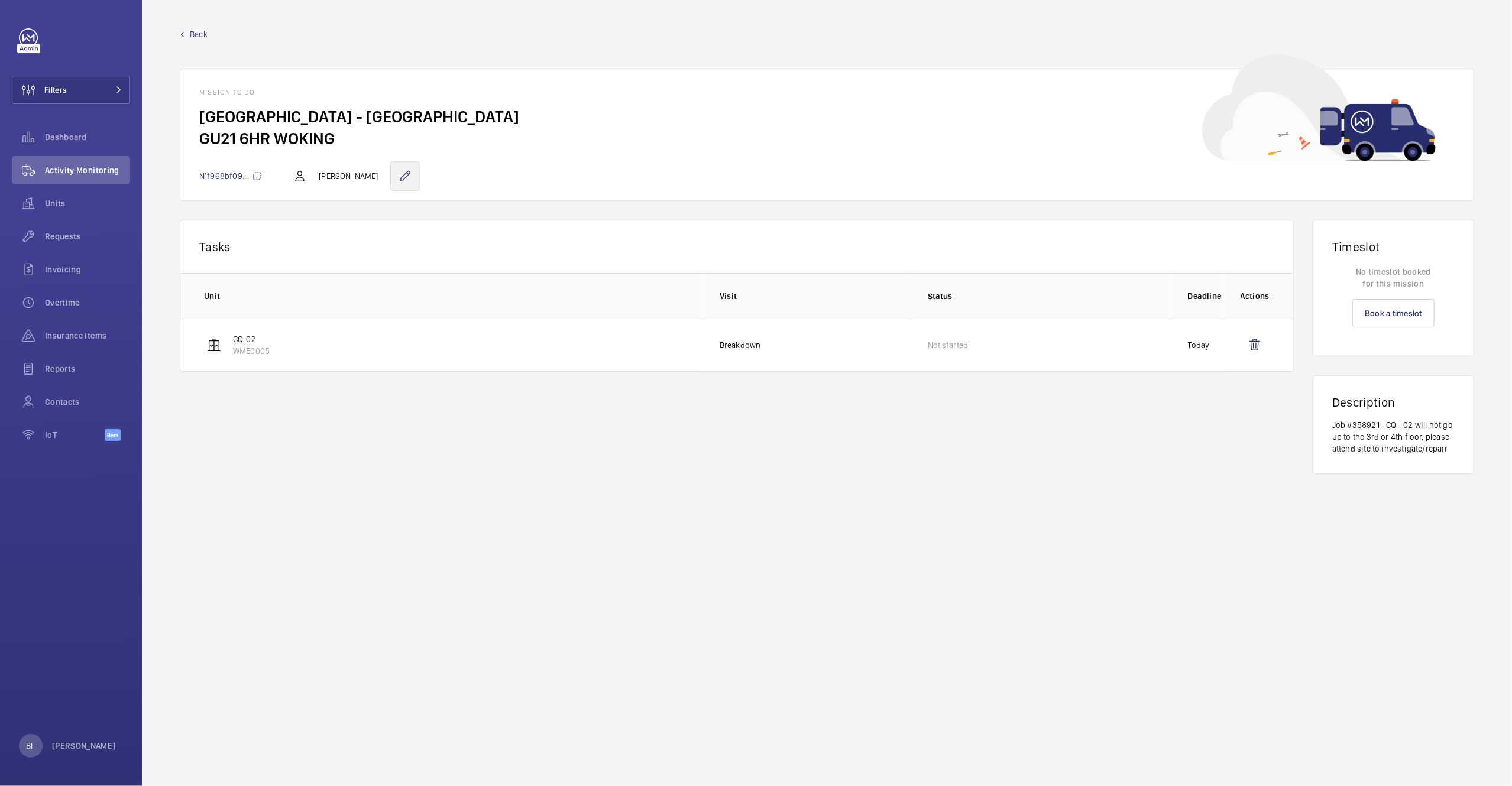
click at [390, 179] on wm-front-icon-button at bounding box center [405, 176] width 29 height 29
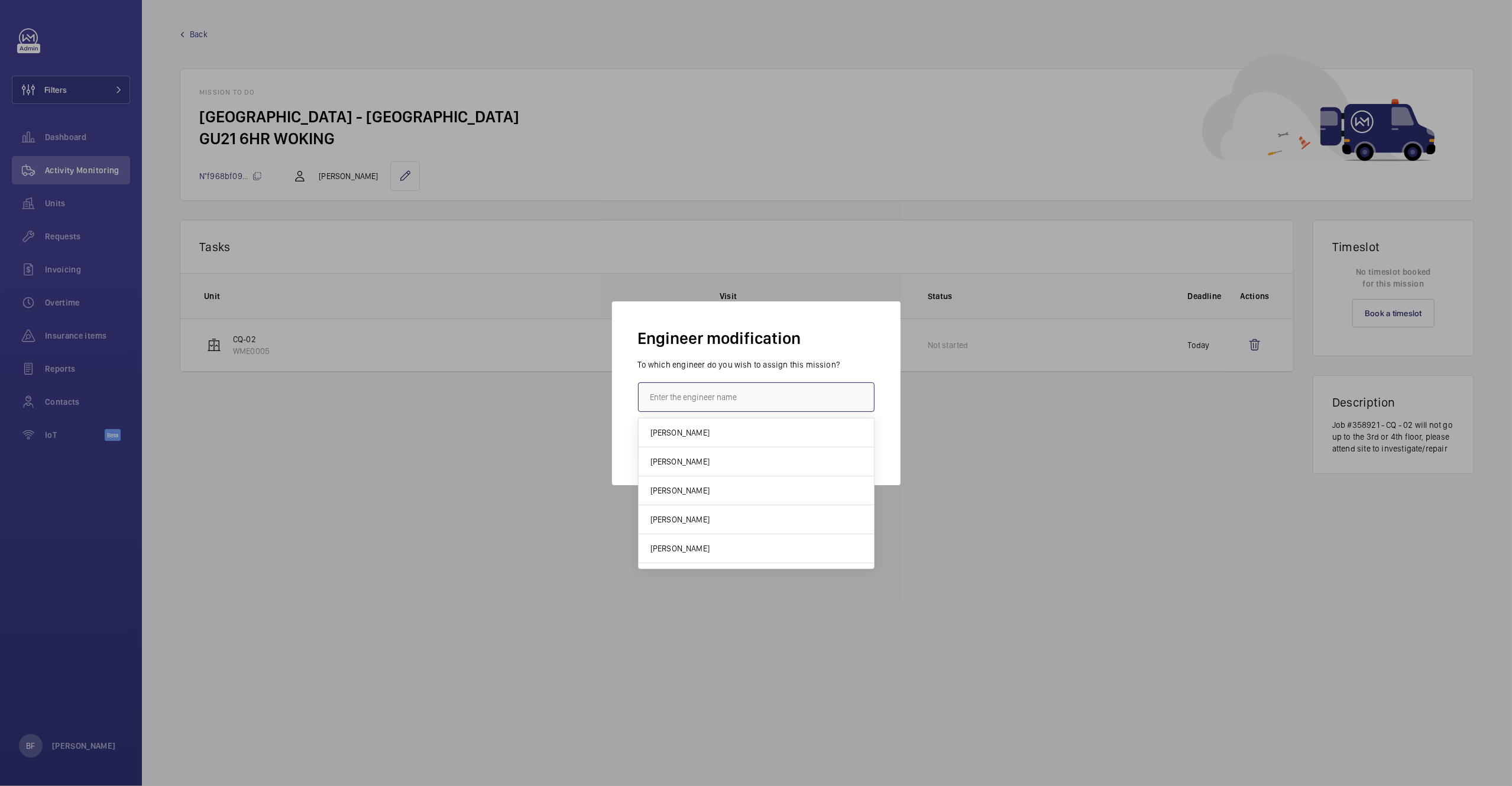
click at [692, 402] on input "text" at bounding box center [756, 397] width 237 height 29
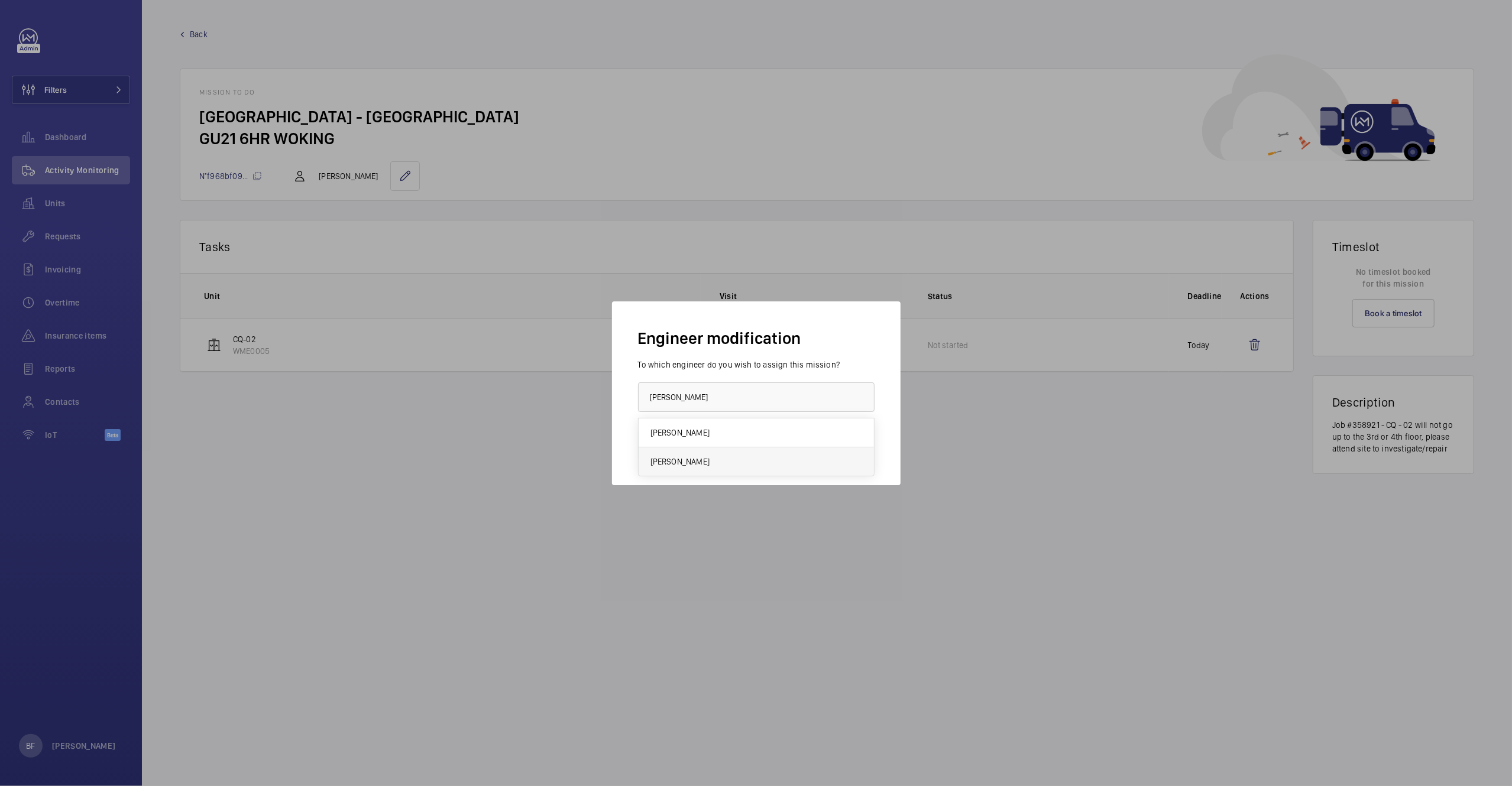
click at [706, 457] on mat-option "[PERSON_NAME]" at bounding box center [756, 462] width 235 height 29
type input "[PERSON_NAME]"
click at [645, 450] on button "Confirm" at bounding box center [666, 445] width 55 height 29
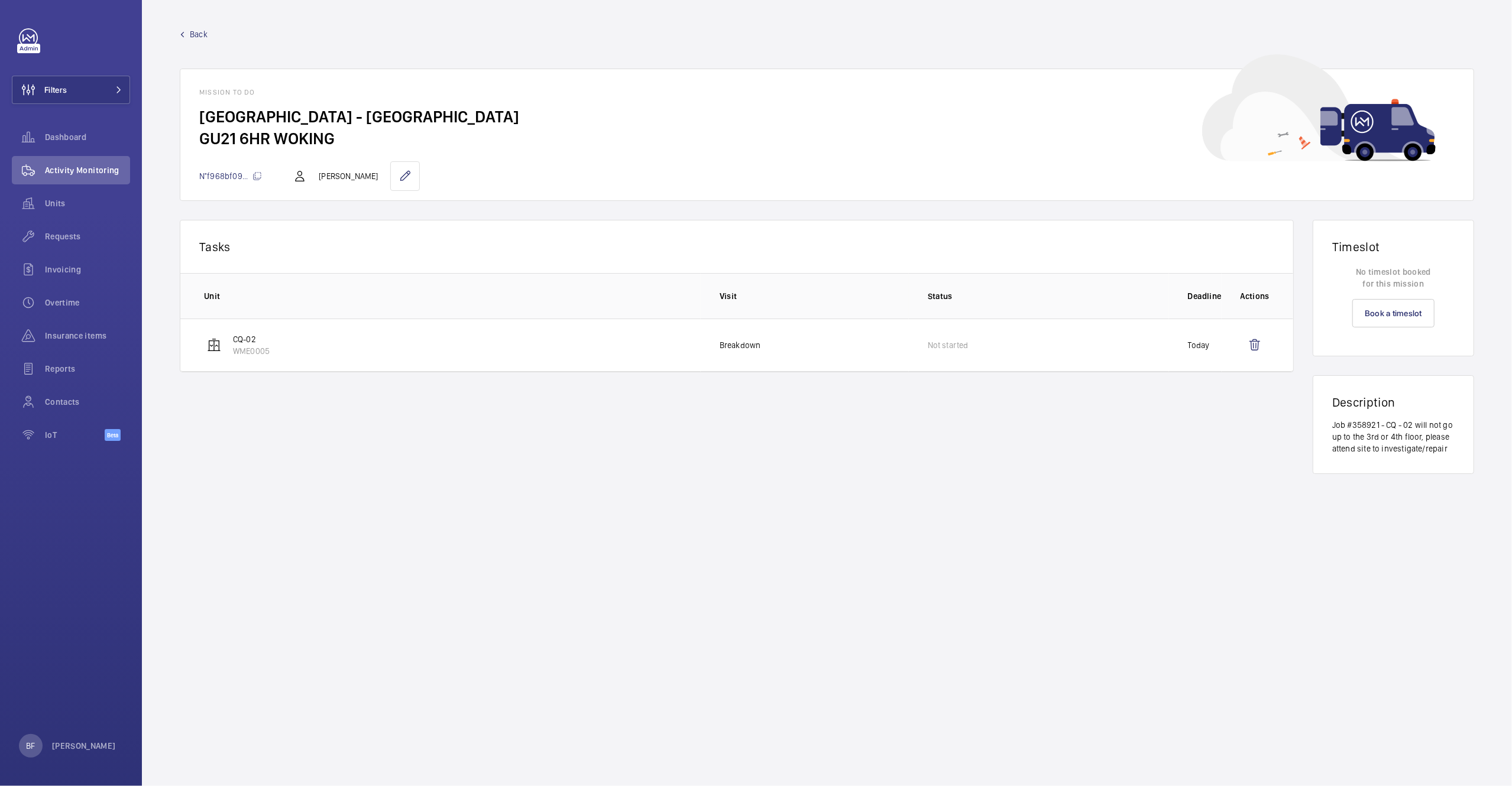
click at [201, 34] on span "Back" at bounding box center [199, 35] width 18 height 12
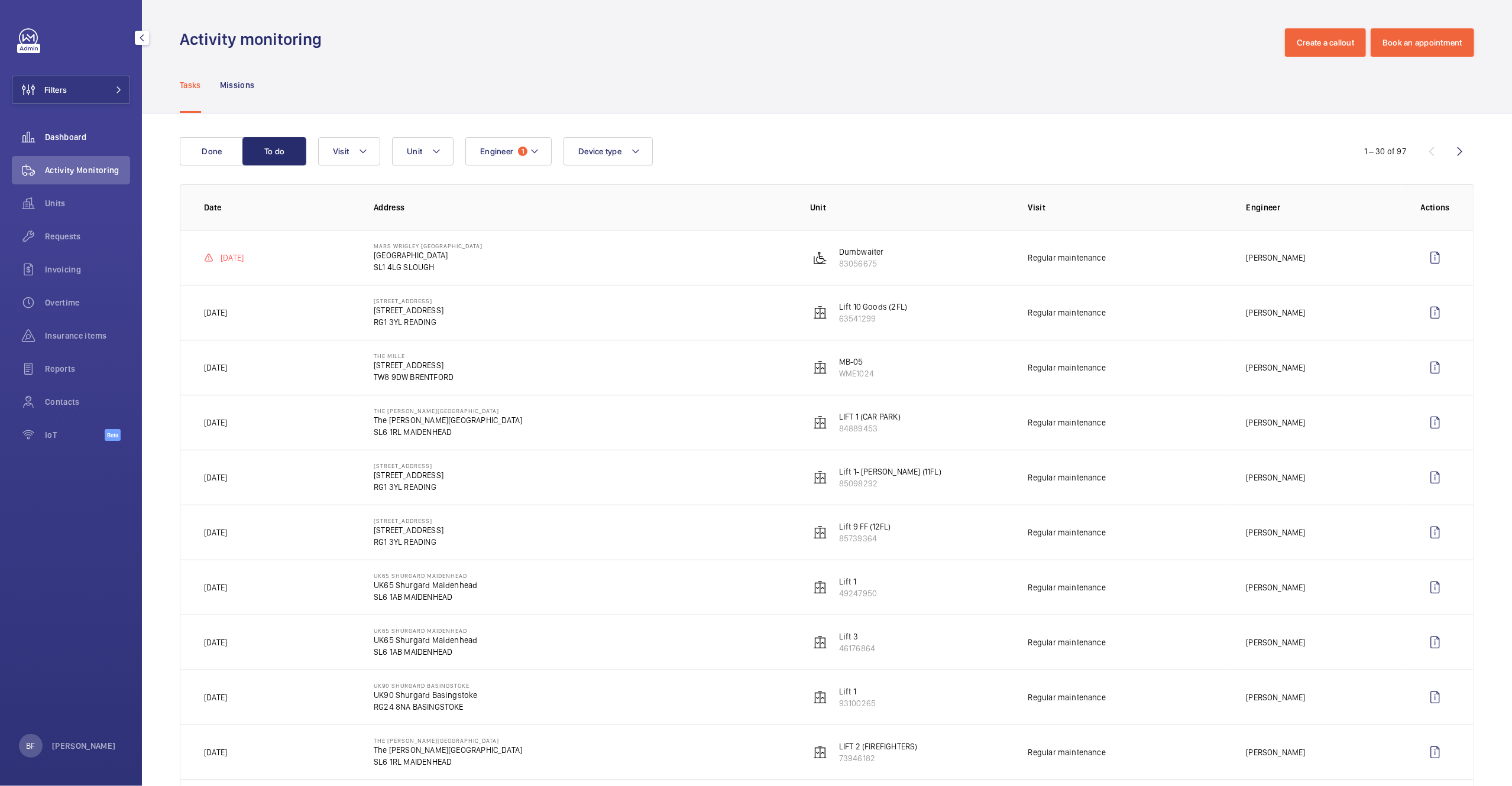
click at [55, 134] on span "Dashboard" at bounding box center [87, 137] width 85 height 12
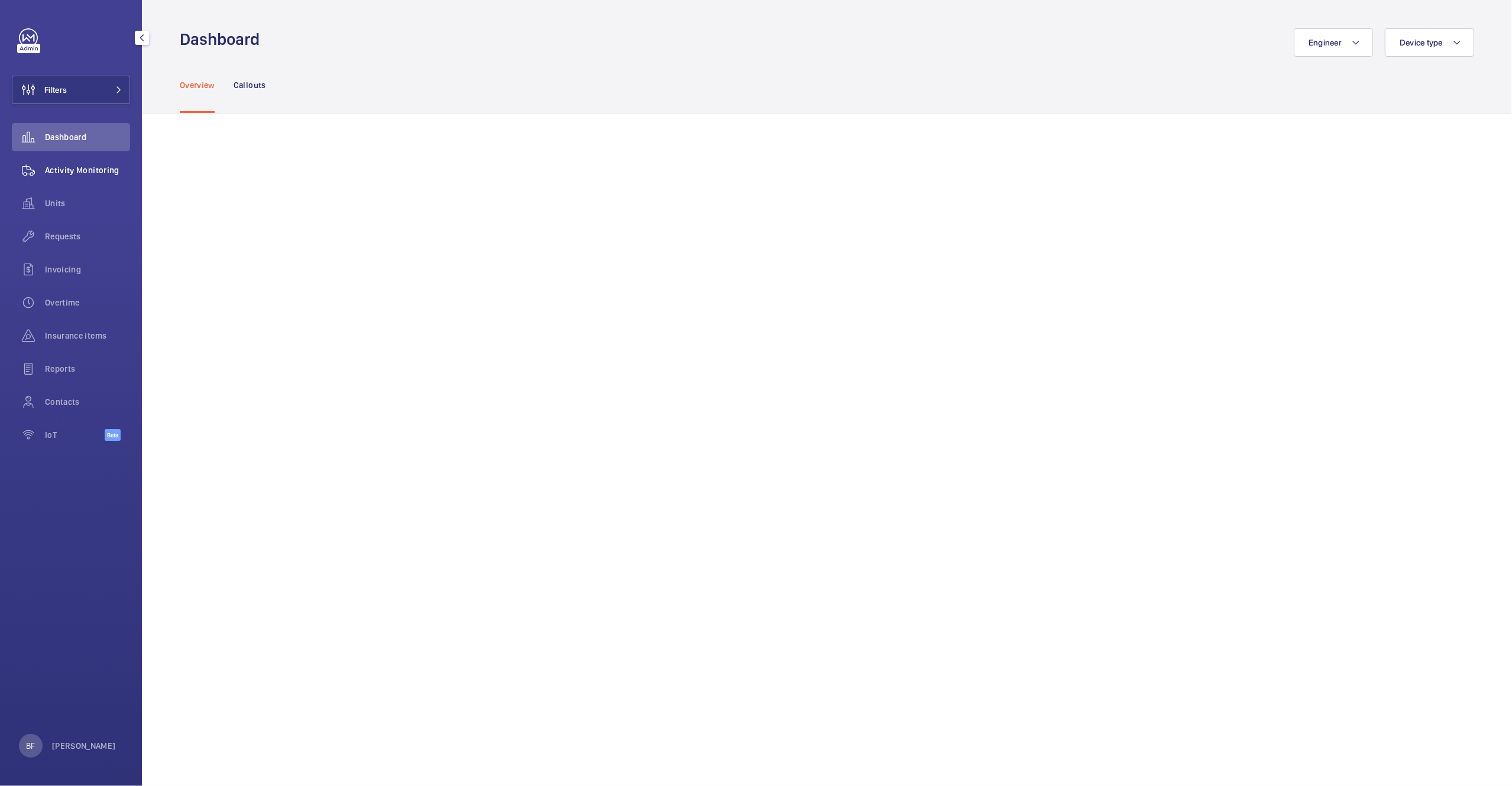
click at [109, 173] on span "Activity Monitoring" at bounding box center [87, 171] width 85 height 12
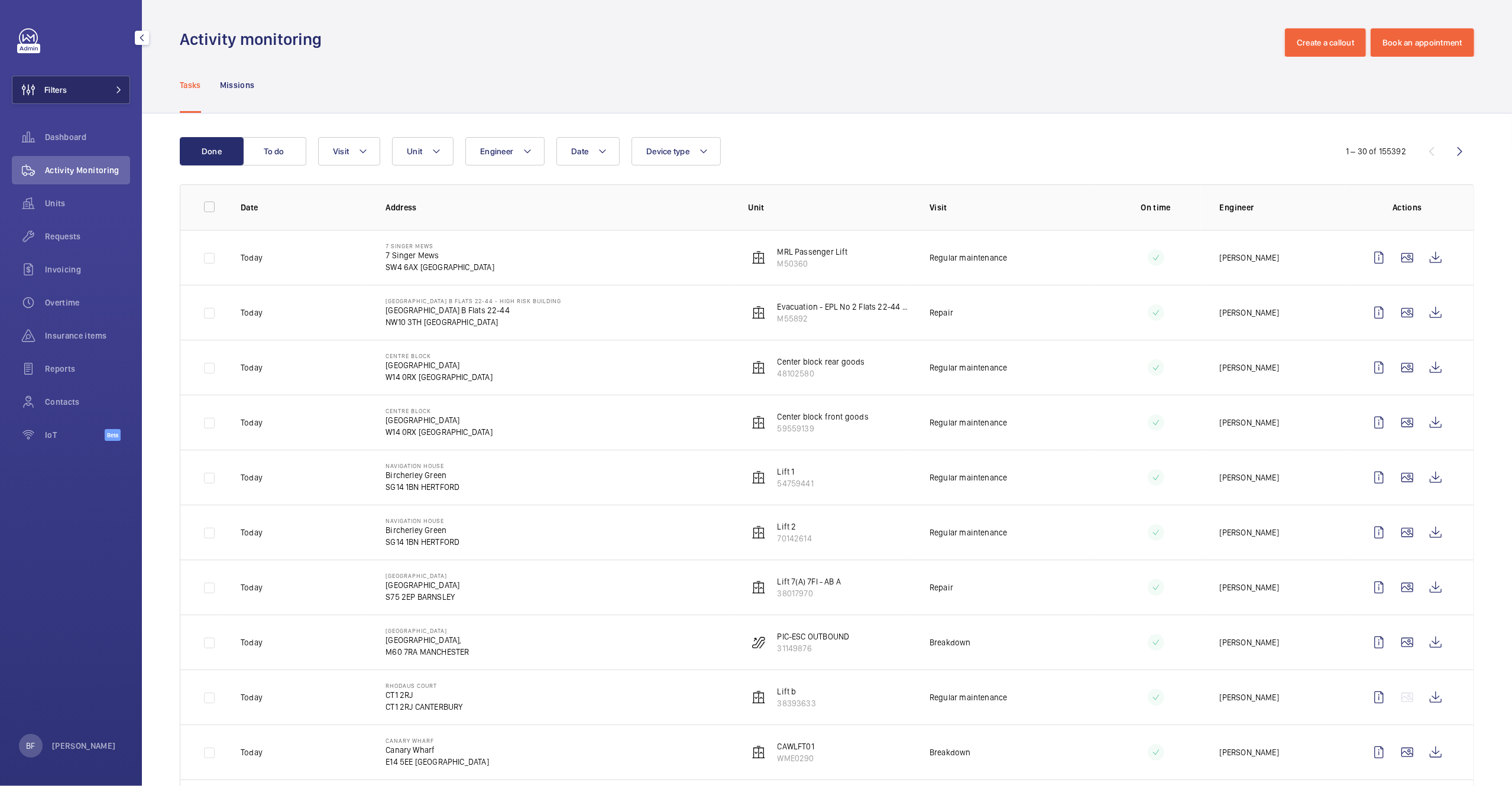
click at [78, 97] on button "Filters" at bounding box center [71, 90] width 118 height 29
click at [95, 95] on button "Filters" at bounding box center [71, 90] width 118 height 29
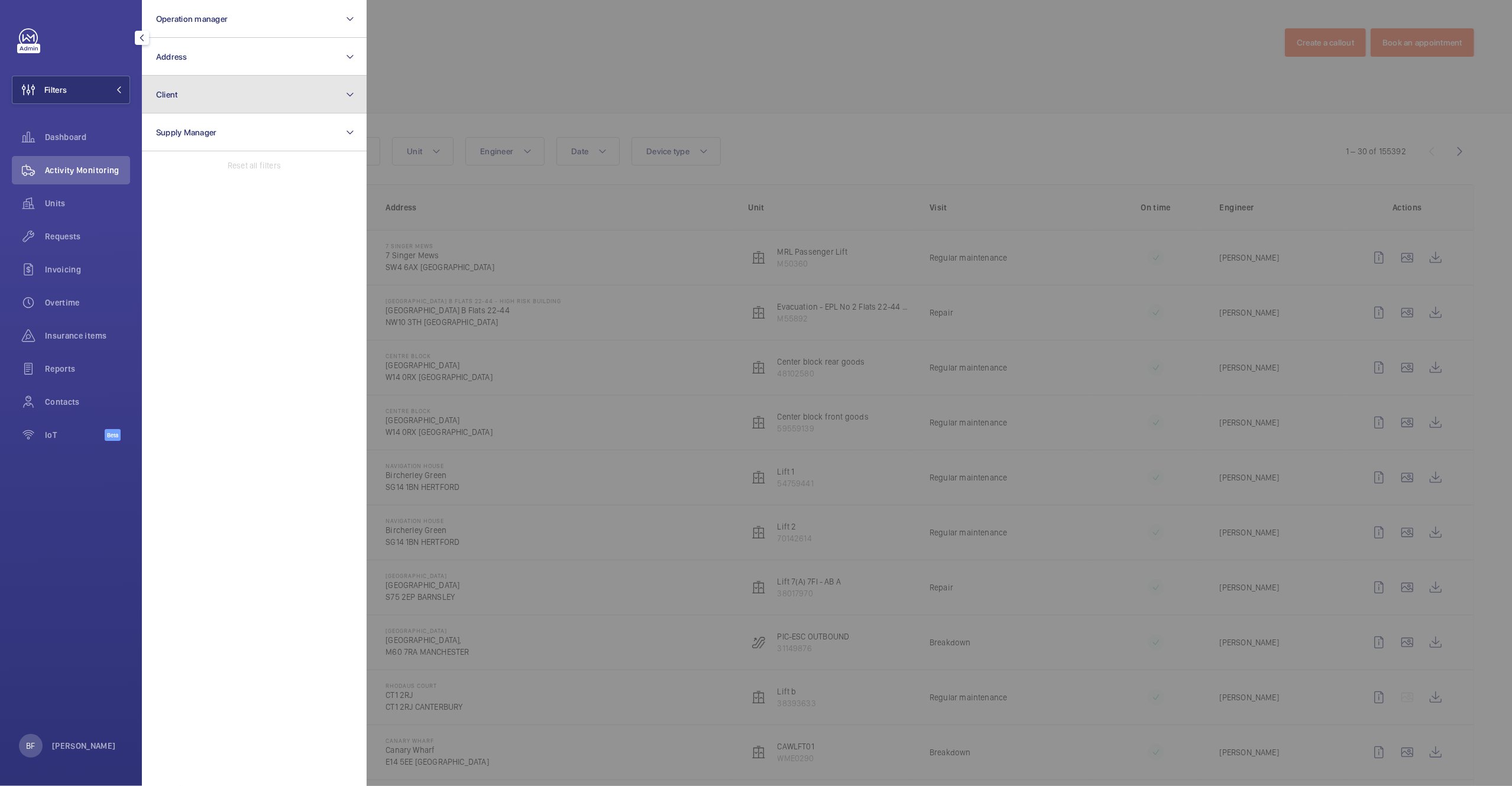
click at [190, 103] on button "Client" at bounding box center [254, 95] width 225 height 38
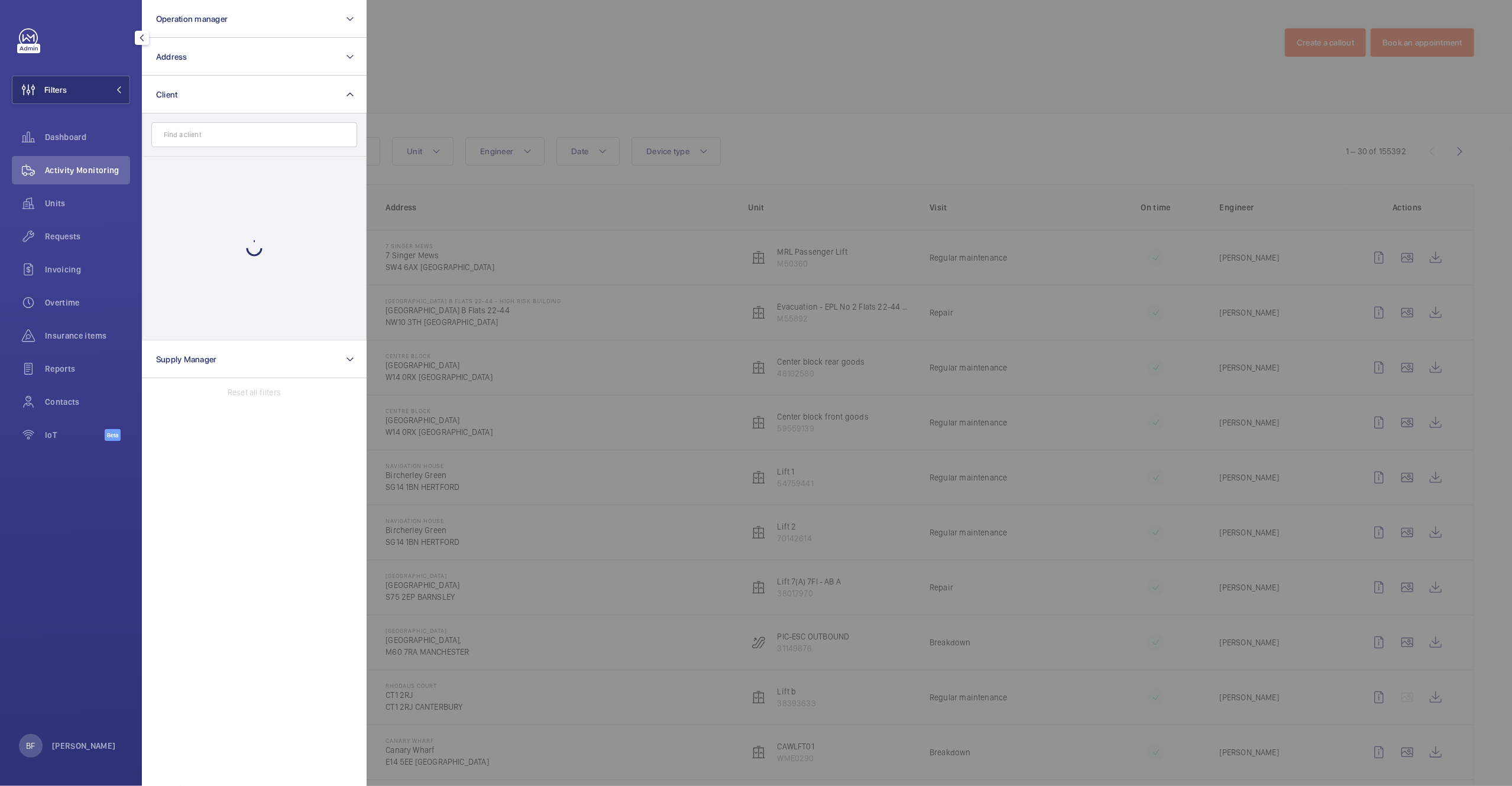
click at [236, 139] on input "text" at bounding box center [254, 135] width 206 height 25
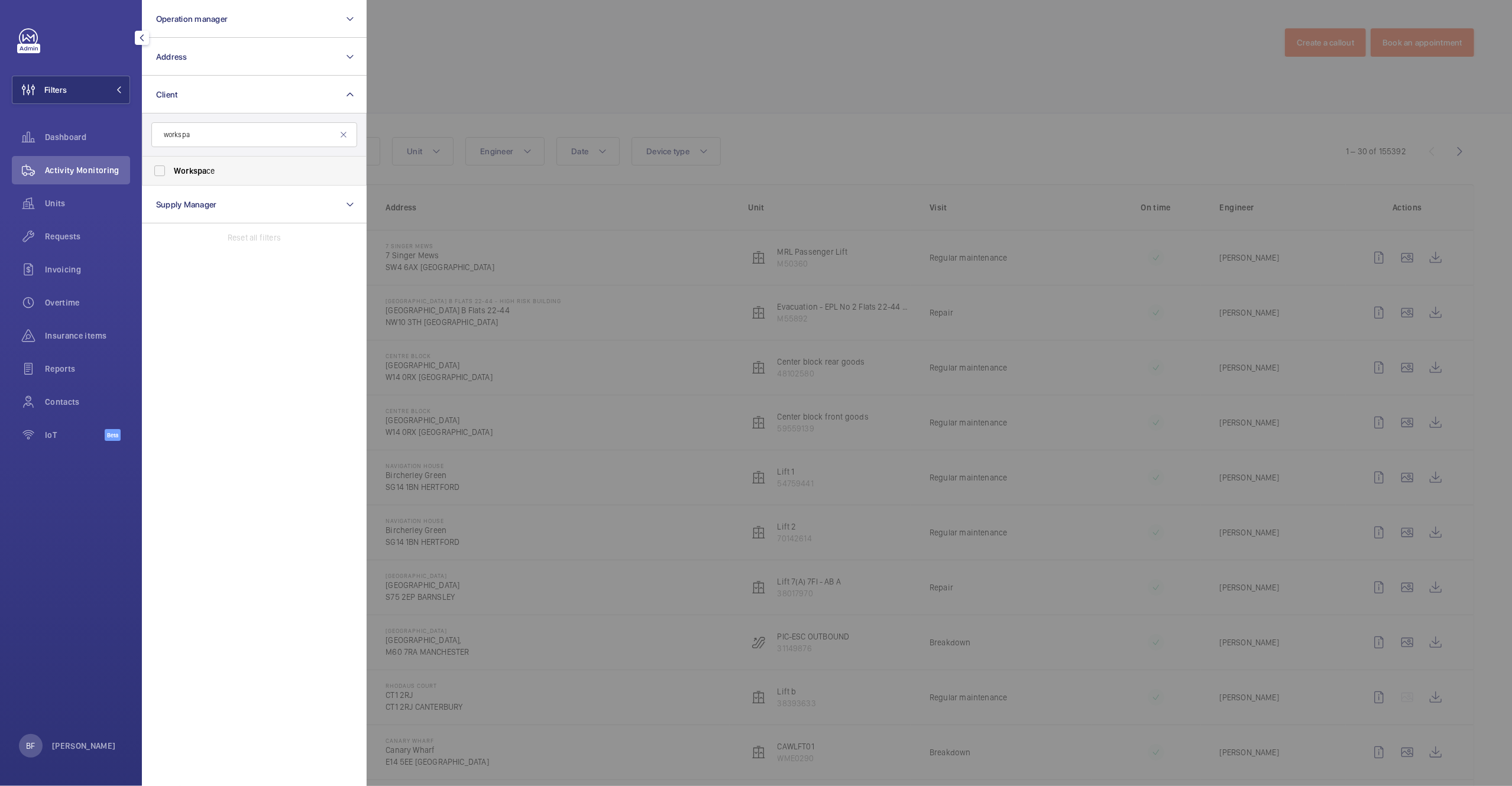
type input "workspa"
click at [199, 171] on span "Workspa" at bounding box center [190, 171] width 33 height 9
click at [171, 171] on input "Workspa ce" at bounding box center [159, 171] width 23 height 23
checkbox input "true"
click at [442, 68] on div at bounding box center [1122, 393] width 1512 height 786
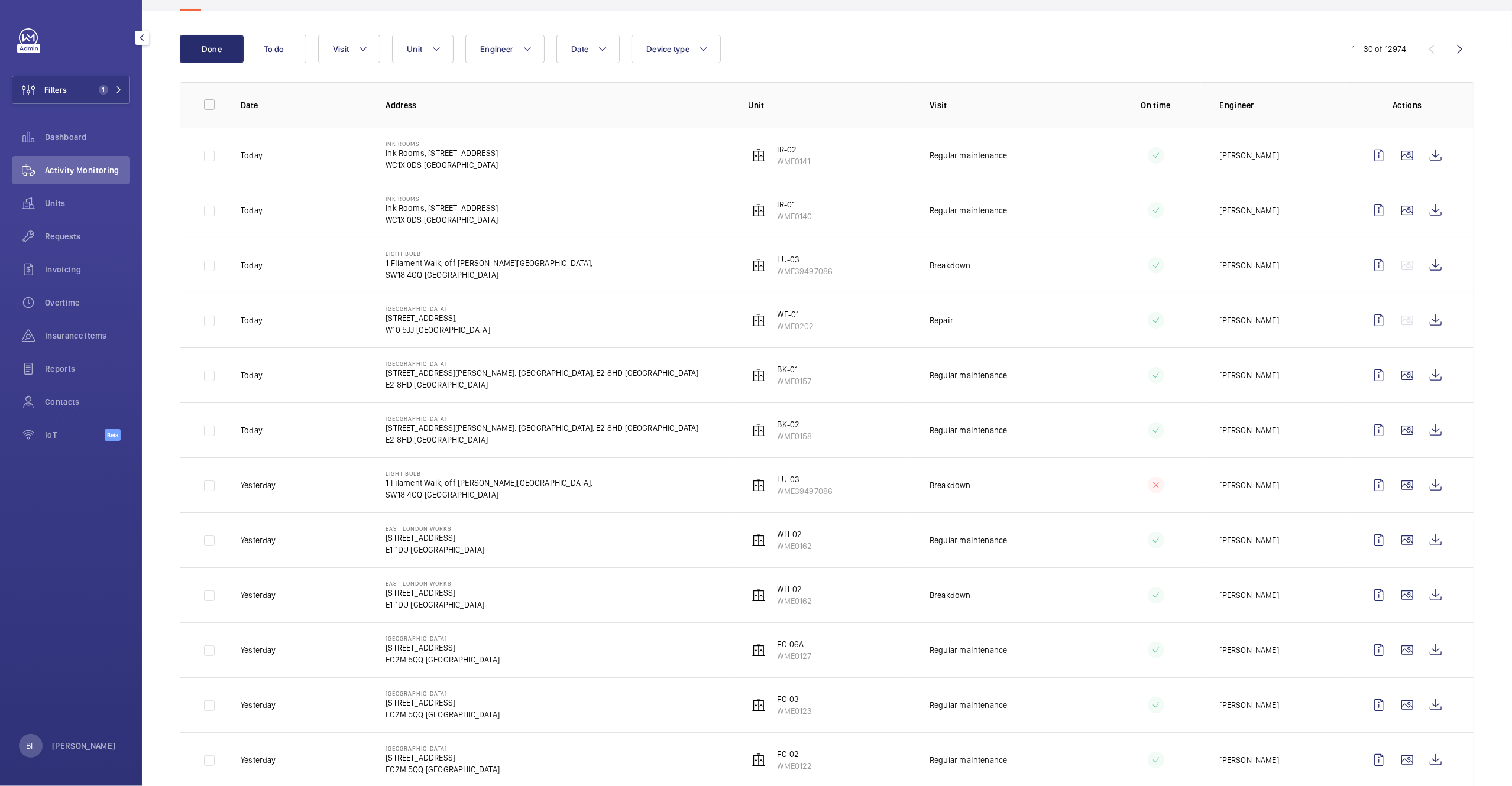
scroll to position [107, 0]
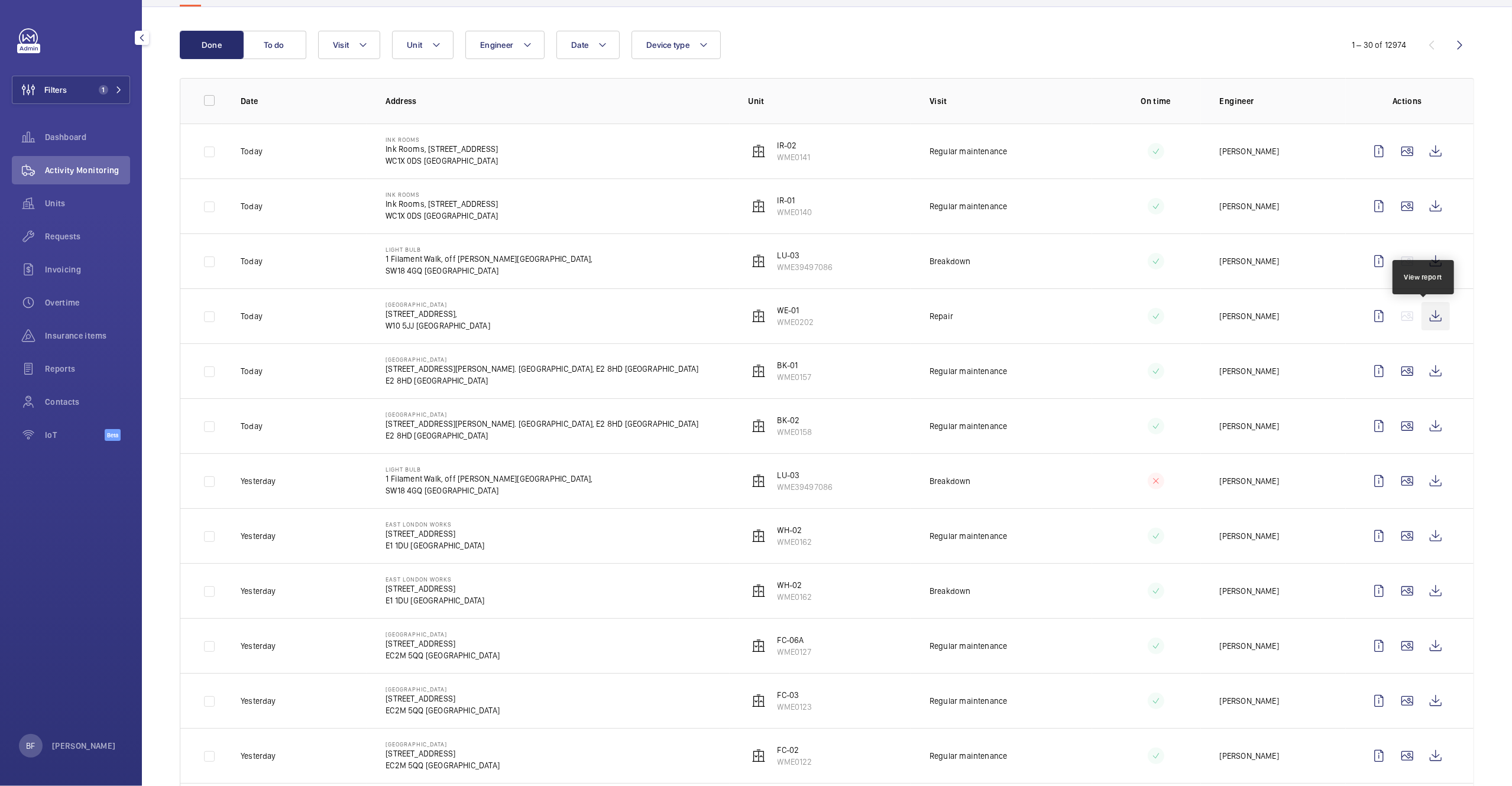
click at [1425, 321] on wm-front-icon-button at bounding box center [1435, 316] width 29 height 29
